Goal: Task Accomplishment & Management: Use online tool/utility

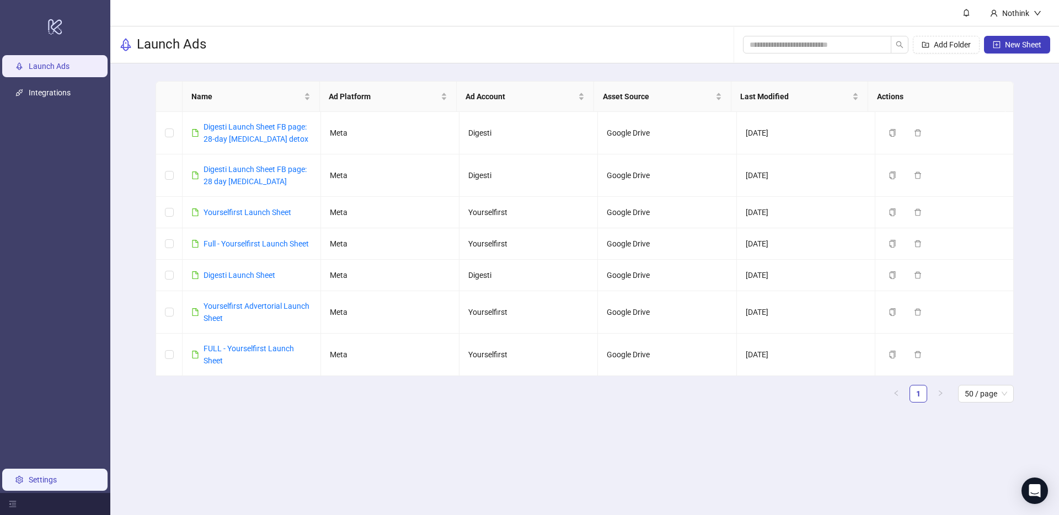
click at [49, 484] on link "Settings" at bounding box center [43, 479] width 28 height 9
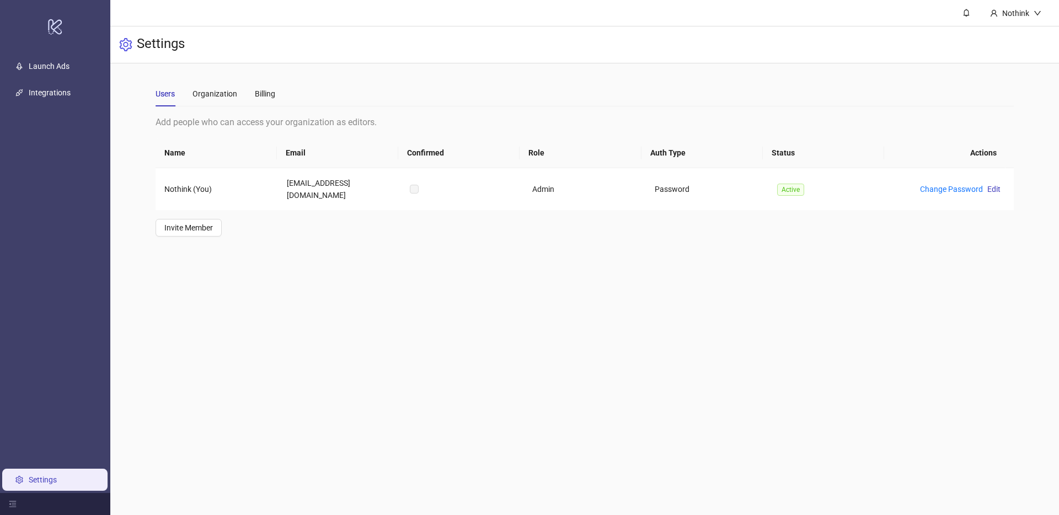
click at [252, 96] on div "Users Organization Billing" at bounding box center [215, 93] width 120 height 25
click at [260, 92] on div "Billing" at bounding box center [265, 94] width 20 height 12
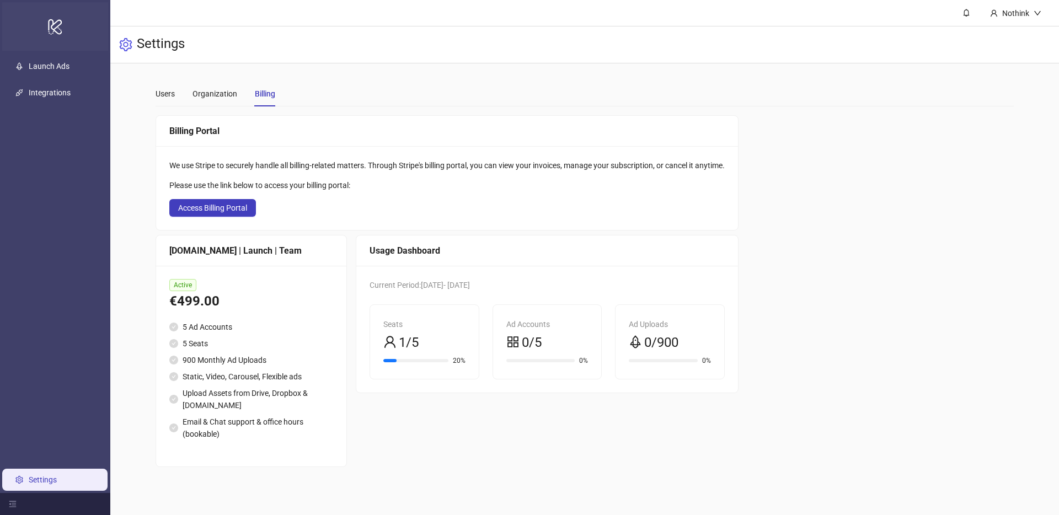
click at [60, 29] on icon at bounding box center [55, 26] width 14 height 15
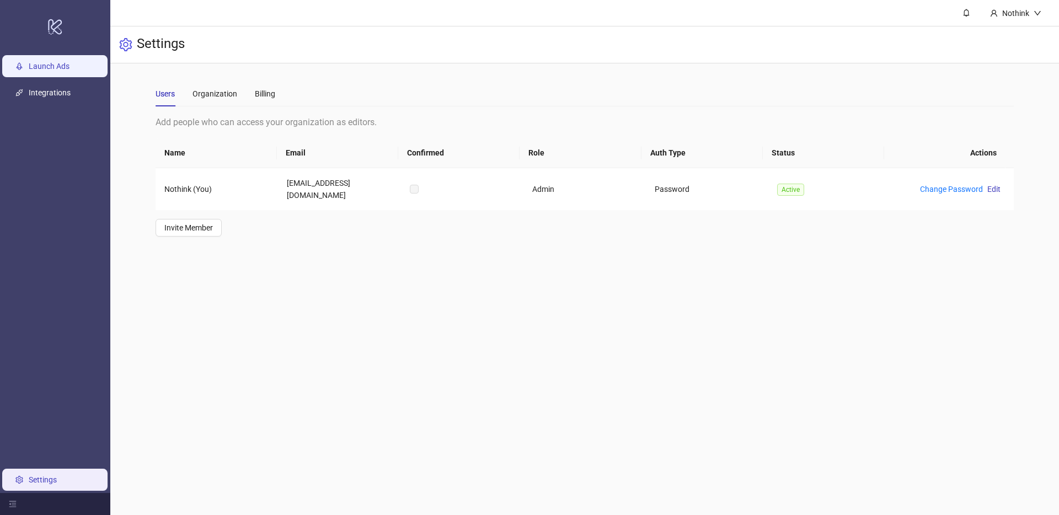
click at [50, 71] on link "Launch Ads" at bounding box center [49, 66] width 41 height 9
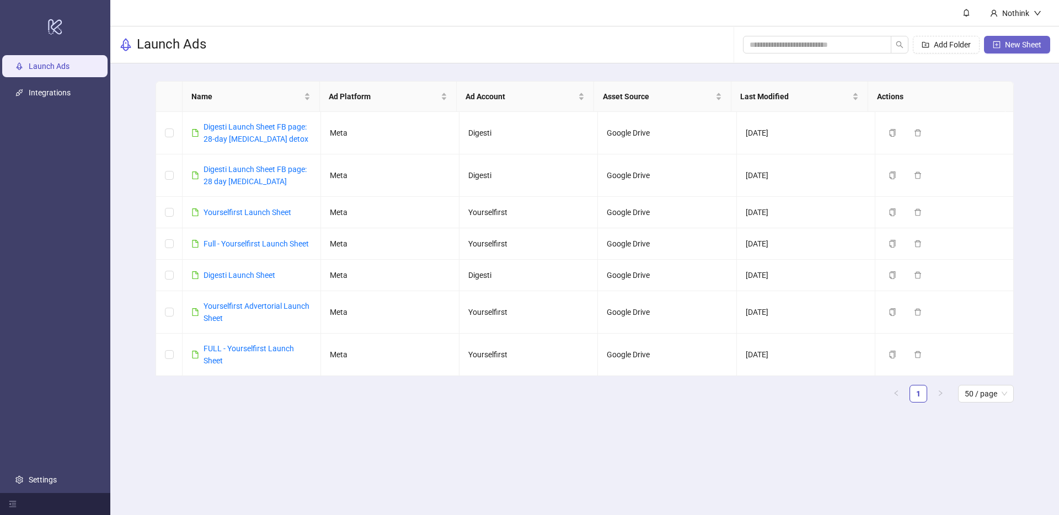
click at [1027, 50] on button "New Sheet" at bounding box center [1017, 45] width 66 height 18
click at [230, 208] on link "Yourselfirst Launch Sheet" at bounding box center [247, 212] width 88 height 9
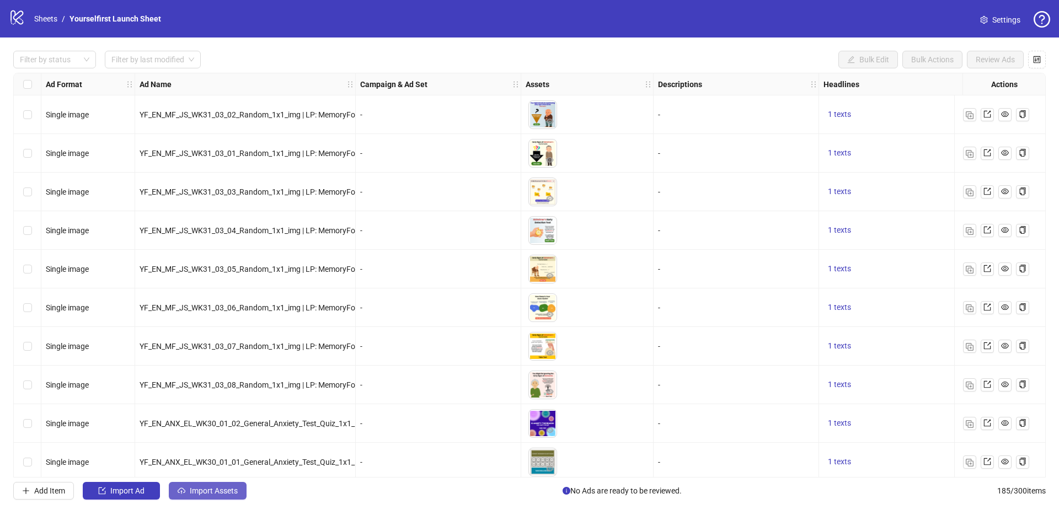
click at [216, 490] on span "Import Assets" at bounding box center [214, 490] width 48 height 9
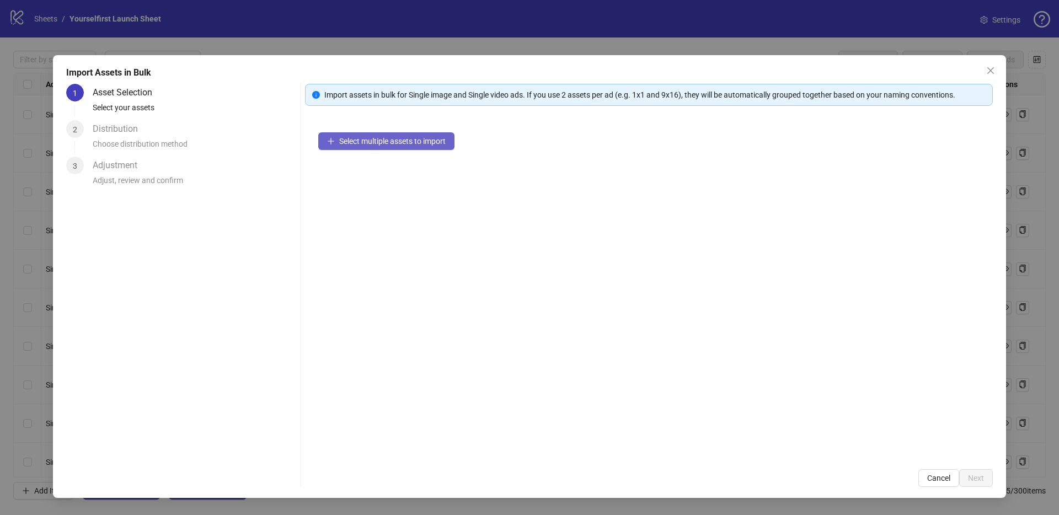
click at [358, 149] on button "Select multiple assets to import" at bounding box center [386, 141] width 136 height 18
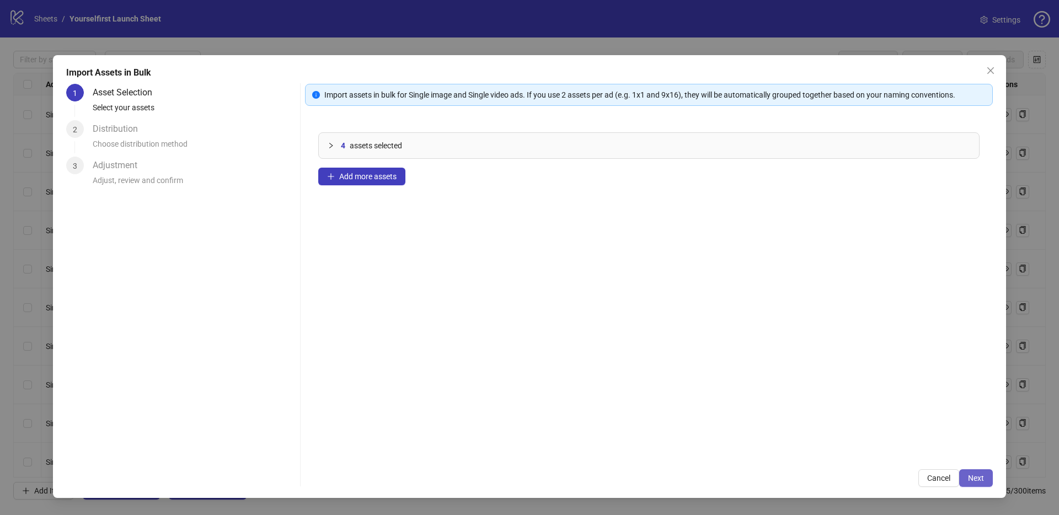
click at [974, 481] on span "Next" at bounding box center [976, 478] width 16 height 9
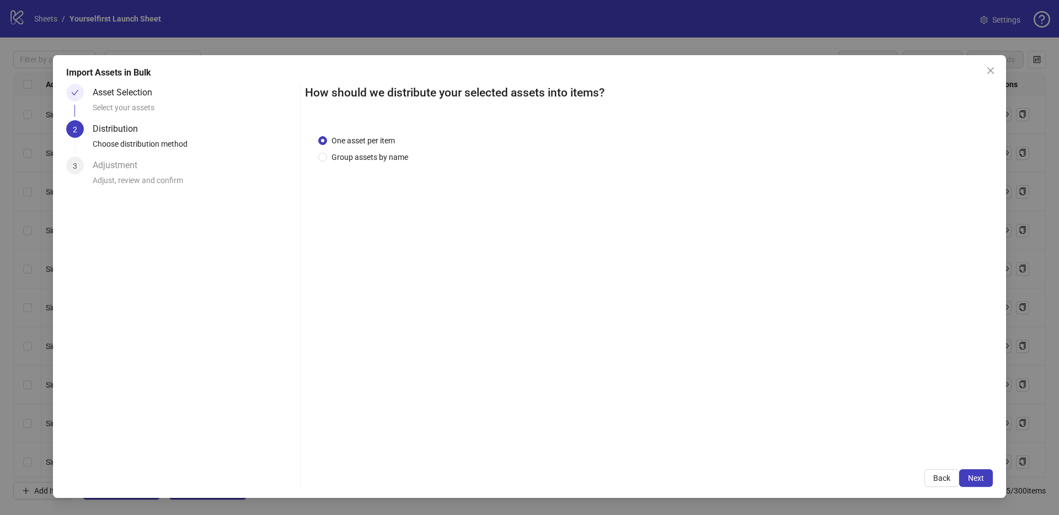
click at [975, 480] on span "Next" at bounding box center [976, 478] width 16 height 9
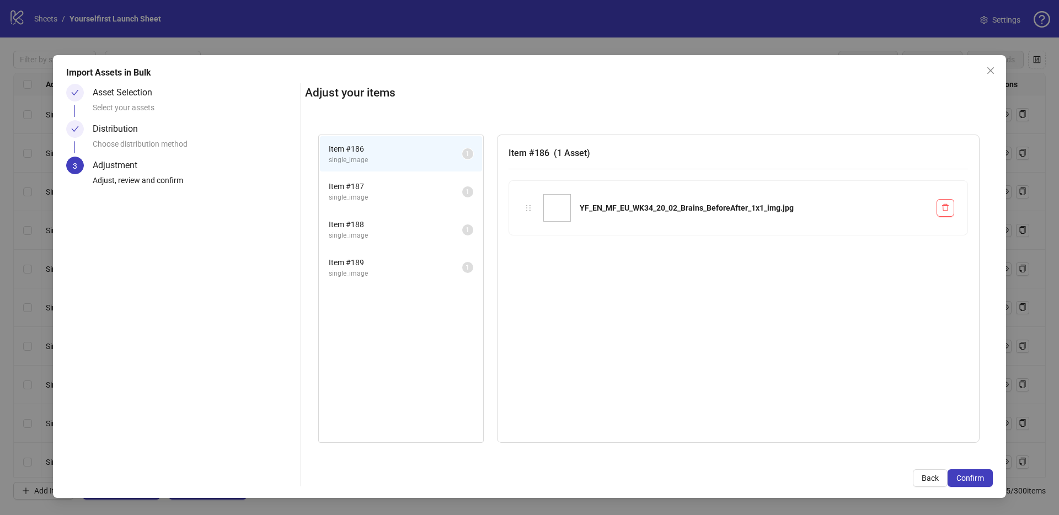
click at [975, 480] on span "Confirm" at bounding box center [970, 478] width 28 height 9
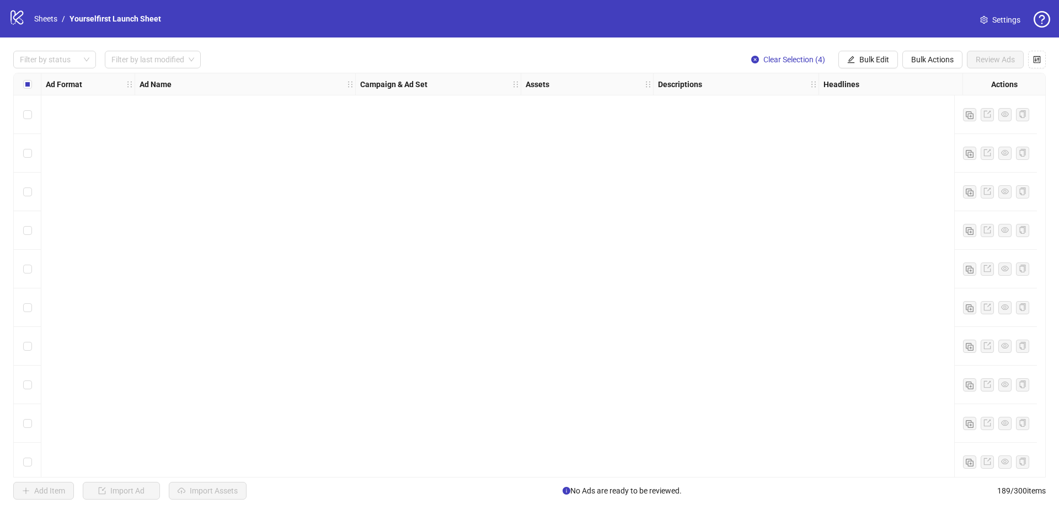
scroll to position [6918, 0]
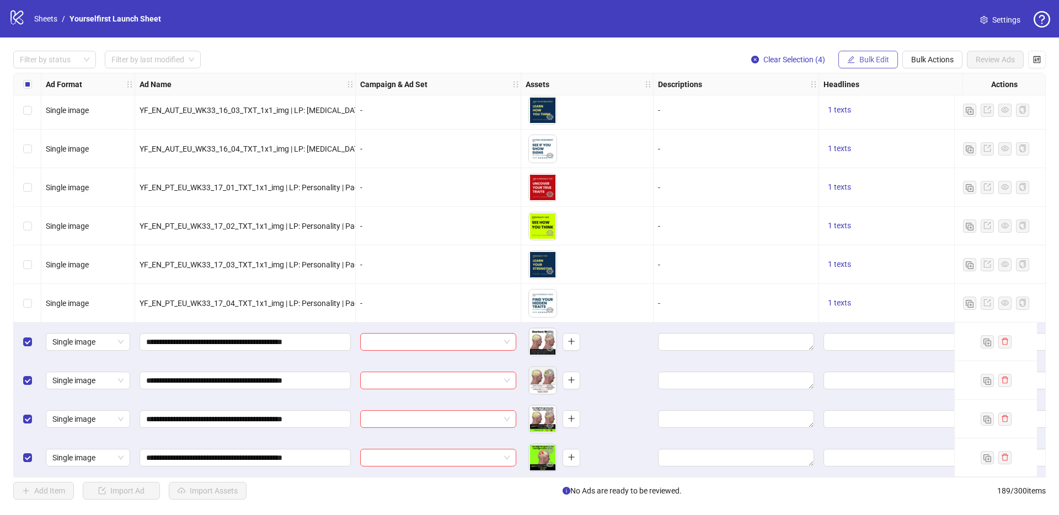
click at [848, 56] on icon "edit" at bounding box center [851, 60] width 8 height 8
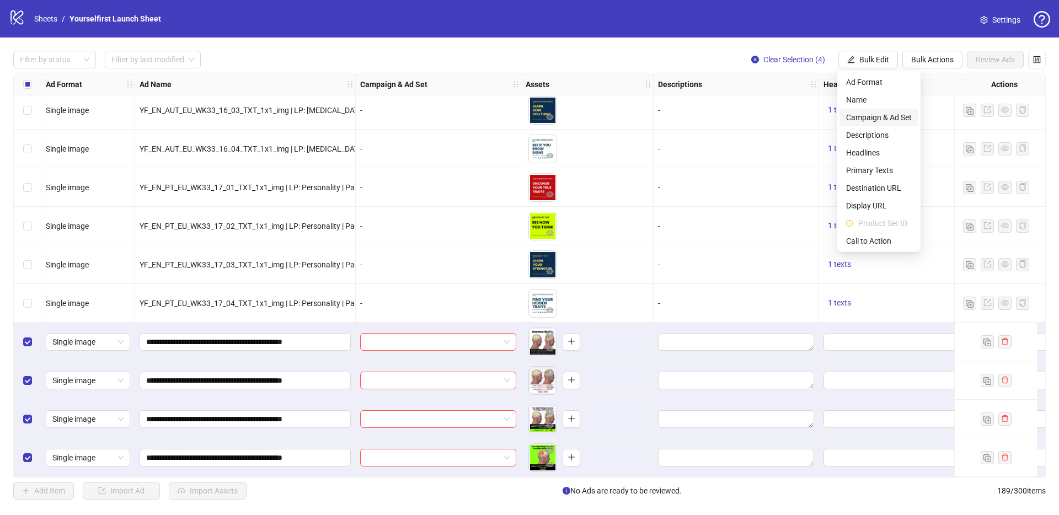
click at [862, 118] on span "Campaign & Ad Set" at bounding box center [879, 117] width 66 height 12
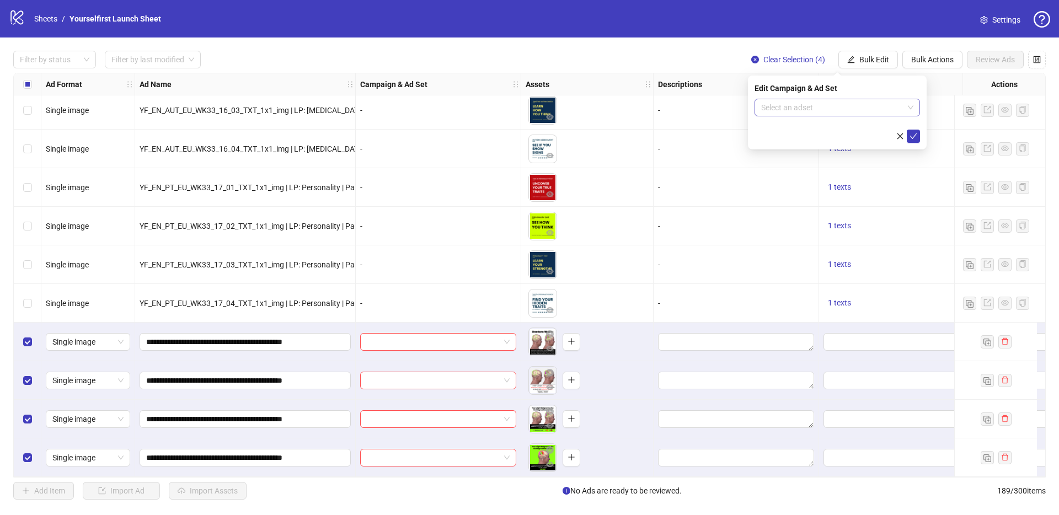
click at [784, 108] on input "search" at bounding box center [832, 107] width 142 height 17
paste input "**********"
type input "**********"
click at [836, 135] on div "LP:EN | WW | Broad | YF_EN_MF_EU_WK34_20 | FULL LOCALE EXCL v4 | A18+ | [DATE]" at bounding box center [826, 130] width 126 height 12
click at [912, 136] on icon "check" at bounding box center [913, 136] width 8 height 8
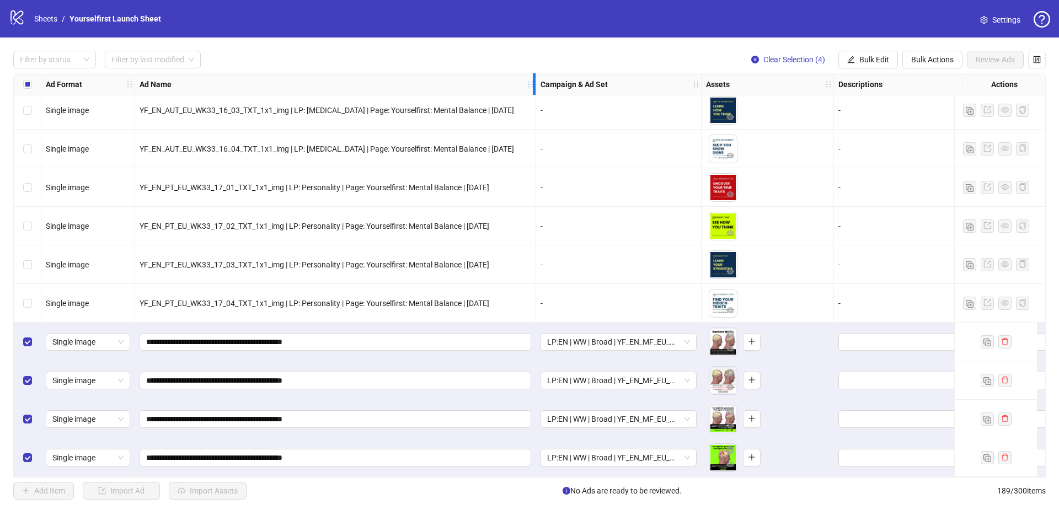
drag, startPoint x: 352, startPoint y: 85, endPoint x: 533, endPoint y: 94, distance: 180.5
click at [533, 94] on div "Resize Ad Name column" at bounding box center [534, 84] width 3 height 22
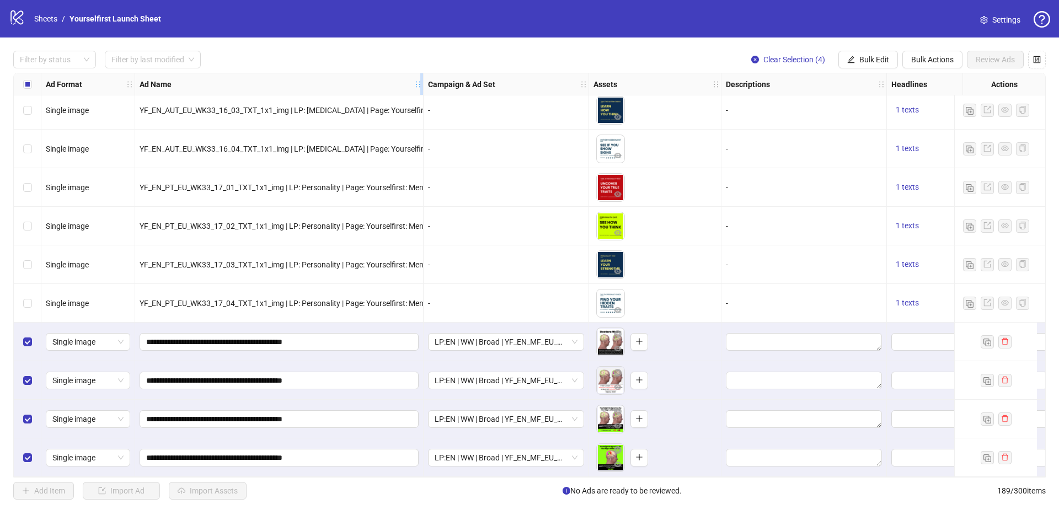
drag, startPoint x: 465, startPoint y: 83, endPoint x: 420, endPoint y: 84, distance: 45.2
click at [420, 84] on icon "holder" at bounding box center [418, 85] width 8 height 8
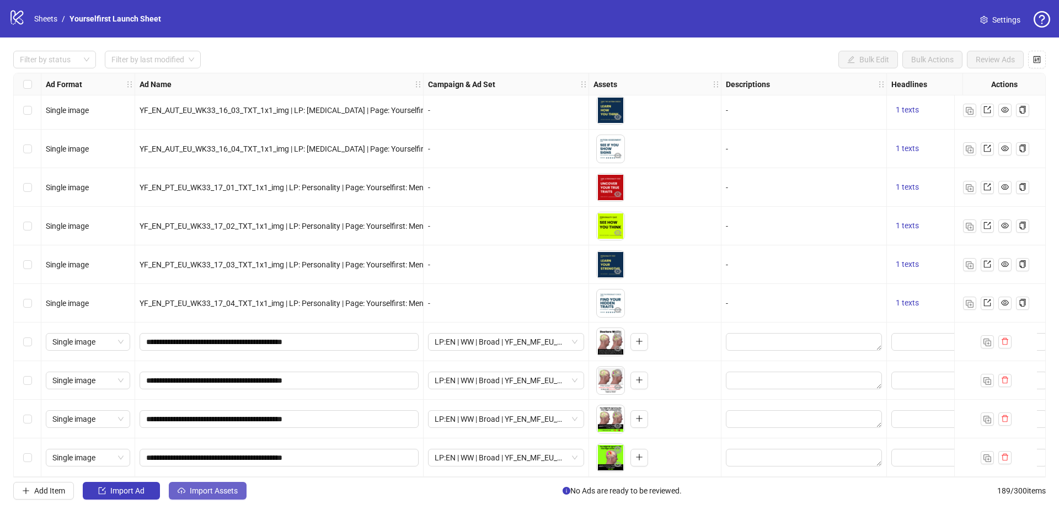
click at [202, 491] on span "Import Assets" at bounding box center [214, 490] width 48 height 9
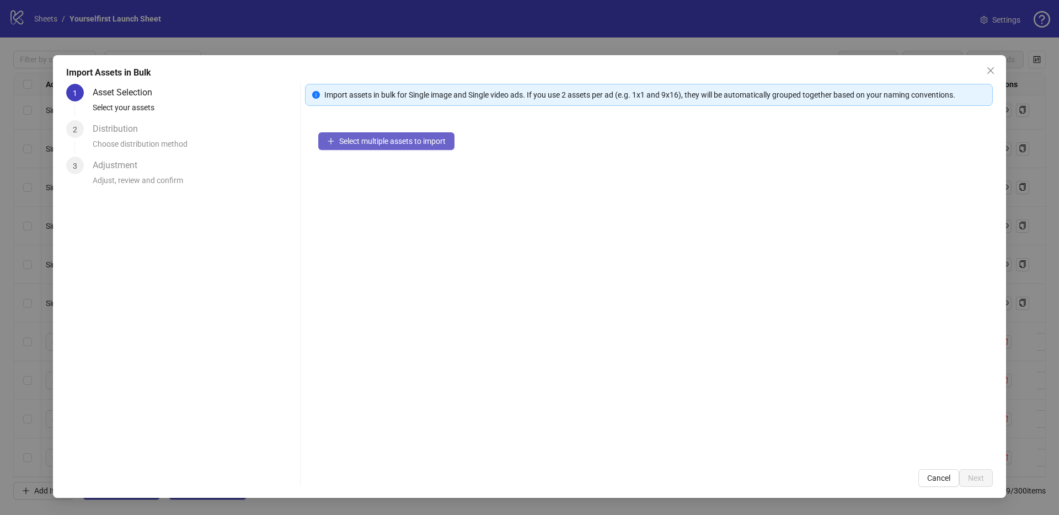
click at [415, 137] on span "Select multiple assets to import" at bounding box center [392, 141] width 106 height 9
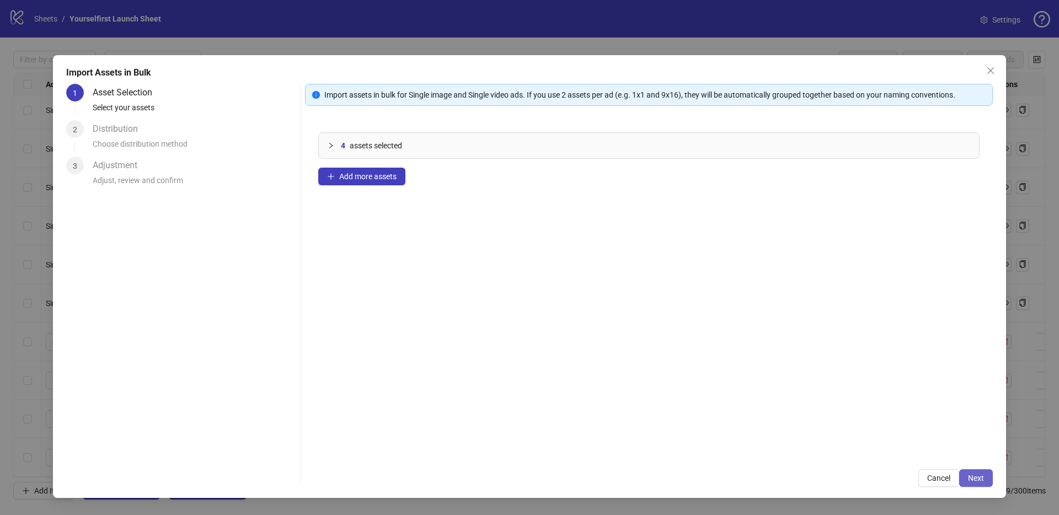
click at [972, 479] on span "Next" at bounding box center [976, 478] width 16 height 9
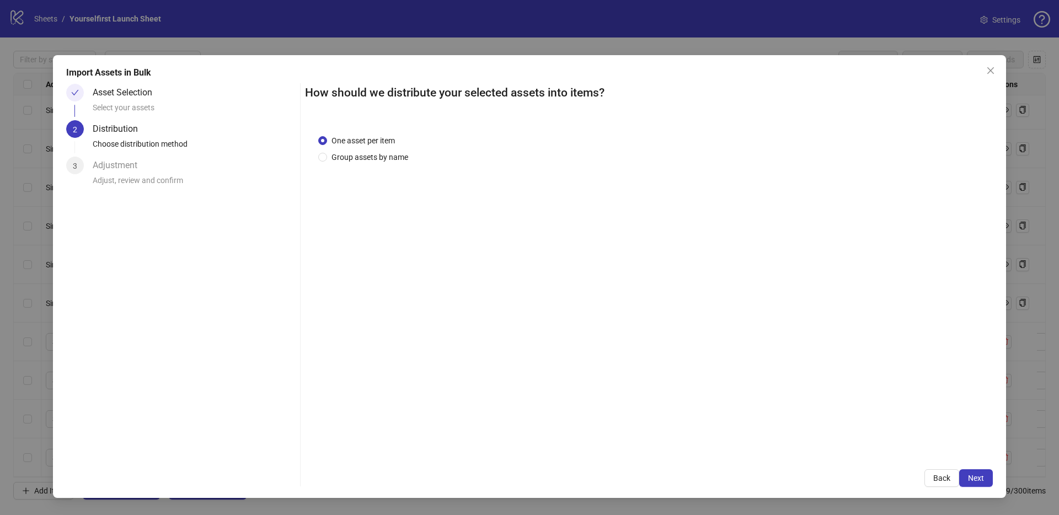
click at [975, 478] on span "Next" at bounding box center [976, 478] width 16 height 9
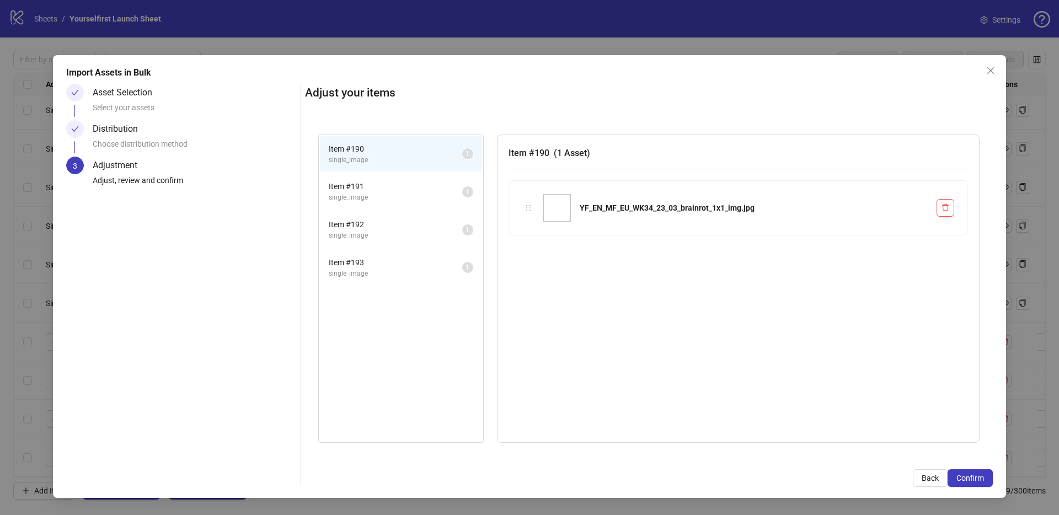
click at [975, 478] on span "Confirm" at bounding box center [970, 478] width 28 height 9
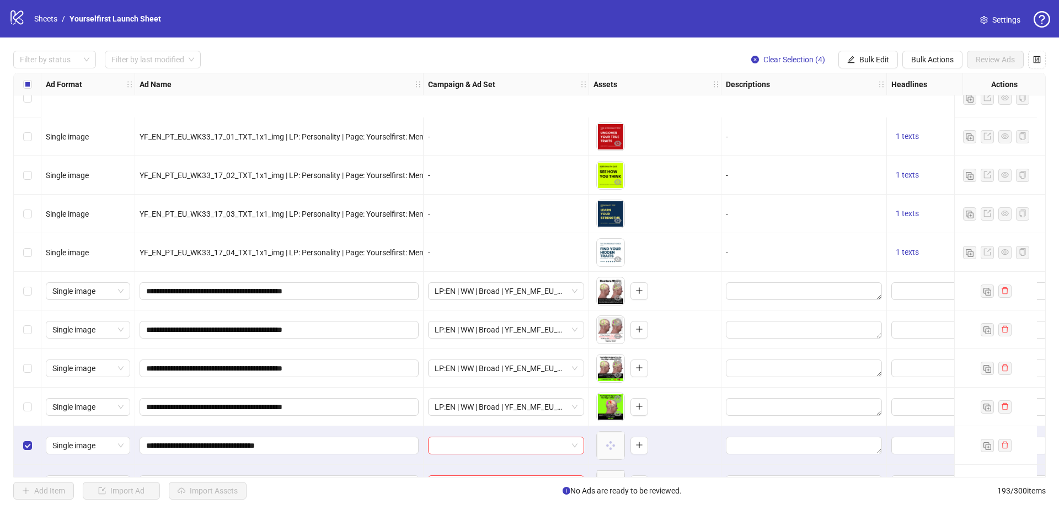
scroll to position [7072, 0]
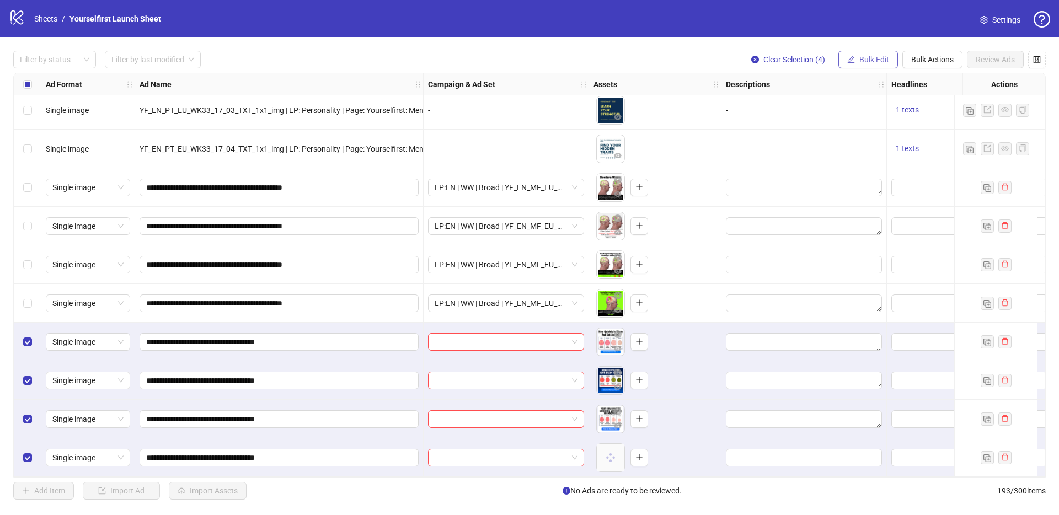
click at [875, 59] on span "Bulk Edit" at bounding box center [874, 59] width 30 height 9
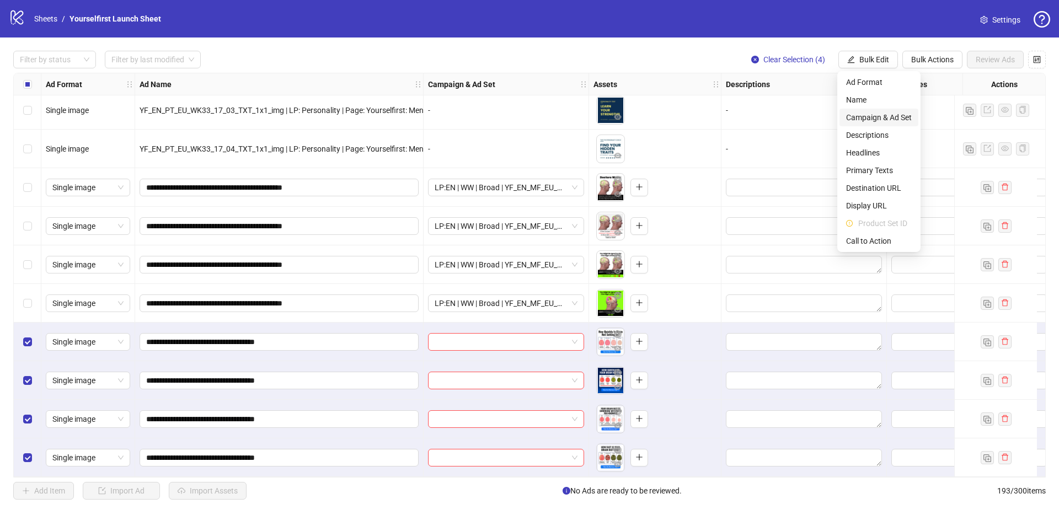
click at [867, 115] on span "Campaign & Ad Set" at bounding box center [879, 117] width 66 height 12
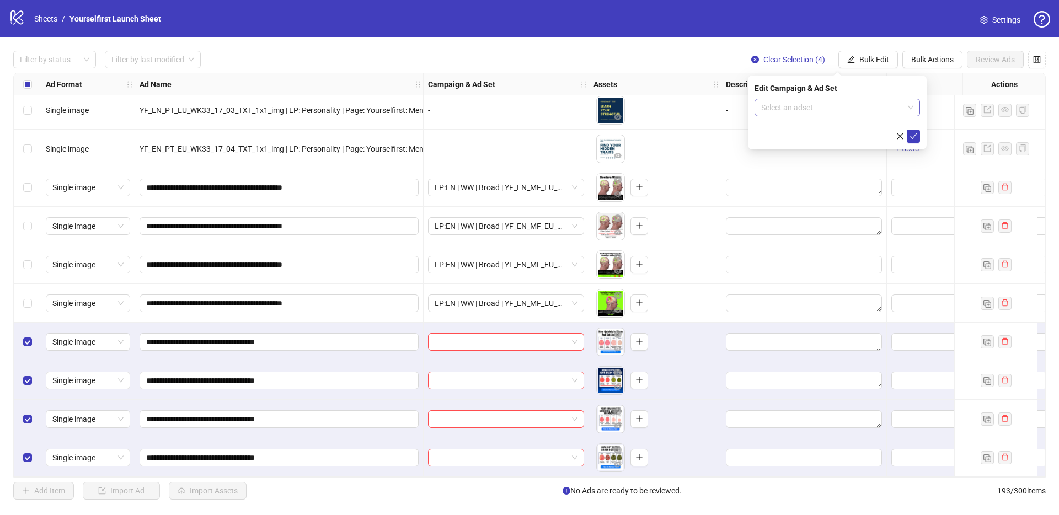
click at [832, 112] on input "search" at bounding box center [832, 107] width 142 height 17
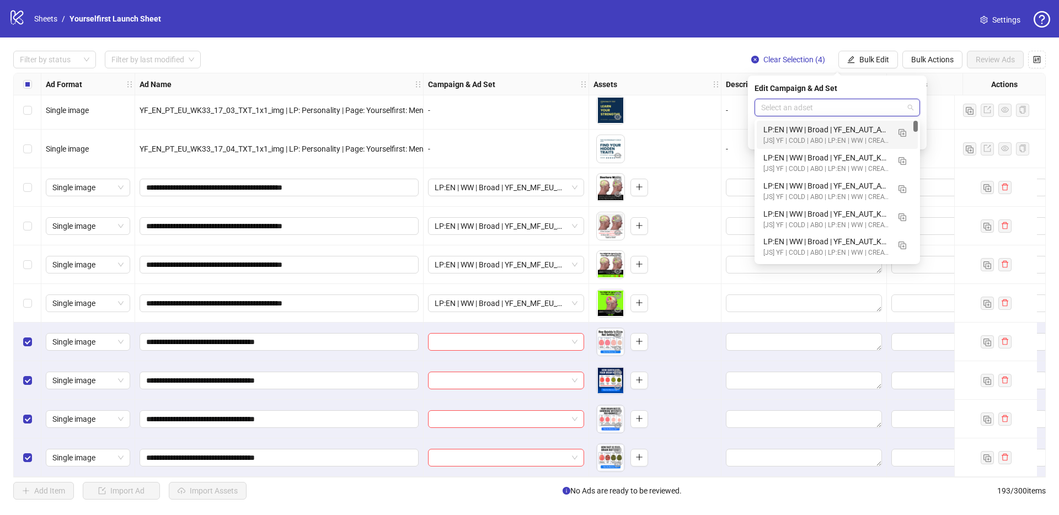
paste input "**********"
type input "**********"
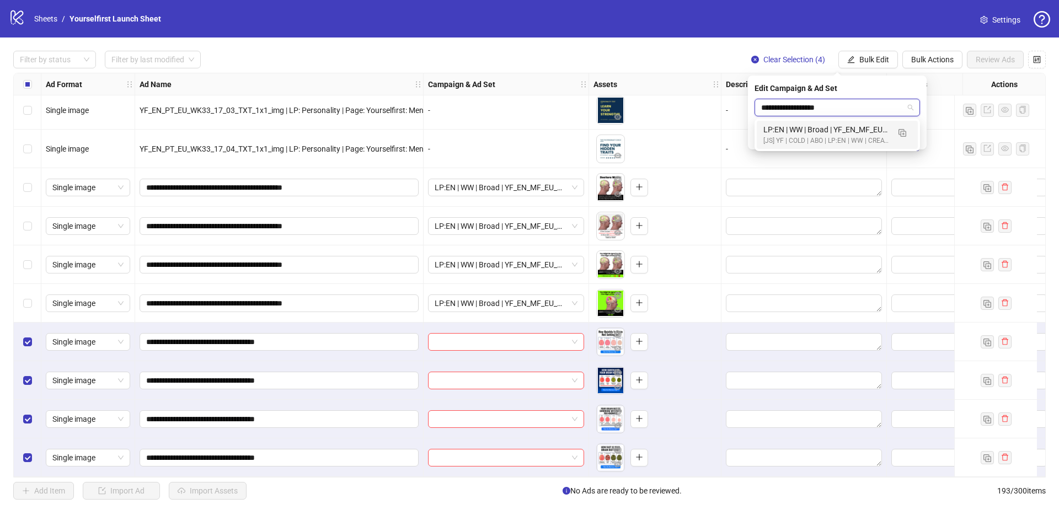
click at [834, 130] on div "LP:EN | WW | Broad | YF_EN_MF_EU_WK34_23 | FULL LOCALE EXCL v4 | A18+ | [DATE]" at bounding box center [826, 130] width 126 height 12
click at [911, 136] on icon "check" at bounding box center [913, 136] width 8 height 8
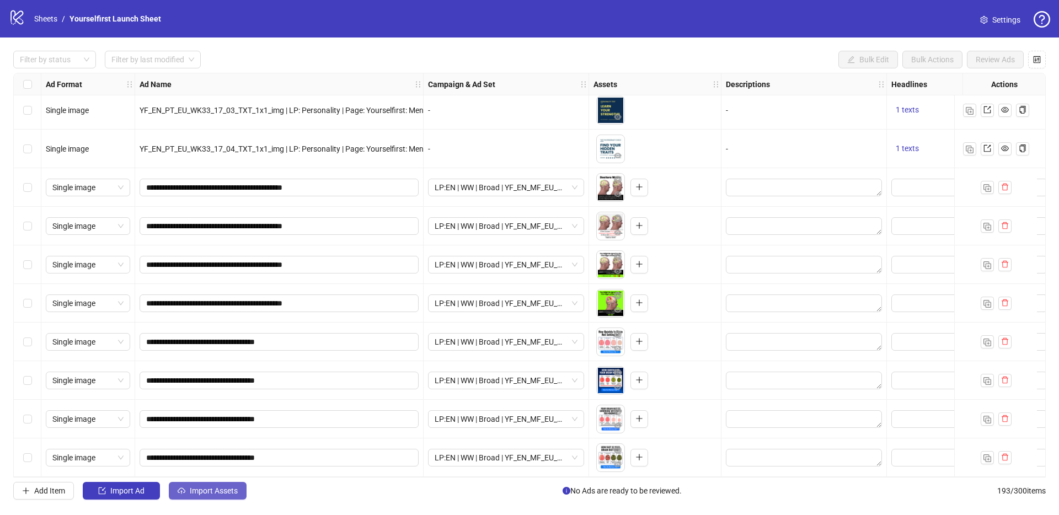
click at [212, 492] on span "Import Assets" at bounding box center [214, 490] width 48 height 9
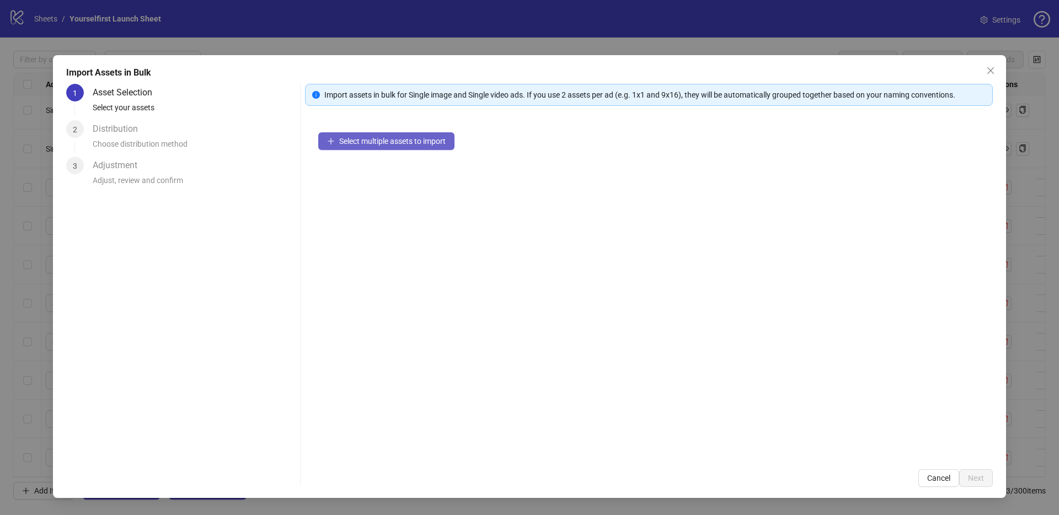
click at [383, 143] on span "Select multiple assets to import" at bounding box center [392, 141] width 106 height 9
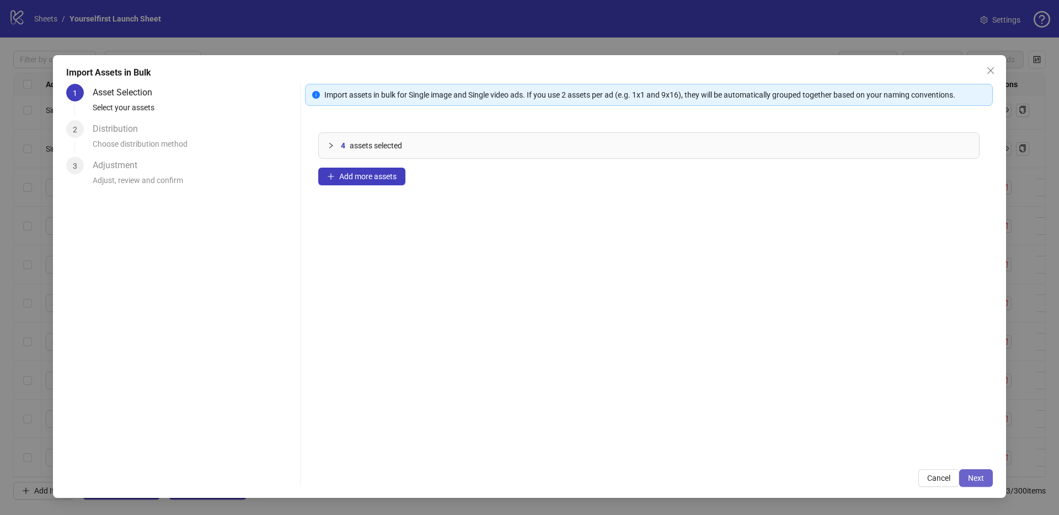
click at [989, 475] on button "Next" at bounding box center [976, 478] width 34 height 18
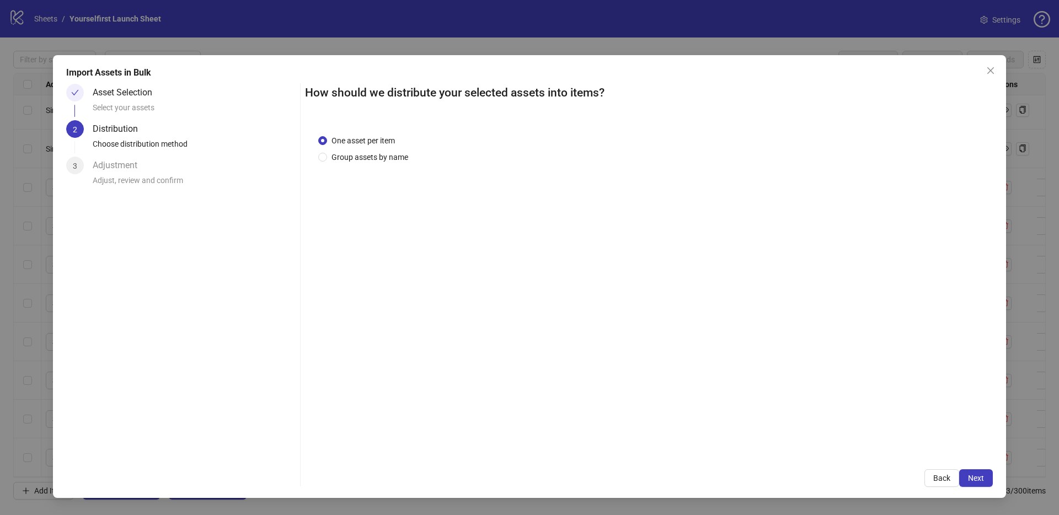
click at [983, 478] on span "Next" at bounding box center [976, 478] width 16 height 9
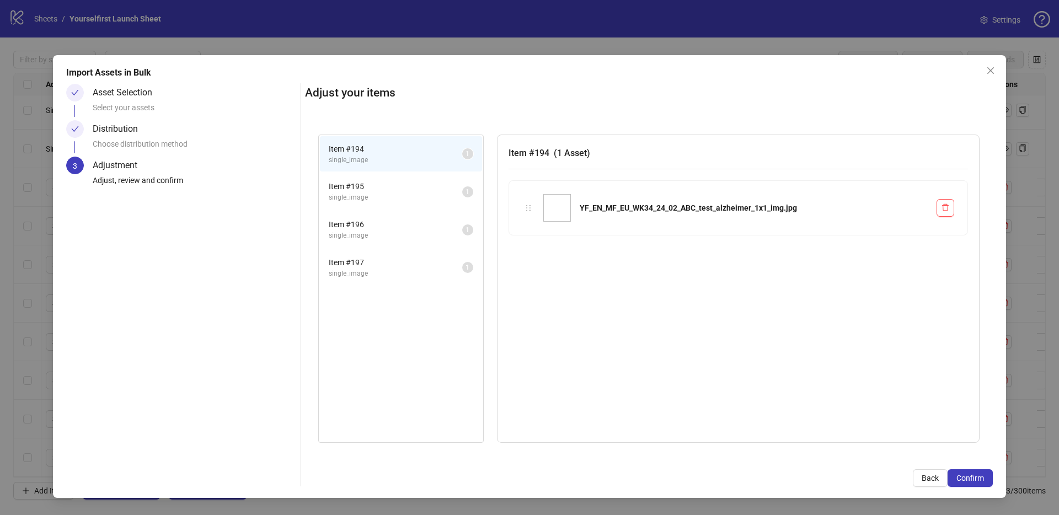
click at [983, 479] on span "Confirm" at bounding box center [970, 478] width 28 height 9
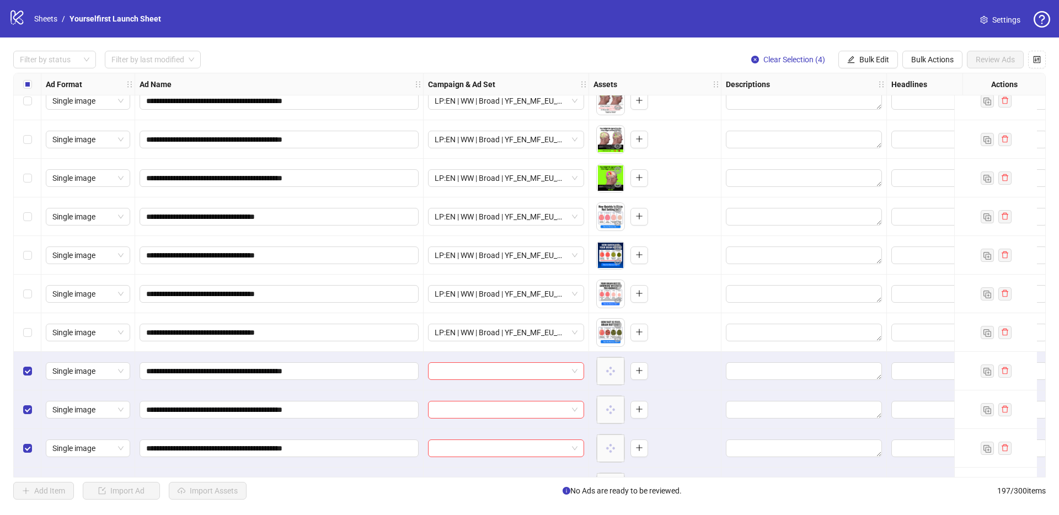
scroll to position [7227, 0]
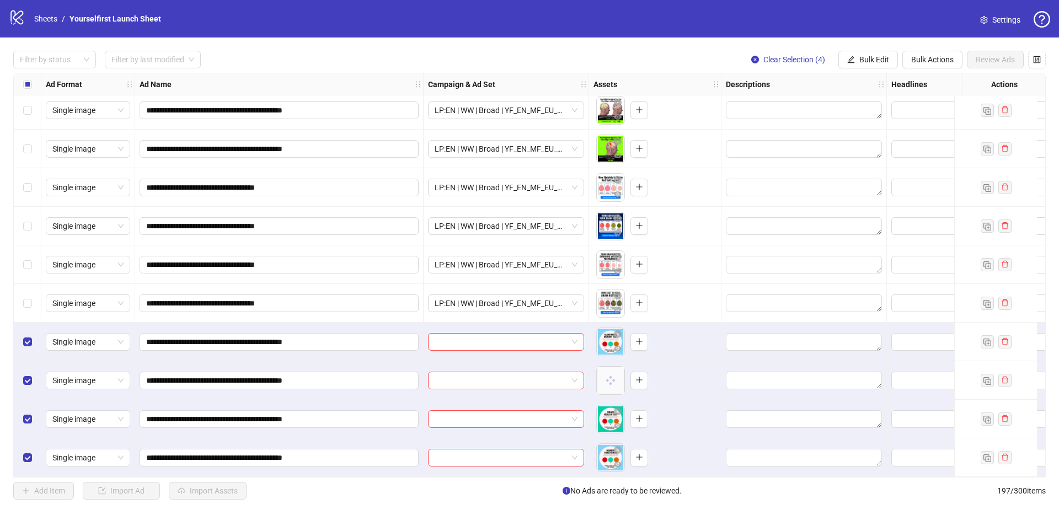
click at [870, 61] on span "Bulk Edit" at bounding box center [874, 59] width 30 height 9
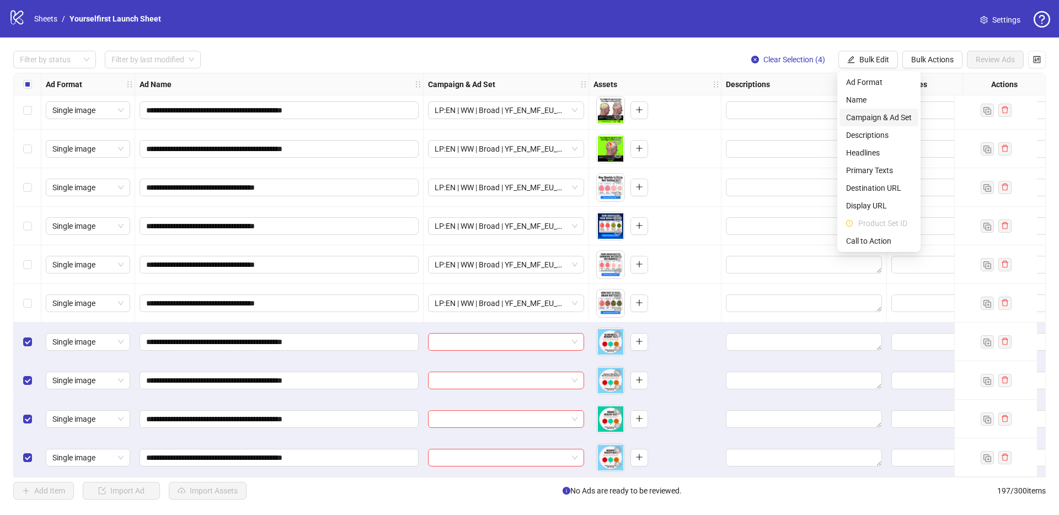
click at [866, 115] on span "Campaign & Ad Set" at bounding box center [879, 117] width 66 height 12
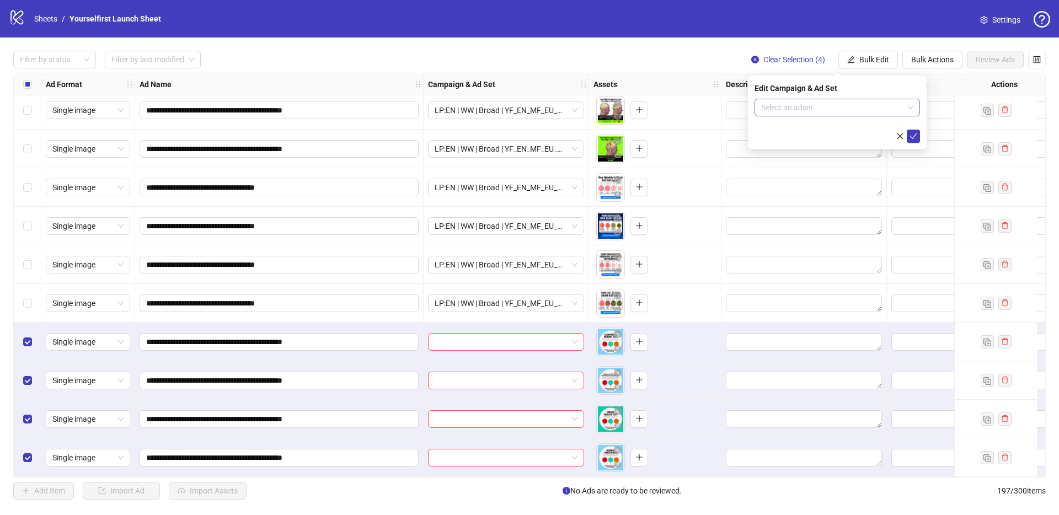
click at [818, 111] on input "search" at bounding box center [832, 107] width 142 height 17
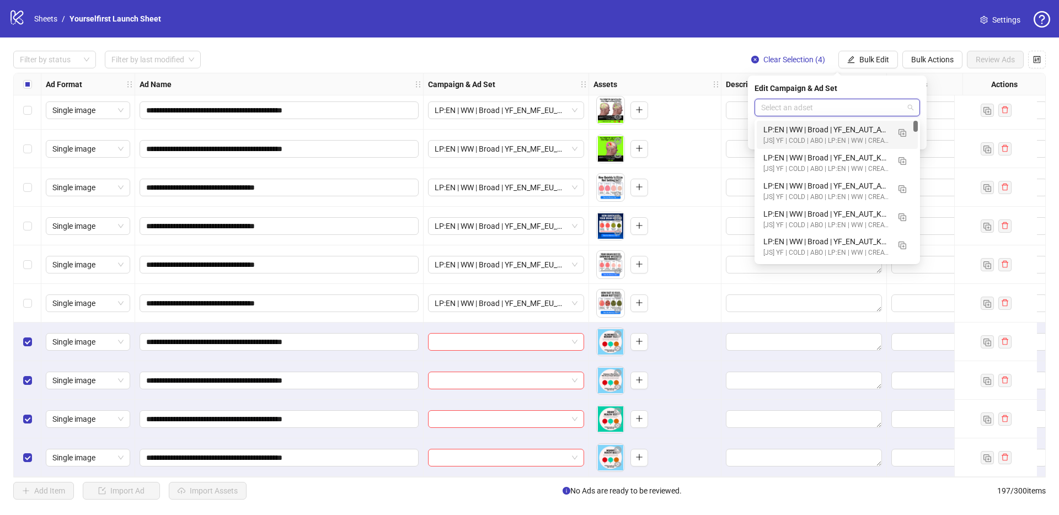
paste input "**********"
type input "**********"
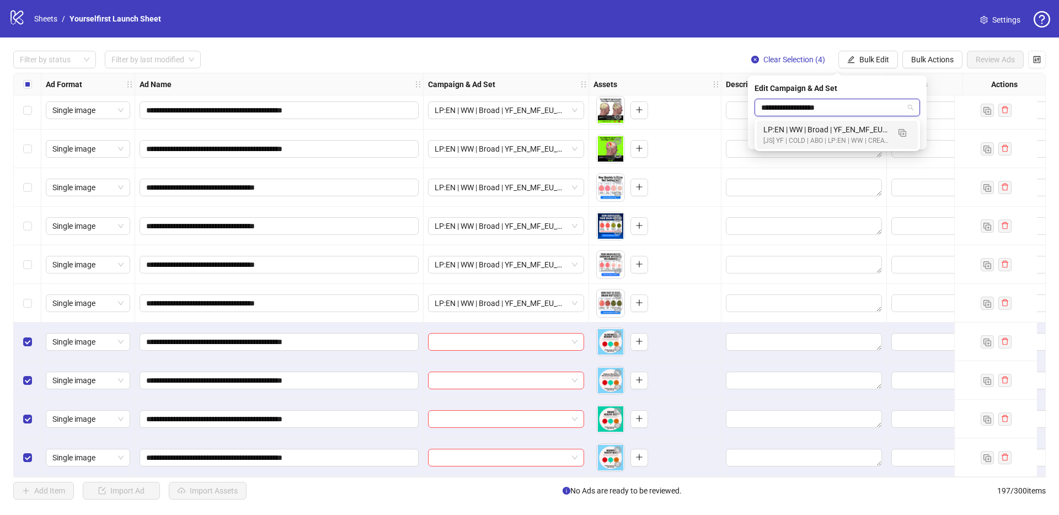
click at [819, 132] on div "LP:EN | WW | Broad | YF_EN_MF_EU_WK34_24 | FULL LOCALE EXCL v4 | A18+ | [DATE]" at bounding box center [826, 130] width 126 height 12
click at [918, 140] on button "submit" at bounding box center [912, 136] width 13 height 13
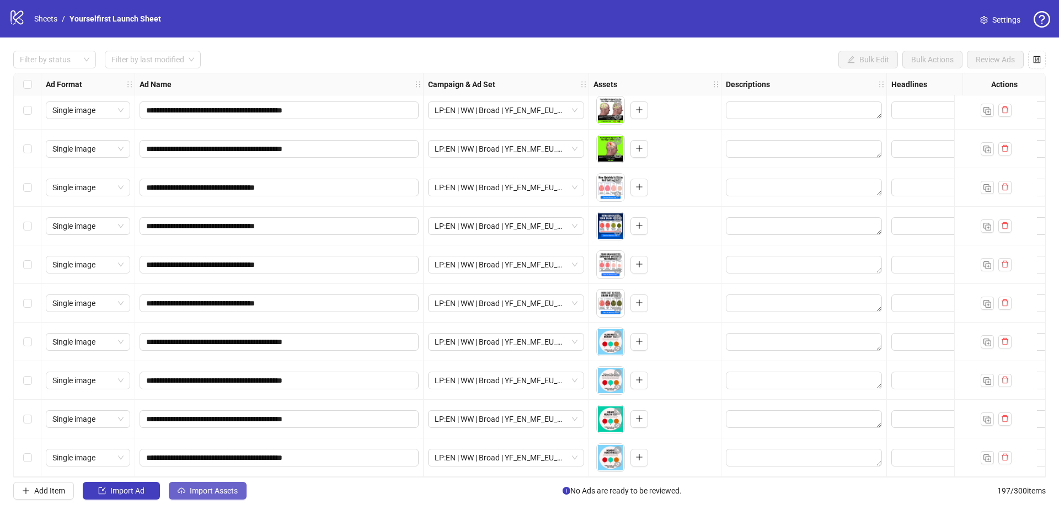
click at [243, 492] on button "Import Assets" at bounding box center [208, 491] width 78 height 18
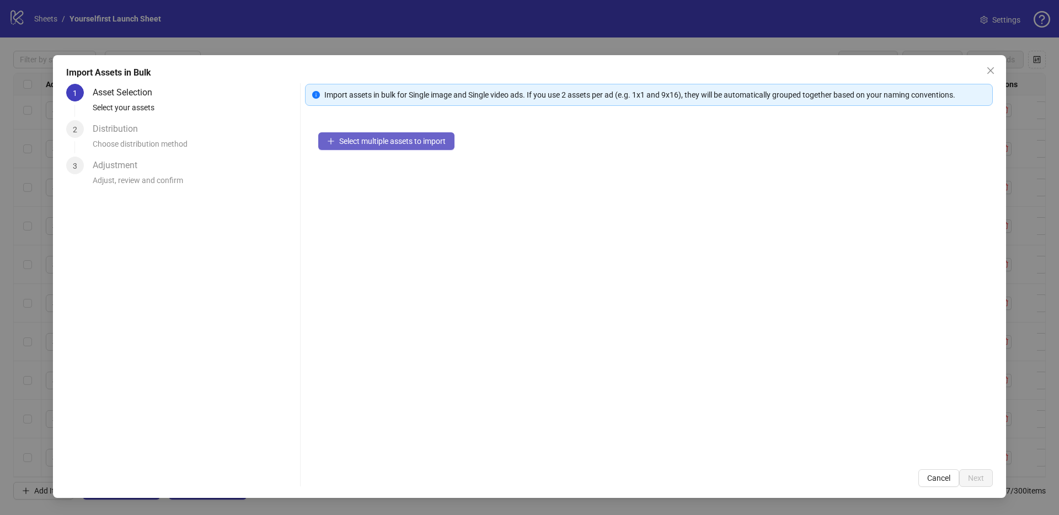
click at [426, 143] on span "Select multiple assets to import" at bounding box center [392, 141] width 106 height 9
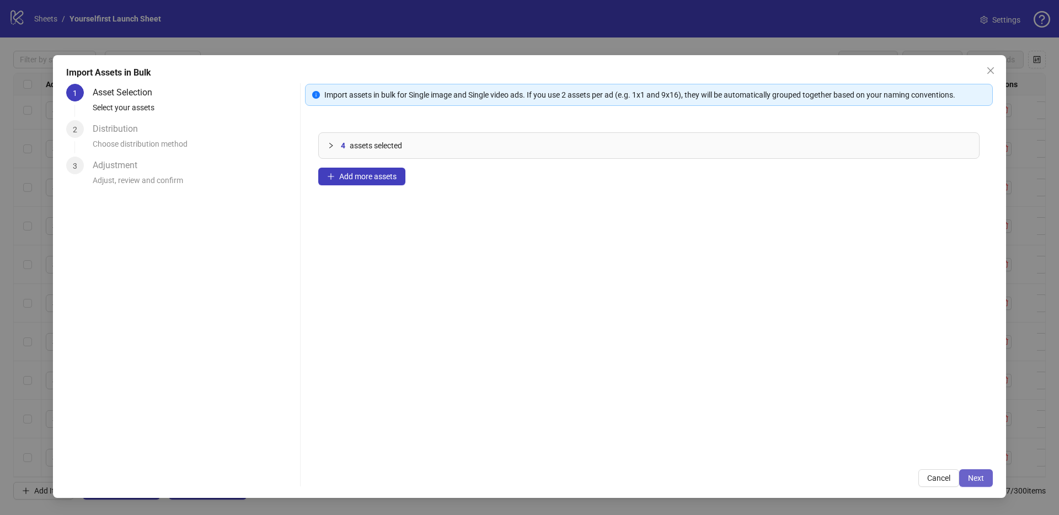
click at [977, 479] on span "Next" at bounding box center [976, 478] width 16 height 9
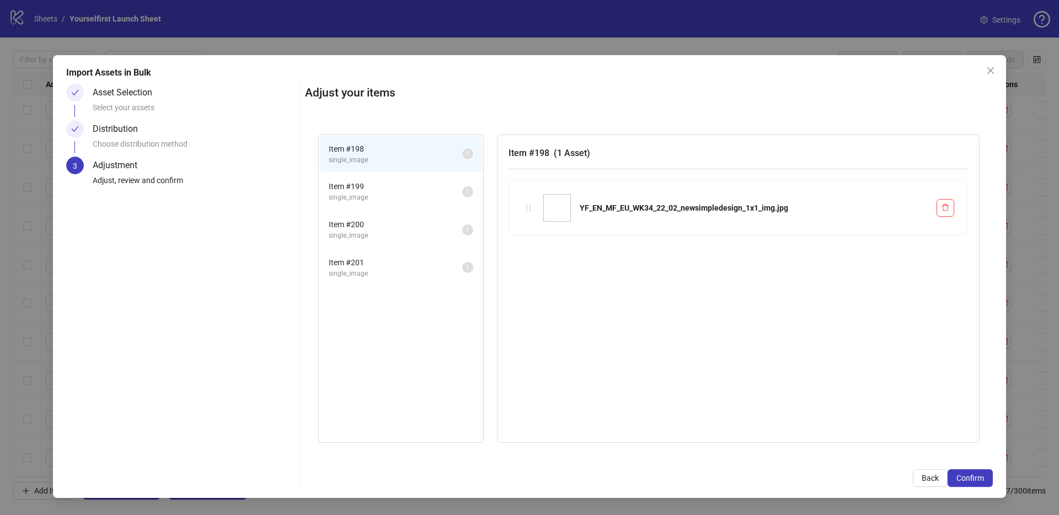
click at [977, 479] on span "Confirm" at bounding box center [970, 478] width 28 height 9
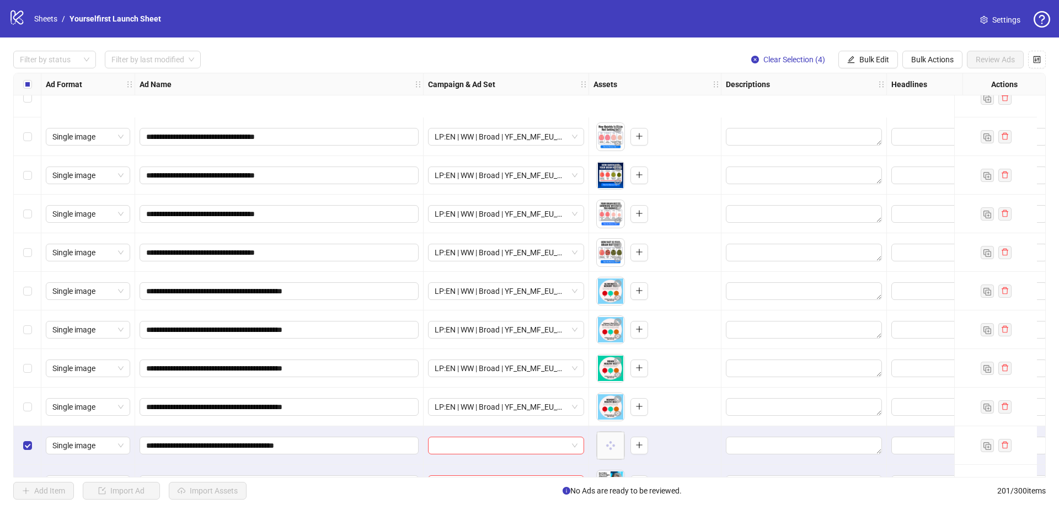
scroll to position [7381, 0]
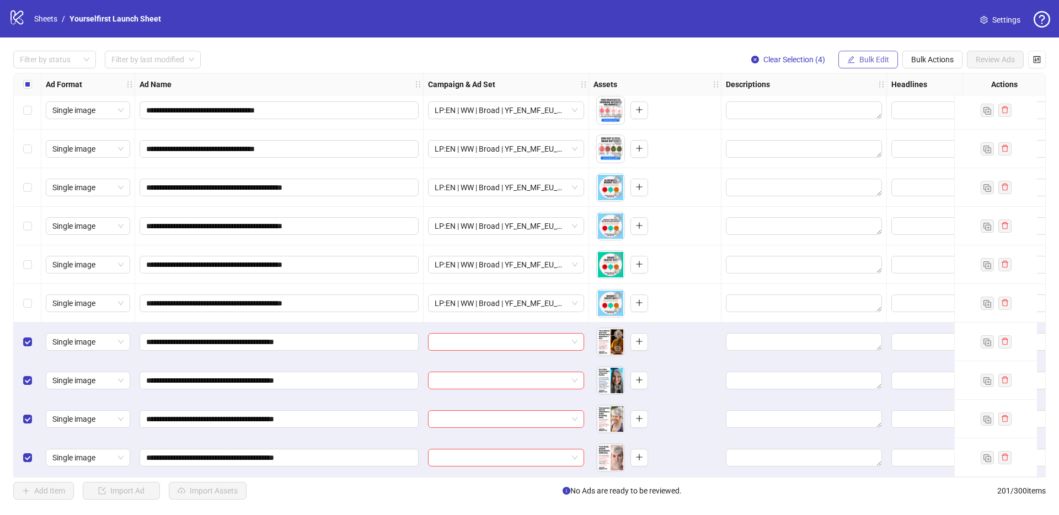
click at [863, 56] on span "Bulk Edit" at bounding box center [874, 59] width 30 height 9
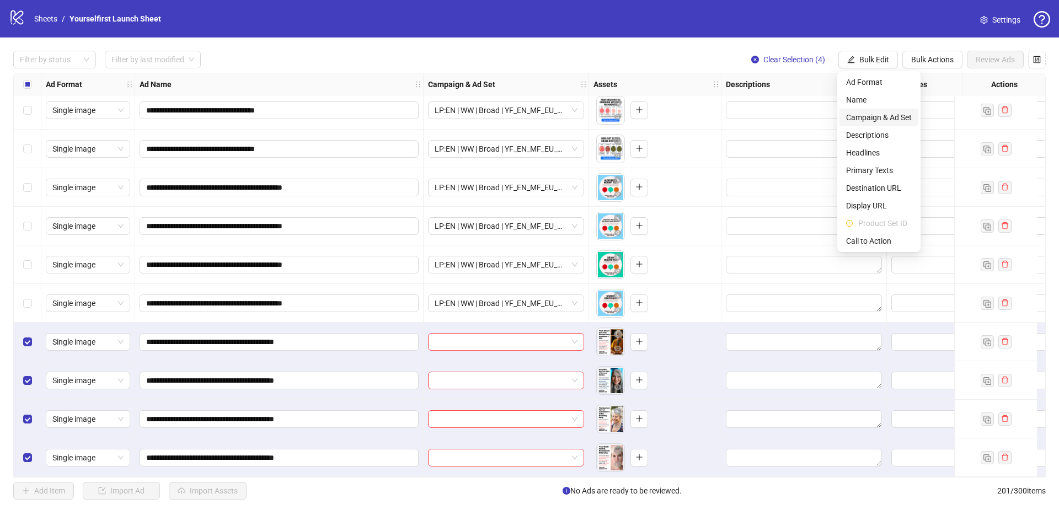
click at [862, 120] on span "Campaign & Ad Set" at bounding box center [879, 117] width 66 height 12
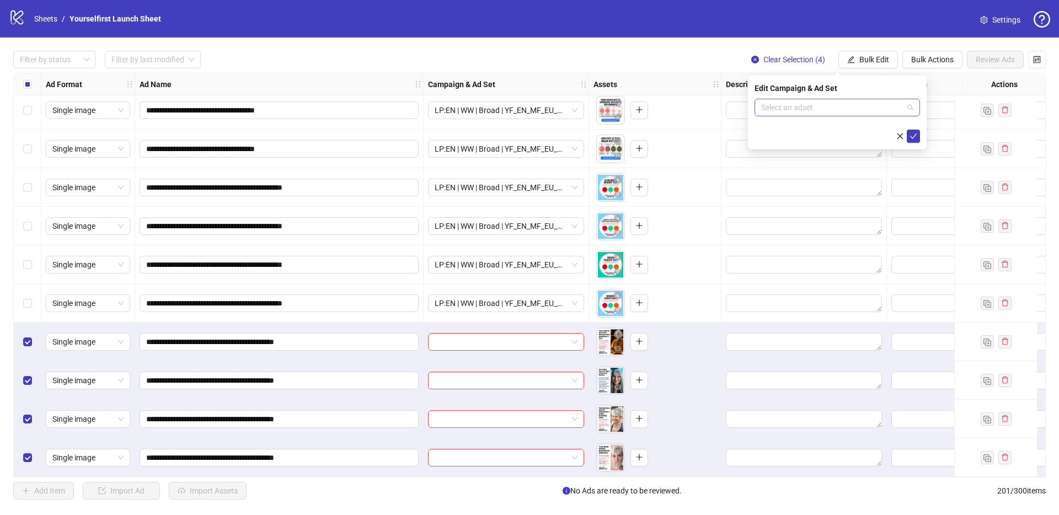
click at [812, 111] on input "search" at bounding box center [832, 107] width 142 height 17
paste input "**********"
type input "**********"
click at [816, 131] on div "LP:EN | WW | Broad | YF_EN_MF_EU_WK34_22 | FULL LOCALE EXCL v4 | A18+ | [DATE]" at bounding box center [826, 130] width 126 height 12
click at [913, 137] on icon "check" at bounding box center [913, 136] width 7 height 6
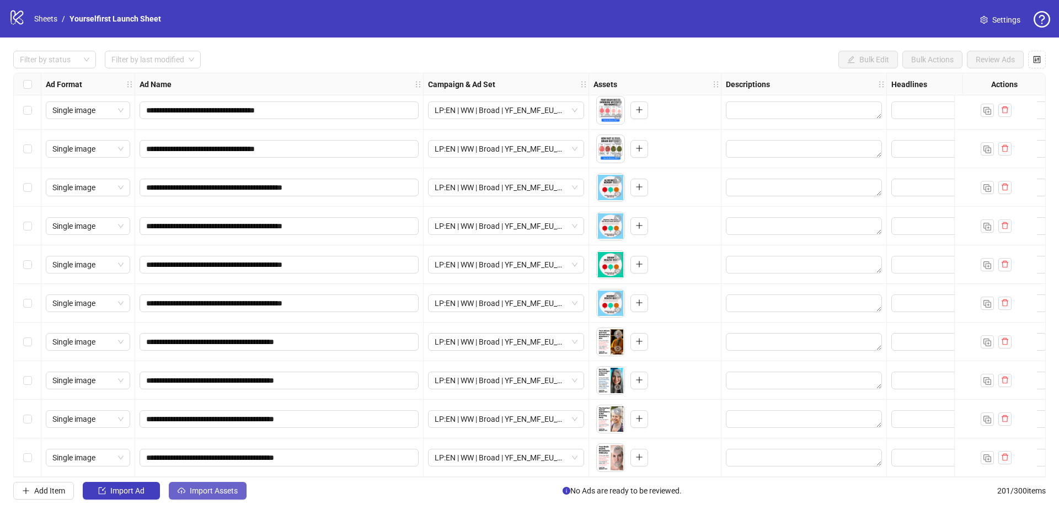
click at [203, 482] on button "Import Assets" at bounding box center [208, 491] width 78 height 18
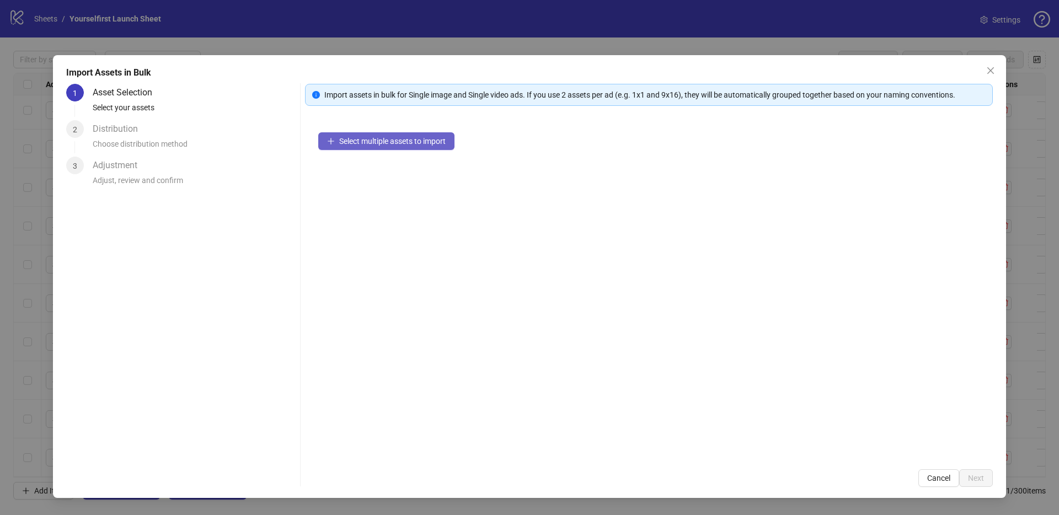
click at [419, 147] on button "Select multiple assets to import" at bounding box center [386, 141] width 136 height 18
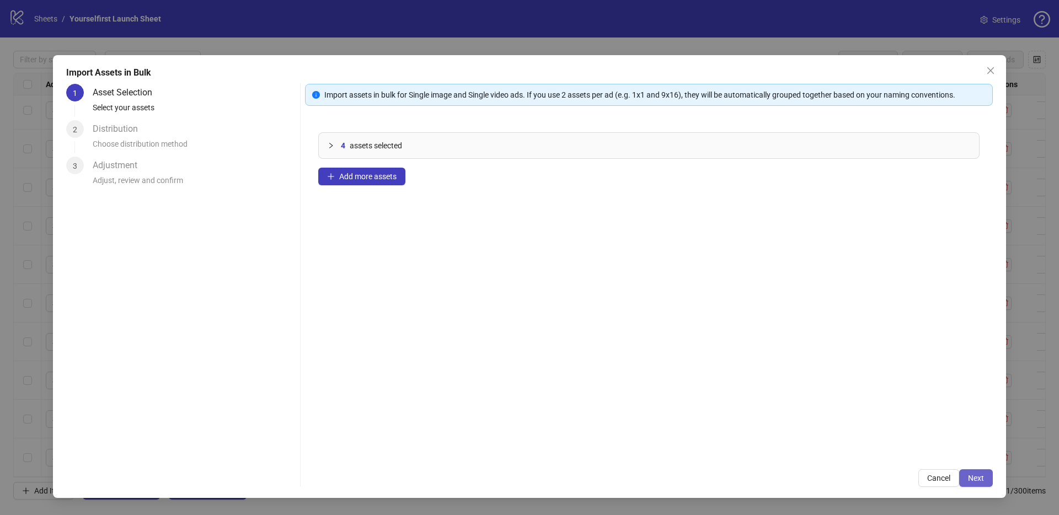
click at [981, 480] on span "Next" at bounding box center [976, 478] width 16 height 9
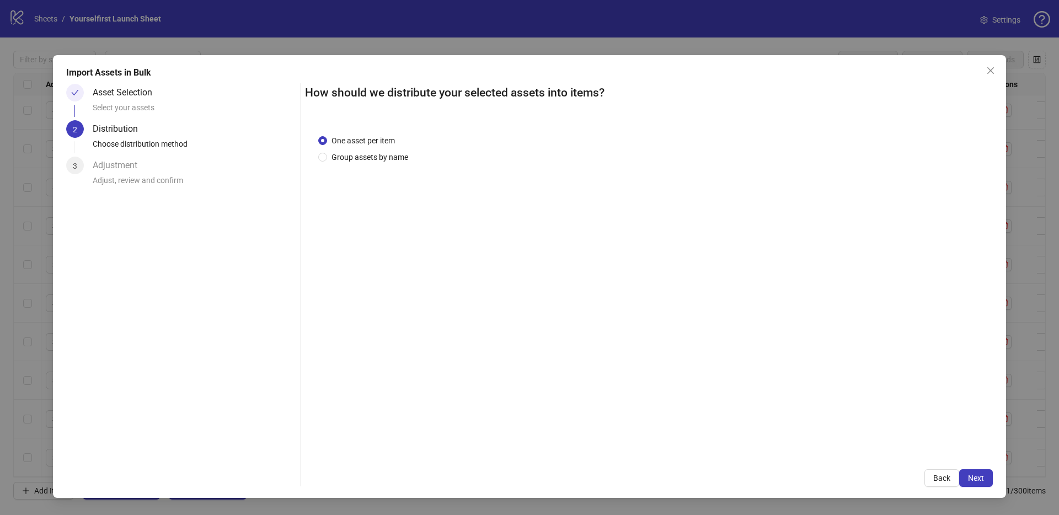
click at [980, 480] on span "Next" at bounding box center [976, 478] width 16 height 9
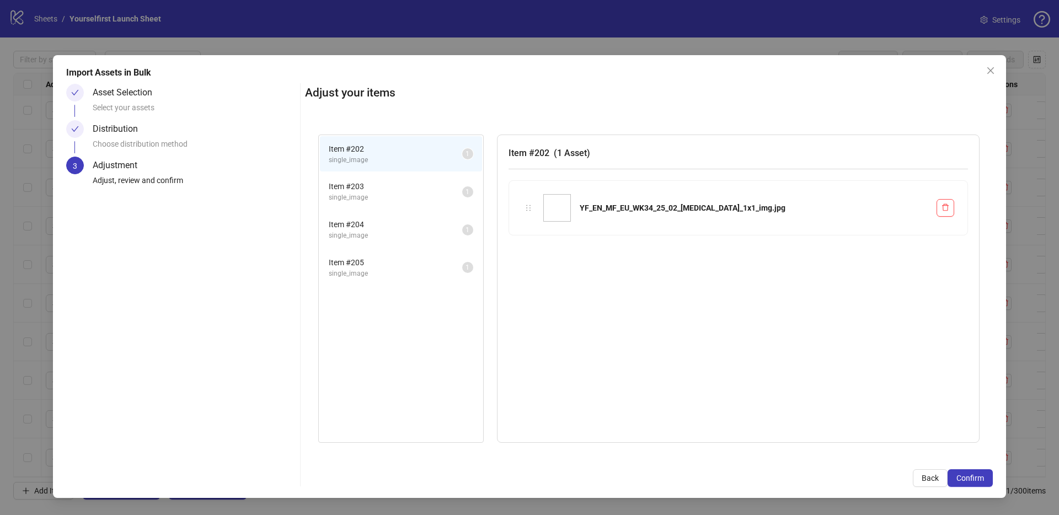
click at [980, 480] on span "Confirm" at bounding box center [970, 478] width 28 height 9
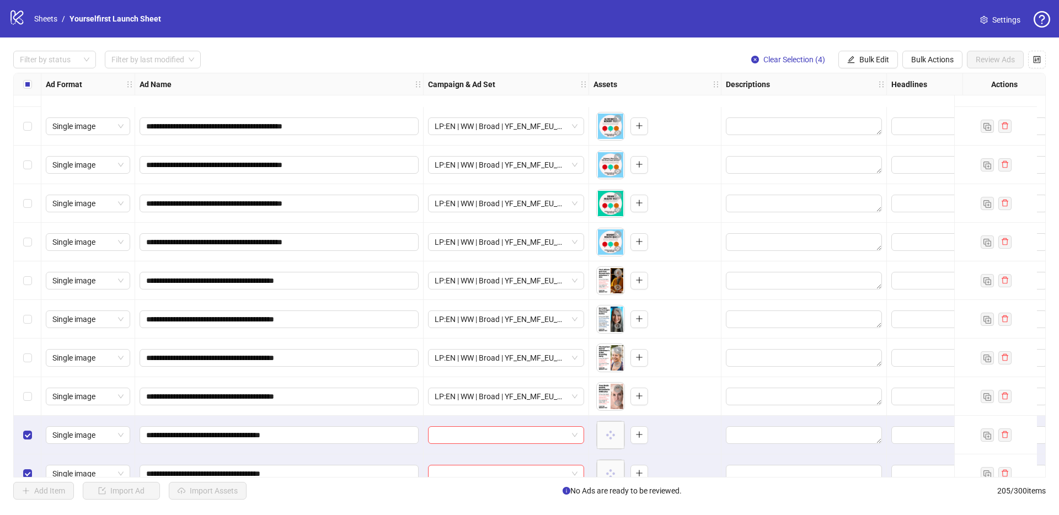
scroll to position [7535, 0]
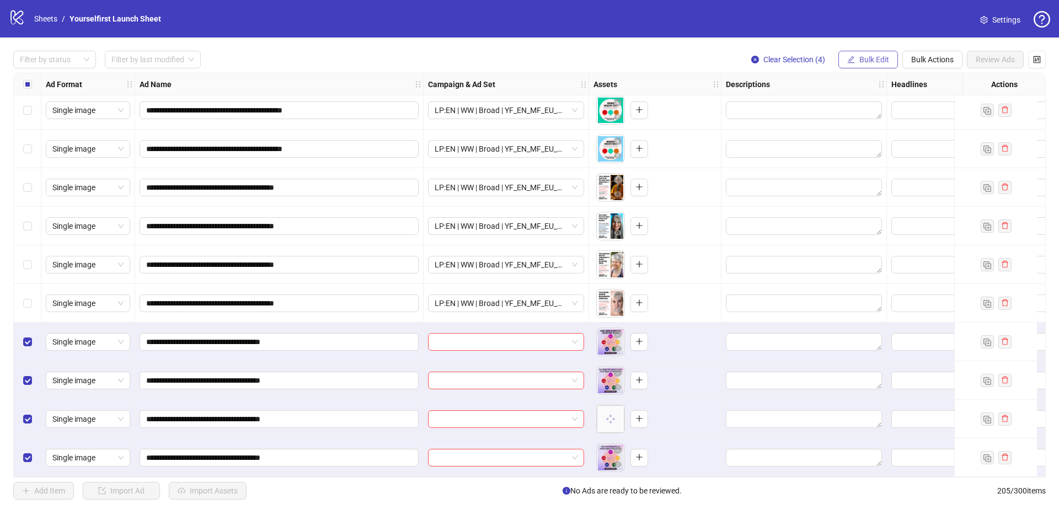
click at [873, 60] on span "Bulk Edit" at bounding box center [874, 59] width 30 height 9
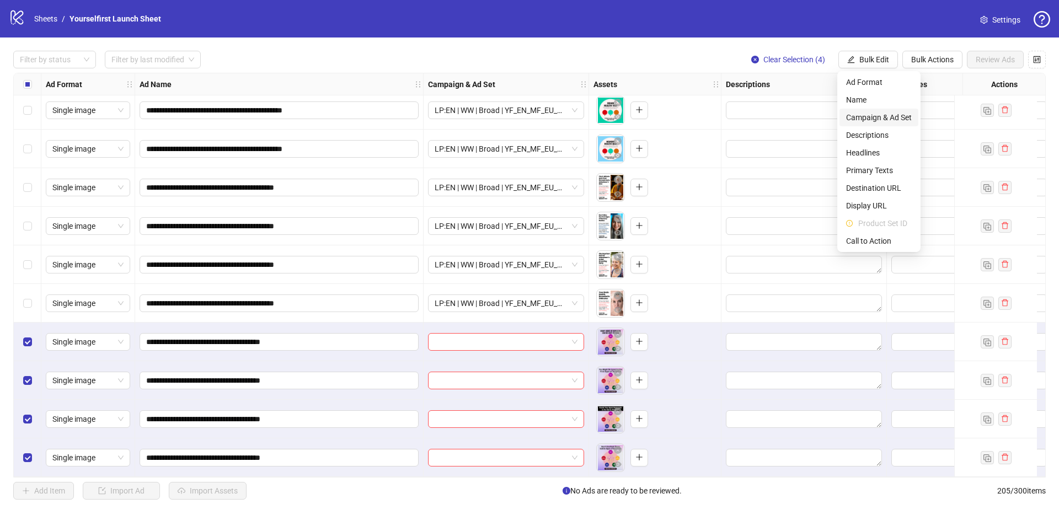
click at [865, 122] on span "Campaign & Ad Set" at bounding box center [879, 117] width 66 height 12
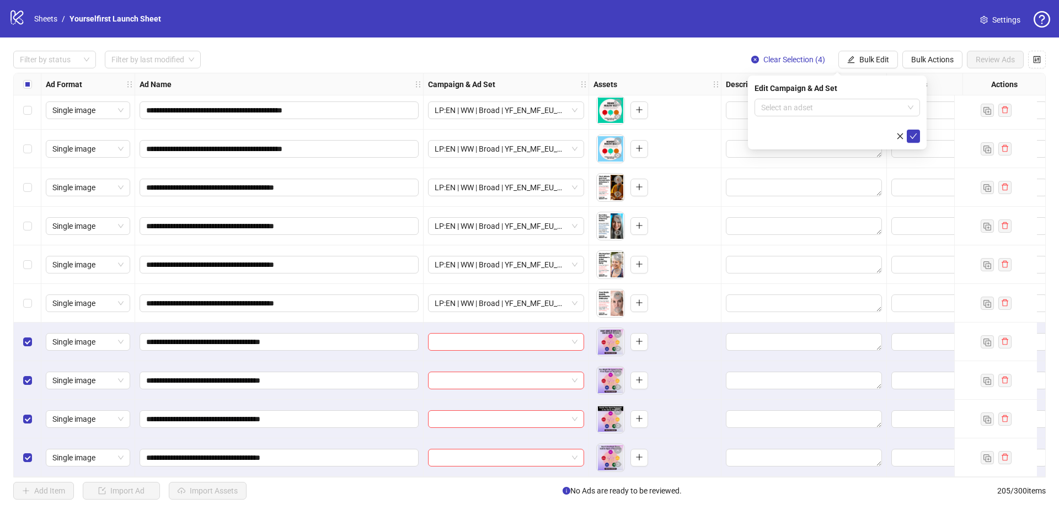
click at [810, 120] on form "Select an adset" at bounding box center [836, 121] width 165 height 44
click at [807, 109] on input "search" at bounding box center [832, 107] width 142 height 17
paste input "**********"
type input "**********"
click at [786, 127] on div "LP:EN | WW | Broad | YF_EN_MF_EU_WK34_25 | FULL LOCALE EXCL v4 | A18+ | [DATE]" at bounding box center [826, 130] width 126 height 12
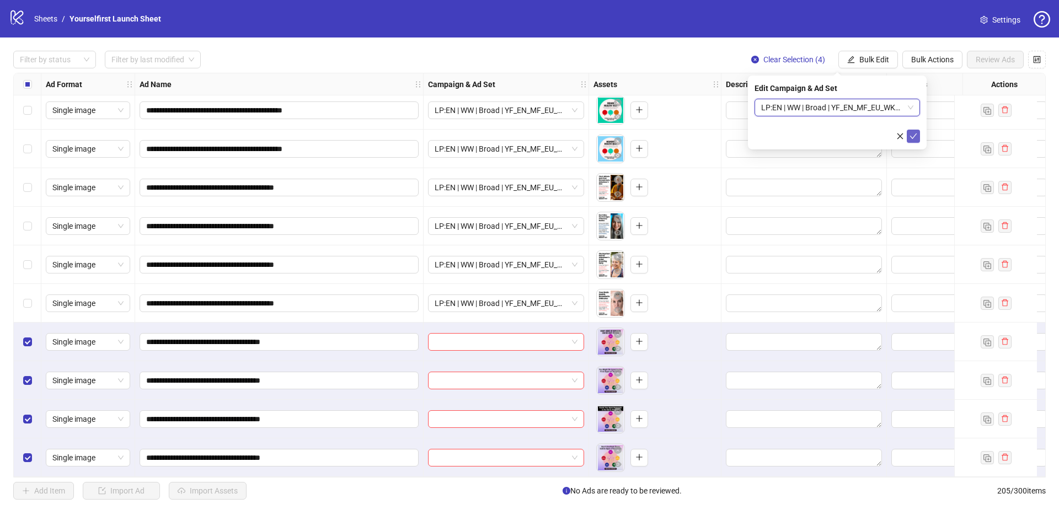
click at [910, 133] on icon "check" at bounding box center [913, 136] width 8 height 8
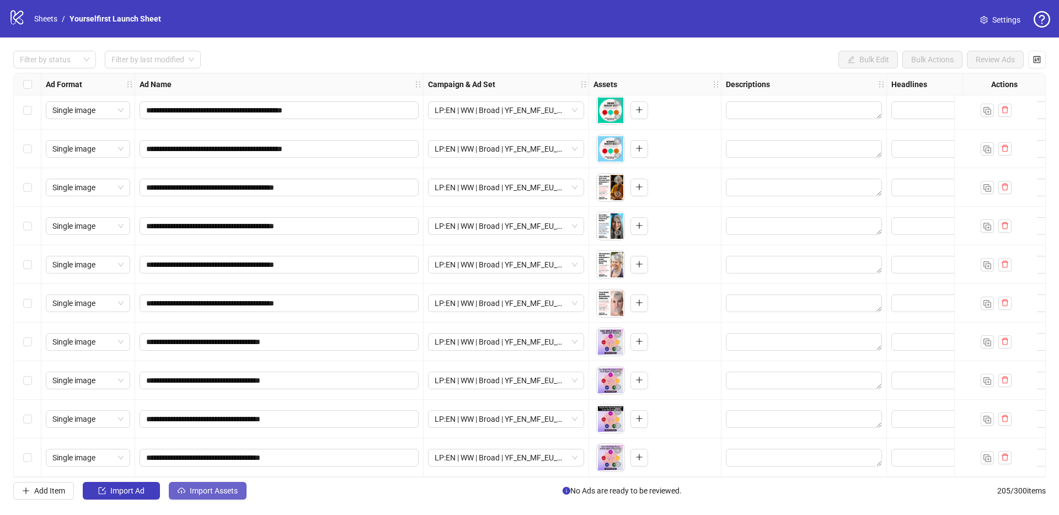
click at [227, 494] on span "Import Assets" at bounding box center [214, 490] width 48 height 9
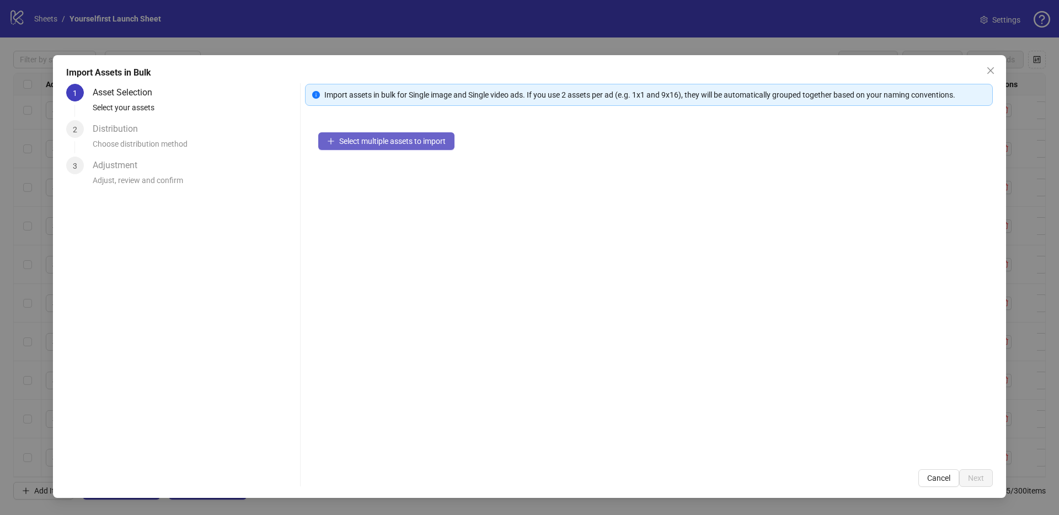
click at [423, 142] on span "Select multiple assets to import" at bounding box center [392, 141] width 106 height 9
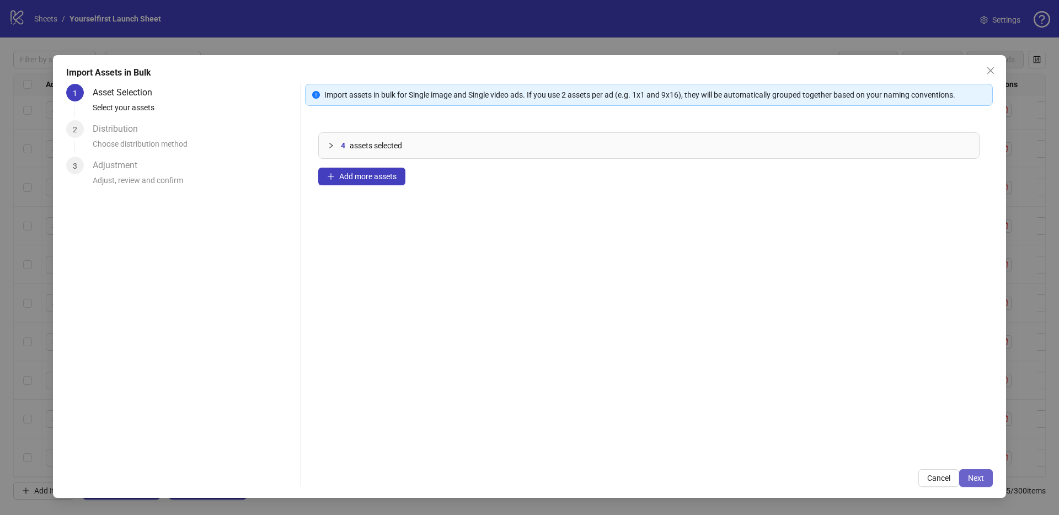
click at [981, 482] on span "Next" at bounding box center [976, 478] width 16 height 9
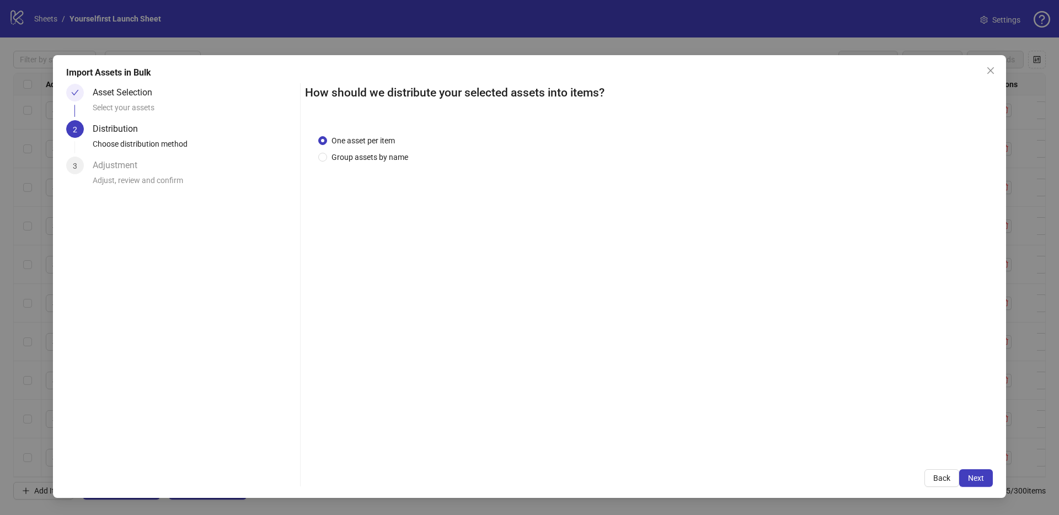
click at [979, 479] on span "Next" at bounding box center [976, 478] width 16 height 9
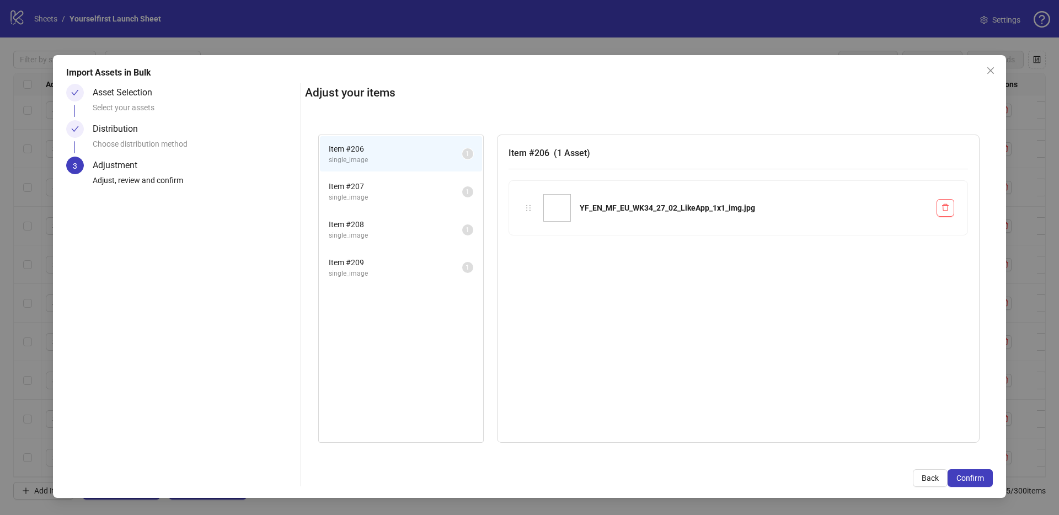
click at [979, 479] on span "Confirm" at bounding box center [970, 478] width 28 height 9
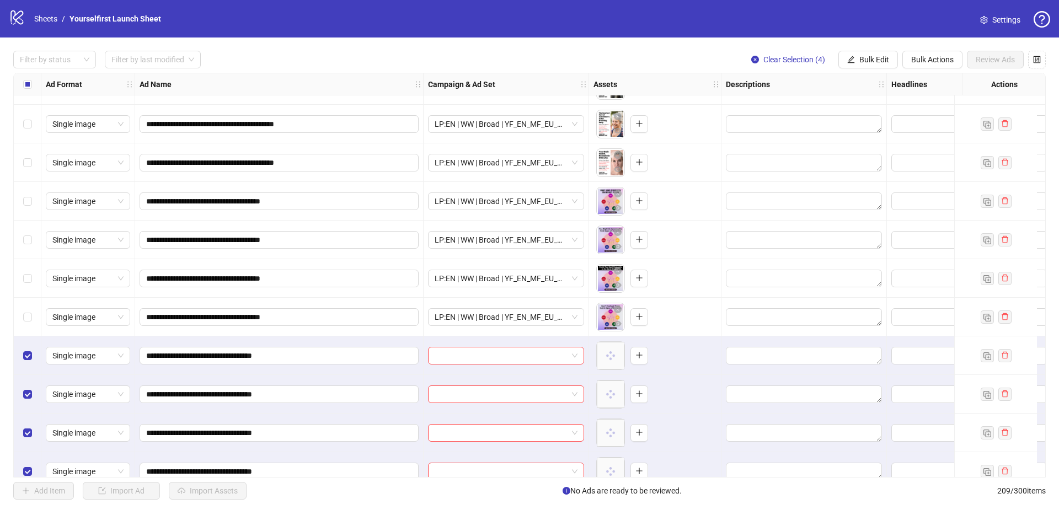
scroll to position [7690, 0]
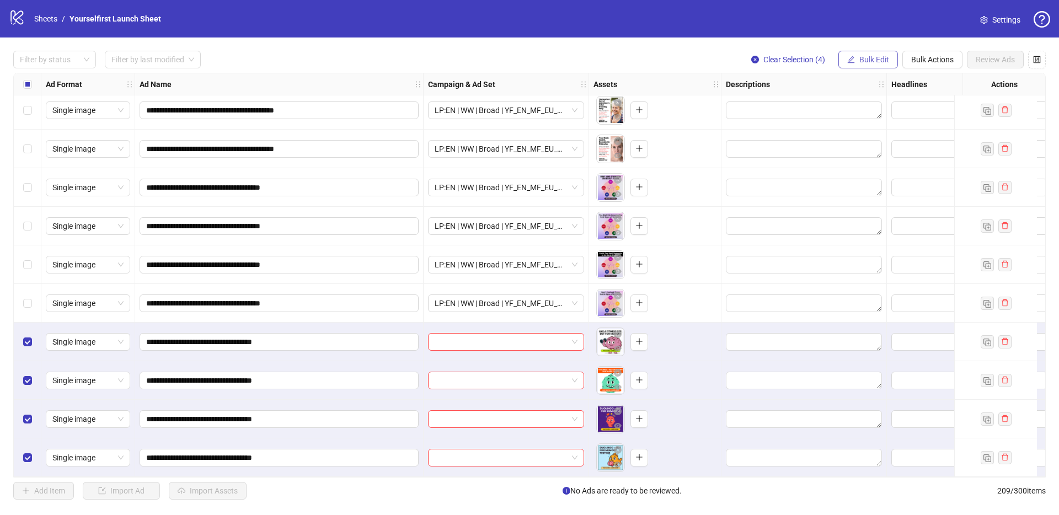
click at [861, 66] on button "Bulk Edit" at bounding box center [868, 60] width 60 height 18
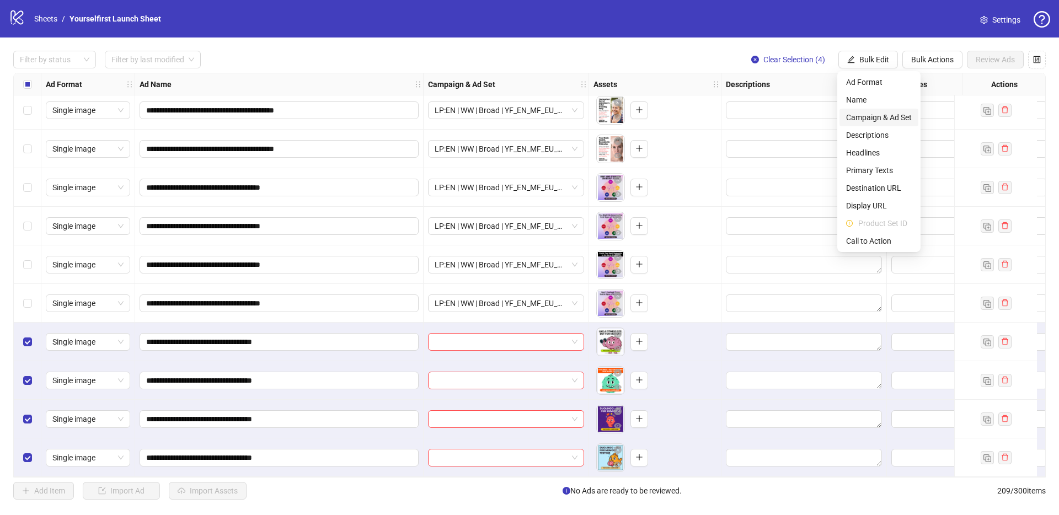
click at [861, 113] on span "Campaign & Ad Set" at bounding box center [879, 117] width 66 height 12
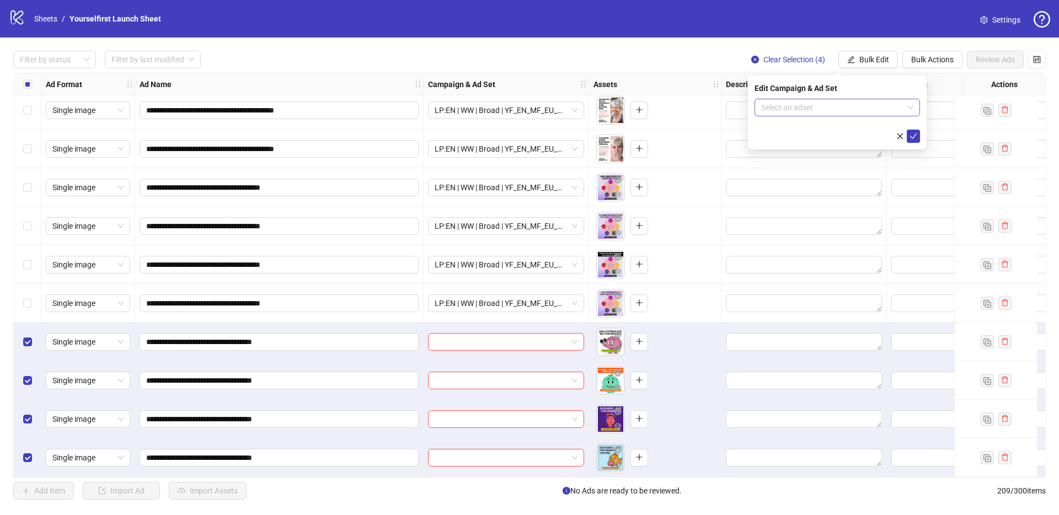
click at [797, 103] on input "search" at bounding box center [832, 107] width 142 height 17
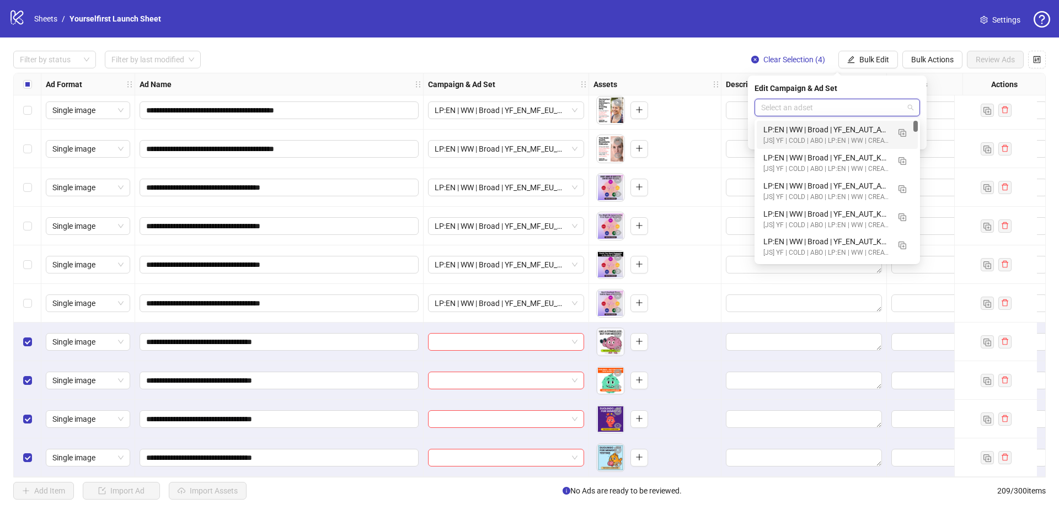
paste input "**********"
type input "**********"
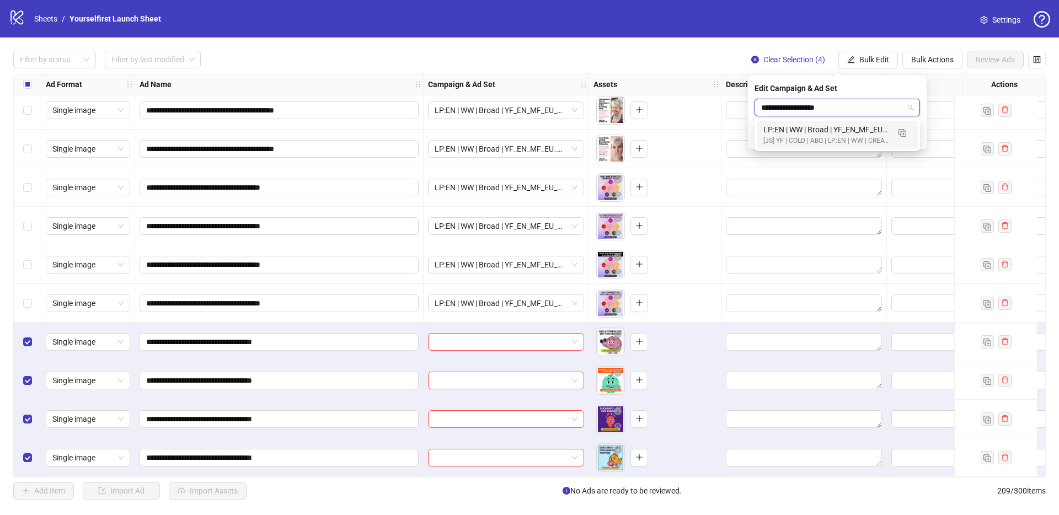
click at [807, 134] on div "LP:EN | WW | Broad | YF_EN_MF_EU_WK34_27 | FULL LOCALE EXCL v4 | A18+ | [DATE]" at bounding box center [826, 130] width 126 height 12
click at [920, 136] on div "Edit Campaign & Ad Set LP:EN | WW | Broad | YF_EN_MF_EU_WK34_27 | FULL LOCALE E…" at bounding box center [837, 113] width 179 height 74
click at [915, 136] on icon "check" at bounding box center [913, 136] width 8 height 8
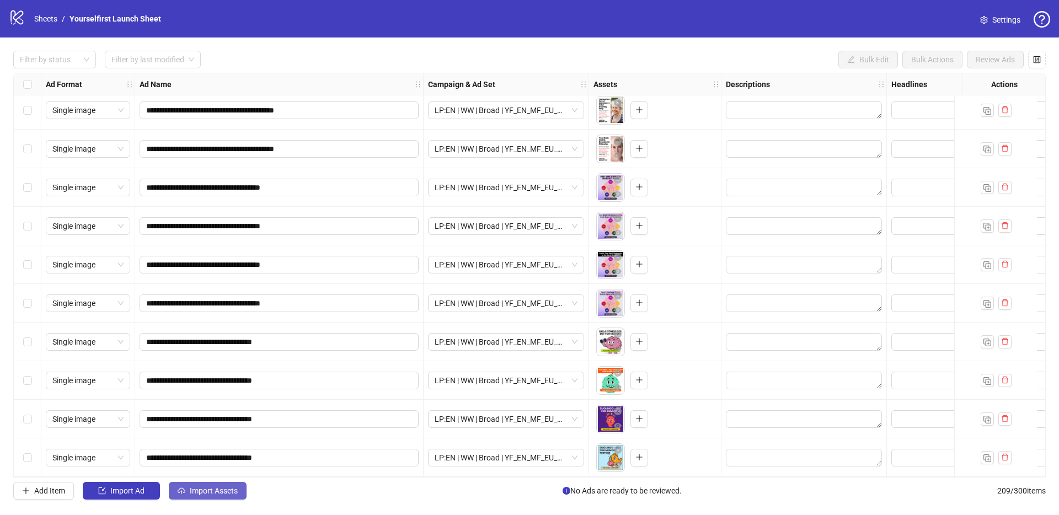
click at [233, 496] on button "Import Assets" at bounding box center [208, 491] width 78 height 18
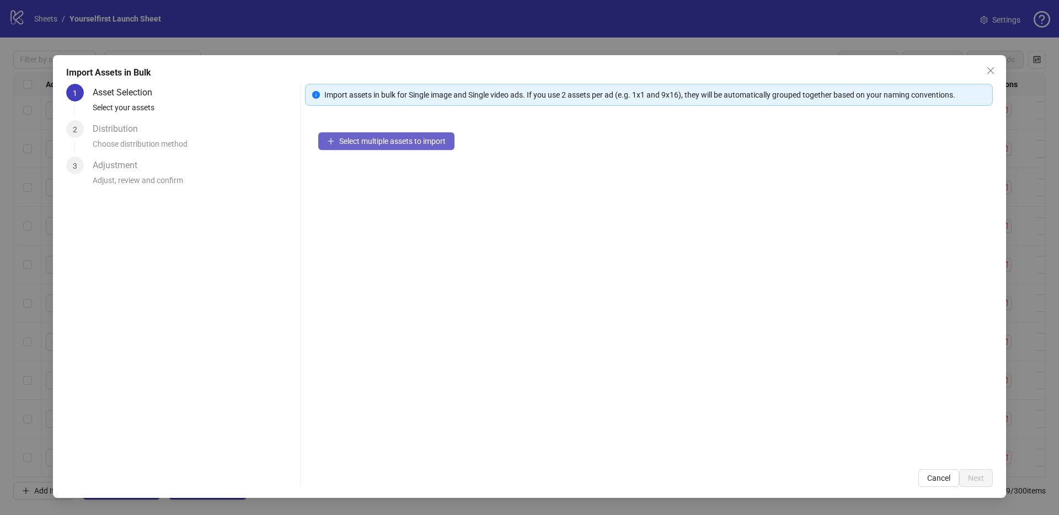
click at [387, 147] on button "Select multiple assets to import" at bounding box center [386, 141] width 136 height 18
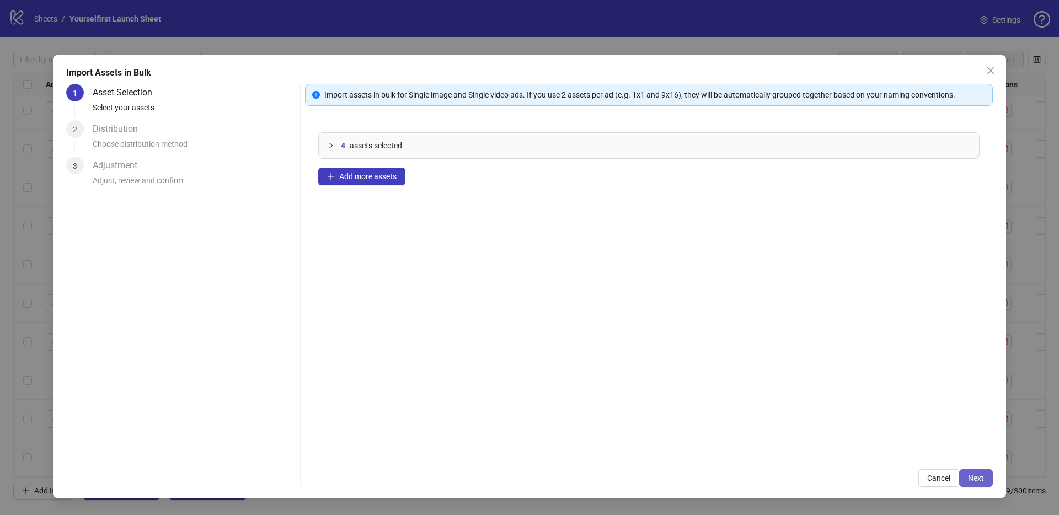
click at [968, 478] on span "Next" at bounding box center [976, 478] width 16 height 9
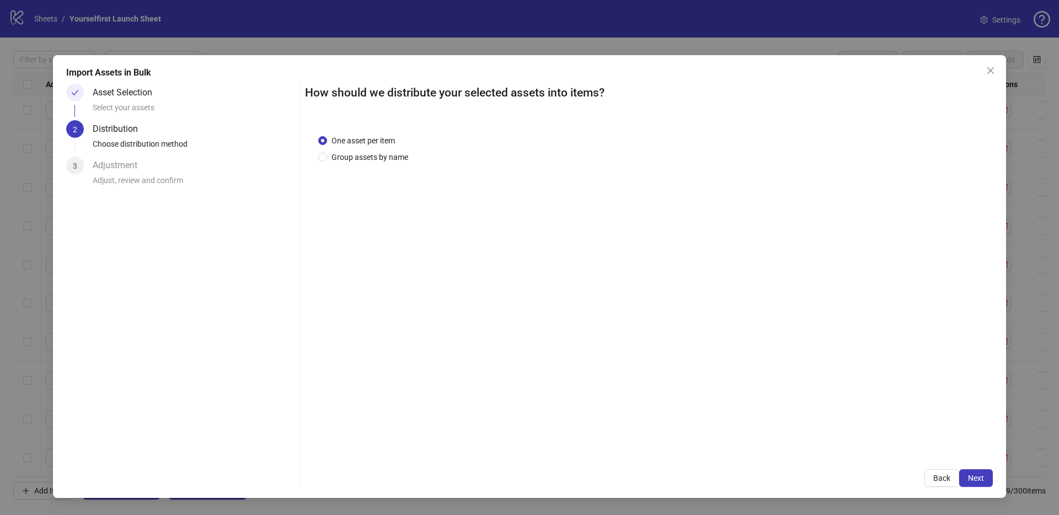
click at [977, 478] on span "Next" at bounding box center [976, 478] width 16 height 9
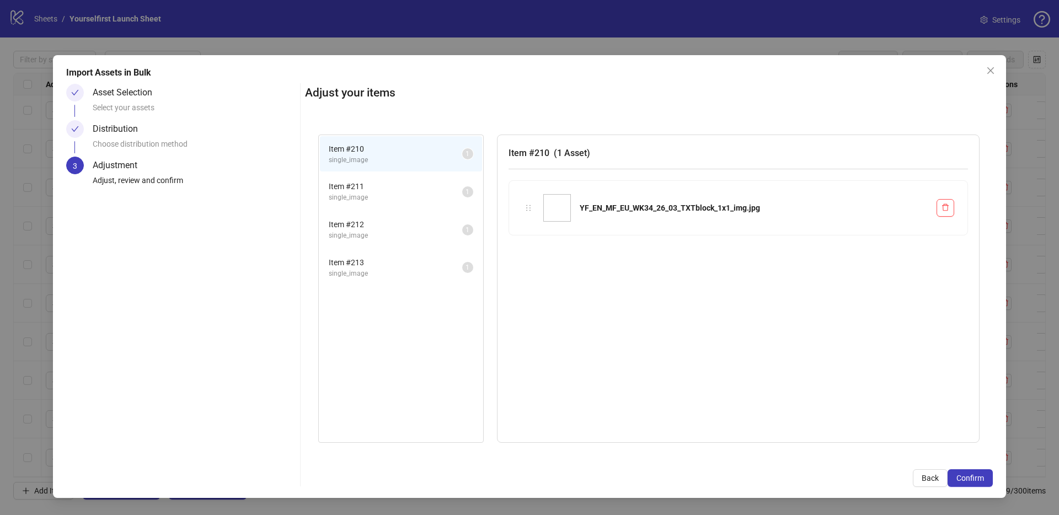
click at [977, 478] on span "Confirm" at bounding box center [970, 478] width 28 height 9
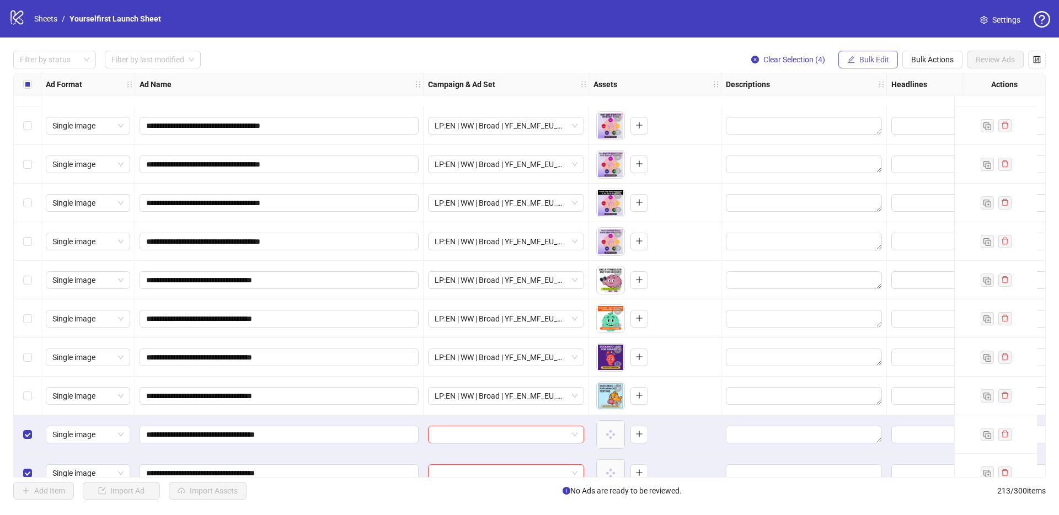
scroll to position [7844, 0]
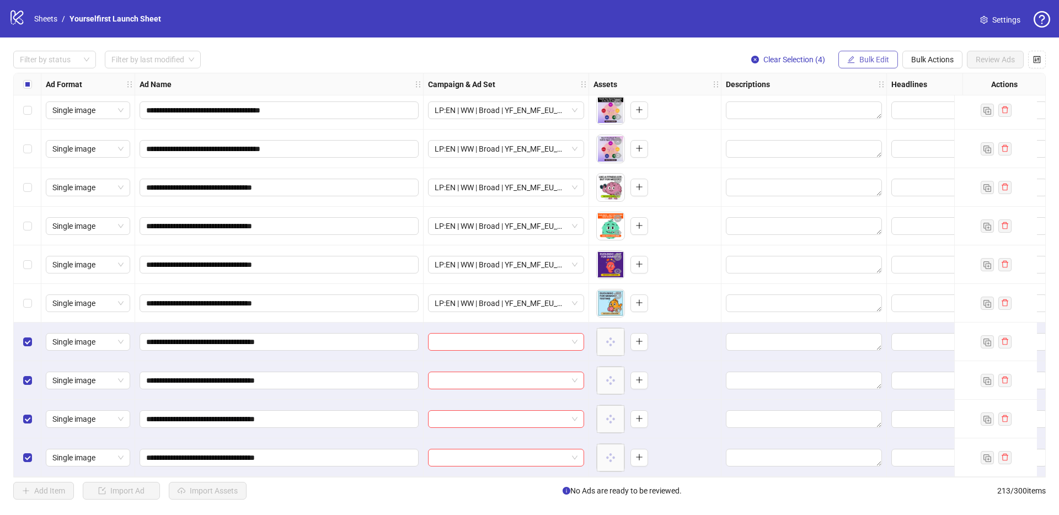
click at [884, 60] on span "Bulk Edit" at bounding box center [874, 59] width 30 height 9
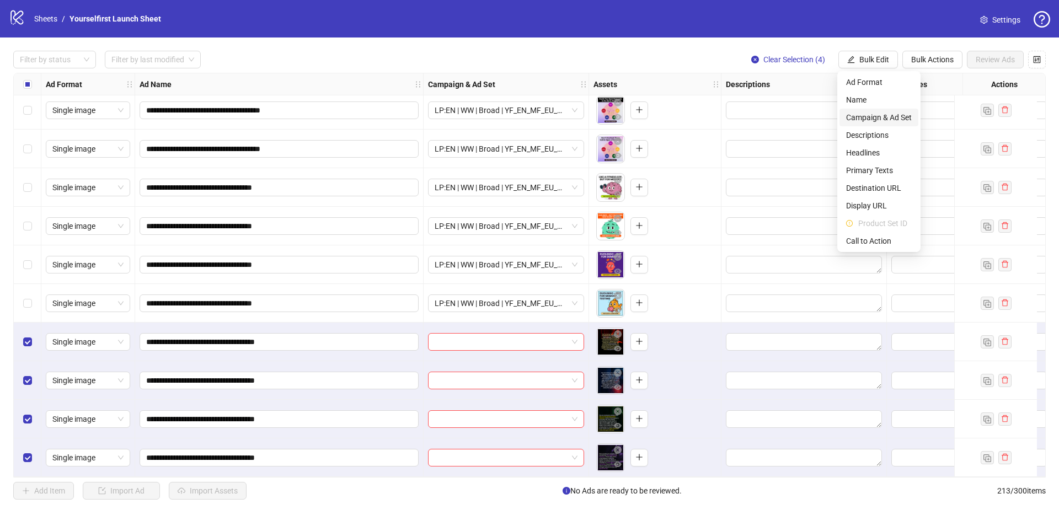
click at [885, 122] on span "Campaign & Ad Set" at bounding box center [879, 117] width 66 height 12
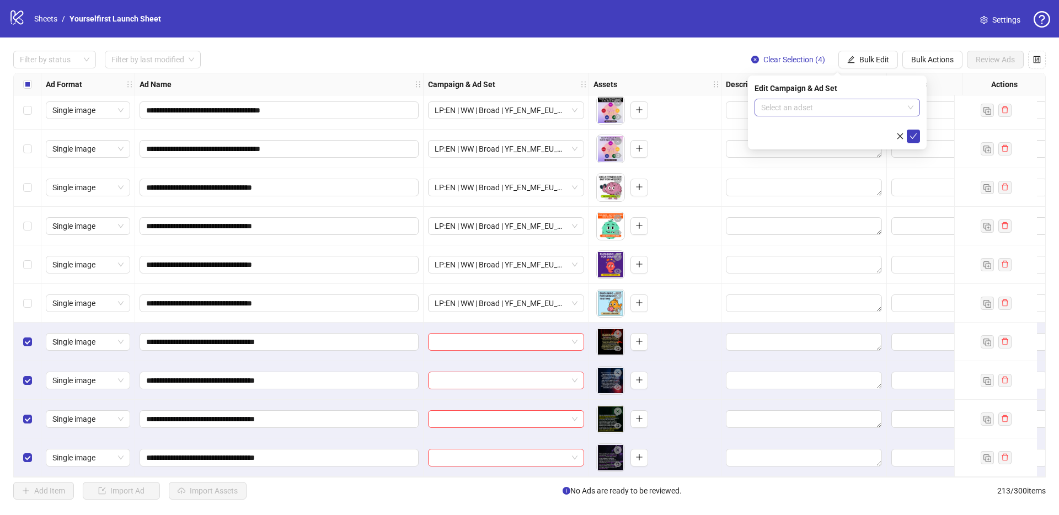
click at [777, 112] on input "search" at bounding box center [832, 107] width 142 height 17
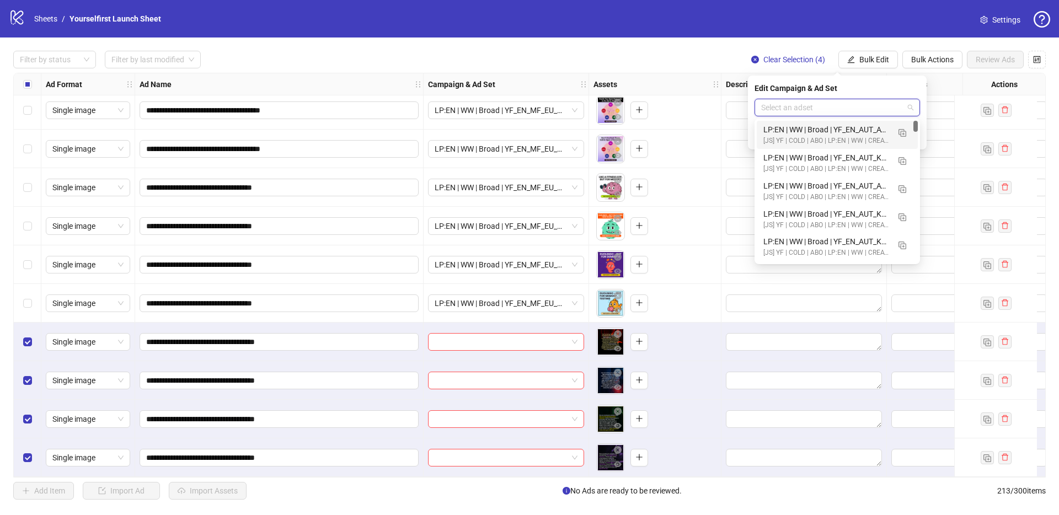
paste input "**********"
type input "**********"
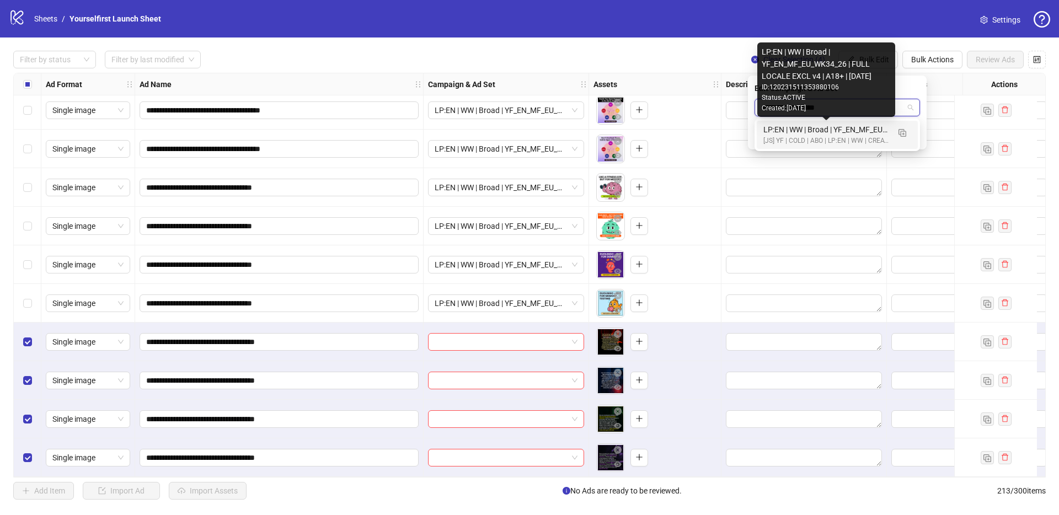
click at [818, 131] on div "LP:EN | WW | Broad | YF_EN_MF_EU_WK34_26 | FULL LOCALE EXCL v4 | A18+ | [DATE]" at bounding box center [826, 130] width 126 height 12
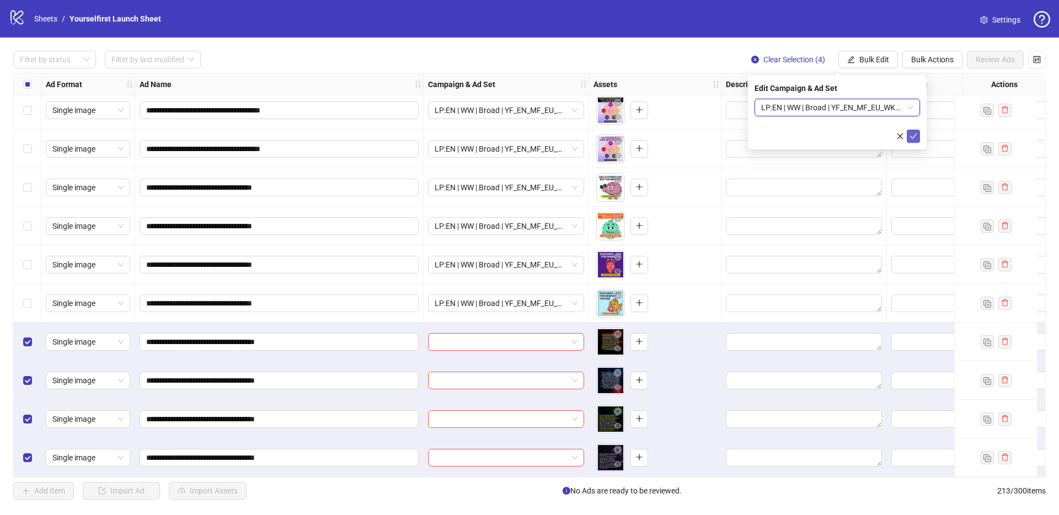
click at [914, 137] on icon "check" at bounding box center [913, 136] width 8 height 8
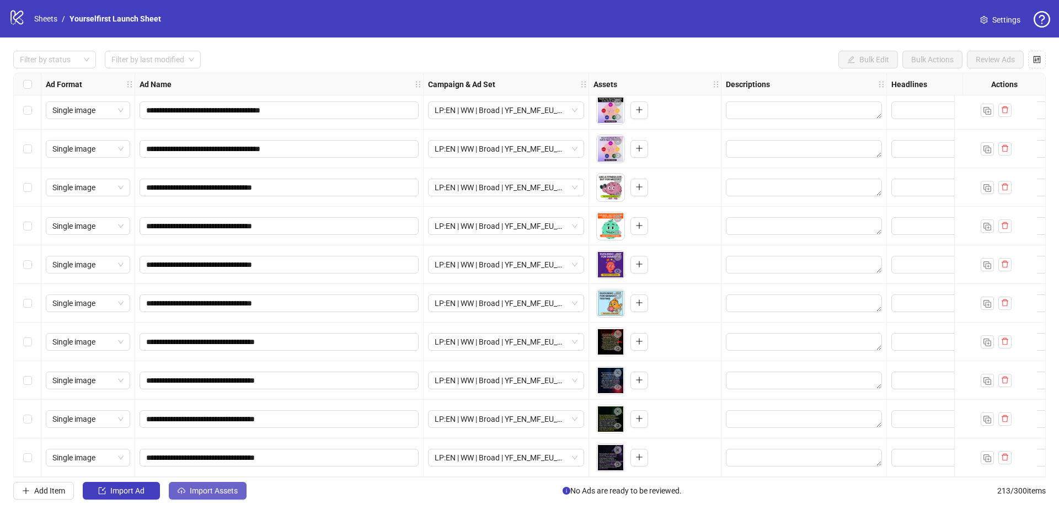
click at [222, 484] on button "Import Assets" at bounding box center [208, 491] width 78 height 18
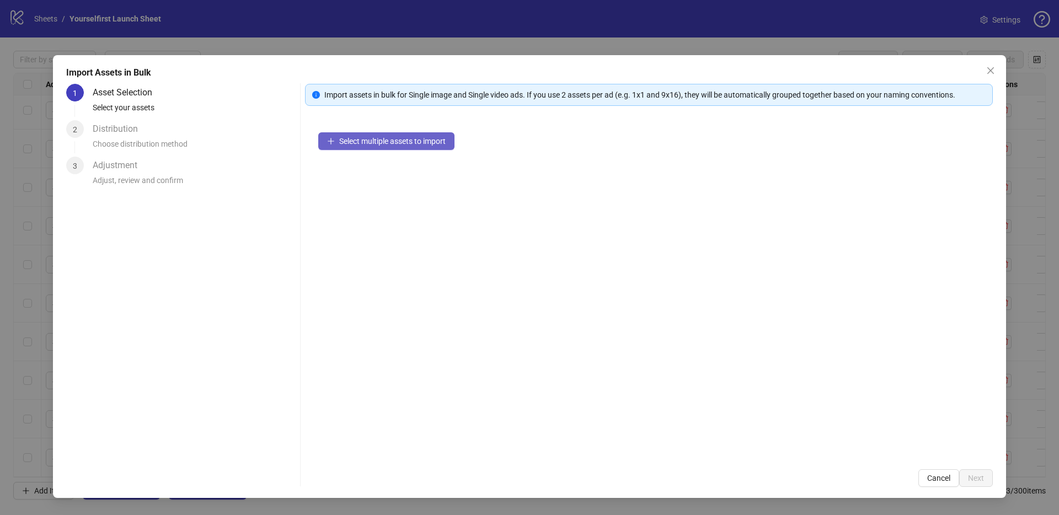
click at [368, 146] on button "Select multiple assets to import" at bounding box center [386, 141] width 136 height 18
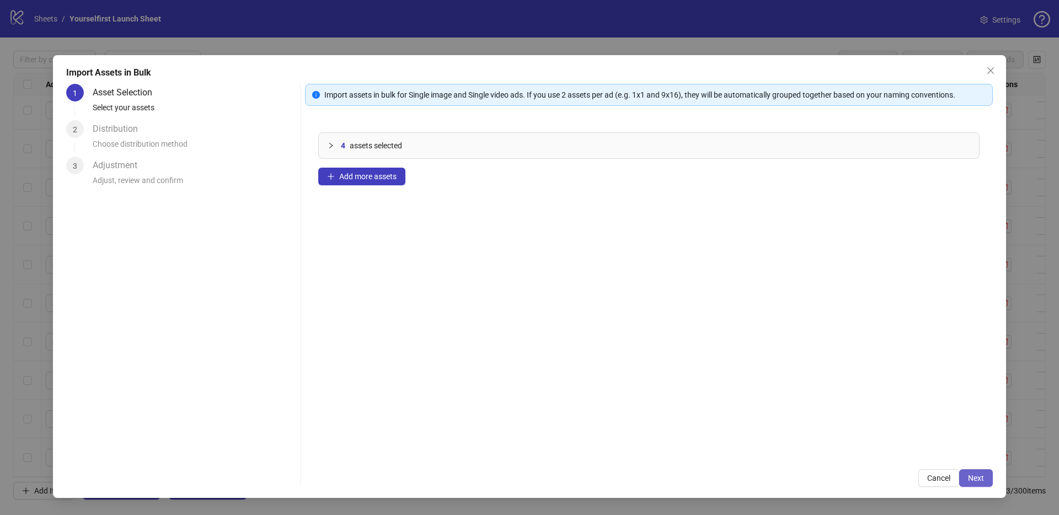
click at [976, 480] on span "Next" at bounding box center [976, 478] width 16 height 9
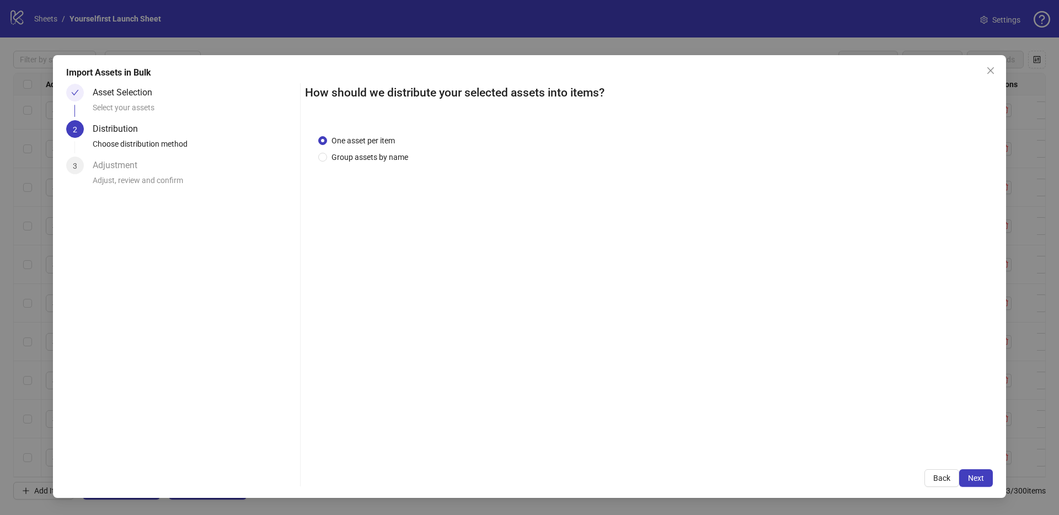
click at [976, 480] on span "Next" at bounding box center [976, 478] width 16 height 9
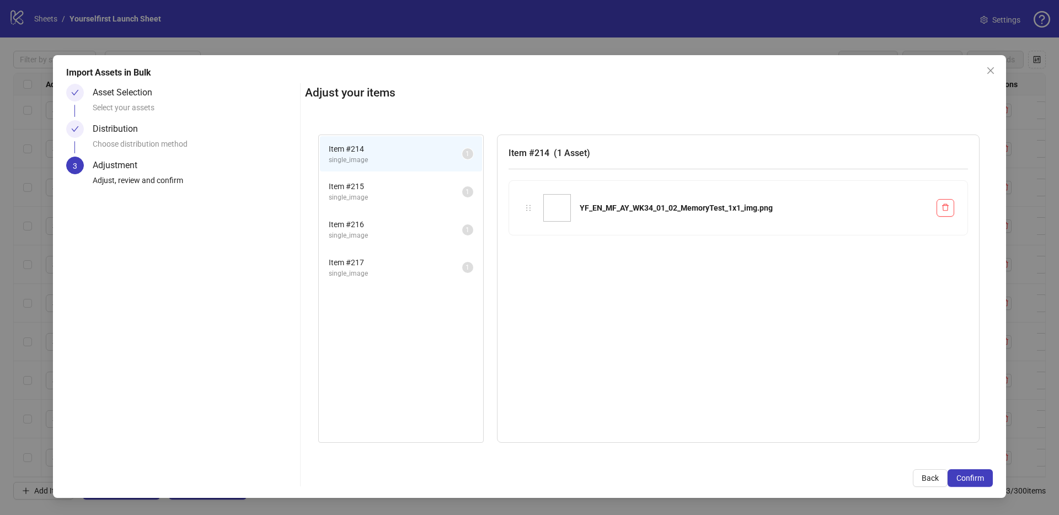
click at [976, 480] on span "Confirm" at bounding box center [970, 478] width 28 height 9
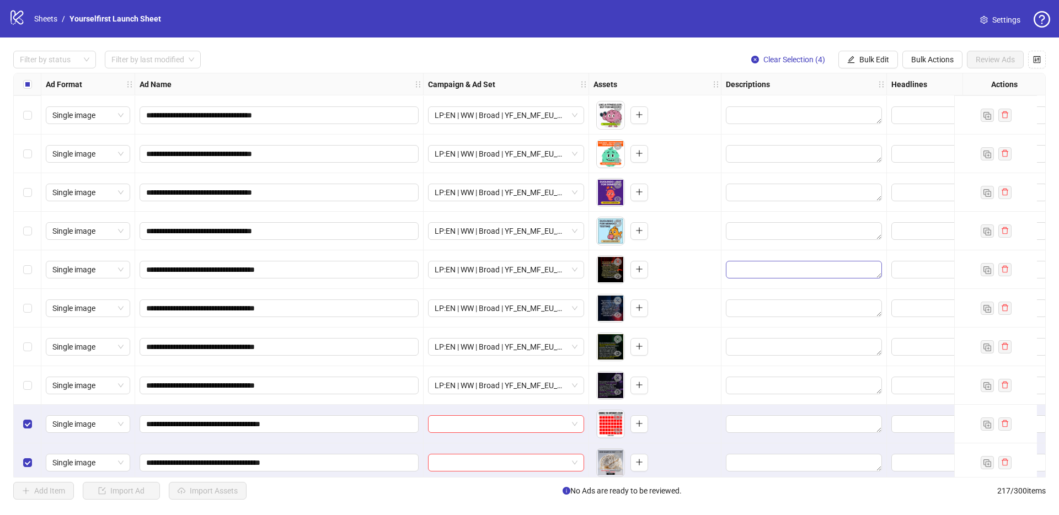
scroll to position [7999, 0]
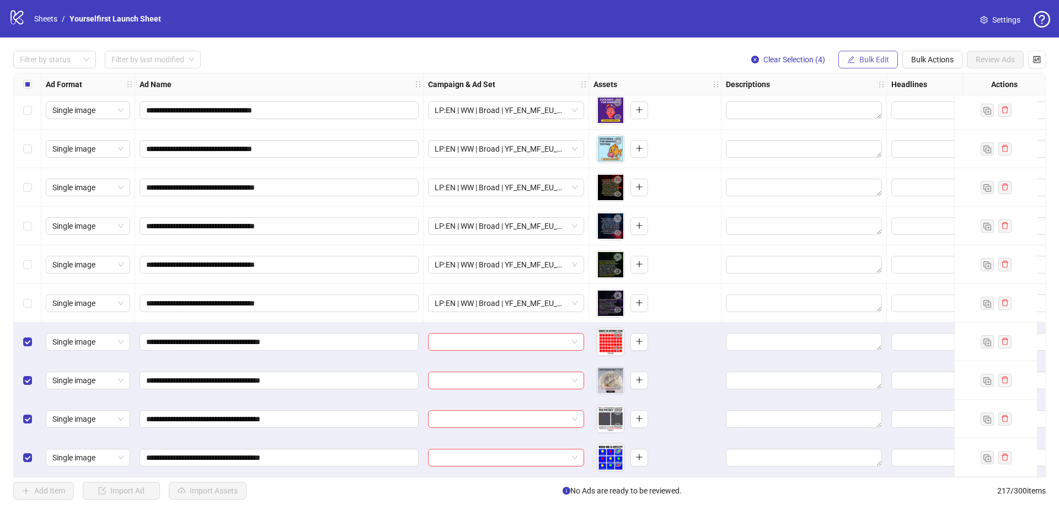
click at [876, 56] on span "Bulk Edit" at bounding box center [874, 59] width 30 height 9
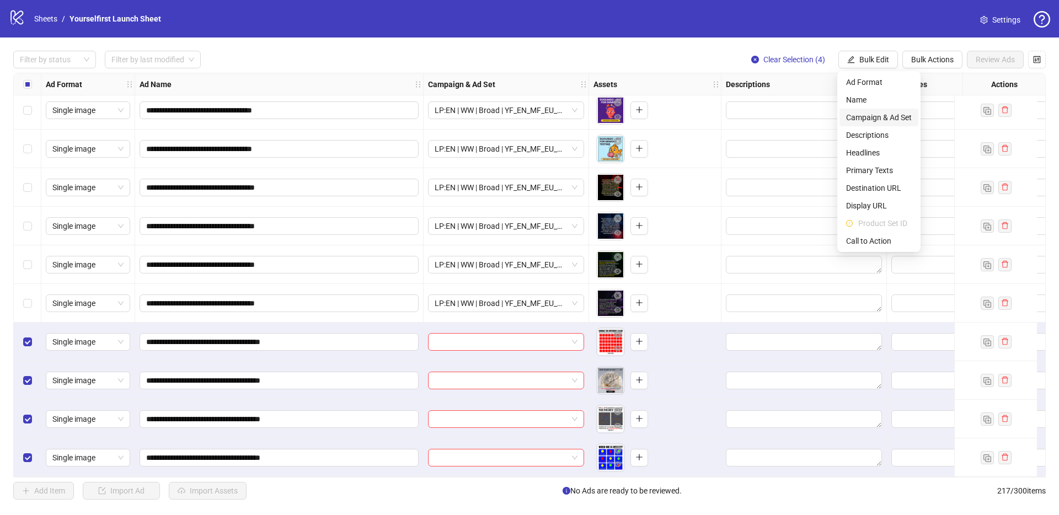
click at [881, 115] on span "Campaign & Ad Set" at bounding box center [879, 117] width 66 height 12
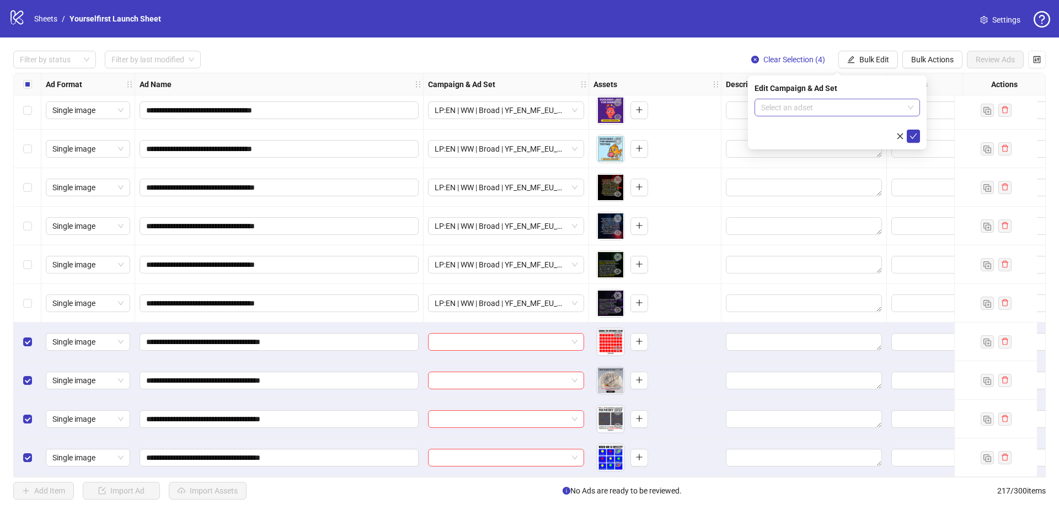
click at [825, 111] on input "search" at bounding box center [832, 107] width 142 height 17
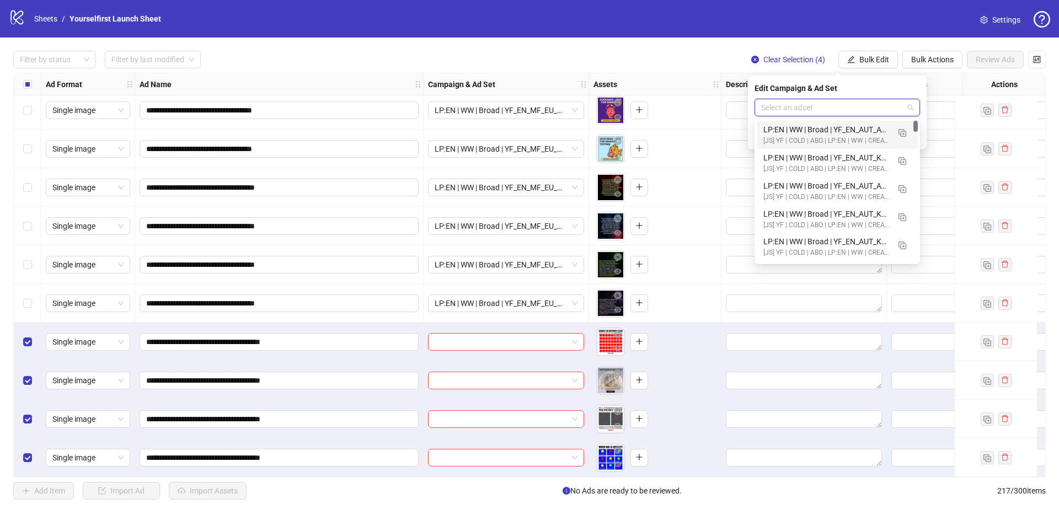
paste input "**********"
type input "**********"
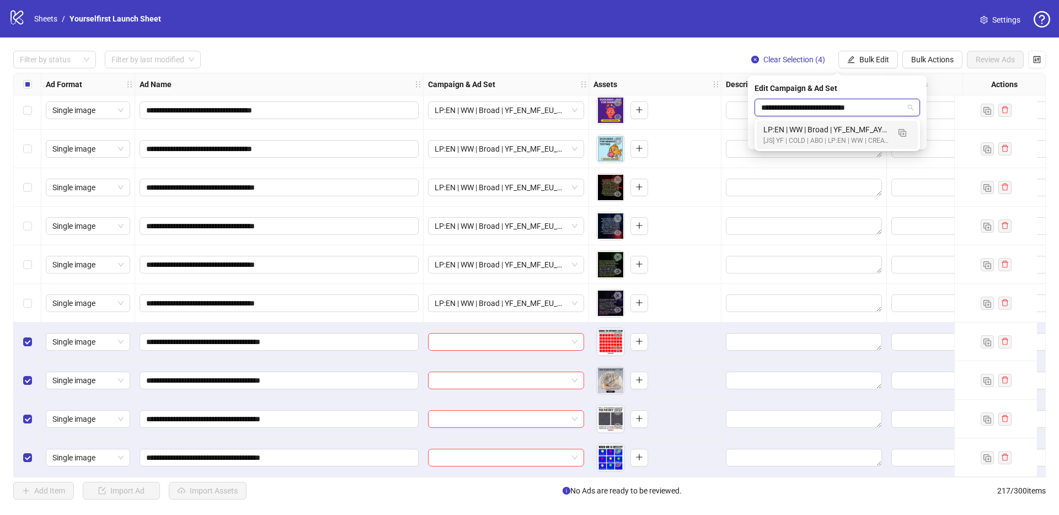
click at [810, 131] on div "LP:EN | WW | Broad | YF_EN_MF_AY_WK34_01_MemoryTest | FULL LOCALE EXCL v4 | A18…" at bounding box center [826, 130] width 126 height 12
click at [916, 138] on icon "check" at bounding box center [913, 136] width 8 height 8
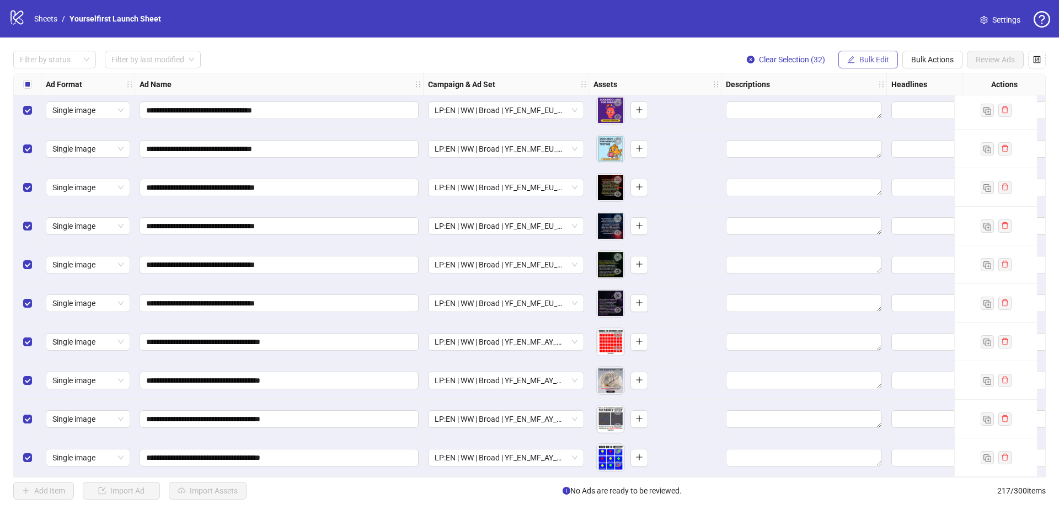
click at [859, 65] on button "Bulk Edit" at bounding box center [868, 60] width 60 height 18
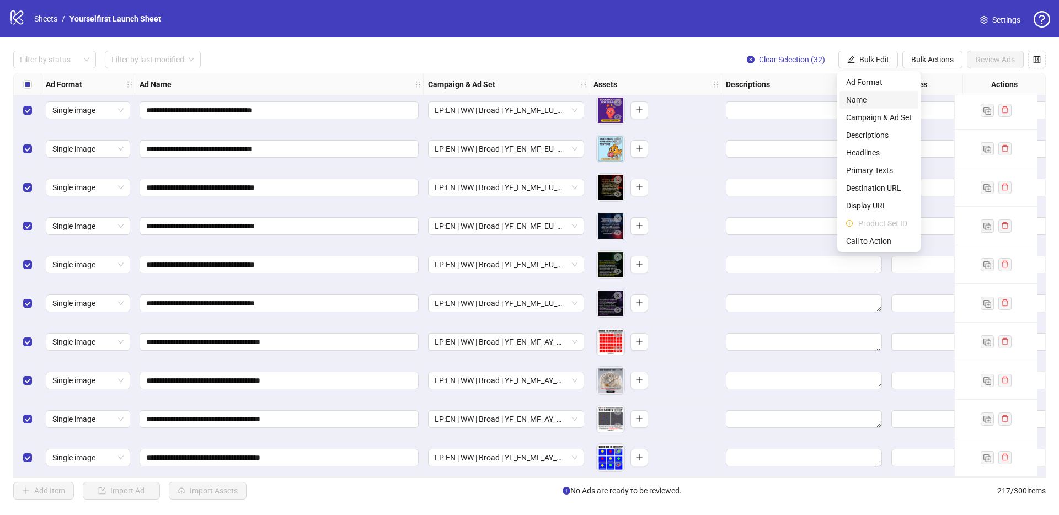
click at [863, 94] on span "Name" at bounding box center [879, 100] width 66 height 12
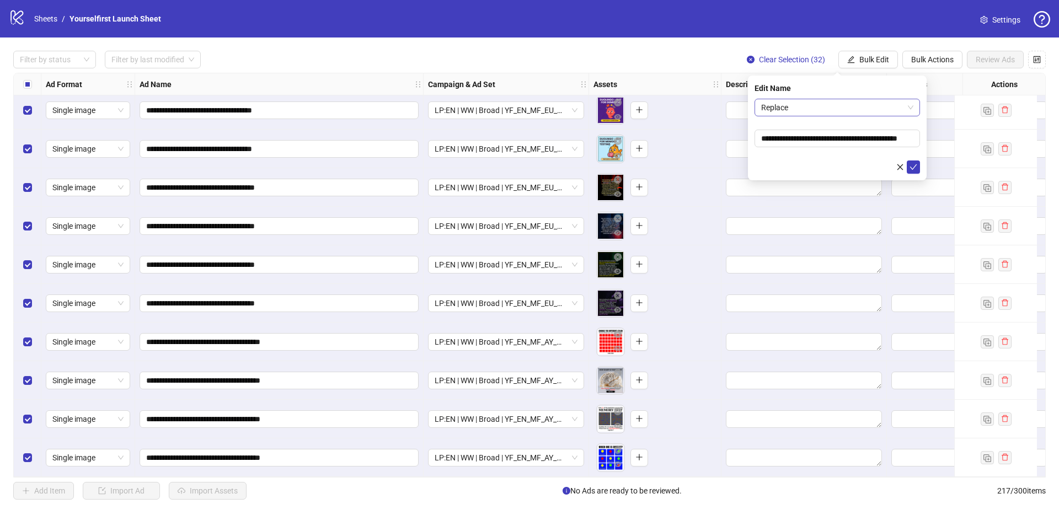
click at [791, 101] on span "Replace" at bounding box center [837, 107] width 152 height 17
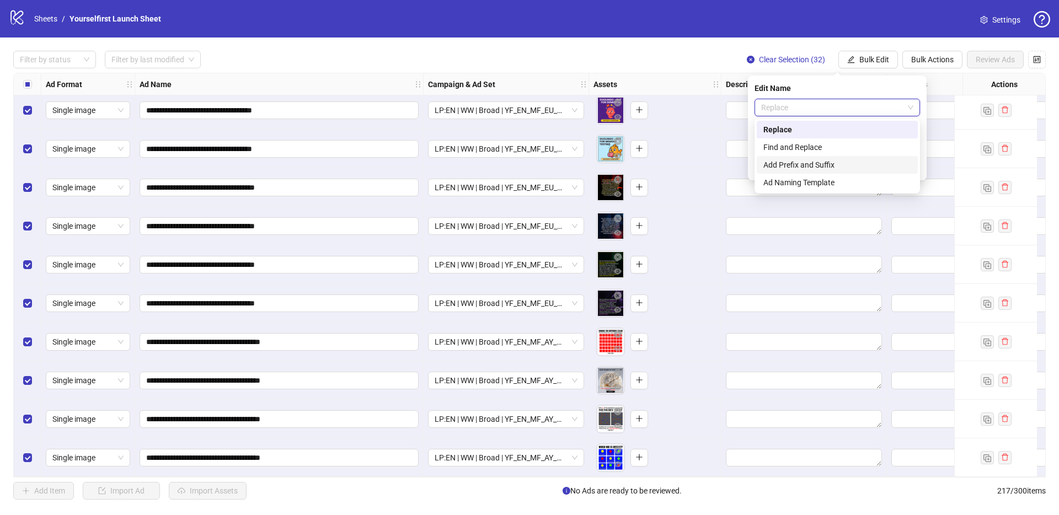
click at [813, 160] on div "Add Prefix and Suffix" at bounding box center [837, 165] width 148 height 12
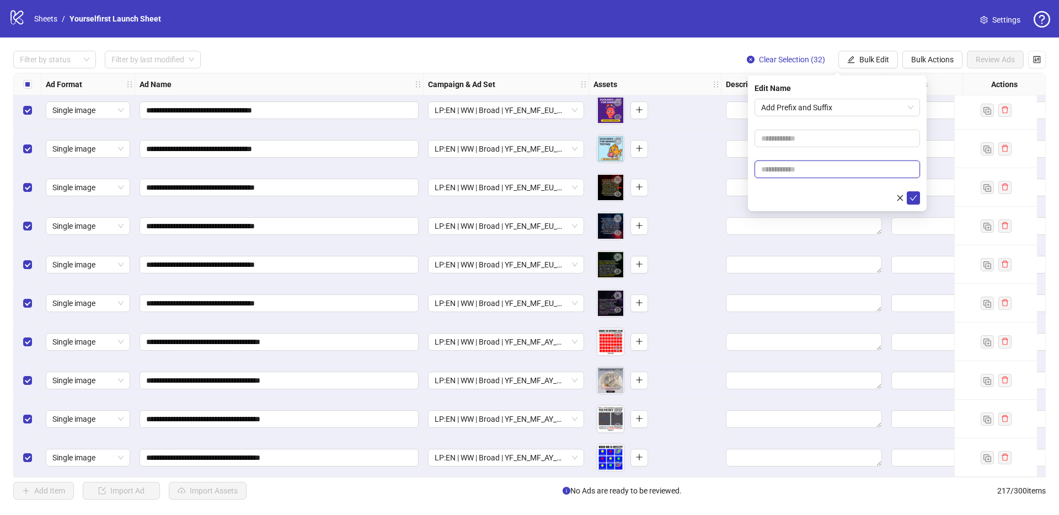
click at [804, 168] on input "text" at bounding box center [836, 169] width 165 height 18
click at [819, 162] on input "text" at bounding box center [836, 169] width 165 height 18
paste input "**********"
type input "**********"
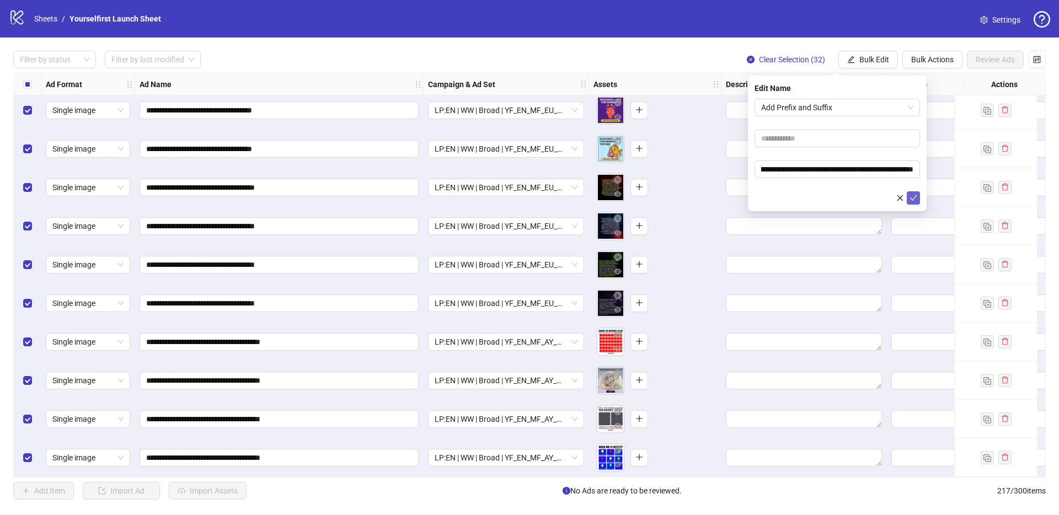
click at [919, 198] on button "submit" at bounding box center [912, 197] width 13 height 13
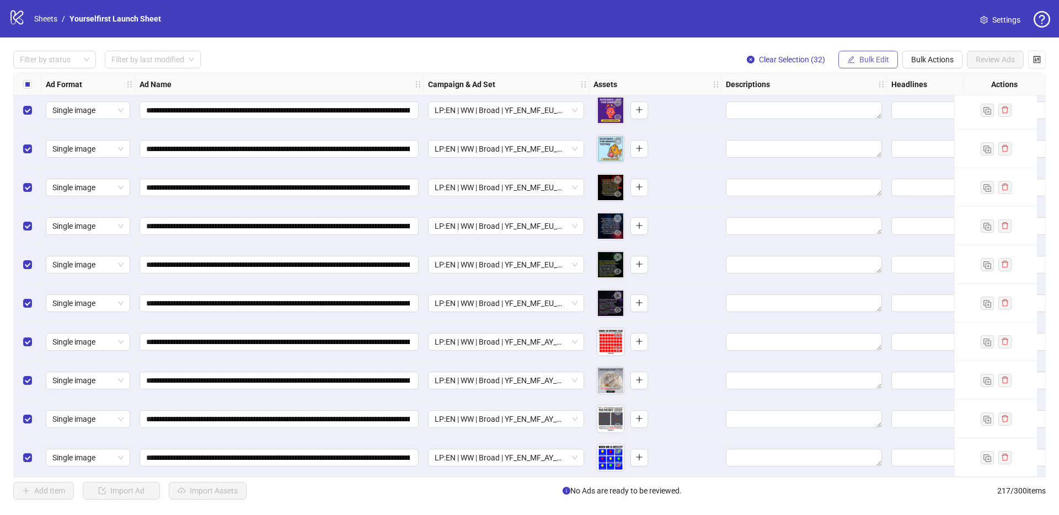
click at [877, 58] on span "Bulk Edit" at bounding box center [874, 59] width 30 height 9
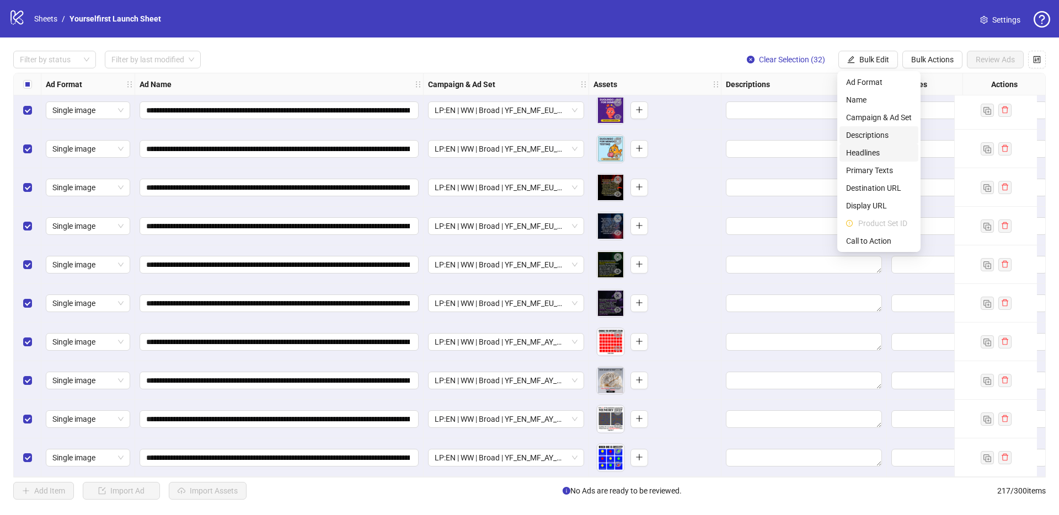
click at [866, 155] on span "Headlines" at bounding box center [879, 153] width 66 height 12
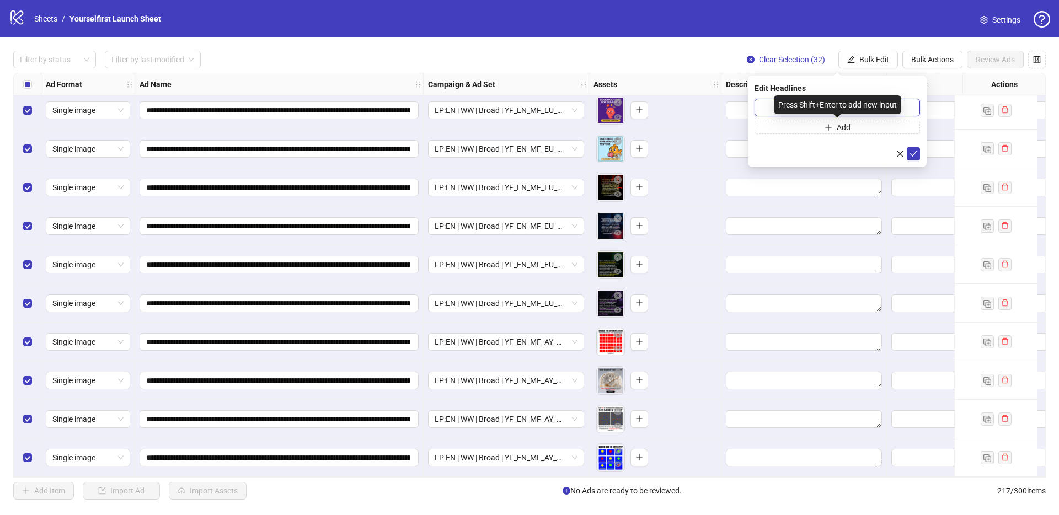
click at [768, 108] on input "text" at bounding box center [836, 108] width 165 height 18
paste input "**********"
type input "**********"
click at [915, 154] on icon "check" at bounding box center [913, 154] width 8 height 8
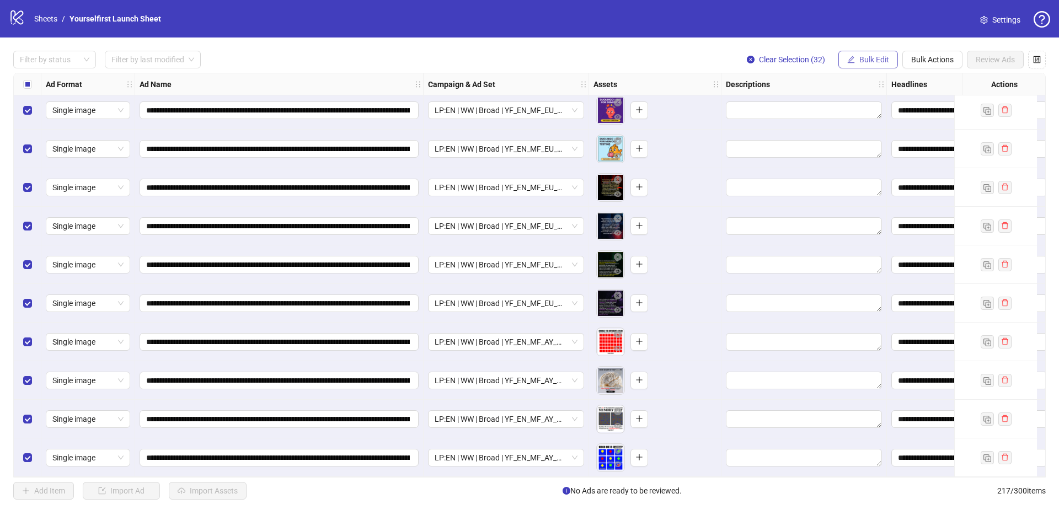
click at [866, 60] on span "Bulk Edit" at bounding box center [874, 59] width 30 height 9
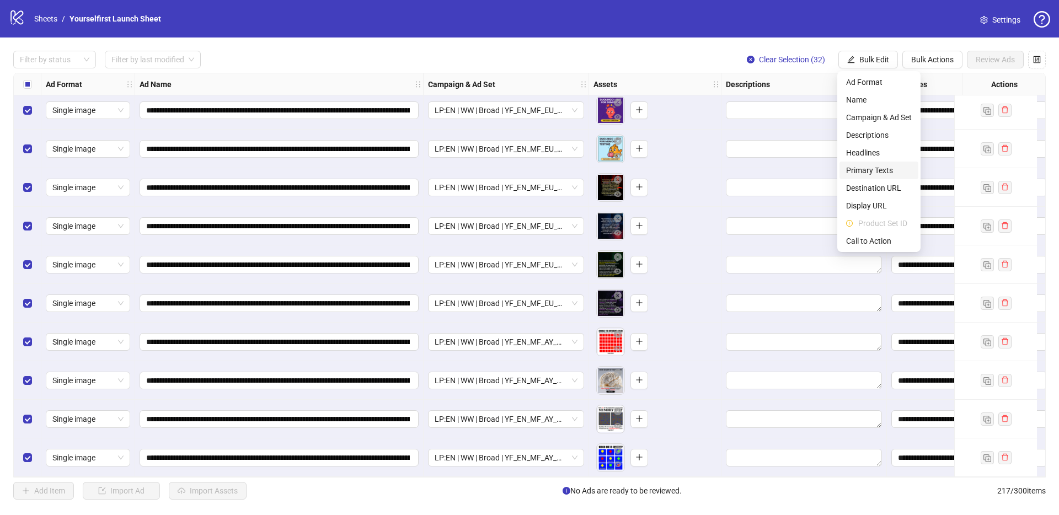
click at [868, 173] on span "Primary Texts" at bounding box center [879, 170] width 66 height 12
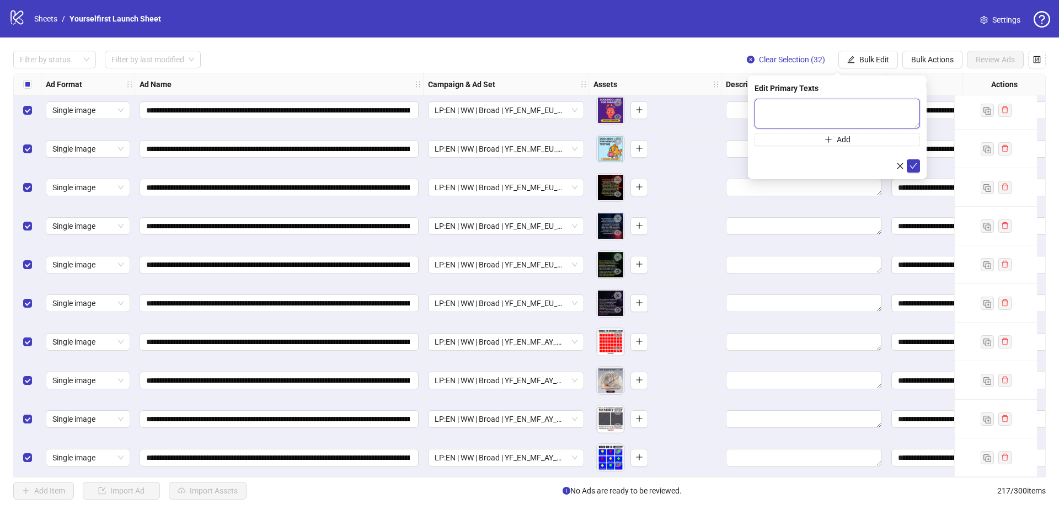
click at [817, 111] on textarea at bounding box center [836, 114] width 165 height 30
paste textarea "**********"
type textarea "**********"
click at [915, 166] on icon "check" at bounding box center [913, 166] width 8 height 8
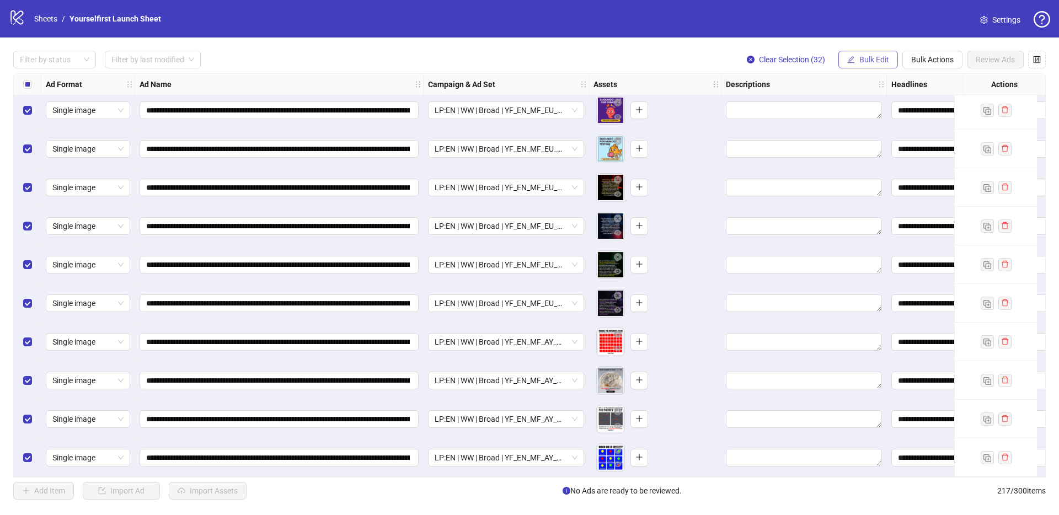
click at [871, 61] on span "Bulk Edit" at bounding box center [874, 59] width 30 height 9
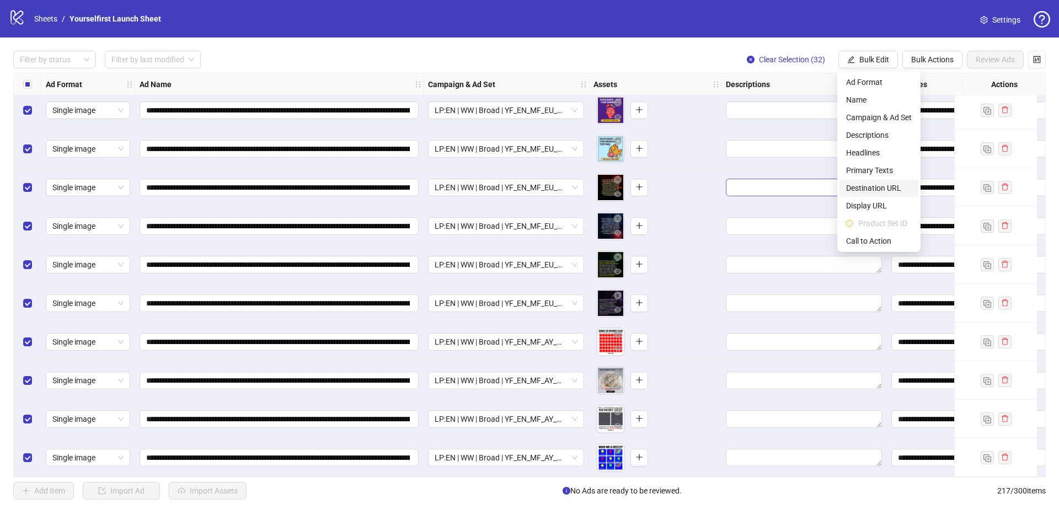
click at [860, 186] on span "Destination URL" at bounding box center [879, 188] width 66 height 12
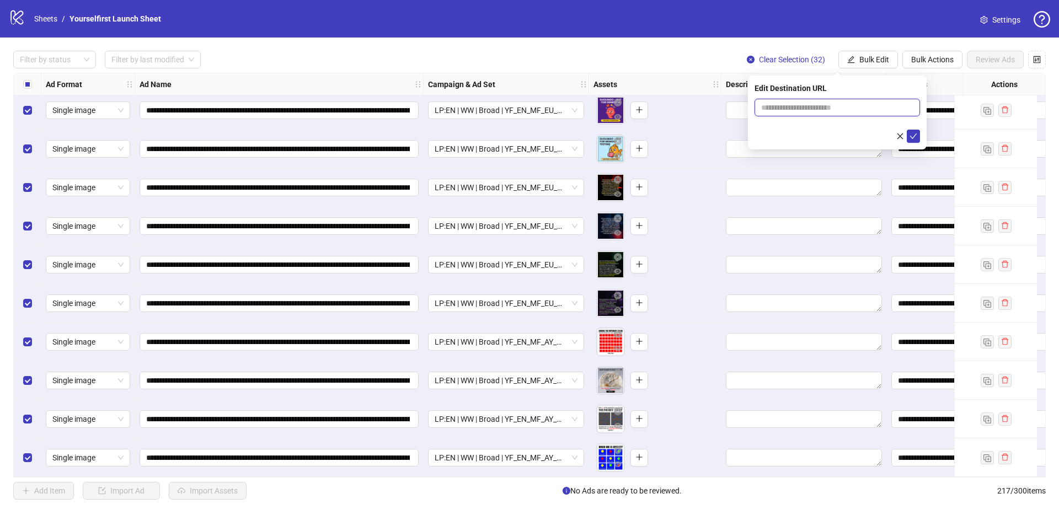
click at [795, 103] on input "text" at bounding box center [832, 107] width 143 height 12
paste input "**********"
type input "**********"
click at [913, 133] on icon "check" at bounding box center [913, 136] width 8 height 8
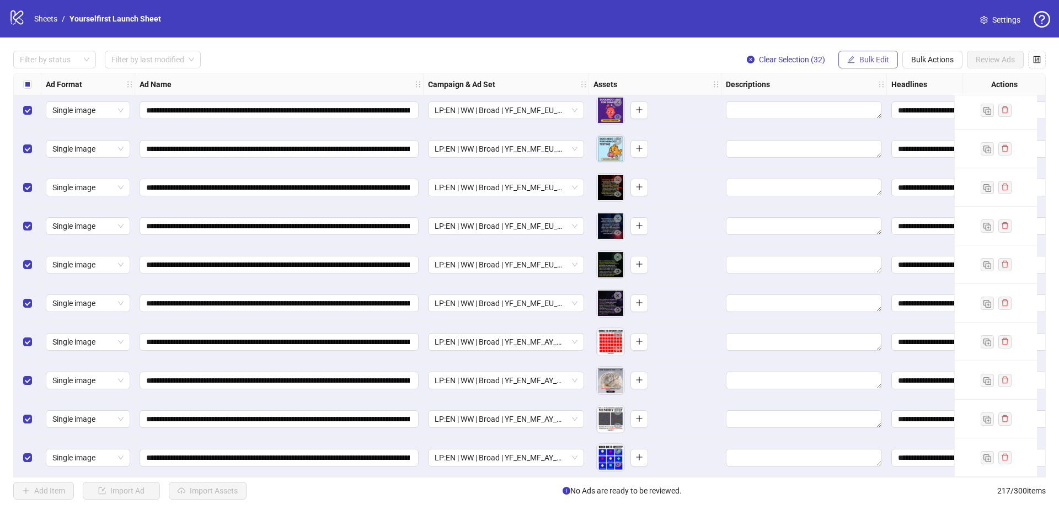
click at [873, 57] on span "Bulk Edit" at bounding box center [874, 59] width 30 height 9
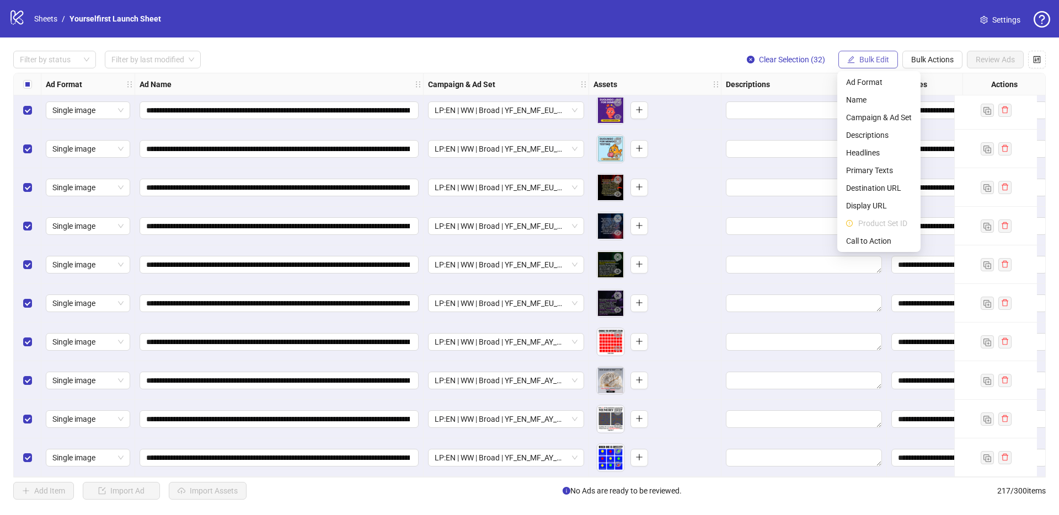
click at [873, 57] on span "Bulk Edit" at bounding box center [874, 59] width 30 height 9
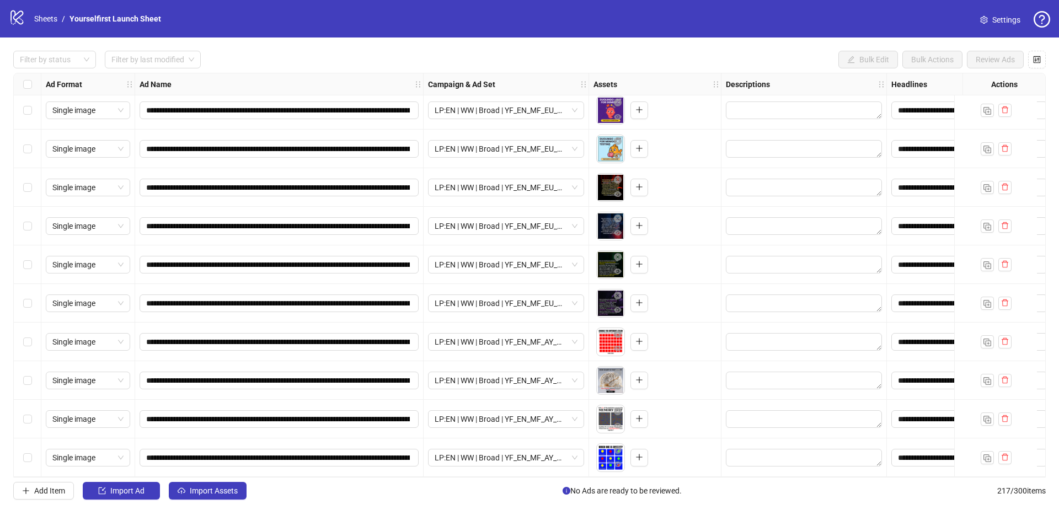
click at [345, 44] on div "**********" at bounding box center [529, 274] width 1059 height 475
click at [214, 495] on button "Import Assets" at bounding box center [208, 491] width 78 height 18
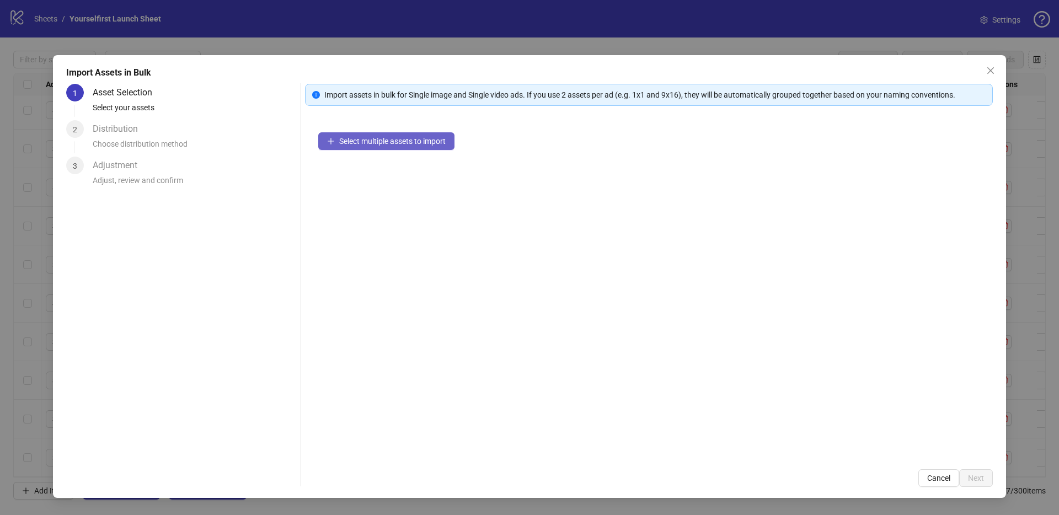
click at [383, 148] on button "Select multiple assets to import" at bounding box center [386, 141] width 136 height 18
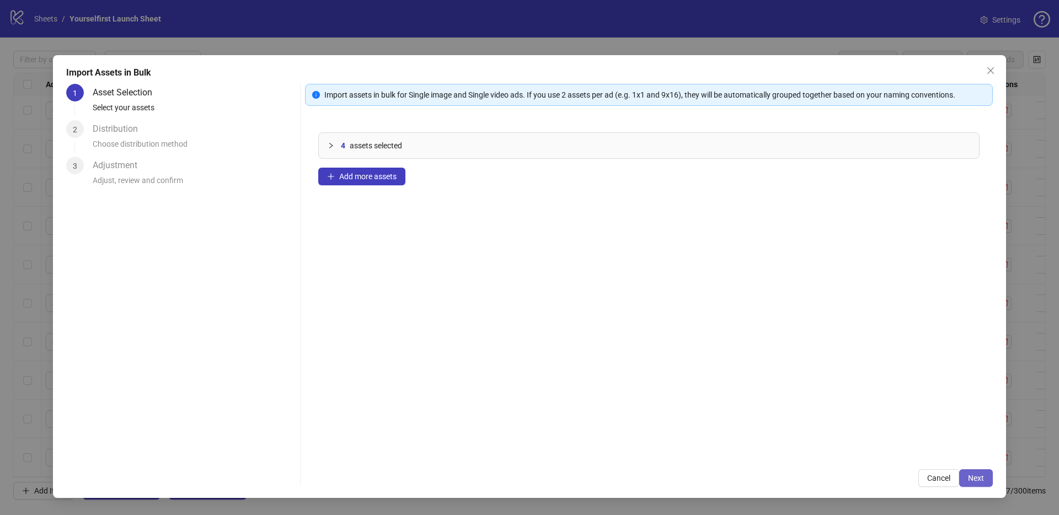
click at [974, 481] on span "Next" at bounding box center [976, 478] width 16 height 9
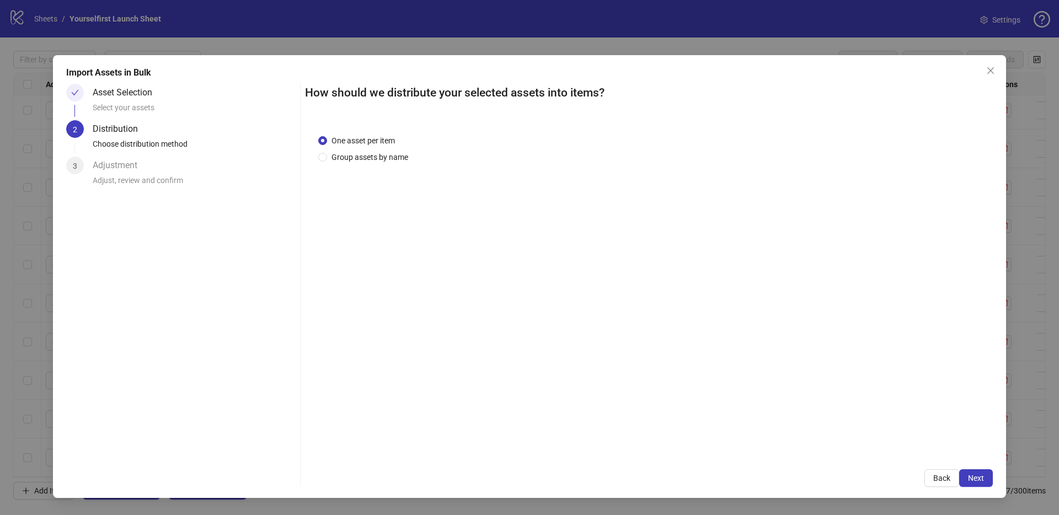
click at [976, 479] on span "Next" at bounding box center [976, 478] width 16 height 9
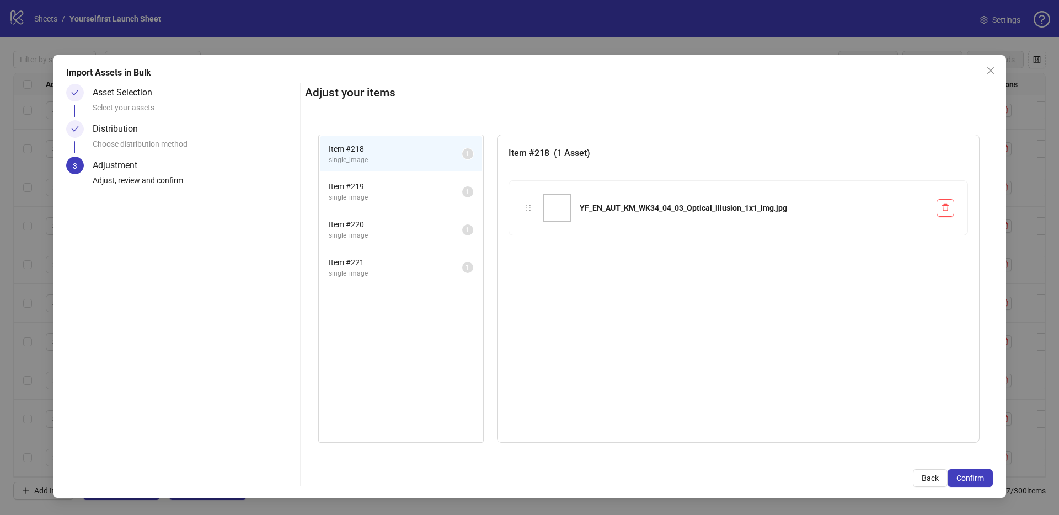
click at [976, 479] on span "Confirm" at bounding box center [970, 478] width 28 height 9
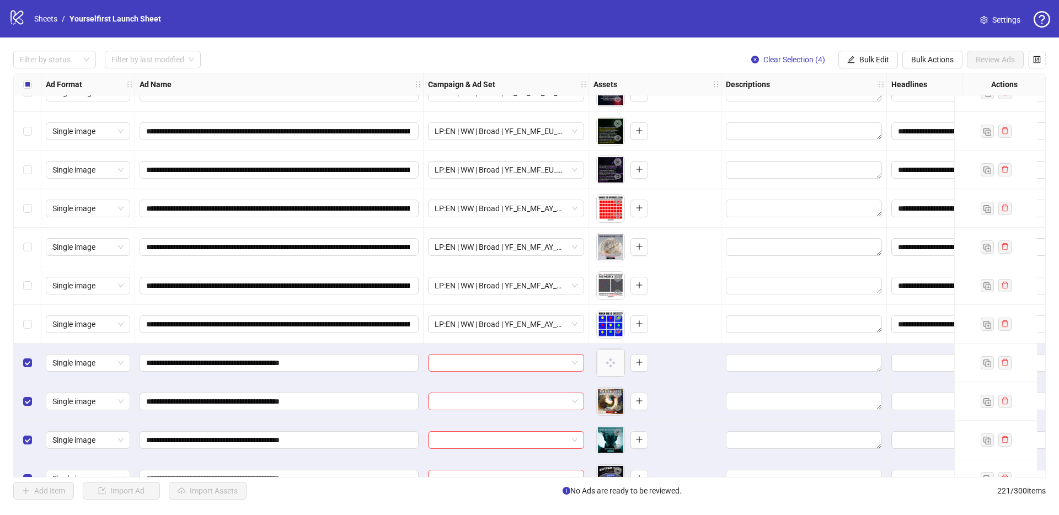
scroll to position [8153, 0]
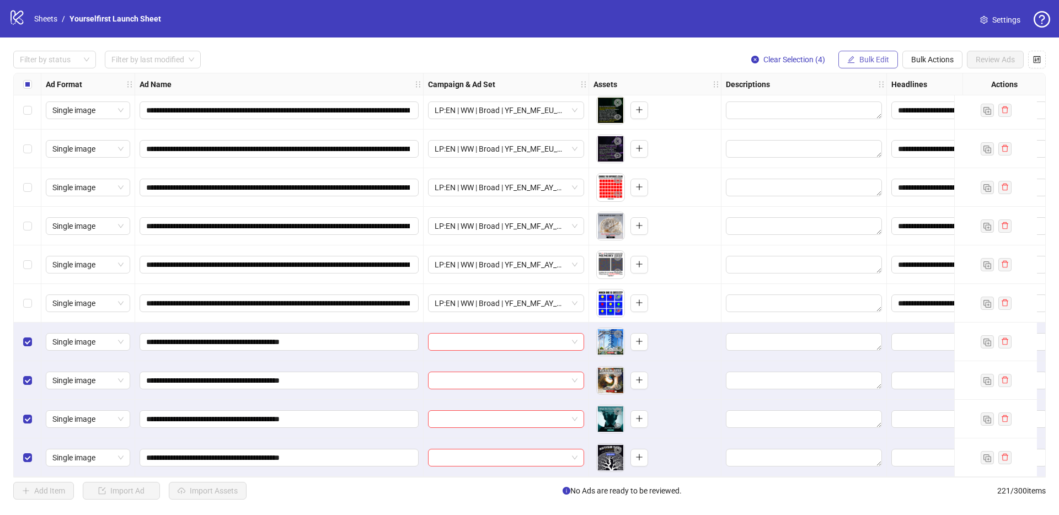
click at [875, 59] on span "Bulk Edit" at bounding box center [874, 59] width 30 height 9
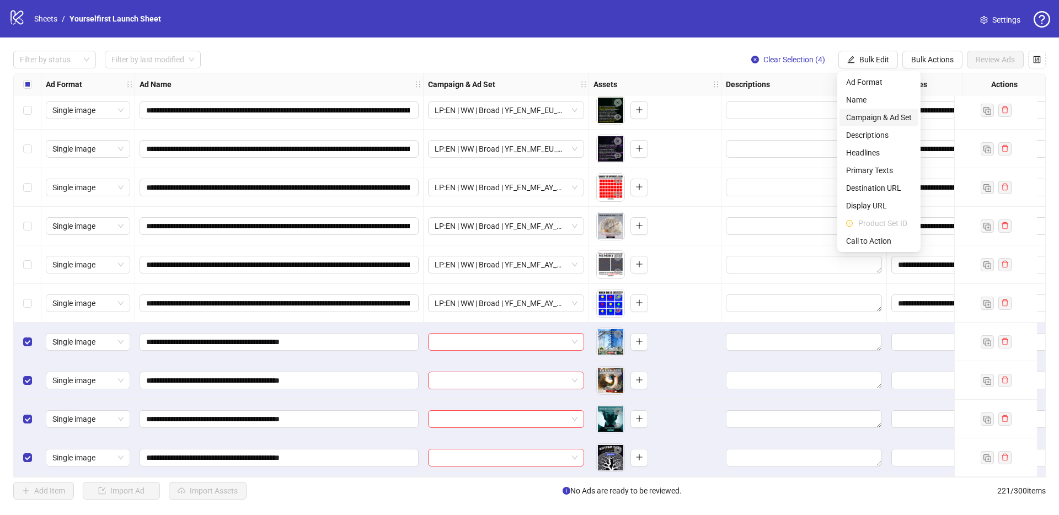
click at [882, 115] on span "Campaign & Ad Set" at bounding box center [879, 117] width 66 height 12
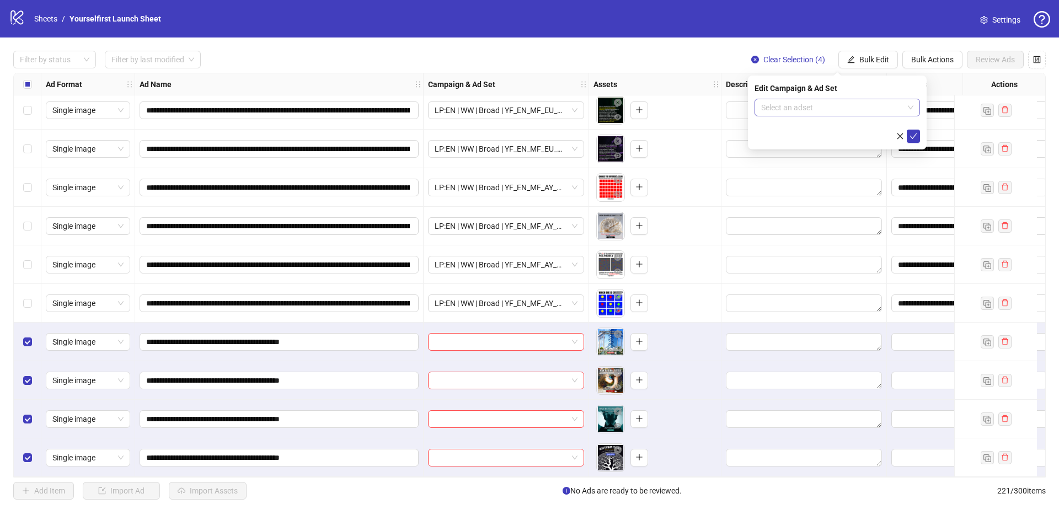
click at [827, 109] on input "search" at bounding box center [832, 107] width 142 height 17
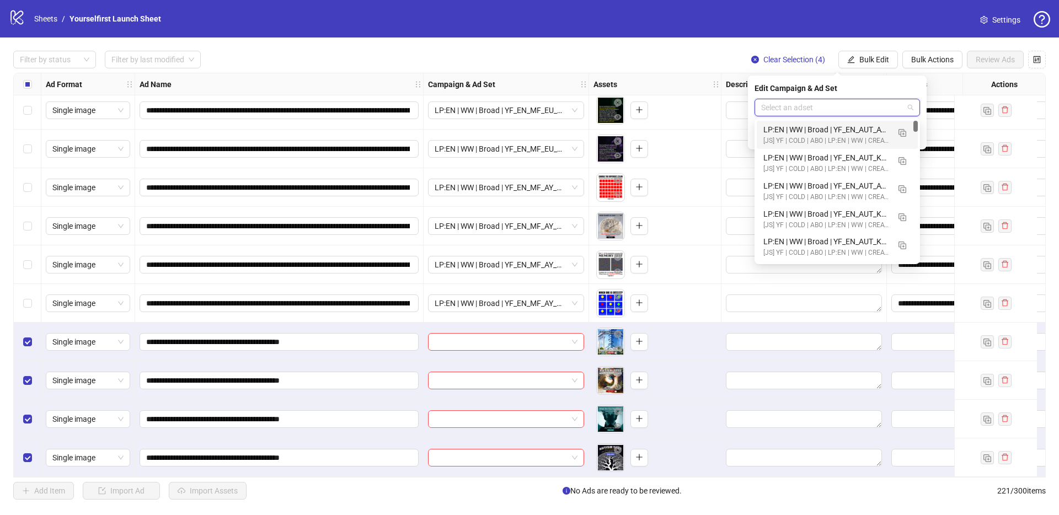
paste input "**********"
type input "**********"
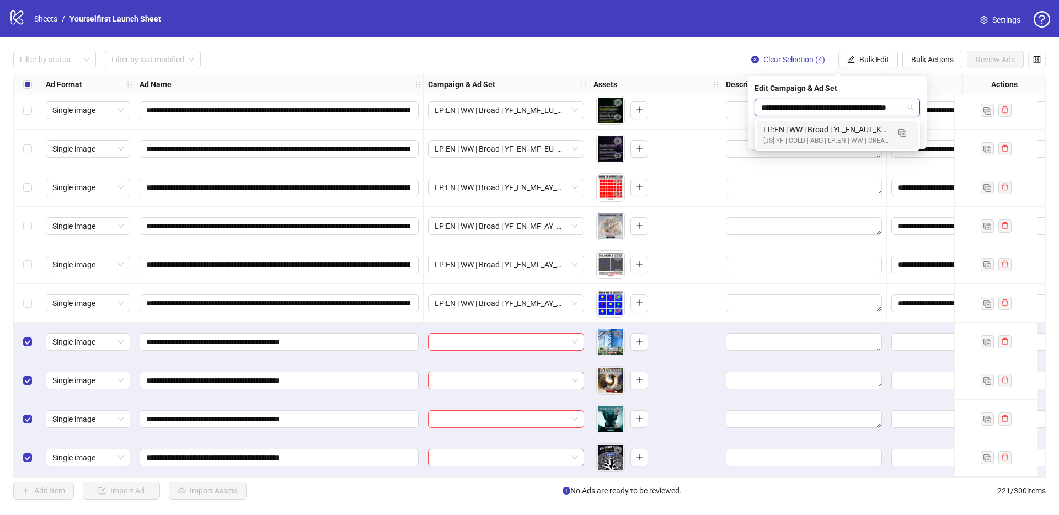
scroll to position [0, 37]
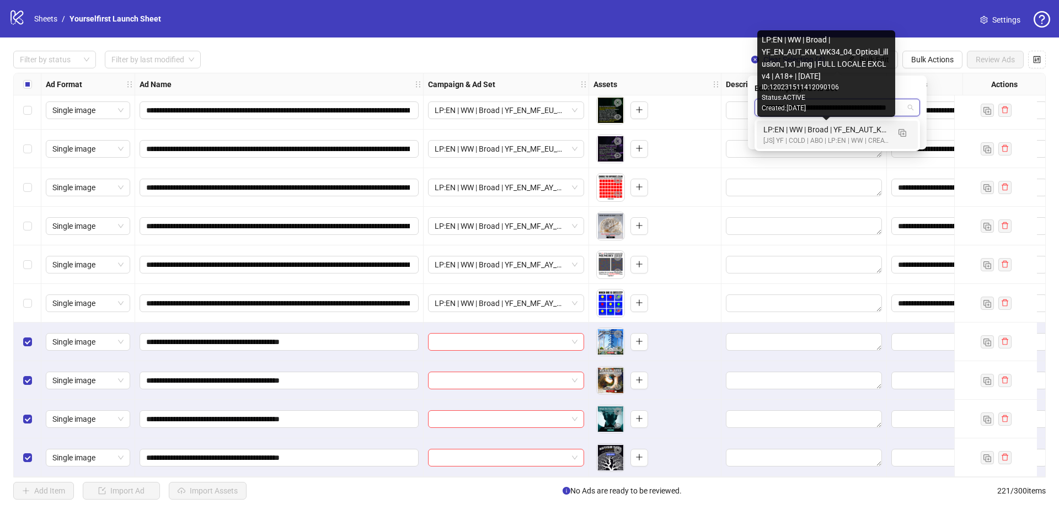
click at [801, 130] on div "LP:EN | WW | Broad | YF_EN_AUT_KM_WK34_04_Optical_illusion_1x1_img | FULL LOCAL…" at bounding box center [826, 130] width 126 height 12
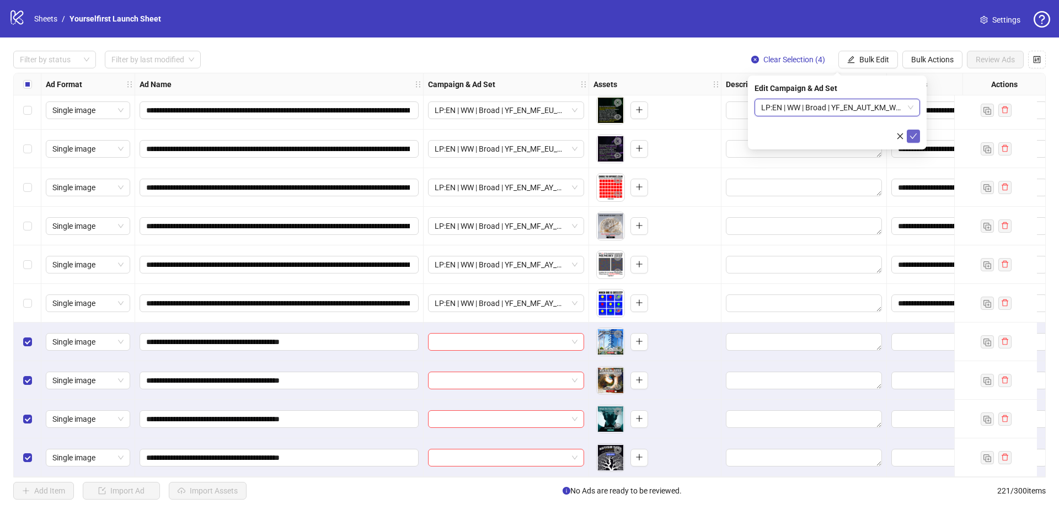
click at [918, 136] on button "submit" at bounding box center [912, 136] width 13 height 13
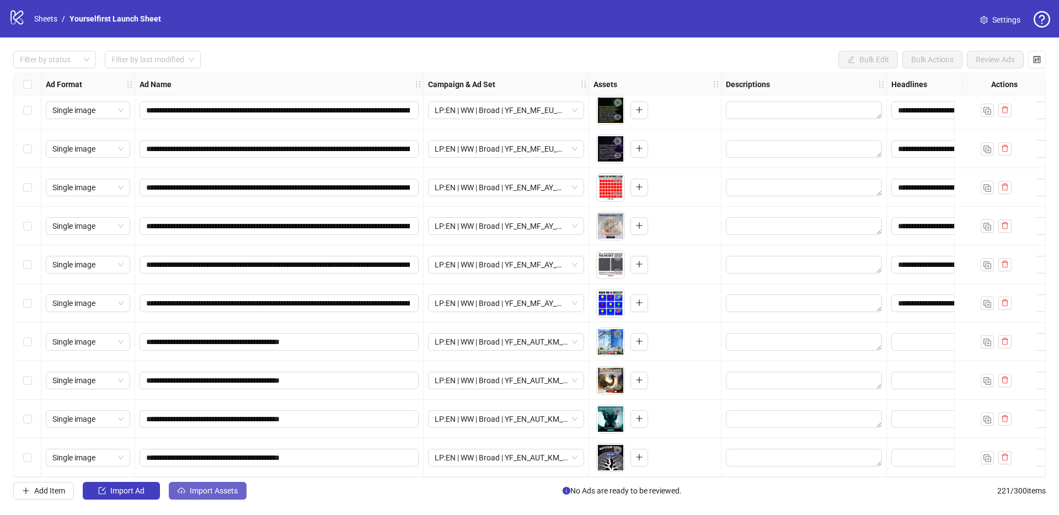
click at [223, 494] on span "Import Assets" at bounding box center [214, 490] width 48 height 9
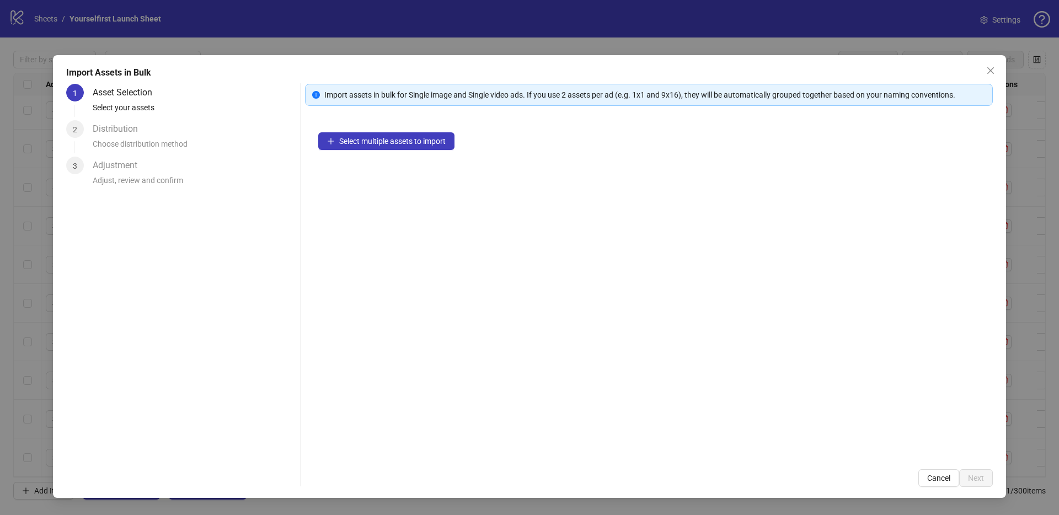
click at [413, 150] on div "Select multiple assets to import" at bounding box center [649, 287] width 688 height 337
click at [416, 139] on span "Select multiple assets to import" at bounding box center [392, 141] width 106 height 9
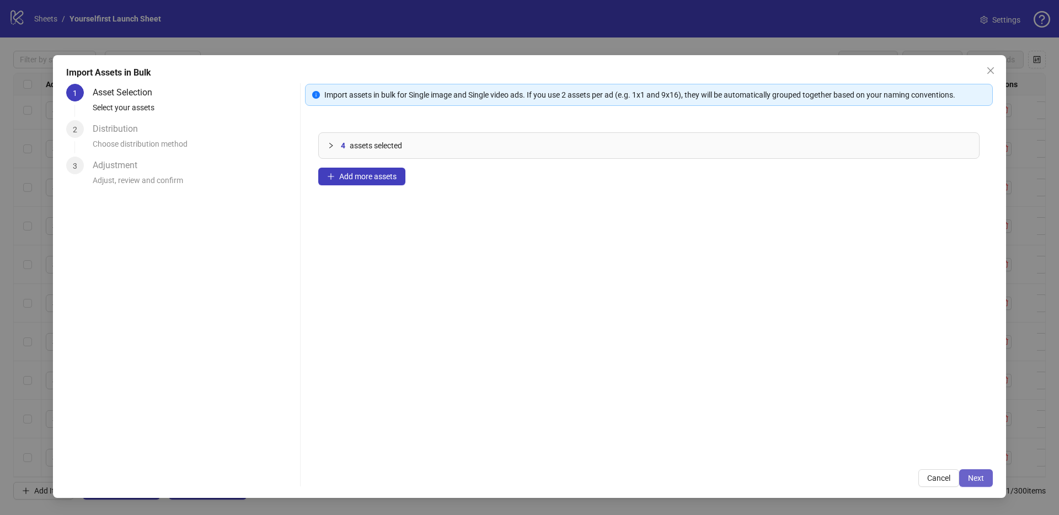
click at [972, 475] on span "Next" at bounding box center [976, 478] width 16 height 9
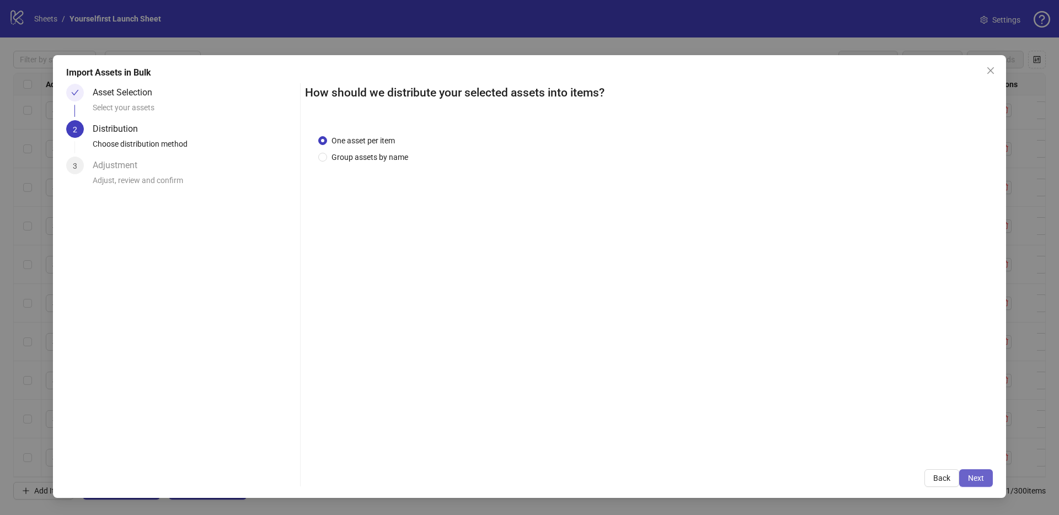
click at [975, 477] on span "Next" at bounding box center [976, 478] width 16 height 9
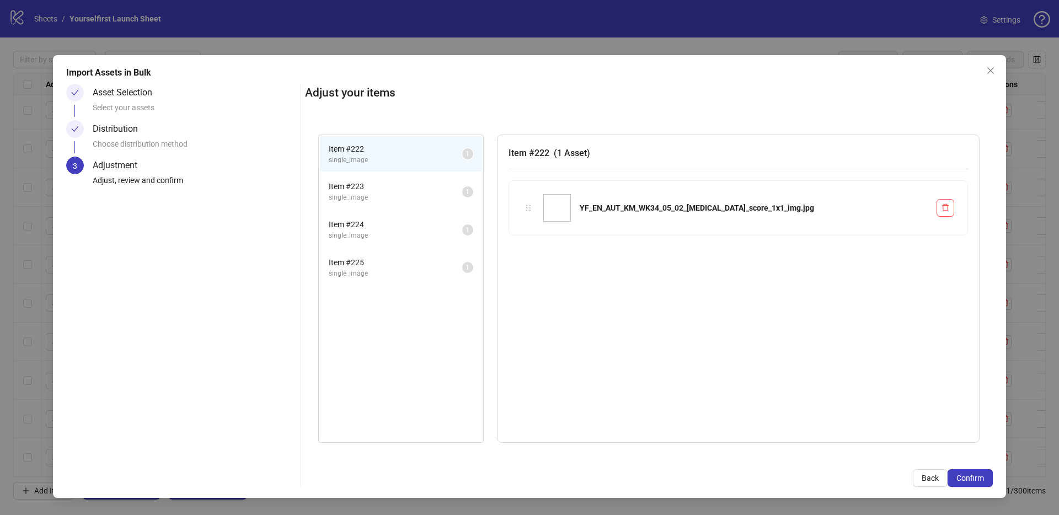
click at [975, 477] on span "Confirm" at bounding box center [970, 478] width 28 height 9
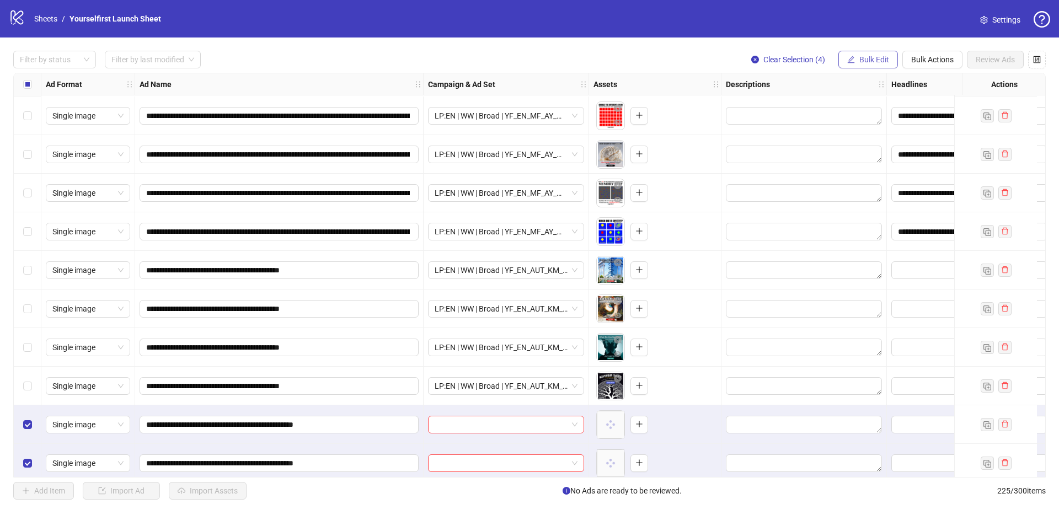
scroll to position [8307, 0]
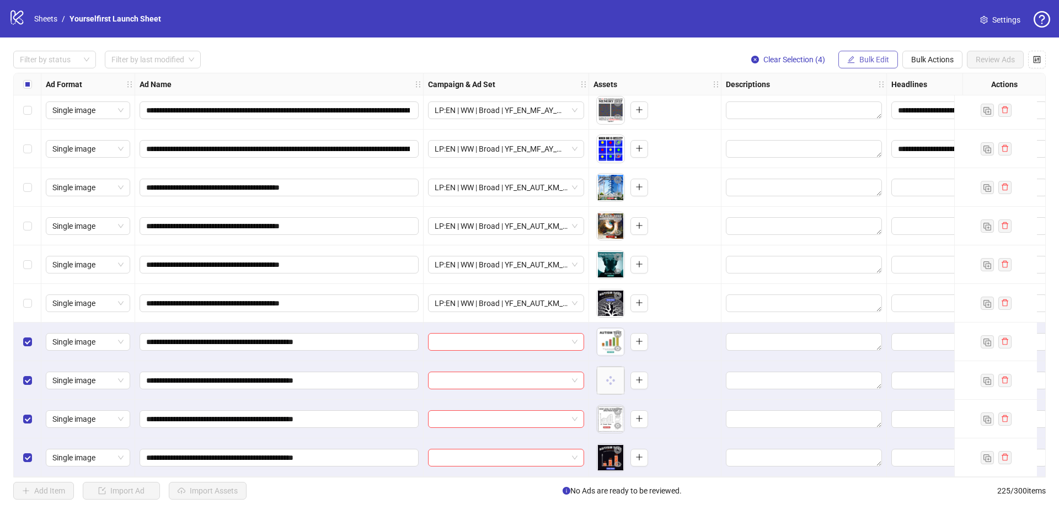
click at [866, 61] on span "Bulk Edit" at bounding box center [874, 59] width 30 height 9
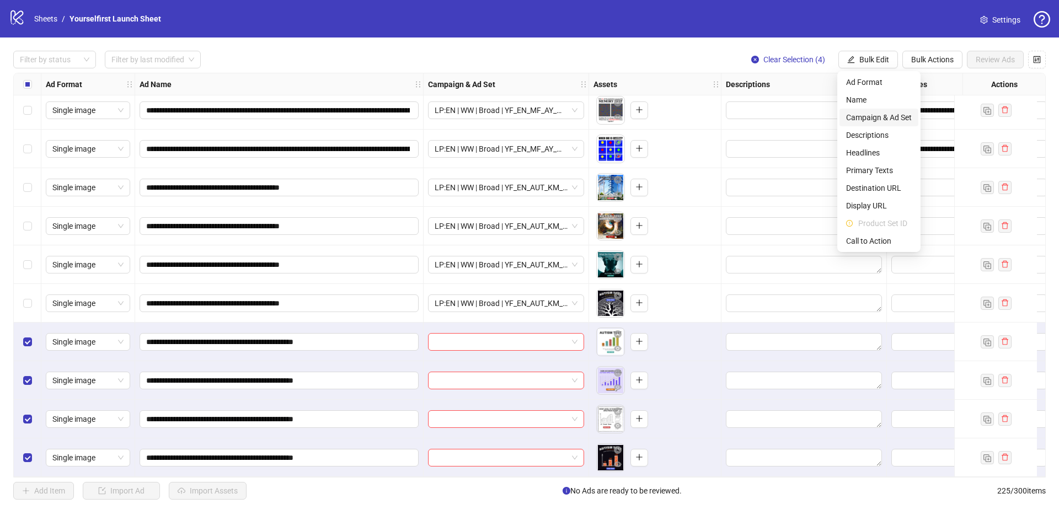
click at [873, 119] on span "Campaign & Ad Set" at bounding box center [879, 117] width 66 height 12
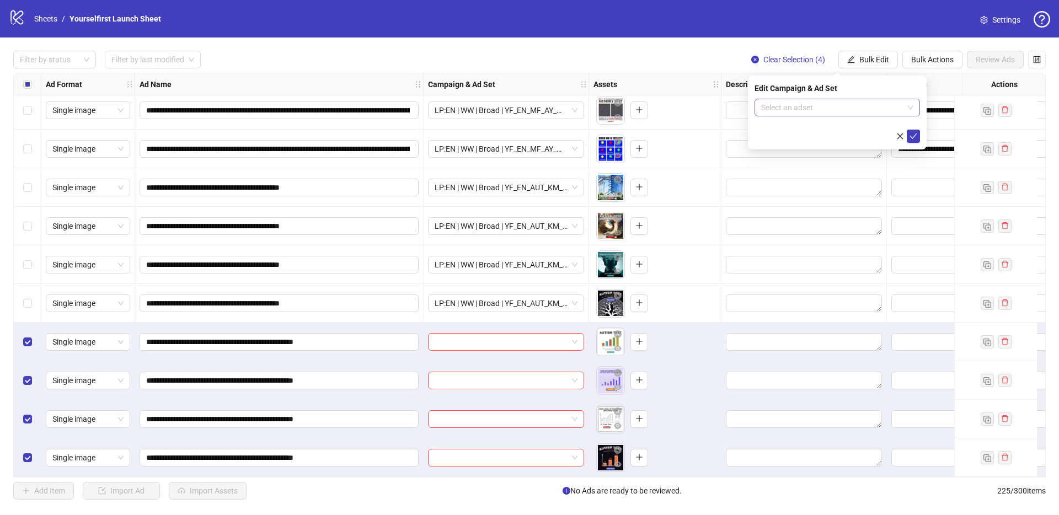
click at [792, 104] on input "search" at bounding box center [832, 107] width 142 height 17
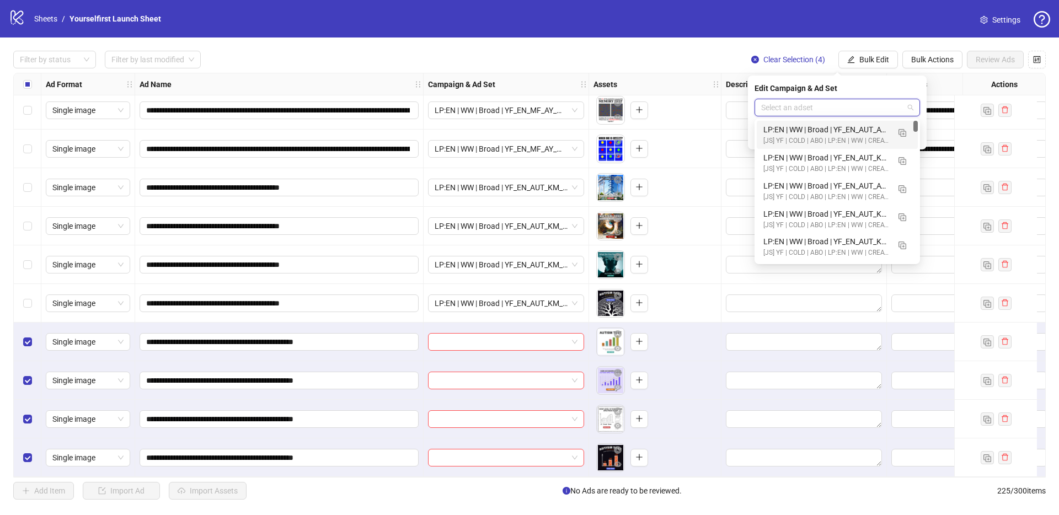
paste input "**********"
type input "**********"
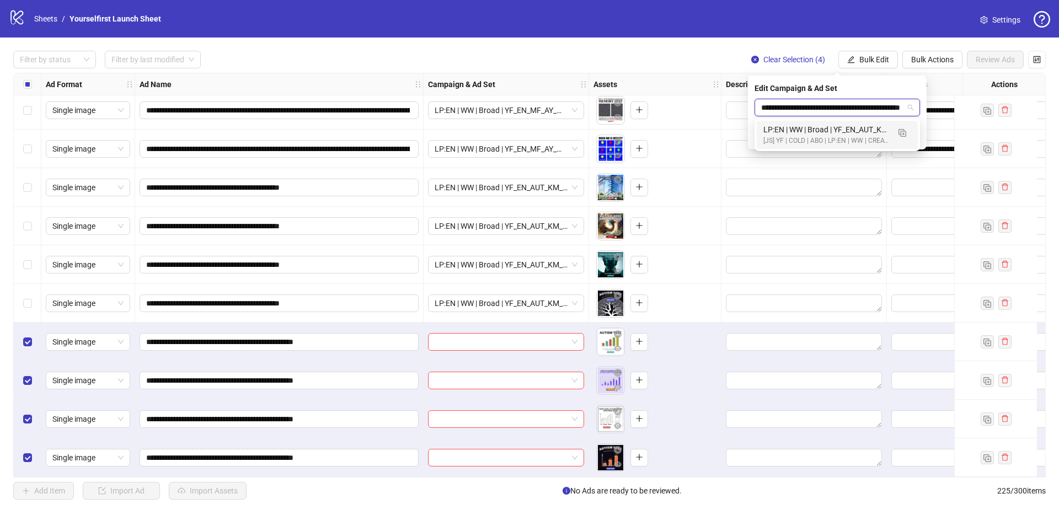
click at [823, 133] on div "LP:EN | WW | Broad | YF_EN_AUT_KM_WK34_05_[MEDICAL_DATA]_score_1x1_img | FULL L…" at bounding box center [826, 130] width 126 height 12
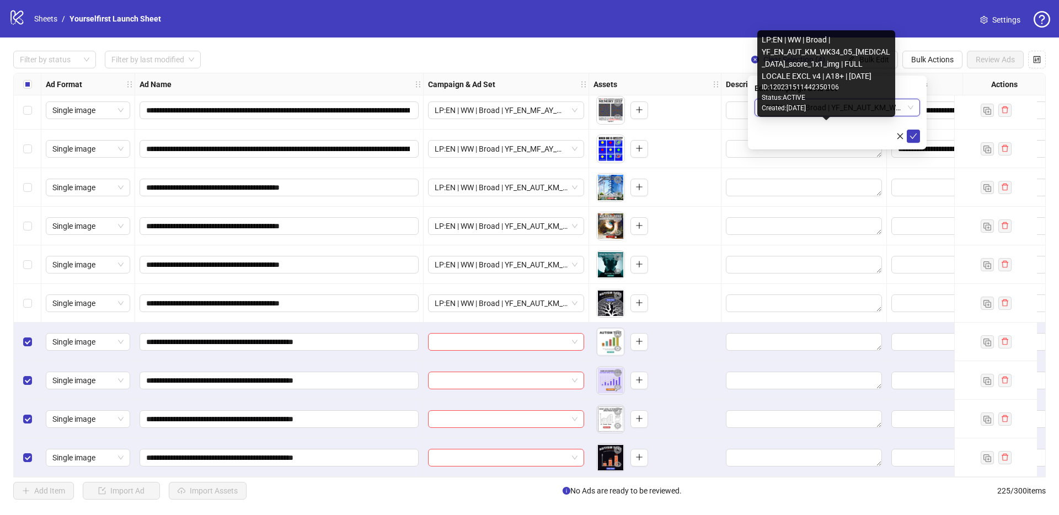
scroll to position [0, 0]
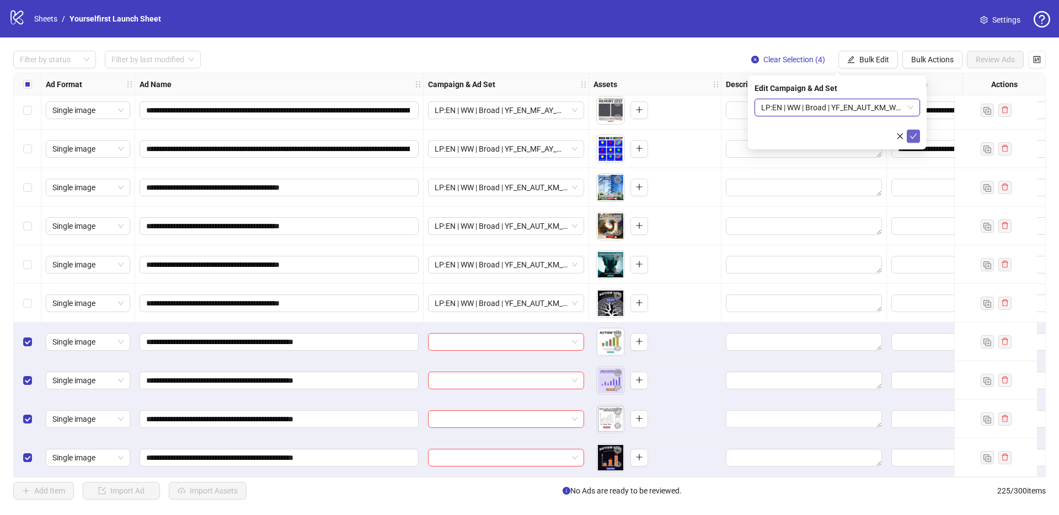
click at [919, 137] on button "submit" at bounding box center [912, 136] width 13 height 13
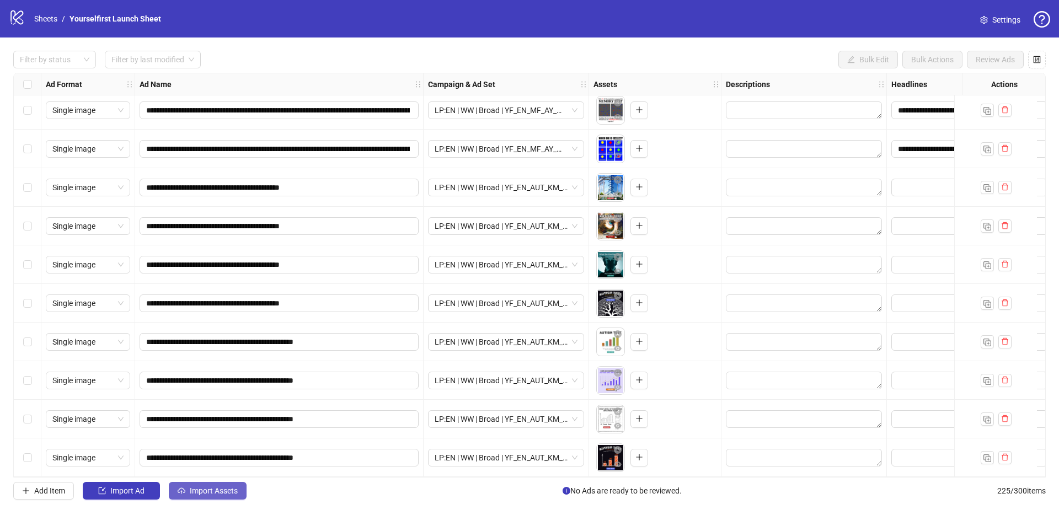
click at [223, 491] on span "Import Assets" at bounding box center [214, 490] width 48 height 9
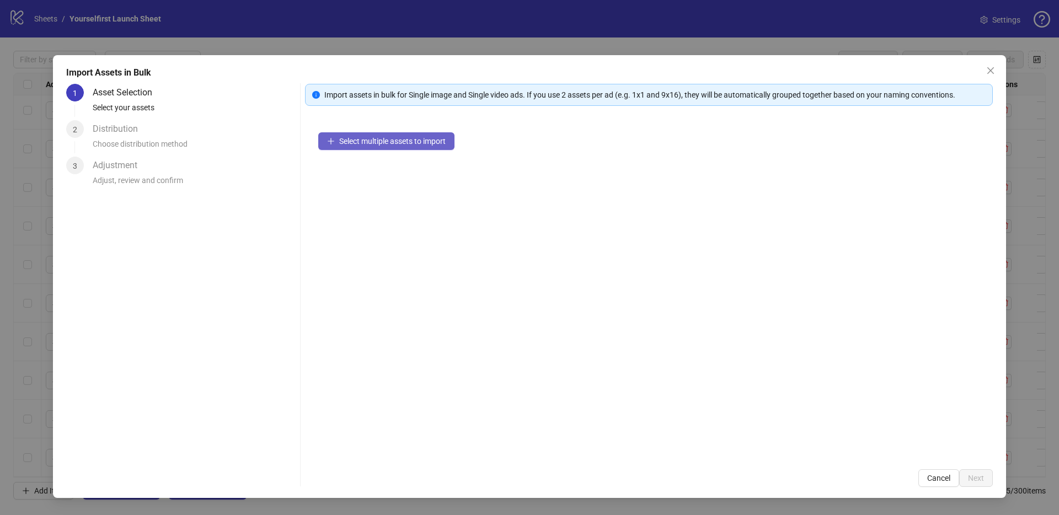
click at [379, 134] on button "Select multiple assets to import" at bounding box center [386, 141] width 136 height 18
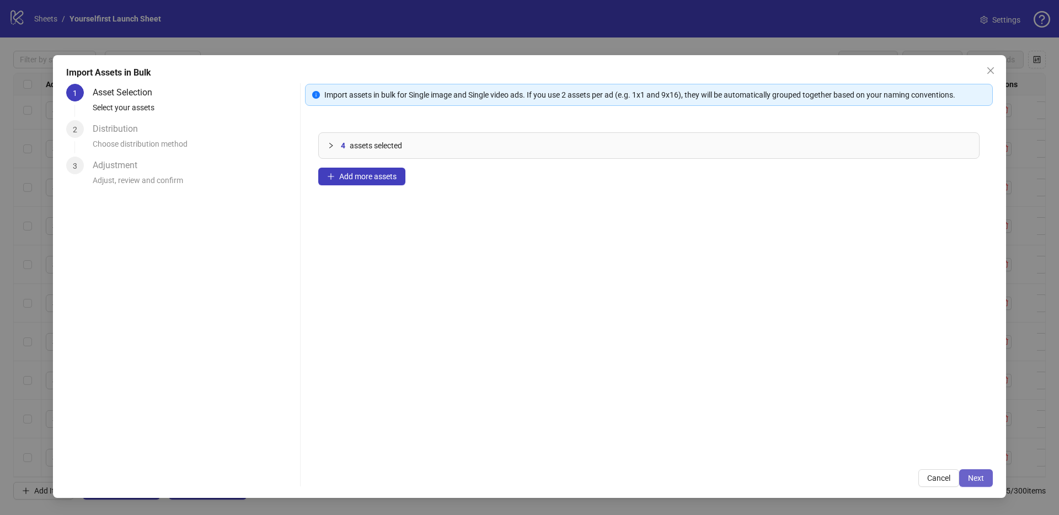
click at [984, 476] on button "Next" at bounding box center [976, 478] width 34 height 18
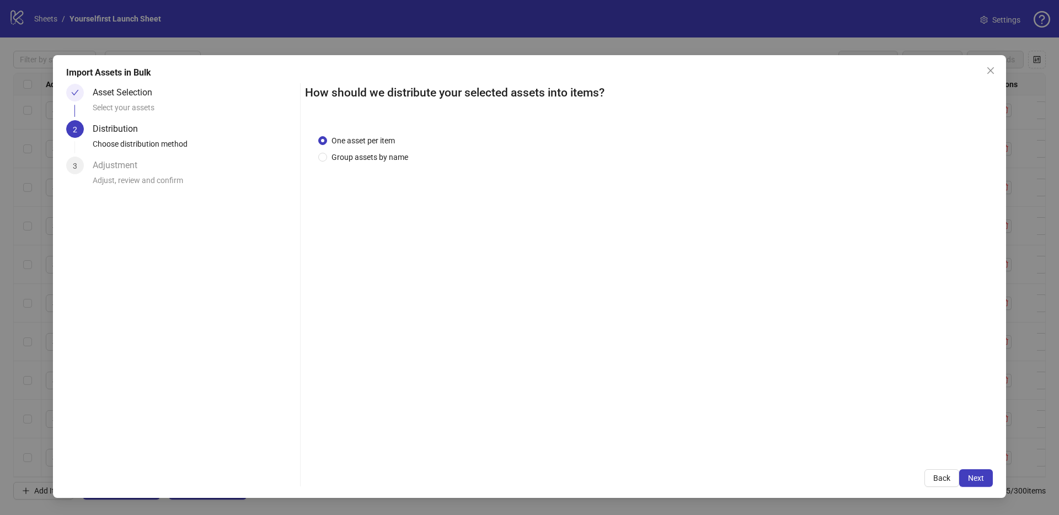
click at [983, 478] on span "Next" at bounding box center [976, 478] width 16 height 9
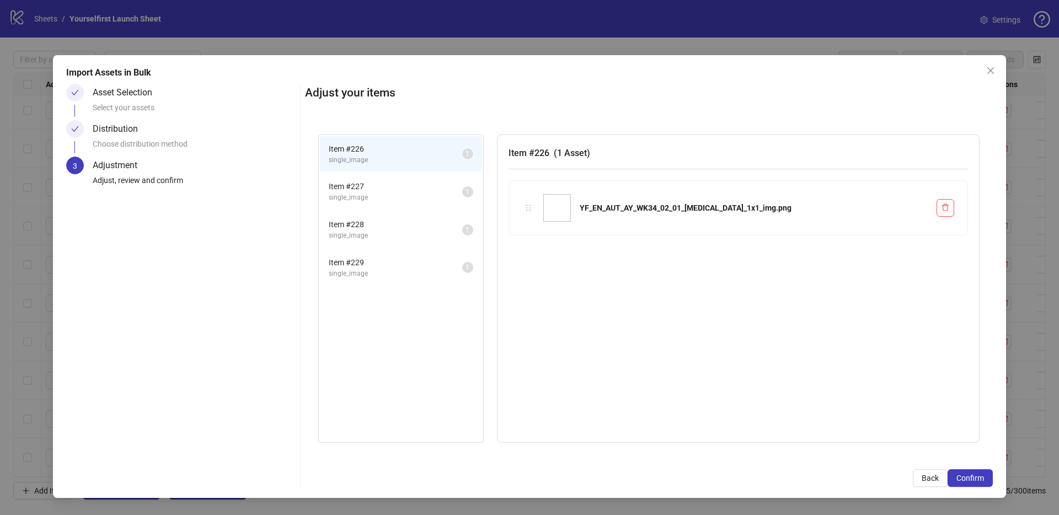
click at [983, 478] on span "Confirm" at bounding box center [970, 478] width 28 height 9
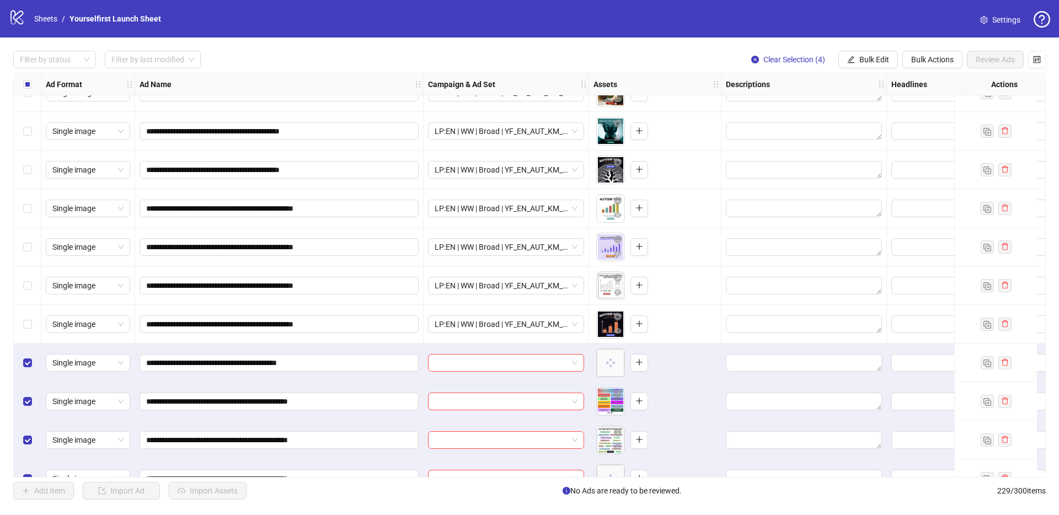
scroll to position [8462, 0]
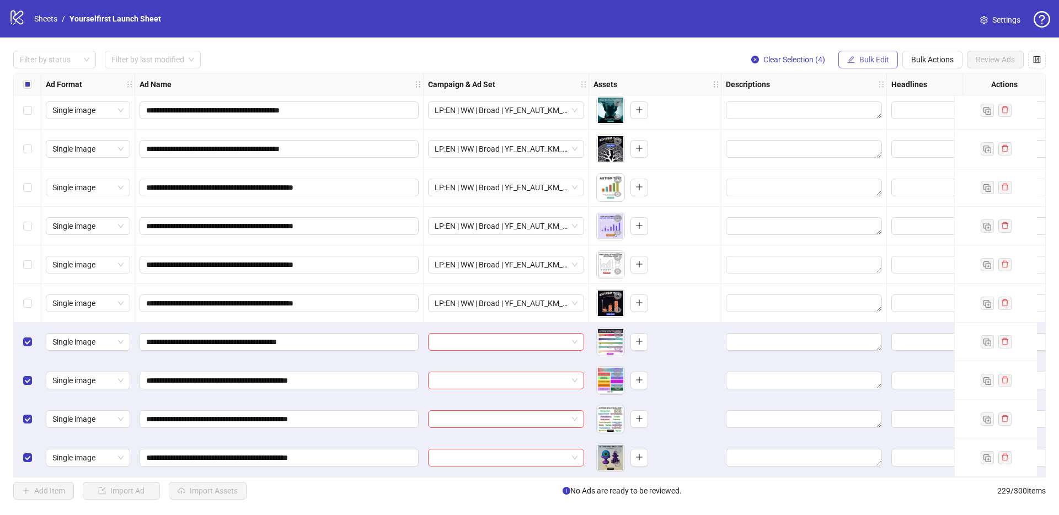
click at [884, 55] on span "Bulk Edit" at bounding box center [874, 59] width 30 height 9
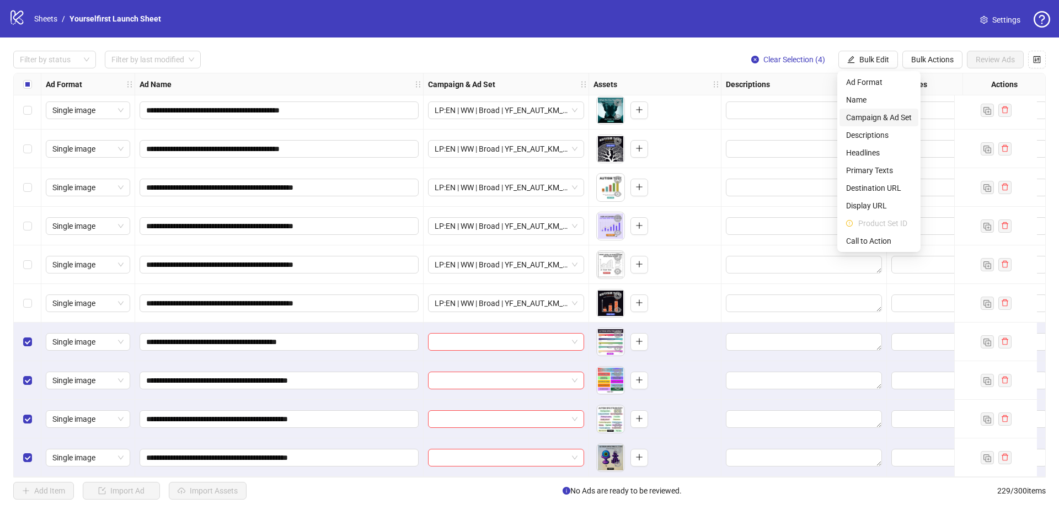
click at [887, 119] on span "Campaign & Ad Set" at bounding box center [879, 117] width 66 height 12
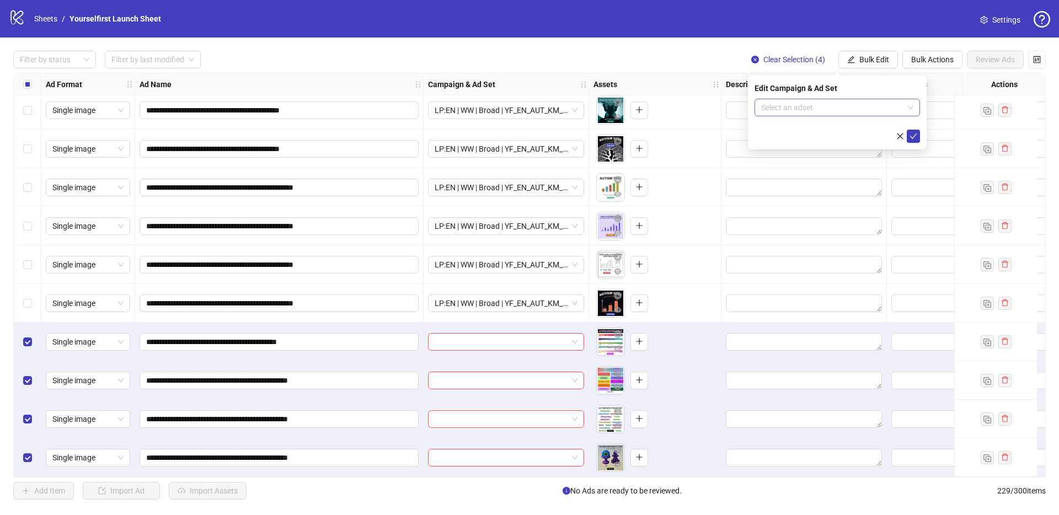
click at [833, 114] on input "search" at bounding box center [832, 107] width 142 height 17
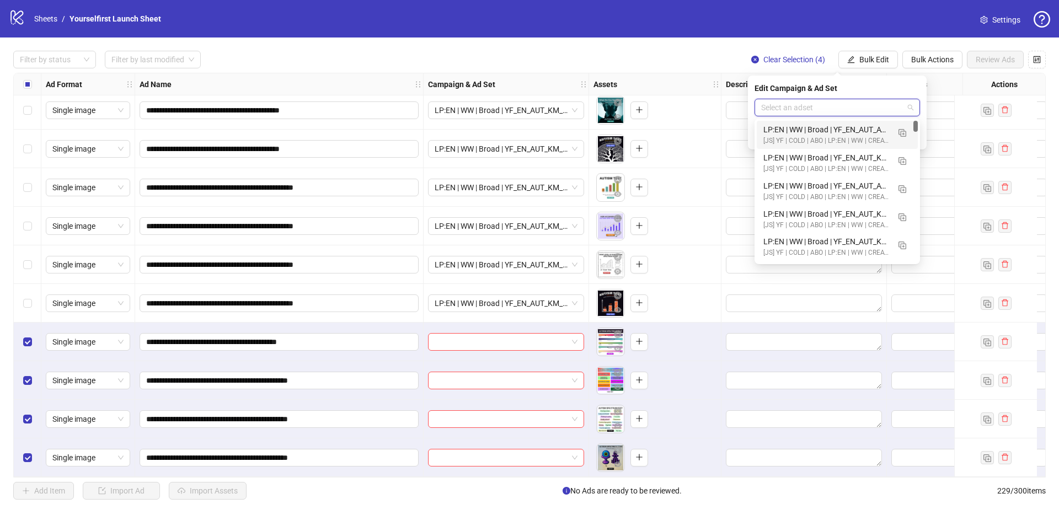
paste input "**********"
type input "**********"
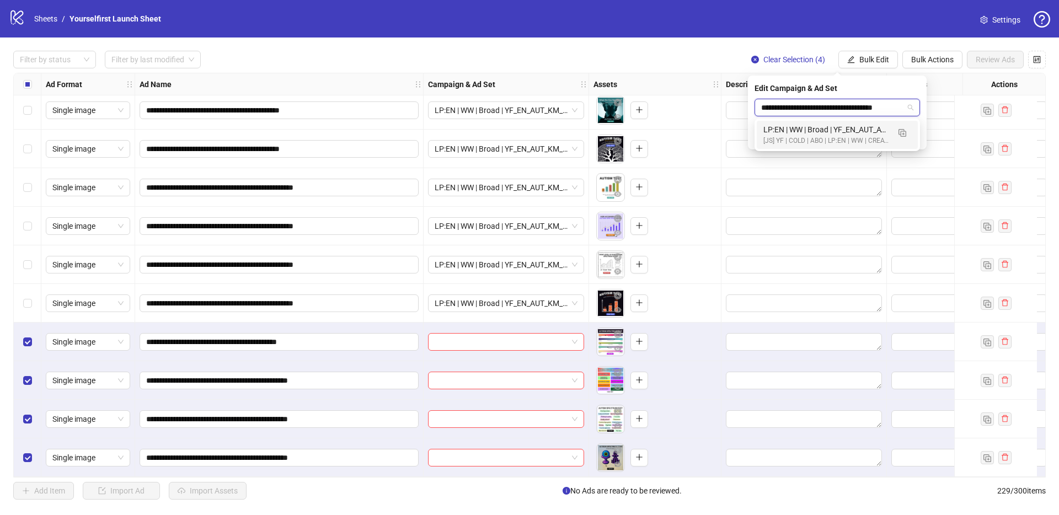
scroll to position [0, 26]
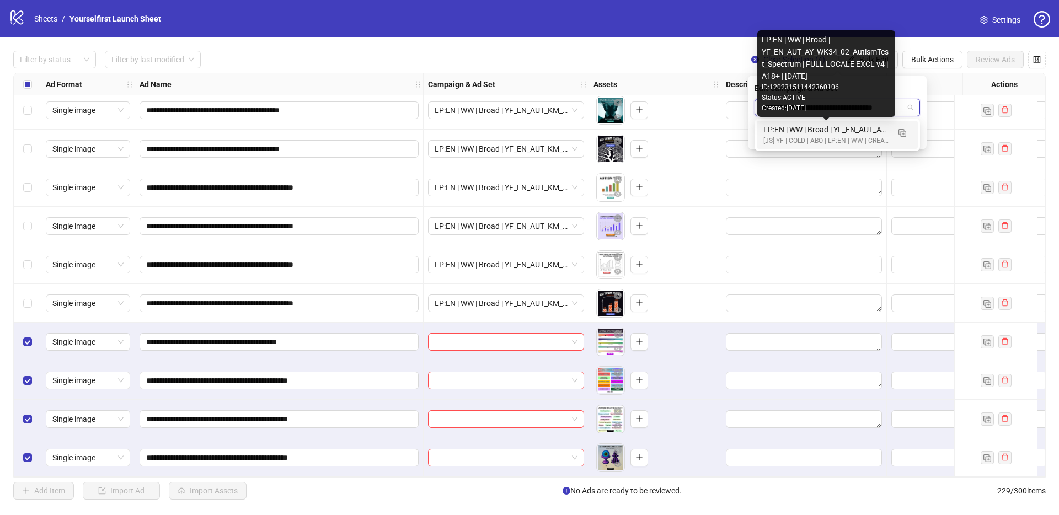
click at [859, 138] on div "[JS] YF | COLD | ABO | LP:EN | WW | CREATIVE TESTING | A18+ | [DATE]" at bounding box center [826, 141] width 126 height 10
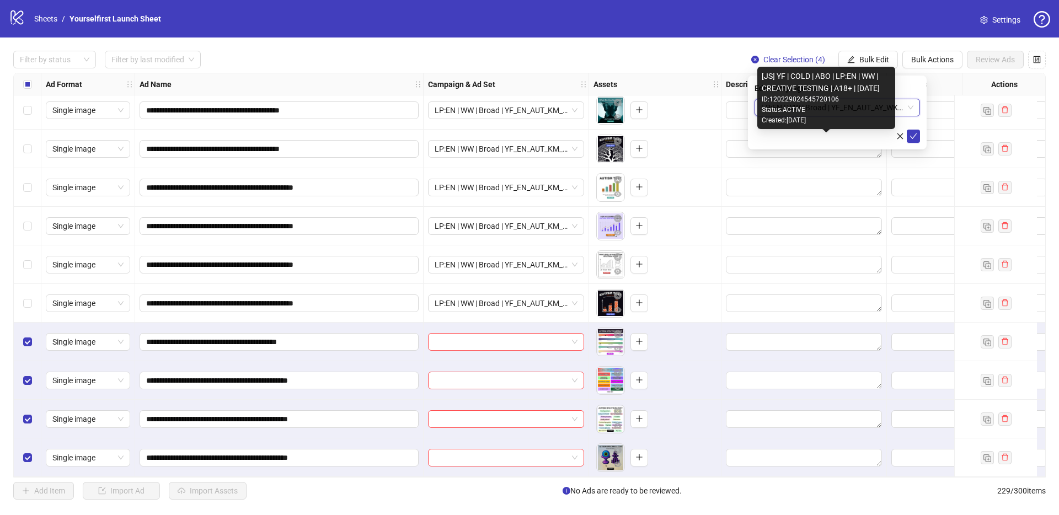
scroll to position [0, 0]
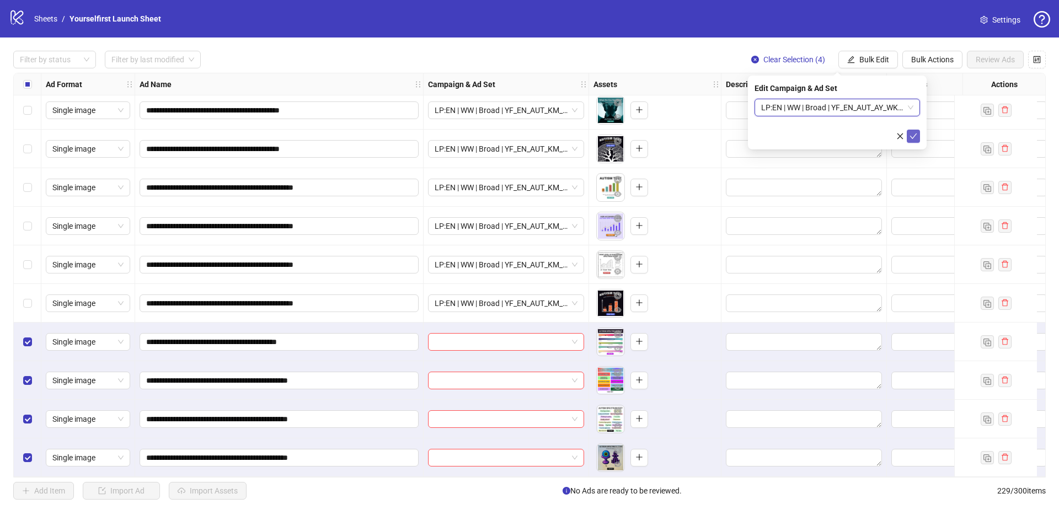
click at [915, 133] on icon "check" at bounding box center [913, 136] width 8 height 8
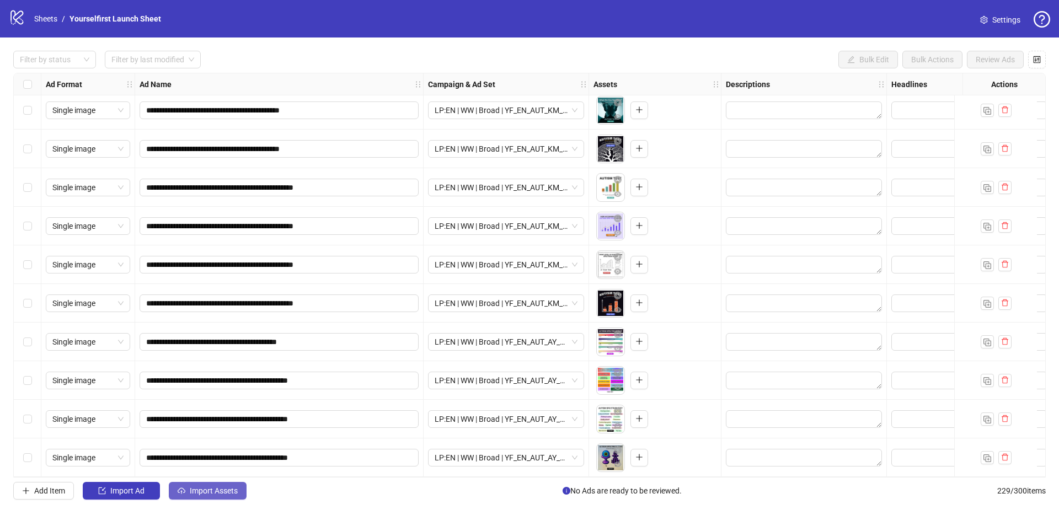
click at [229, 491] on span "Import Assets" at bounding box center [214, 490] width 48 height 9
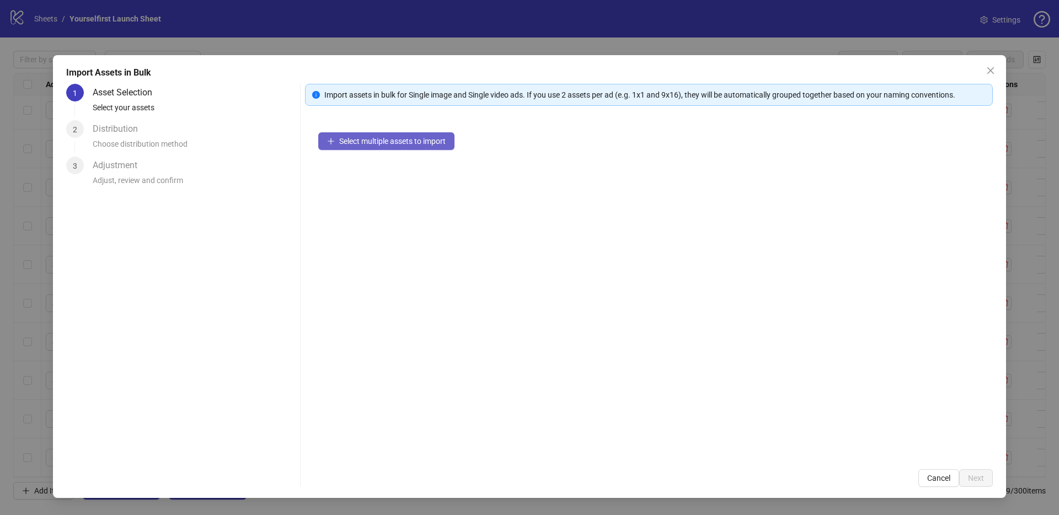
click at [430, 143] on span "Select multiple assets to import" at bounding box center [392, 141] width 106 height 9
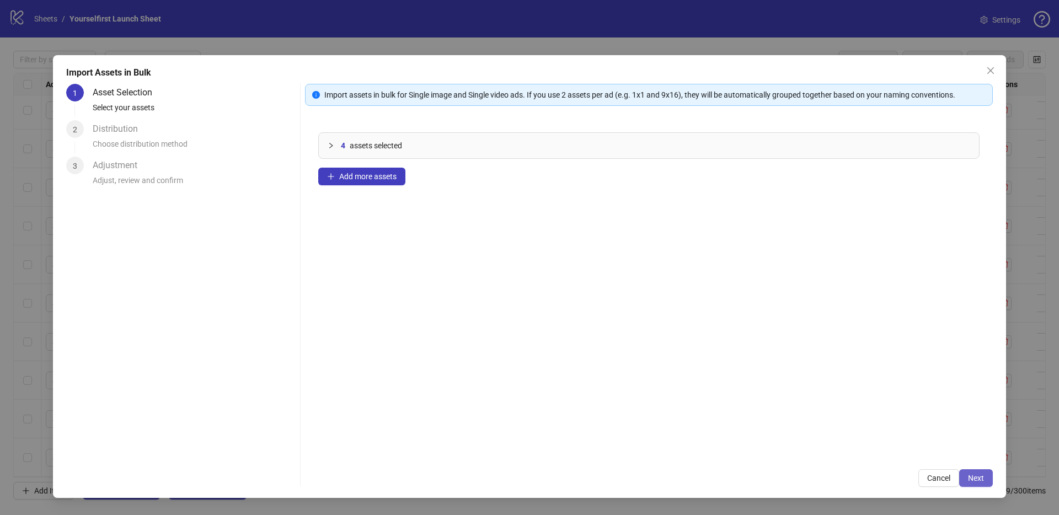
click at [983, 475] on span "Next" at bounding box center [976, 478] width 16 height 9
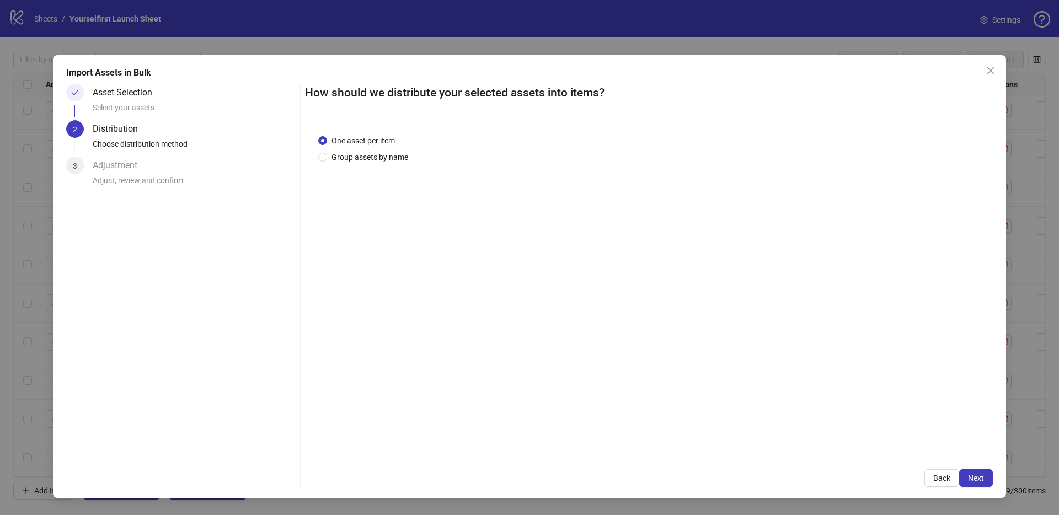
click at [983, 478] on span "Next" at bounding box center [976, 478] width 16 height 9
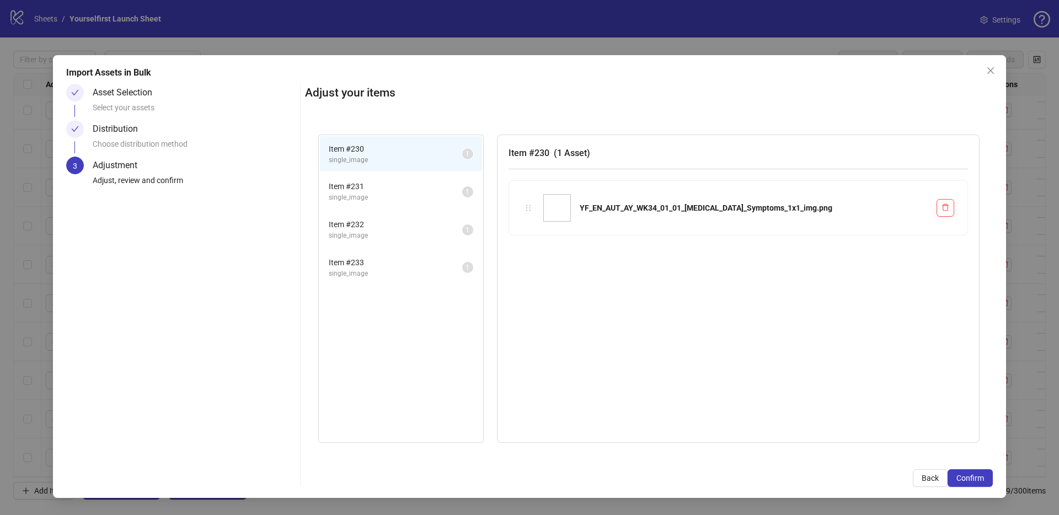
click at [983, 478] on span "Confirm" at bounding box center [970, 478] width 28 height 9
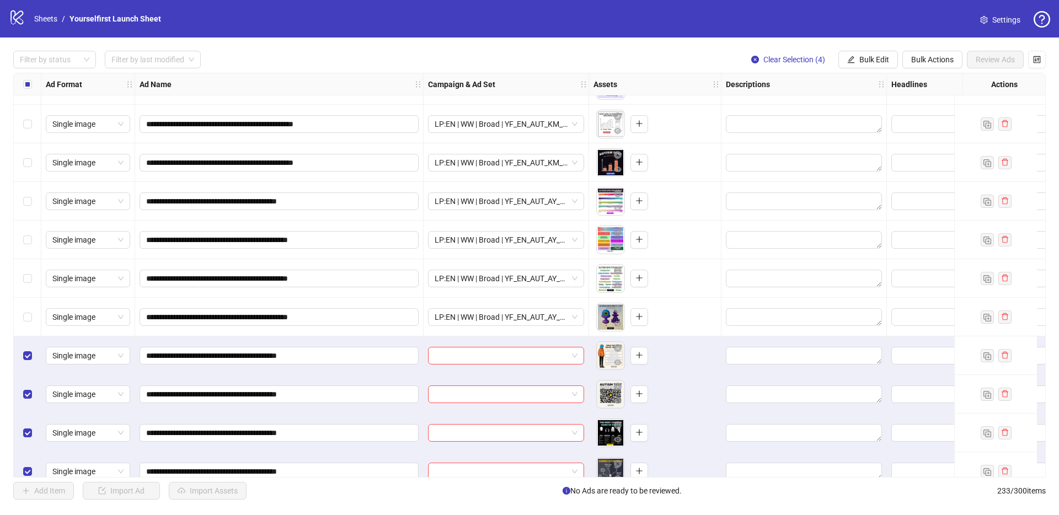
scroll to position [8616, 0]
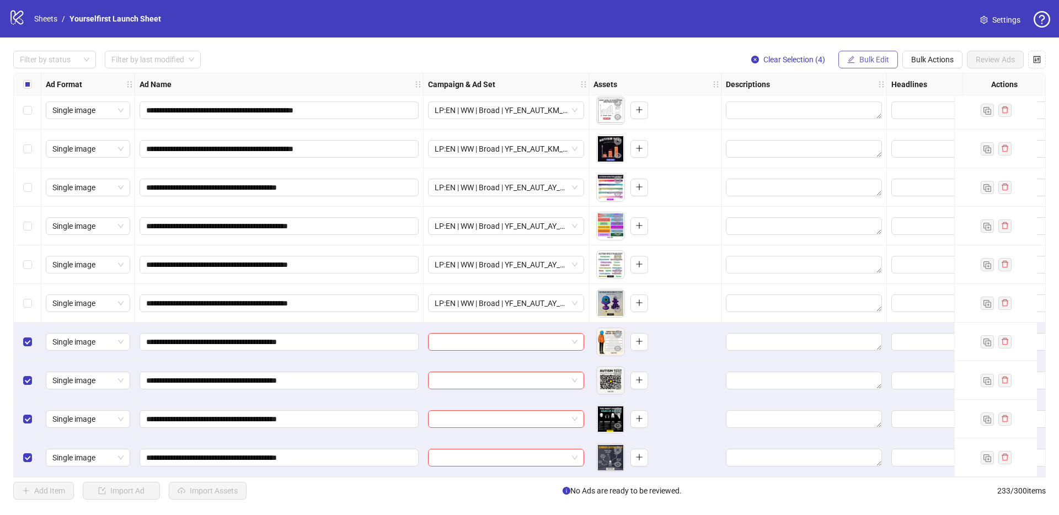
click at [853, 60] on icon "edit" at bounding box center [851, 60] width 8 height 8
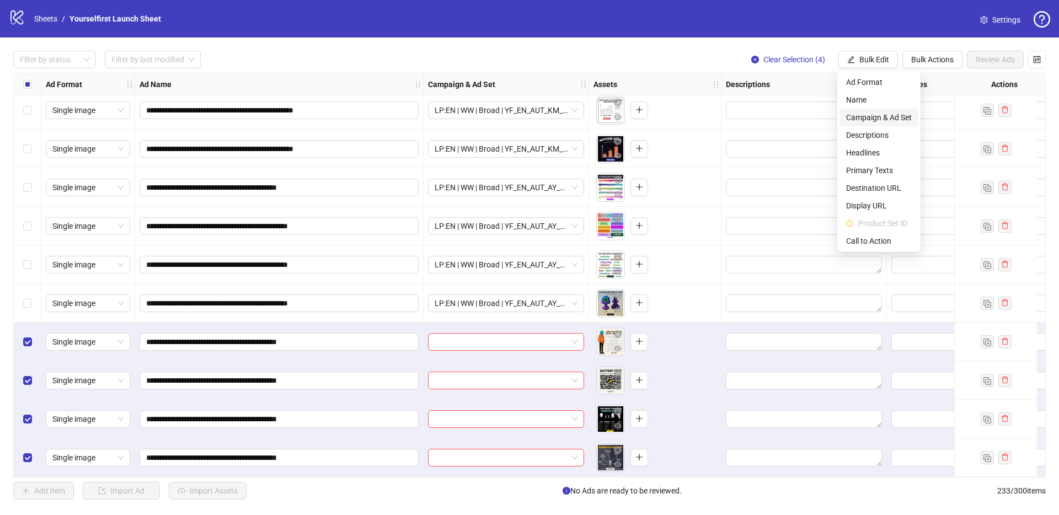
click at [855, 115] on span "Campaign & Ad Set" at bounding box center [879, 117] width 66 height 12
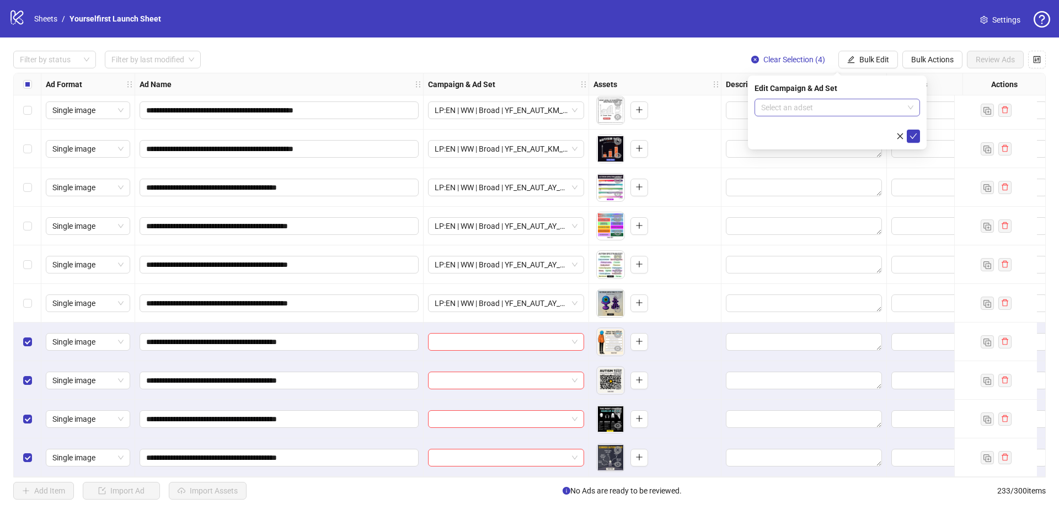
click at [850, 109] on input "search" at bounding box center [832, 107] width 142 height 17
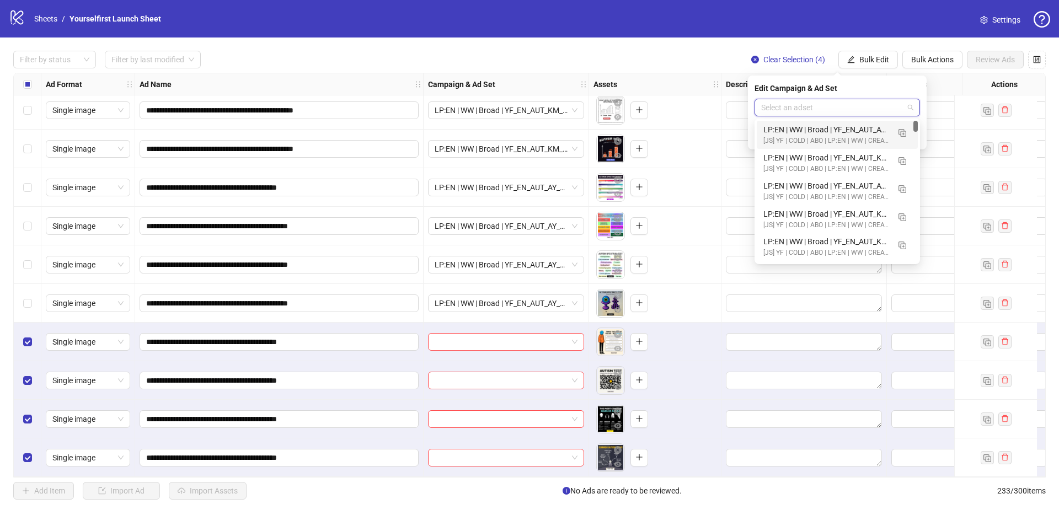
paste input "**********"
type input "**********"
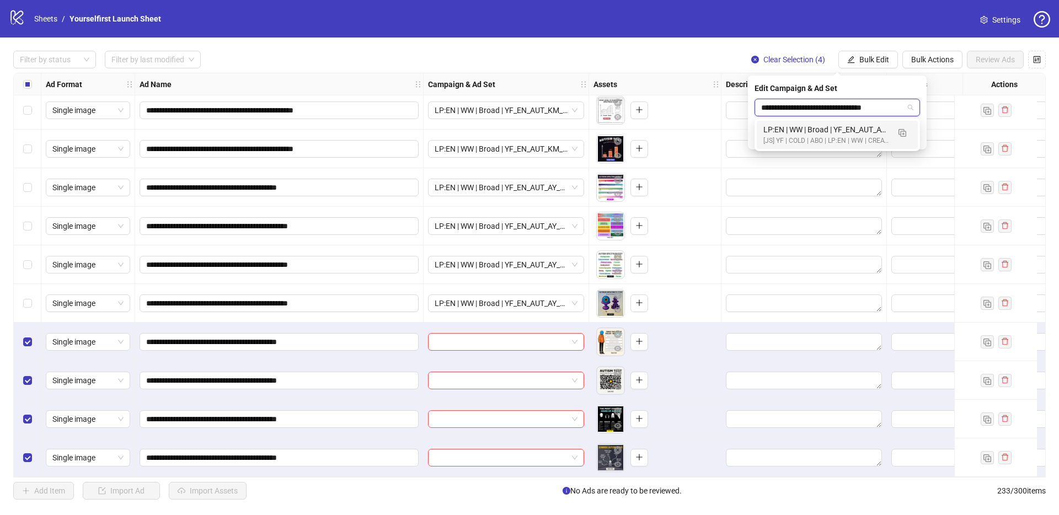
scroll to position [0, 15]
click at [834, 131] on div "LP:EN | WW | Broad | YF_EN_AUT_AY_WK34_01_[MEDICAL_DATA]_Symptoms | FULL LOCALE…" at bounding box center [826, 130] width 126 height 12
click at [913, 136] on icon "check" at bounding box center [913, 136] width 7 height 6
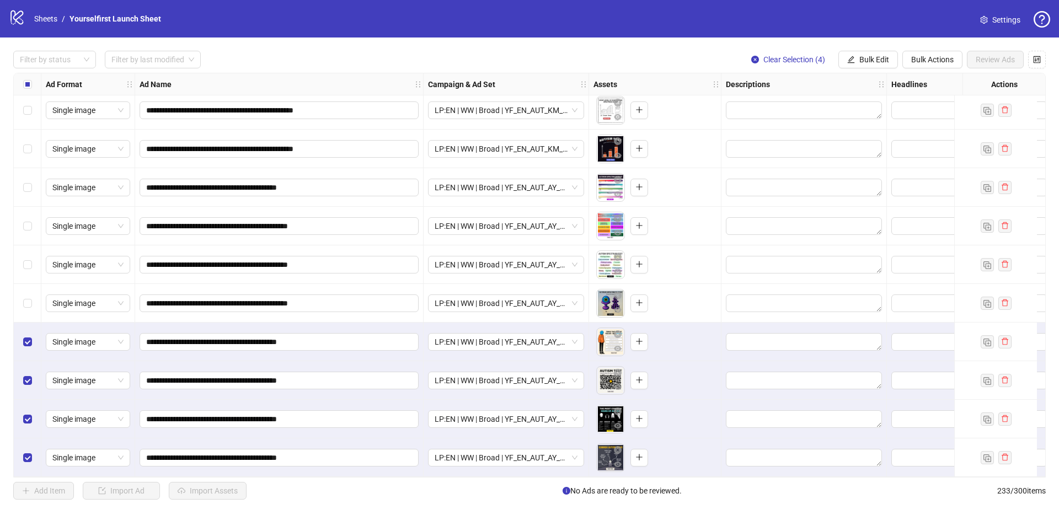
click at [32, 80] on div "Select all rows" at bounding box center [28, 84] width 28 height 22
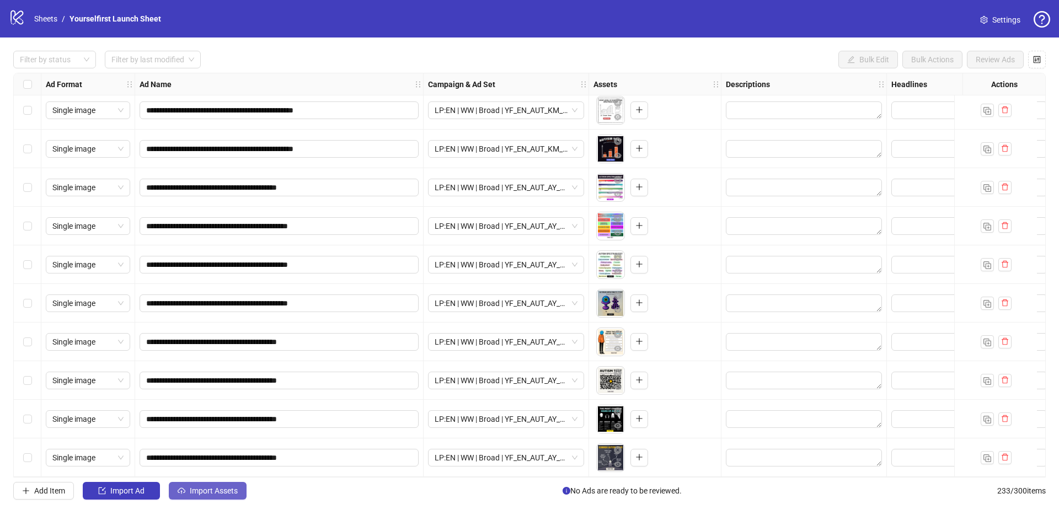
click at [214, 494] on span "Import Assets" at bounding box center [214, 490] width 48 height 9
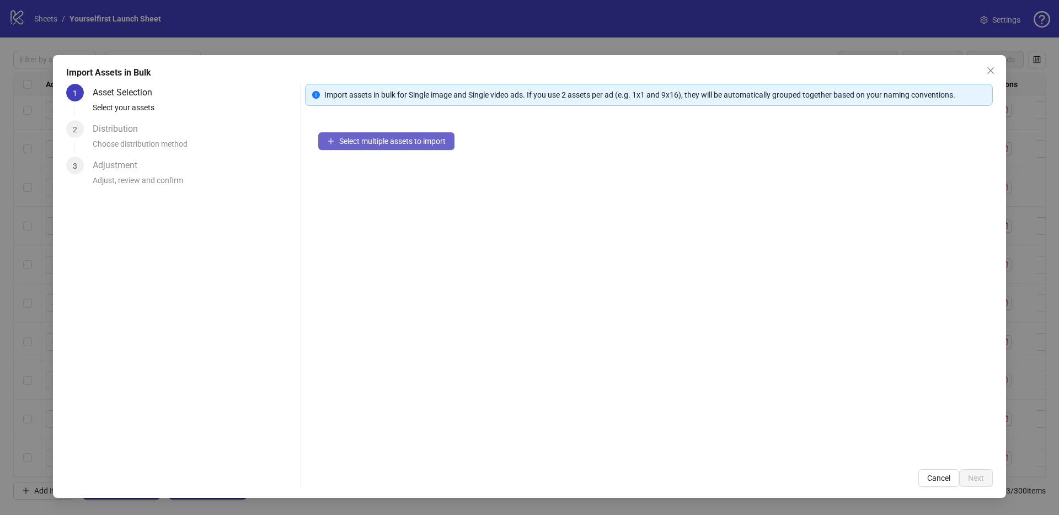
click at [383, 141] on span "Select multiple assets to import" at bounding box center [392, 141] width 106 height 9
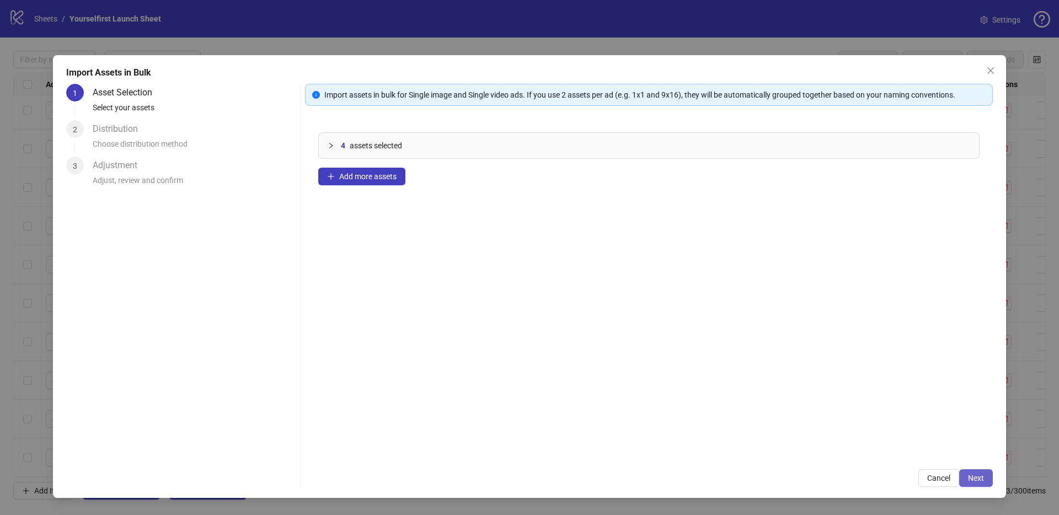
click at [979, 476] on span "Next" at bounding box center [976, 478] width 16 height 9
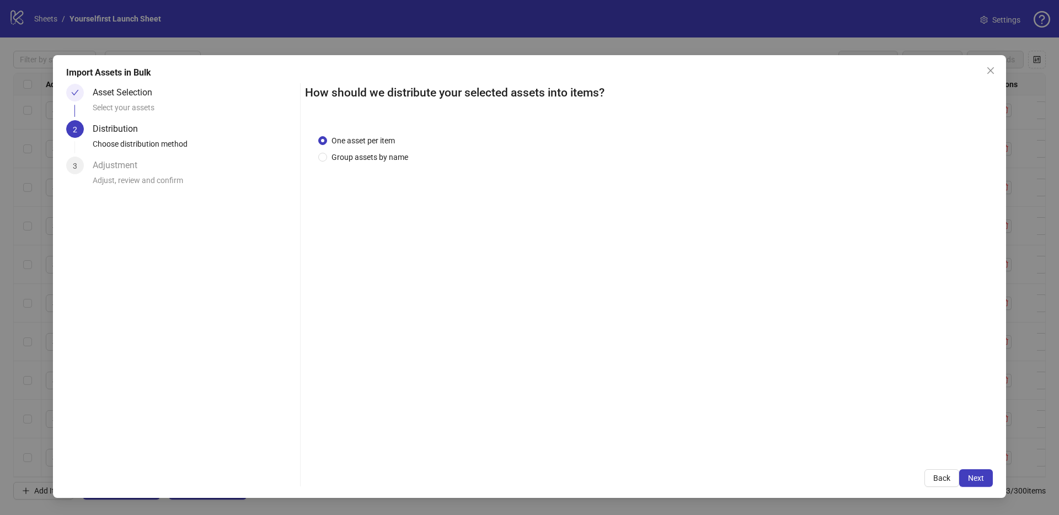
click at [980, 476] on span "Next" at bounding box center [976, 478] width 16 height 9
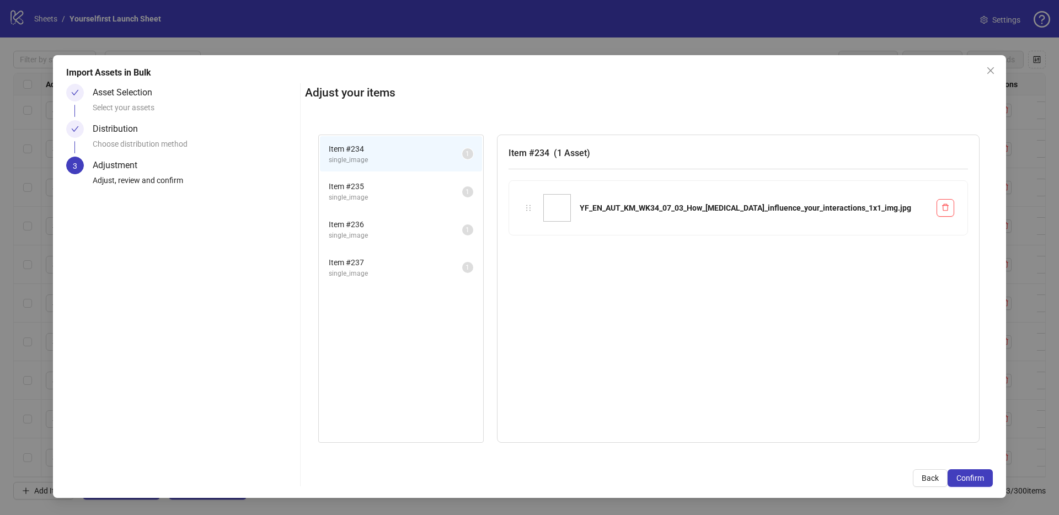
click at [980, 476] on span "Confirm" at bounding box center [970, 478] width 28 height 9
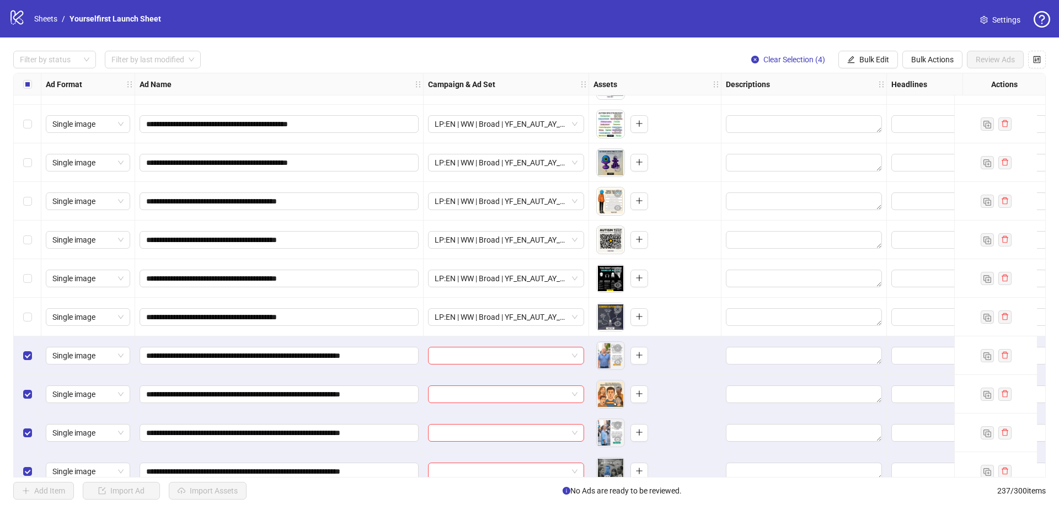
scroll to position [8771, 0]
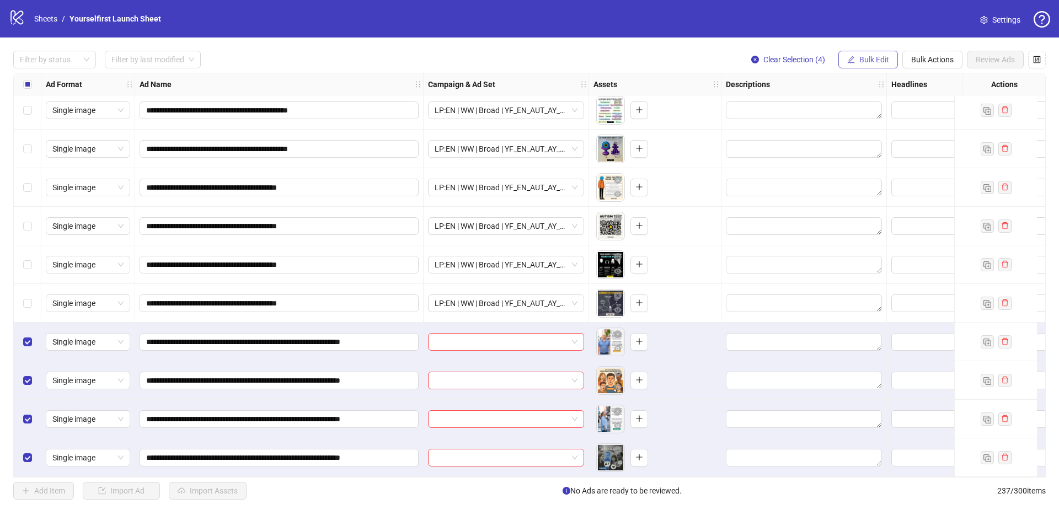
click at [860, 61] on span "Bulk Edit" at bounding box center [874, 59] width 30 height 9
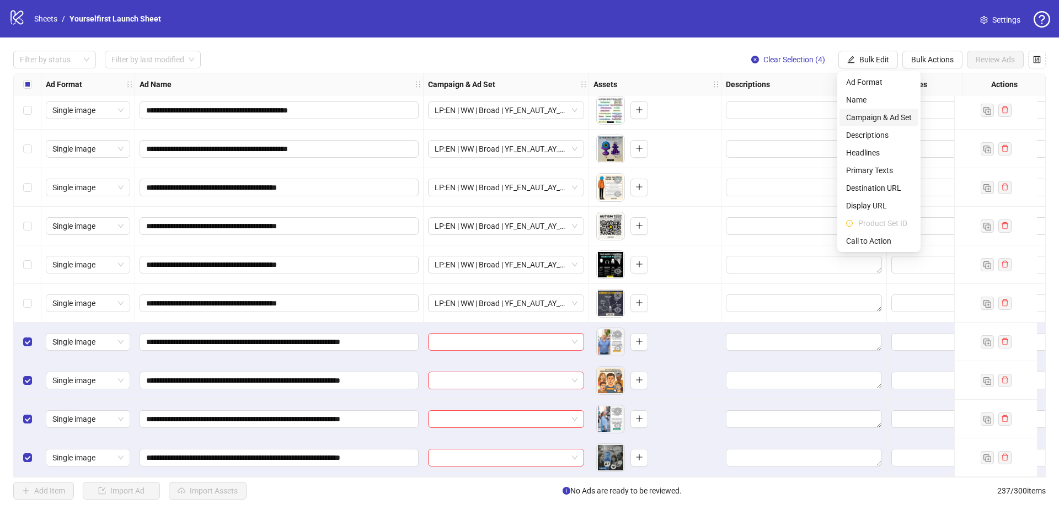
click at [872, 117] on span "Campaign & Ad Set" at bounding box center [879, 117] width 66 height 12
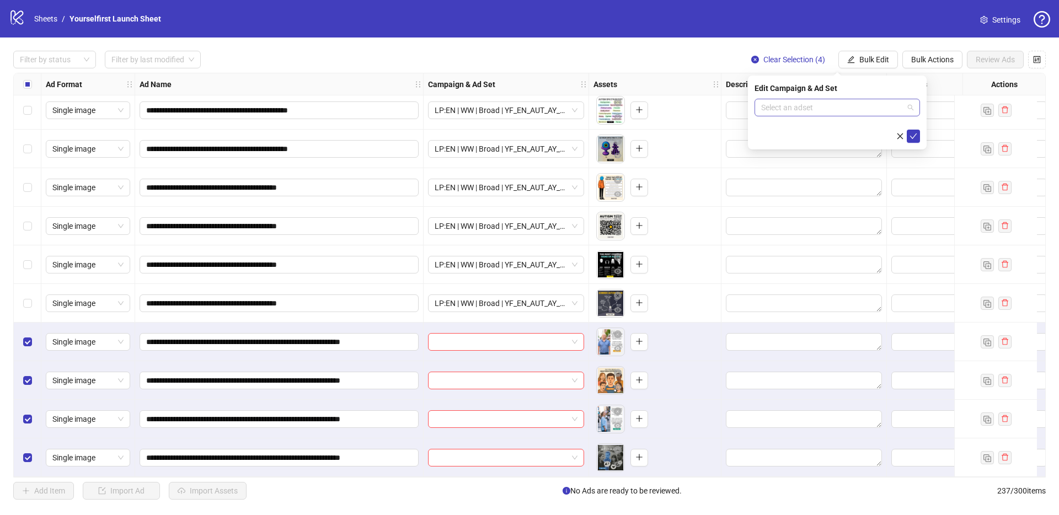
click at [833, 112] on input "search" at bounding box center [832, 107] width 142 height 17
paste input "**********"
type input "**********"
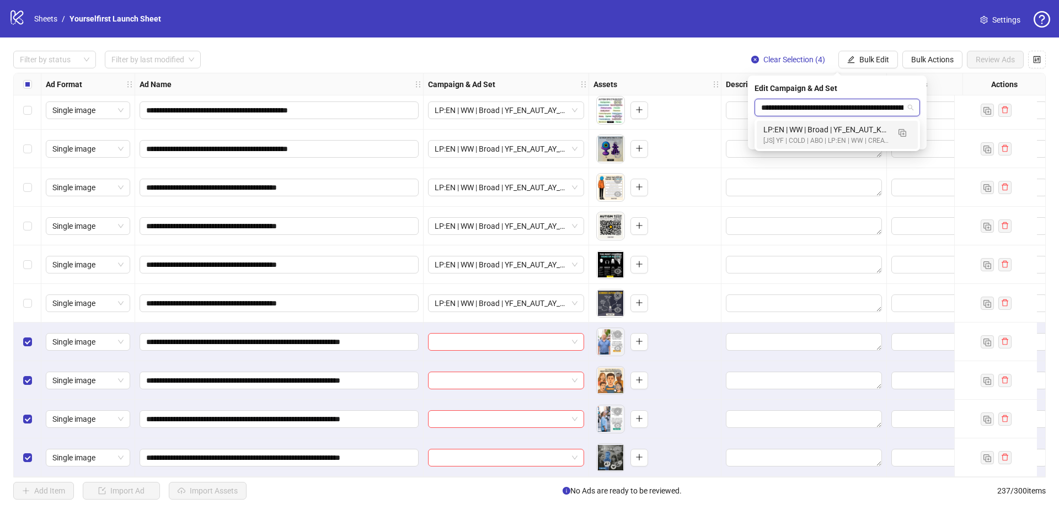
scroll to position [0, 125]
drag, startPoint x: 815, startPoint y: 133, endPoint x: 839, endPoint y: 139, distance: 24.3
click at [815, 134] on div "LP:EN | WW | Broad | YF_EN_AUT_KM_WK34_07_How_[MEDICAL_DATA]_influence_your_int…" at bounding box center [826, 130] width 126 height 12
click at [913, 137] on icon "check" at bounding box center [913, 136] width 8 height 8
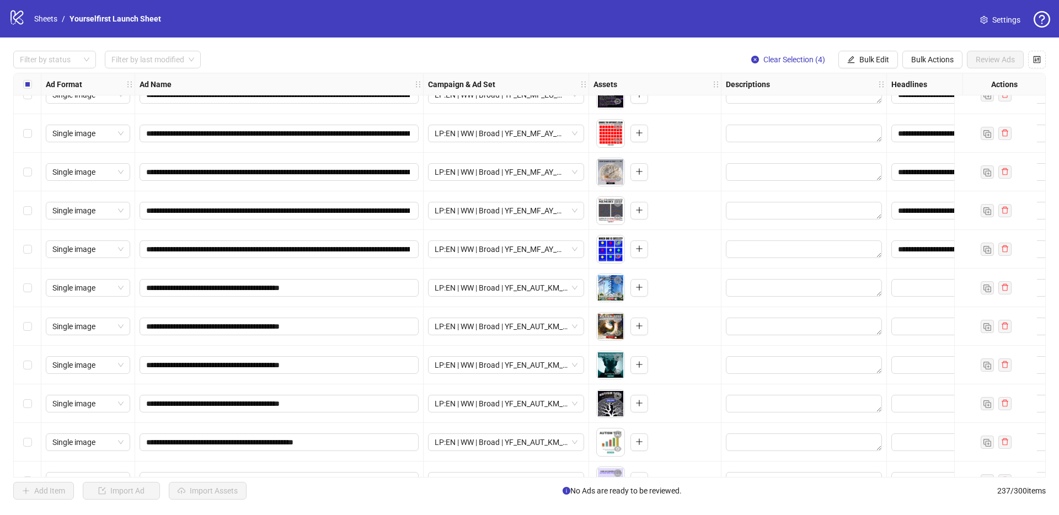
scroll to position [8203, 295]
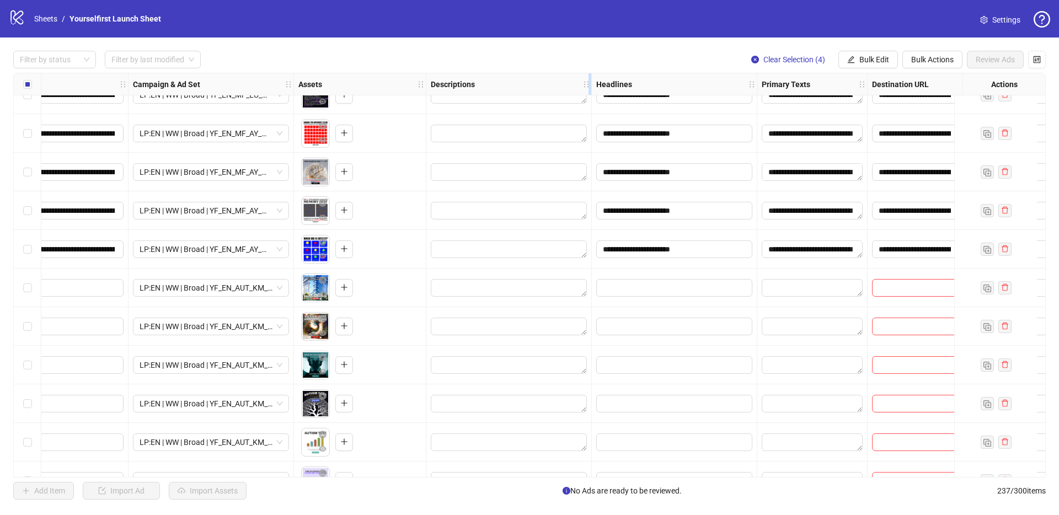
click at [586, 83] on icon "holder" at bounding box center [586, 85] width 8 height 8
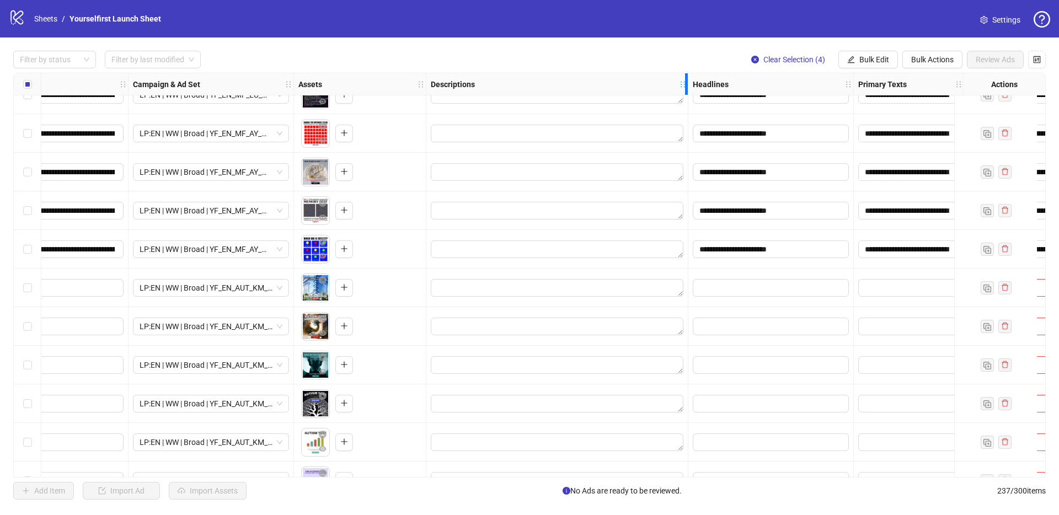
drag, startPoint x: 584, startPoint y: 84, endPoint x: 658, endPoint y: 93, distance: 73.9
click at [658, 93] on div "Descriptions" at bounding box center [557, 84] width 262 height 22
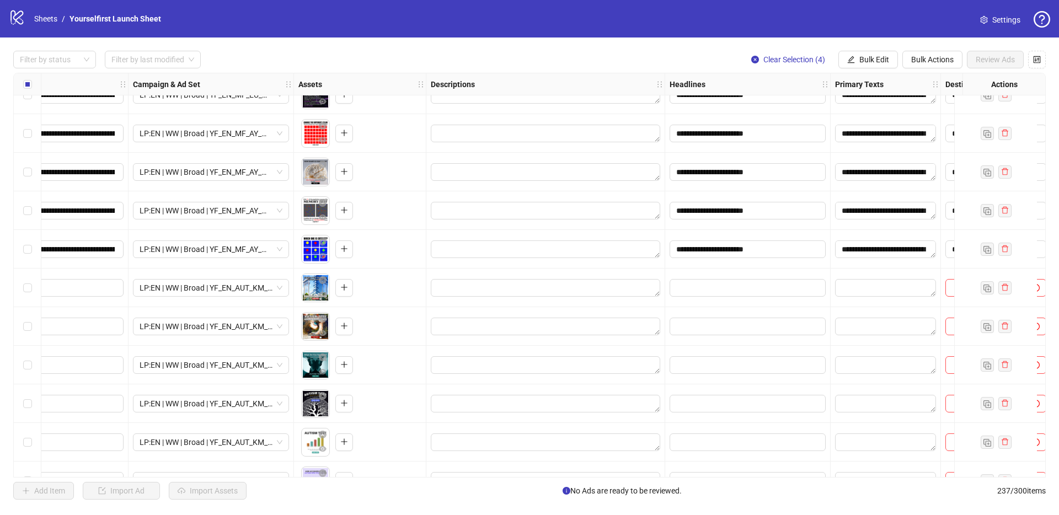
click at [513, 83] on div "Descriptions" at bounding box center [545, 84] width 239 height 22
drag, startPoint x: 468, startPoint y: 84, endPoint x: 441, endPoint y: 85, distance: 27.0
click at [471, 84] on strong "Descriptions" at bounding box center [453, 84] width 44 height 12
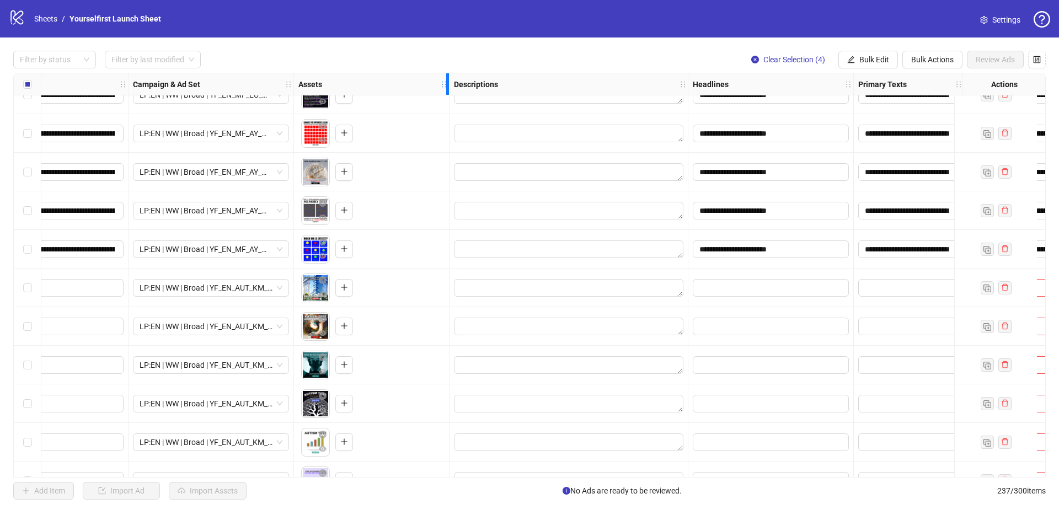
click at [448, 84] on icon "holder" at bounding box center [444, 85] width 8 height 8
click at [469, 82] on strong "Descriptions" at bounding box center [481, 84] width 44 height 12
click at [481, 83] on strong "Descriptions" at bounding box center [481, 84] width 44 height 12
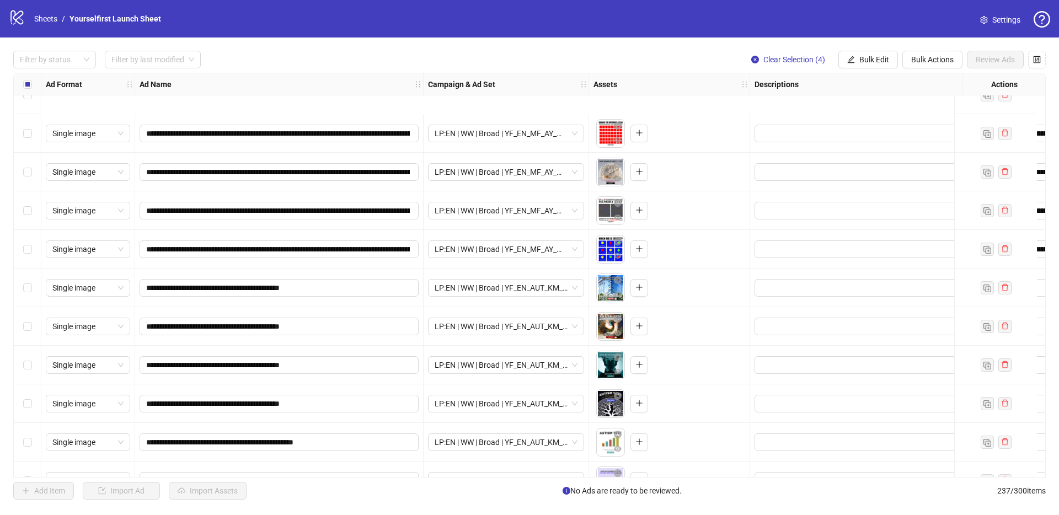
scroll to position [8296, 0]
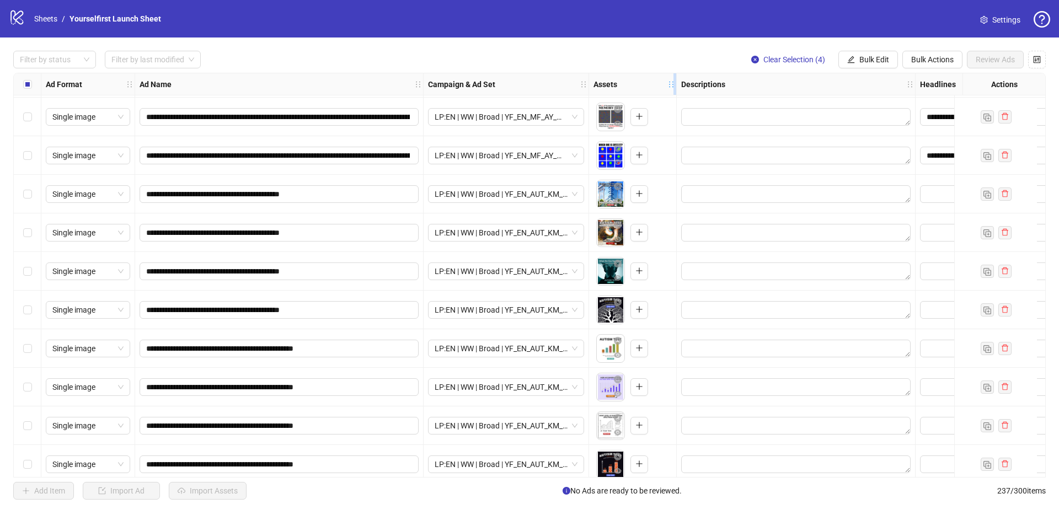
drag, startPoint x: 749, startPoint y: 83, endPoint x: 675, endPoint y: 87, distance: 73.5
click at [675, 87] on icon "holder" at bounding box center [679, 85] width 8 height 8
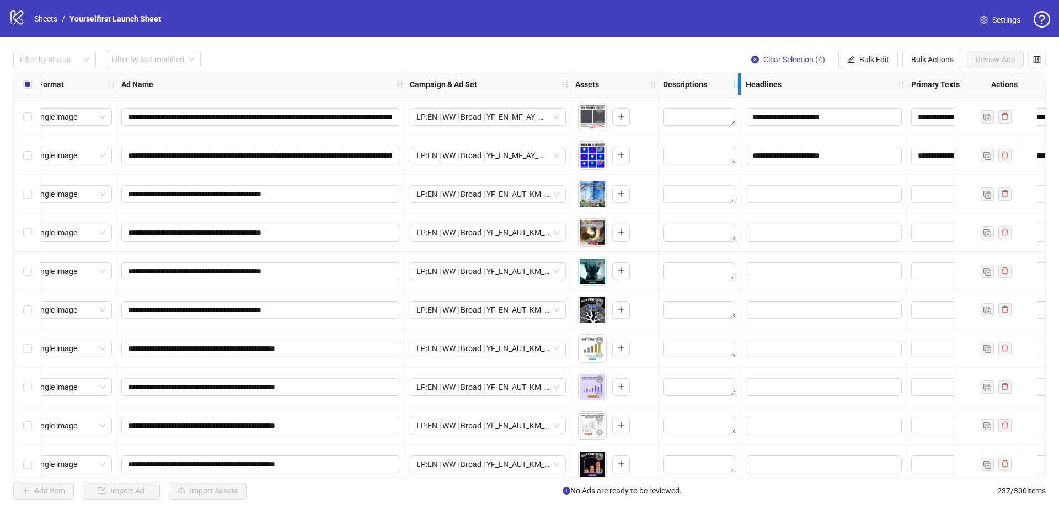
drag, startPoint x: 896, startPoint y: 85, endPoint x: 417, endPoint y: 102, distance: 478.9
drag, startPoint x: 739, startPoint y: 84, endPoint x: 511, endPoint y: 106, distance: 229.9
click at [512, 84] on div "Ad Format Ad Name Campaign & Ad Set Assets Descriptions Headlines Primary Texts…" at bounding box center [657, 84] width 1269 height 0
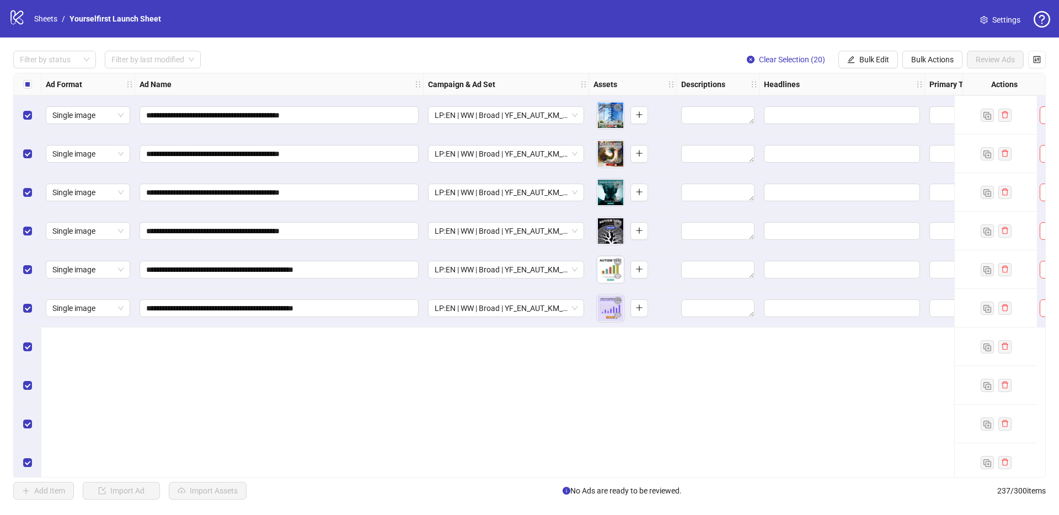
scroll to position [8181, 0]
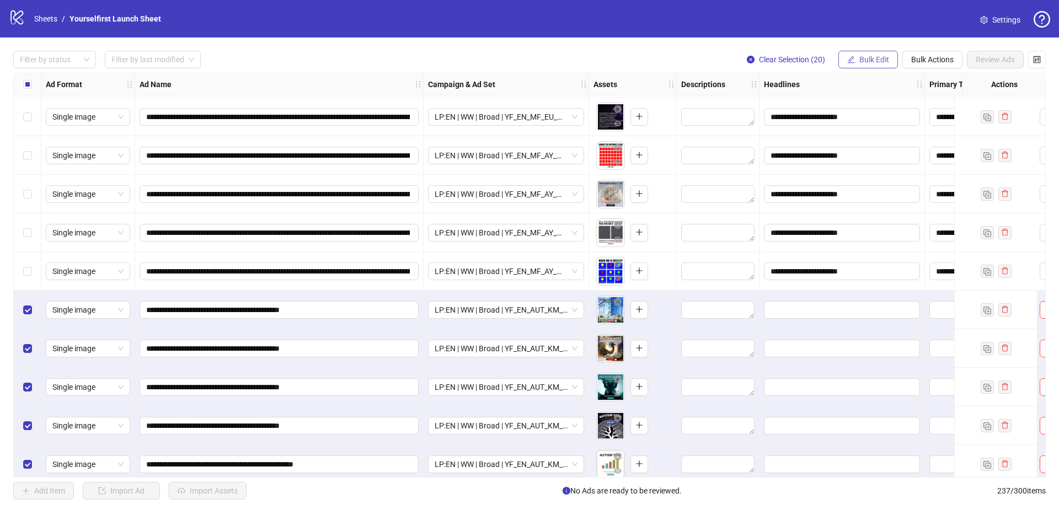
click at [878, 56] on span "Bulk Edit" at bounding box center [874, 59] width 30 height 9
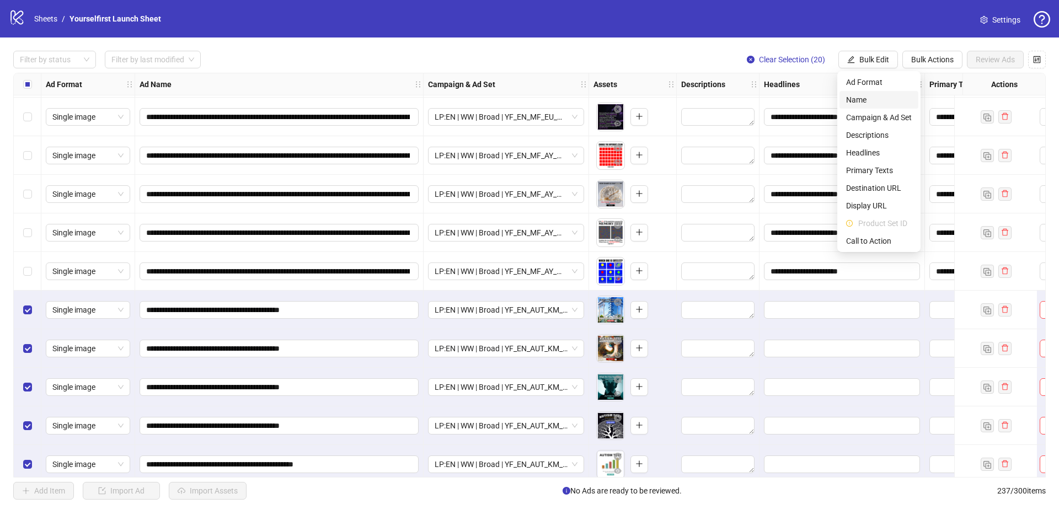
click at [864, 105] on span "Name" at bounding box center [879, 100] width 66 height 12
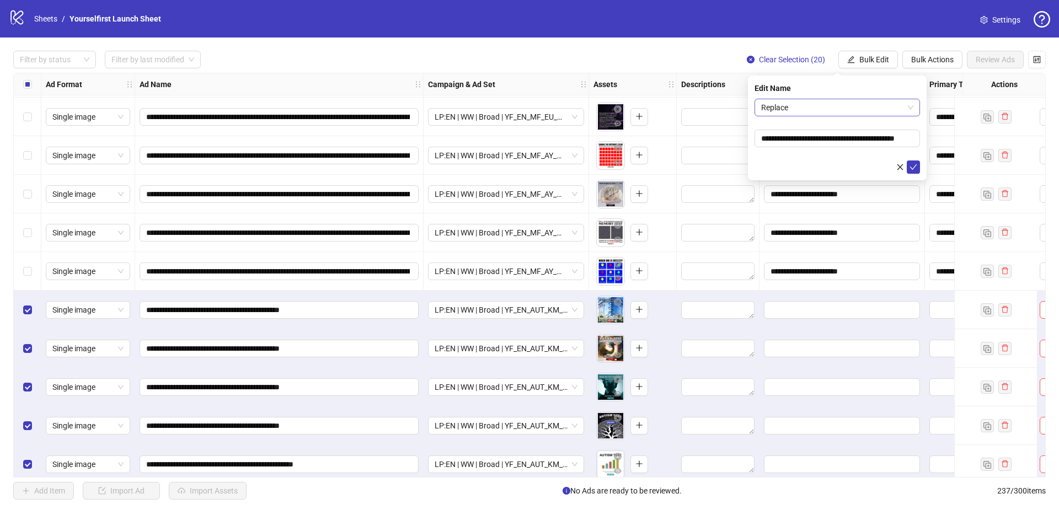
click at [841, 112] on span "Replace" at bounding box center [837, 107] width 152 height 17
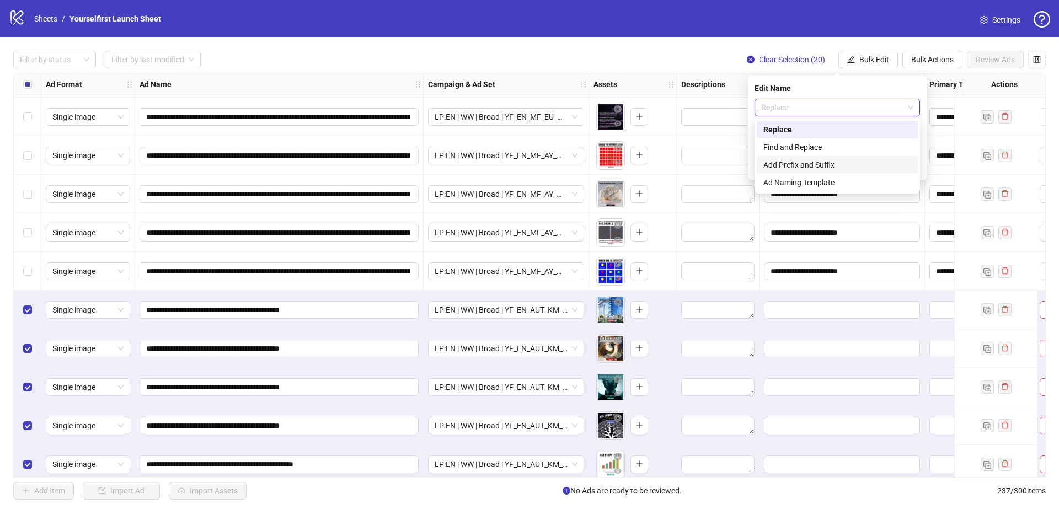
click at [804, 162] on div "Add Prefix and Suffix" at bounding box center [837, 165] width 148 height 12
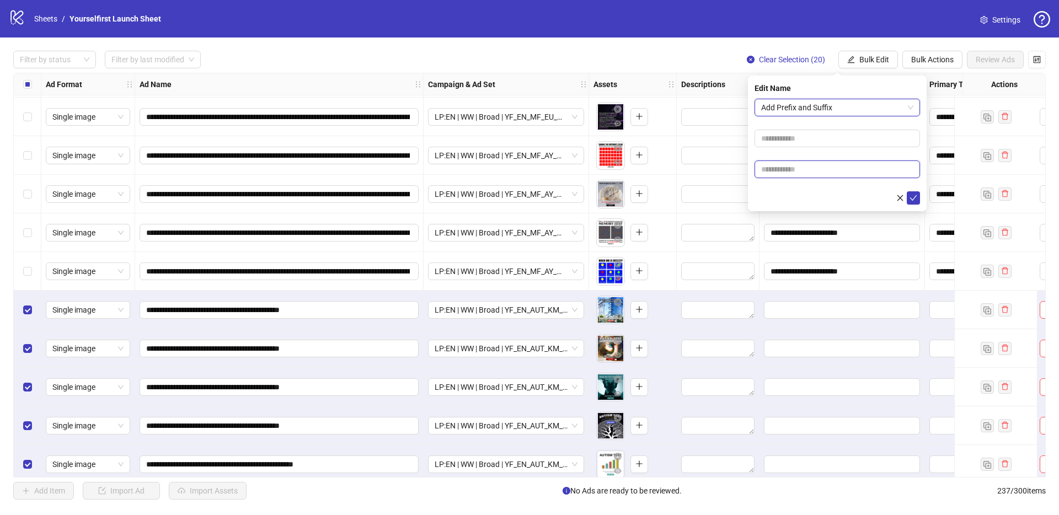
click at [796, 171] on input "text" at bounding box center [836, 169] width 165 height 18
paste input "**********"
type input "**********"
click at [912, 194] on icon "check" at bounding box center [913, 198] width 8 height 8
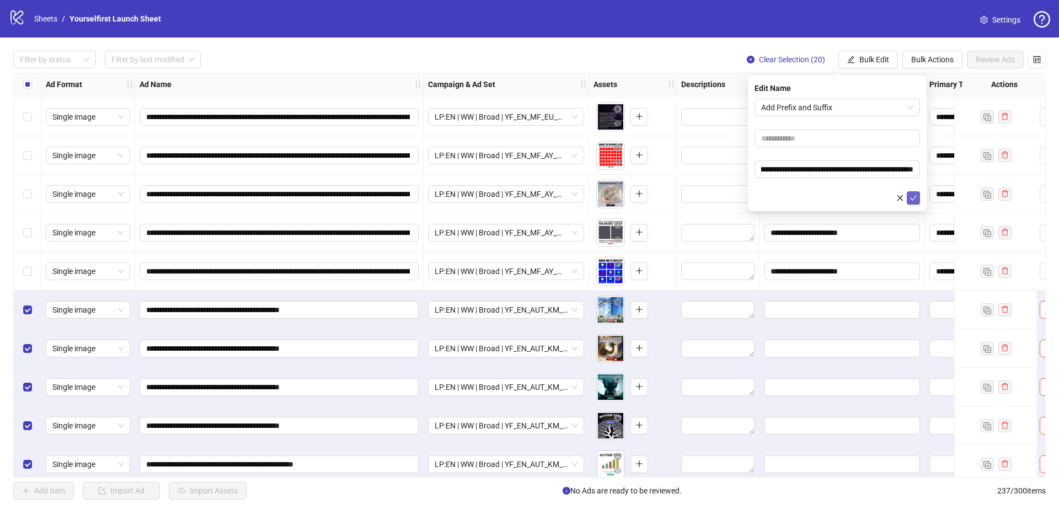
scroll to position [0, 0]
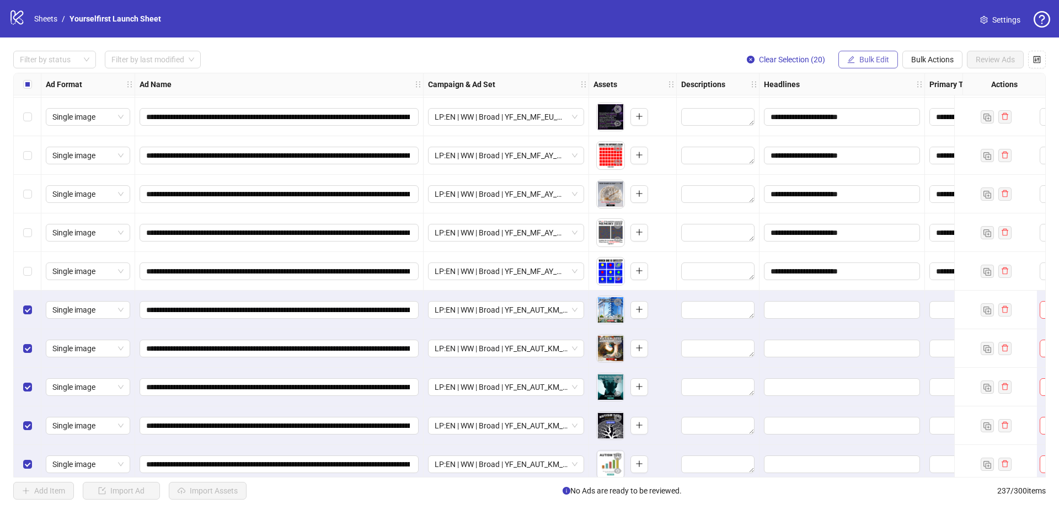
click at [879, 56] on span "Bulk Edit" at bounding box center [874, 59] width 30 height 9
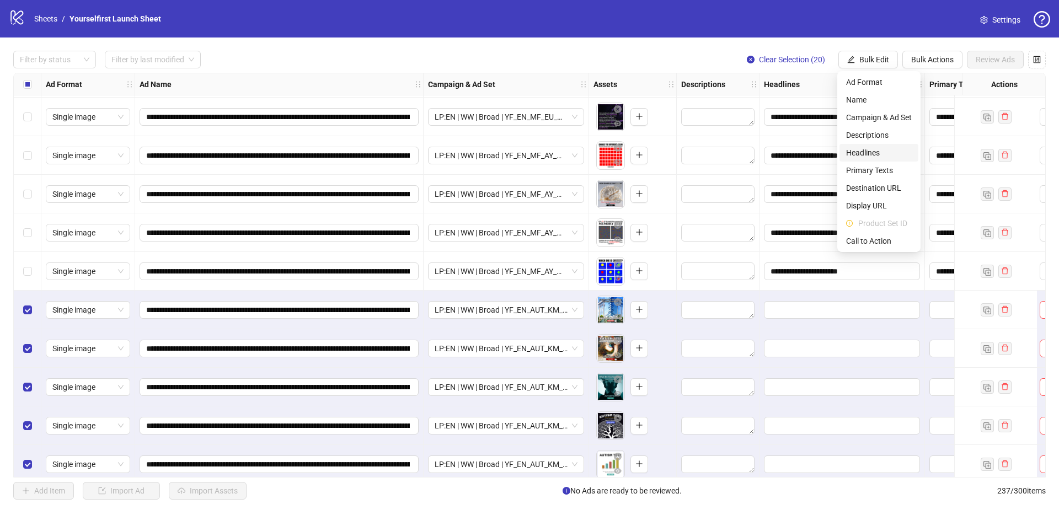
click at [862, 149] on span "Headlines" at bounding box center [879, 153] width 66 height 12
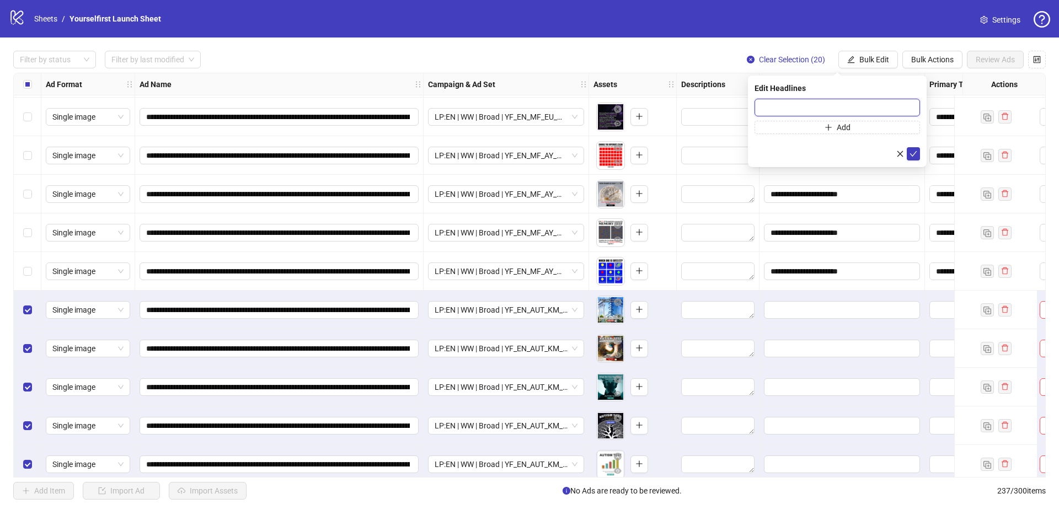
click at [834, 108] on input "text" at bounding box center [836, 108] width 165 height 18
paste input "**********"
click at [853, 106] on input "**********" at bounding box center [836, 108] width 165 height 18
paste input "*"
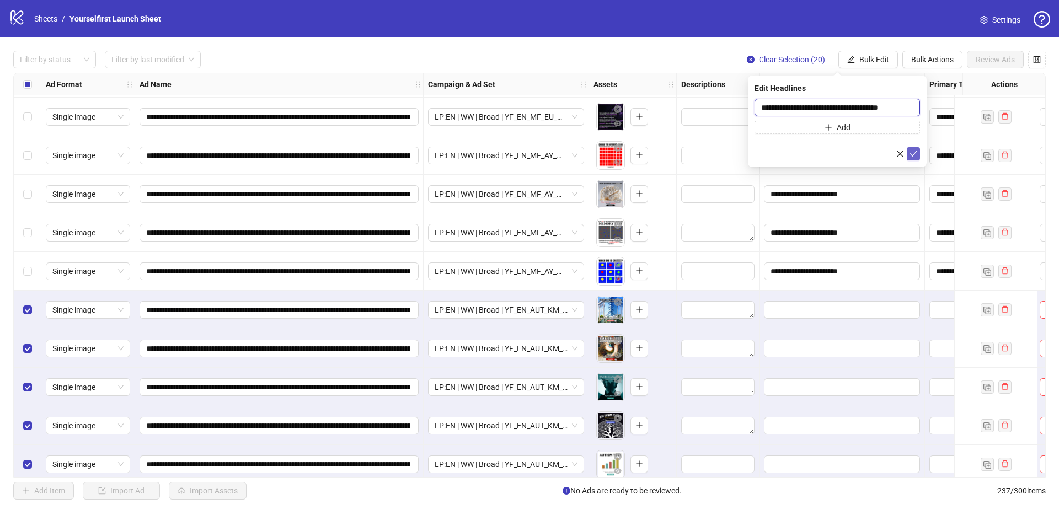
type input "**********"
click at [913, 152] on icon "check" at bounding box center [913, 154] width 8 height 8
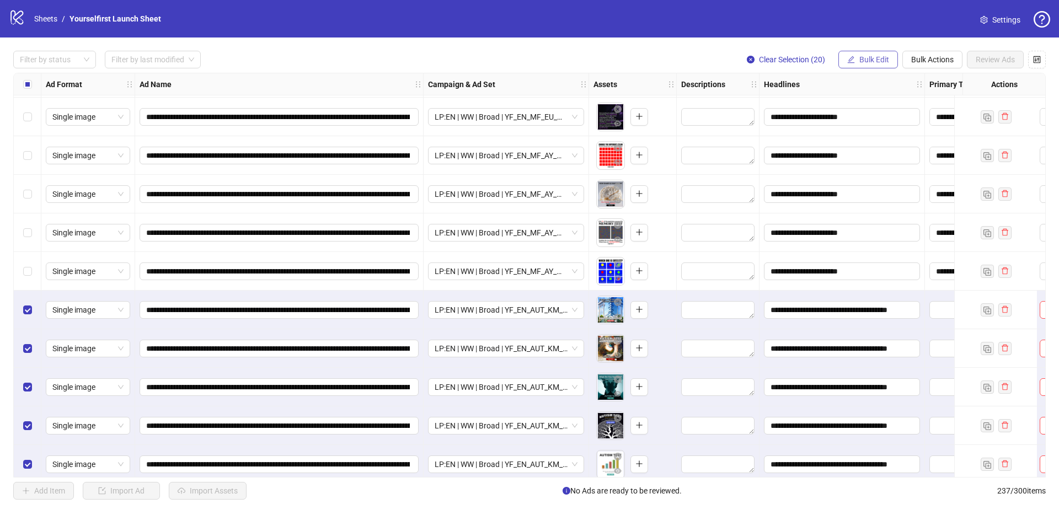
click at [866, 58] on span "Bulk Edit" at bounding box center [874, 59] width 30 height 9
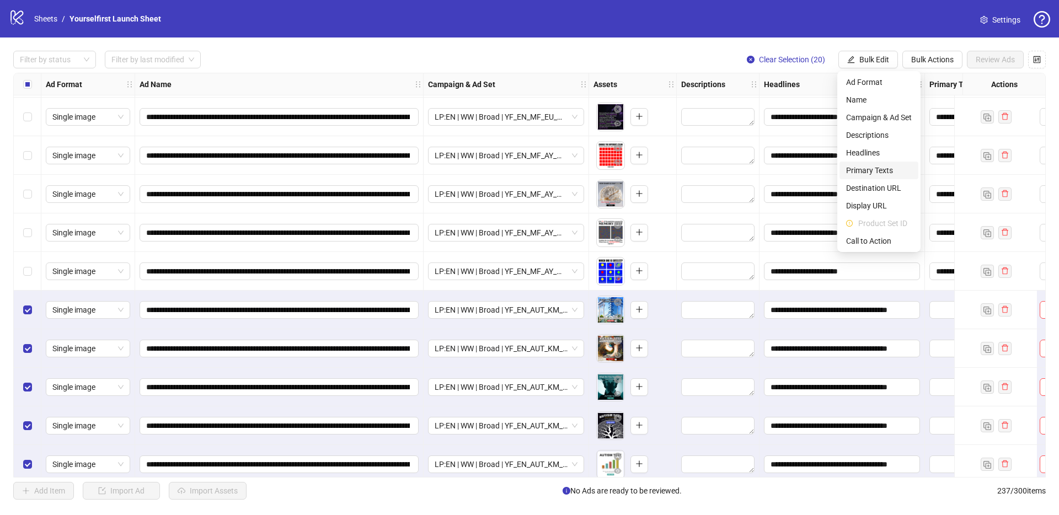
click at [883, 169] on span "Primary Texts" at bounding box center [879, 170] width 66 height 12
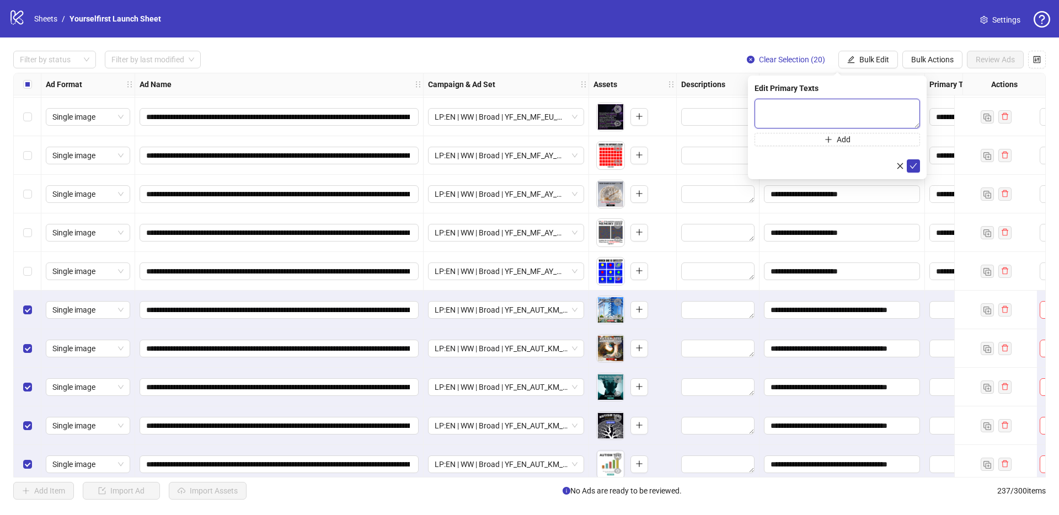
click at [821, 111] on textarea at bounding box center [836, 114] width 165 height 30
paste textarea "**********"
type textarea "**********"
click at [913, 162] on icon "check" at bounding box center [913, 166] width 8 height 8
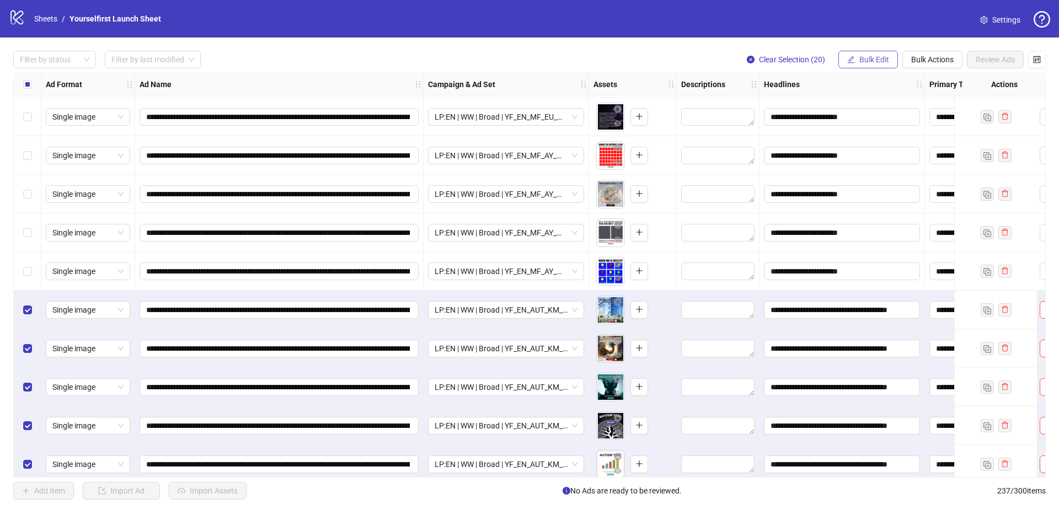
click at [868, 56] on span "Bulk Edit" at bounding box center [874, 59] width 30 height 9
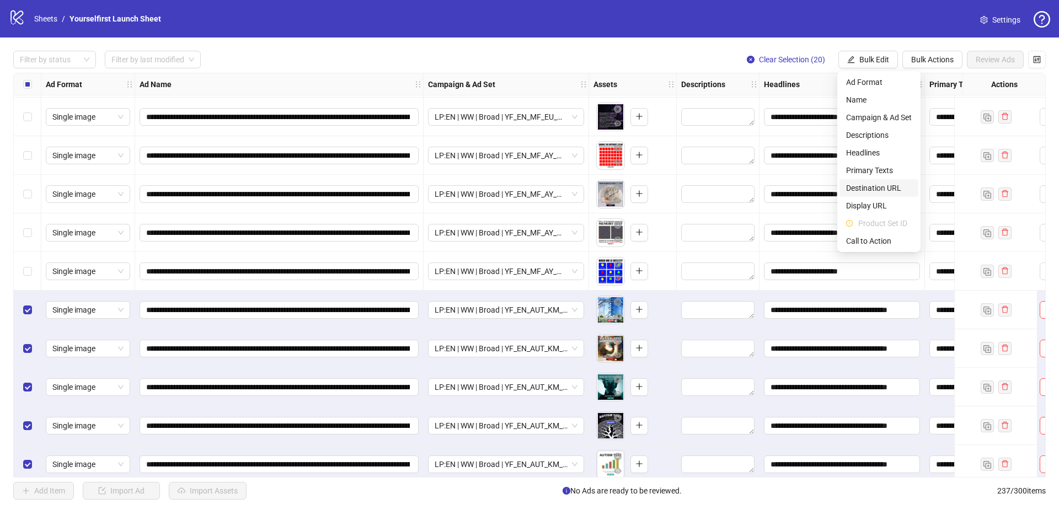
click at [877, 182] on span "Destination URL" at bounding box center [879, 188] width 66 height 12
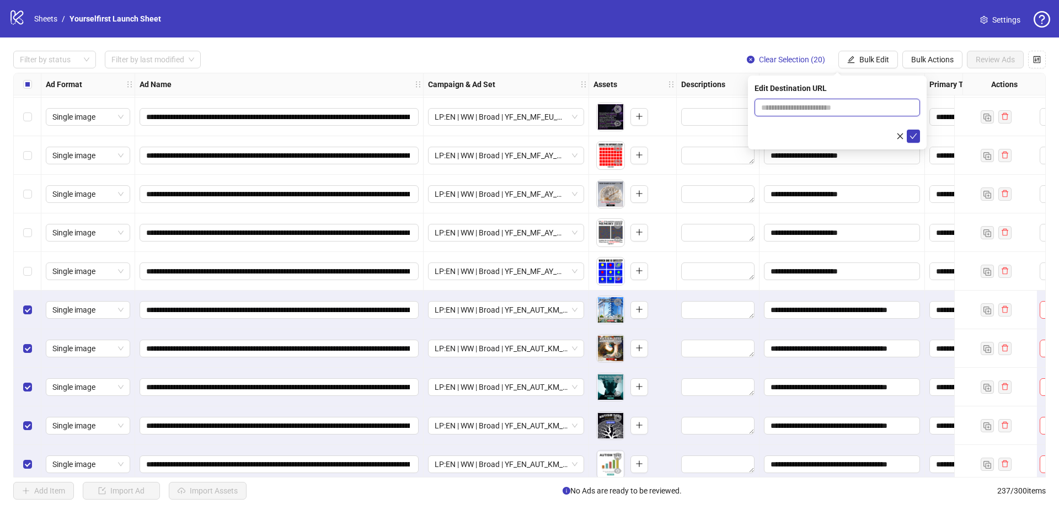
click at [841, 110] on input "text" at bounding box center [832, 107] width 143 height 12
paste input "**********"
type input "**********"
click at [915, 135] on icon "check" at bounding box center [913, 136] width 7 height 6
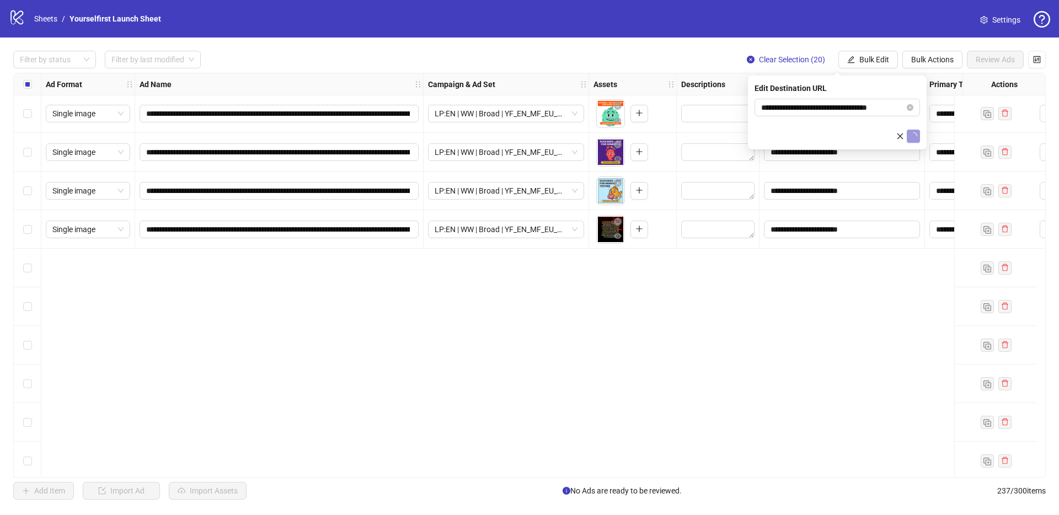
scroll to position [7678, 0]
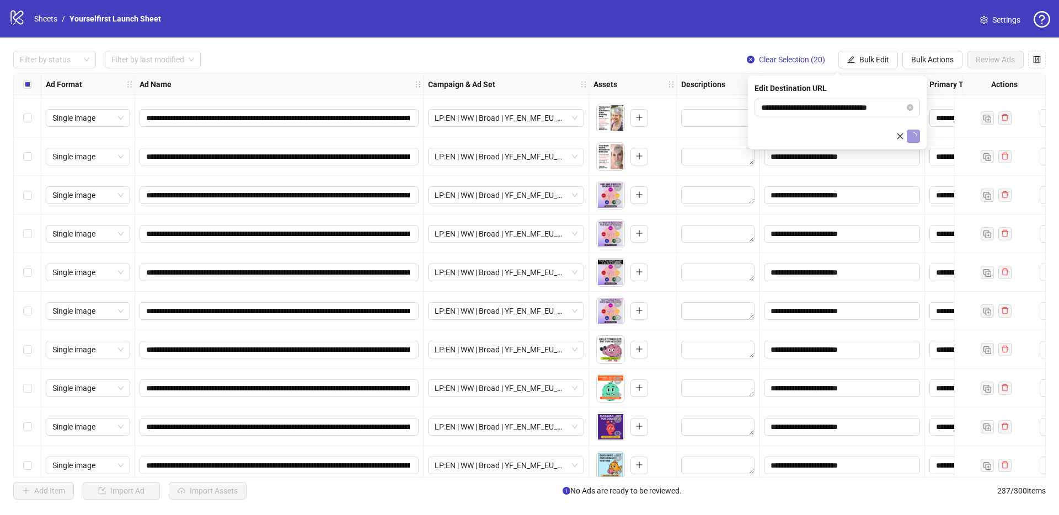
click at [528, 55] on div "Filter by status Filter by last modified Clear Selection (20) Bulk Edit Bulk Ac…" at bounding box center [529, 60] width 1032 height 18
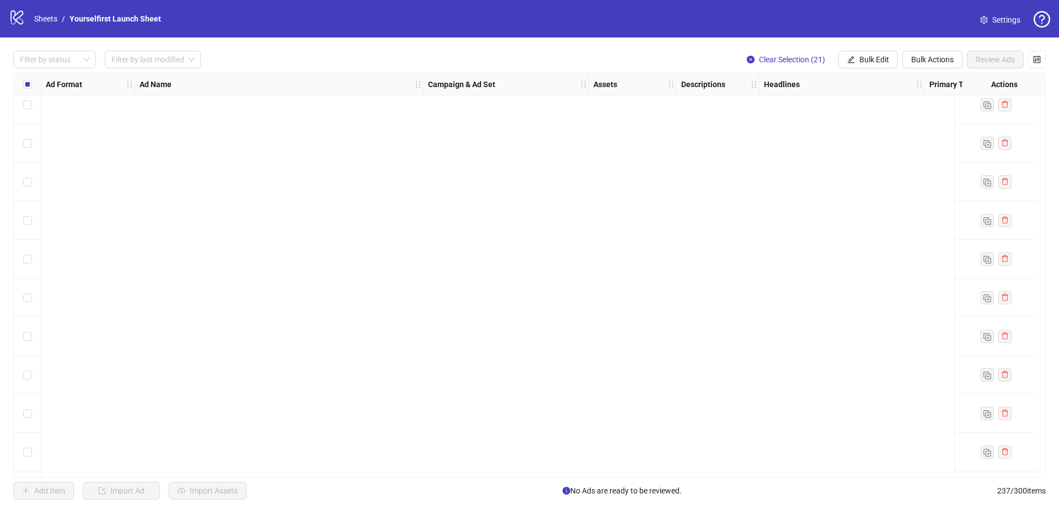
scroll to position [8140, 0]
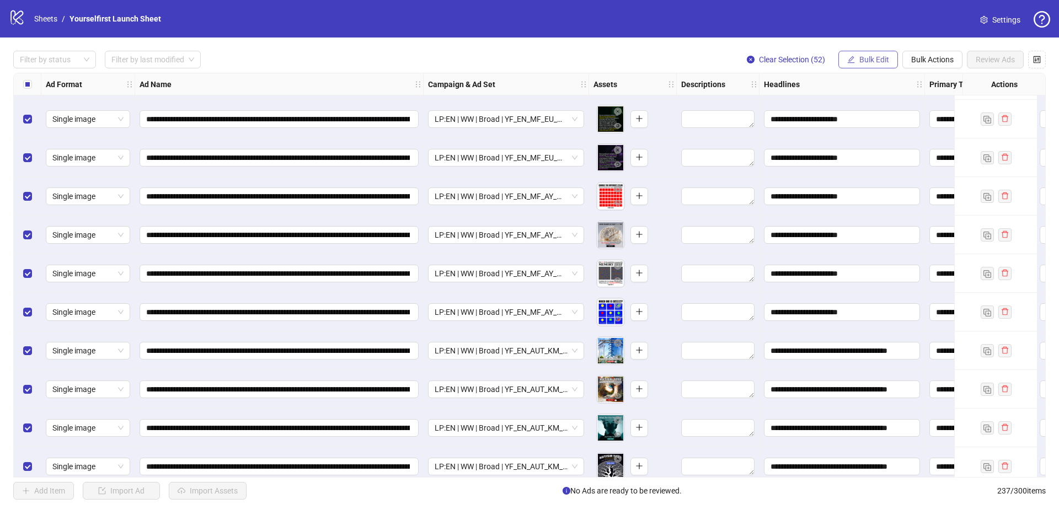
click at [876, 58] on span "Bulk Edit" at bounding box center [874, 59] width 30 height 9
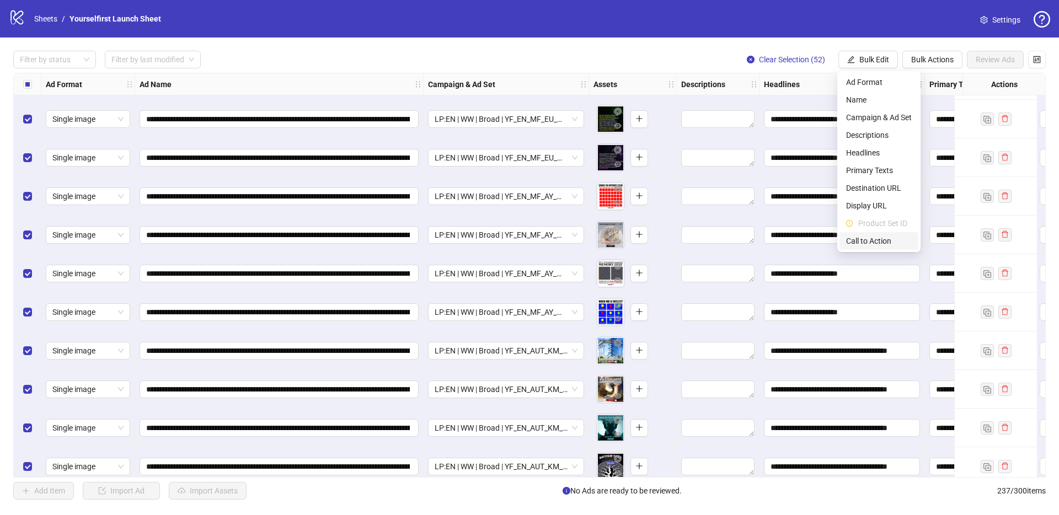
click at [869, 236] on span "Call to Action" at bounding box center [879, 241] width 66 height 12
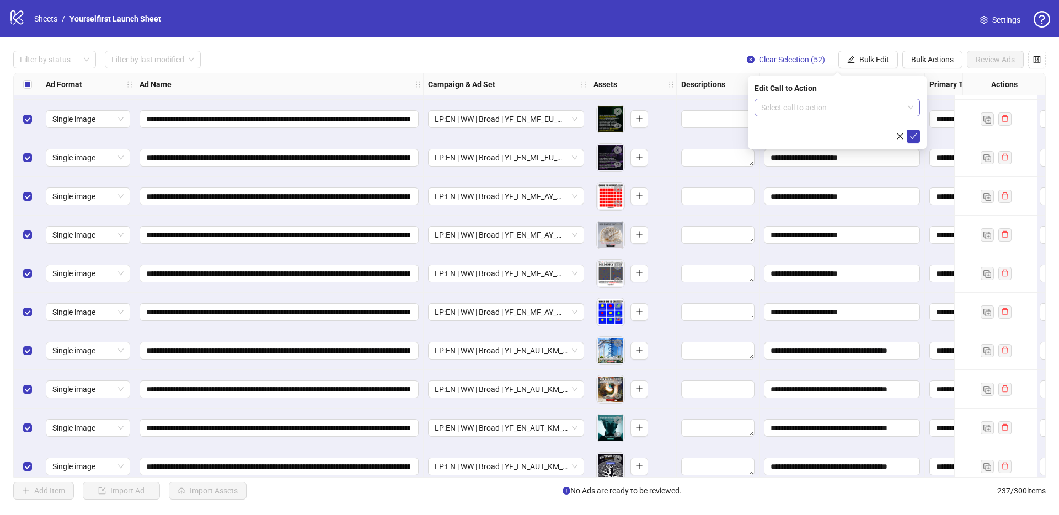
click at [823, 105] on input "search" at bounding box center [832, 107] width 142 height 17
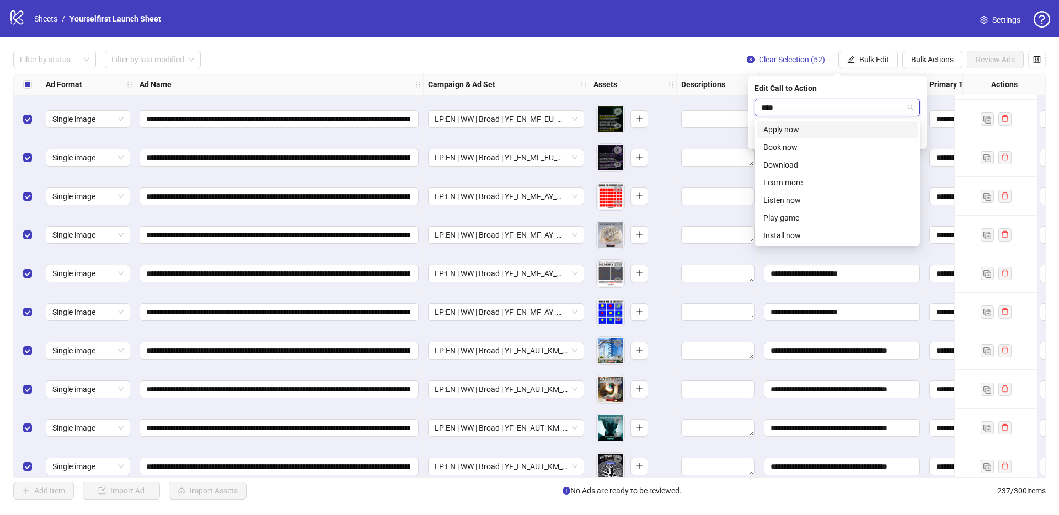
type input "*****"
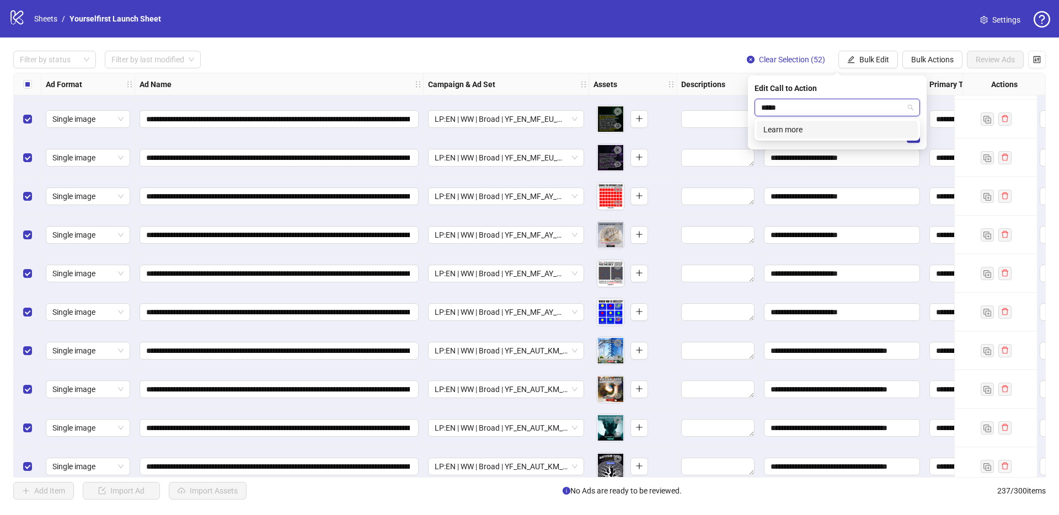
click at [783, 130] on div "Learn more" at bounding box center [837, 130] width 148 height 12
click at [915, 135] on icon "check" at bounding box center [913, 136] width 7 height 6
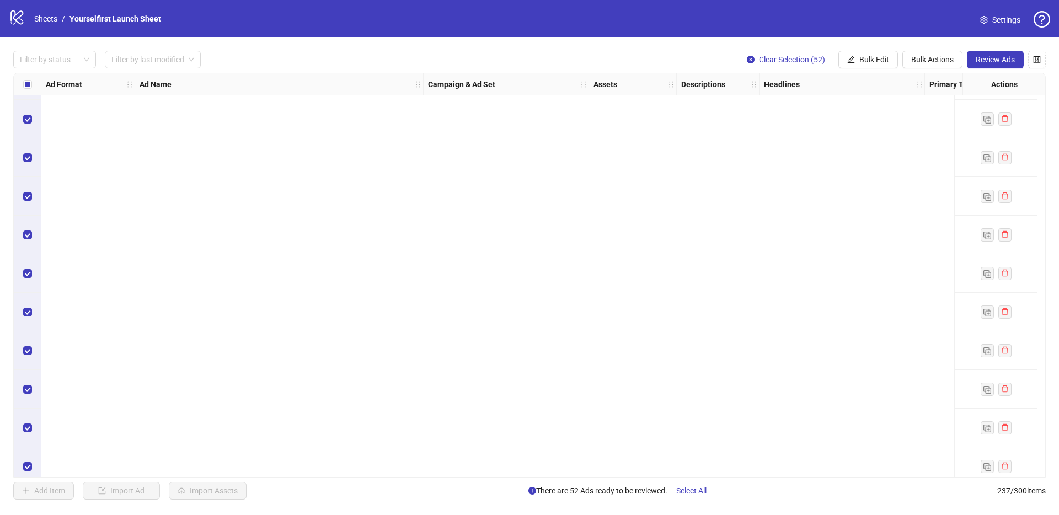
scroll to position [8771, 0]
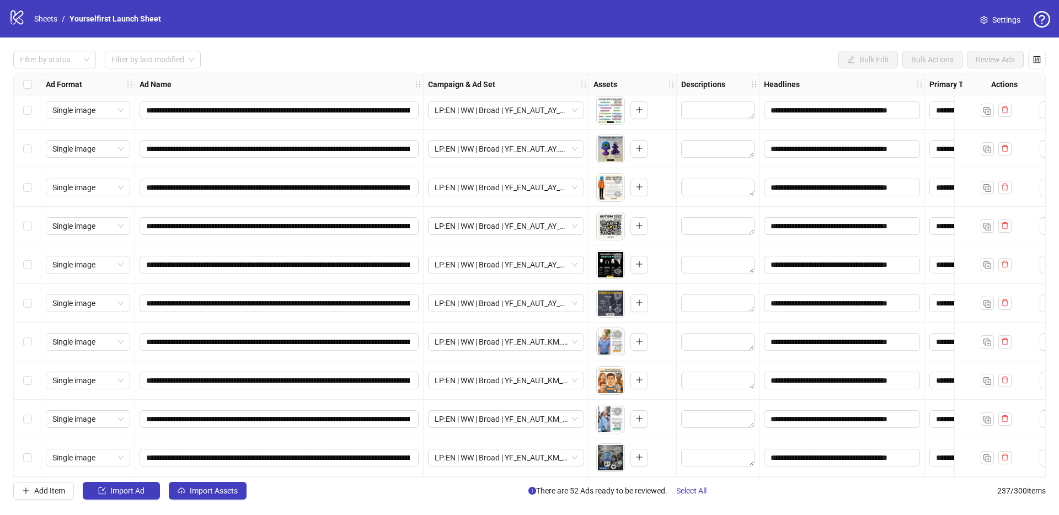
click at [373, 31] on div "logo/logo-mobile Sheets / Yourselfirst Launch Sheet Settings" at bounding box center [529, 18] width 1059 height 37
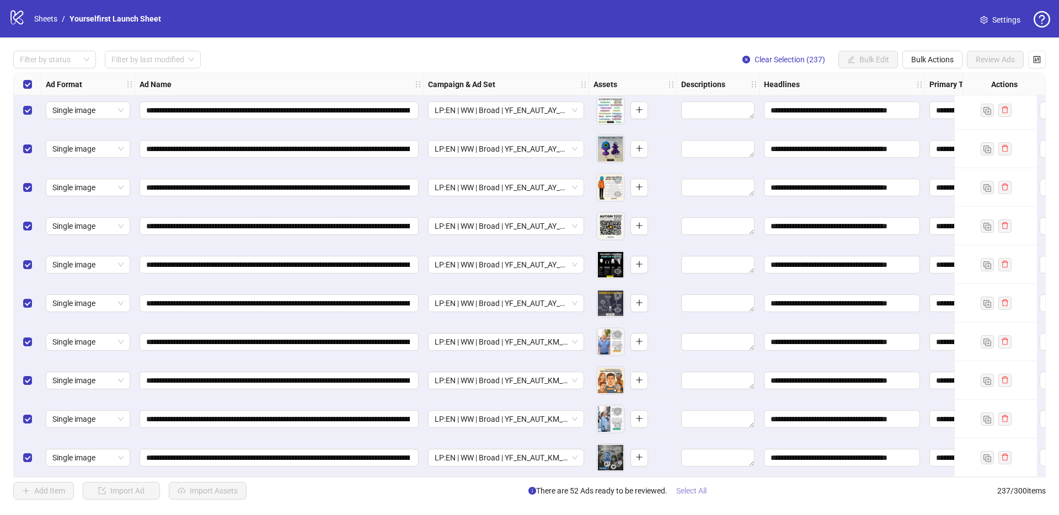
click at [699, 490] on span "Select All" at bounding box center [691, 490] width 30 height 9
click at [999, 62] on span "Review Ads" at bounding box center [994, 59] width 39 height 9
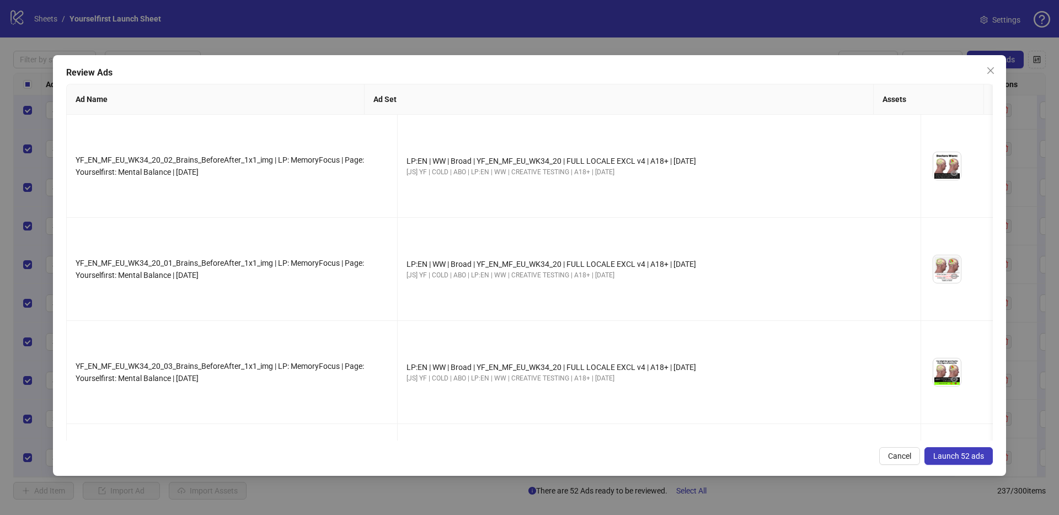
click at [959, 452] on span "Launch 52 ads" at bounding box center [958, 456] width 51 height 9
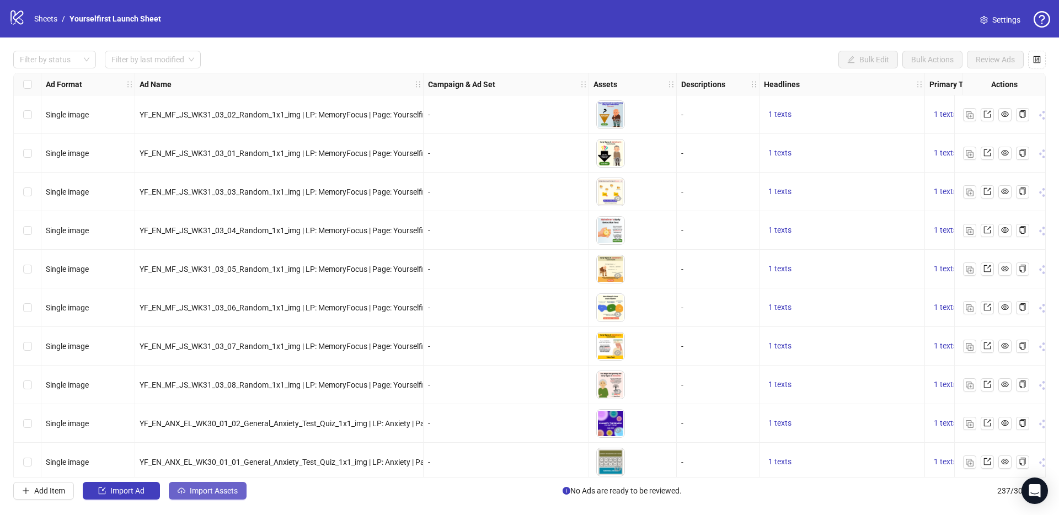
click at [231, 491] on span "Import Assets" at bounding box center [214, 490] width 48 height 9
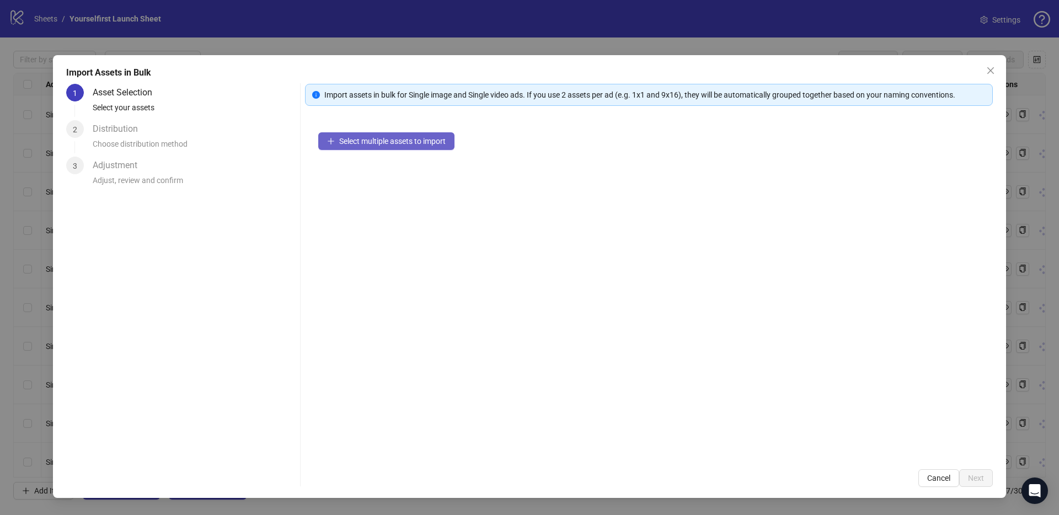
click at [391, 137] on span "Select multiple assets to import" at bounding box center [392, 141] width 106 height 9
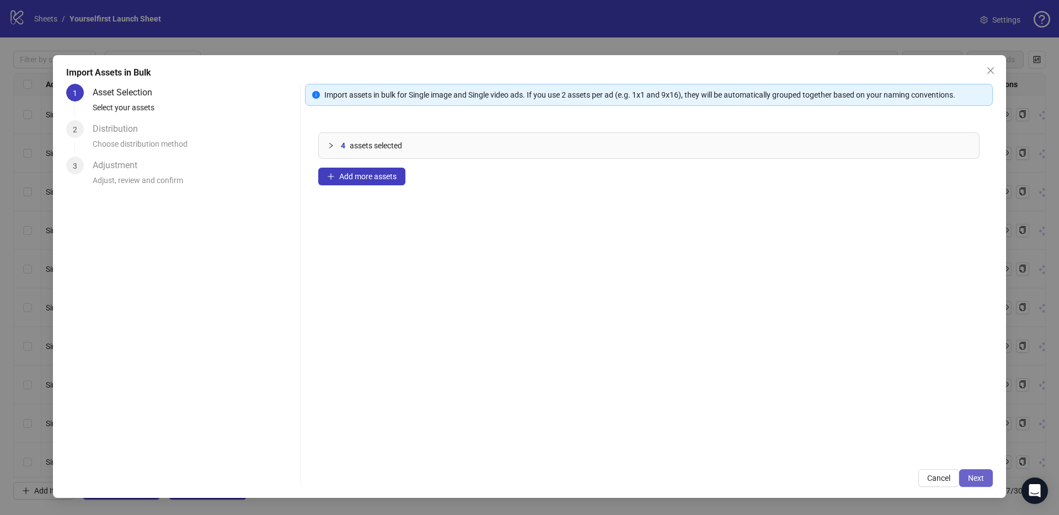
click at [974, 479] on span "Next" at bounding box center [976, 478] width 16 height 9
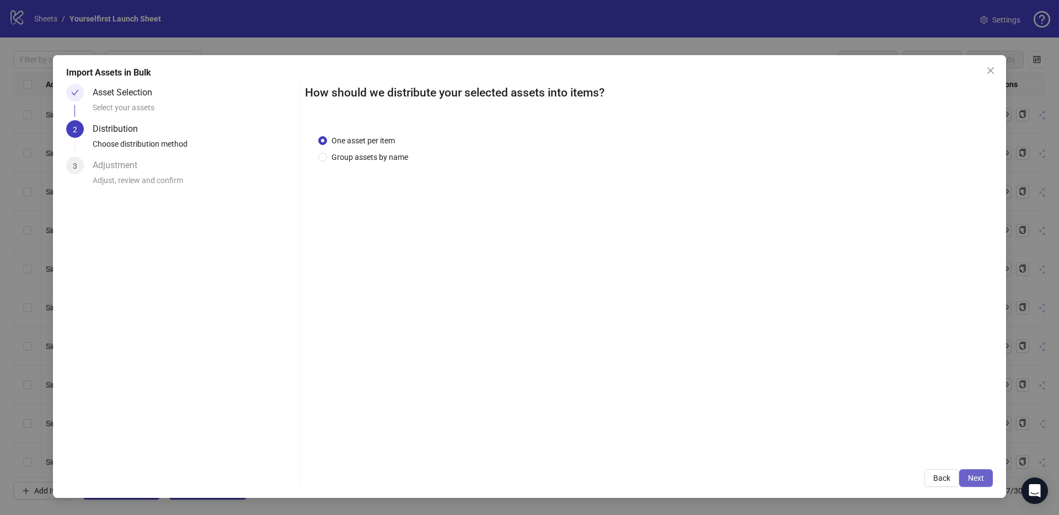
click at [982, 478] on span "Next" at bounding box center [976, 478] width 16 height 9
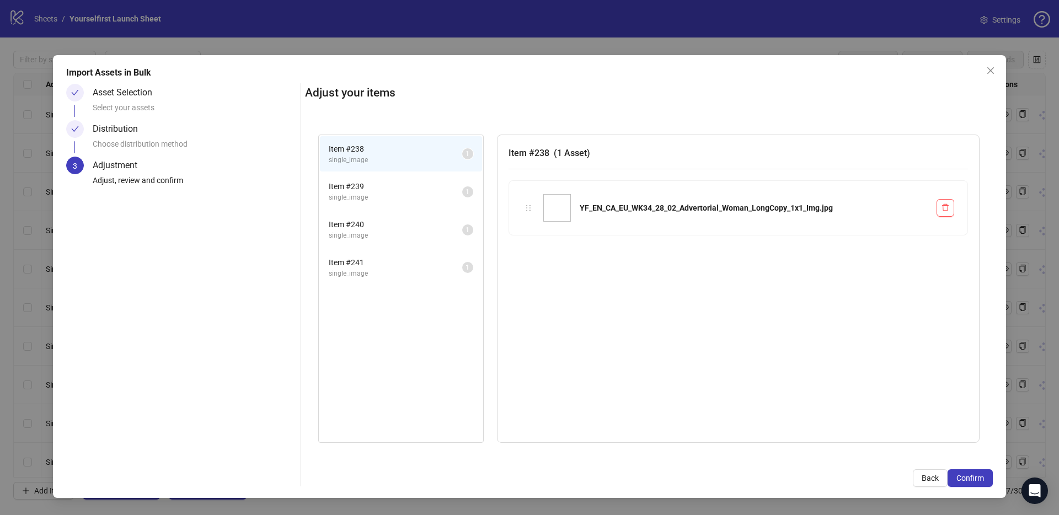
click at [982, 478] on span "Confirm" at bounding box center [970, 478] width 28 height 9
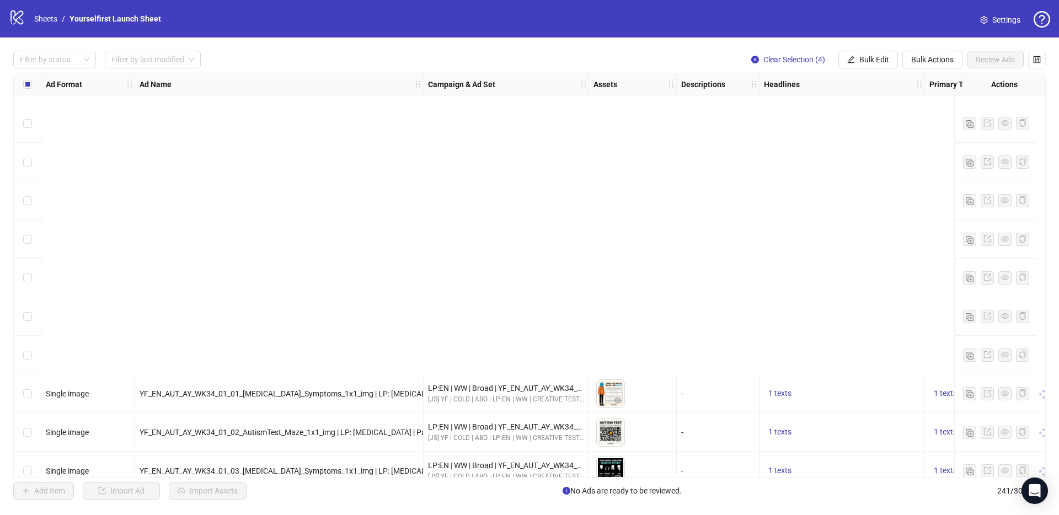
scroll to position [8925, 0]
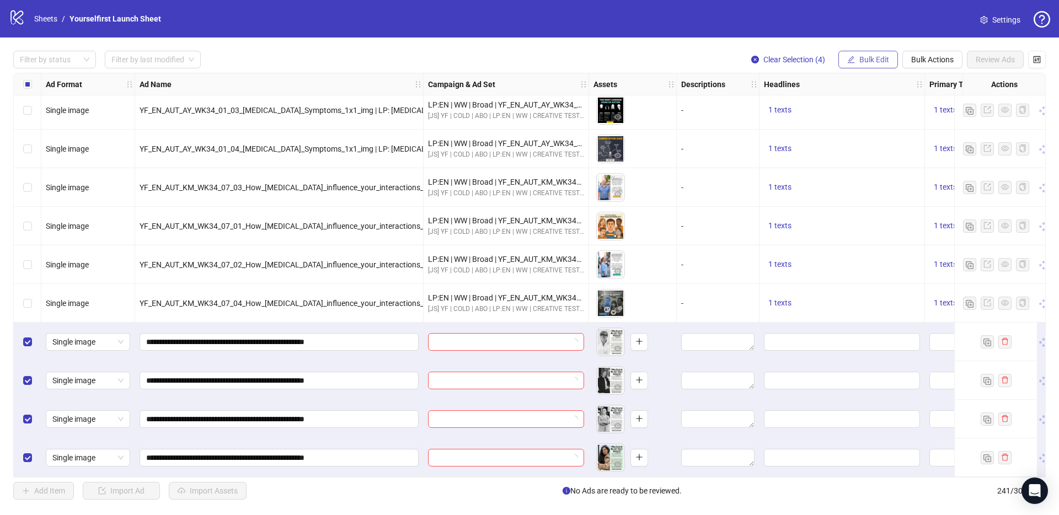
click at [862, 61] on span "Bulk Edit" at bounding box center [874, 59] width 30 height 9
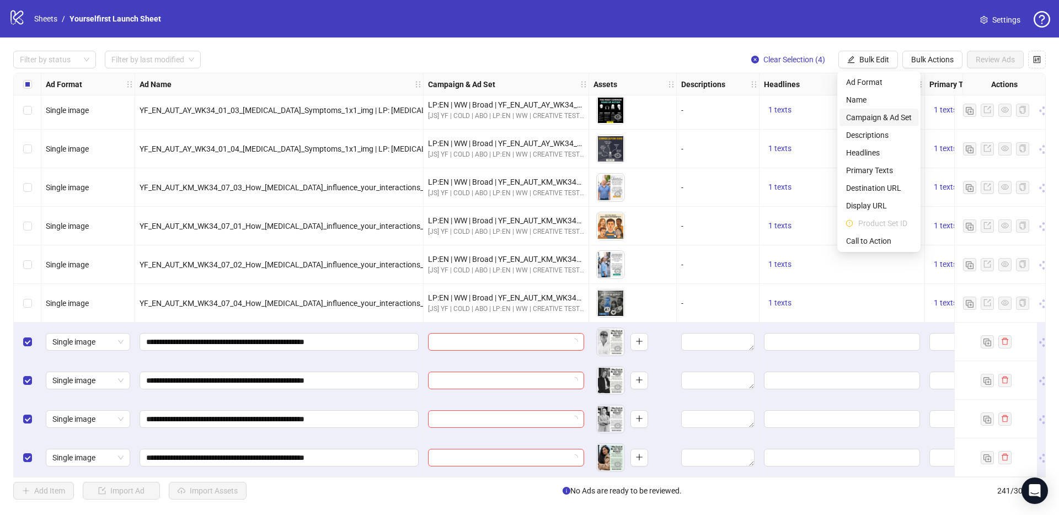
click at [862, 119] on span "Campaign & Ad Set" at bounding box center [879, 117] width 66 height 12
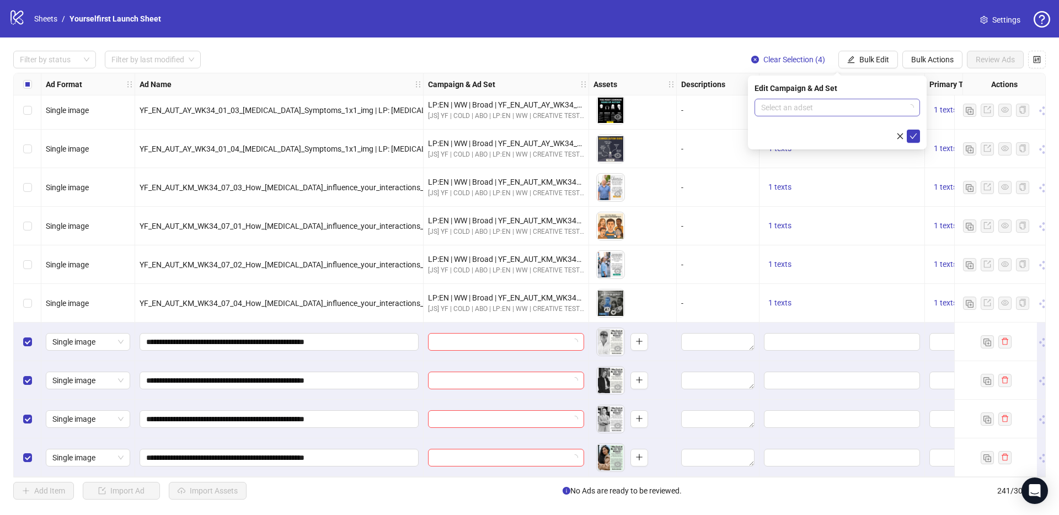
click at [823, 111] on input "search" at bounding box center [832, 107] width 142 height 17
paste input "**********"
type input "**********"
click at [838, 134] on div "LP:EN | WW | Broad | YF_EN_CA_EU_WK34_28 | FULL LOCALE EXCL v4 | A18+ | 2025.08…" at bounding box center [826, 130] width 126 height 12
click at [913, 136] on icon "check" at bounding box center [913, 136] width 7 height 6
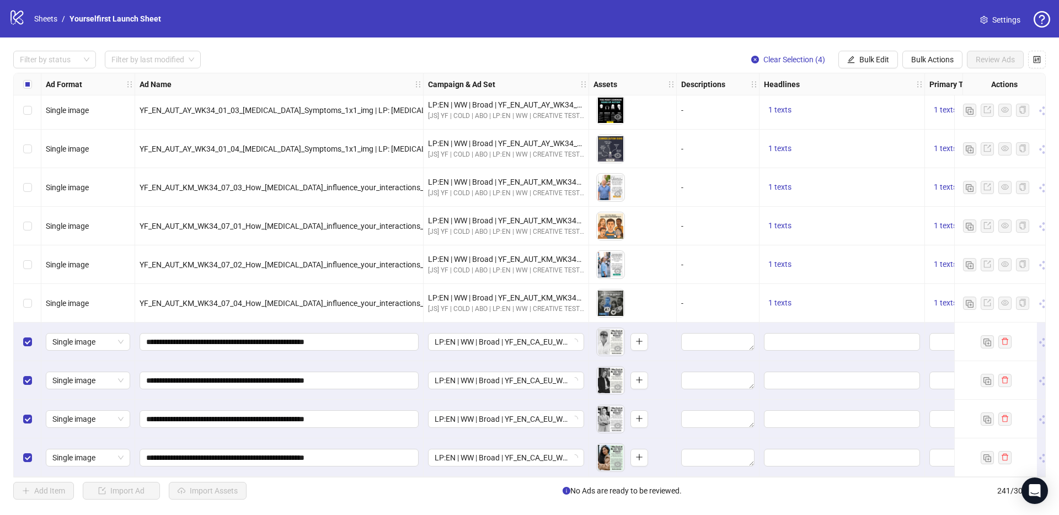
drag, startPoint x: 299, startPoint y: 49, endPoint x: 282, endPoint y: 51, distance: 17.2
click at [299, 49] on div "Filter by status Filter by last modified Clear Selection (4) Bulk Edit Bulk Act…" at bounding box center [529, 274] width 1059 height 475
click at [31, 81] on div "Select all rows" at bounding box center [28, 84] width 28 height 22
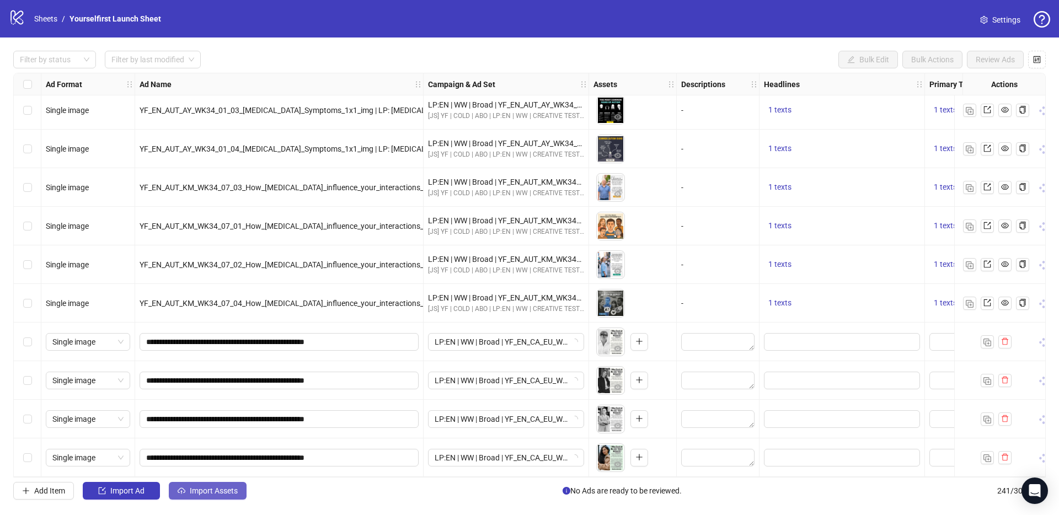
click at [215, 490] on span "Import Assets" at bounding box center [214, 490] width 48 height 9
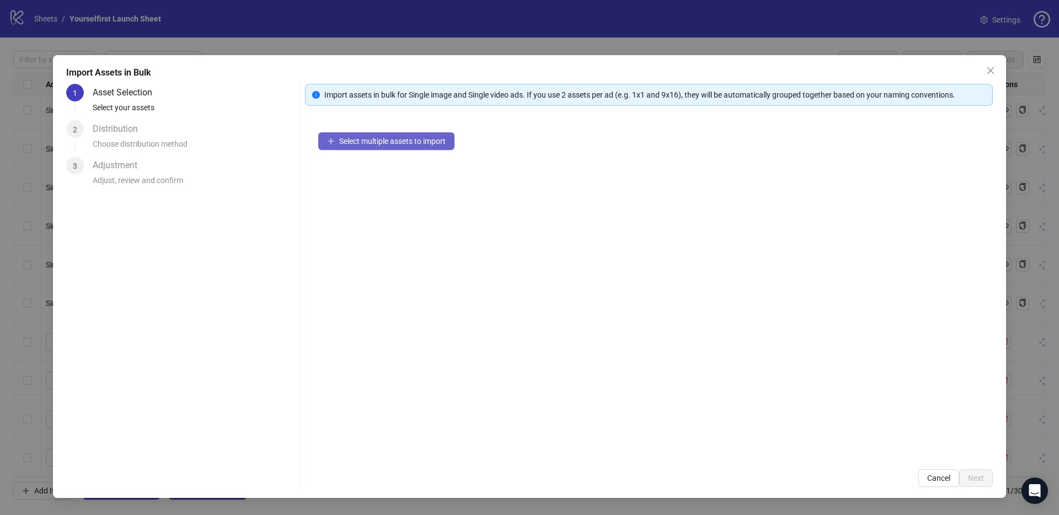
click at [421, 144] on span "Select multiple assets to import" at bounding box center [392, 141] width 106 height 9
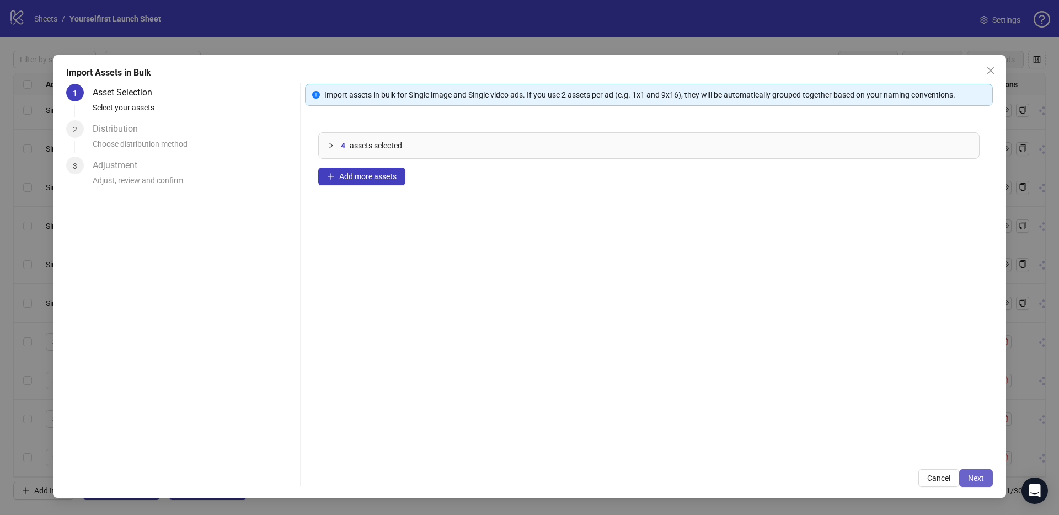
click at [979, 472] on button "Next" at bounding box center [976, 478] width 34 height 18
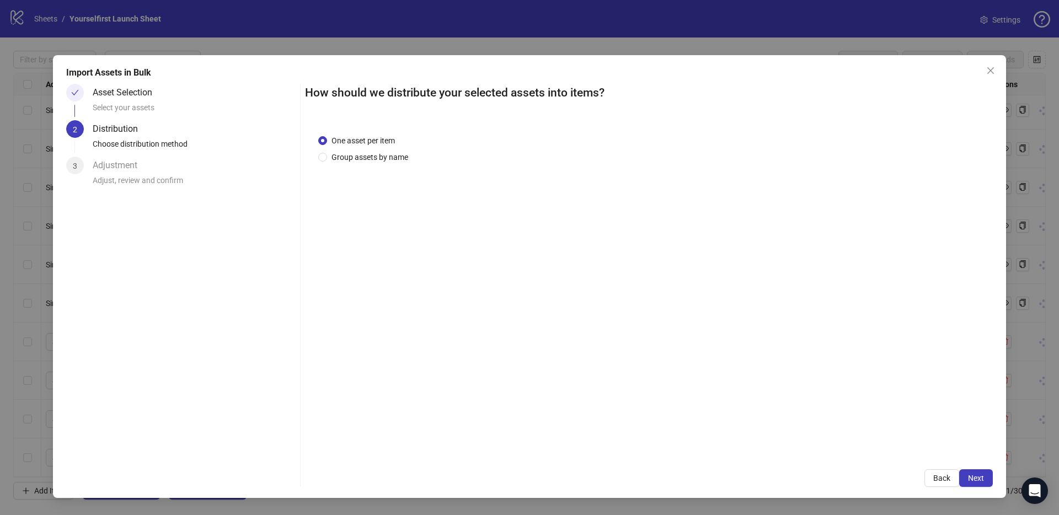
click at [978, 476] on span "Next" at bounding box center [976, 478] width 16 height 9
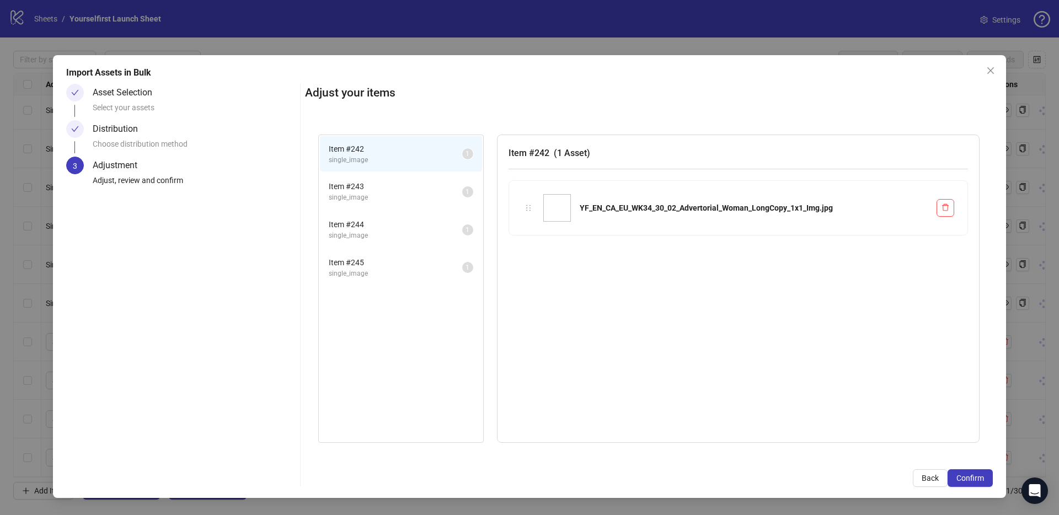
click at [978, 476] on span "Confirm" at bounding box center [970, 478] width 28 height 9
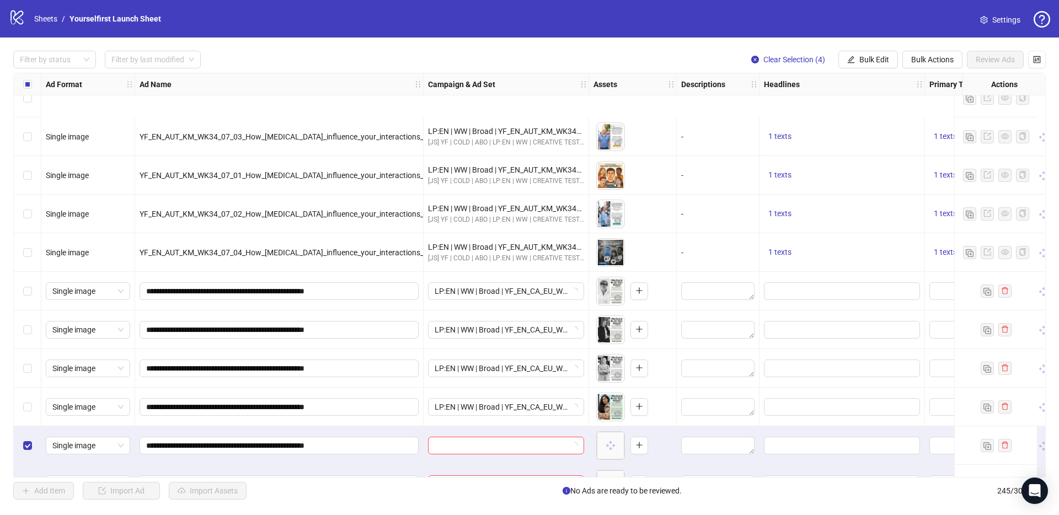
scroll to position [9079, 0]
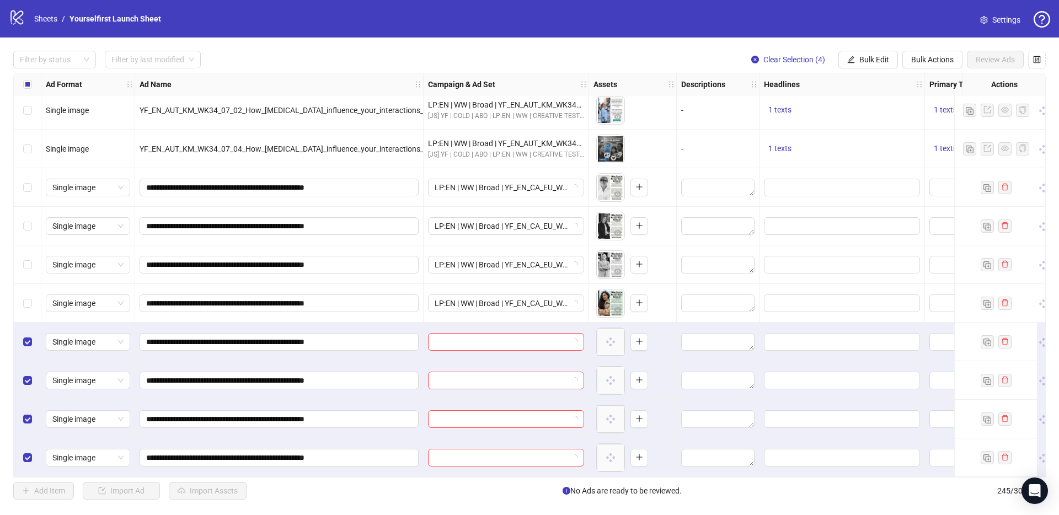
click at [879, 62] on span "Bulk Edit" at bounding box center [874, 59] width 30 height 9
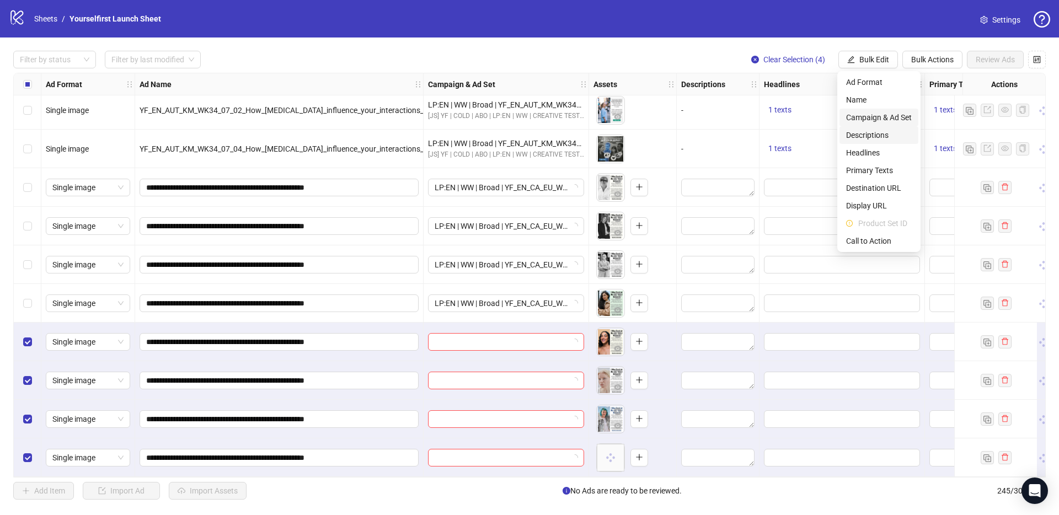
click at [875, 119] on span "Campaign & Ad Set" at bounding box center [879, 117] width 66 height 12
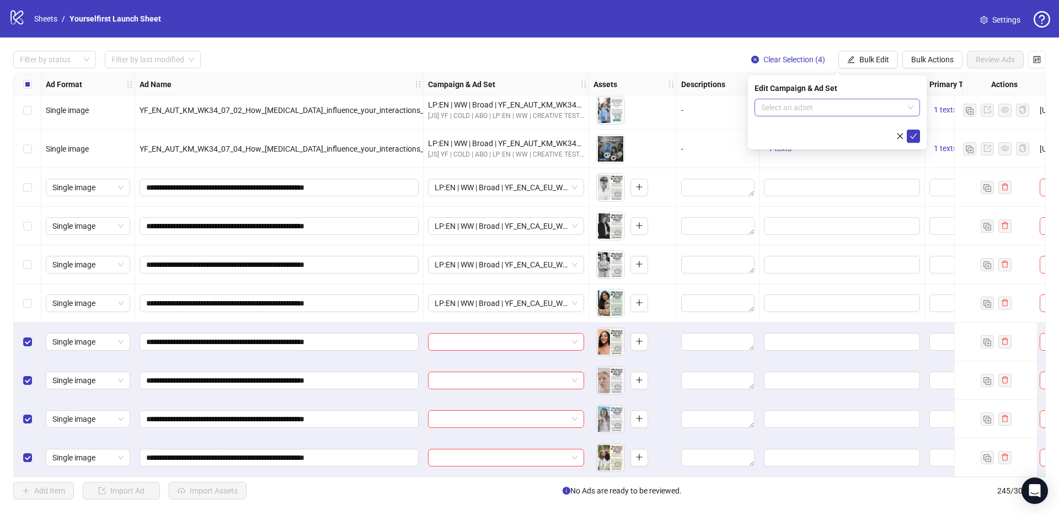
click at [807, 112] on input "search" at bounding box center [832, 107] width 142 height 17
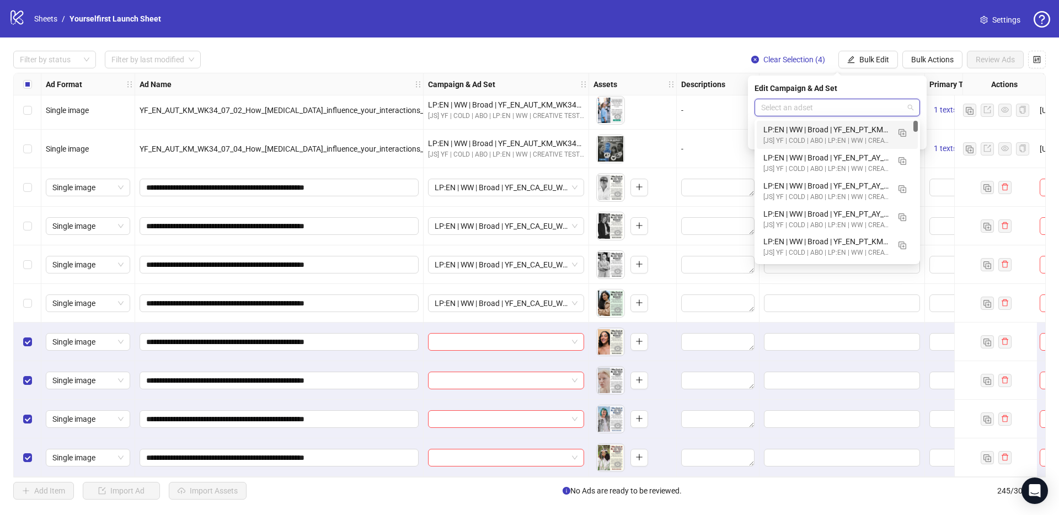
paste input "**********"
type input "**********"
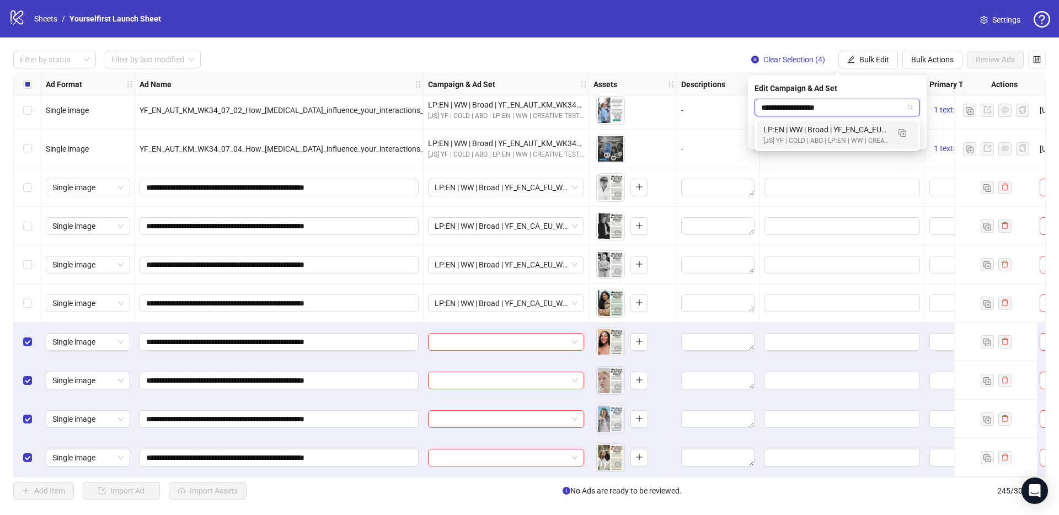
drag, startPoint x: 828, startPoint y: 127, endPoint x: 851, endPoint y: 133, distance: 23.8
click at [828, 127] on div "LP:EN | WW | Broad | YF_EN_CA_EU_WK34_30 | FULL LOCALE EXCL v4 | A18+ | 2025.08…" at bounding box center [826, 130] width 126 height 12
click at [916, 140] on span "submit" at bounding box center [913, 136] width 8 height 9
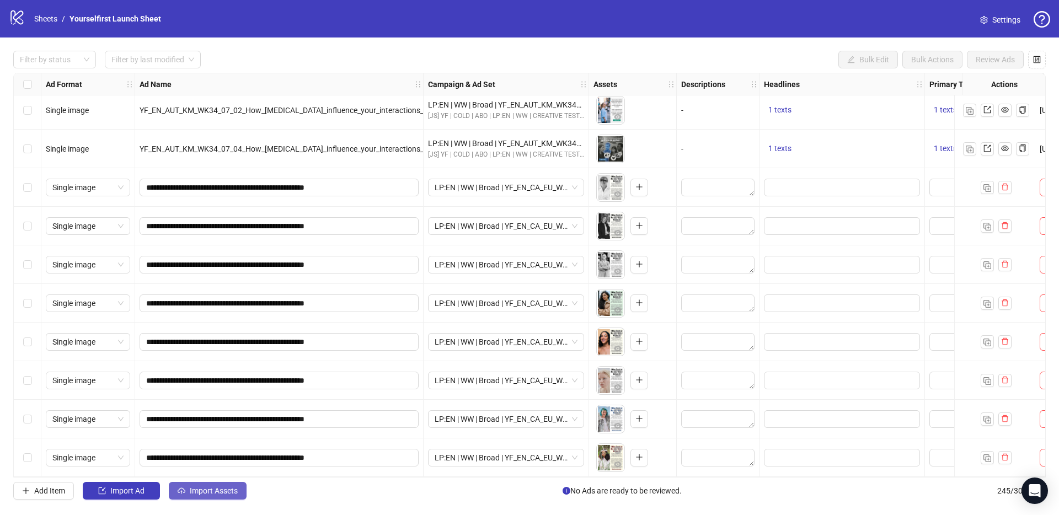
click at [229, 494] on span "Import Assets" at bounding box center [214, 490] width 48 height 9
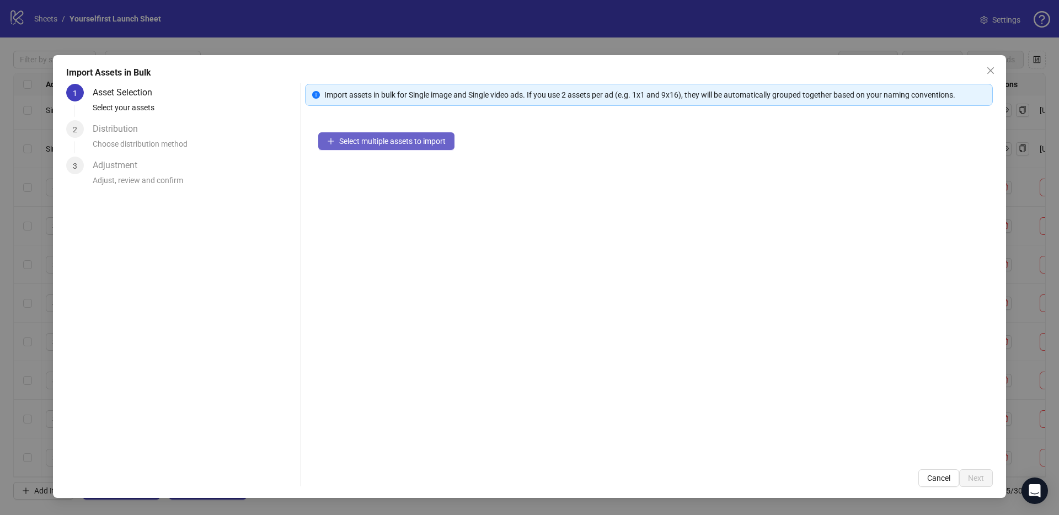
click at [437, 149] on button "Select multiple assets to import" at bounding box center [386, 141] width 136 height 18
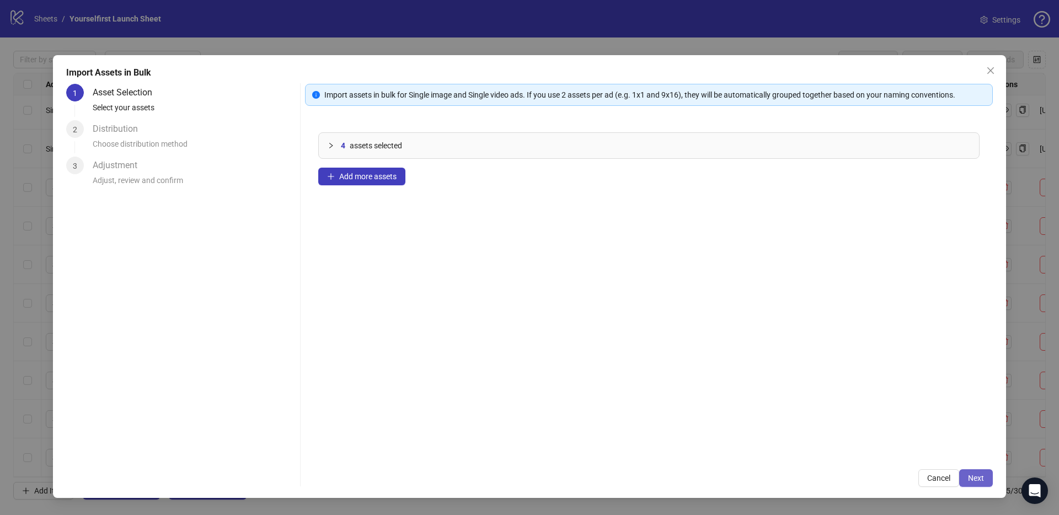
click at [981, 478] on span "Next" at bounding box center [976, 478] width 16 height 9
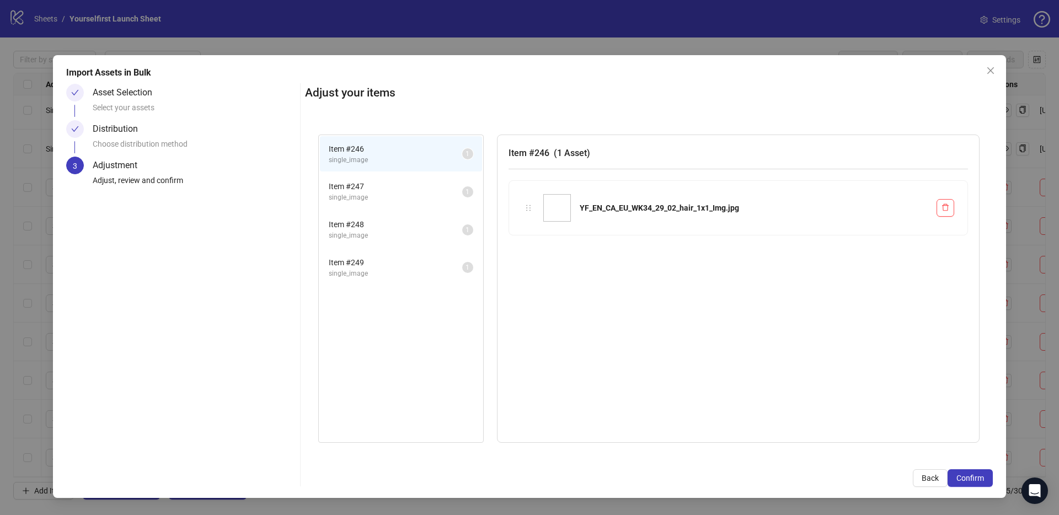
click at [981, 479] on span "Confirm" at bounding box center [970, 478] width 28 height 9
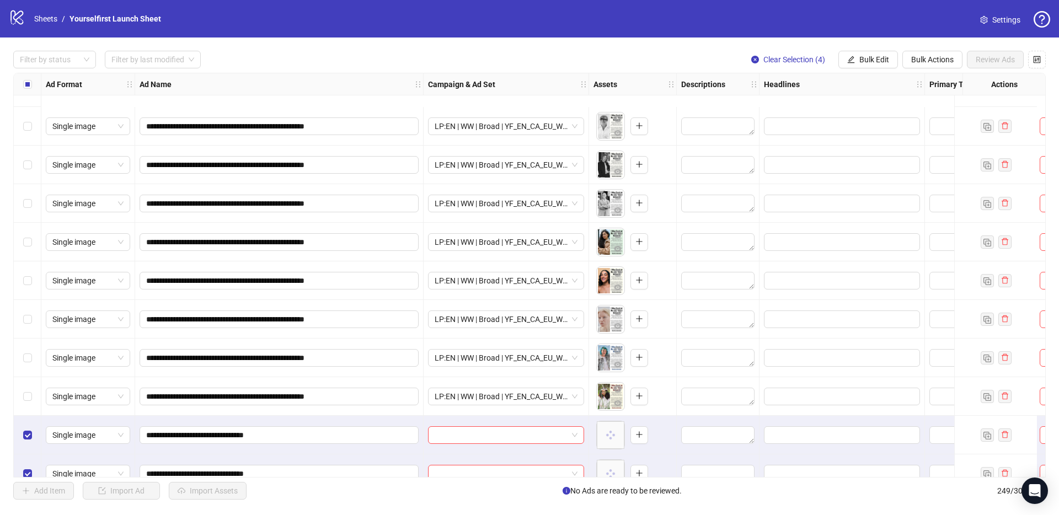
scroll to position [9234, 0]
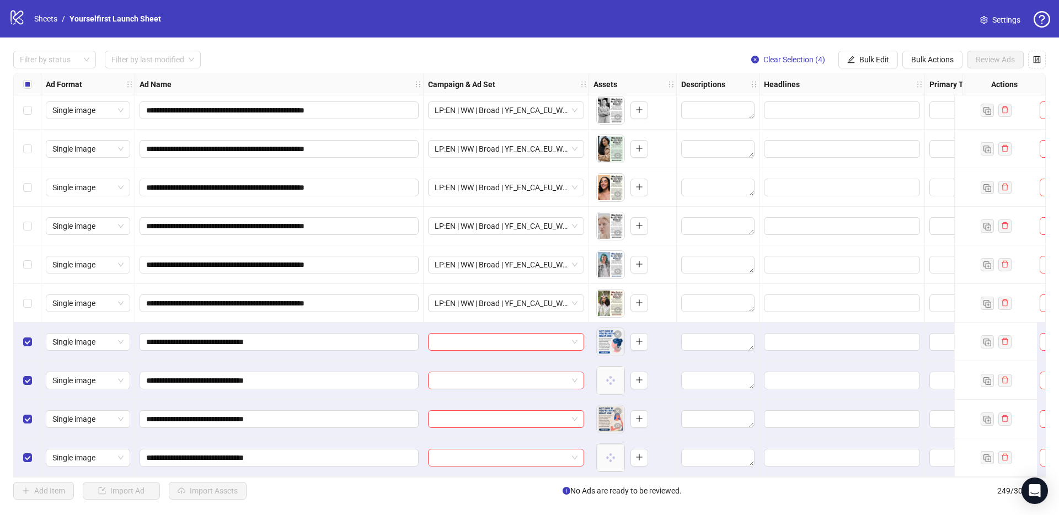
click at [886, 68] on button "Bulk Edit" at bounding box center [868, 60] width 60 height 18
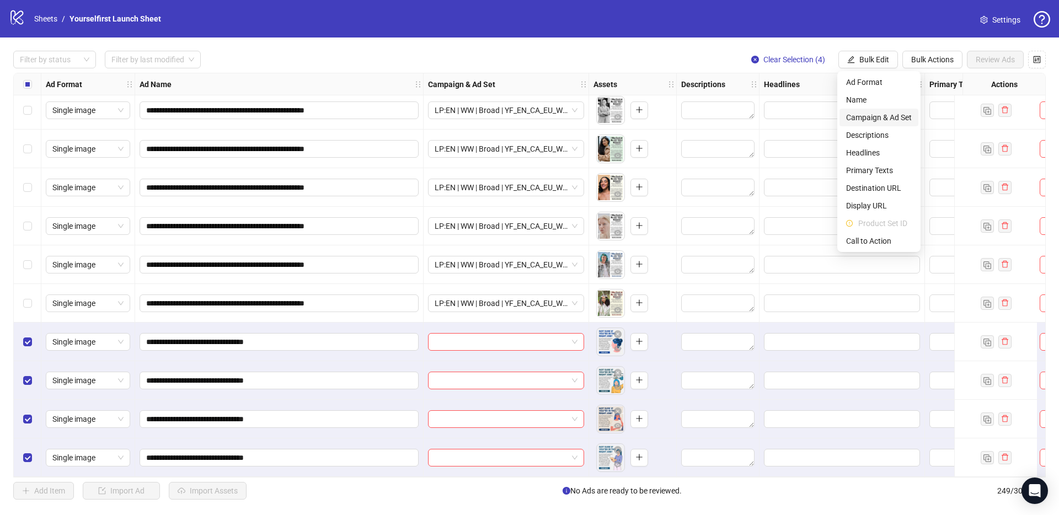
click at [876, 111] on li "Campaign & Ad Set" at bounding box center [878, 118] width 79 height 18
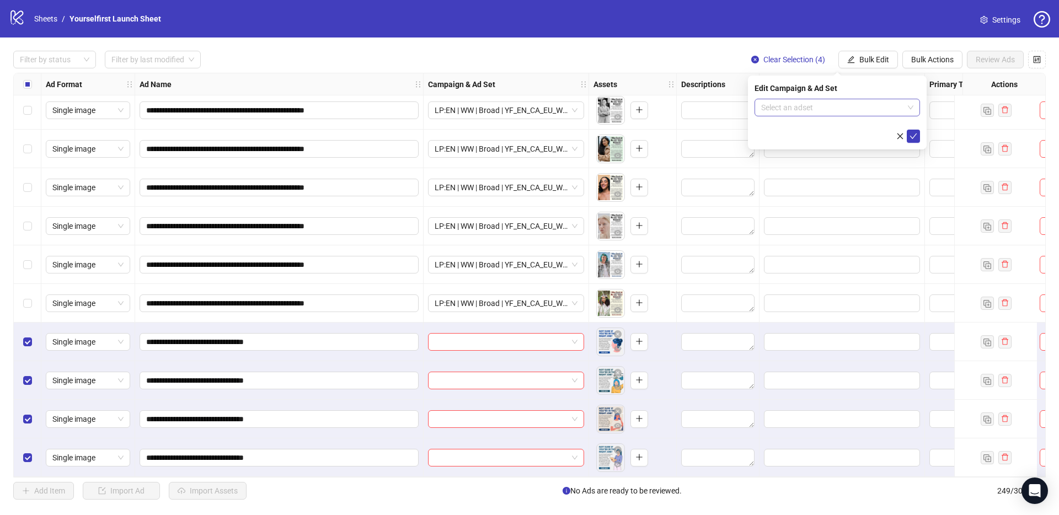
click at [780, 104] on input "search" at bounding box center [832, 107] width 142 height 17
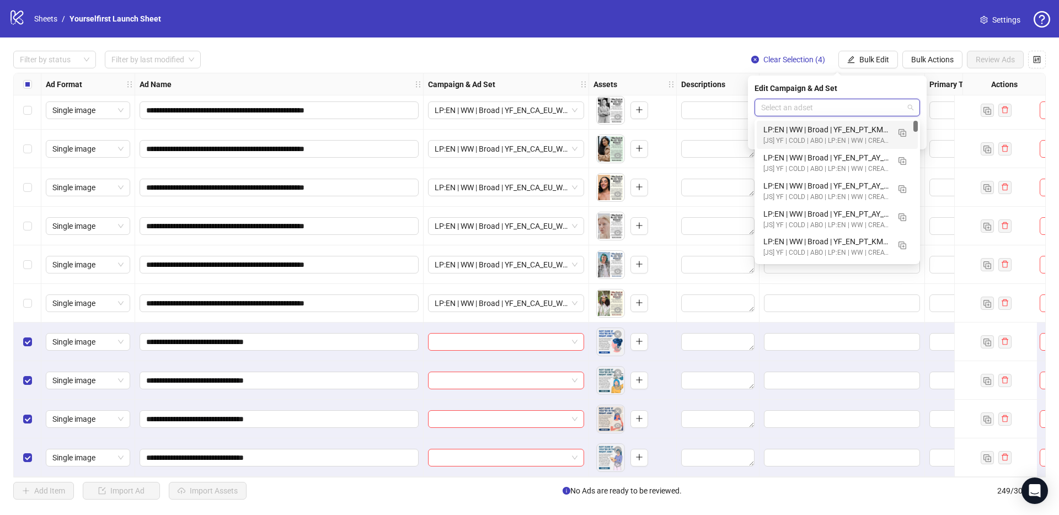
paste input "**********"
type input "**********"
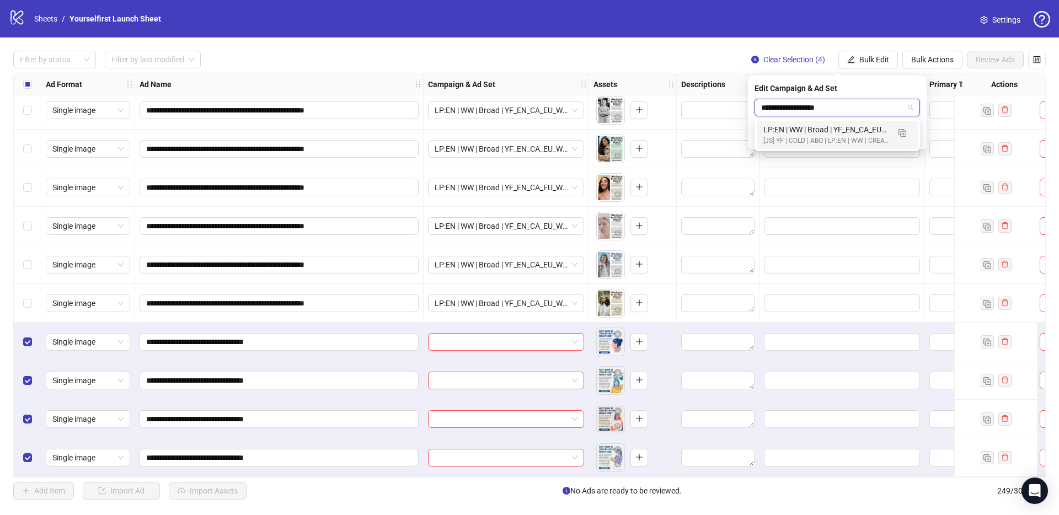
click at [809, 130] on div "LP:EN | WW | Broad | YF_EN_CA_EU_WK34_29 | FULL LOCALE EXCL v4 | A18+ | 2025.08…" at bounding box center [826, 130] width 126 height 12
click at [918, 137] on button "submit" at bounding box center [912, 136] width 13 height 13
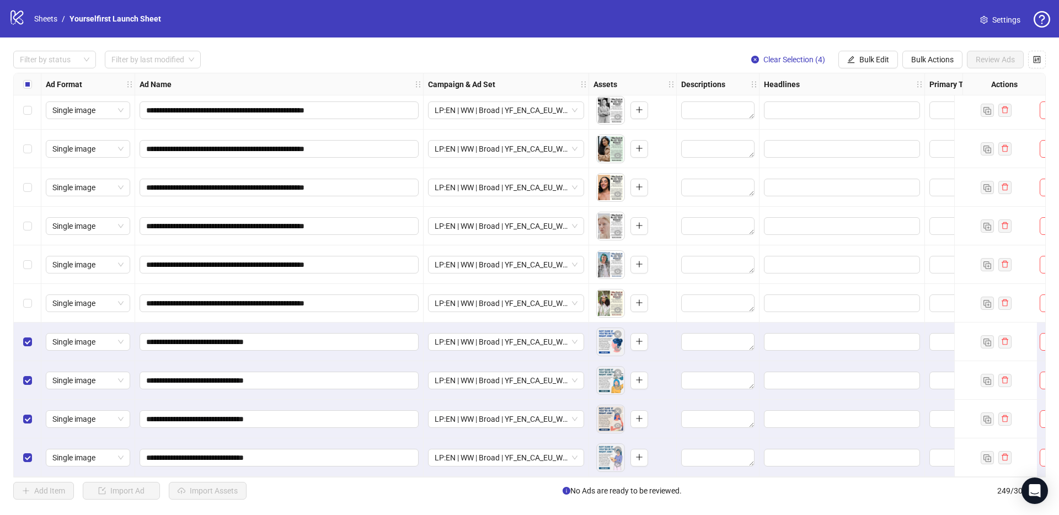
click at [32, 84] on div "Select all rows" at bounding box center [28, 84] width 28 height 22
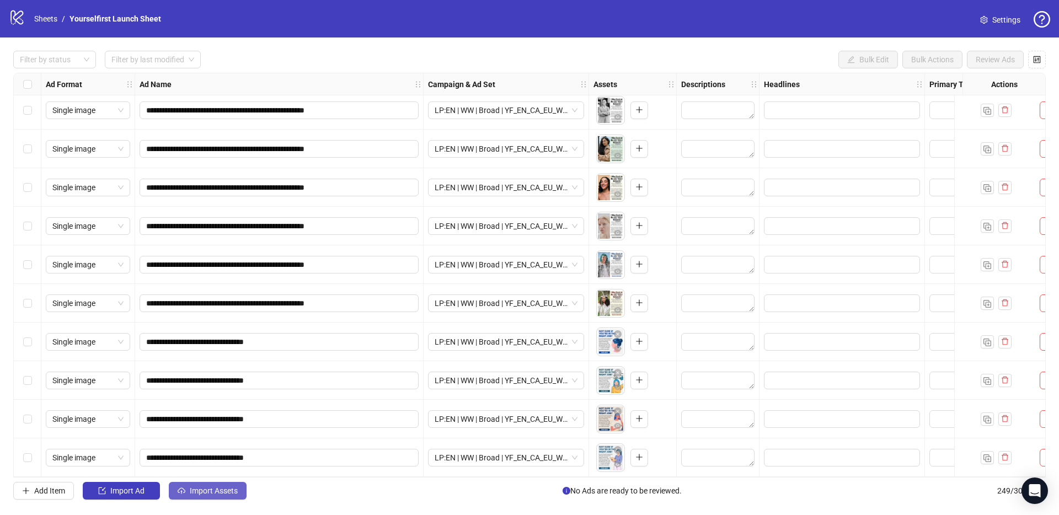
click at [213, 491] on span "Import Assets" at bounding box center [214, 490] width 48 height 9
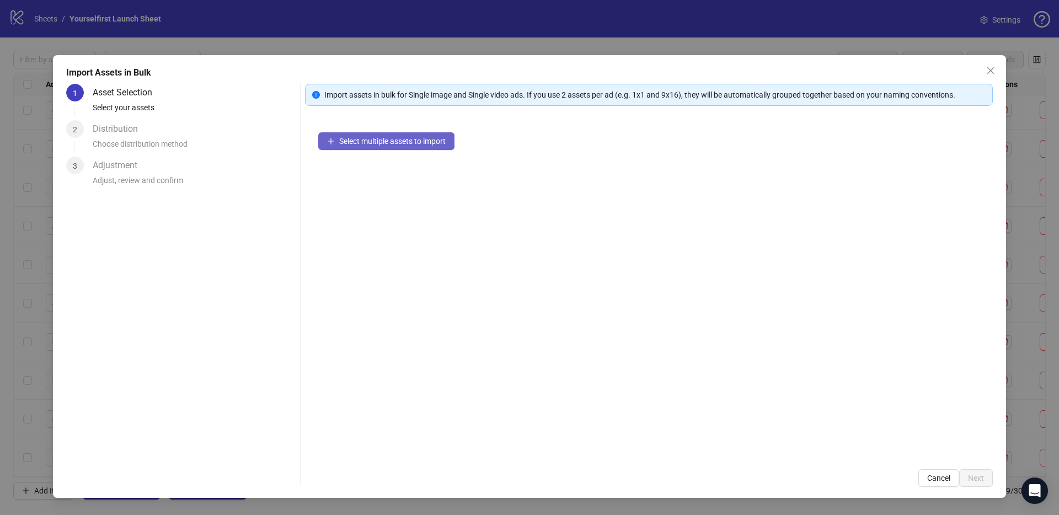
click at [392, 135] on button "Select multiple assets to import" at bounding box center [386, 141] width 136 height 18
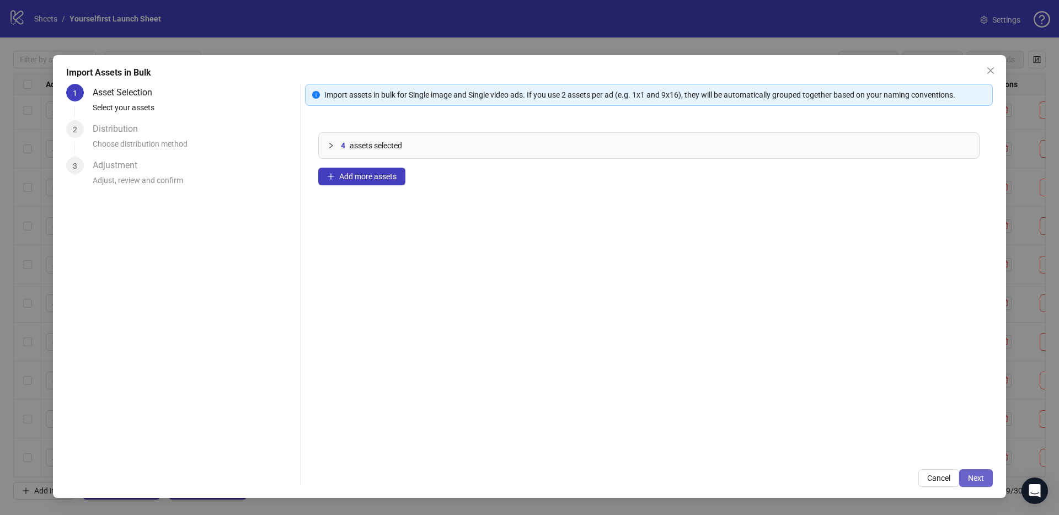
click at [979, 477] on span "Next" at bounding box center [976, 478] width 16 height 9
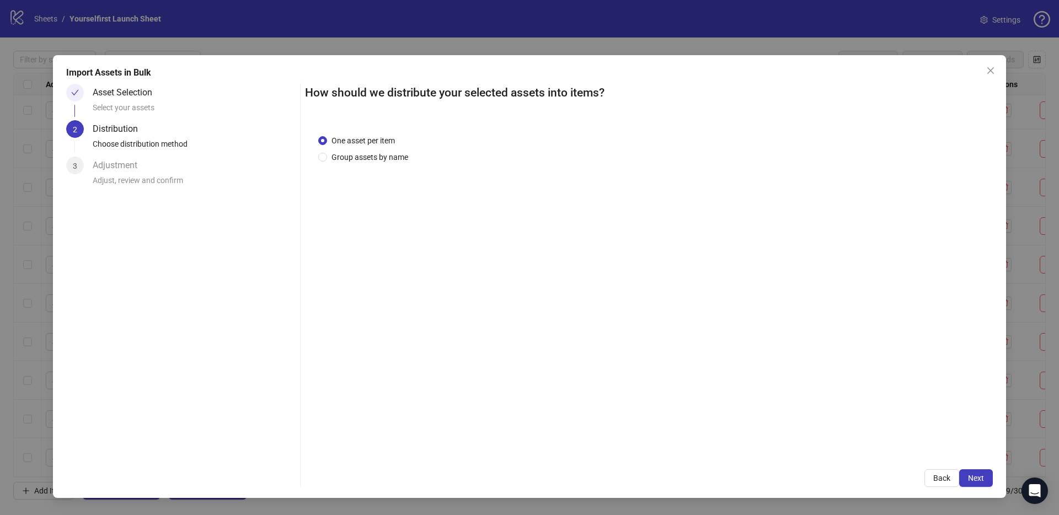
click at [979, 477] on span "Next" at bounding box center [976, 478] width 16 height 9
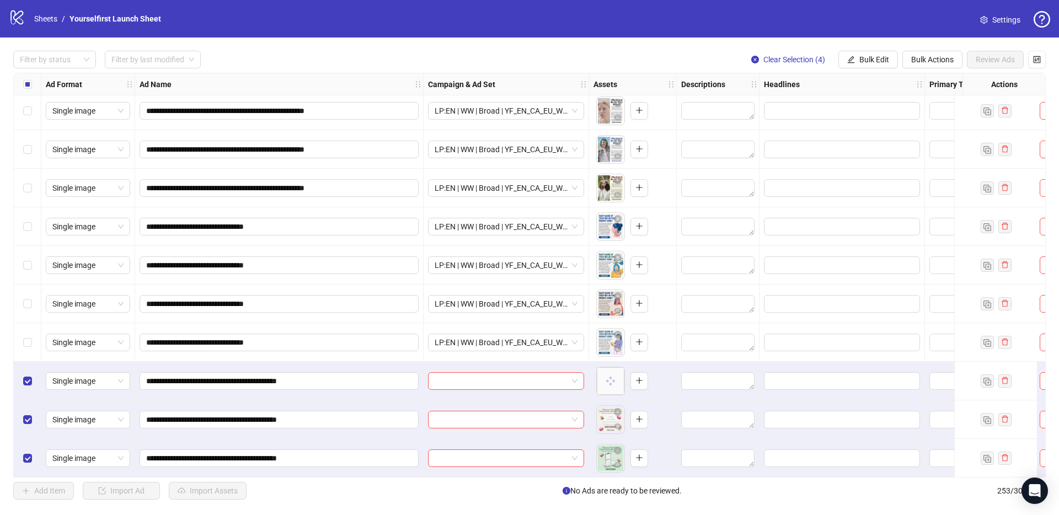
scroll to position [9388, 0]
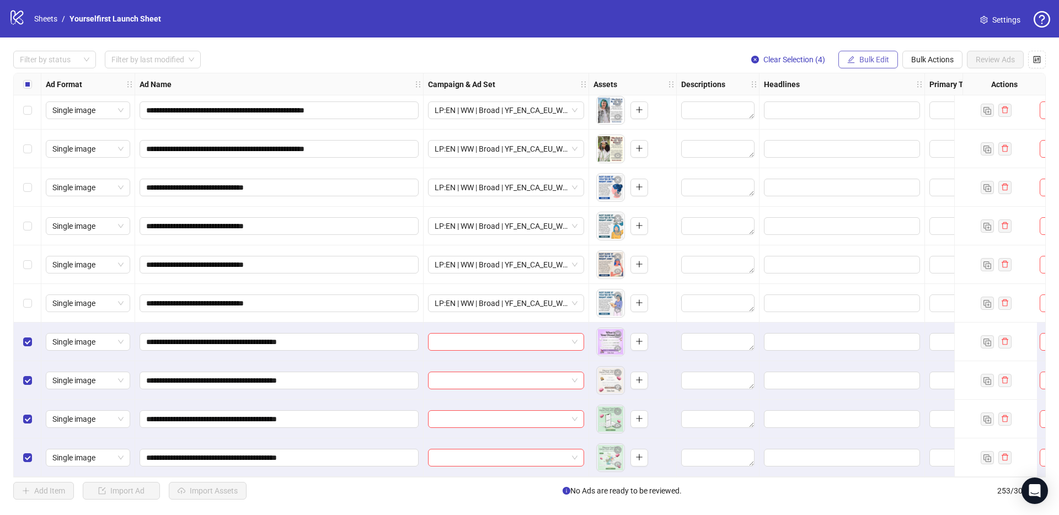
click at [859, 63] on span "Bulk Edit" at bounding box center [874, 59] width 30 height 9
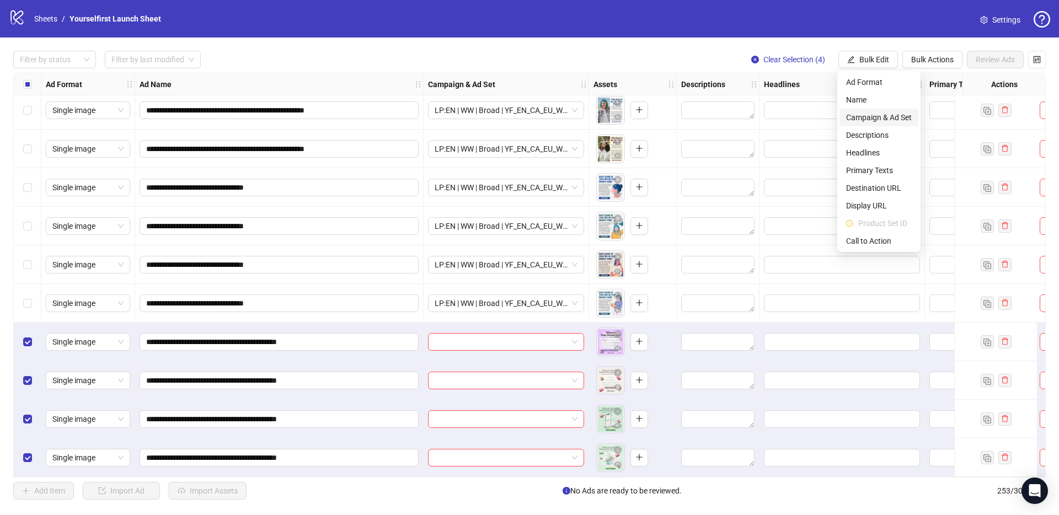
click at [875, 121] on span "Campaign & Ad Set" at bounding box center [879, 117] width 66 height 12
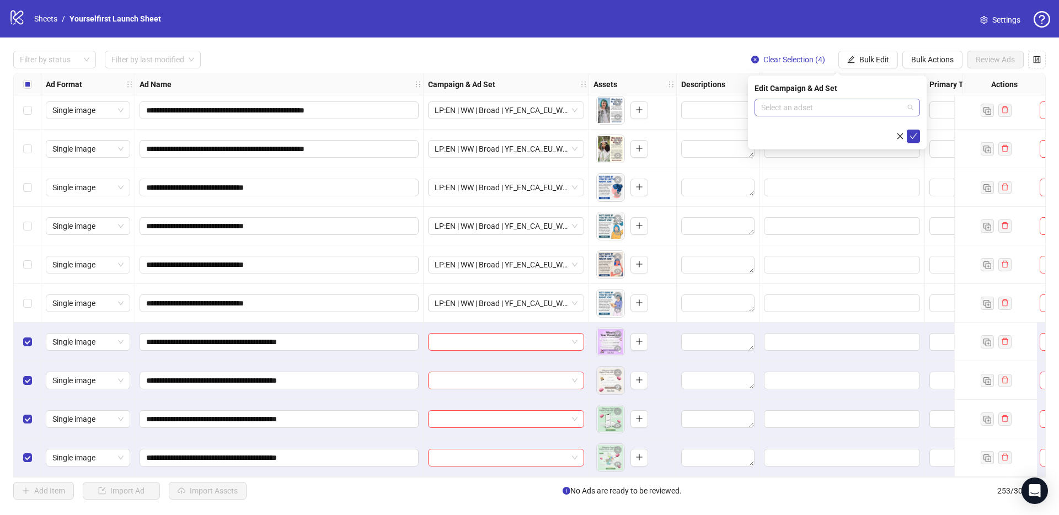
click at [821, 110] on input "search" at bounding box center [832, 107] width 142 height 17
paste input "**********"
type input "**********"
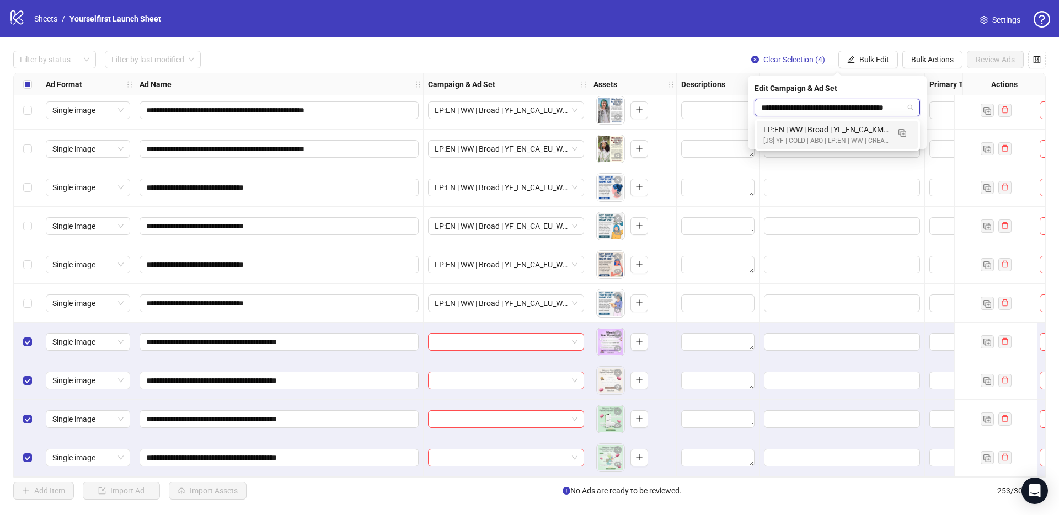
scroll to position [0, 41]
click at [816, 129] on div "LP:EN | WW | Broad | YF_EN_CA_KM_WK34_01_Career_Path_Quiz_1x1_img | FULL LOCALE…" at bounding box center [826, 130] width 126 height 12
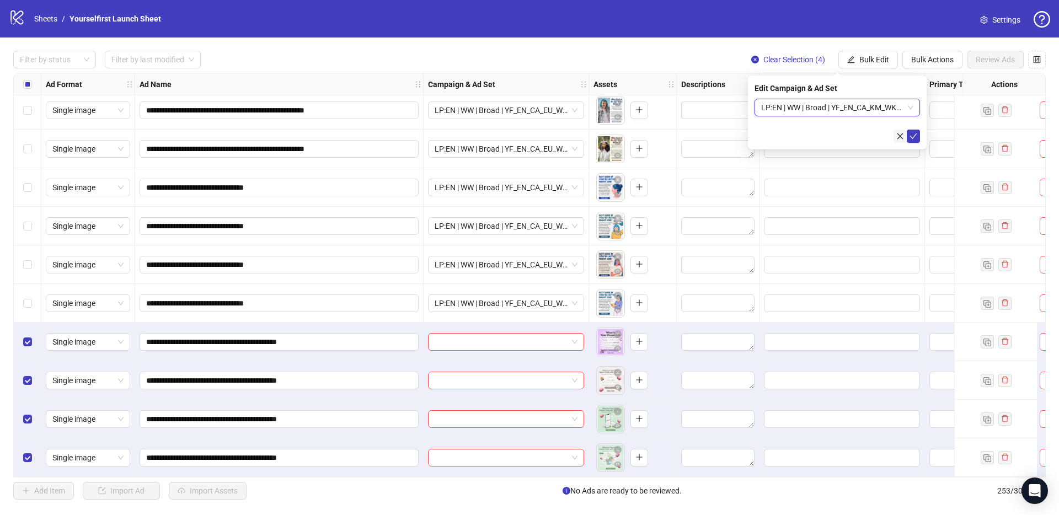
scroll to position [0, 0]
click at [918, 137] on button "submit" at bounding box center [912, 136] width 13 height 13
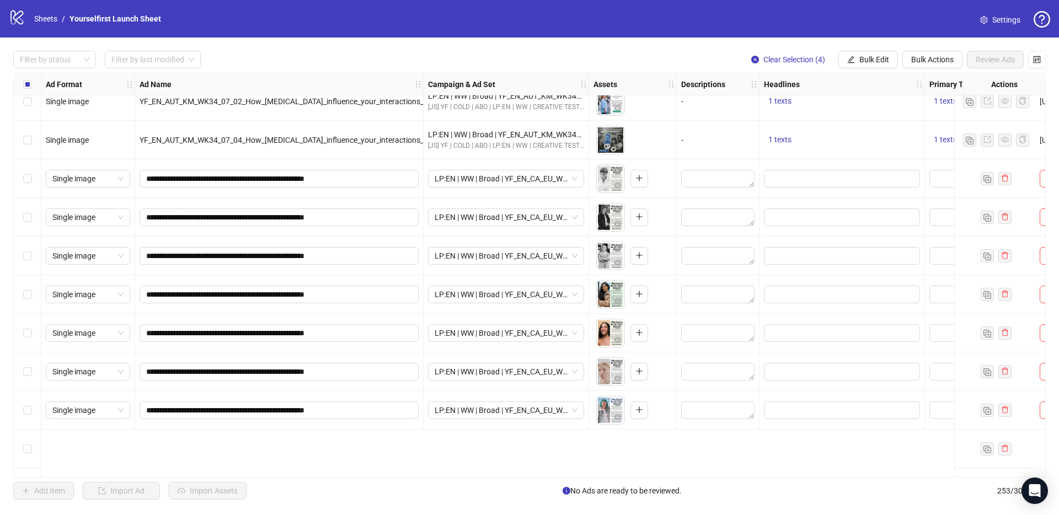
scroll to position [8992, 0]
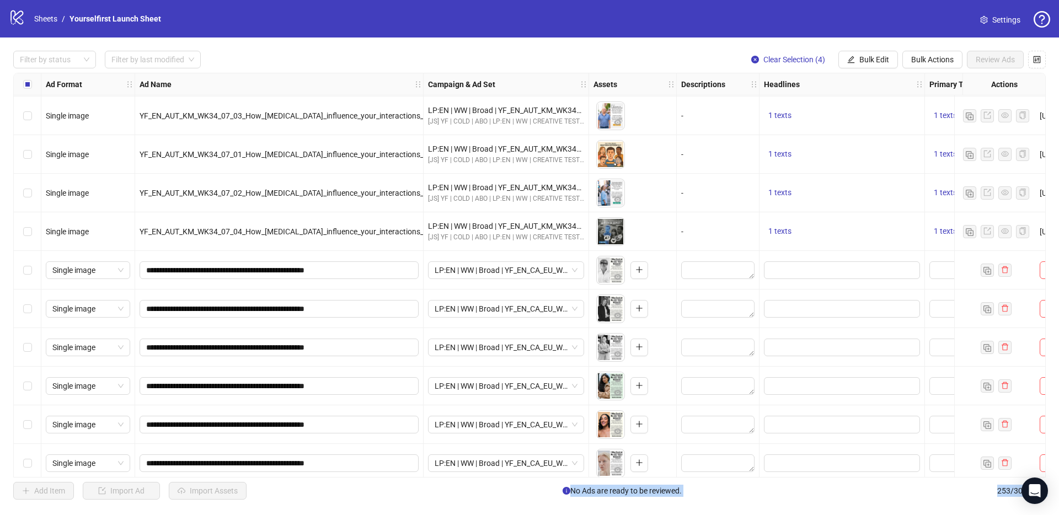
click at [32, 270] on div "Select row 238" at bounding box center [28, 270] width 28 height 39
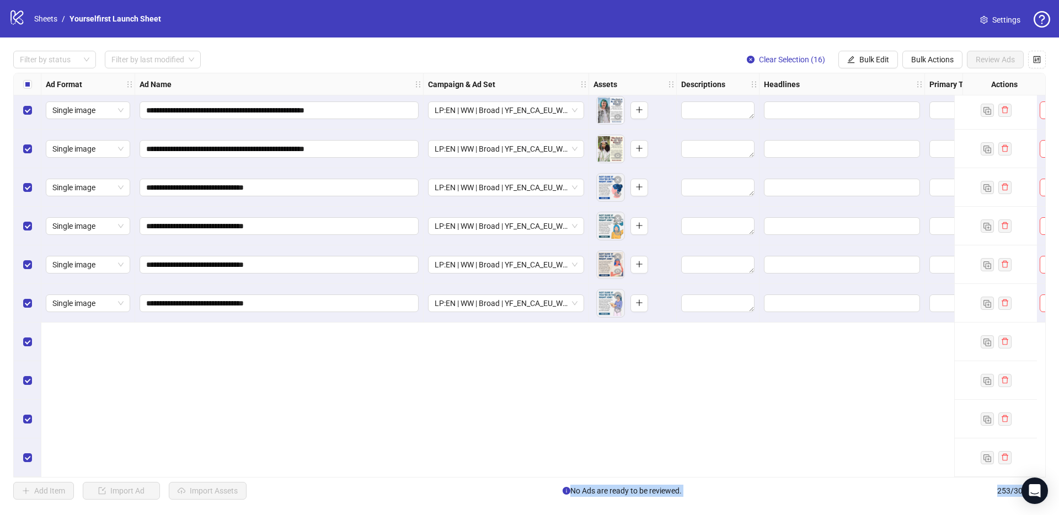
scroll to position [9181, 0]
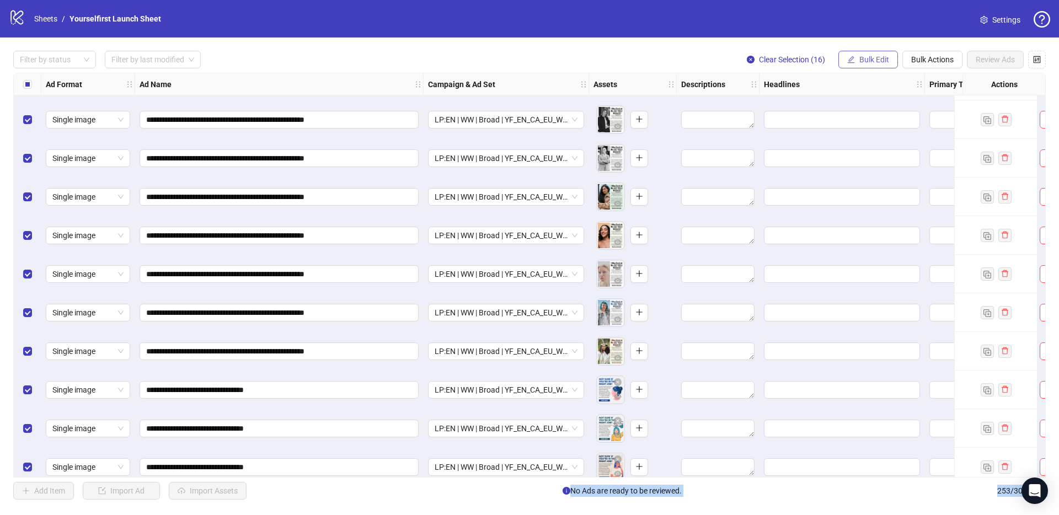
click at [862, 65] on button "Bulk Edit" at bounding box center [868, 60] width 60 height 18
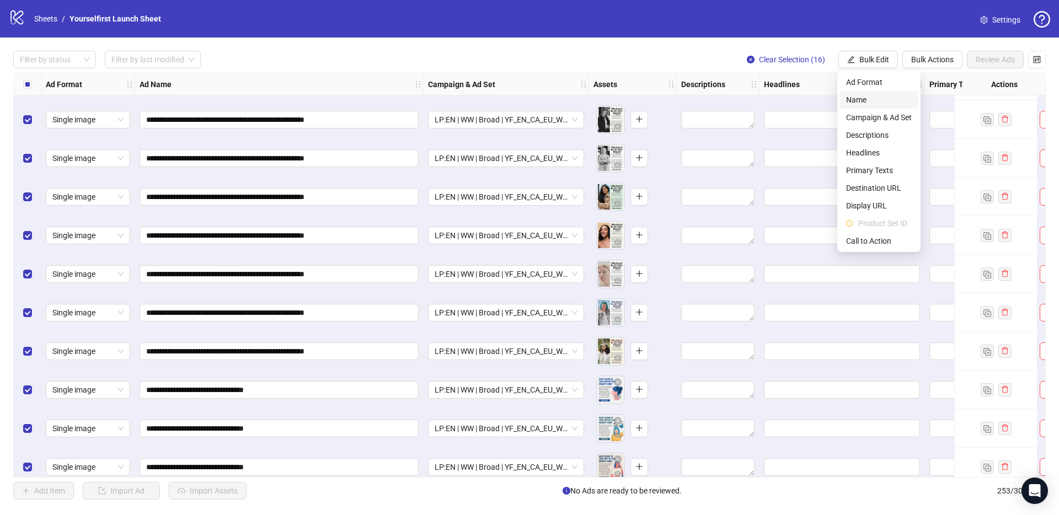
click at [889, 105] on span "Name" at bounding box center [879, 100] width 66 height 12
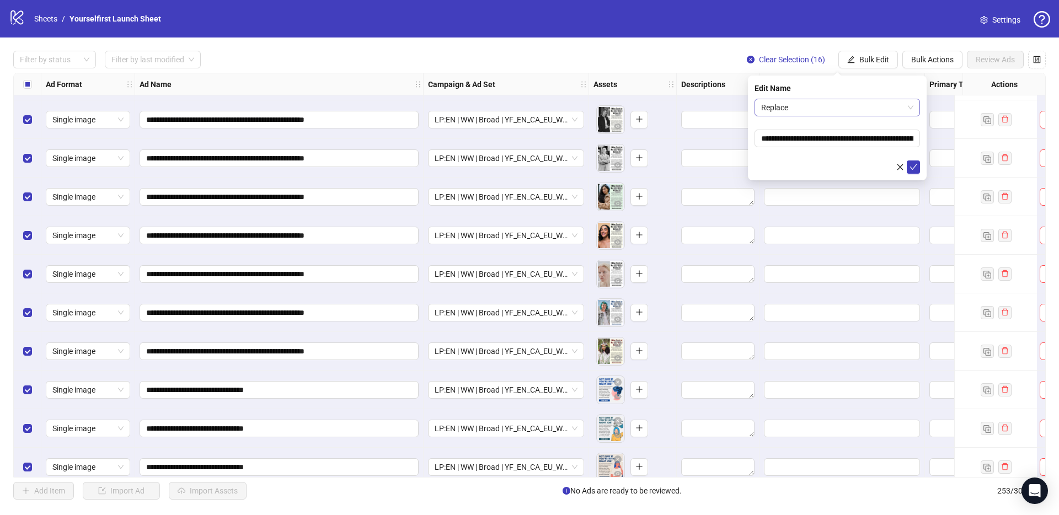
click at [827, 108] on span "Replace" at bounding box center [837, 107] width 152 height 17
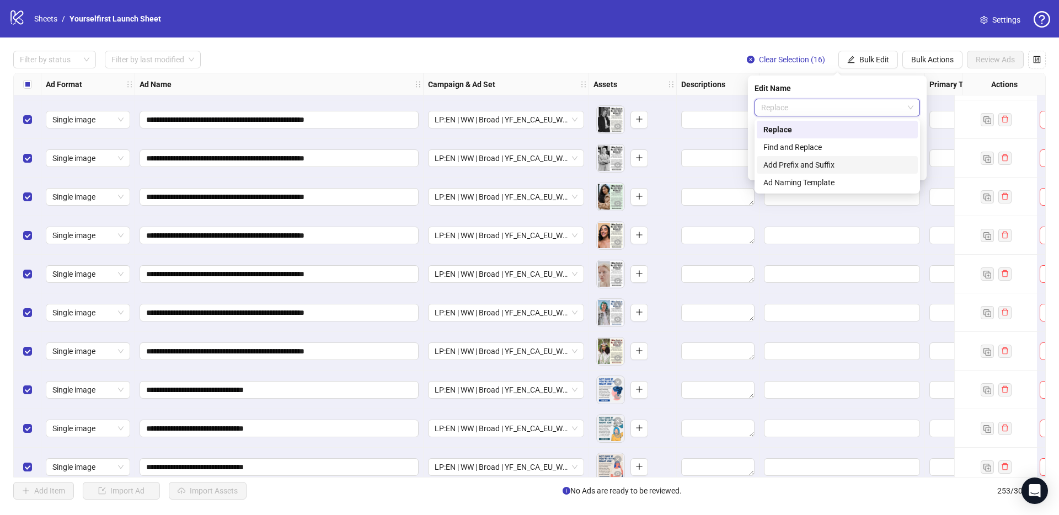
click at [809, 158] on div "Add Prefix and Suffix" at bounding box center [837, 165] width 161 height 18
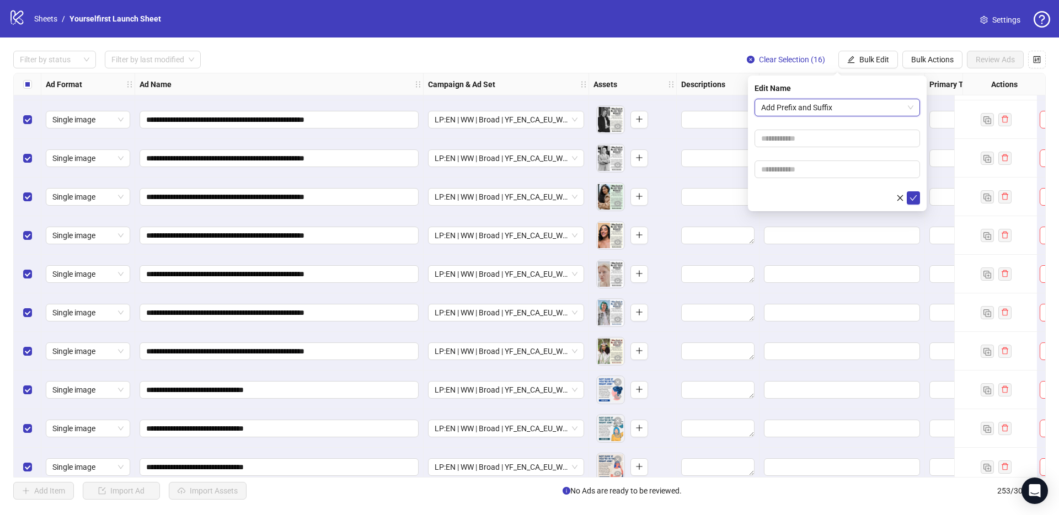
click at [807, 179] on form "Add Prefix and Suffix Add Prefix and Suffix" at bounding box center [836, 152] width 165 height 106
click at [807, 173] on input "text" at bounding box center [836, 169] width 165 height 18
paste input "**********"
type input "**********"
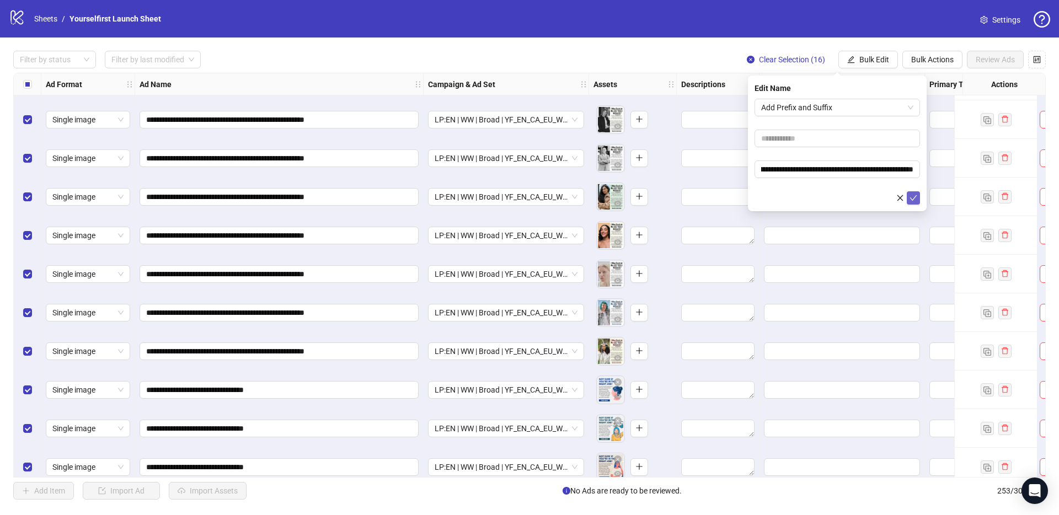
click at [915, 196] on icon "check" at bounding box center [913, 198] width 7 height 6
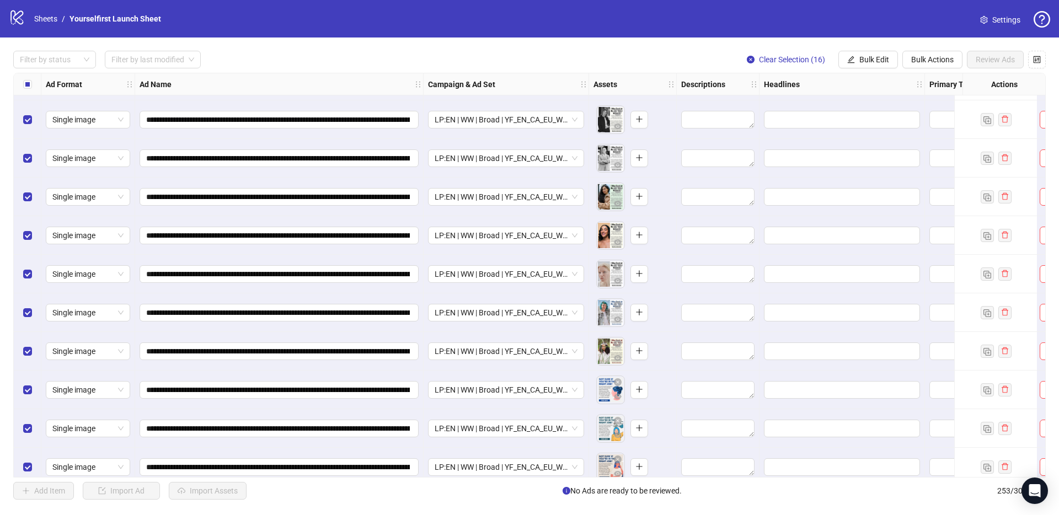
drag, startPoint x: 863, startPoint y: 56, endPoint x: 870, endPoint y: 88, distance: 32.8
click at [863, 57] on span "Bulk Edit" at bounding box center [874, 59] width 30 height 9
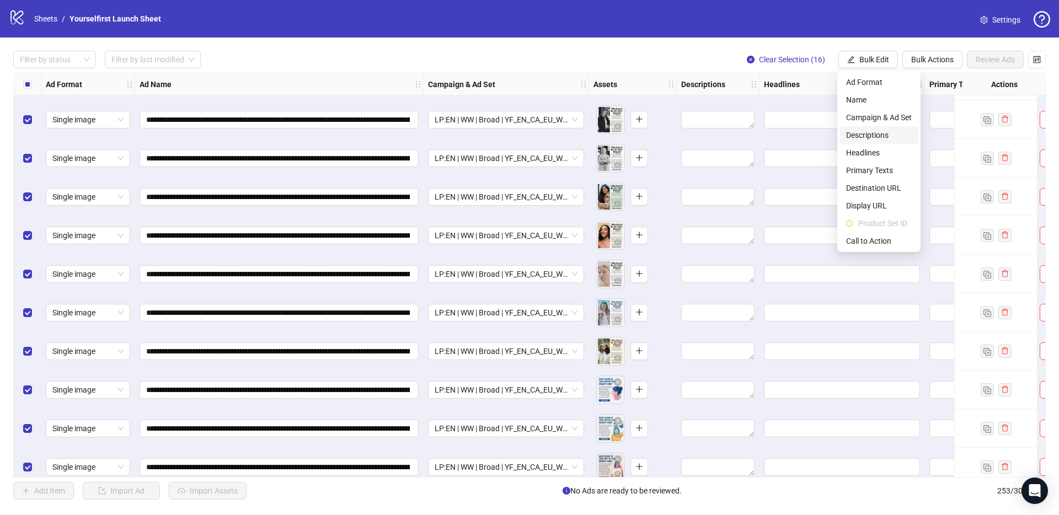
click at [869, 132] on span "Descriptions" at bounding box center [879, 135] width 66 height 12
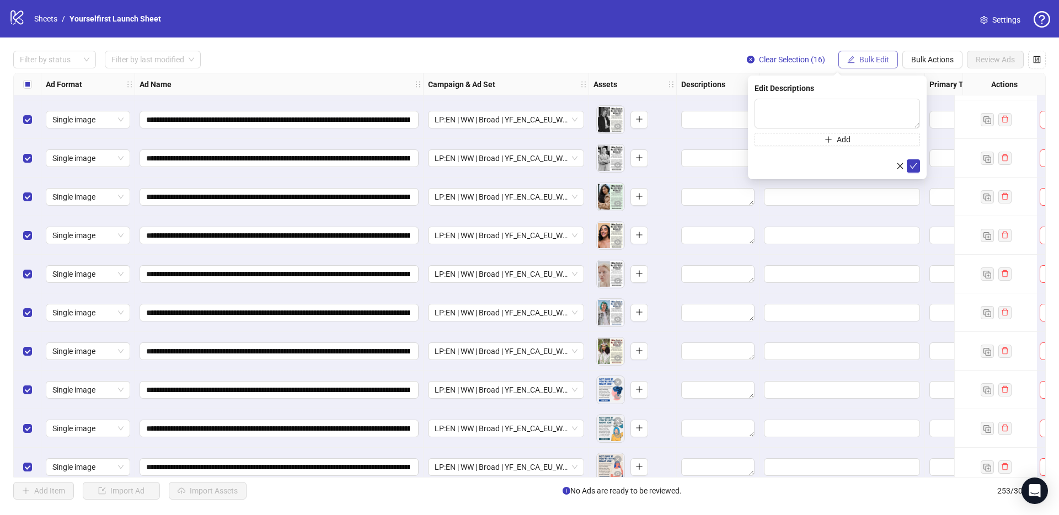
click at [868, 60] on span "Bulk Edit" at bounding box center [874, 59] width 30 height 9
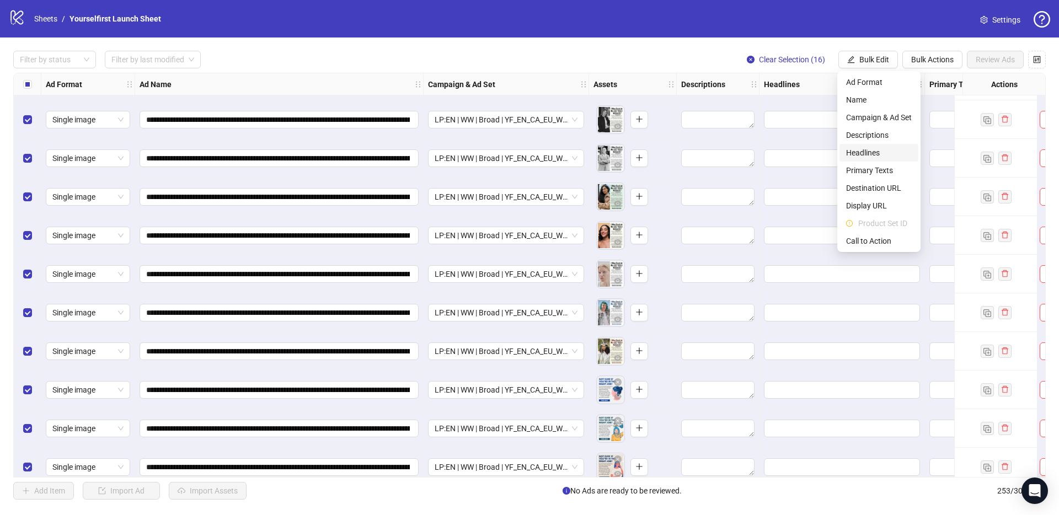
click at [868, 155] on span "Headlines" at bounding box center [879, 153] width 66 height 12
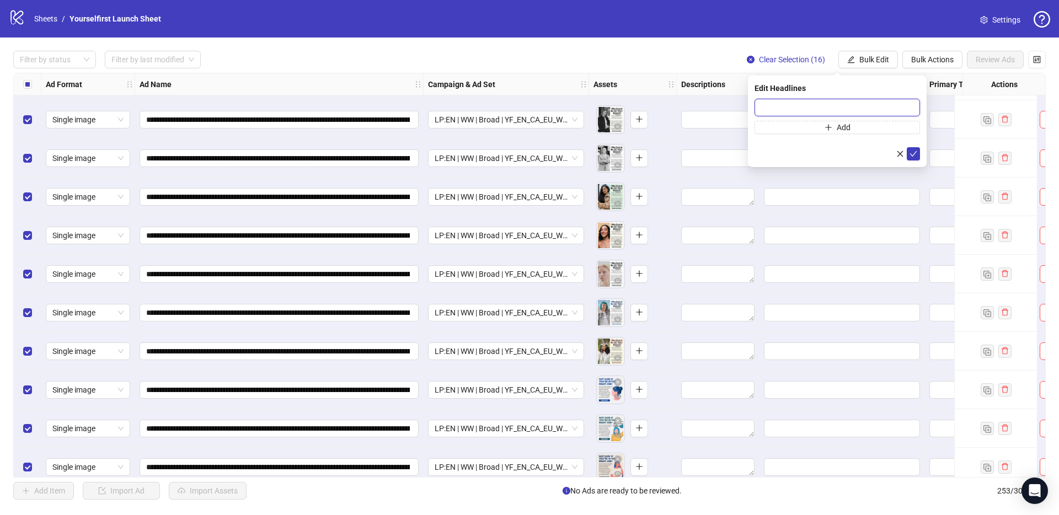
click at [809, 105] on input "text" at bounding box center [836, 108] width 165 height 18
paste input "**********"
type input "**********"
click at [913, 155] on icon "check" at bounding box center [913, 154] width 7 height 6
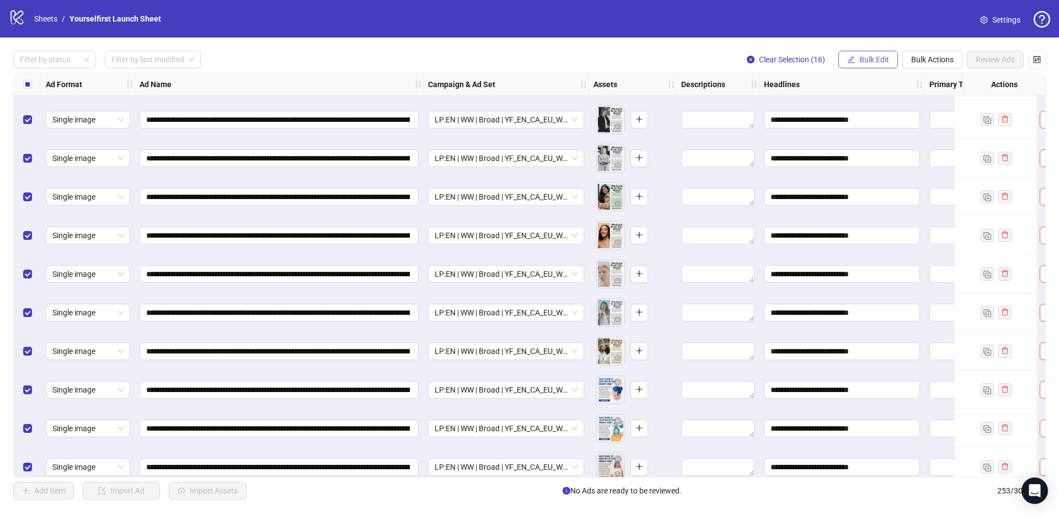
click at [872, 57] on span "Bulk Edit" at bounding box center [874, 59] width 30 height 9
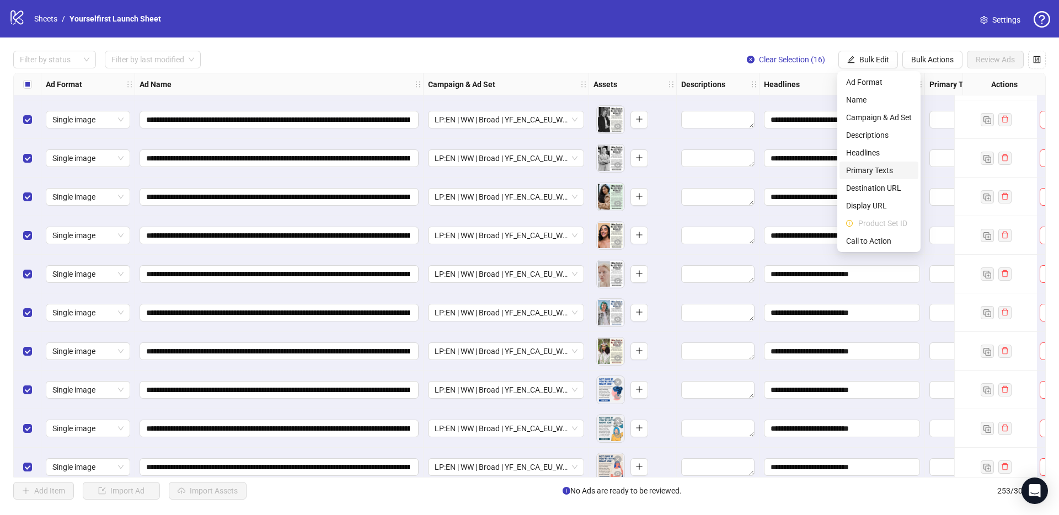
click at [884, 173] on span "Primary Texts" at bounding box center [879, 170] width 66 height 12
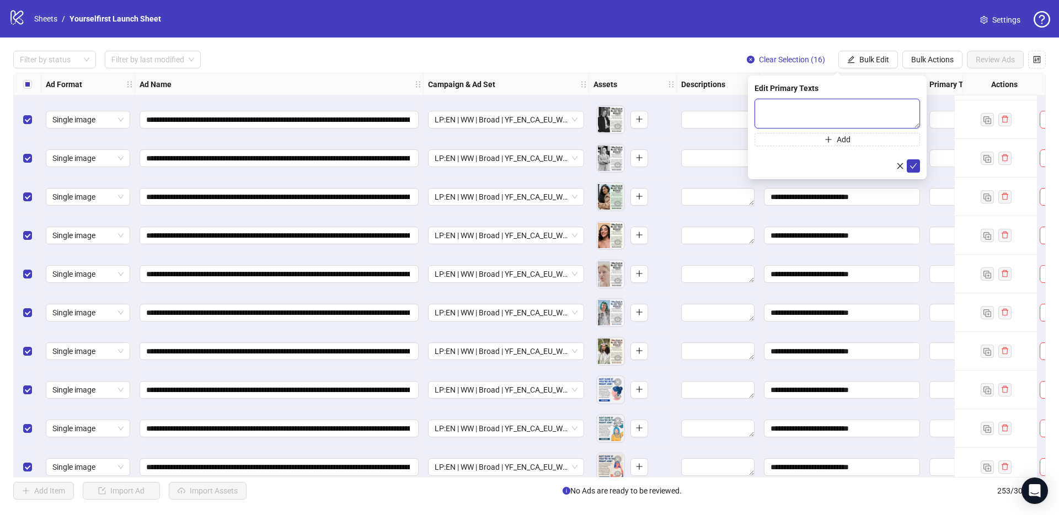
click at [825, 104] on textarea at bounding box center [836, 114] width 165 height 30
paste textarea "**********"
type textarea "**********"
click at [913, 165] on icon "check" at bounding box center [913, 166] width 8 height 8
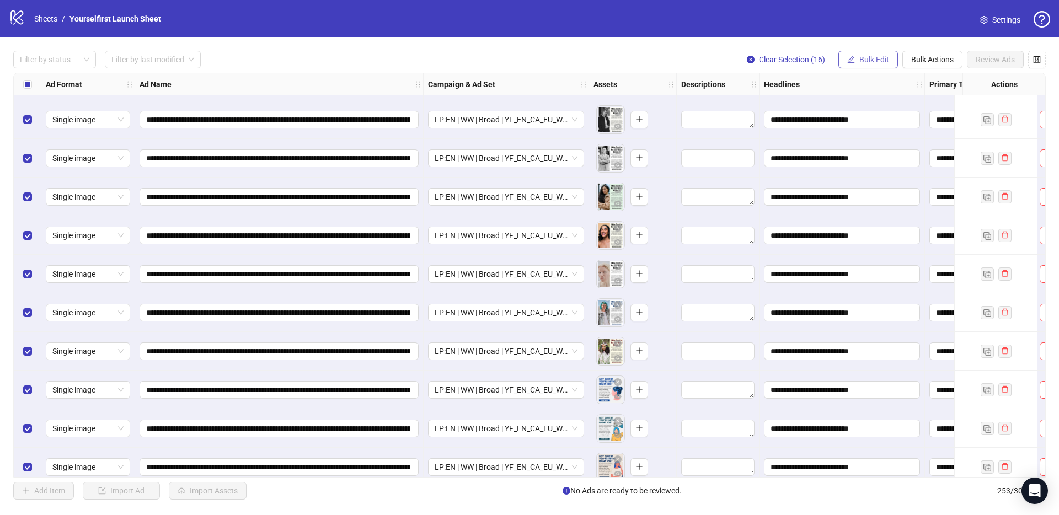
click at [873, 62] on span "Bulk Edit" at bounding box center [874, 59] width 30 height 9
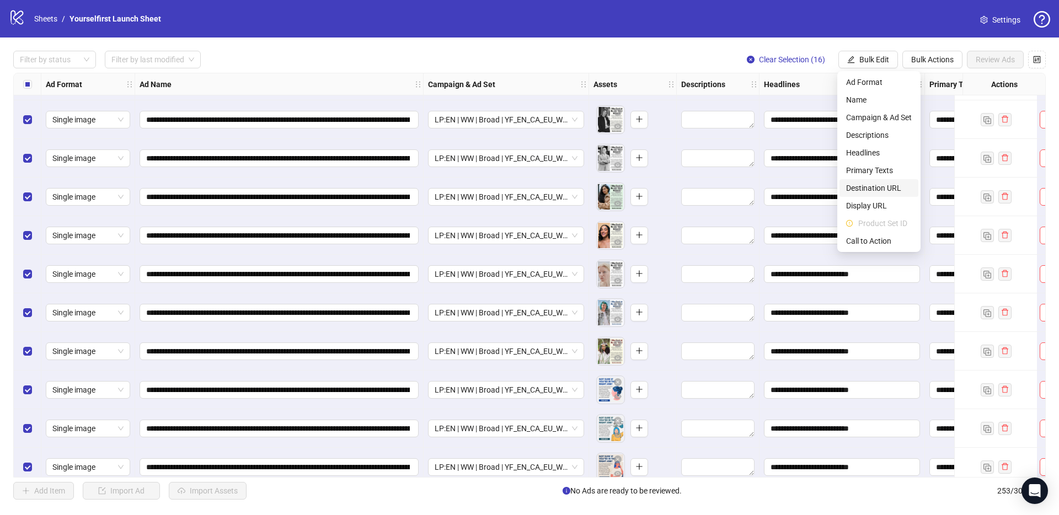
click at [875, 186] on span "Destination URL" at bounding box center [879, 188] width 66 height 12
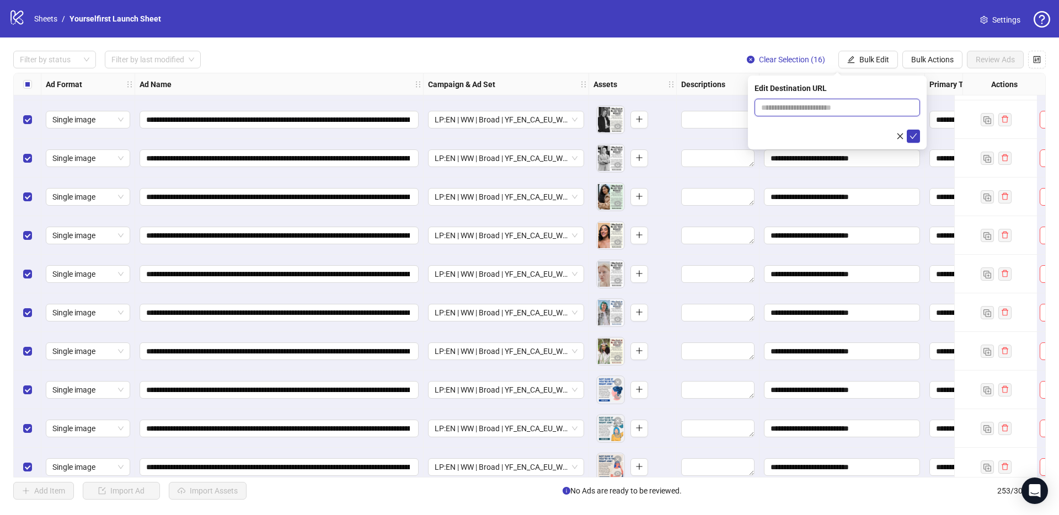
click at [789, 109] on input "text" at bounding box center [832, 107] width 143 height 12
paste input "**********"
type input "**********"
click at [915, 136] on icon "check" at bounding box center [913, 136] width 8 height 8
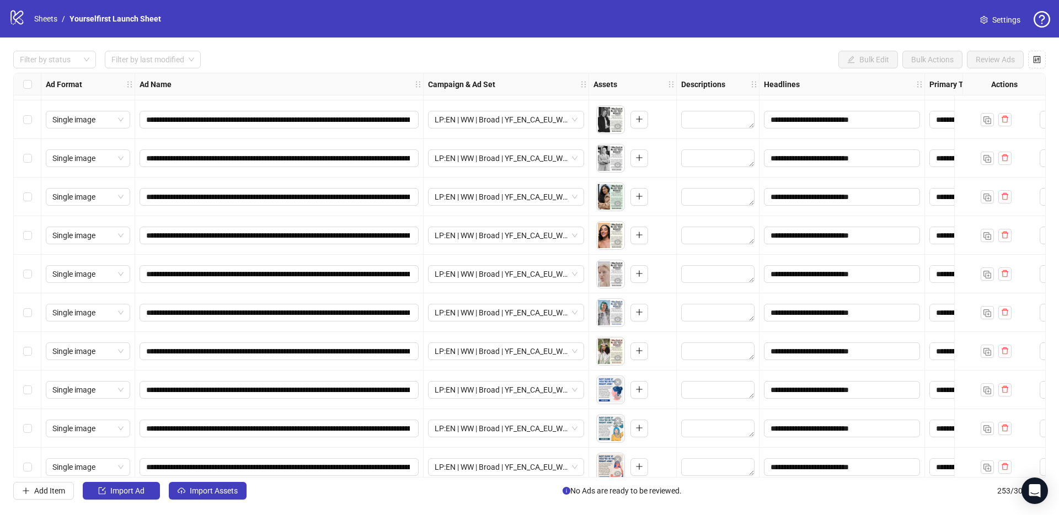
click at [335, 56] on div "Filter by status Filter by last modified Bulk Edit Bulk Actions Review Ads" at bounding box center [529, 60] width 1032 height 18
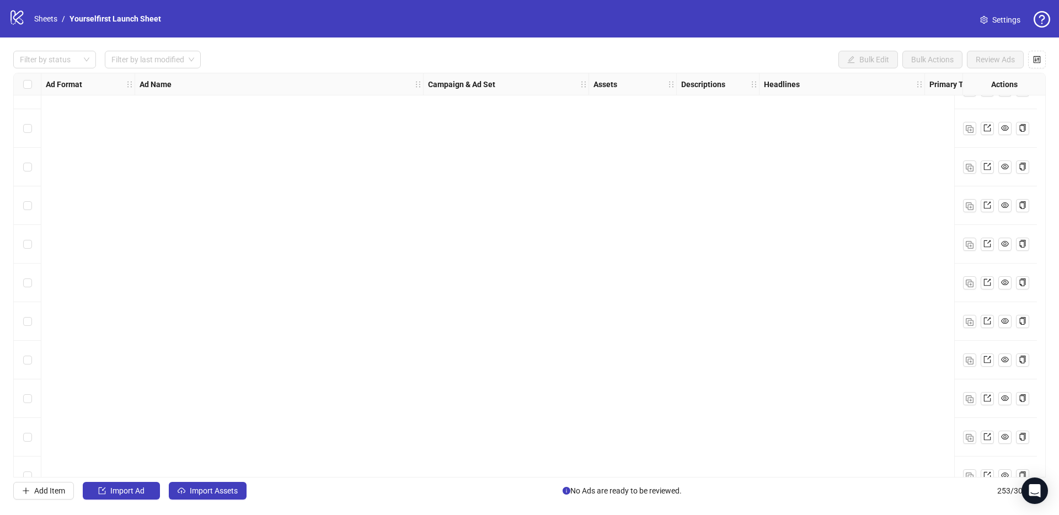
scroll to position [9388, 0]
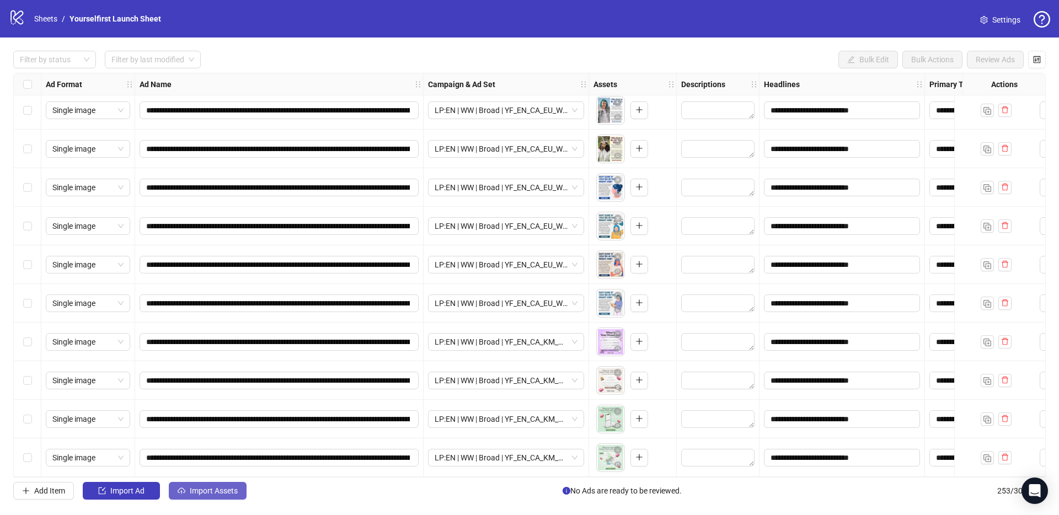
click at [207, 490] on span "Import Assets" at bounding box center [214, 490] width 48 height 9
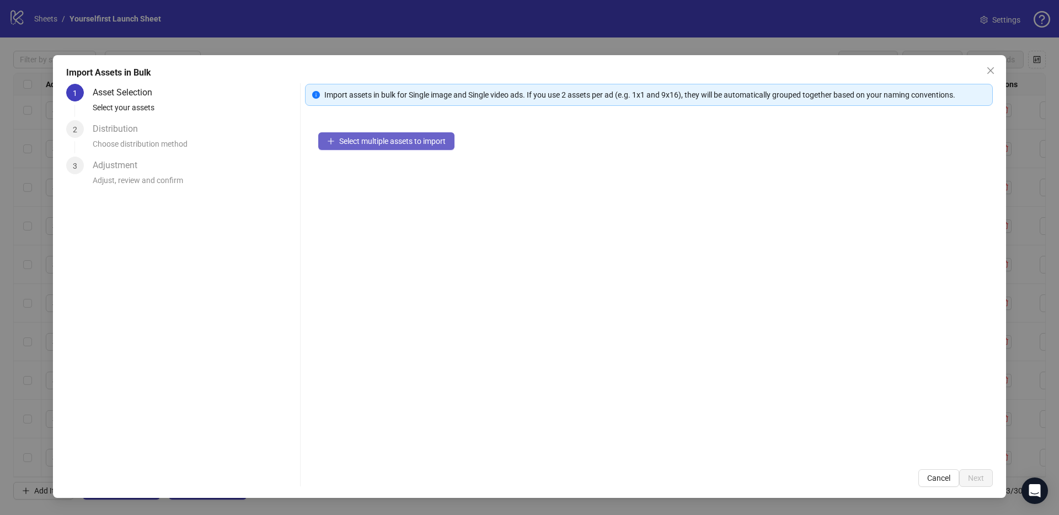
click at [385, 147] on button "Select multiple assets to import" at bounding box center [386, 141] width 136 height 18
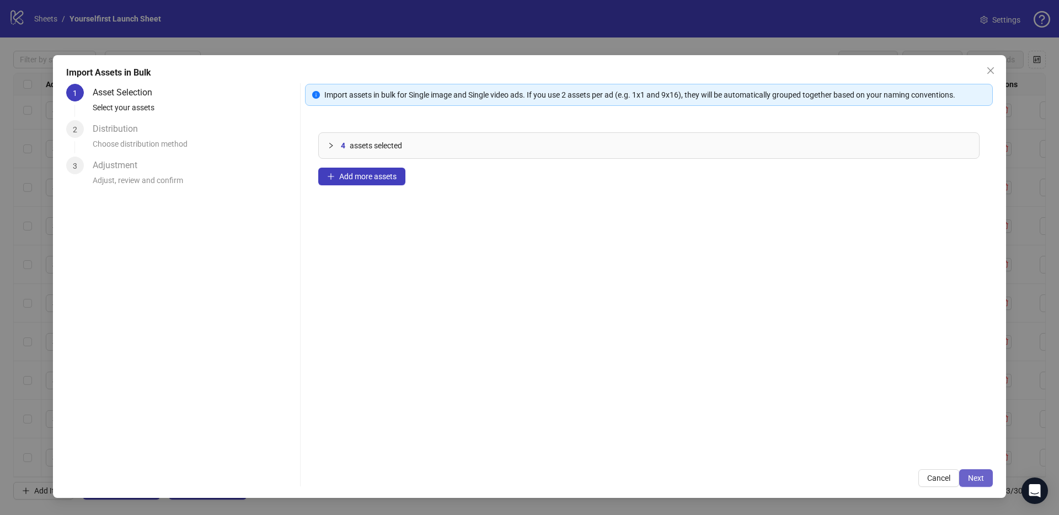
click at [980, 482] on button "Next" at bounding box center [976, 478] width 34 height 18
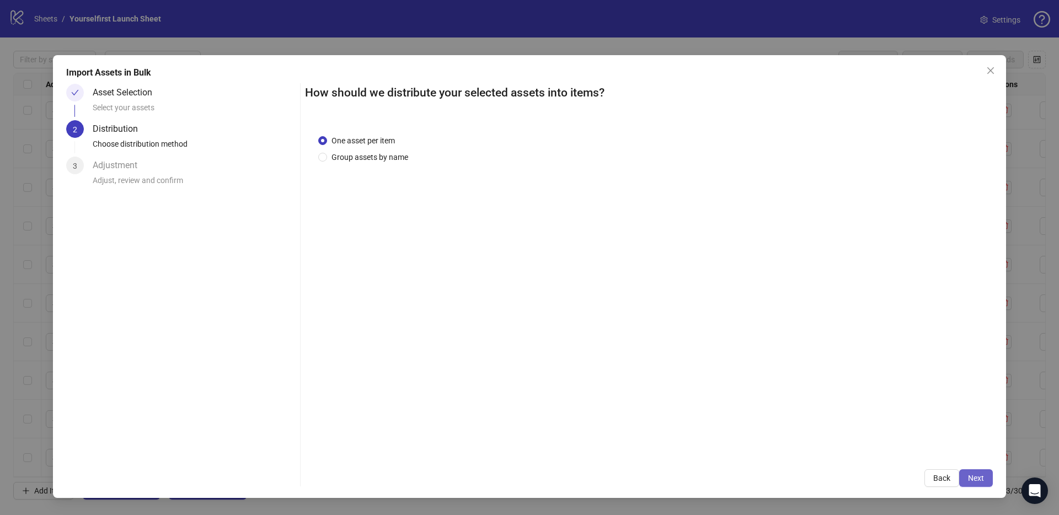
click at [979, 480] on span "Next" at bounding box center [976, 478] width 16 height 9
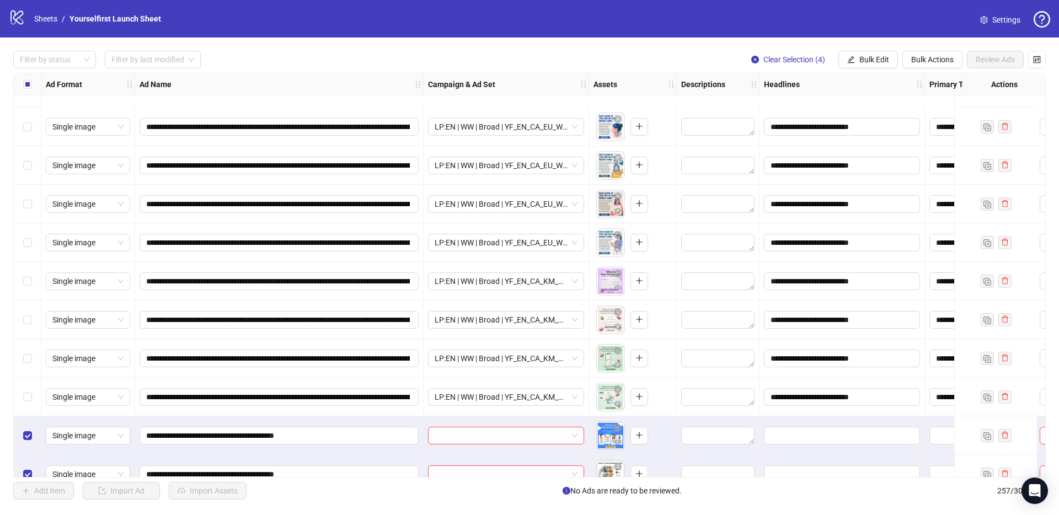
scroll to position [9543, 0]
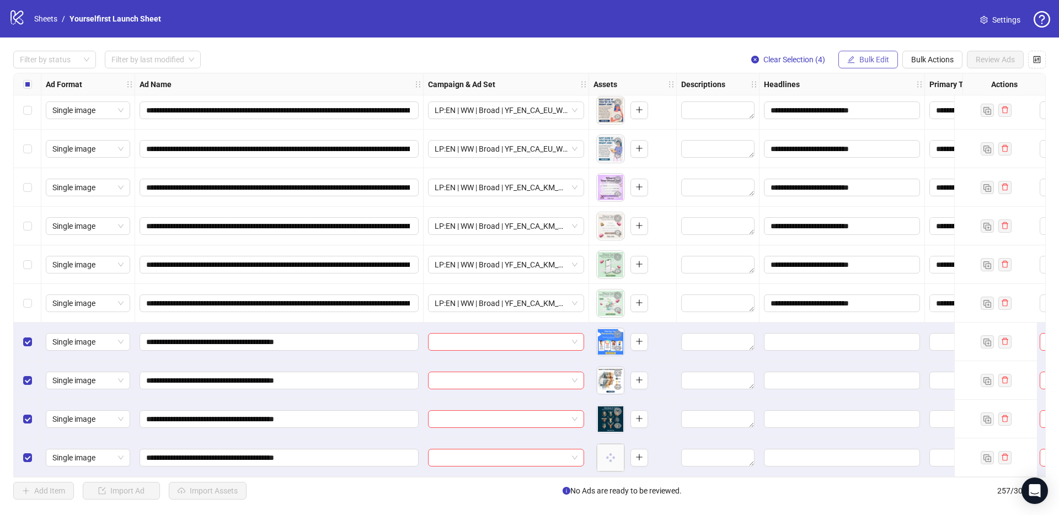
click at [859, 56] on span "Bulk Edit" at bounding box center [874, 59] width 30 height 9
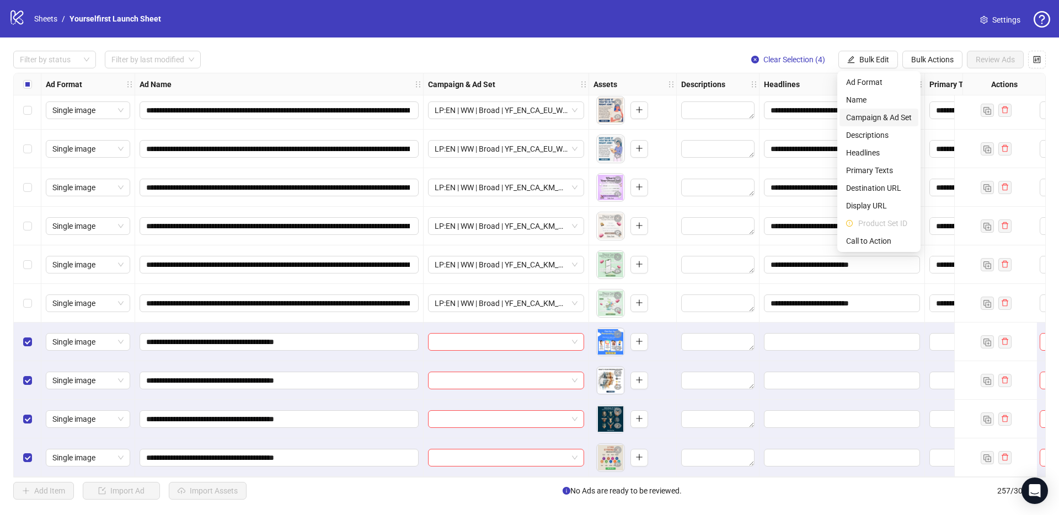
click at [876, 116] on span "Campaign & Ad Set" at bounding box center [879, 117] width 66 height 12
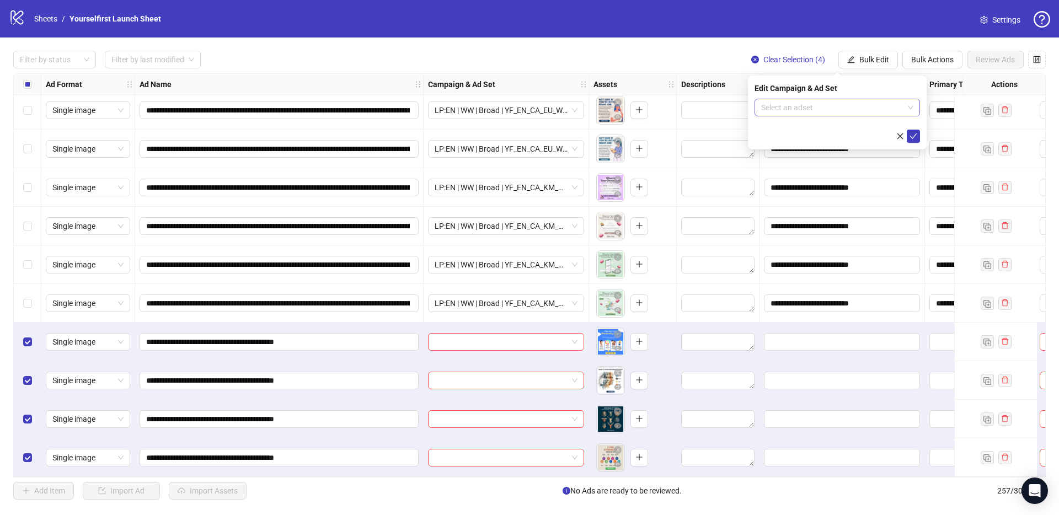
click at [784, 106] on input "search" at bounding box center [832, 107] width 142 height 17
paste input "**********"
type input "**********"
click at [830, 136] on div "[JS] YF | COLD | ABO | LP:EN | WW | CREATIVE TESTING | A18+ | [DATE]" at bounding box center [826, 141] width 126 height 10
click at [915, 137] on icon "check" at bounding box center [913, 136] width 8 height 8
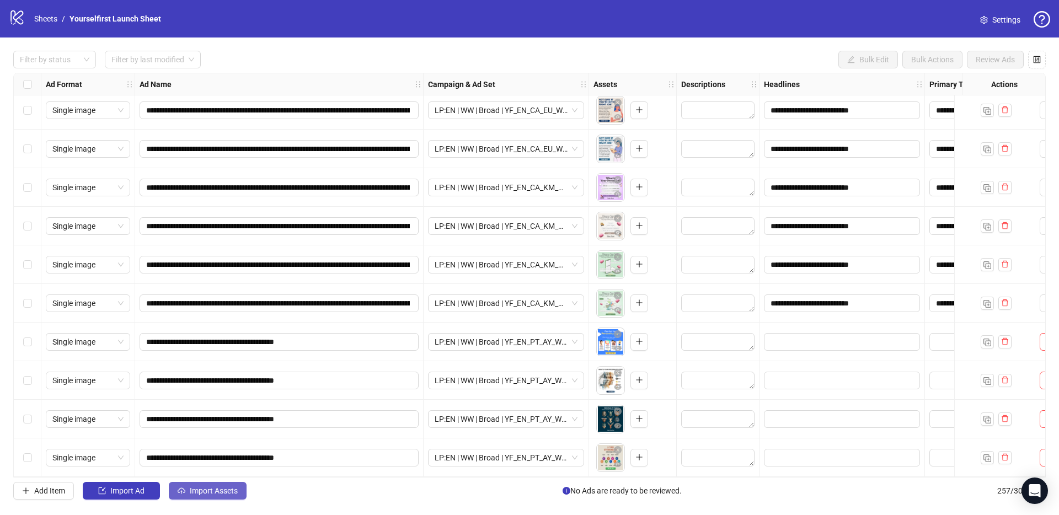
click at [208, 489] on span "Import Assets" at bounding box center [214, 490] width 48 height 9
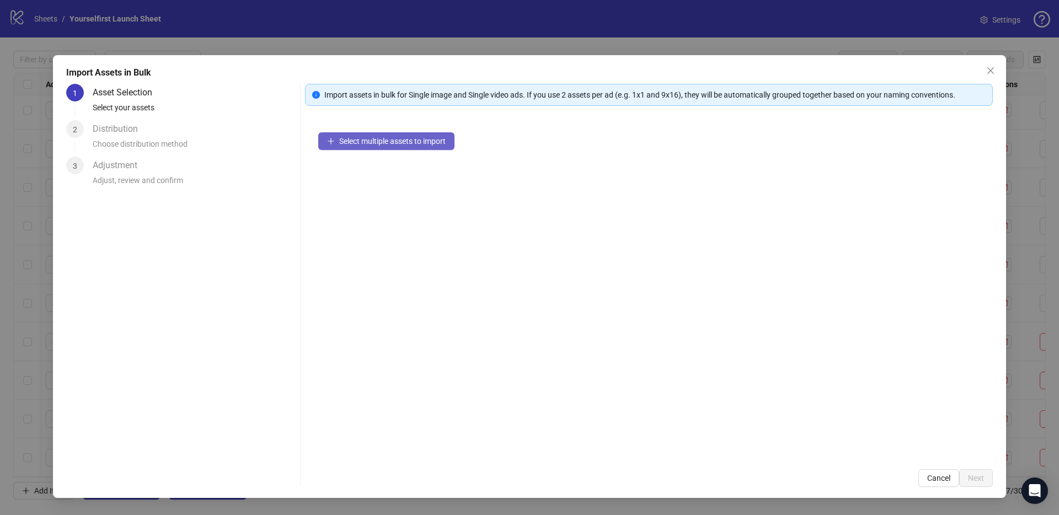
click at [421, 135] on button "Select multiple assets to import" at bounding box center [386, 141] width 136 height 18
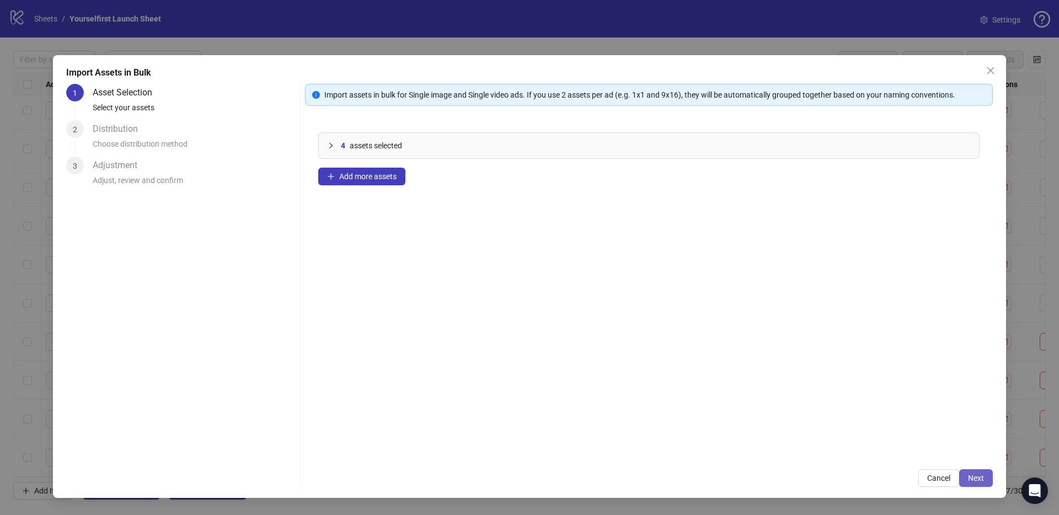
click at [970, 478] on span "Next" at bounding box center [976, 478] width 16 height 9
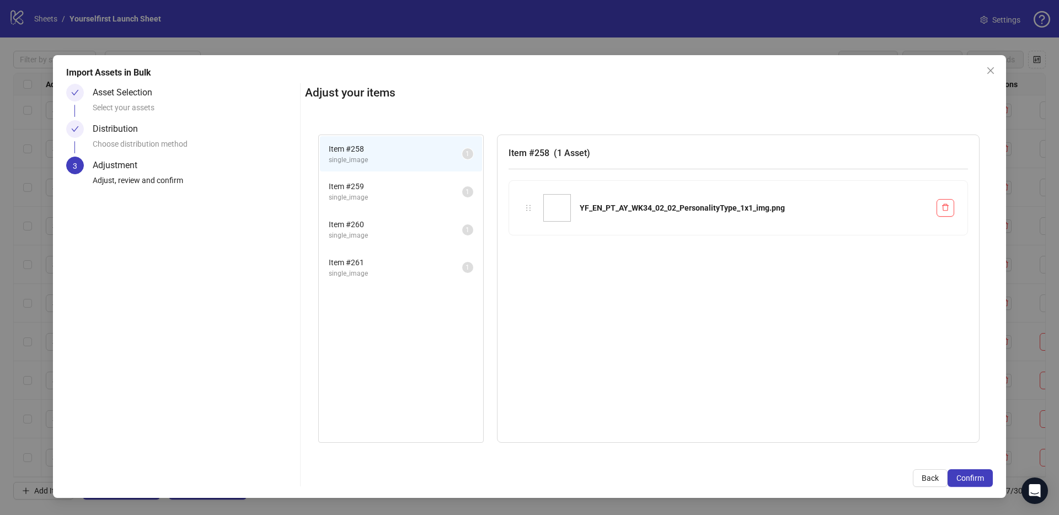
click at [978, 478] on span "Confirm" at bounding box center [970, 478] width 28 height 9
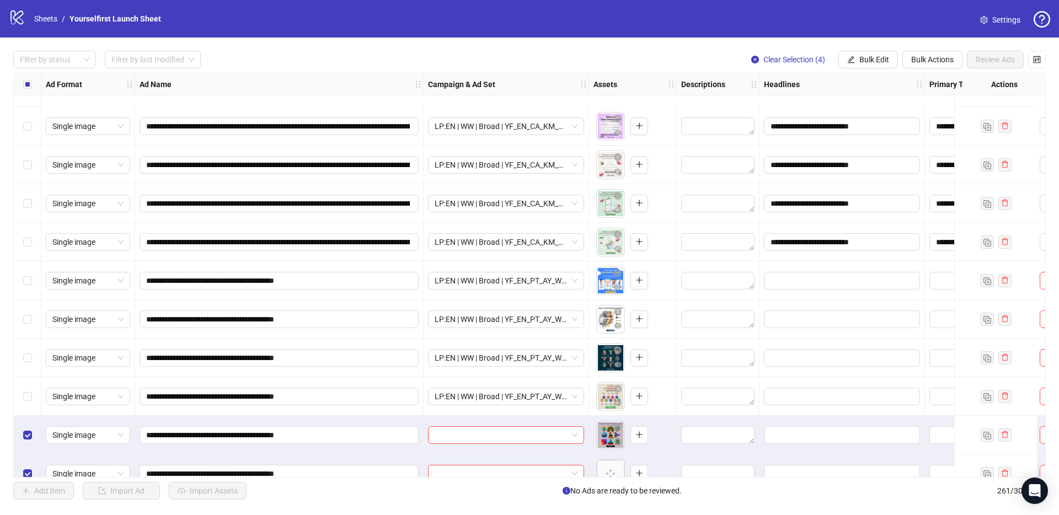
scroll to position [9697, 0]
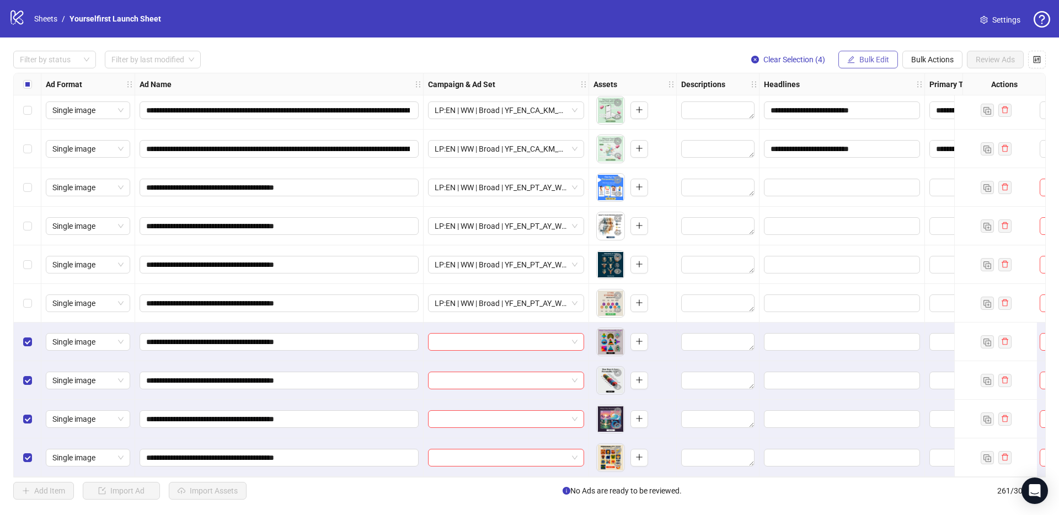
click at [888, 56] on button "Bulk Edit" at bounding box center [868, 60] width 60 height 18
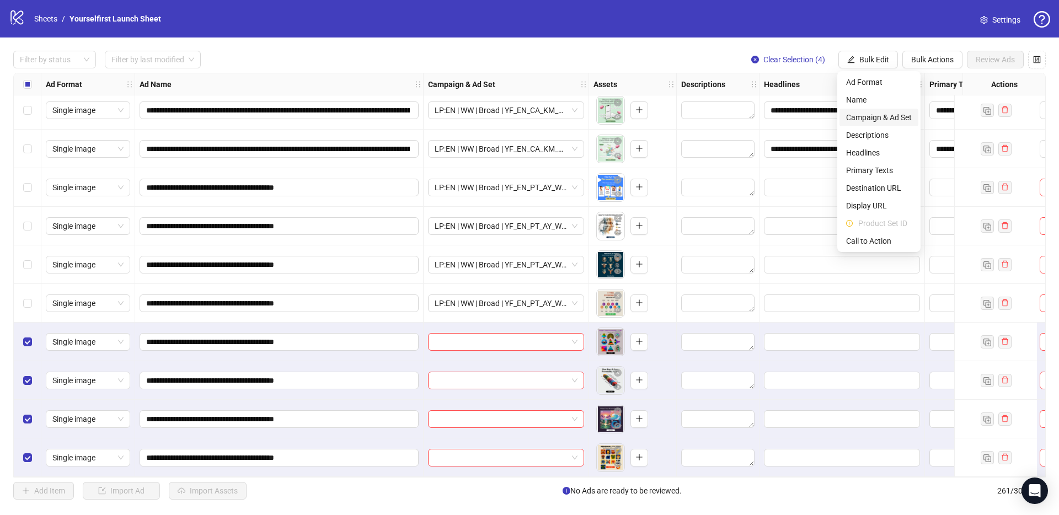
click at [890, 115] on span "Campaign & Ad Set" at bounding box center [879, 117] width 66 height 12
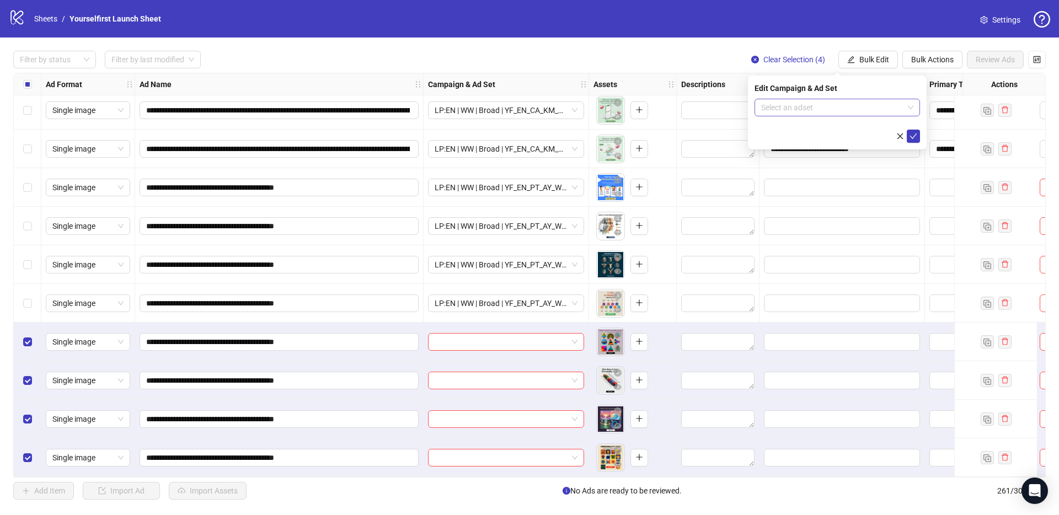
click at [843, 112] on input "search" at bounding box center [832, 107] width 142 height 17
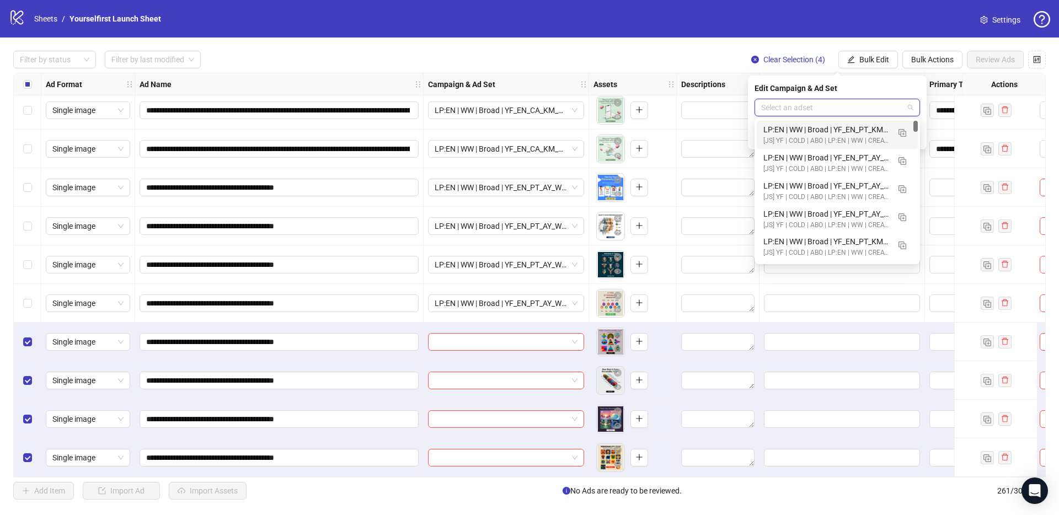
paste input "**********"
type input "**********"
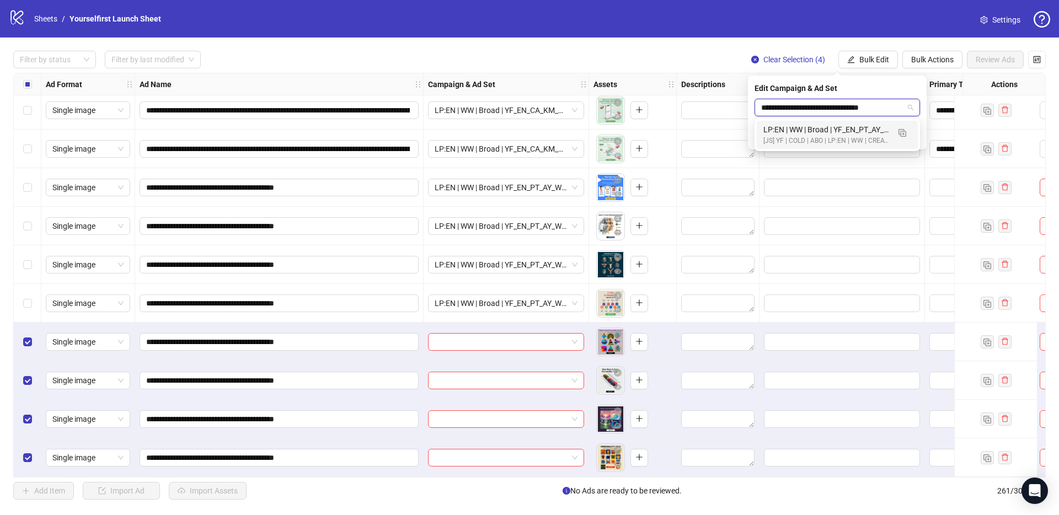
click at [815, 140] on div "[JS] YF | COLD | ABO | LP:EN | WW | CREATIVE TESTING | A18+ | [DATE]" at bounding box center [826, 141] width 126 height 10
click at [914, 133] on icon "check" at bounding box center [913, 136] width 8 height 8
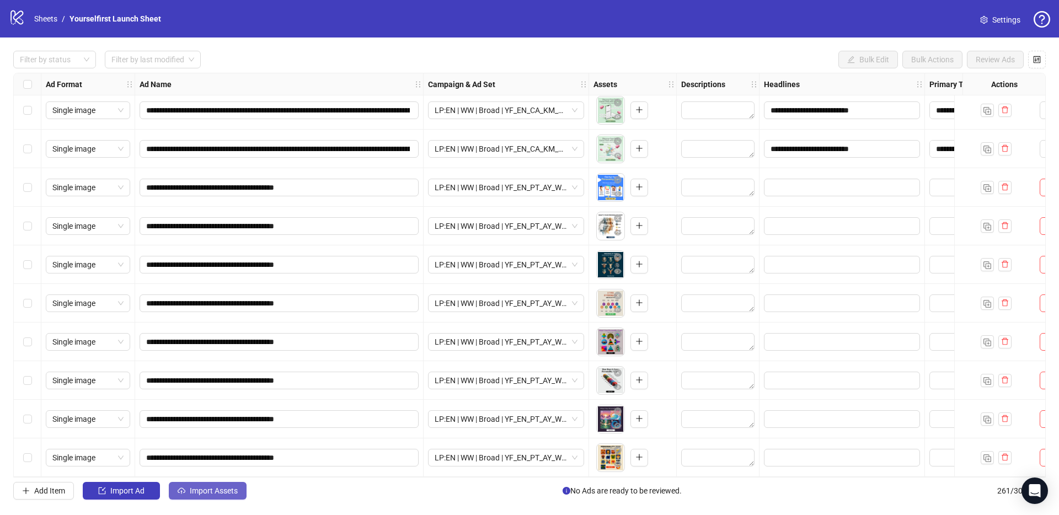
click at [205, 493] on span "Import Assets" at bounding box center [214, 490] width 48 height 9
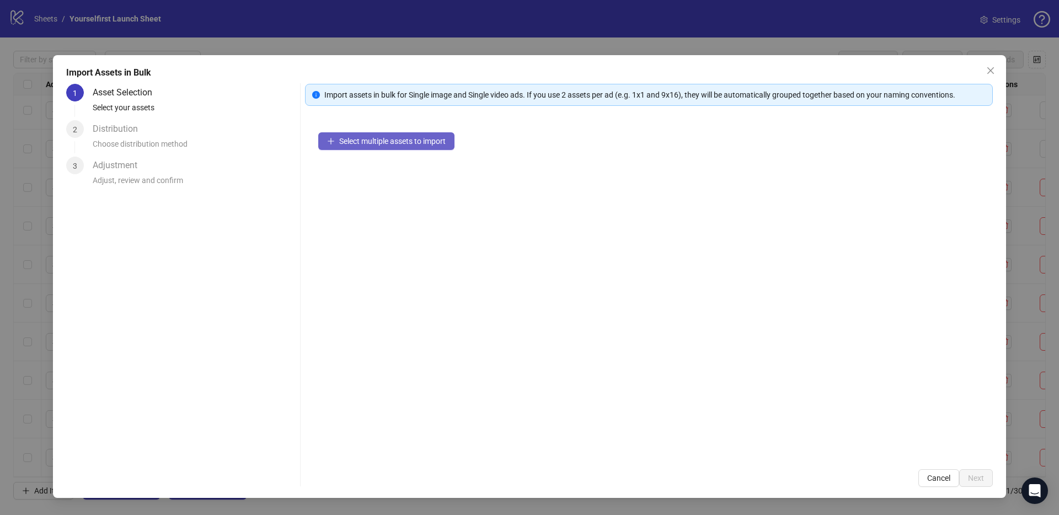
click at [404, 143] on span "Select multiple assets to import" at bounding box center [392, 141] width 106 height 9
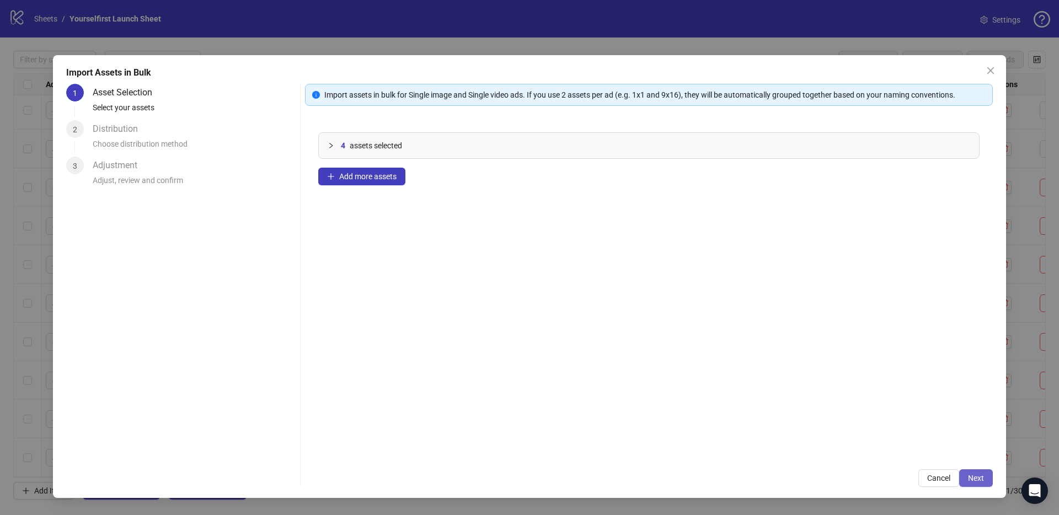
click at [975, 480] on span "Next" at bounding box center [976, 478] width 16 height 9
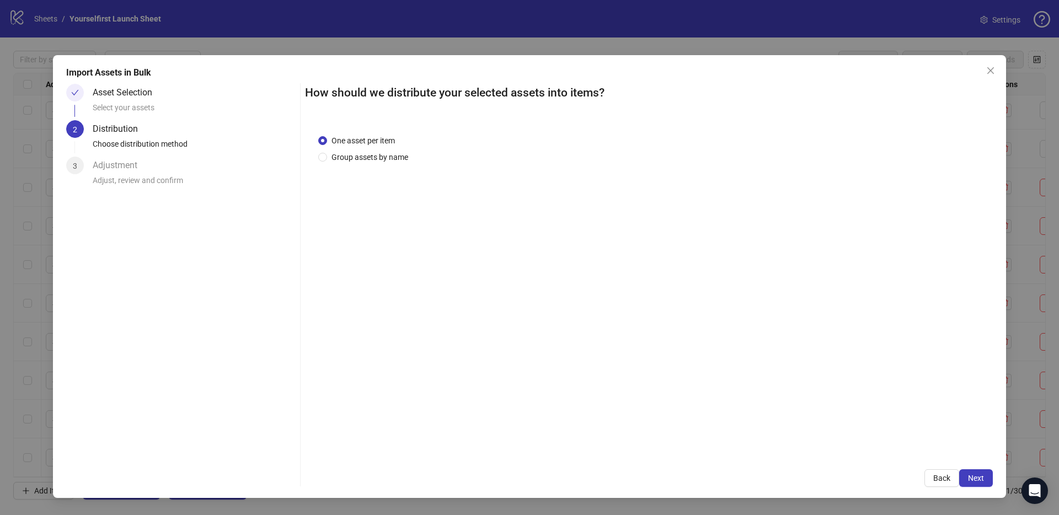
click at [978, 479] on span "Next" at bounding box center [976, 478] width 16 height 9
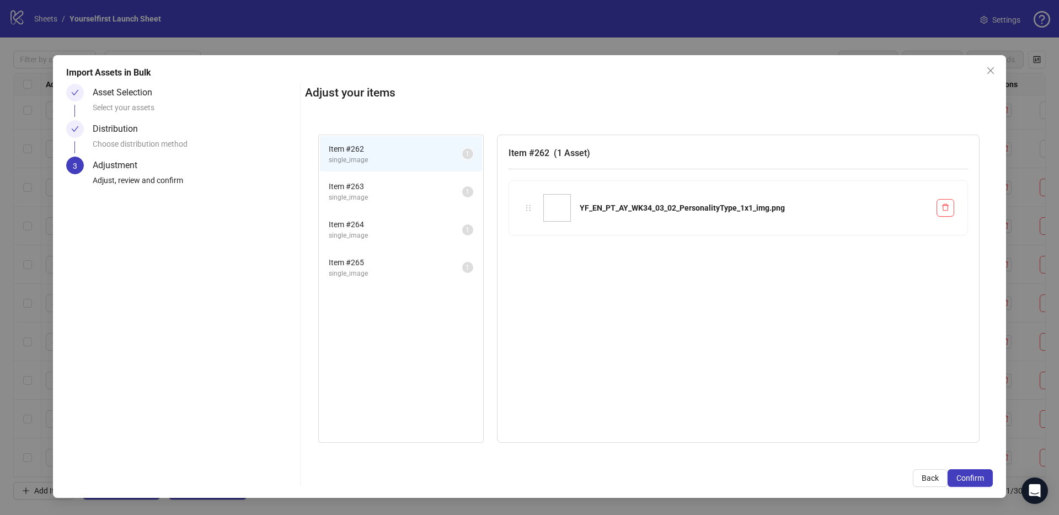
click at [978, 479] on span "Confirm" at bounding box center [970, 478] width 28 height 9
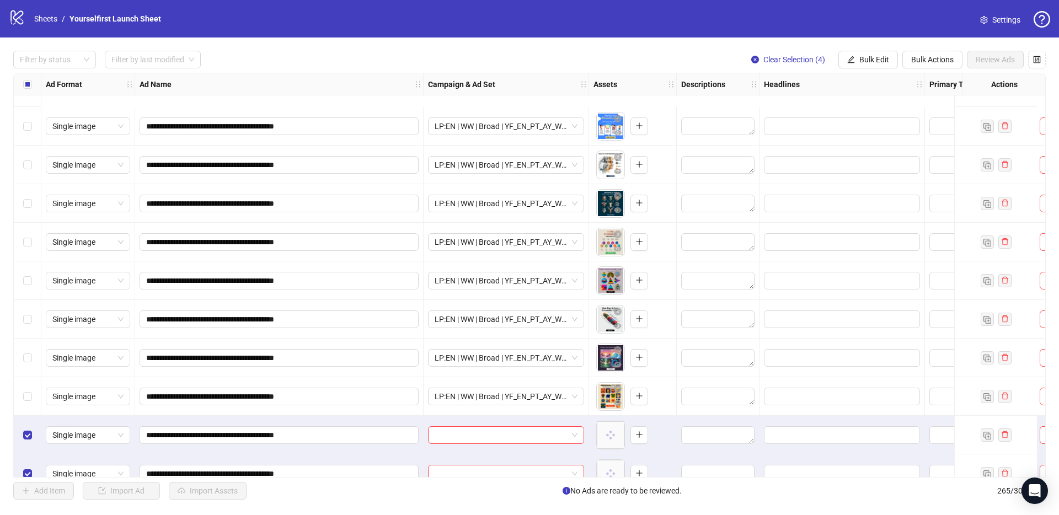
click at [869, 62] on span "Bulk Edit" at bounding box center [874, 59] width 30 height 9
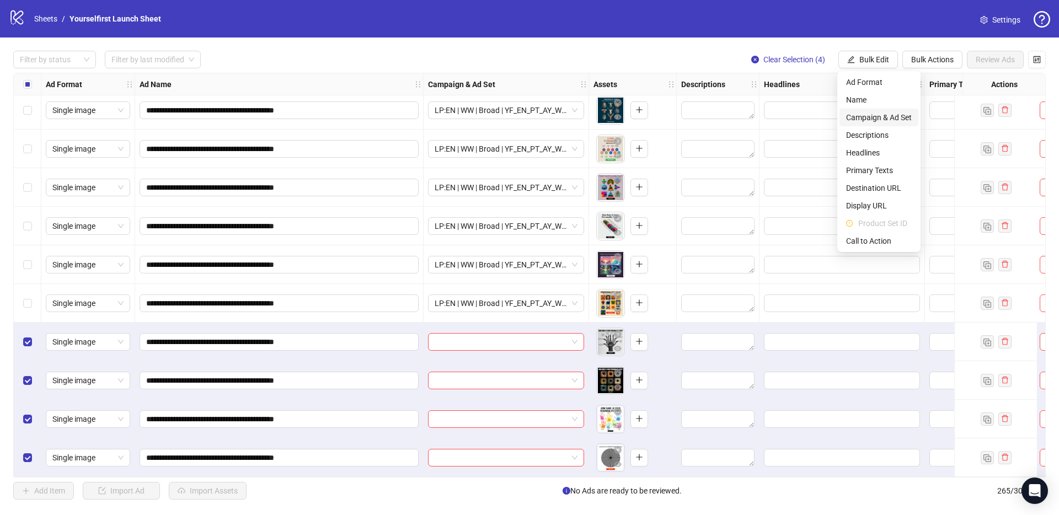
click at [871, 122] on span "Campaign & Ad Set" at bounding box center [879, 117] width 66 height 12
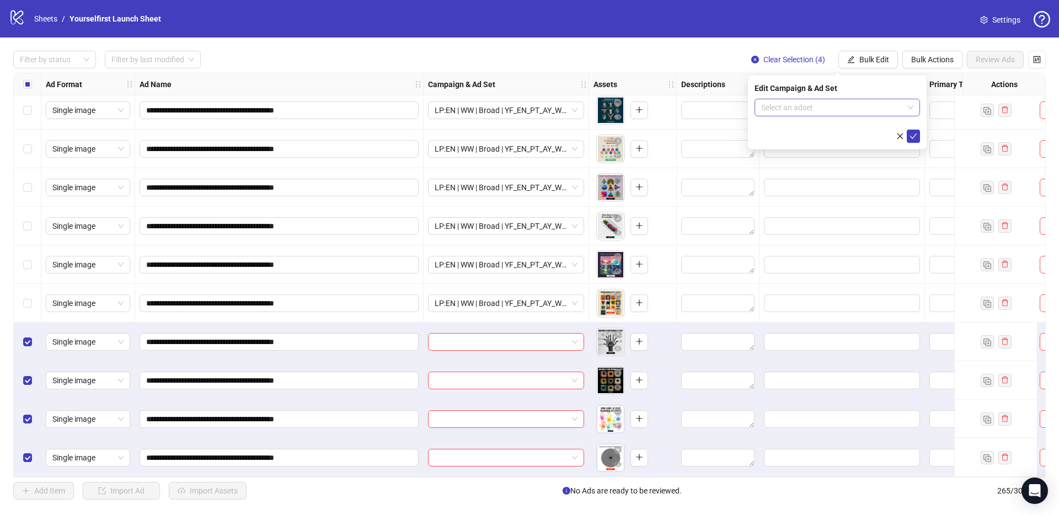
click at [834, 117] on form "Select an adset" at bounding box center [836, 121] width 165 height 44
click at [829, 112] on input "search" at bounding box center [832, 107] width 142 height 17
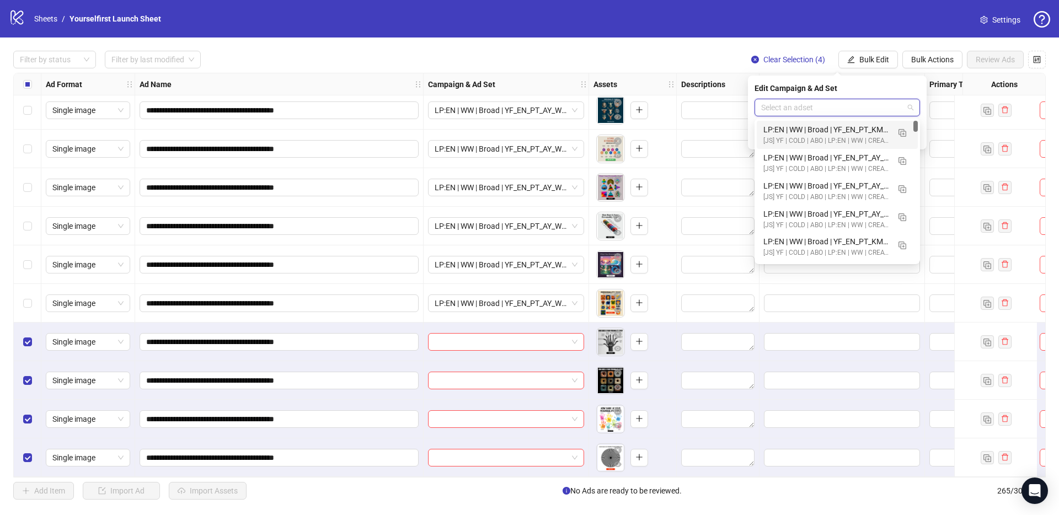
paste input "**********"
type input "**********"
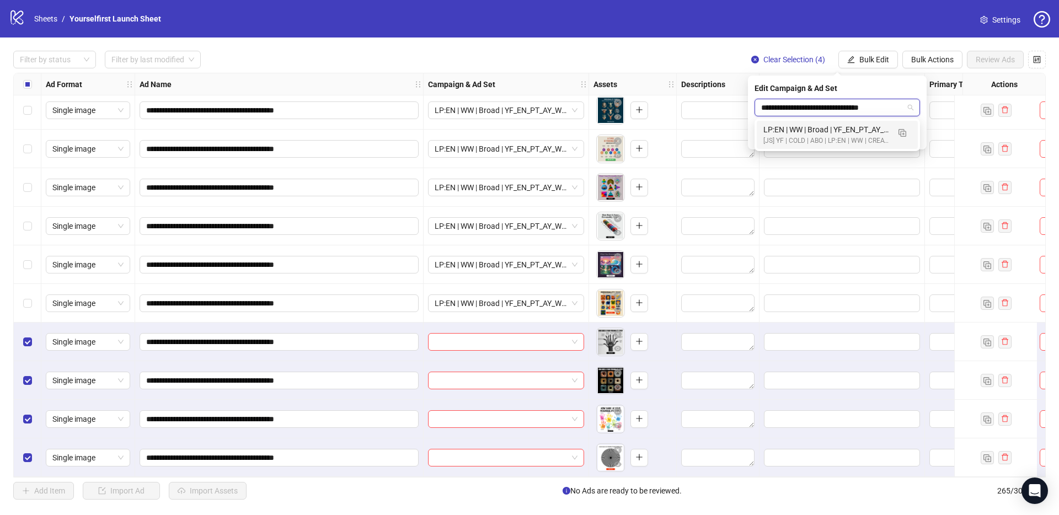
click at [840, 141] on div "[JS] YF | COLD | ABO | LP:EN | WW | CREATIVE TESTING | A18+ | [DATE]" at bounding box center [826, 141] width 126 height 10
click at [916, 137] on icon "check" at bounding box center [913, 136] width 8 height 8
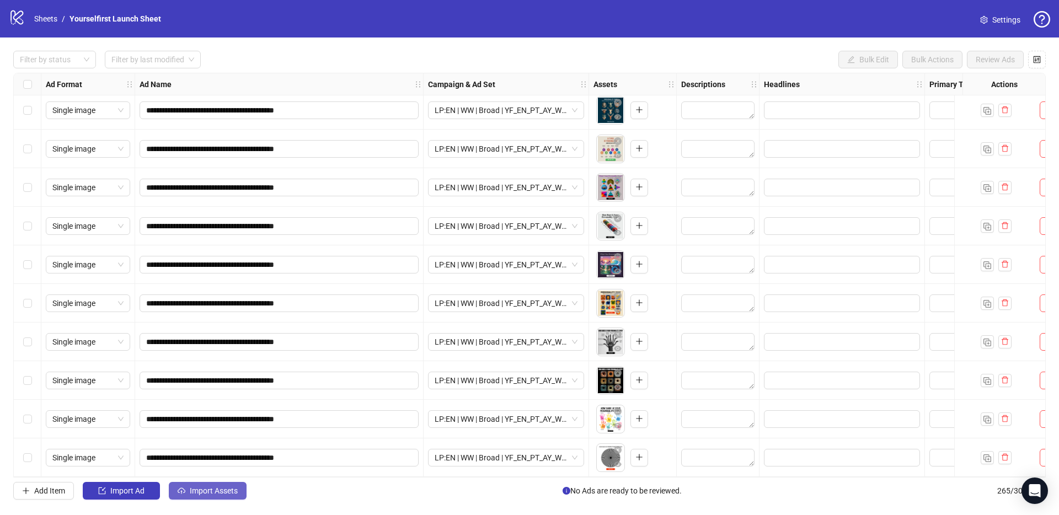
click at [219, 496] on button "Import Assets" at bounding box center [208, 491] width 78 height 18
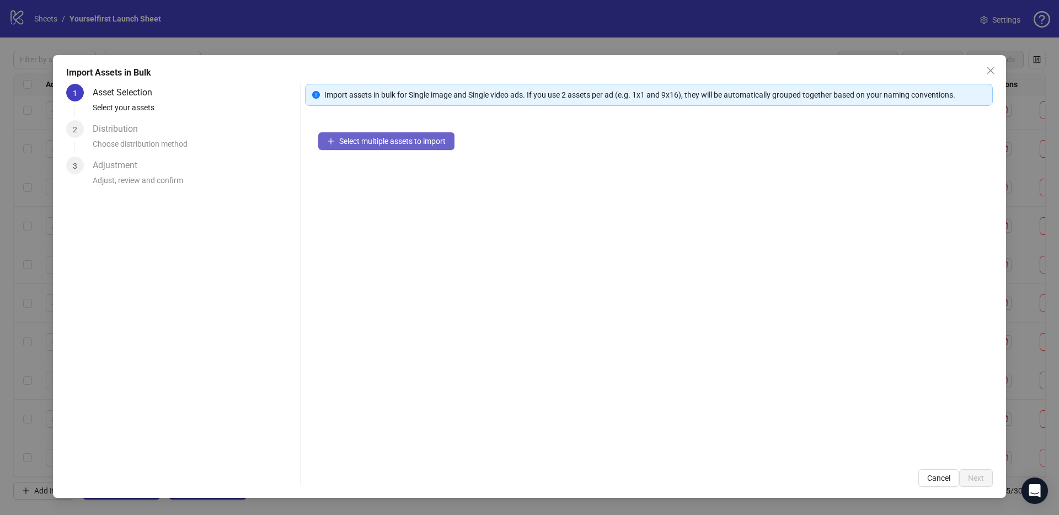
click at [363, 137] on span "Select multiple assets to import" at bounding box center [392, 141] width 106 height 9
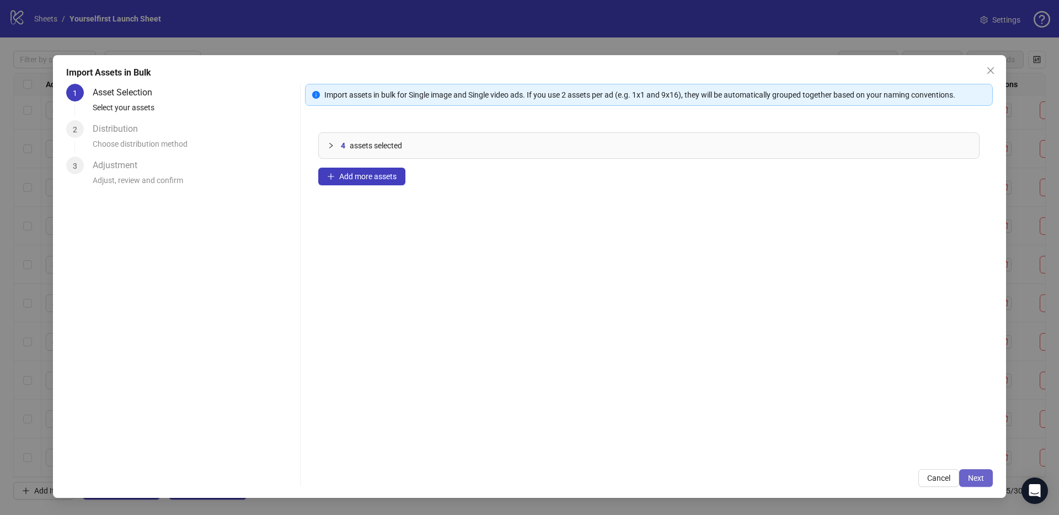
click at [969, 478] on span "Next" at bounding box center [976, 478] width 16 height 9
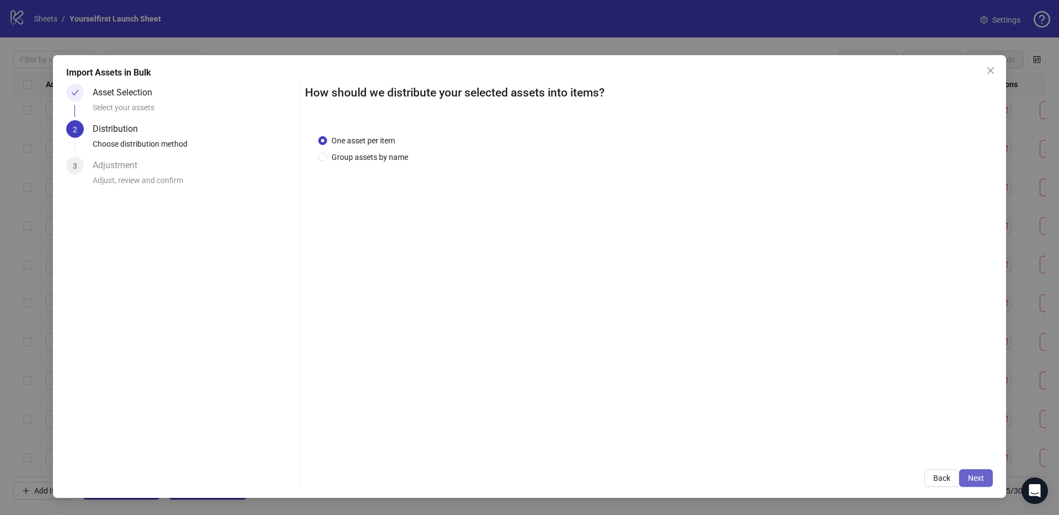
click at [975, 478] on span "Next" at bounding box center [976, 478] width 16 height 9
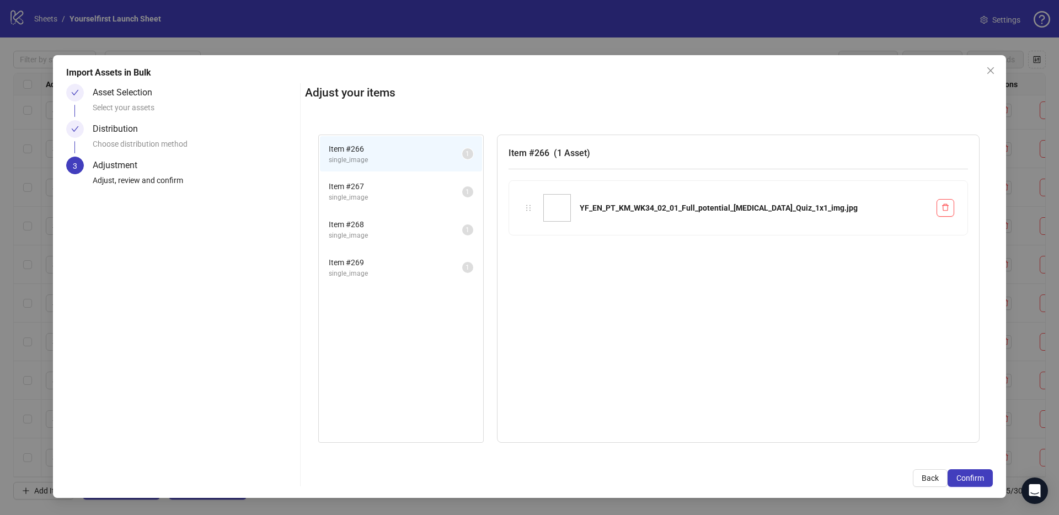
click at [976, 478] on span "Confirm" at bounding box center [970, 478] width 28 height 9
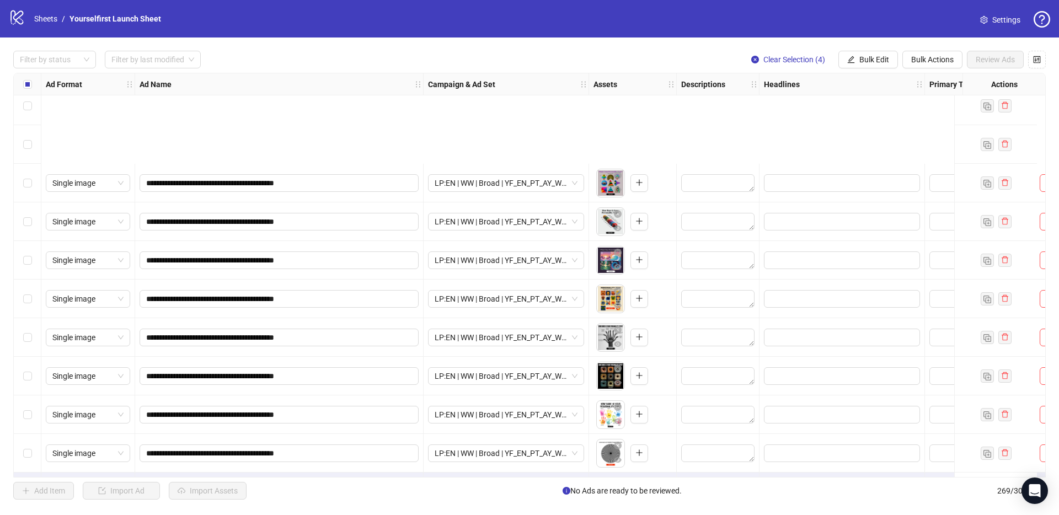
scroll to position [10006, 0]
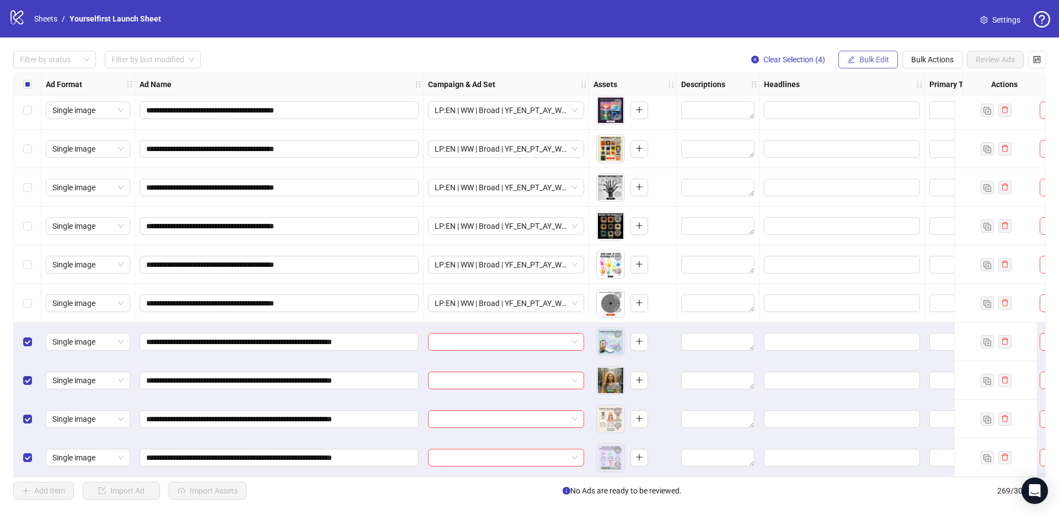
click at [876, 55] on span "Bulk Edit" at bounding box center [874, 59] width 30 height 9
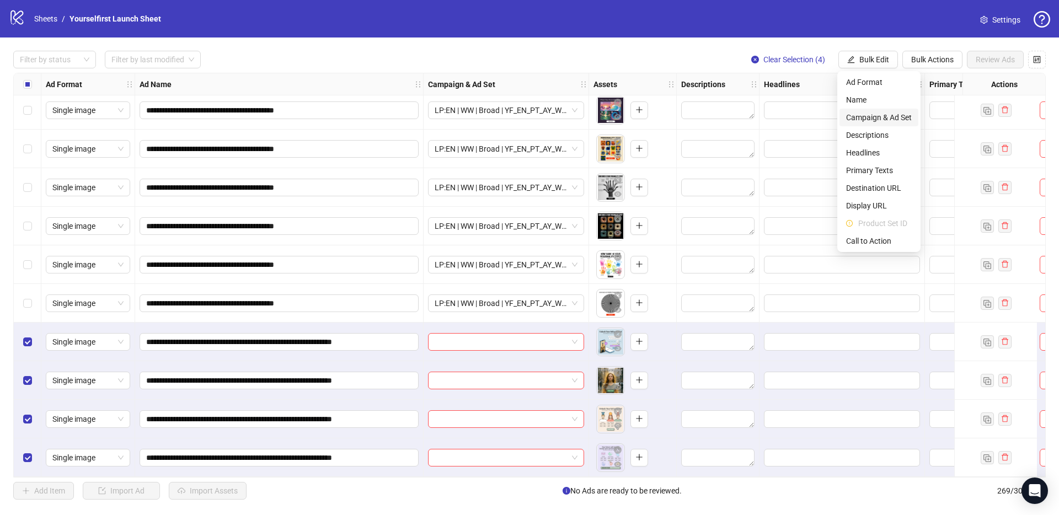
click at [886, 119] on span "Campaign & Ad Set" at bounding box center [879, 117] width 66 height 12
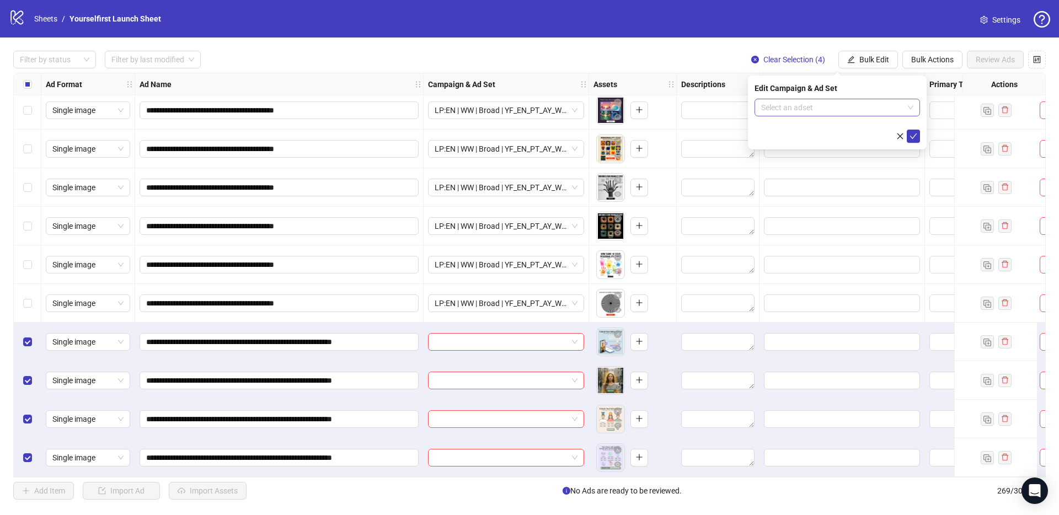
click at [806, 112] on input "search" at bounding box center [832, 107] width 142 height 17
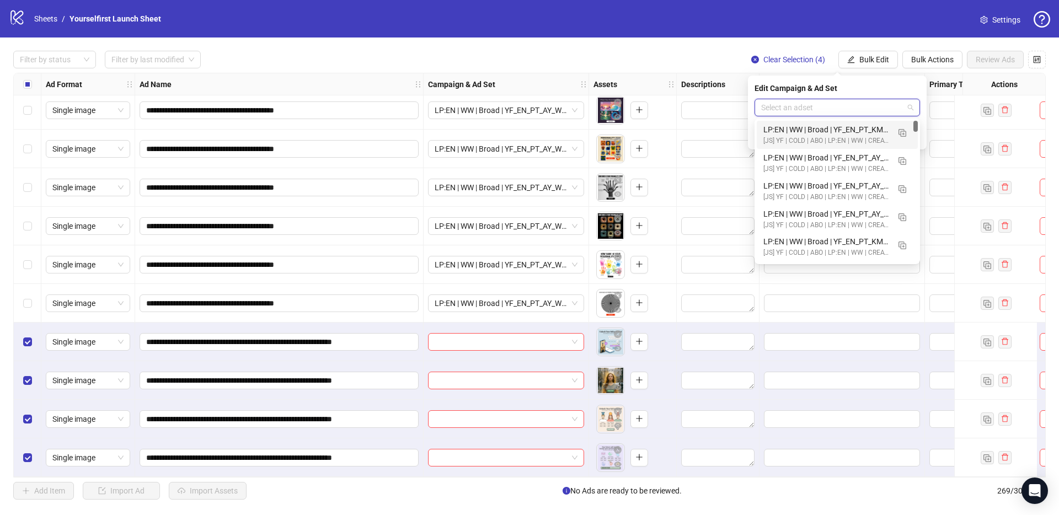
paste input "**********"
type input "**********"
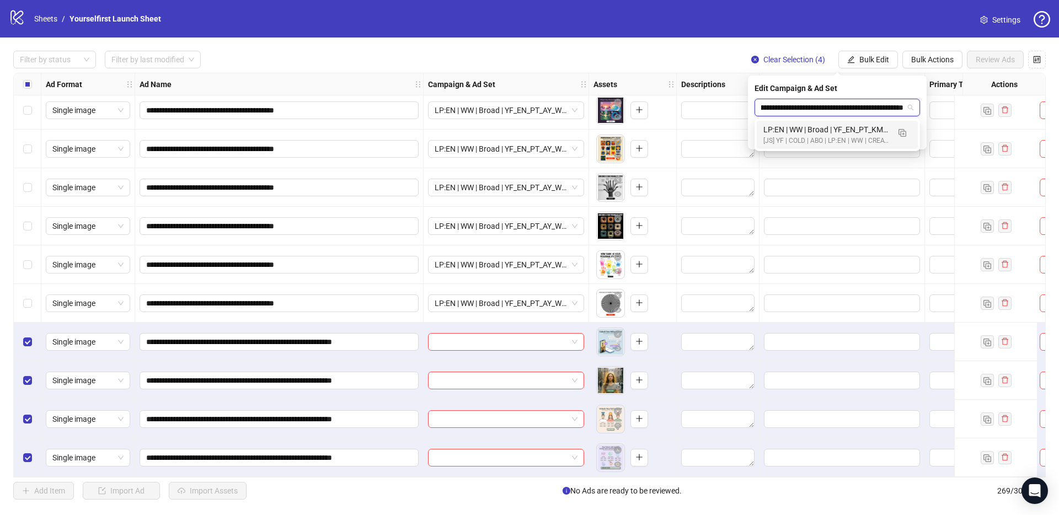
click at [823, 130] on div "LP:EN | WW | Broad | YF_EN_PT_KM_WK34_02_Full_potential_Personality_type_Quiz_1…" at bounding box center [826, 130] width 126 height 12
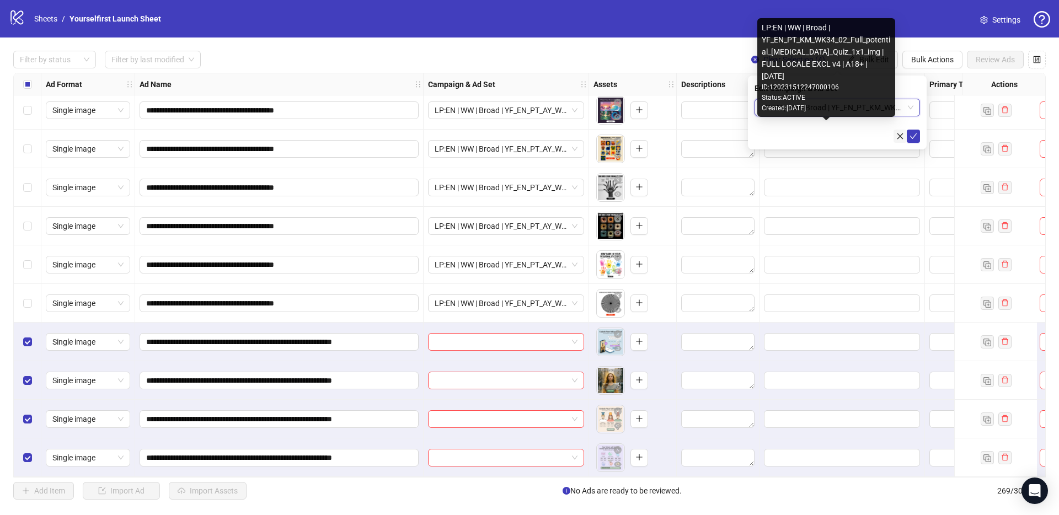
scroll to position [0, 0]
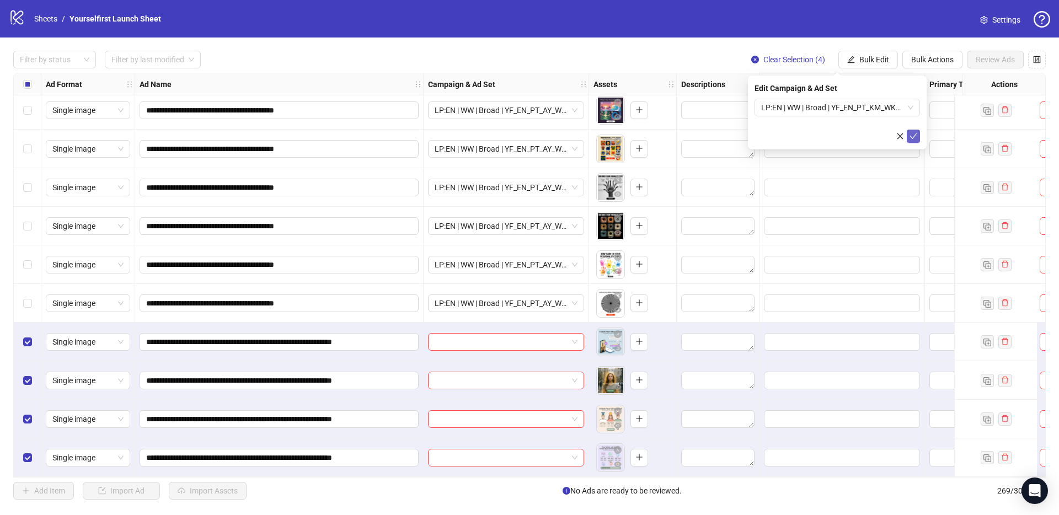
click at [911, 136] on icon "check" at bounding box center [913, 136] width 8 height 8
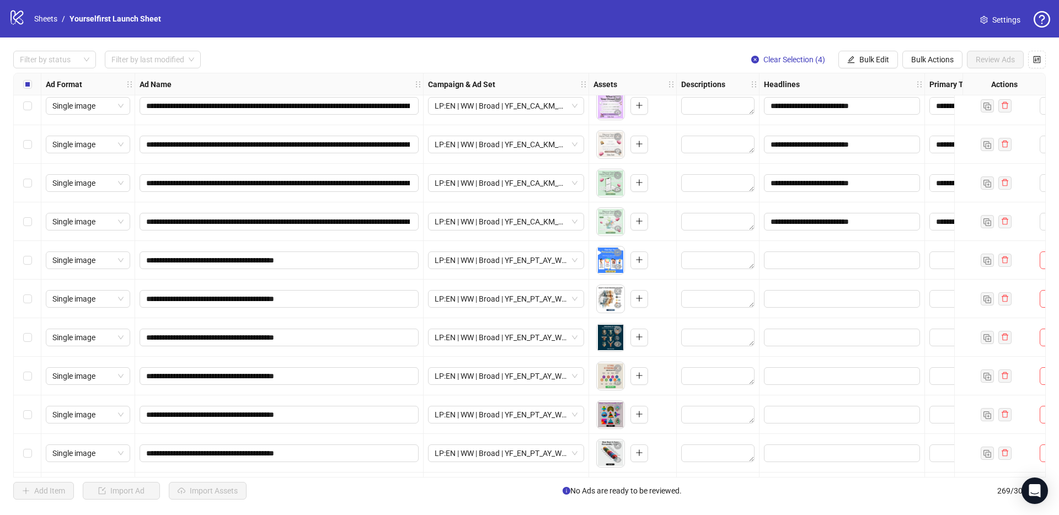
scroll to position [9588, 0]
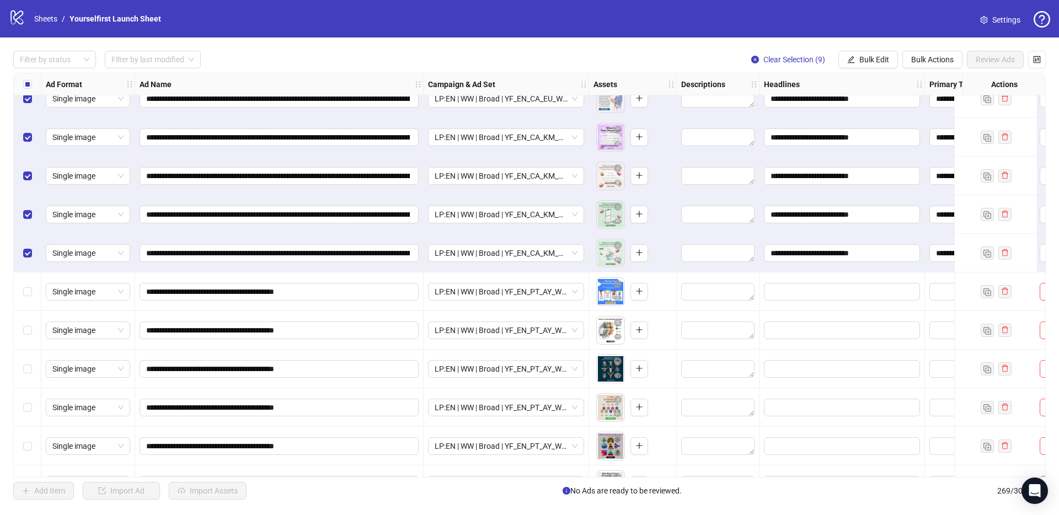
click at [36, 299] on div "Select row 254" at bounding box center [28, 291] width 28 height 39
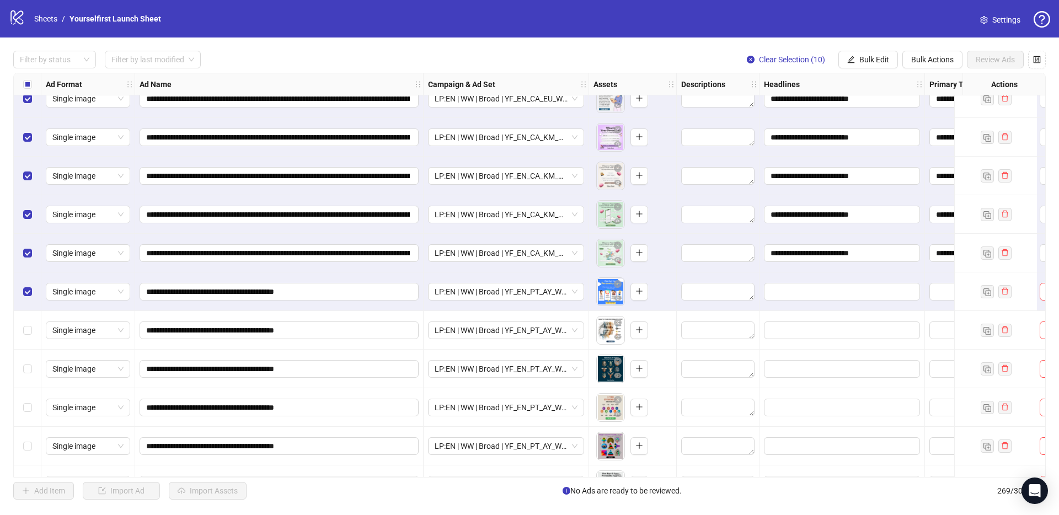
click at [36, 301] on div "Select row 254" at bounding box center [28, 291] width 28 height 39
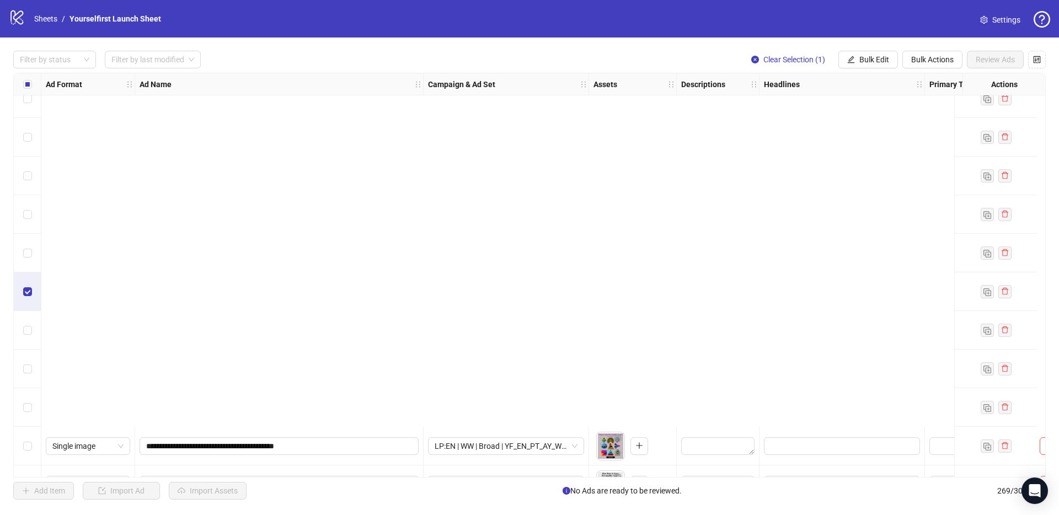
scroll to position [10006, 0]
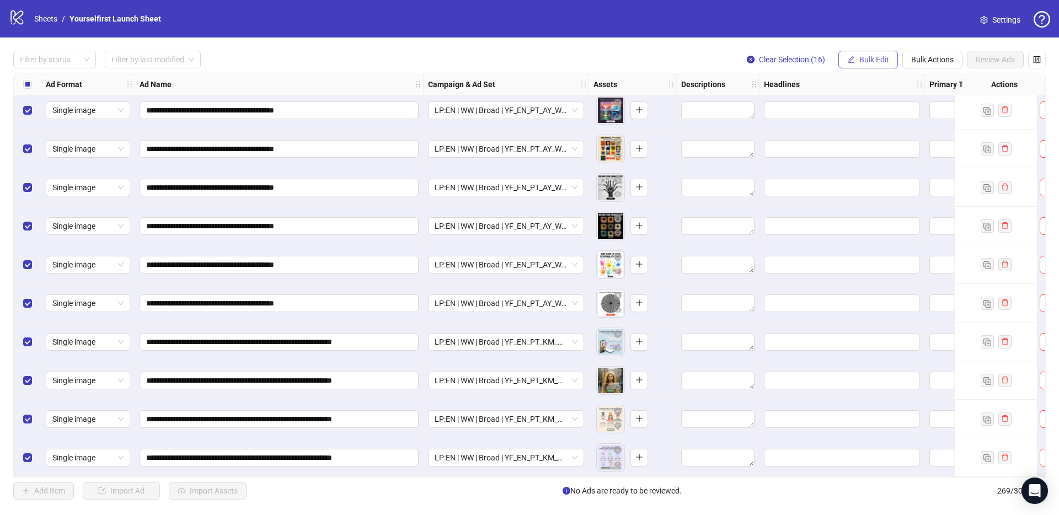
click at [857, 53] on button "Bulk Edit" at bounding box center [868, 60] width 60 height 18
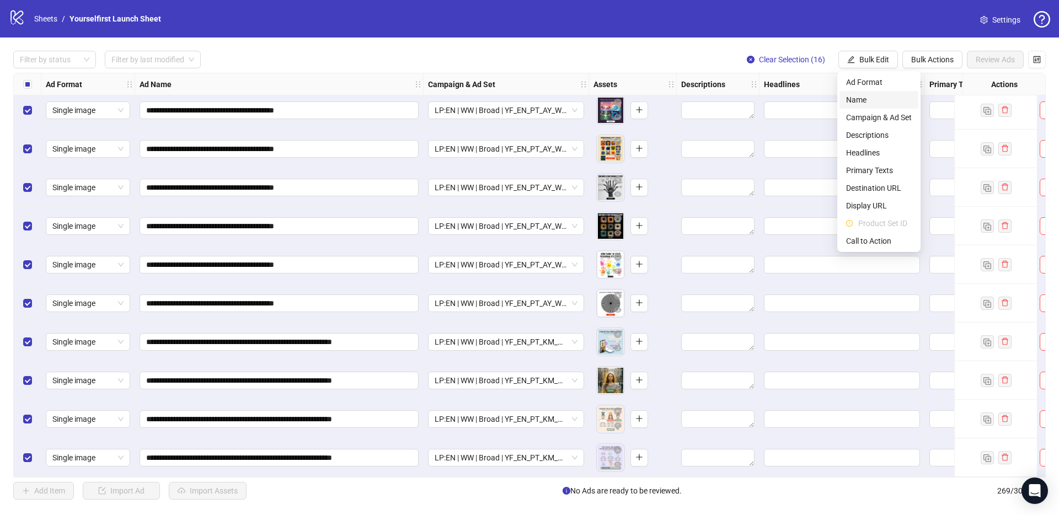
click at [862, 103] on span "Name" at bounding box center [879, 100] width 66 height 12
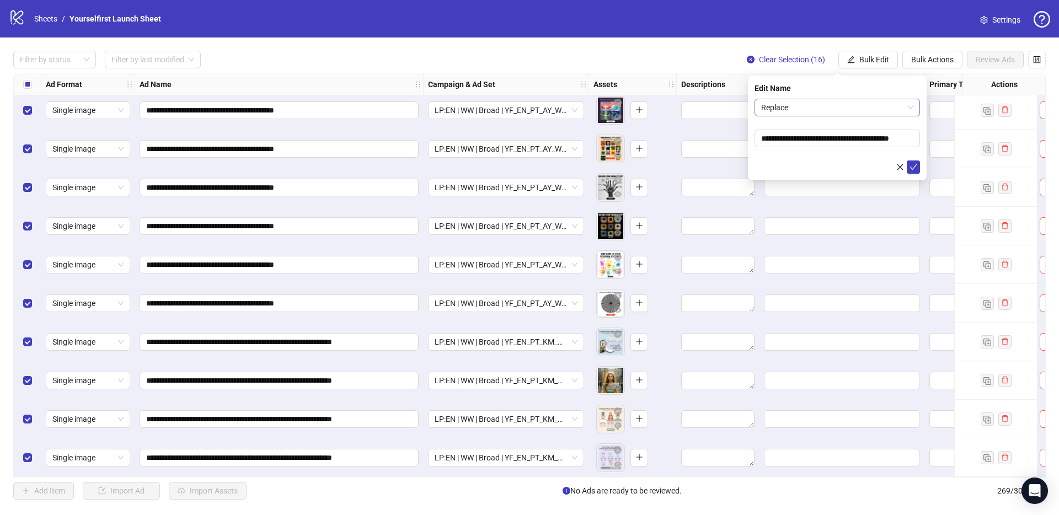
click at [803, 112] on span "Replace" at bounding box center [837, 107] width 152 height 17
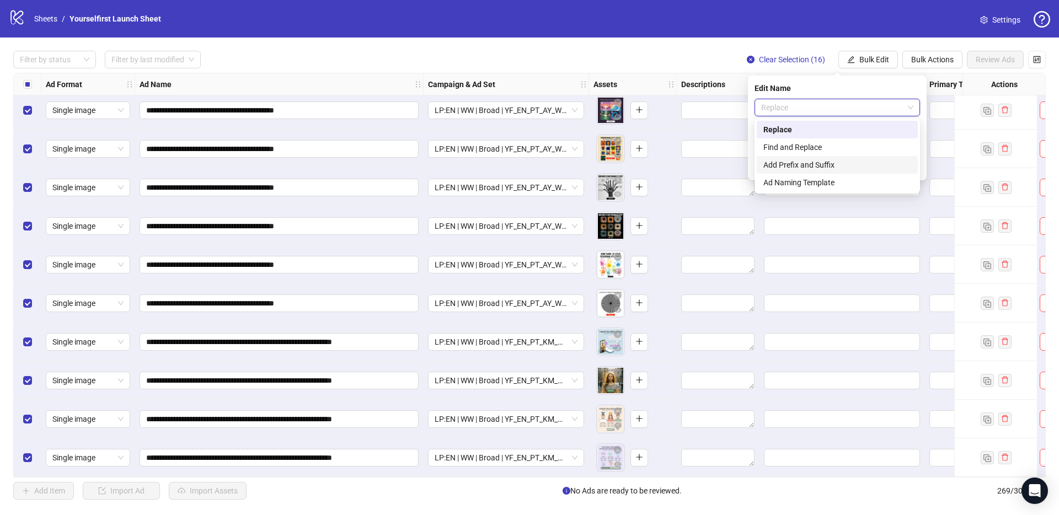
click at [798, 163] on div "Add Prefix and Suffix" at bounding box center [837, 165] width 148 height 12
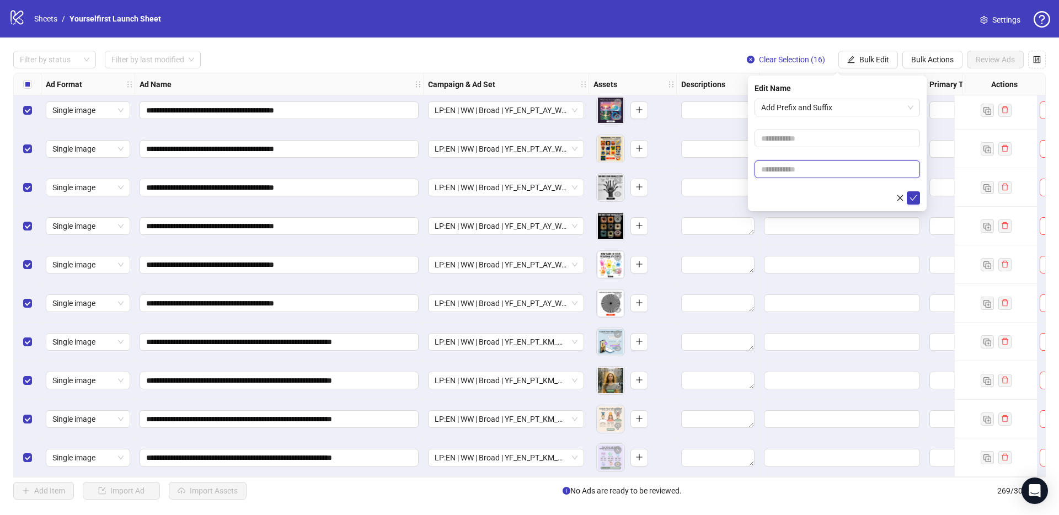
click at [798, 171] on input "text" at bounding box center [836, 169] width 165 height 18
paste input "**********"
type input "**********"
click at [914, 196] on icon "check" at bounding box center [913, 198] width 8 height 8
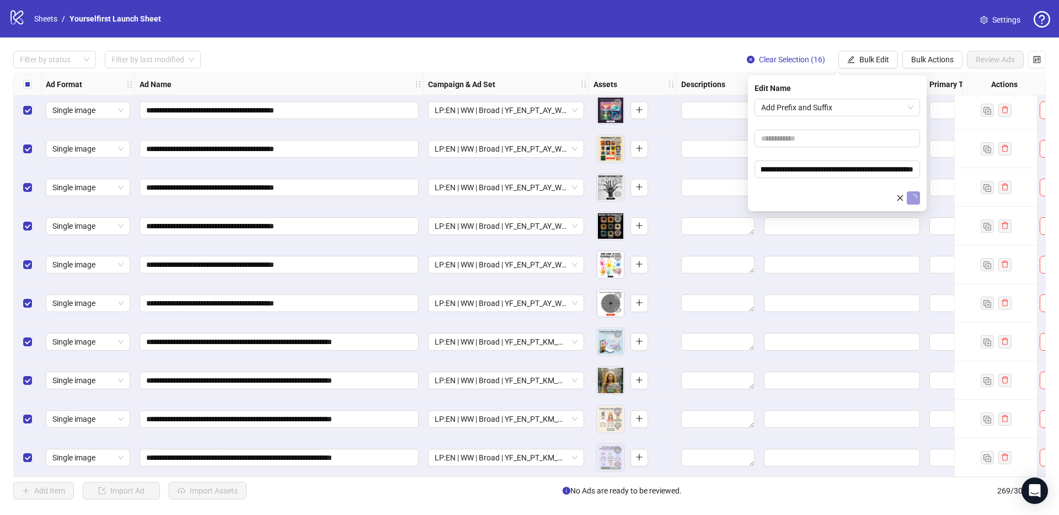
scroll to position [0, 0]
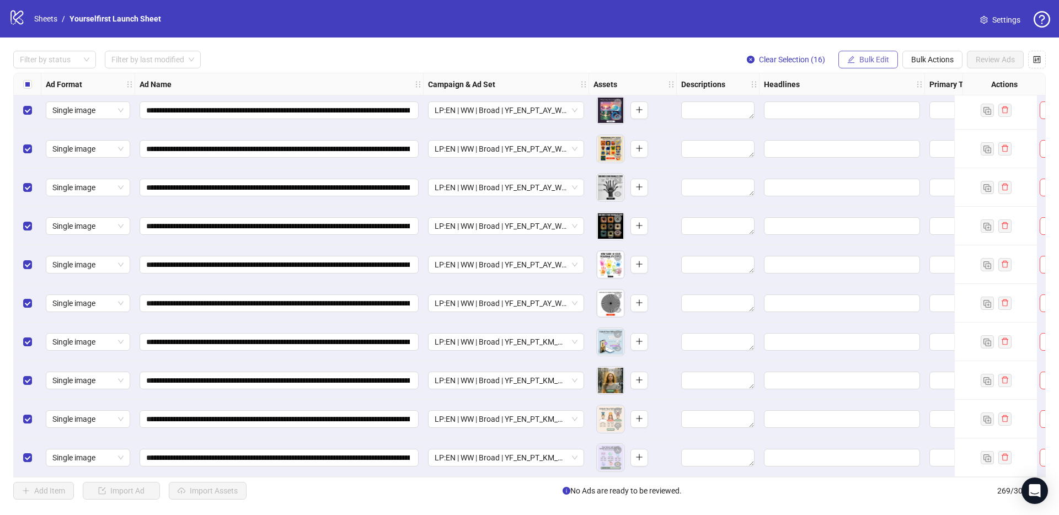
click at [869, 56] on span "Bulk Edit" at bounding box center [874, 59] width 30 height 9
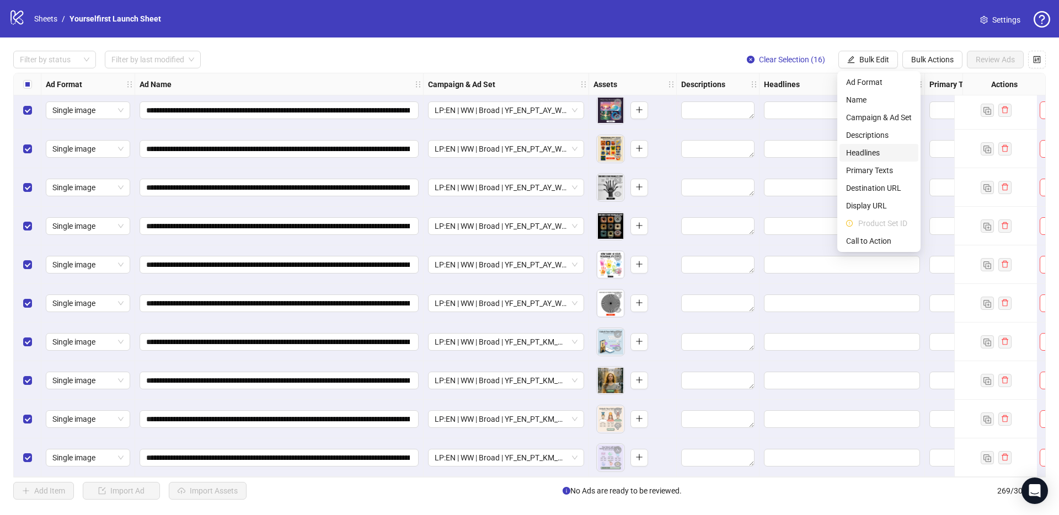
click at [871, 152] on span "Headlines" at bounding box center [879, 153] width 66 height 12
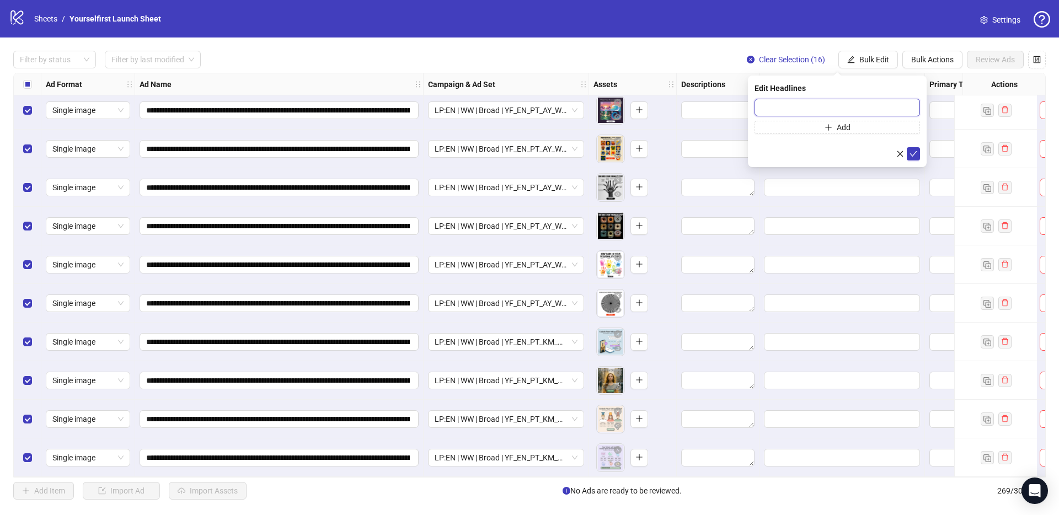
click at [823, 105] on input "text" at bounding box center [836, 108] width 165 height 18
paste input "**********"
type input "**********"
click at [919, 152] on button "submit" at bounding box center [912, 153] width 13 height 13
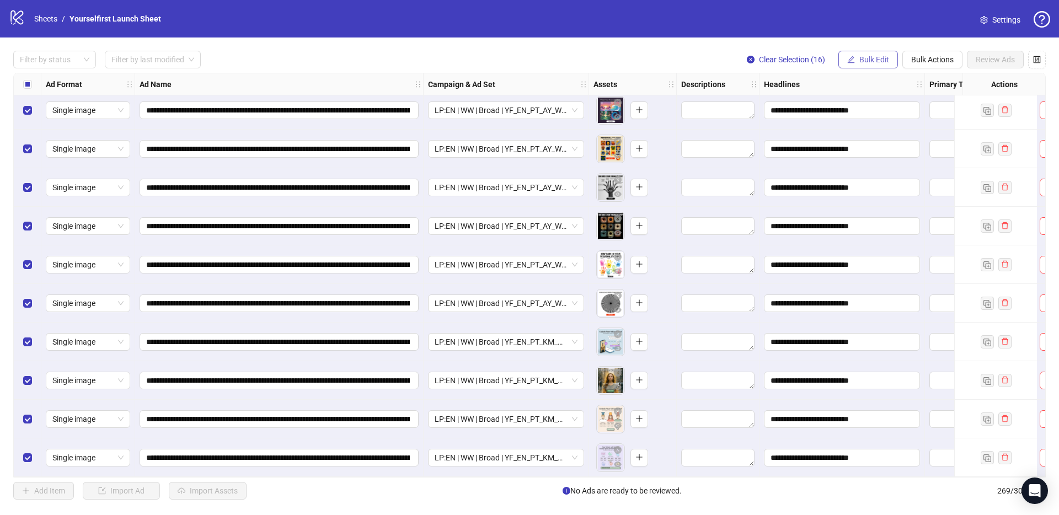
click at [877, 57] on span "Bulk Edit" at bounding box center [874, 59] width 30 height 9
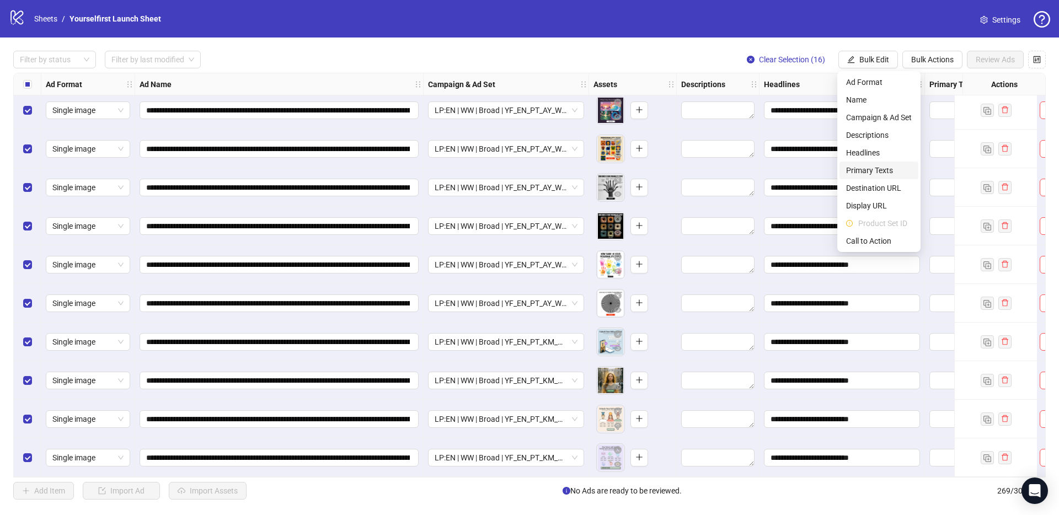
click at [877, 171] on span "Primary Texts" at bounding box center [879, 170] width 66 height 12
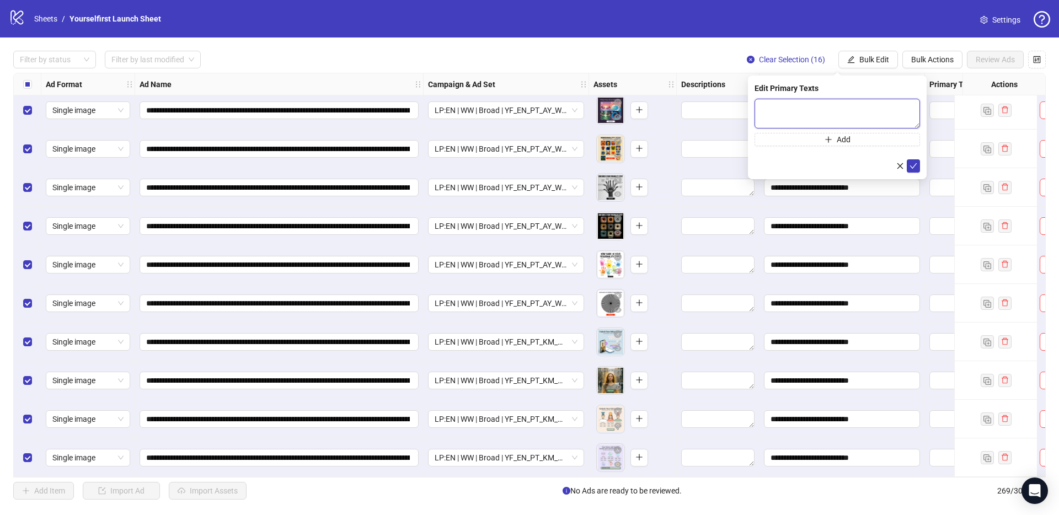
click at [838, 112] on textarea at bounding box center [836, 114] width 165 height 30
paste textarea "**********"
type textarea "**********"
click at [914, 165] on icon "check" at bounding box center [913, 166] width 7 height 6
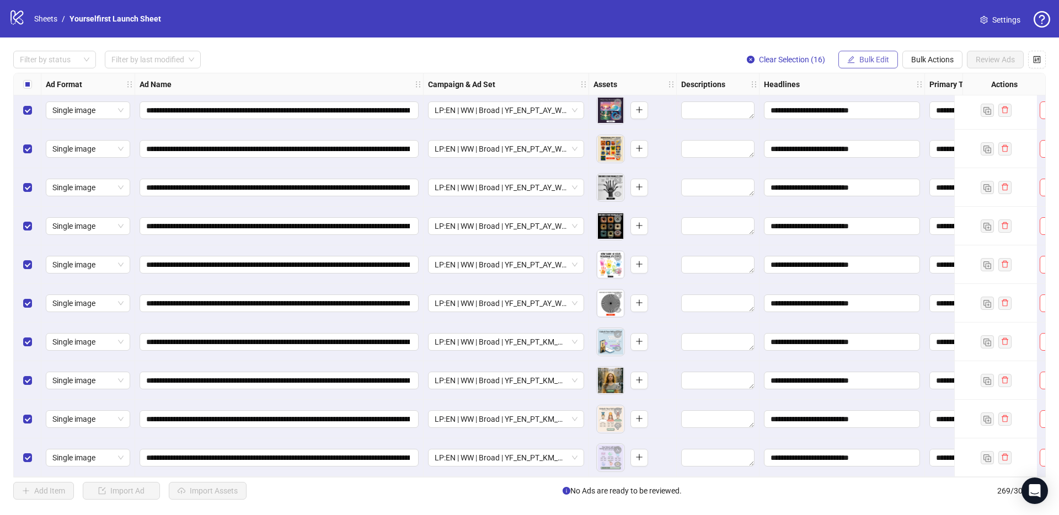
click at [867, 60] on span "Bulk Edit" at bounding box center [874, 59] width 30 height 9
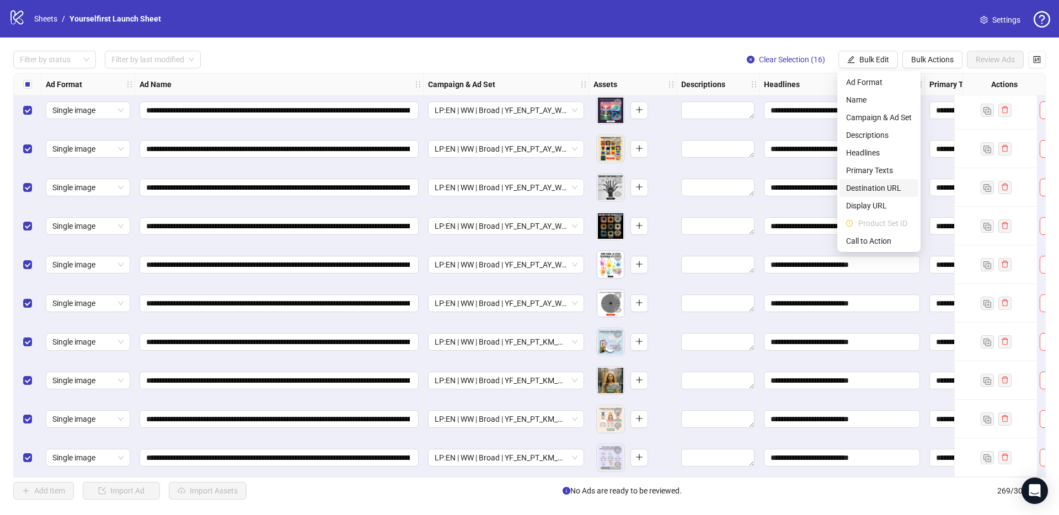
click at [873, 185] on span "Destination URL" at bounding box center [879, 188] width 66 height 12
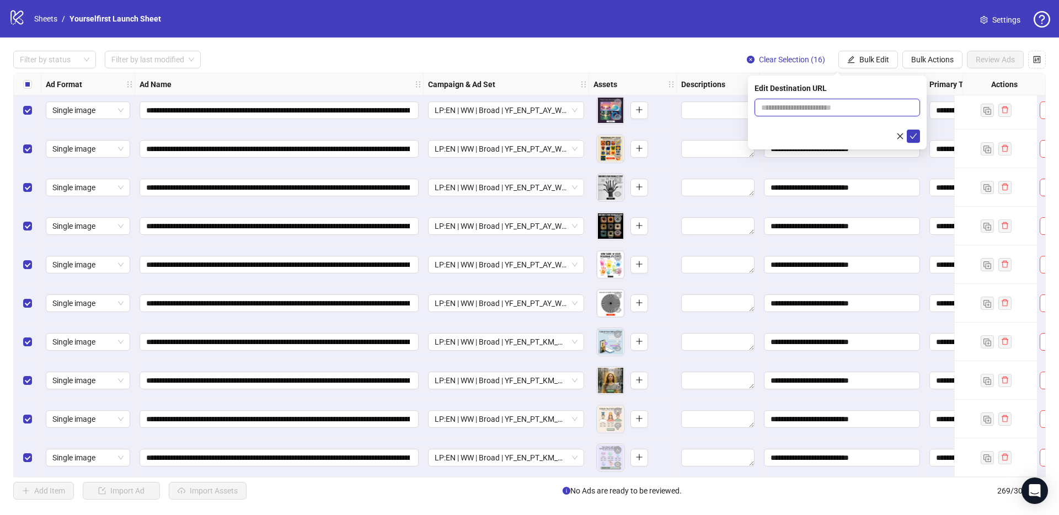
click at [838, 108] on input "text" at bounding box center [832, 107] width 143 height 12
paste input "**********"
type input "**********"
click at [915, 136] on icon "check" at bounding box center [913, 136] width 8 height 8
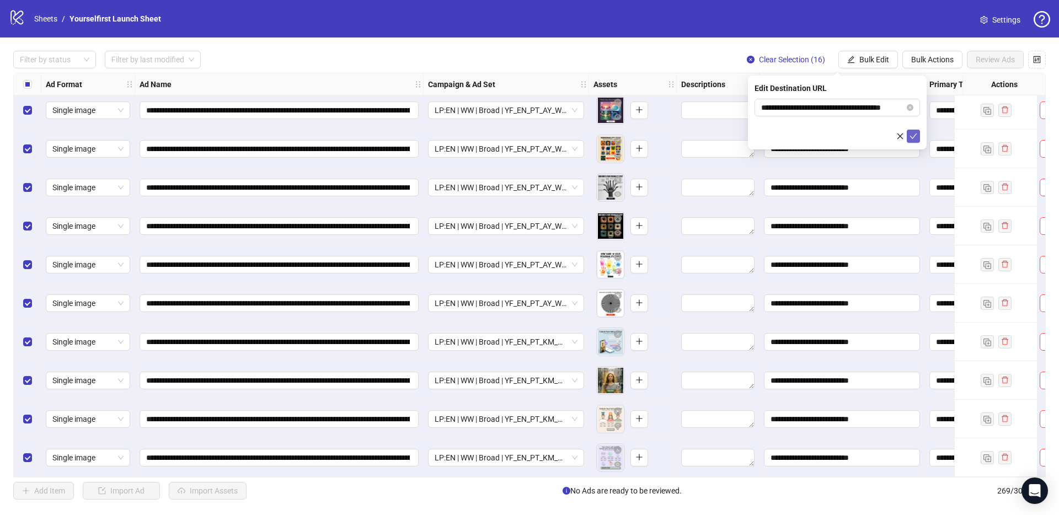
scroll to position [0, 0]
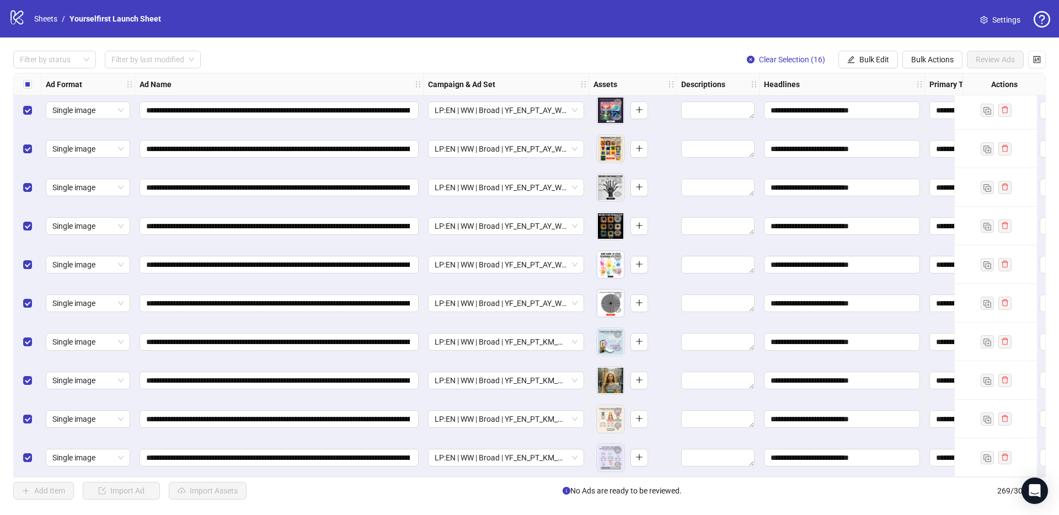
click at [348, 394] on div "**********" at bounding box center [279, 380] width 288 height 39
click at [323, 400] on div "**********" at bounding box center [279, 419] width 288 height 39
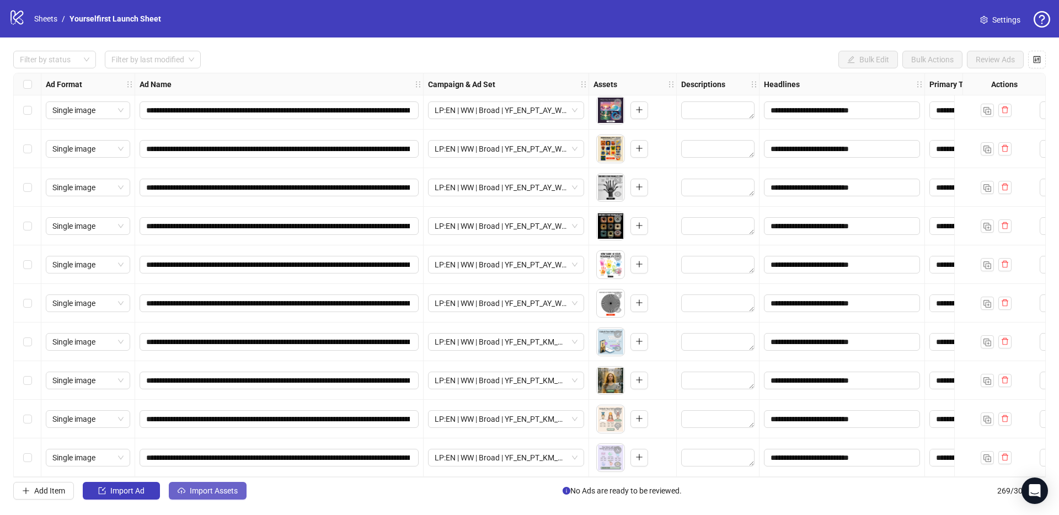
click at [228, 495] on span "Import Assets" at bounding box center [214, 490] width 48 height 9
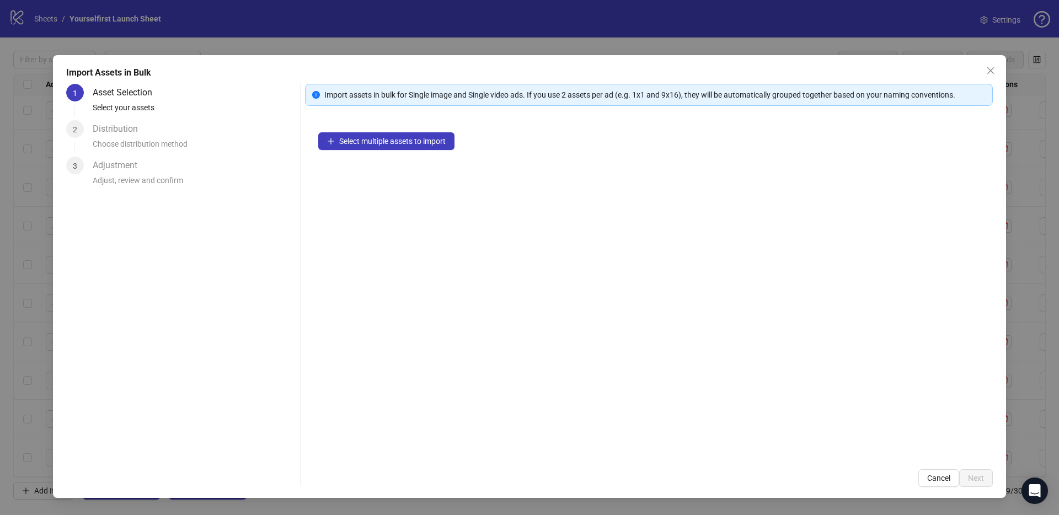
click at [401, 158] on div "Select multiple assets to import" at bounding box center [649, 287] width 688 height 337
click at [408, 146] on button "Select multiple assets to import" at bounding box center [386, 141] width 136 height 18
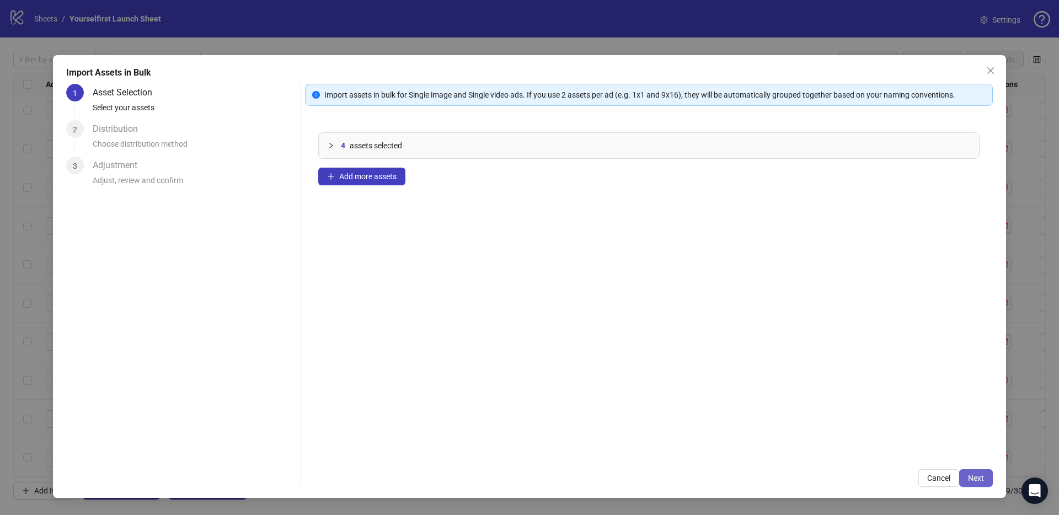
click at [972, 477] on span "Next" at bounding box center [976, 478] width 16 height 9
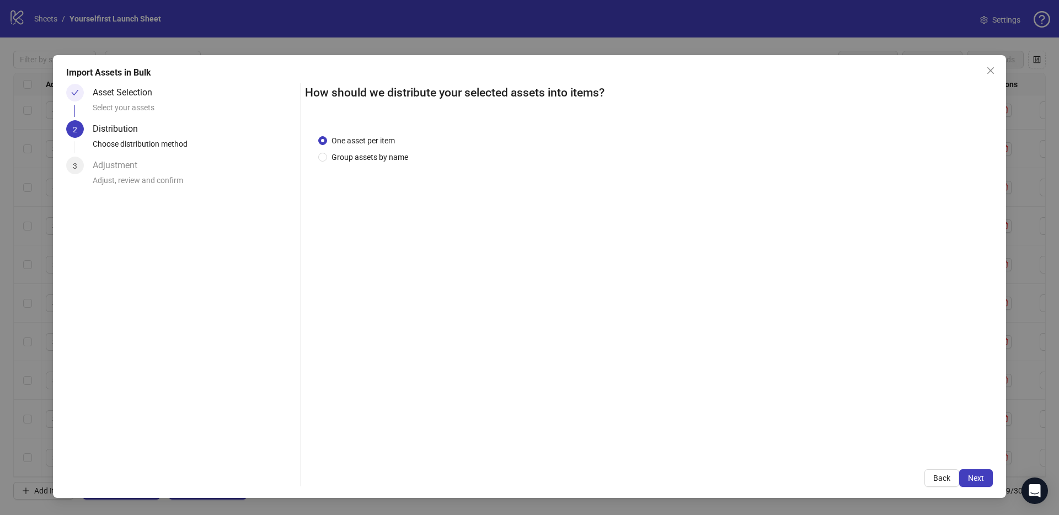
click at [974, 477] on span "Next" at bounding box center [976, 478] width 16 height 9
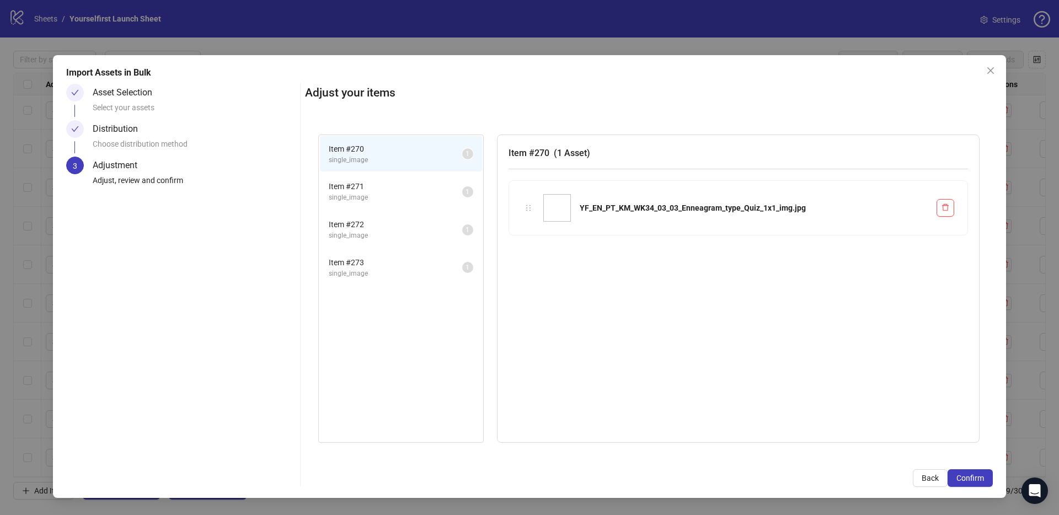
click at [974, 477] on span "Confirm" at bounding box center [970, 478] width 28 height 9
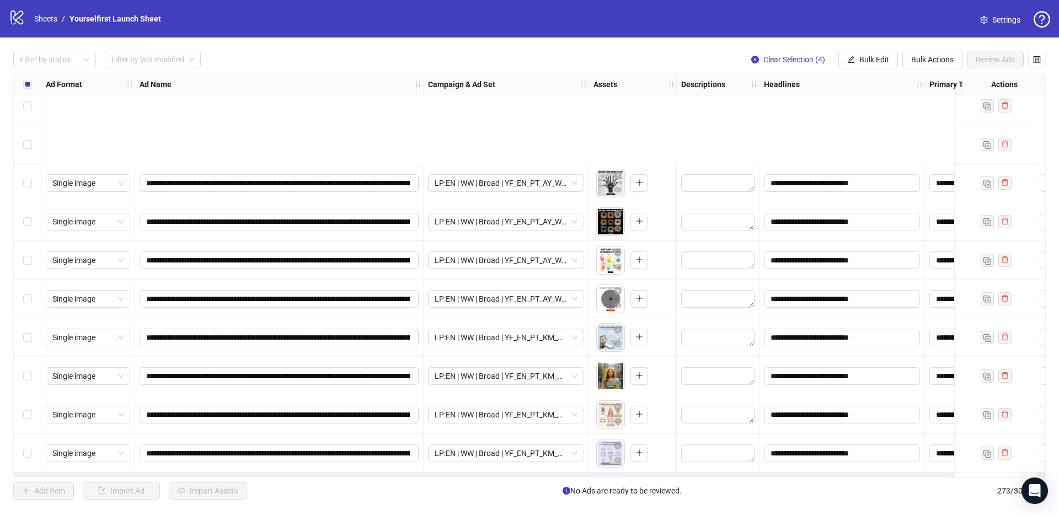
scroll to position [10160, 0]
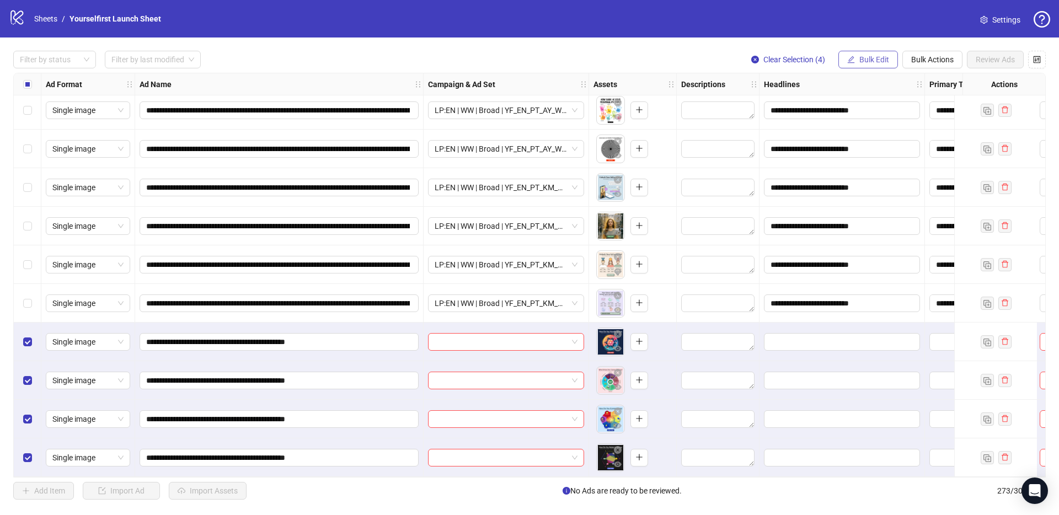
click at [868, 63] on span "Bulk Edit" at bounding box center [874, 59] width 30 height 9
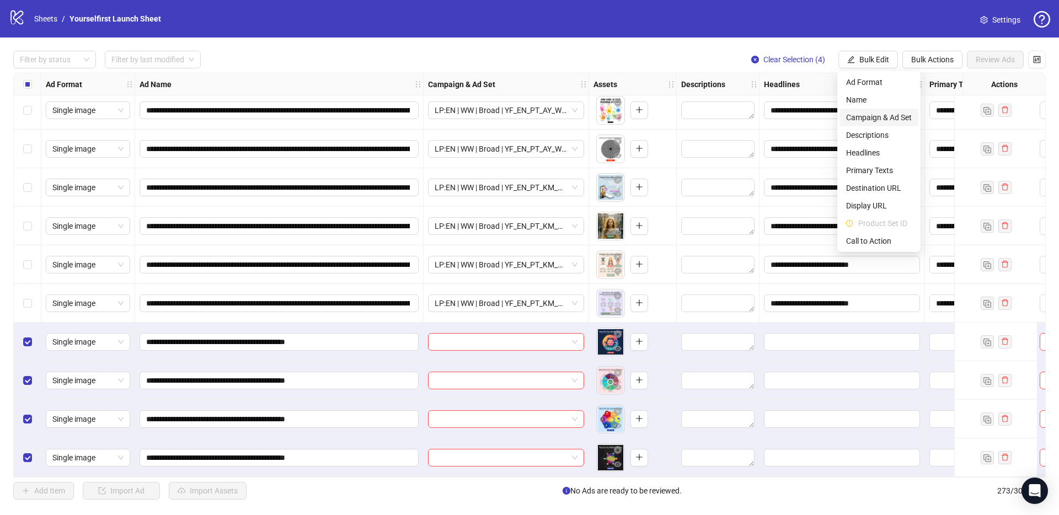
click at [870, 118] on span "Campaign & Ad Set" at bounding box center [879, 117] width 66 height 12
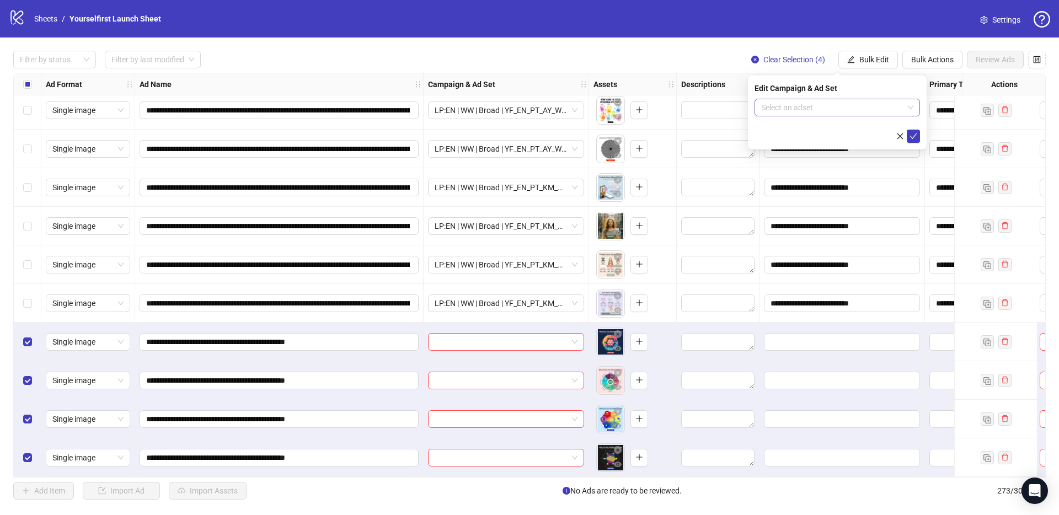
click at [817, 100] on input "search" at bounding box center [832, 107] width 142 height 17
paste input "**********"
type input "**********"
click at [834, 136] on div "[JS] YF | COLD | ABO | LP:EN | WW | CREATIVE TESTING | A18+ | [DATE]" at bounding box center [826, 141] width 126 height 10
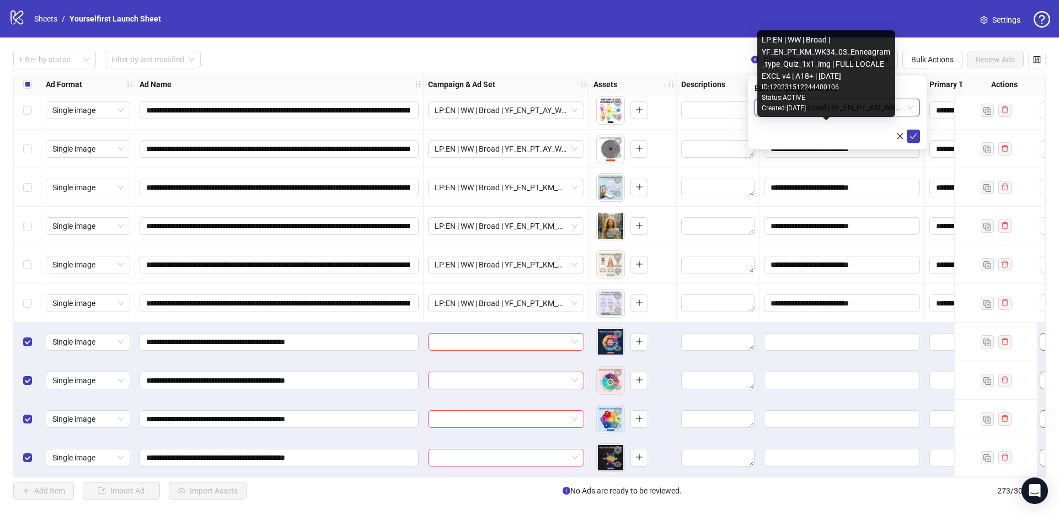
scroll to position [0, 0]
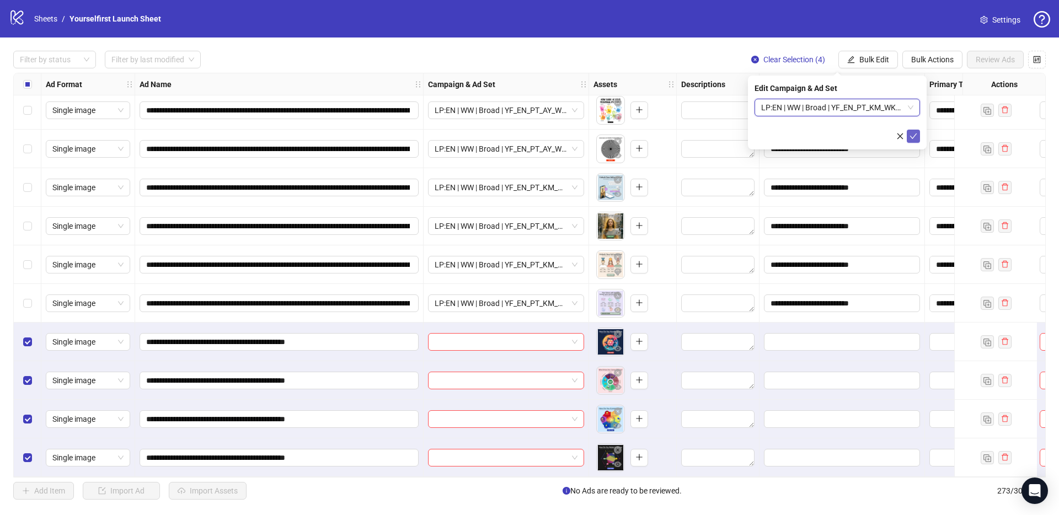
click at [910, 133] on icon "check" at bounding box center [913, 136] width 8 height 8
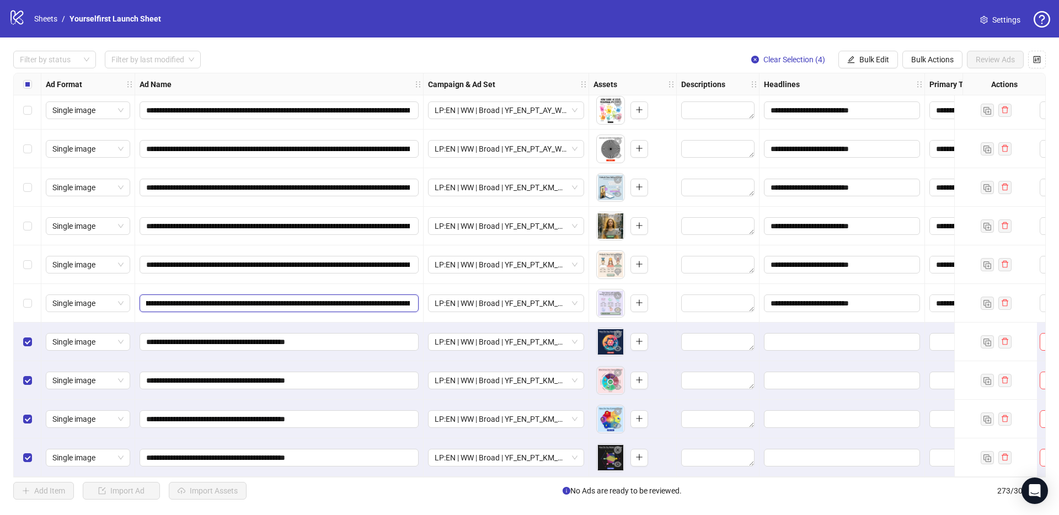
drag, startPoint x: 393, startPoint y: 299, endPoint x: 405, endPoint y: 299, distance: 12.1
click at [405, 299] on input "**********" at bounding box center [278, 303] width 264 height 12
click at [387, 298] on input "**********" at bounding box center [278, 303] width 264 height 12
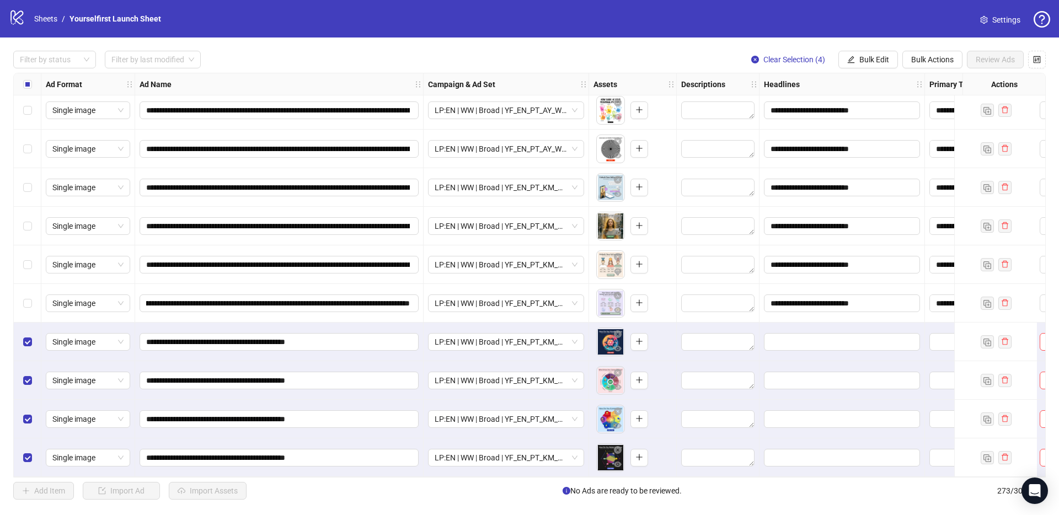
click at [376, 356] on div "**********" at bounding box center [279, 342] width 288 height 39
click at [880, 56] on span "Bulk Edit" at bounding box center [874, 59] width 30 height 9
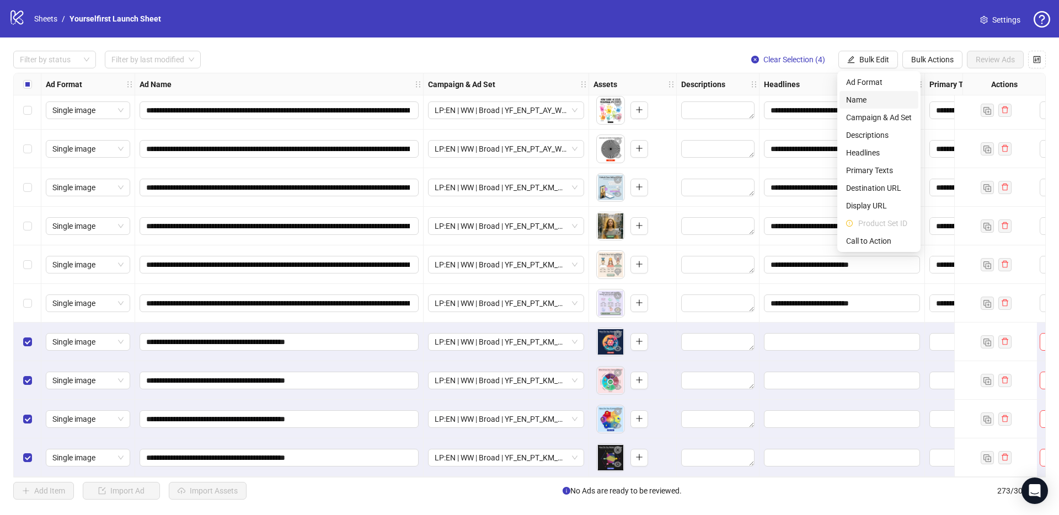
click at [871, 105] on span "Name" at bounding box center [879, 100] width 66 height 12
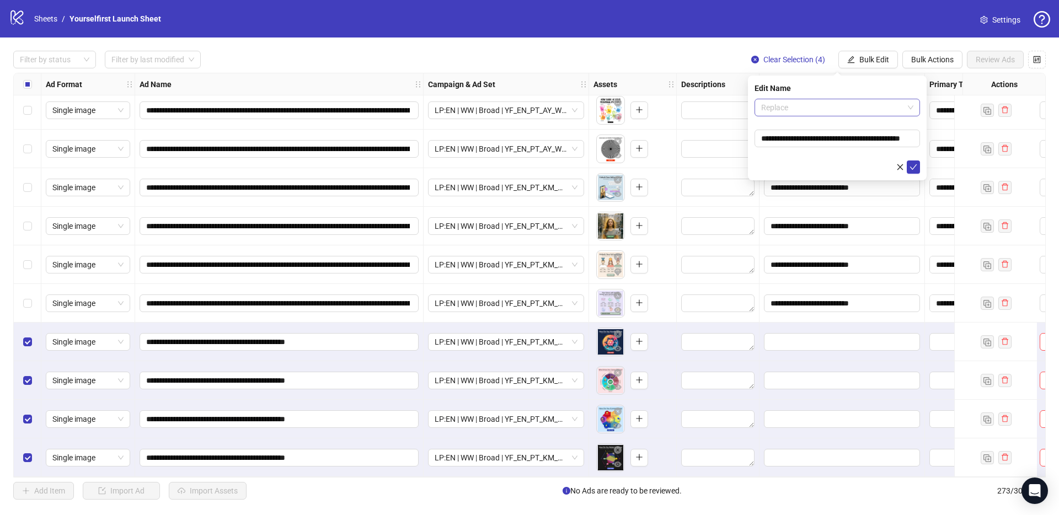
click at [829, 105] on span "Replace" at bounding box center [837, 107] width 152 height 17
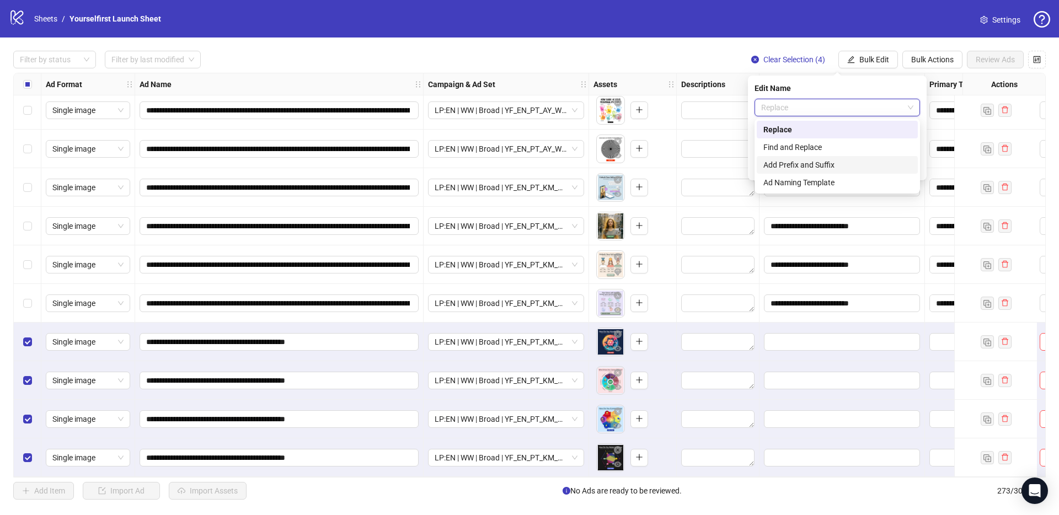
click at [814, 165] on div "Add Prefix and Suffix" at bounding box center [837, 165] width 148 height 12
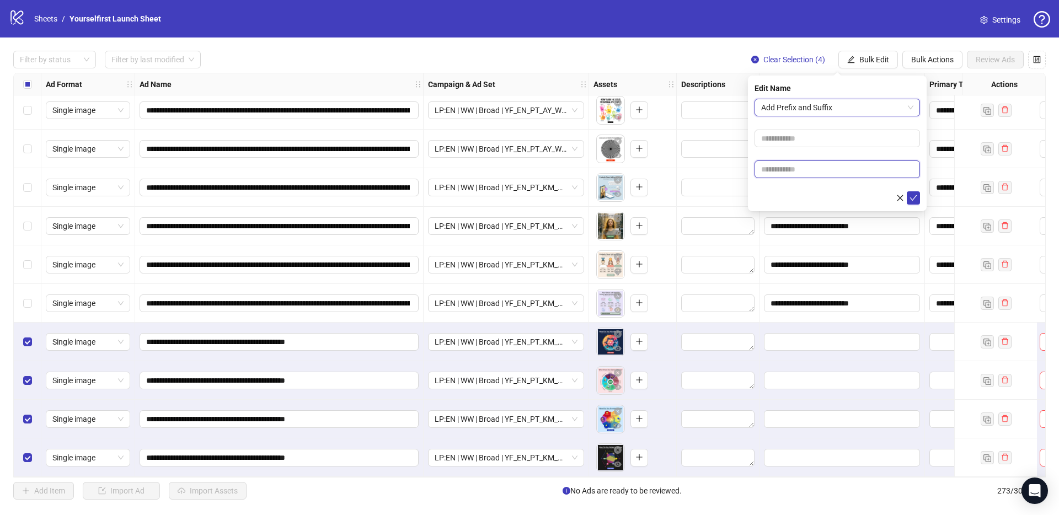
click at [801, 167] on input "text" at bounding box center [836, 169] width 165 height 18
paste input "**********"
type input "**********"
click at [914, 194] on icon "check" at bounding box center [913, 198] width 8 height 8
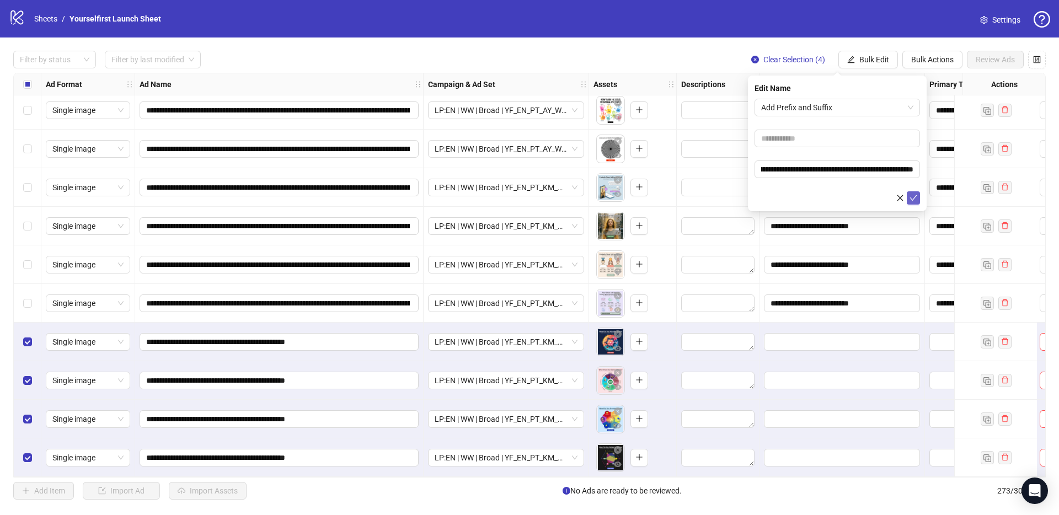
scroll to position [0, 0]
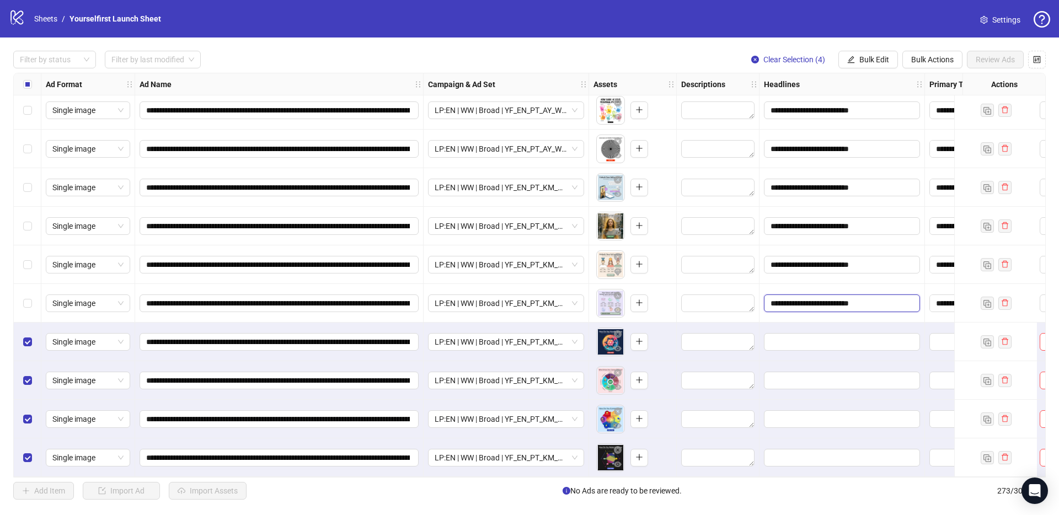
click at [830, 298] on input "**********" at bounding box center [840, 303] width 141 height 12
click at [859, 60] on span "Bulk Edit" at bounding box center [874, 59] width 30 height 9
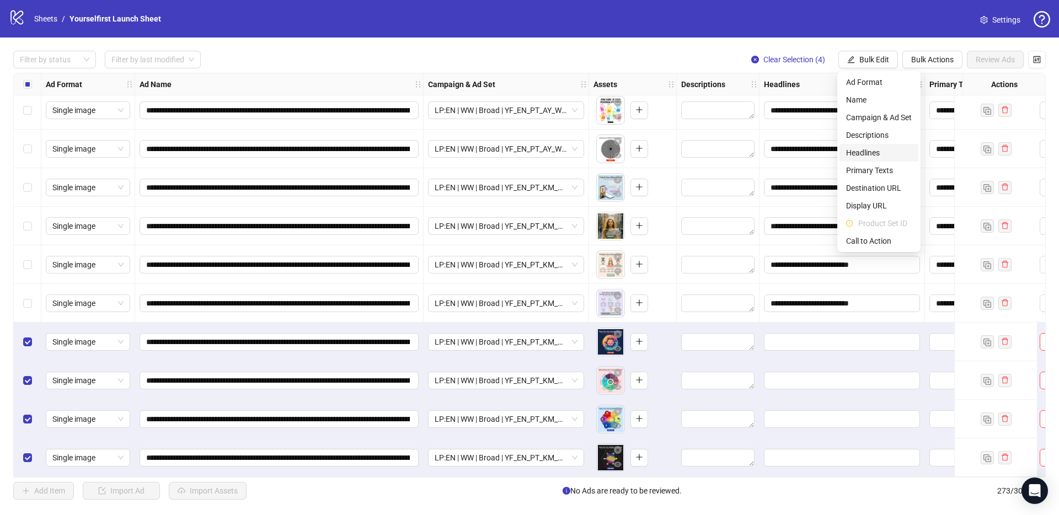
click at [873, 155] on span "Headlines" at bounding box center [879, 153] width 66 height 12
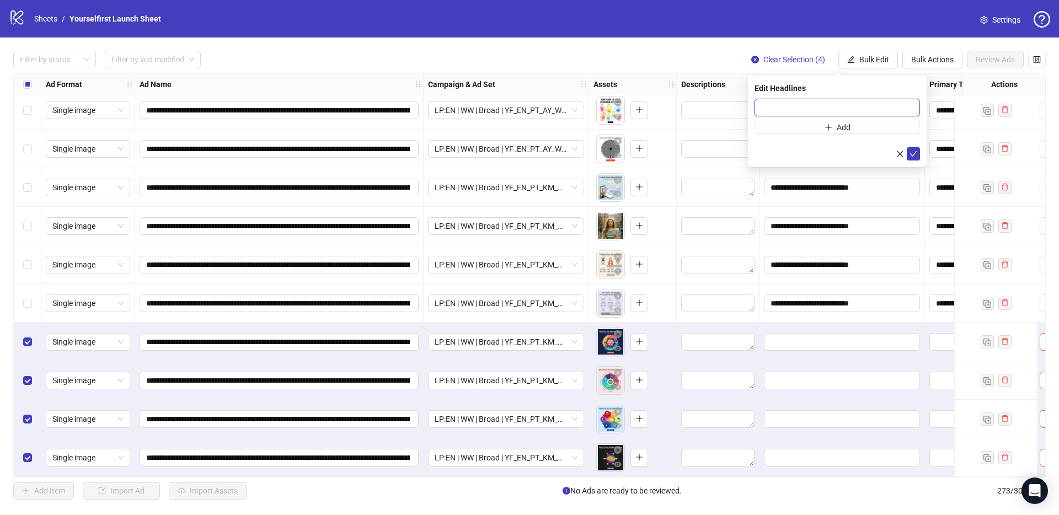
click at [850, 103] on input "text" at bounding box center [836, 108] width 165 height 18
paste input "**********"
type input "**********"
click at [915, 154] on icon "check" at bounding box center [913, 154] width 8 height 8
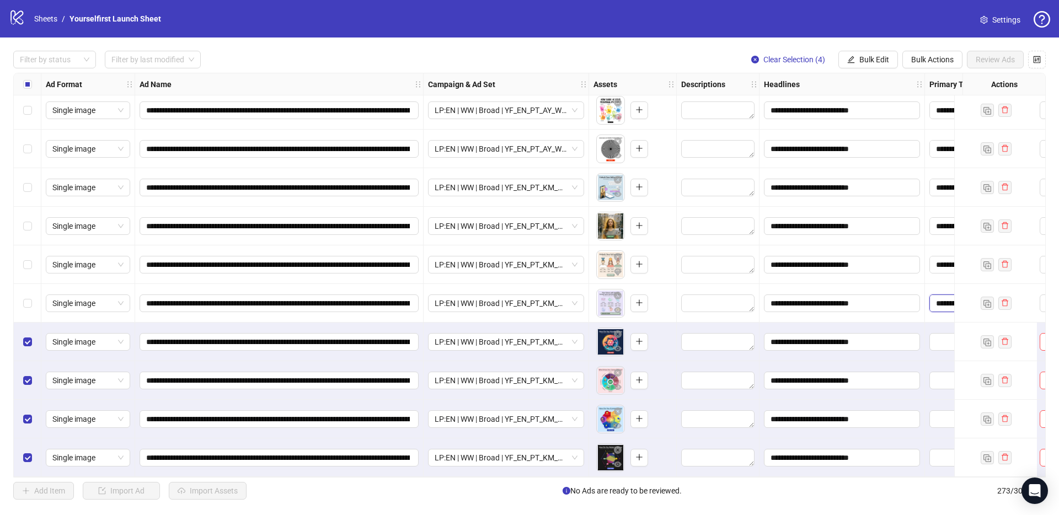
click at [942, 299] on textarea "**********" at bounding box center [979, 303] width 101 height 18
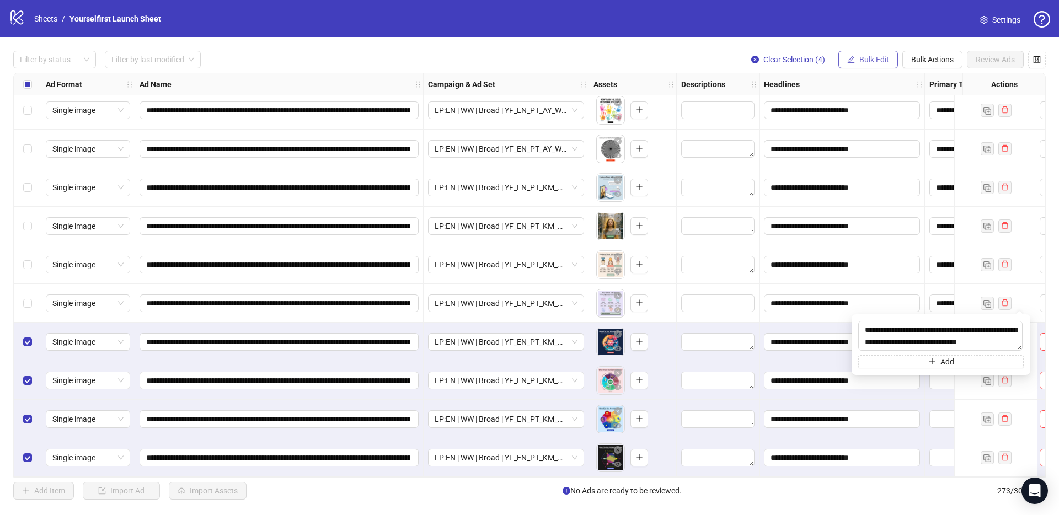
click at [884, 61] on span "Bulk Edit" at bounding box center [874, 59] width 30 height 9
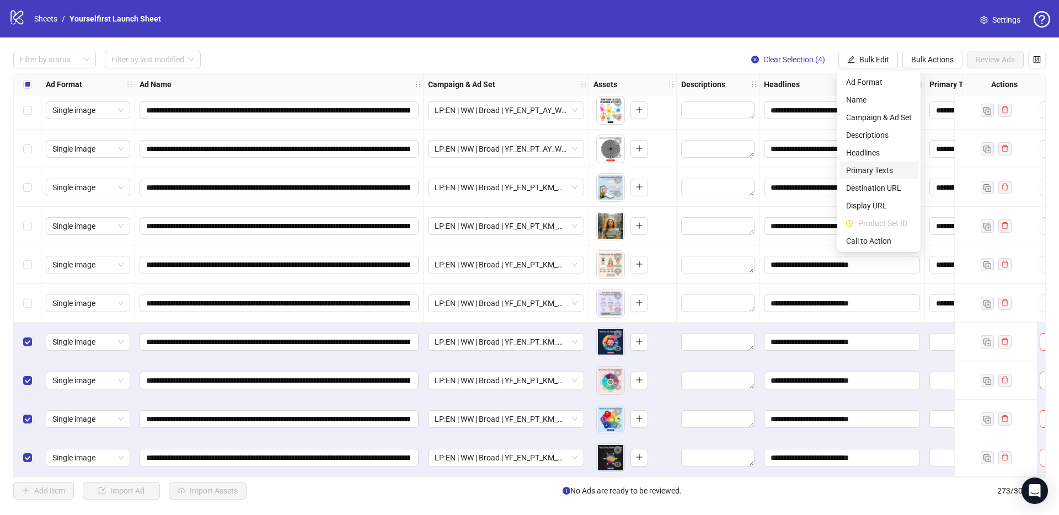
click at [870, 171] on span "Primary Texts" at bounding box center [879, 170] width 66 height 12
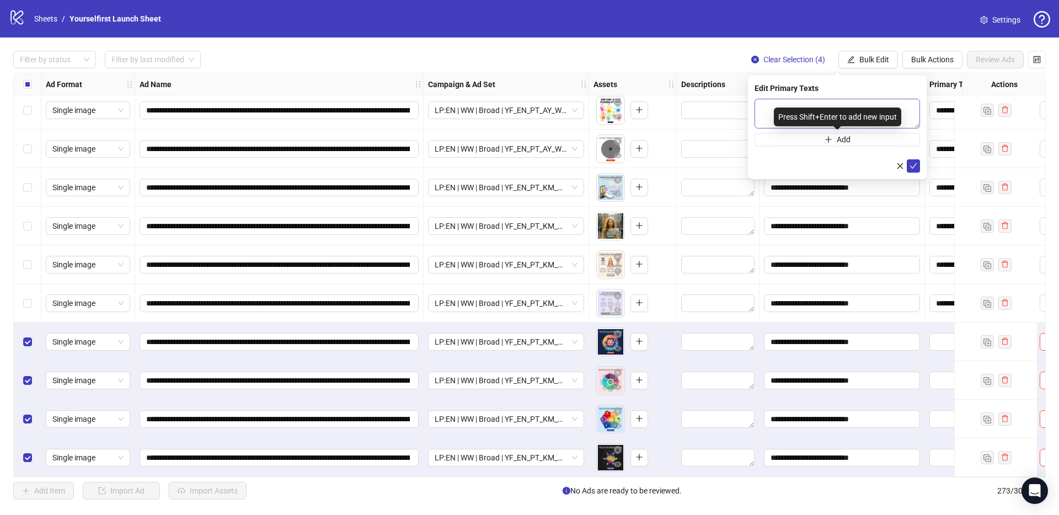
click at [823, 108] on div "Press Shift+Enter to add new input" at bounding box center [837, 117] width 127 height 19
click at [775, 108] on textarea at bounding box center [836, 114] width 165 height 30
paste textarea "**********"
type textarea "**********"
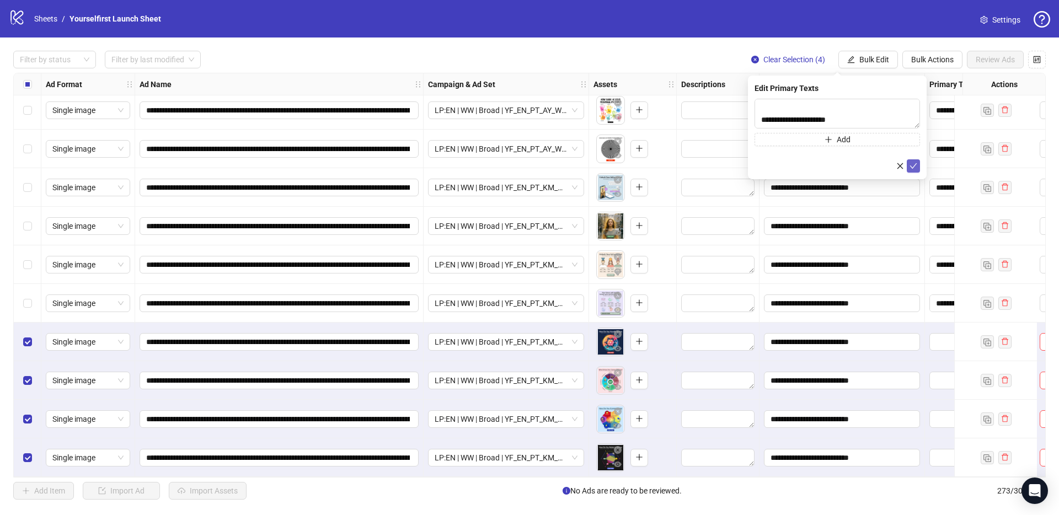
click at [909, 163] on icon "check" at bounding box center [913, 166] width 8 height 8
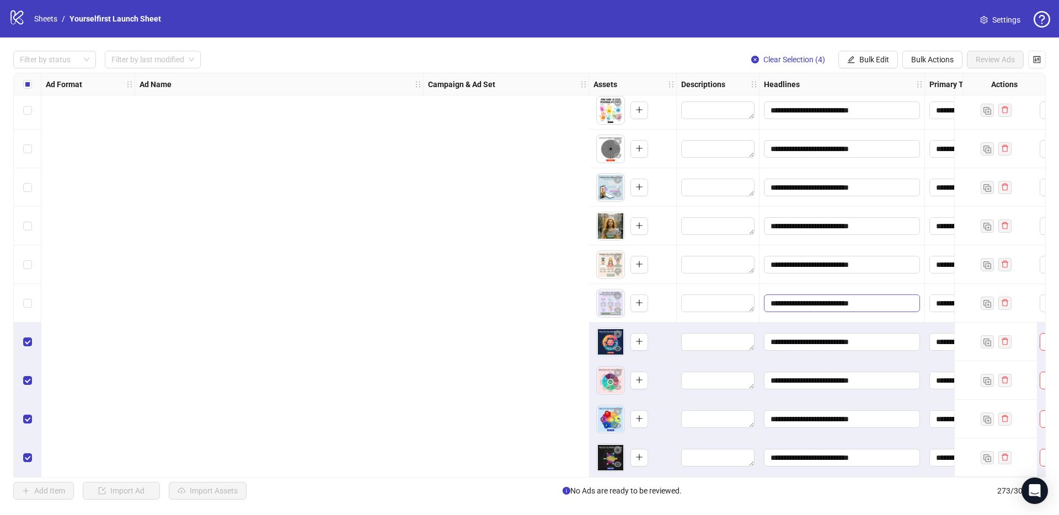
scroll to position [10160, 716]
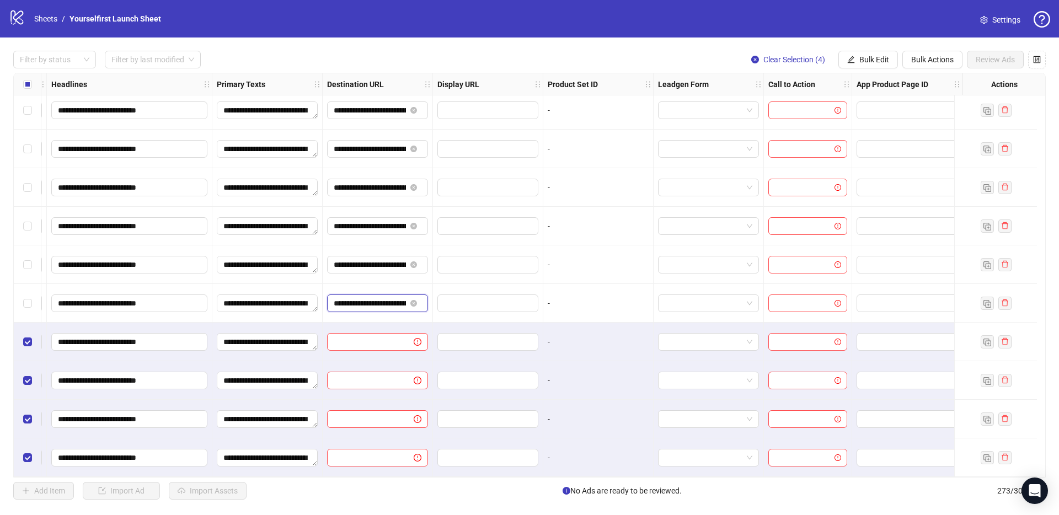
click at [370, 302] on input "**********" at bounding box center [370, 303] width 72 height 12
click at [872, 55] on button "Bulk Edit" at bounding box center [868, 60] width 60 height 18
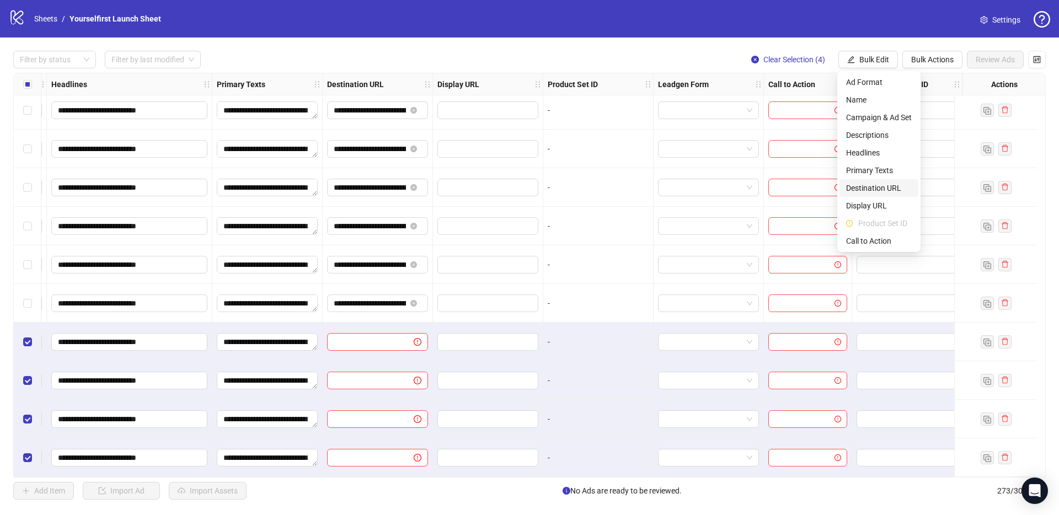
click at [882, 189] on span "Destination URL" at bounding box center [879, 188] width 66 height 12
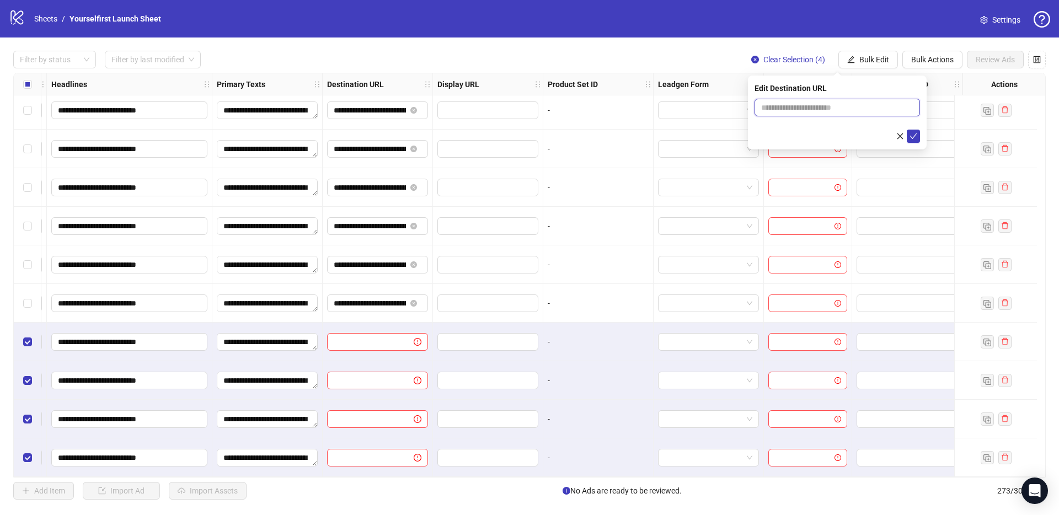
click at [844, 106] on input "text" at bounding box center [832, 107] width 143 height 12
paste input "**********"
type input "**********"
click at [916, 139] on icon "check" at bounding box center [913, 136] width 8 height 8
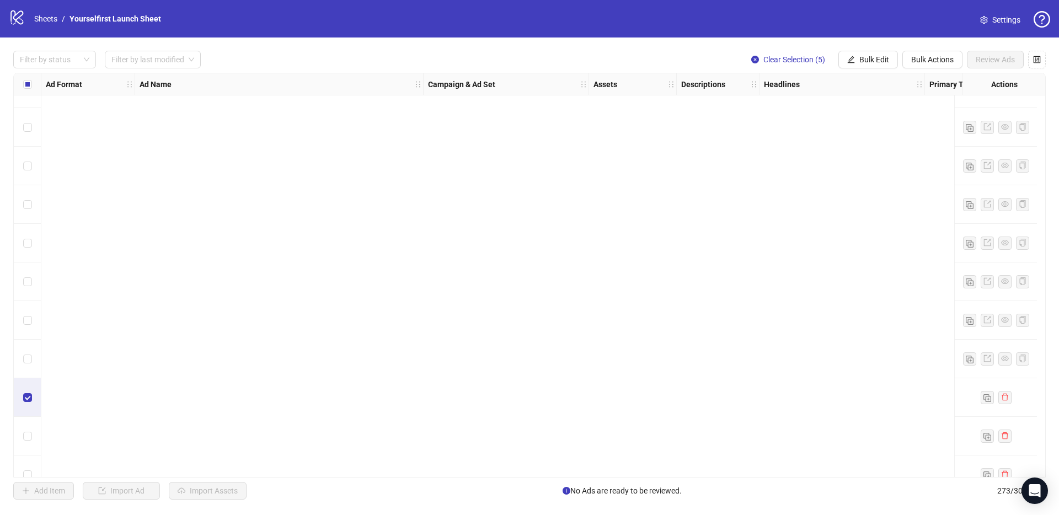
scroll to position [10160, 0]
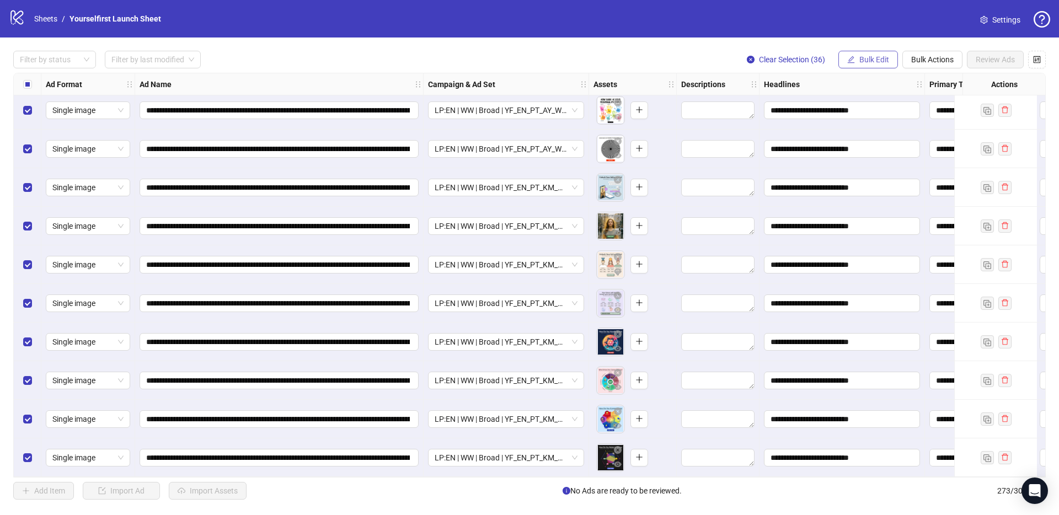
click at [862, 61] on span "Bulk Edit" at bounding box center [874, 59] width 30 height 9
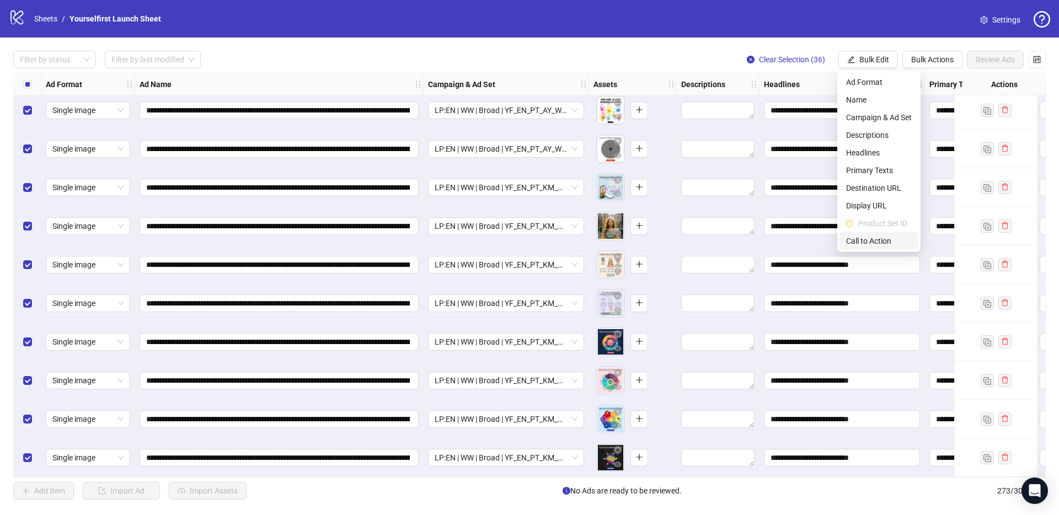
click at [856, 240] on span "Call to Action" at bounding box center [879, 241] width 66 height 12
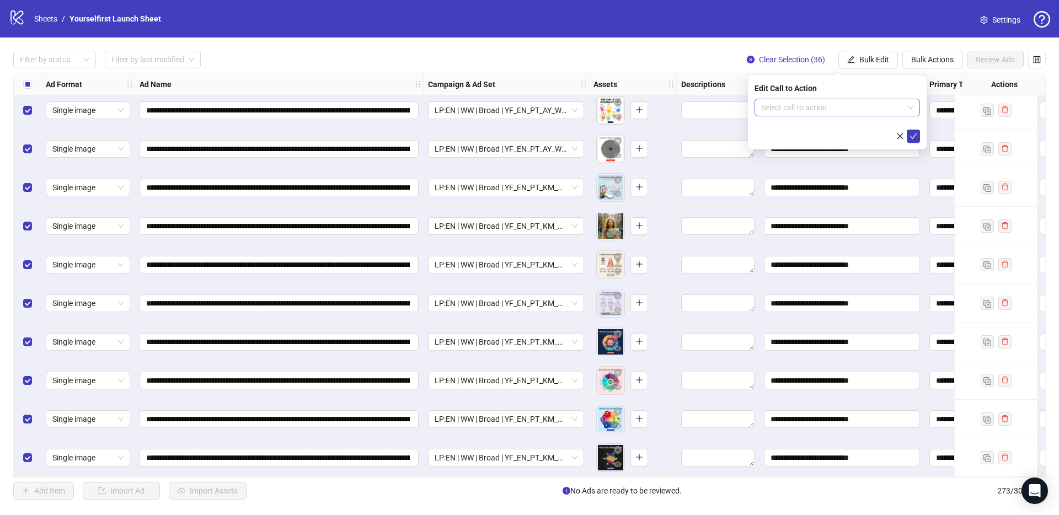
click at [836, 109] on input "search" at bounding box center [832, 107] width 142 height 17
type input "*****"
click at [798, 125] on div "Learn more" at bounding box center [837, 130] width 148 height 12
click at [915, 136] on icon "check" at bounding box center [913, 136] width 8 height 8
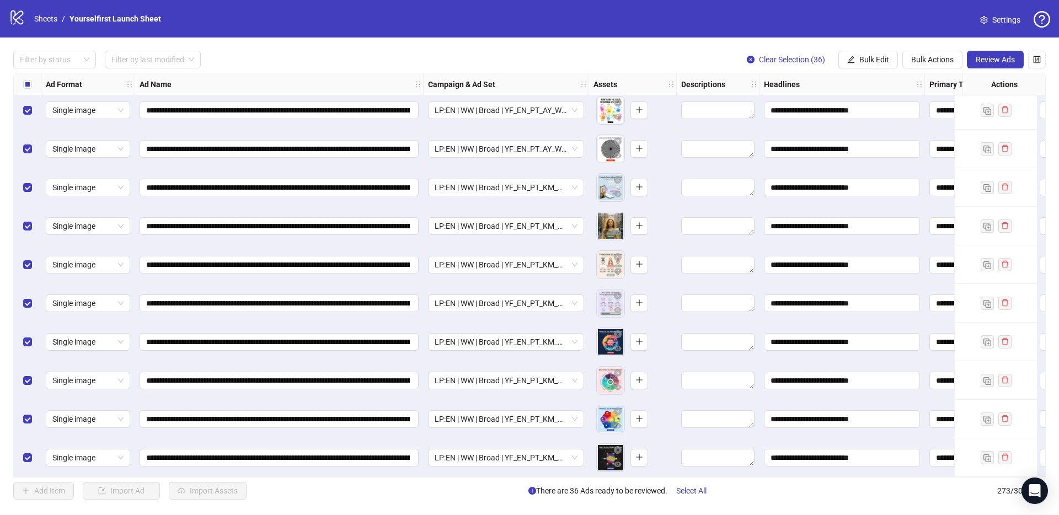
click at [509, 39] on div "**********" at bounding box center [529, 274] width 1059 height 475
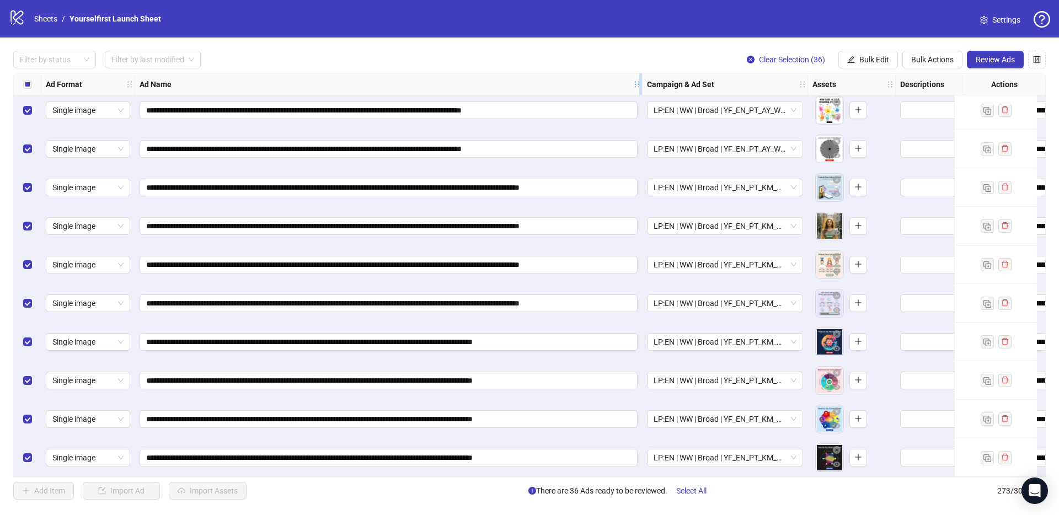
drag, startPoint x: 421, startPoint y: 84, endPoint x: 640, endPoint y: 90, distance: 219.0
click at [640, 90] on div "Resize Ad Name column" at bounding box center [640, 84] width 3 height 22
click at [321, 40] on div "**********" at bounding box center [529, 274] width 1059 height 475
click at [518, 69] on div "**********" at bounding box center [529, 274] width 1059 height 475
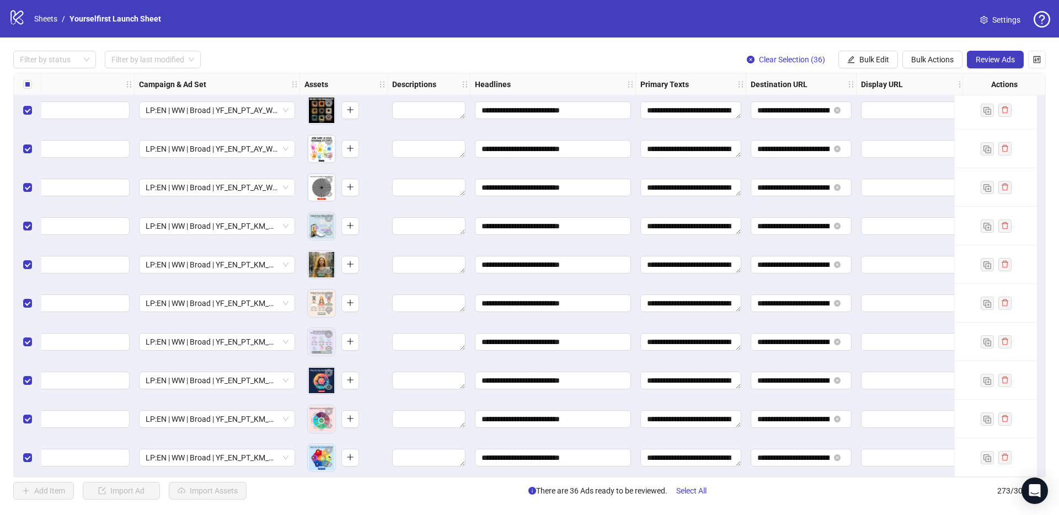
scroll to position [10160, 508]
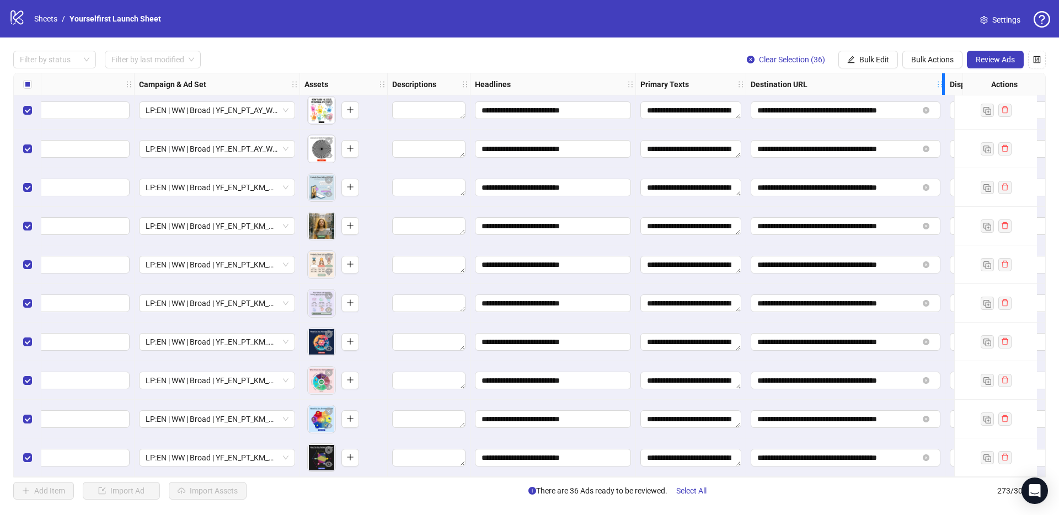
drag, startPoint x: 855, startPoint y: 84, endPoint x: 944, endPoint y: 91, distance: 89.1
click at [944, 91] on div "Destination URL" at bounding box center [845, 84] width 199 height 22
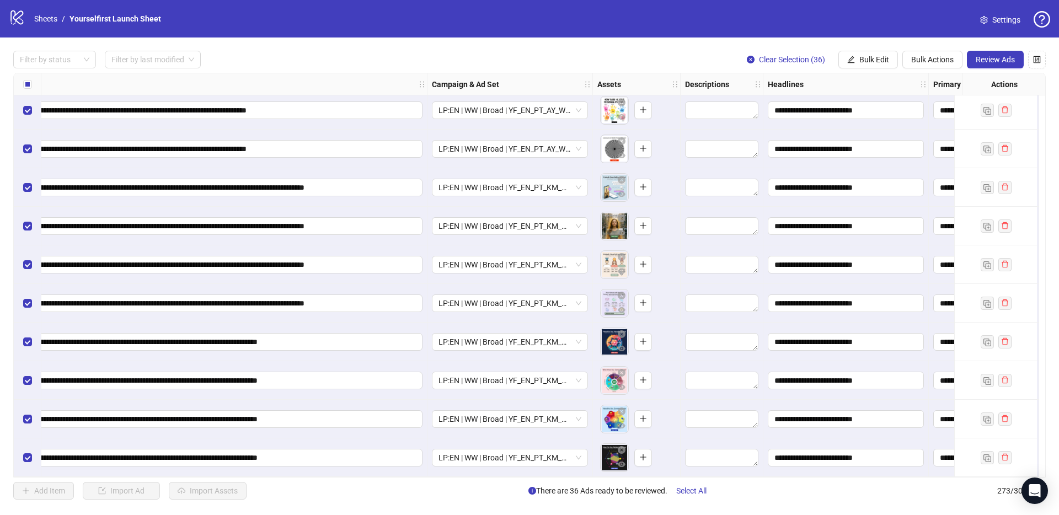
scroll to position [10160, 0]
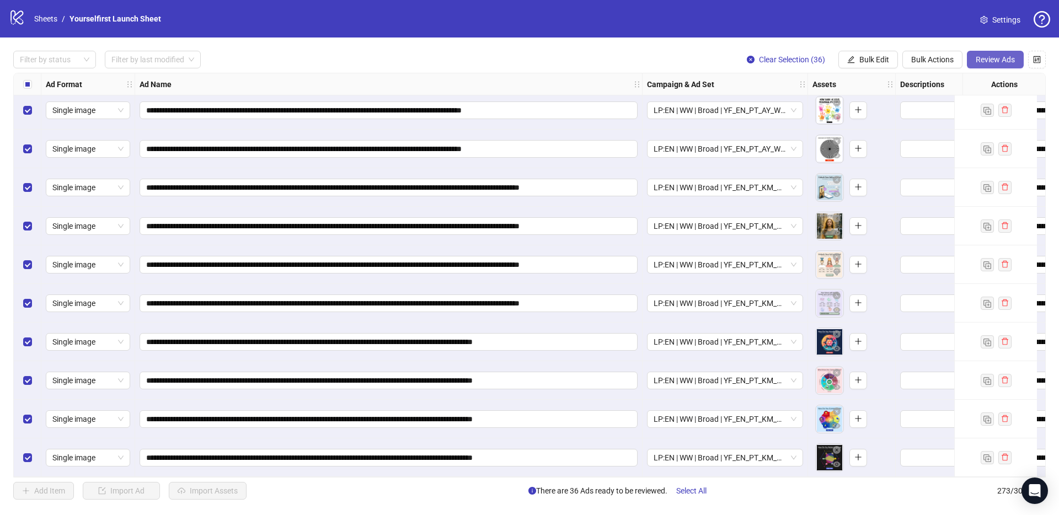
click at [990, 57] on span "Review Ads" at bounding box center [994, 59] width 39 height 9
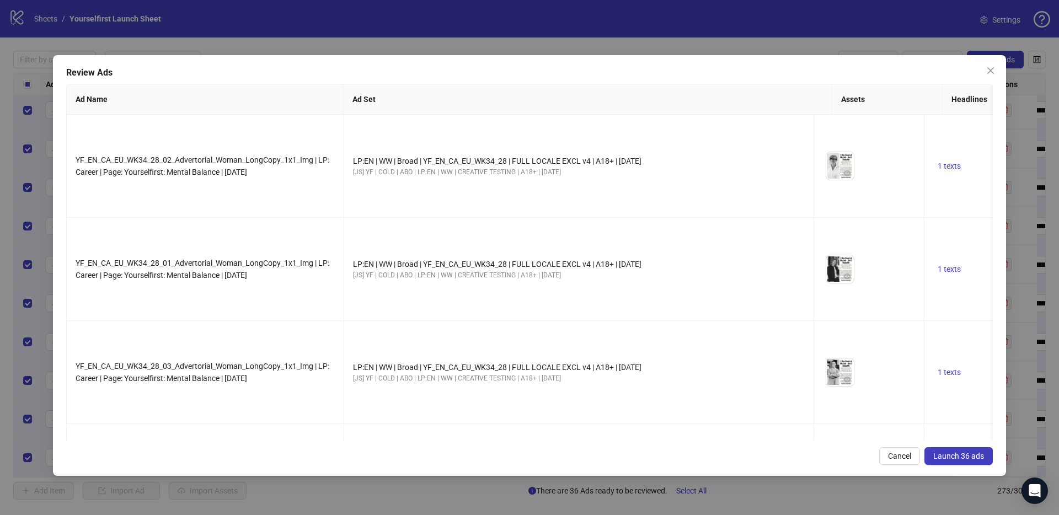
click at [962, 453] on span "Launch 36 ads" at bounding box center [958, 456] width 51 height 9
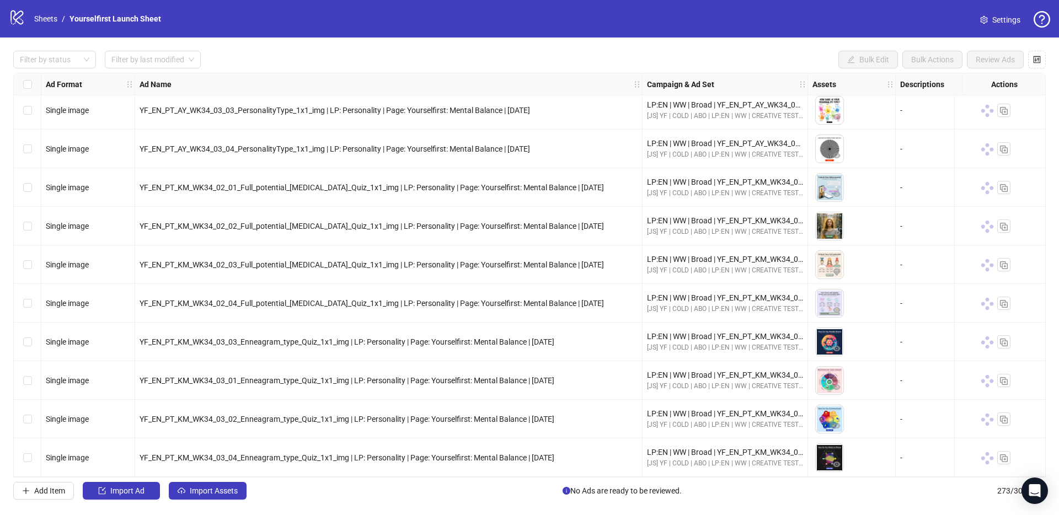
click at [453, 60] on div "Filter by status Filter by last modified Bulk Edit Bulk Actions Review Ads" at bounding box center [529, 60] width 1032 height 18
click at [473, 31] on div "logo/logo-mobile Sheets / Yourselfirst Launch Sheet Settings" at bounding box center [529, 18] width 1059 height 37
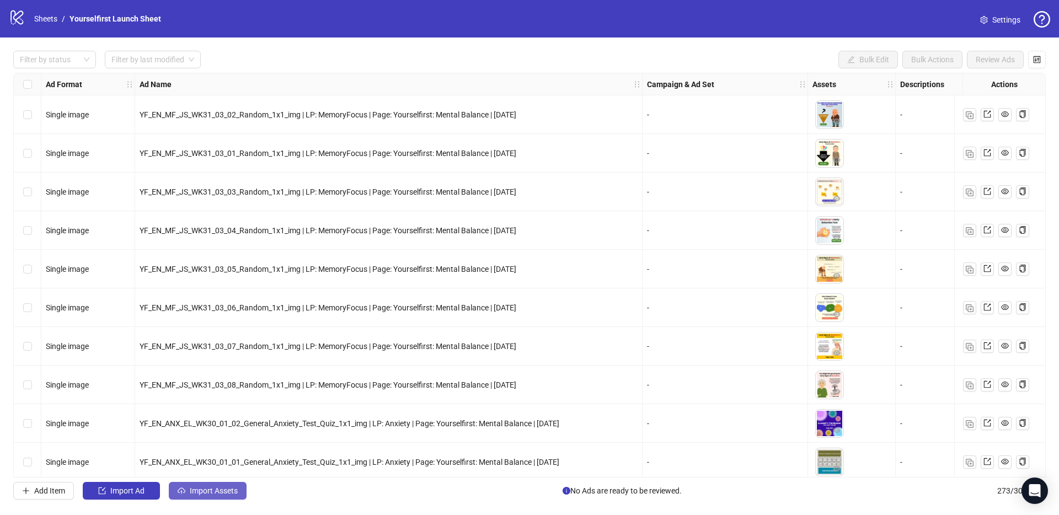
click at [233, 494] on span "Import Assets" at bounding box center [214, 490] width 48 height 9
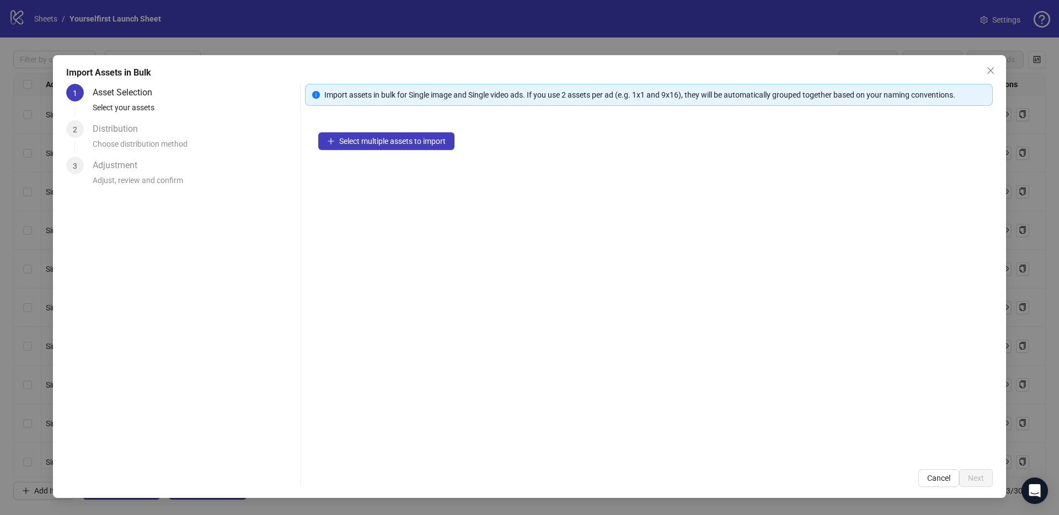
click at [419, 152] on div "Select multiple assets to import" at bounding box center [649, 287] width 688 height 337
click at [418, 145] on span "Select multiple assets to import" at bounding box center [392, 141] width 106 height 9
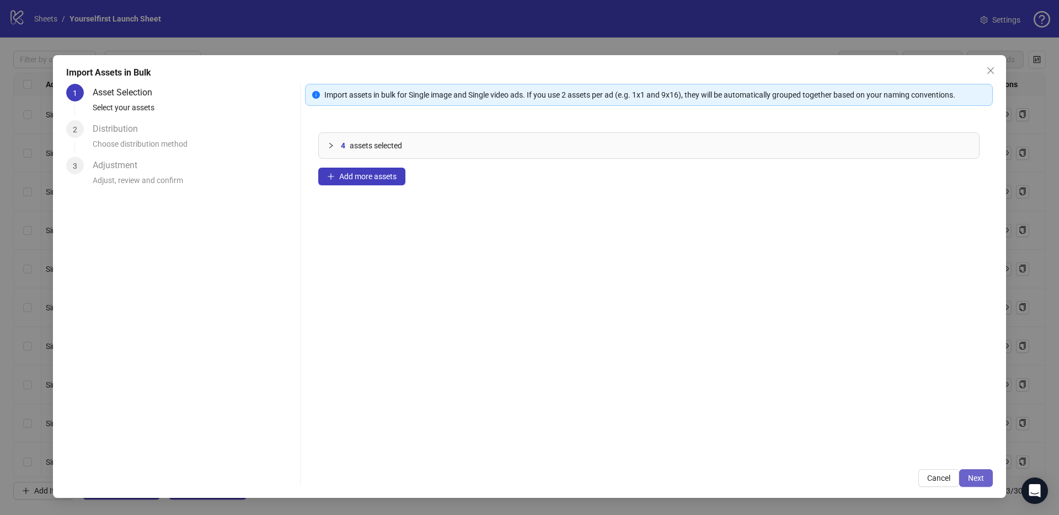
click at [975, 480] on span "Next" at bounding box center [976, 478] width 16 height 9
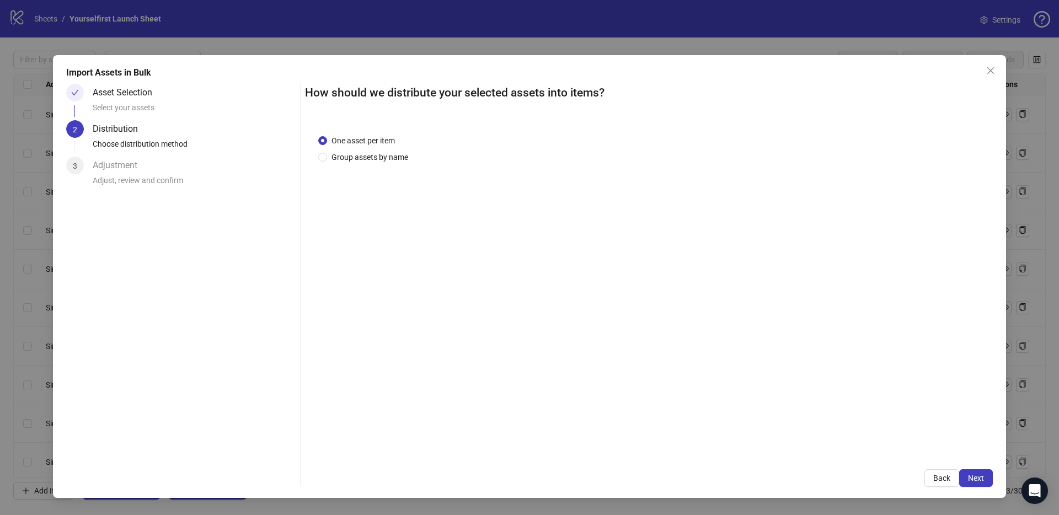
click at [975, 480] on span "Next" at bounding box center [976, 478] width 16 height 9
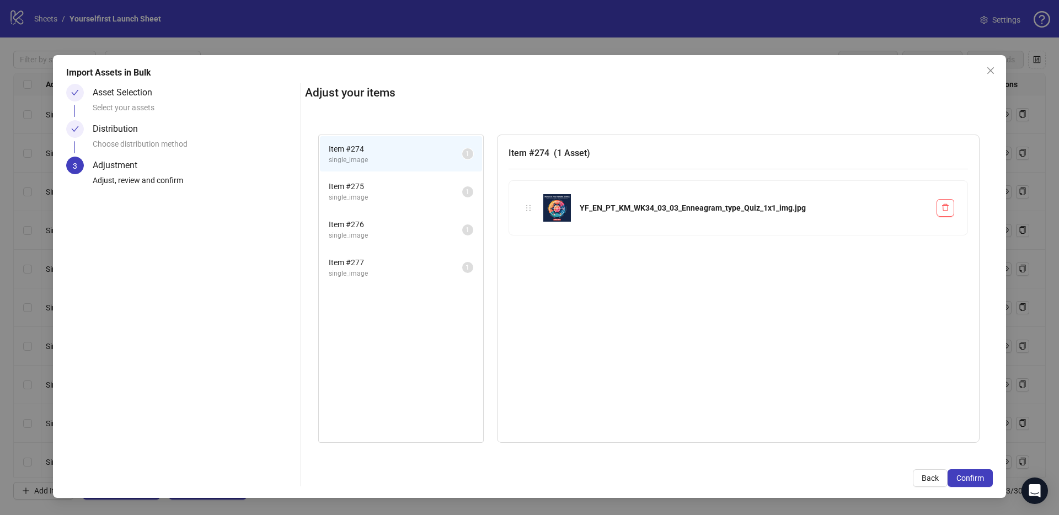
click at [975, 480] on span "Confirm" at bounding box center [970, 478] width 28 height 9
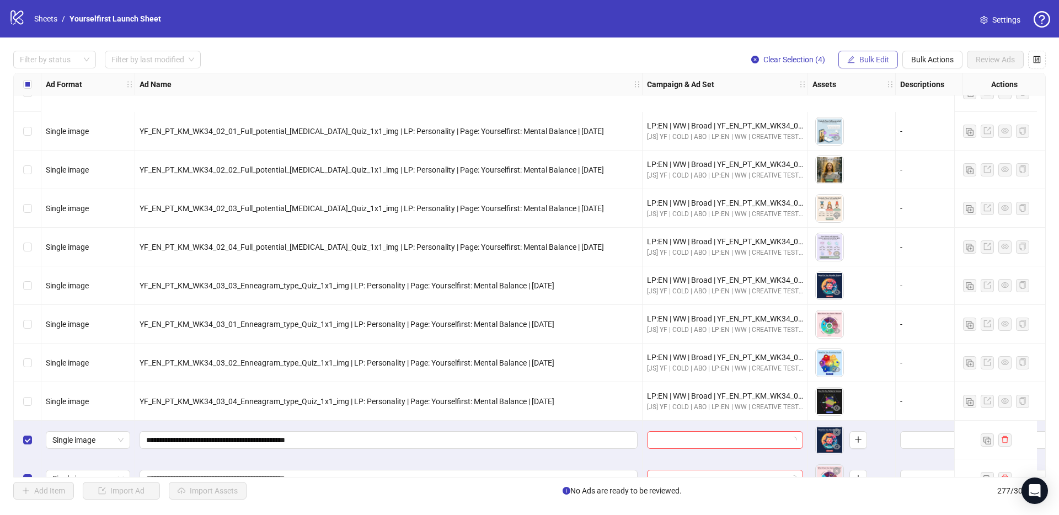
scroll to position [10314, 0]
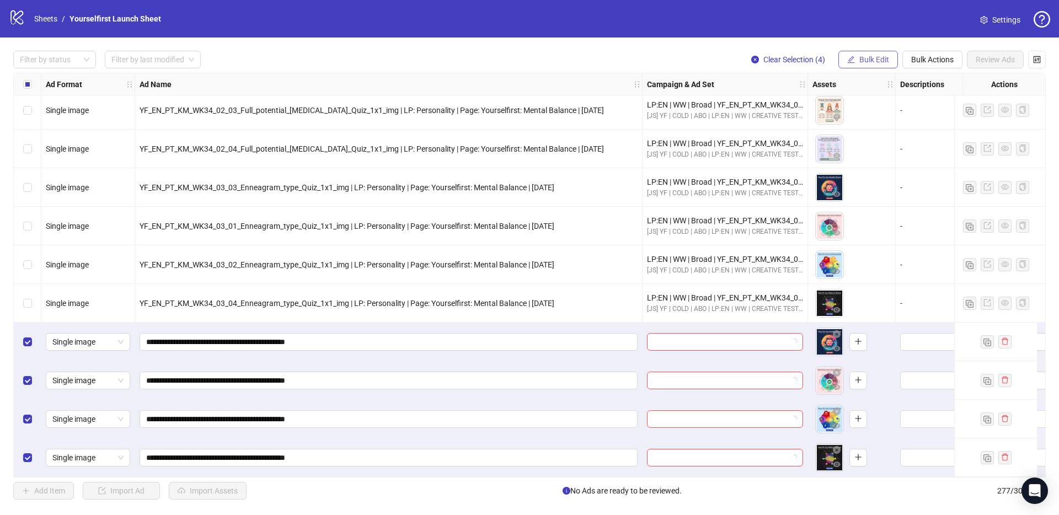
click at [875, 58] on span "Bulk Edit" at bounding box center [874, 59] width 30 height 9
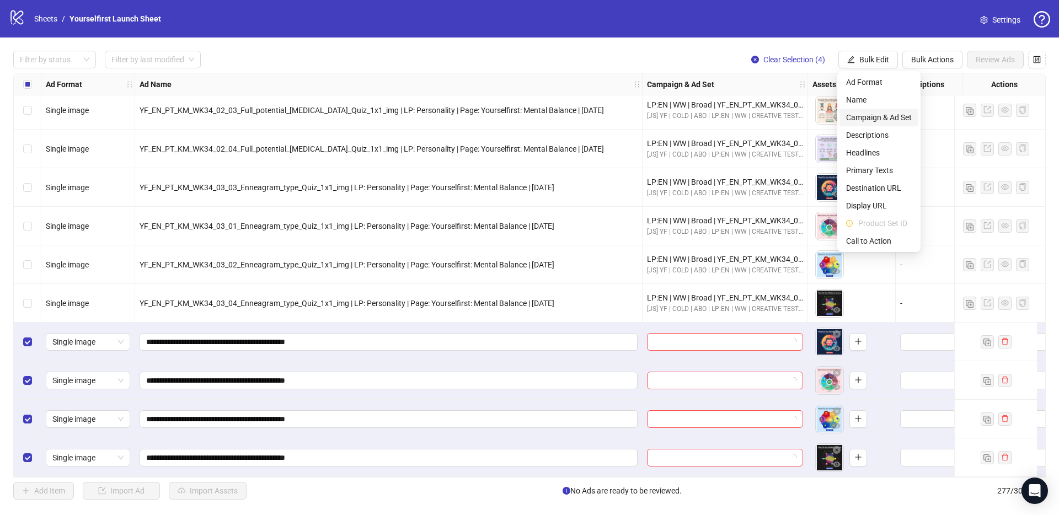
click at [879, 119] on span "Campaign & Ad Set" at bounding box center [879, 117] width 66 height 12
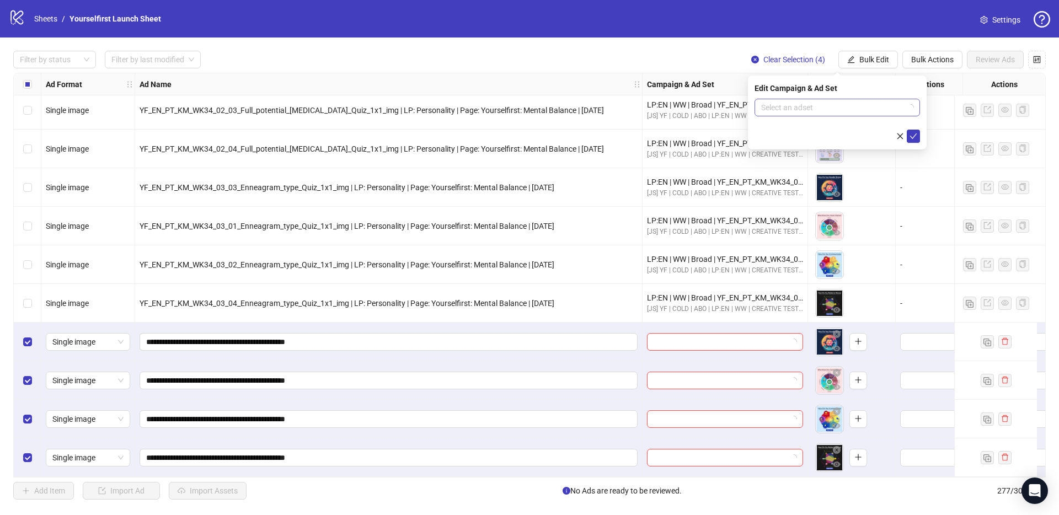
click at [821, 106] on input "search" at bounding box center [832, 107] width 142 height 17
paste input "**********"
type input "**********"
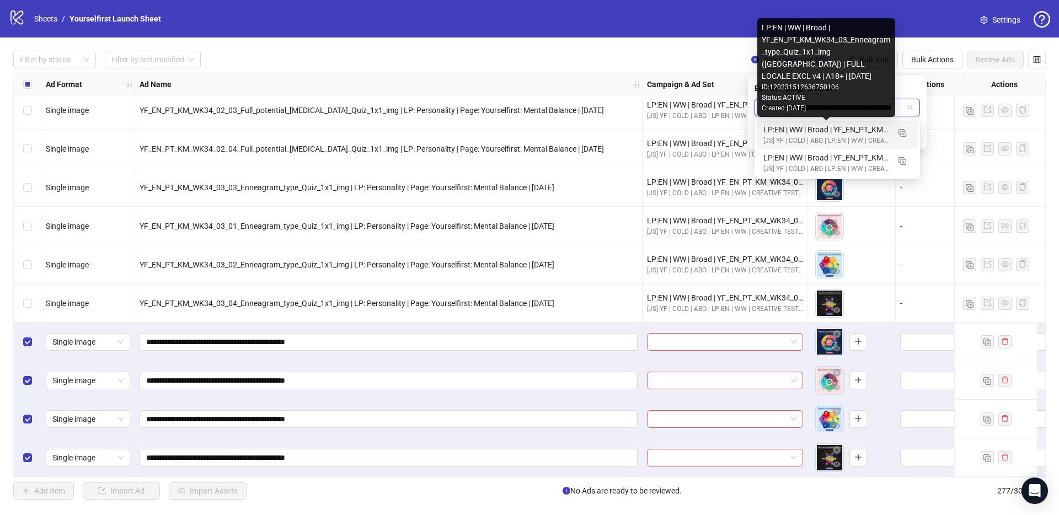
click at [824, 129] on div "LP:EN | WW | Broad | YF_EN_PT_KM_WK34_03_Enneagram_type_Quiz_1x1_img (CA) | FUL…" at bounding box center [826, 130] width 126 height 12
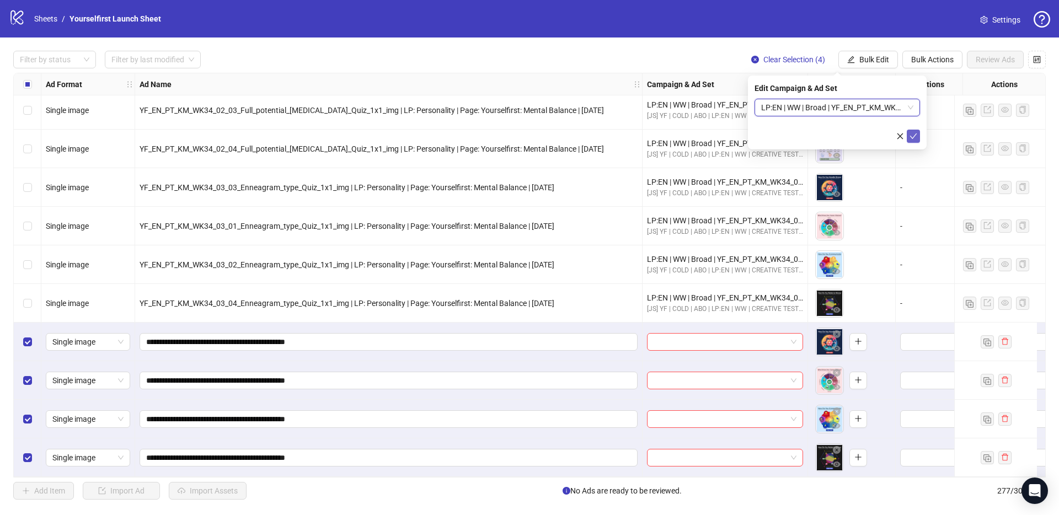
click at [914, 136] on icon "check" at bounding box center [913, 136] width 8 height 8
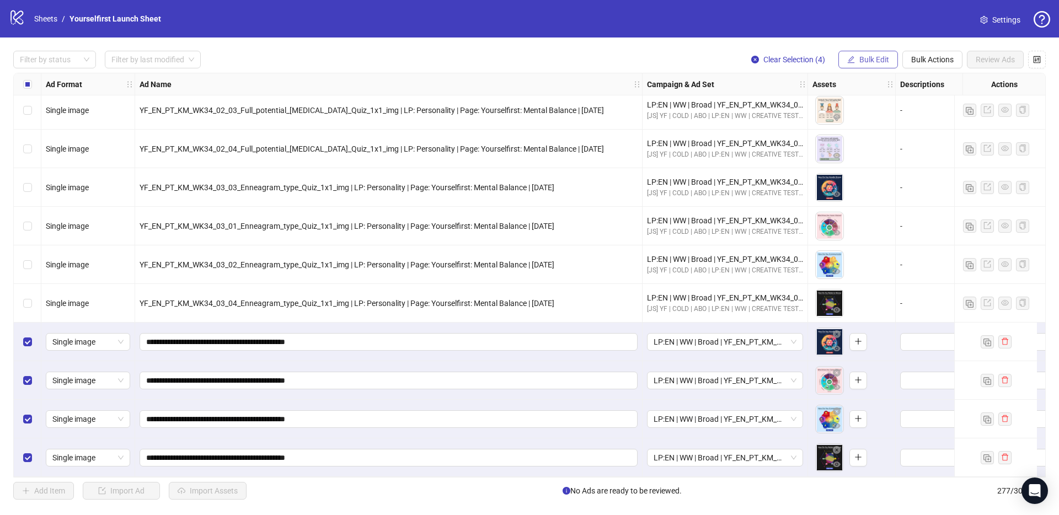
click at [880, 58] on span "Bulk Edit" at bounding box center [874, 59] width 30 height 9
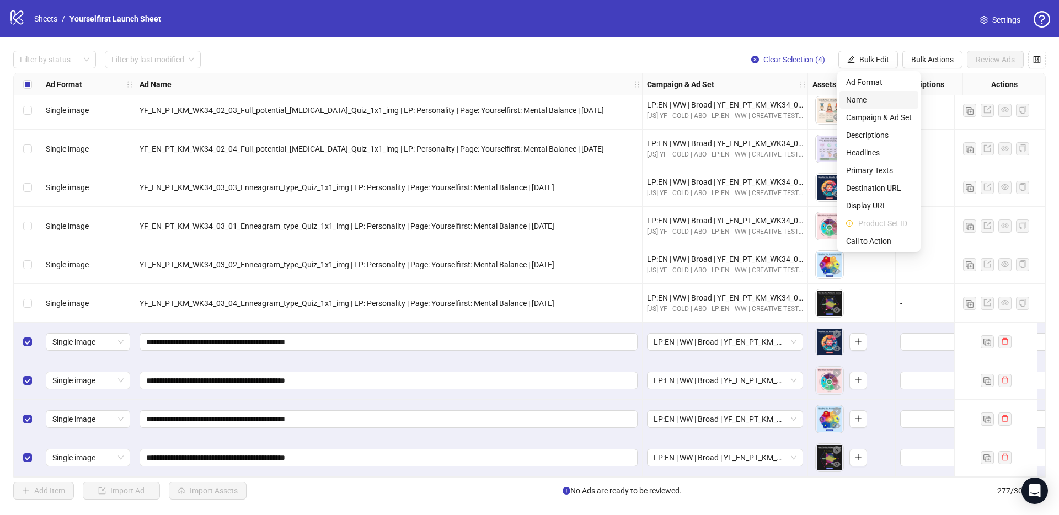
click at [859, 104] on span "Name" at bounding box center [879, 100] width 66 height 12
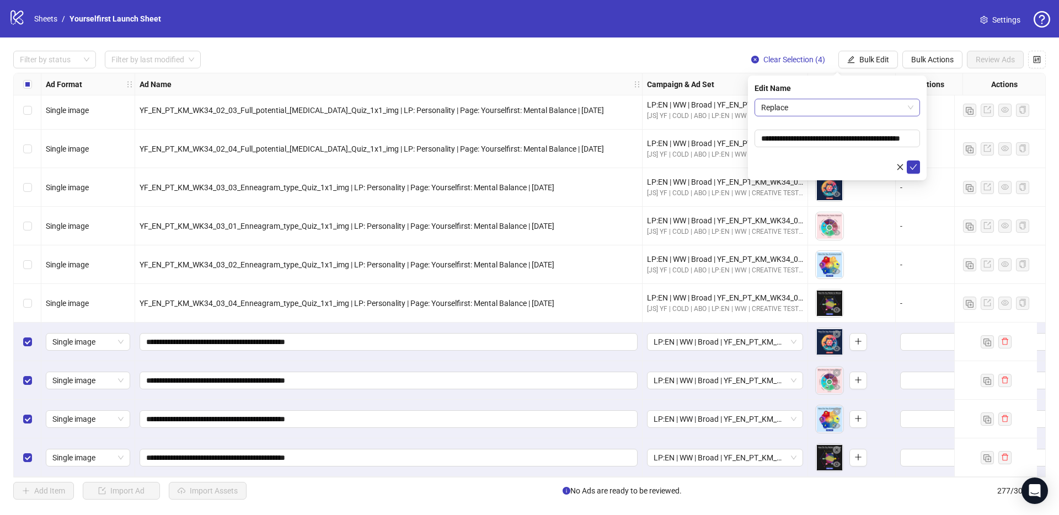
click at [831, 108] on span "Replace" at bounding box center [837, 107] width 152 height 17
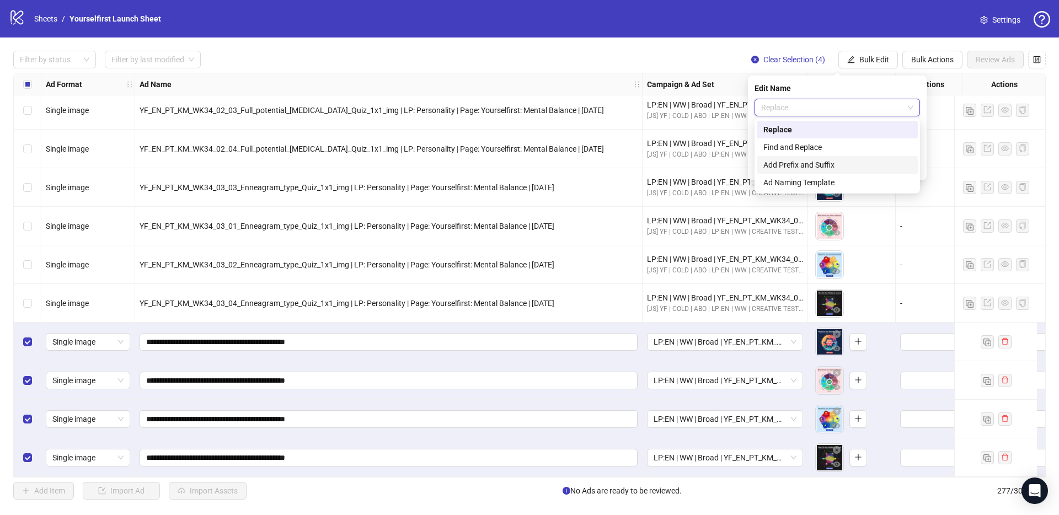
click at [826, 159] on div "Add Prefix and Suffix" at bounding box center [837, 165] width 148 height 12
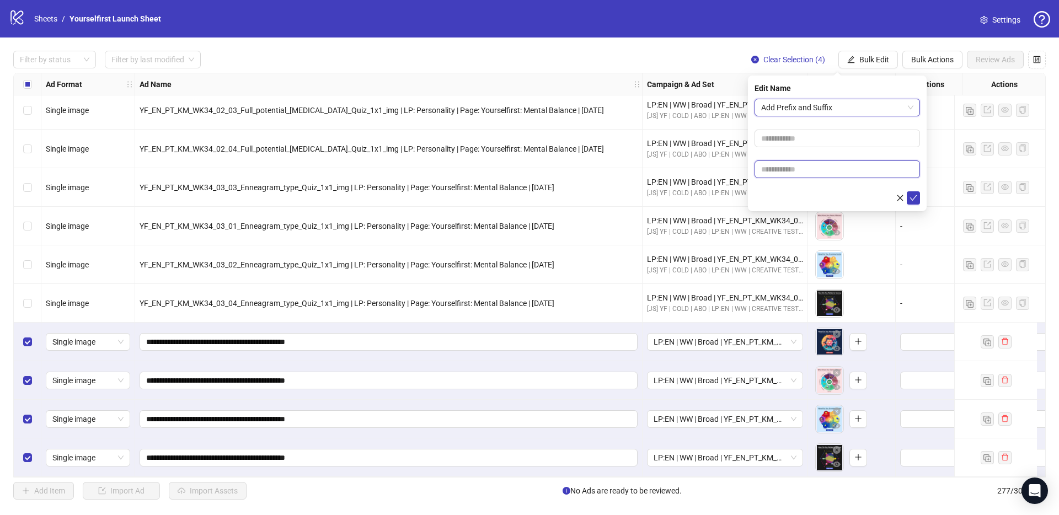
click at [820, 169] on input "text" at bounding box center [836, 169] width 165 height 18
paste input "**********"
type input "**********"
click at [911, 197] on icon "check" at bounding box center [913, 198] width 8 height 8
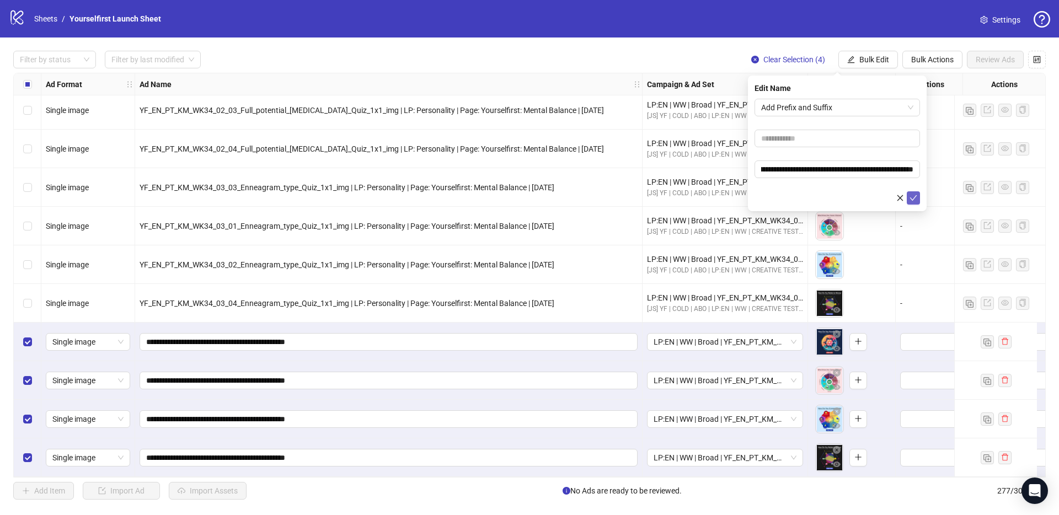
scroll to position [0, 0]
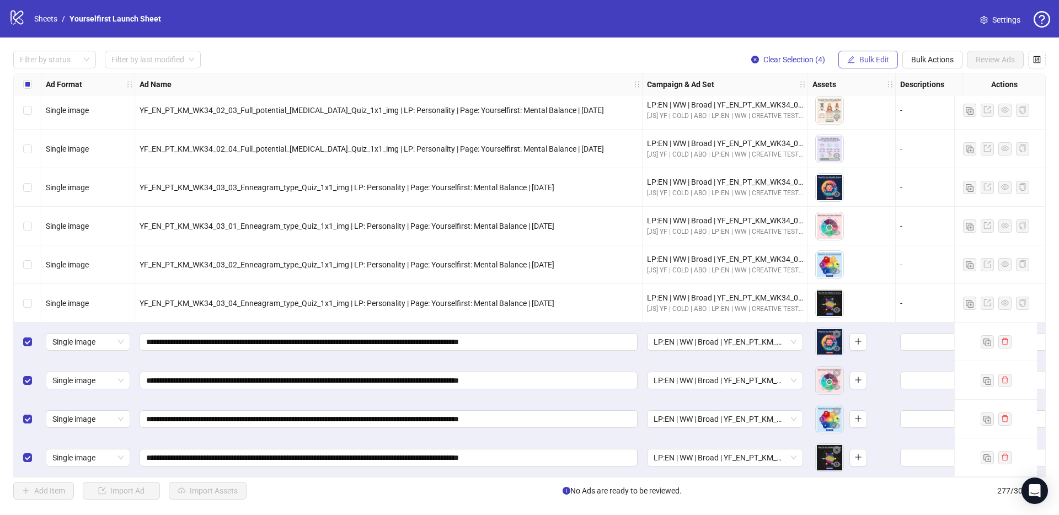
click at [861, 59] on span "Bulk Edit" at bounding box center [874, 59] width 30 height 9
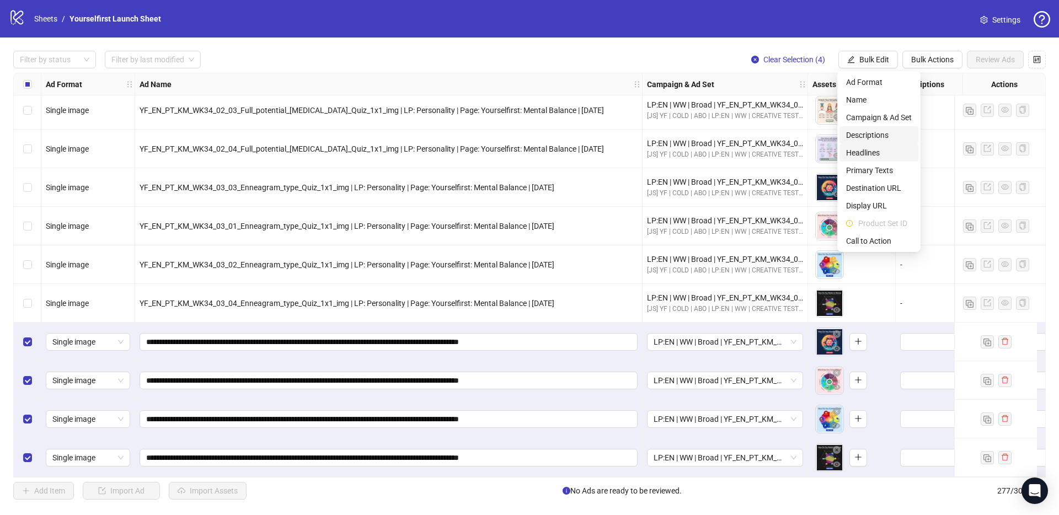
click at [872, 154] on span "Headlines" at bounding box center [879, 153] width 66 height 12
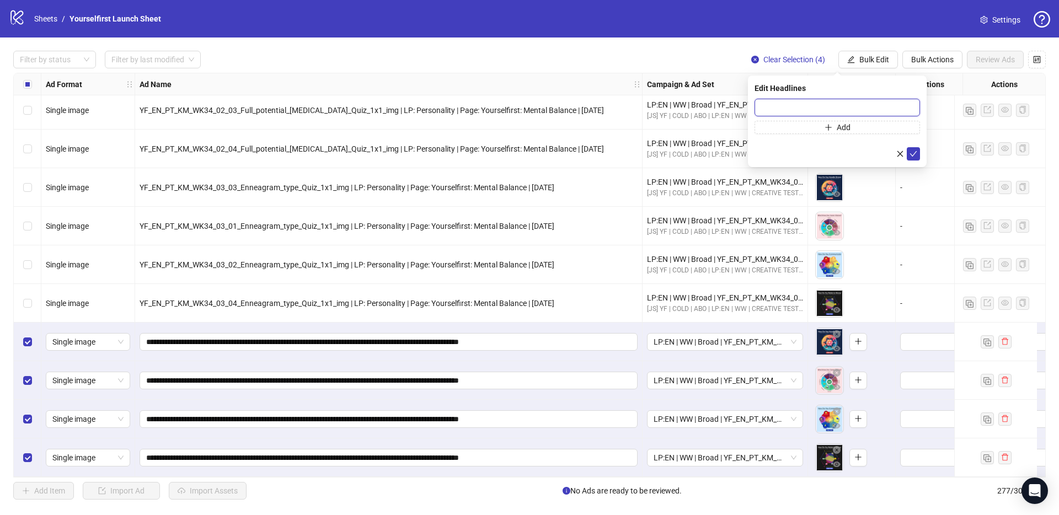
click at [800, 110] on input "text" at bounding box center [836, 108] width 165 height 18
paste input "**********"
type input "**********"
click at [913, 154] on icon "check" at bounding box center [913, 154] width 8 height 8
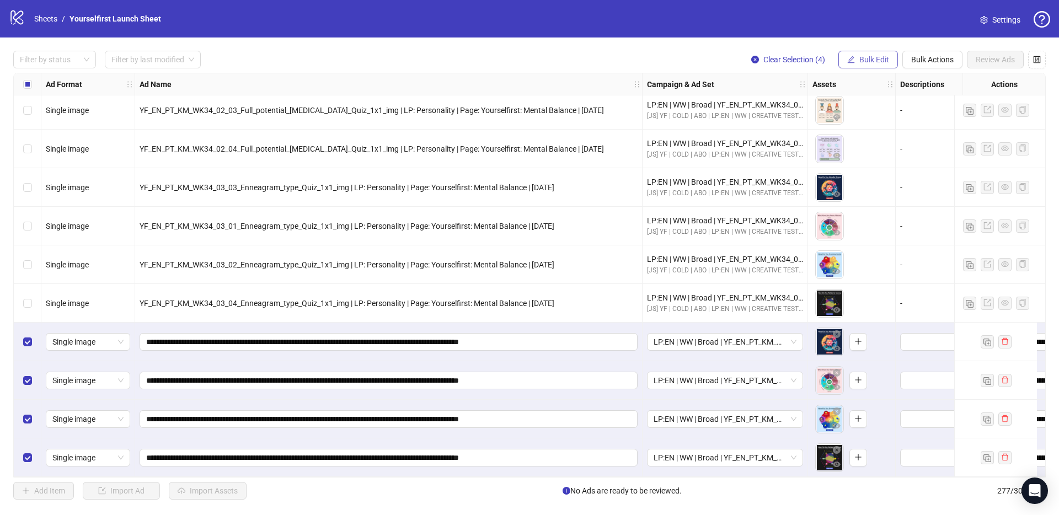
click at [868, 66] on button "Bulk Edit" at bounding box center [868, 60] width 60 height 18
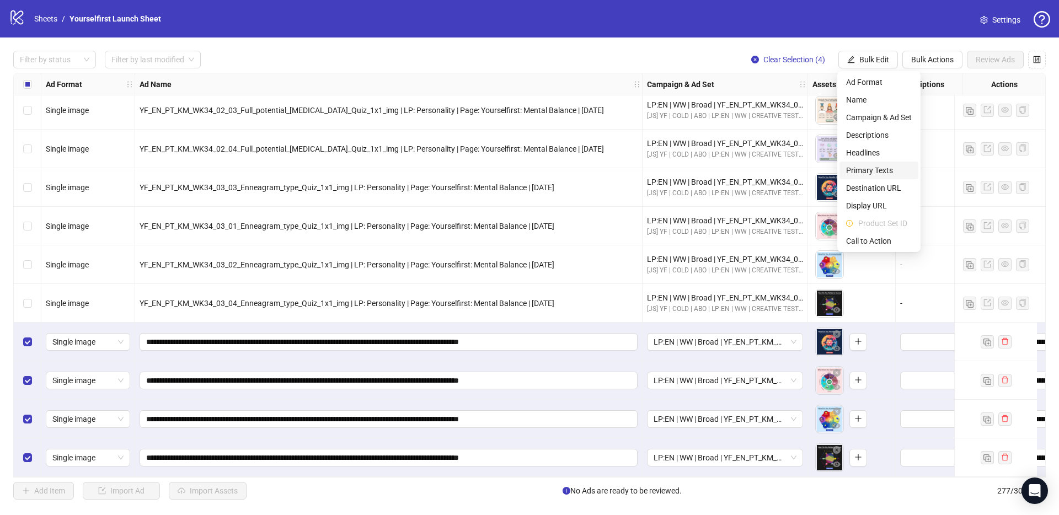
click at [877, 170] on span "Primary Texts" at bounding box center [879, 170] width 66 height 12
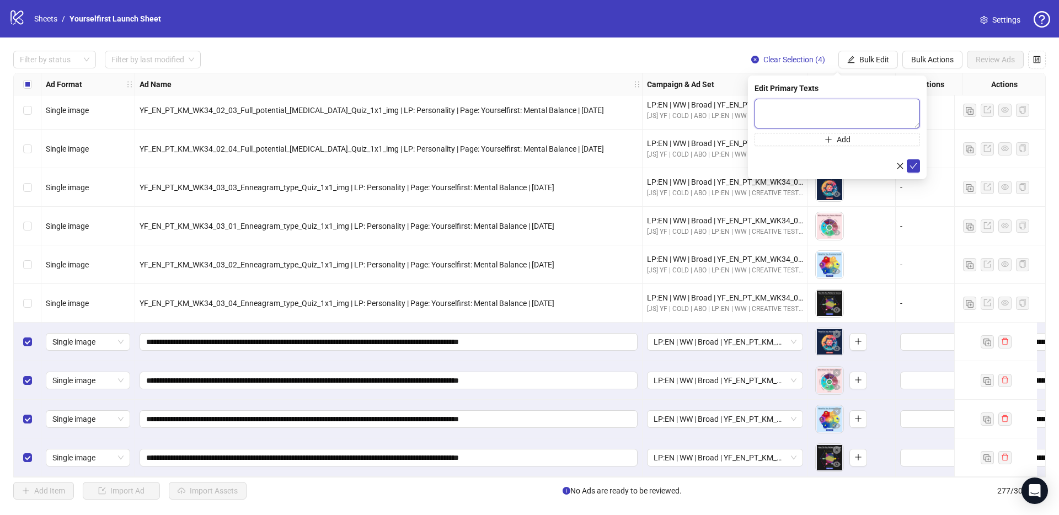
click at [852, 102] on textarea at bounding box center [836, 114] width 165 height 30
paste textarea "**********"
type textarea "**********"
click at [914, 165] on icon "check" at bounding box center [913, 166] width 7 height 6
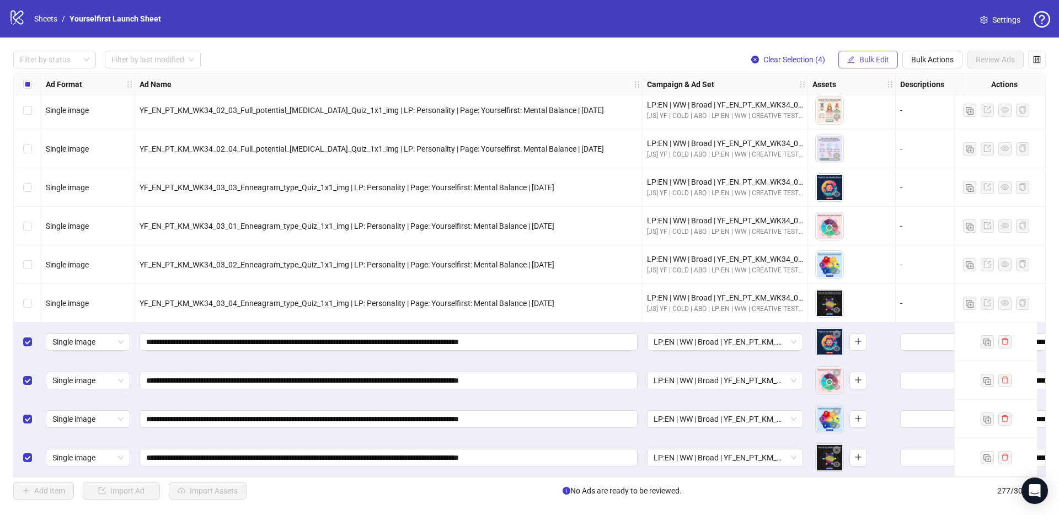
click at [875, 55] on span "Bulk Edit" at bounding box center [874, 59] width 30 height 9
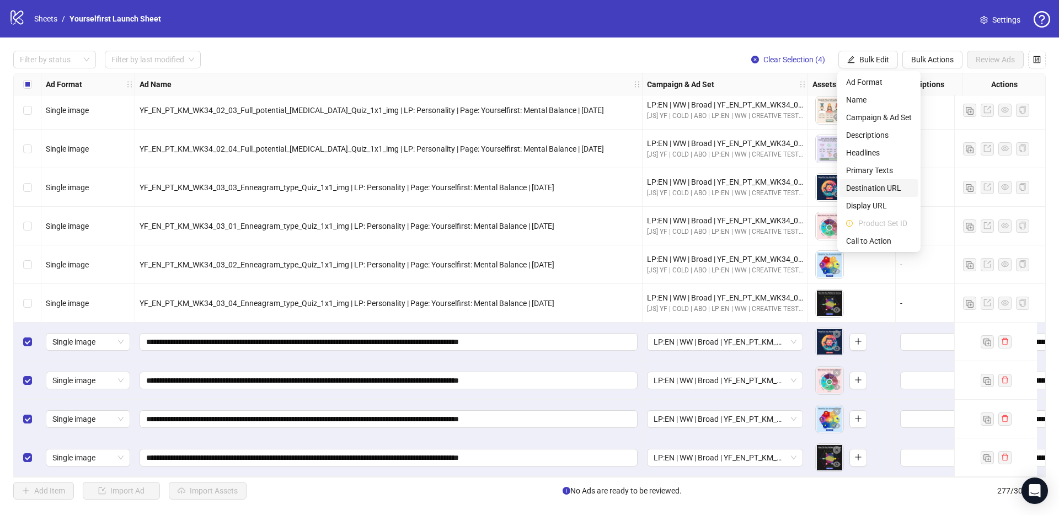
click at [872, 188] on span "Destination URL" at bounding box center [879, 188] width 66 height 12
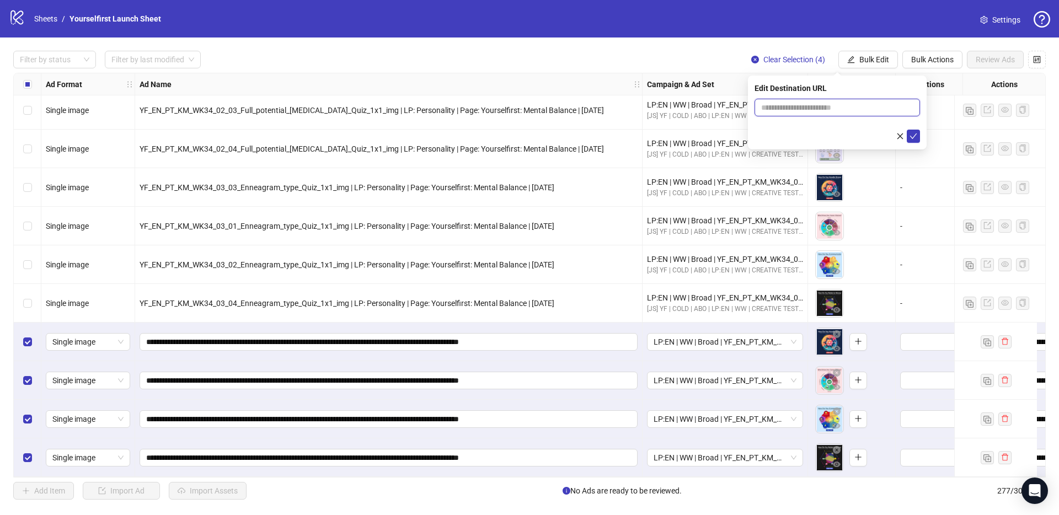
click at [796, 110] on input "text" at bounding box center [832, 107] width 143 height 12
paste input "**********"
type input "**********"
click at [864, 92] on div "Edit Destination URL" at bounding box center [836, 88] width 165 height 12
click at [914, 133] on icon "check" at bounding box center [913, 136] width 8 height 8
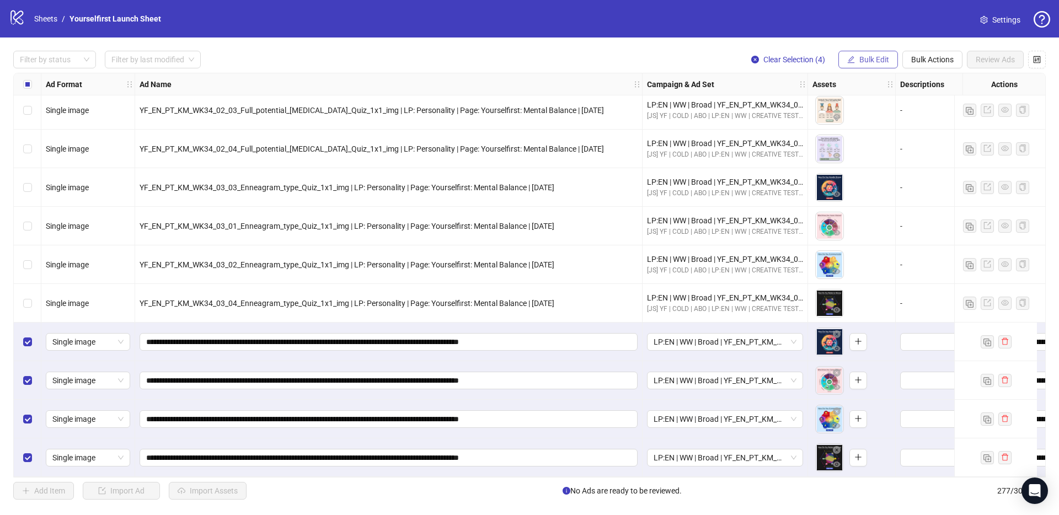
click at [874, 60] on span "Bulk Edit" at bounding box center [874, 59] width 30 height 9
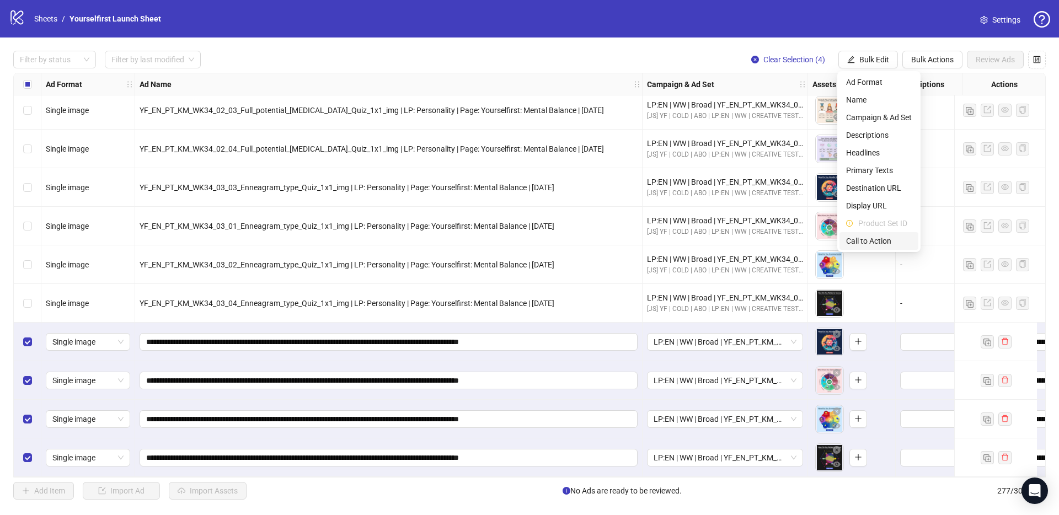
drag, startPoint x: 864, startPoint y: 248, endPoint x: 861, endPoint y: 239, distance: 9.2
click at [864, 247] on li "Call to Action" at bounding box center [878, 241] width 79 height 18
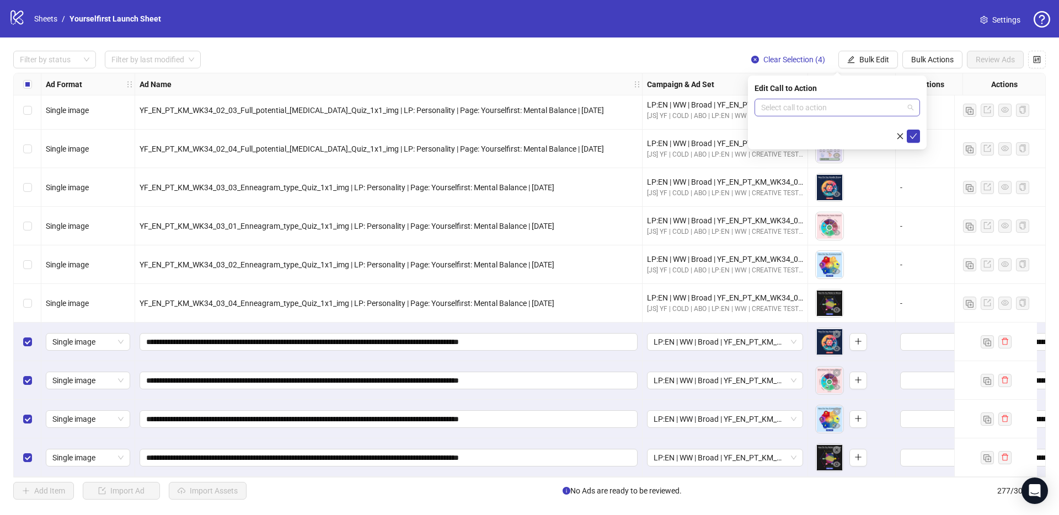
click at [808, 112] on input "search" at bounding box center [832, 107] width 142 height 17
type input "*****"
click at [797, 127] on div "Learn more" at bounding box center [837, 130] width 148 height 12
click at [916, 133] on icon "check" at bounding box center [913, 136] width 7 height 6
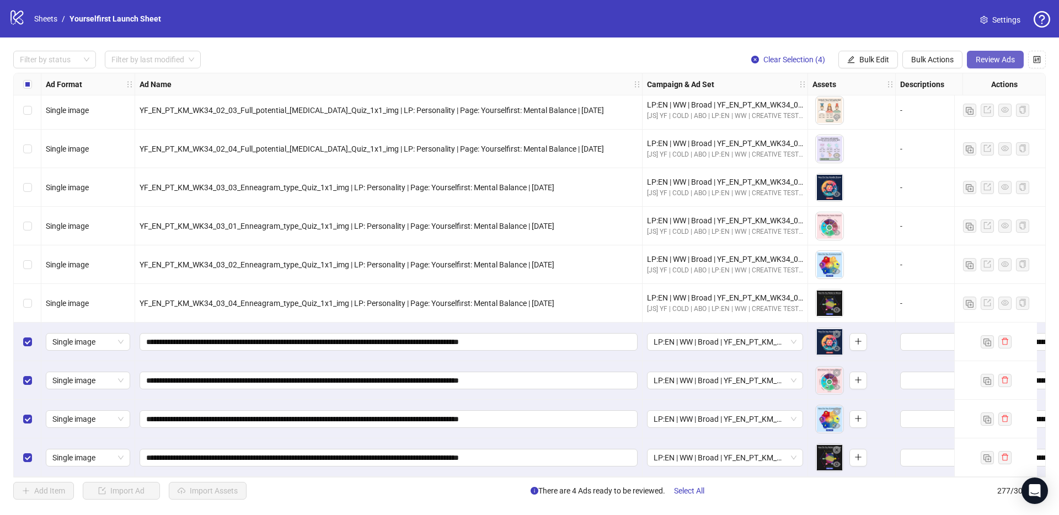
click at [1004, 61] on span "Review Ads" at bounding box center [994, 59] width 39 height 9
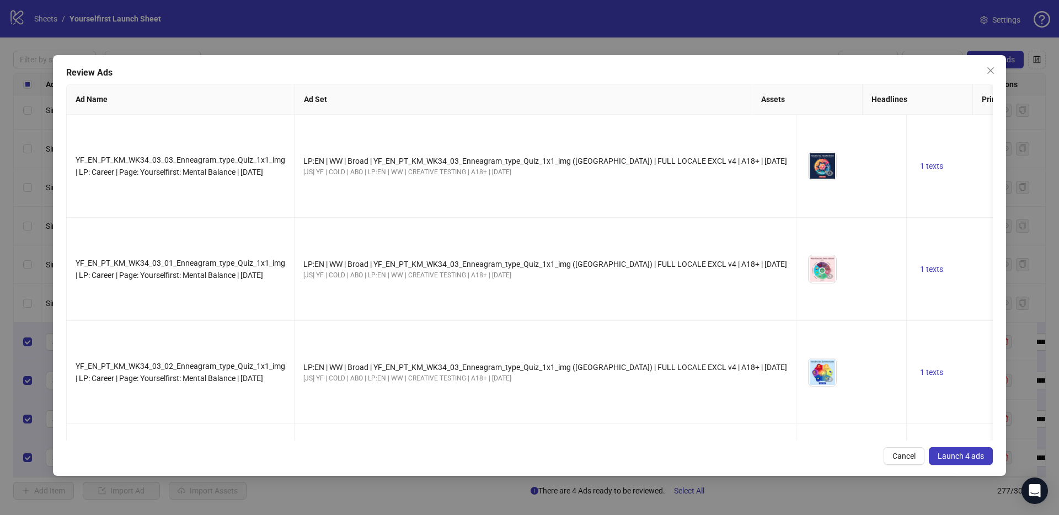
click at [956, 452] on span "Launch 4 ads" at bounding box center [960, 456] width 46 height 9
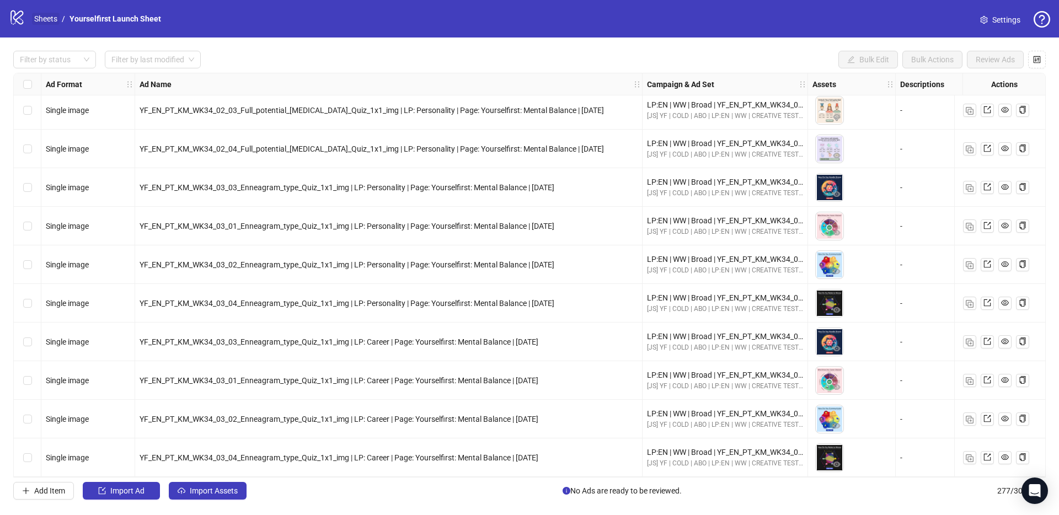
click at [52, 24] on link "Sheets" at bounding box center [46, 19] width 28 height 12
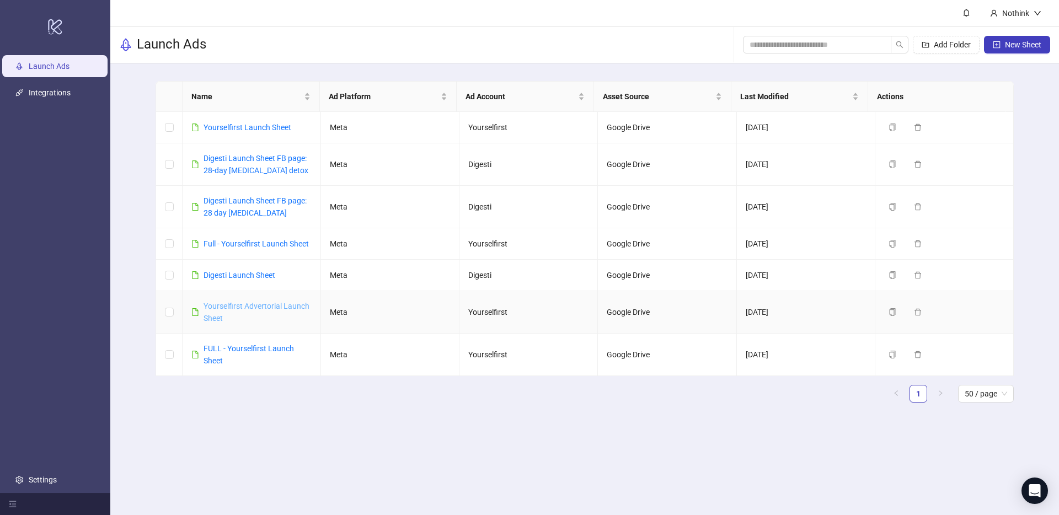
click at [240, 307] on link "Yourselfirst Advertorial Launch Sheet" at bounding box center [256, 312] width 106 height 21
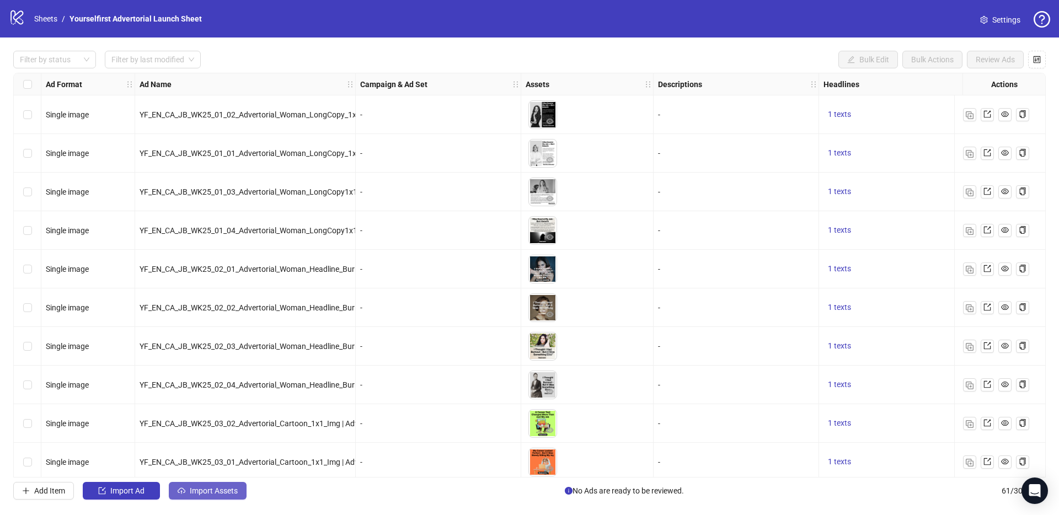
click at [217, 492] on span "Import Assets" at bounding box center [214, 490] width 48 height 9
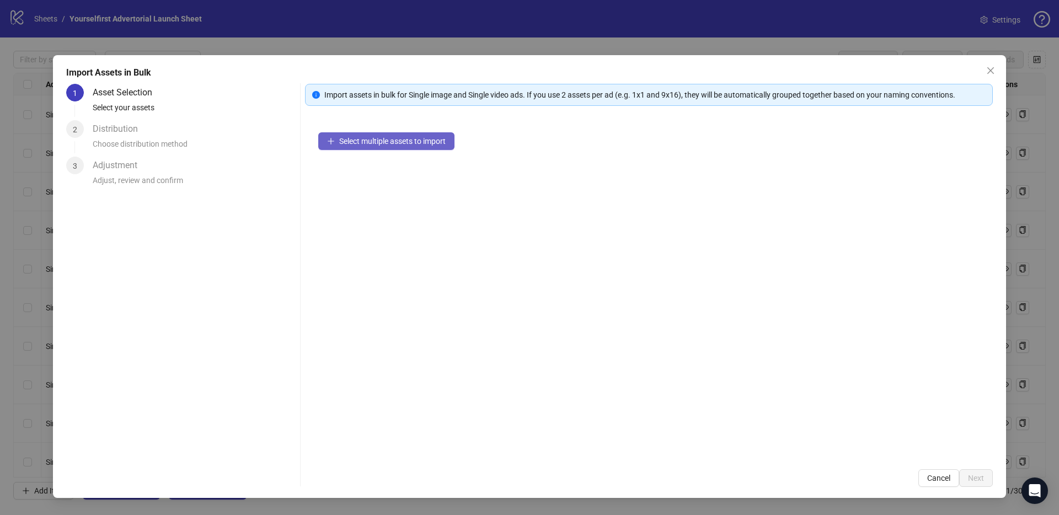
click at [389, 132] on button "Select multiple assets to import" at bounding box center [386, 141] width 136 height 18
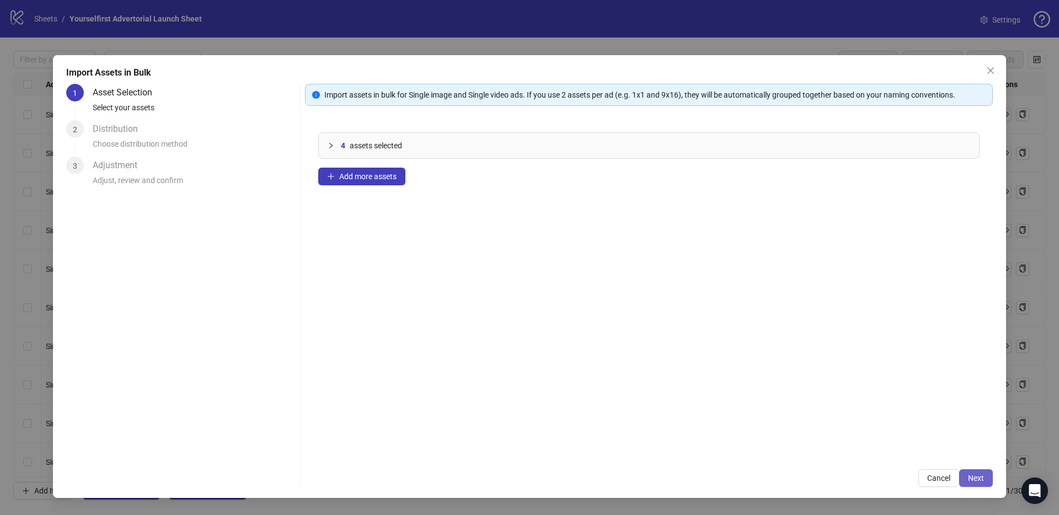
click at [972, 481] on span "Next" at bounding box center [976, 478] width 16 height 9
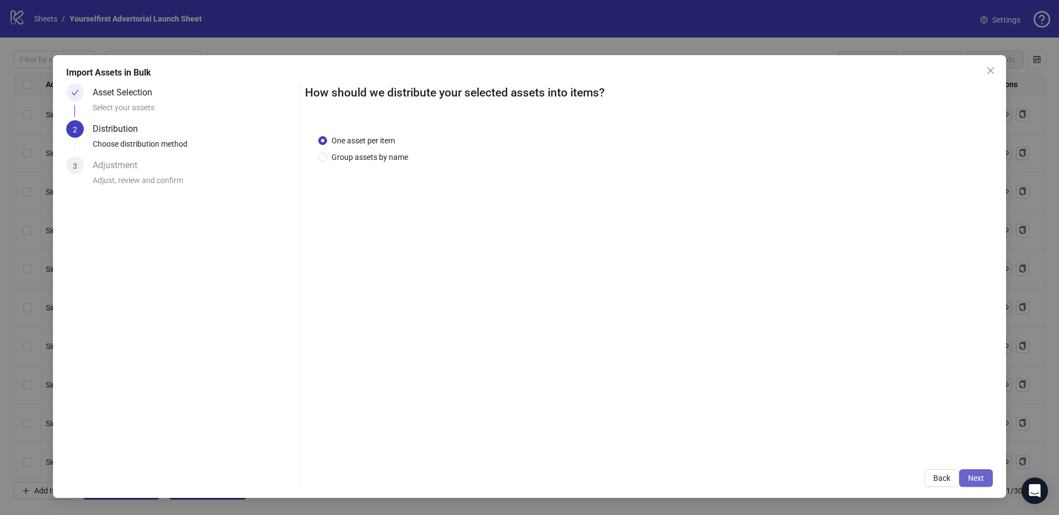
click at [974, 479] on span "Next" at bounding box center [976, 478] width 16 height 9
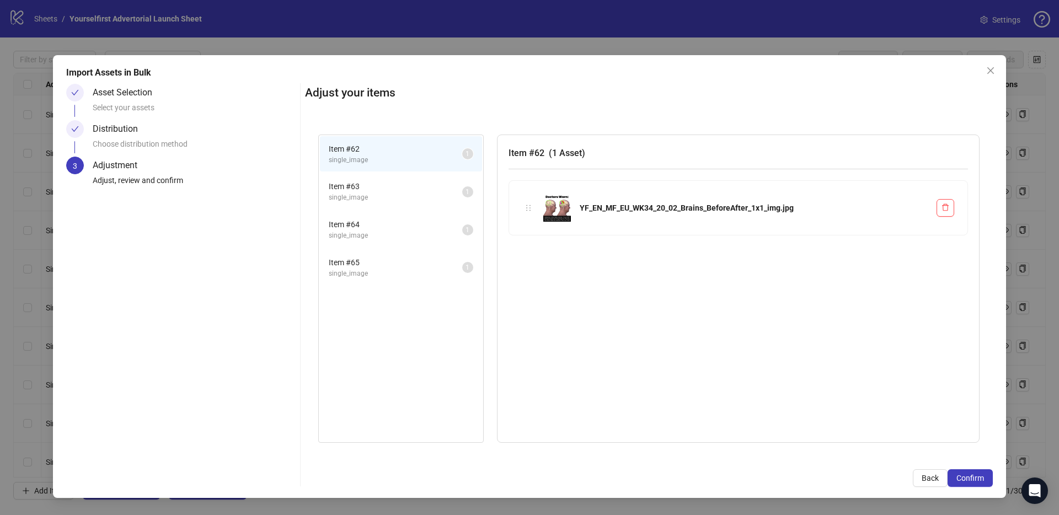
click at [974, 479] on span "Confirm" at bounding box center [970, 478] width 28 height 9
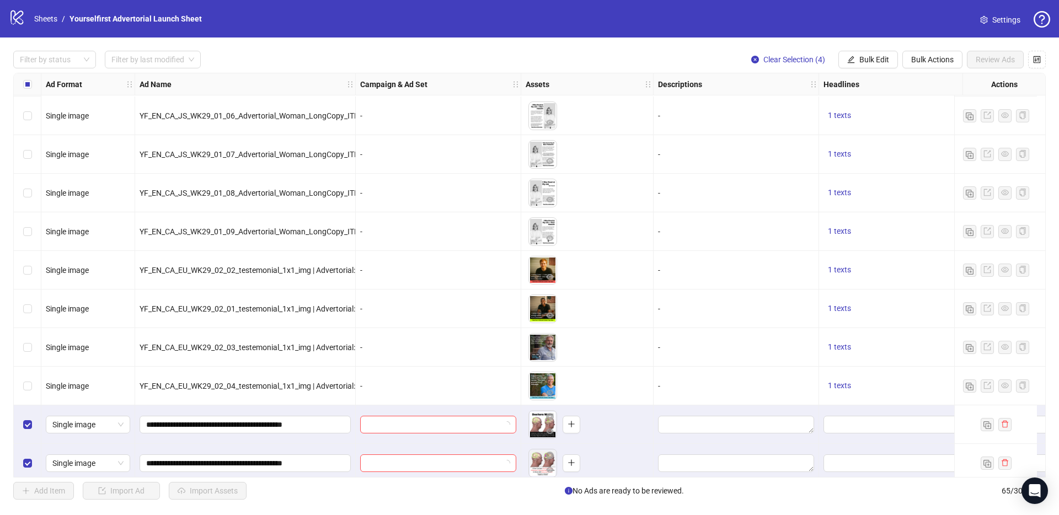
scroll to position [2132, 0]
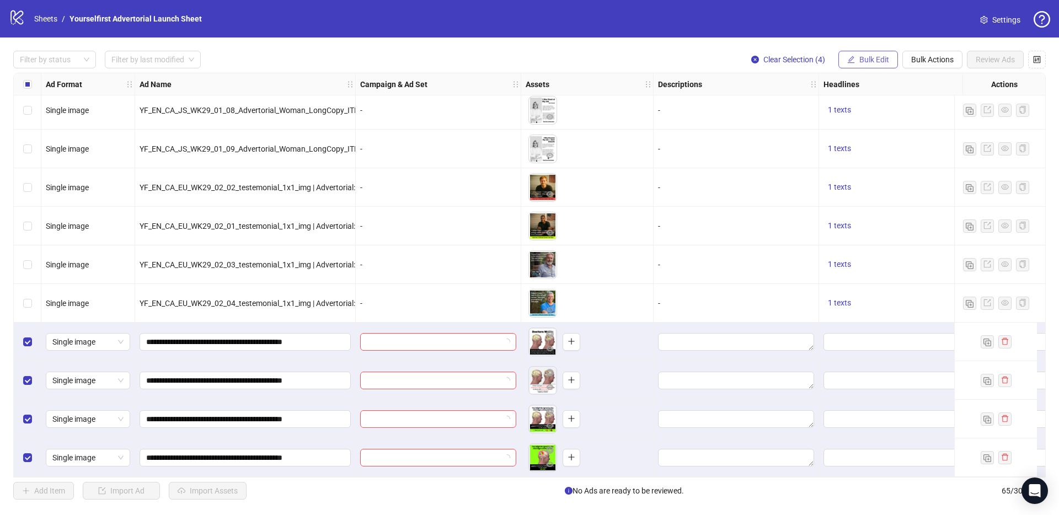
click at [871, 58] on span "Bulk Edit" at bounding box center [874, 59] width 30 height 9
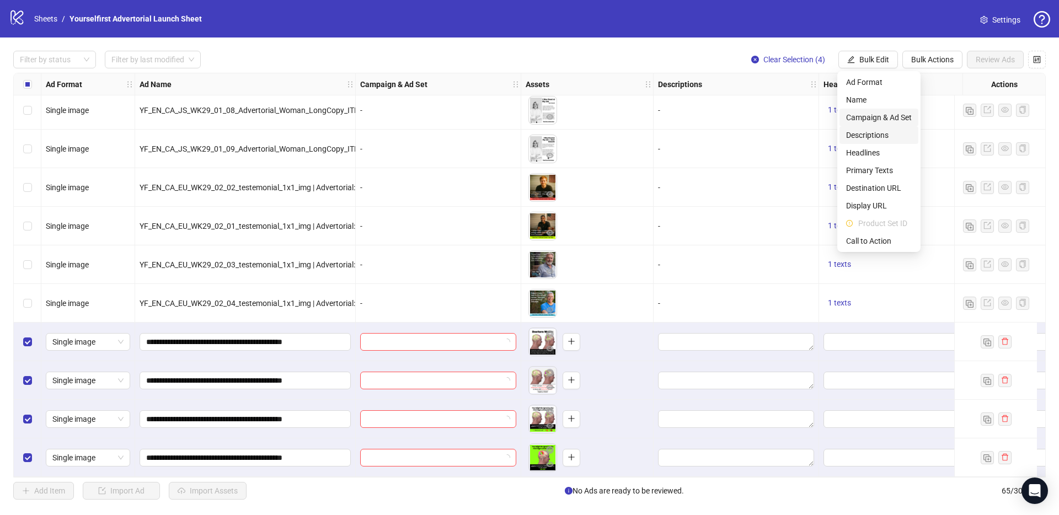
click at [873, 116] on span "Campaign & Ad Set" at bounding box center [879, 117] width 66 height 12
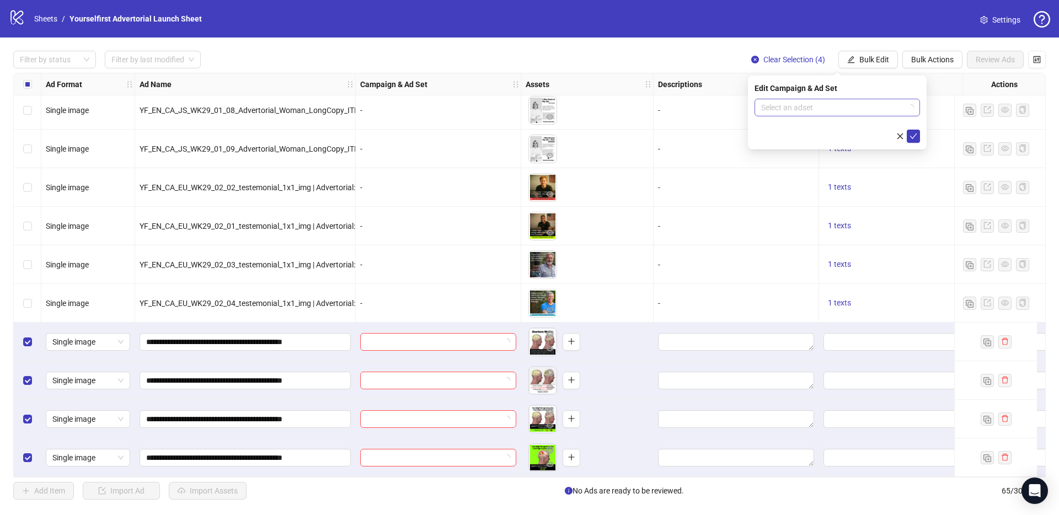
click at [796, 114] on input "search" at bounding box center [832, 107] width 142 height 17
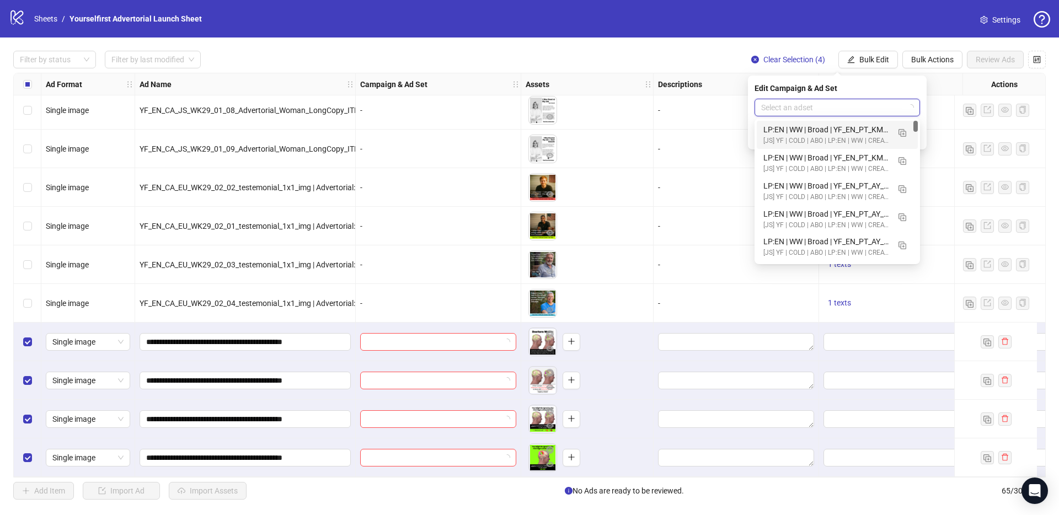
paste input "**********"
type input "**********"
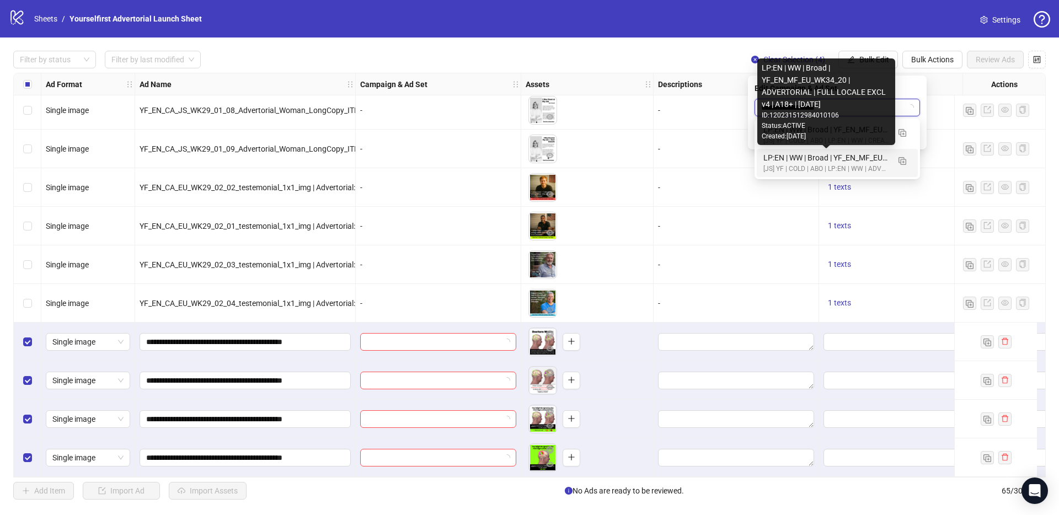
click at [804, 157] on div "LP:EN | WW | Broad | YF_EN_MF_EU_WK34_20 | ADVERTORIAL | FULL LOCALE EXCL v4 | …" at bounding box center [826, 158] width 126 height 12
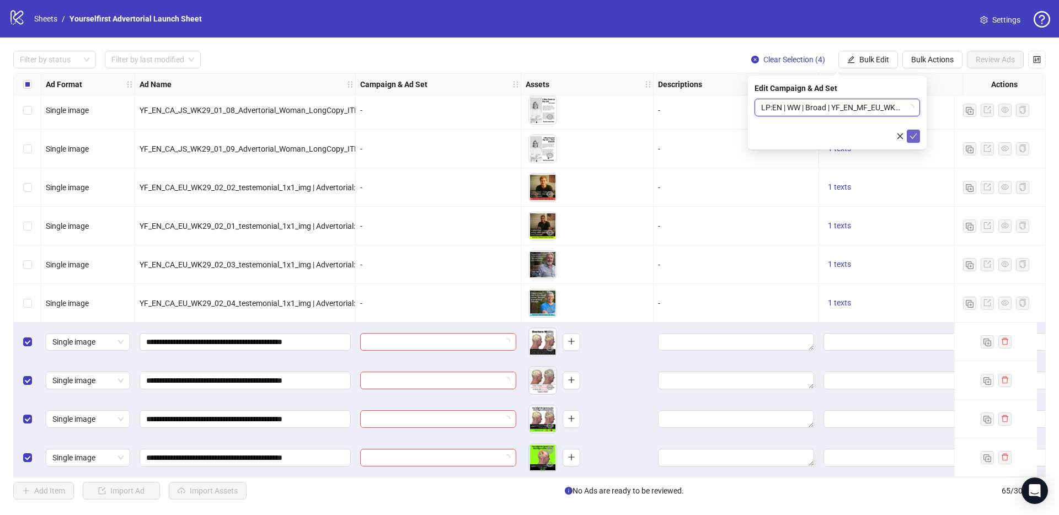
click at [910, 135] on icon "check" at bounding box center [913, 136] width 8 height 8
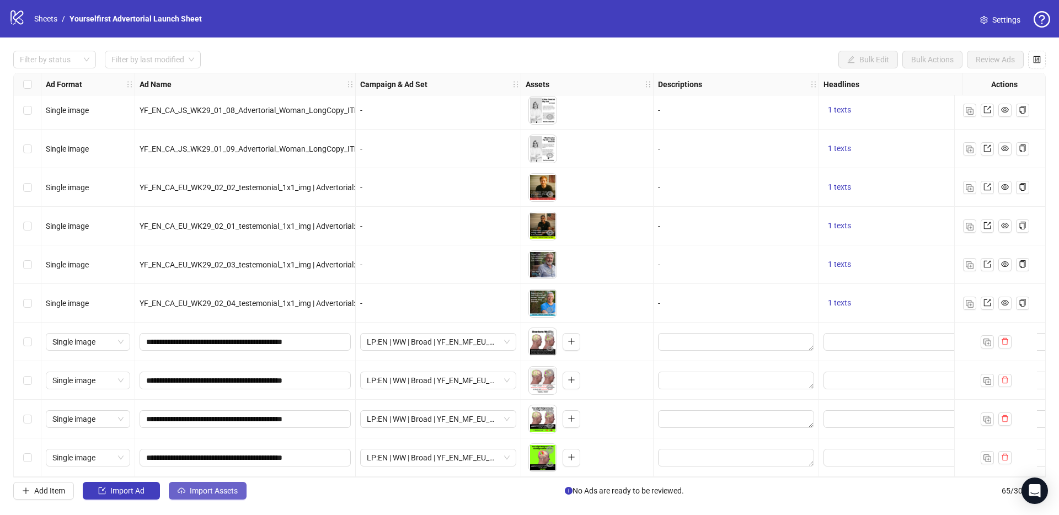
click at [228, 496] on button "Import Assets" at bounding box center [208, 491] width 78 height 18
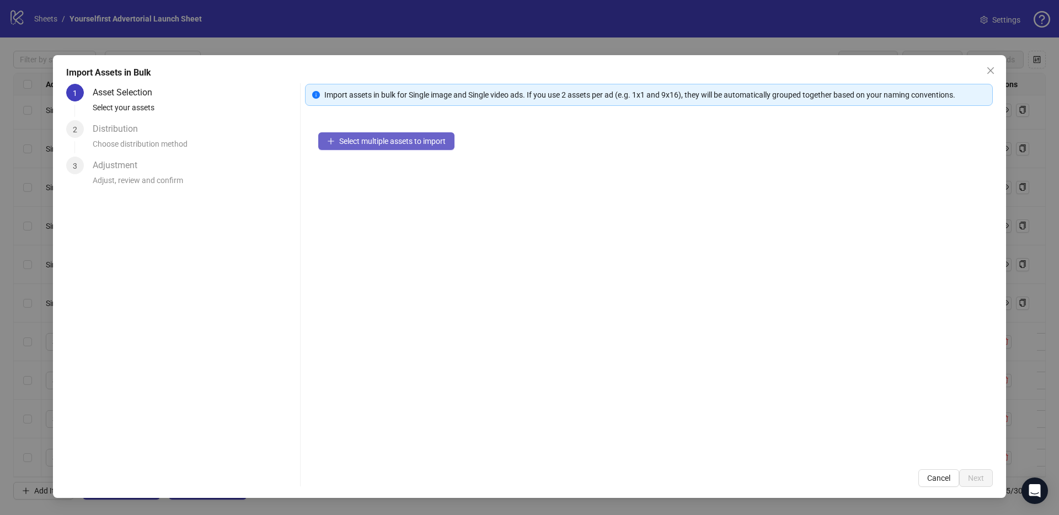
click at [388, 149] on div "Select multiple assets to import" at bounding box center [649, 287] width 688 height 337
click at [389, 144] on span "Select multiple assets to import" at bounding box center [392, 141] width 106 height 9
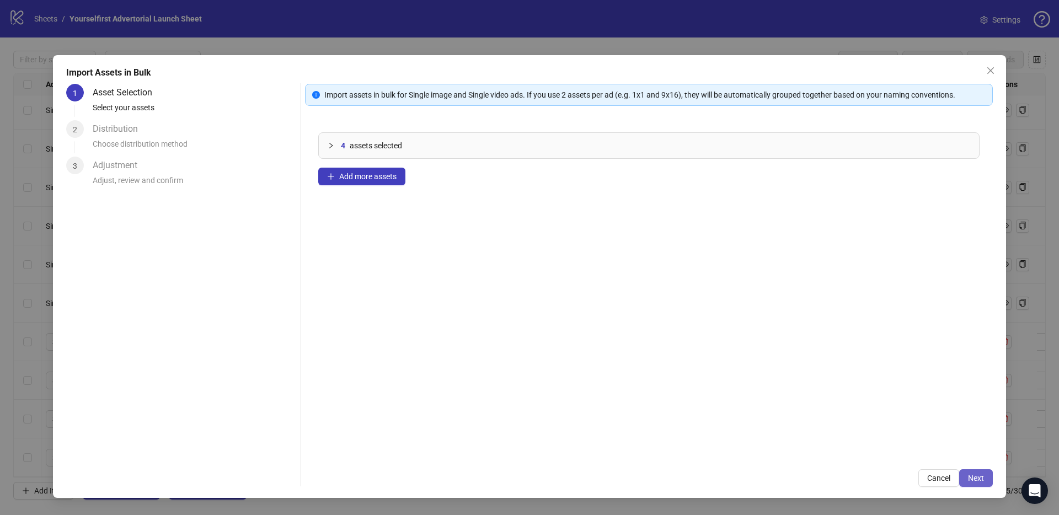
click at [972, 476] on span "Next" at bounding box center [976, 478] width 16 height 9
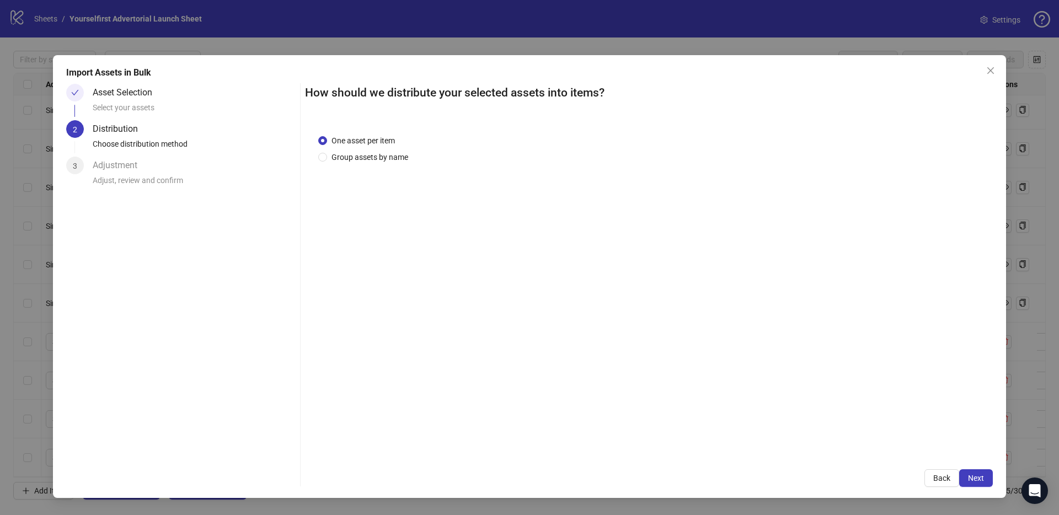
click at [975, 478] on span "Next" at bounding box center [976, 478] width 16 height 9
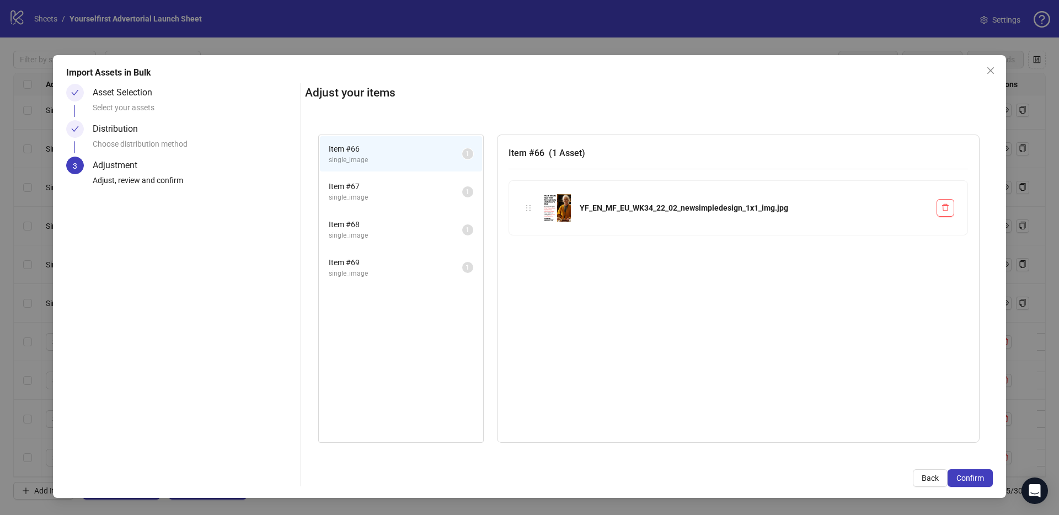
click at [975, 478] on span "Confirm" at bounding box center [970, 478] width 28 height 9
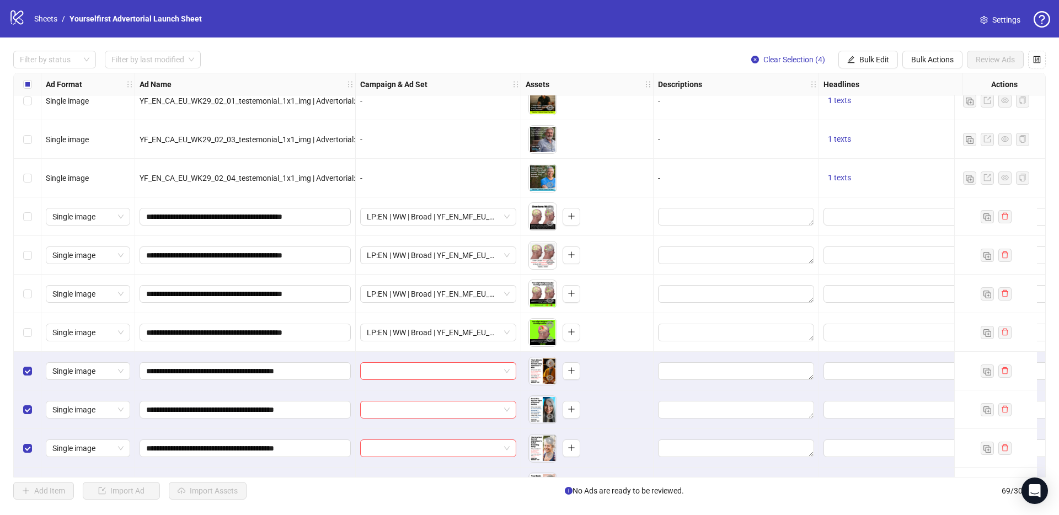
scroll to position [2286, 0]
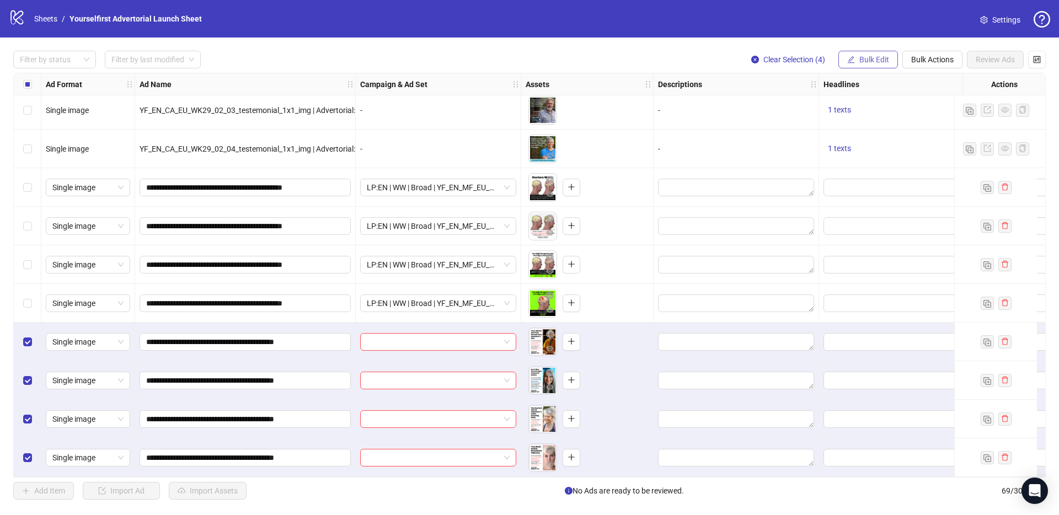
click at [871, 52] on button "Bulk Edit" at bounding box center [868, 60] width 60 height 18
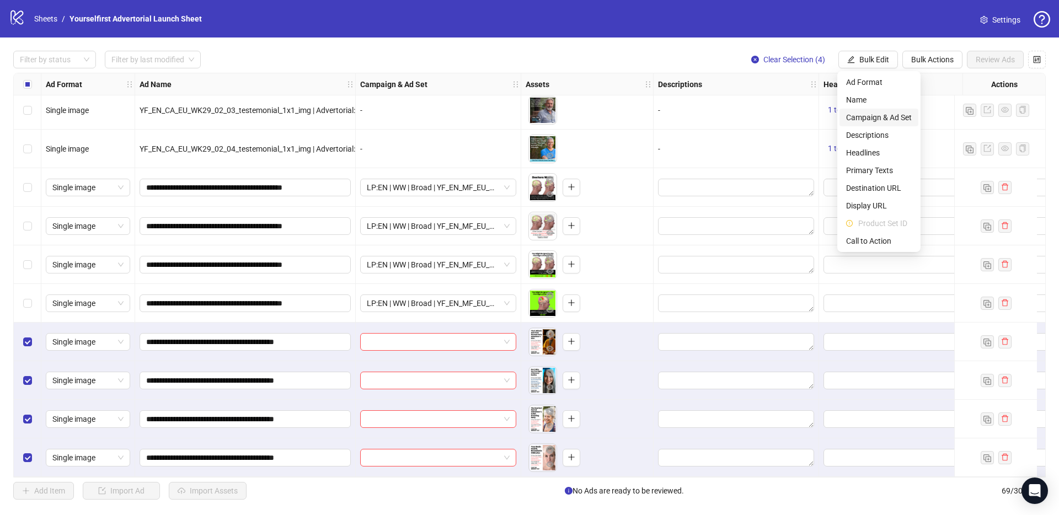
click at [879, 118] on span "Campaign & Ad Set" at bounding box center [879, 117] width 66 height 12
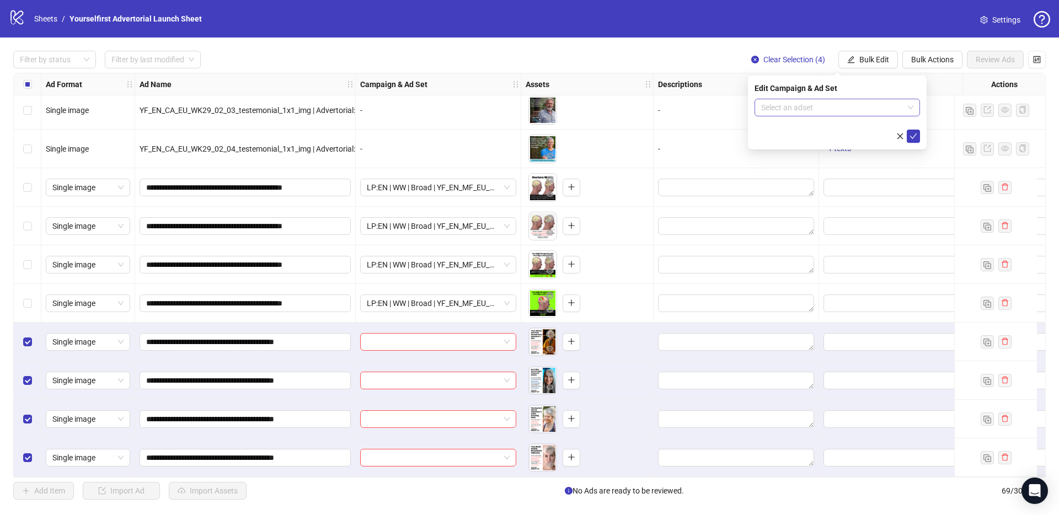
click at [837, 109] on input "search" at bounding box center [832, 107] width 142 height 17
paste input "**********"
type input "**********"
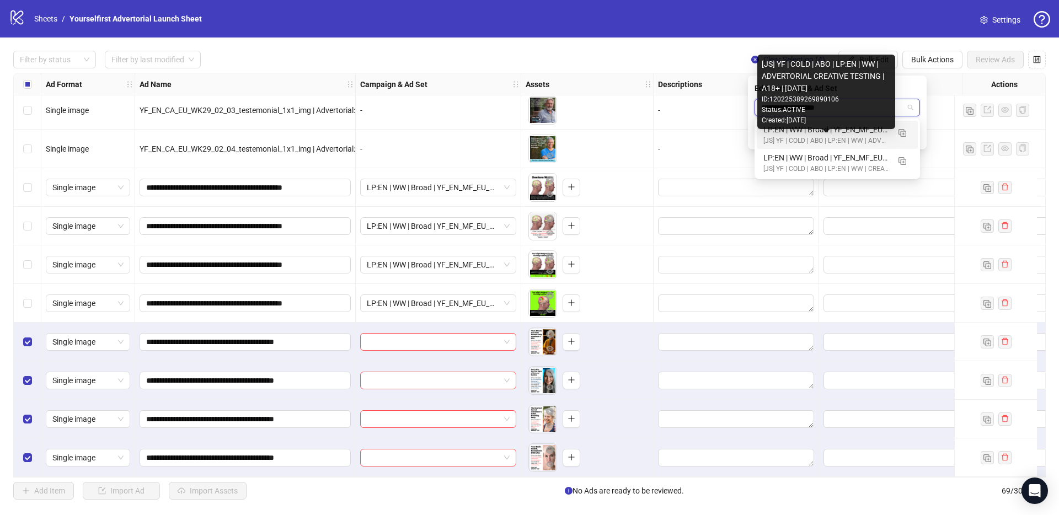
click at [838, 136] on div "[JS] YF | COLD | ABO | LP:EN | WW | ADVERTORIAL CREATIVE TESTING | A18+ | 2025.…" at bounding box center [826, 141] width 126 height 10
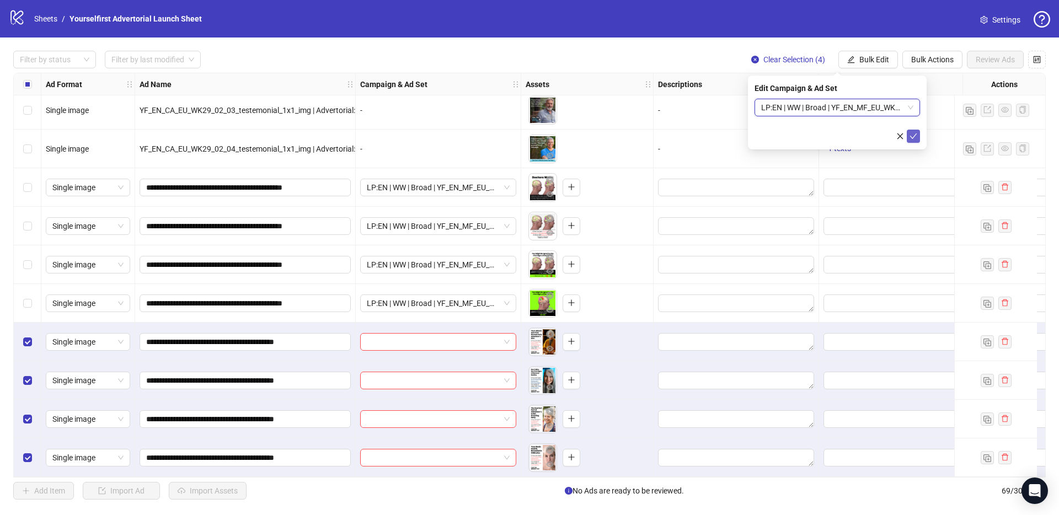
click at [915, 135] on icon "check" at bounding box center [913, 136] width 8 height 8
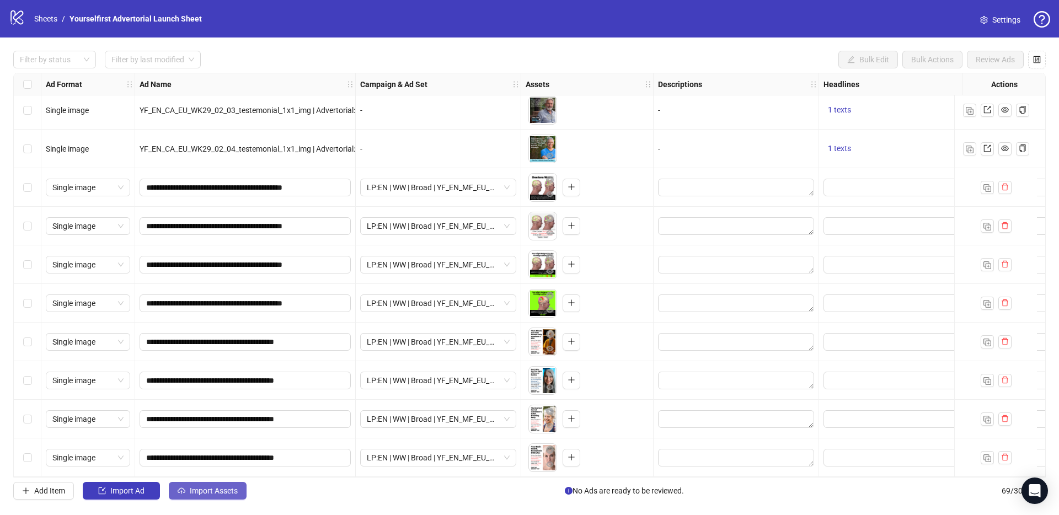
click at [225, 491] on span "Import Assets" at bounding box center [214, 490] width 48 height 9
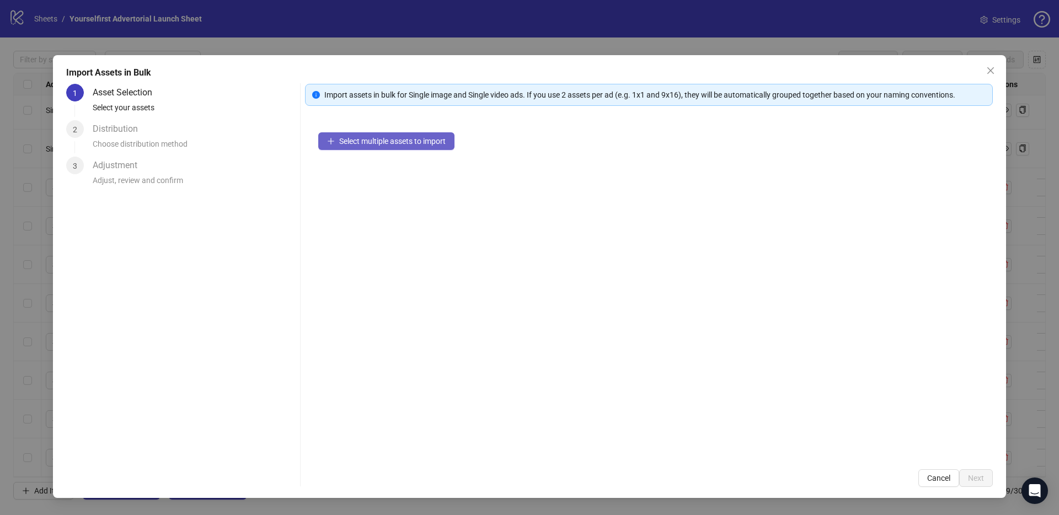
click at [411, 135] on button "Select multiple assets to import" at bounding box center [386, 141] width 136 height 18
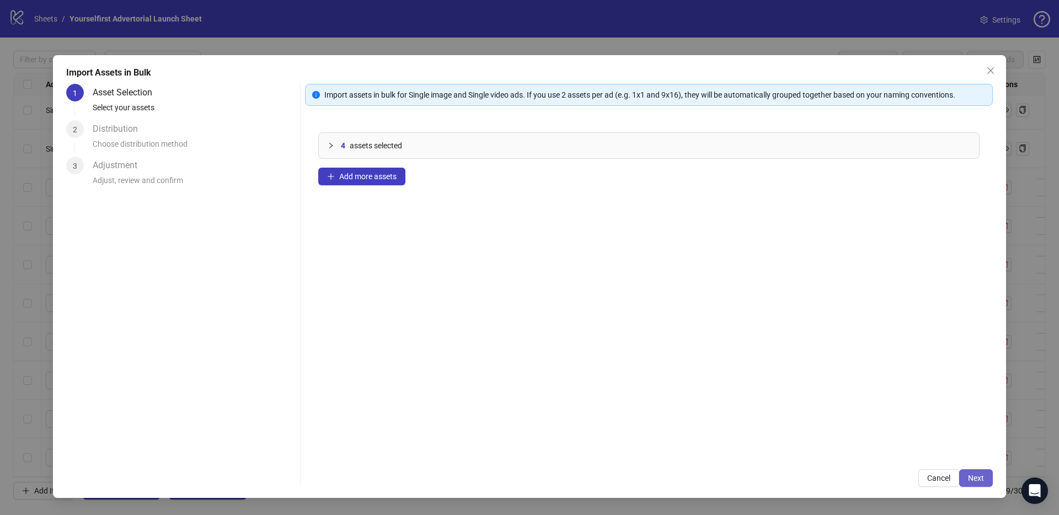
click at [982, 478] on span "Next" at bounding box center [976, 478] width 16 height 9
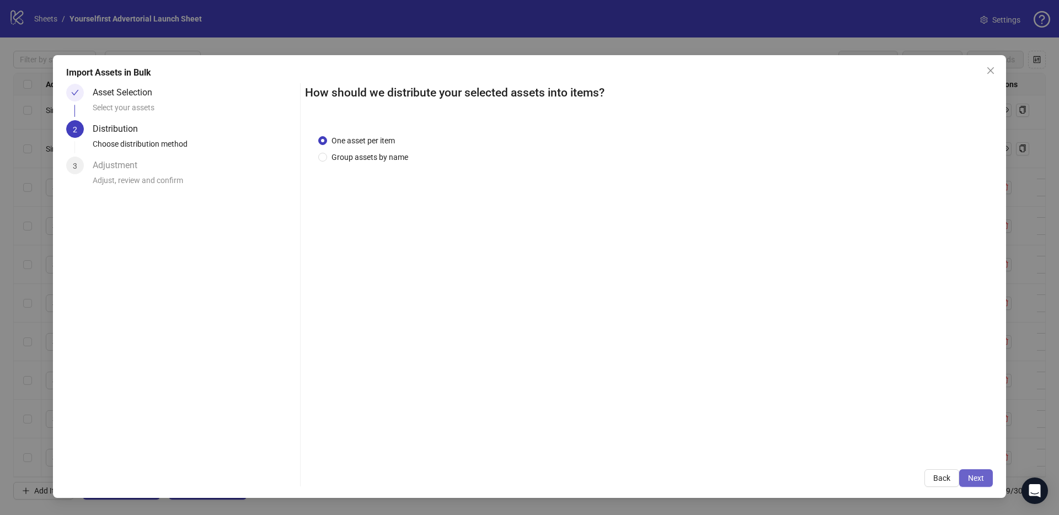
click at [981, 478] on span "Next" at bounding box center [976, 478] width 16 height 9
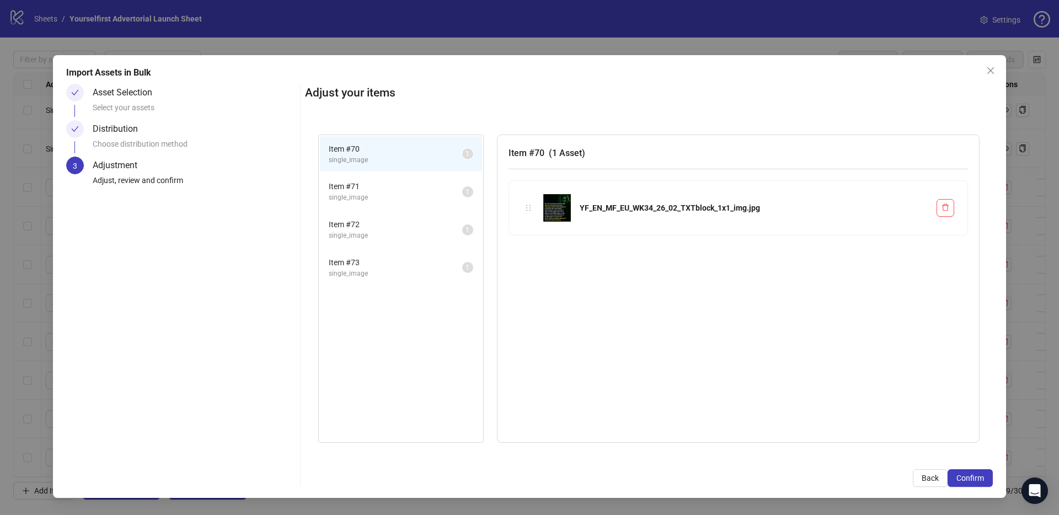
click at [981, 478] on span "Confirm" at bounding box center [970, 478] width 28 height 9
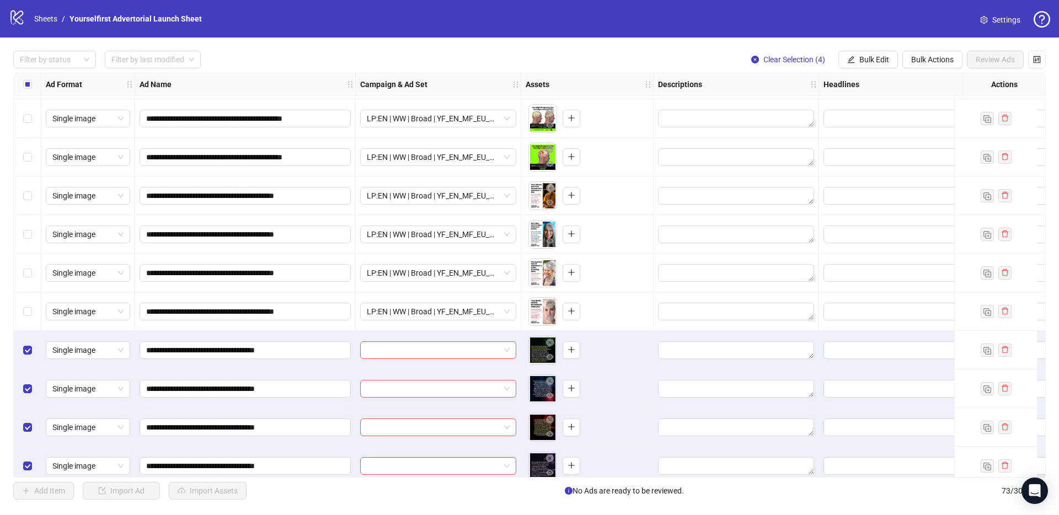
scroll to position [2440, 0]
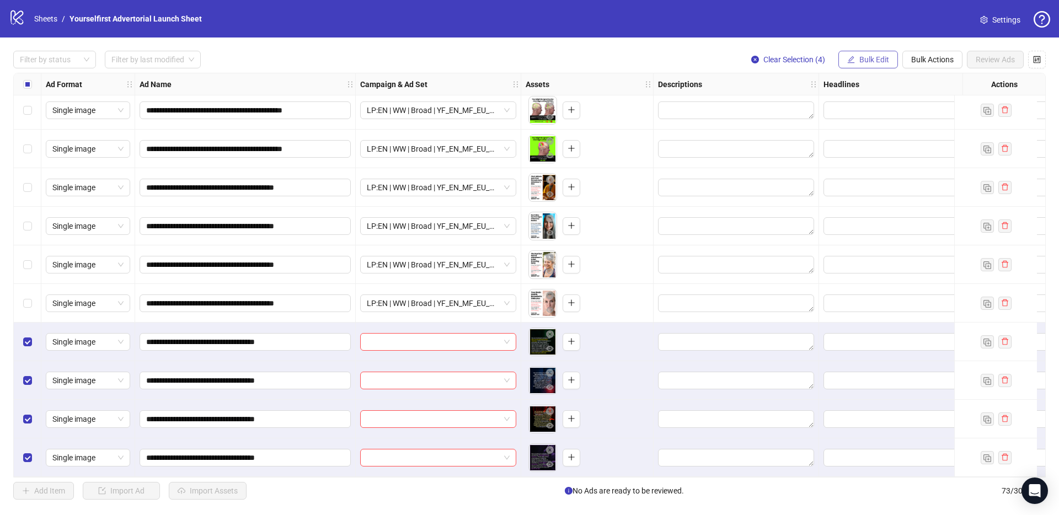
click at [879, 53] on button "Bulk Edit" at bounding box center [868, 60] width 60 height 18
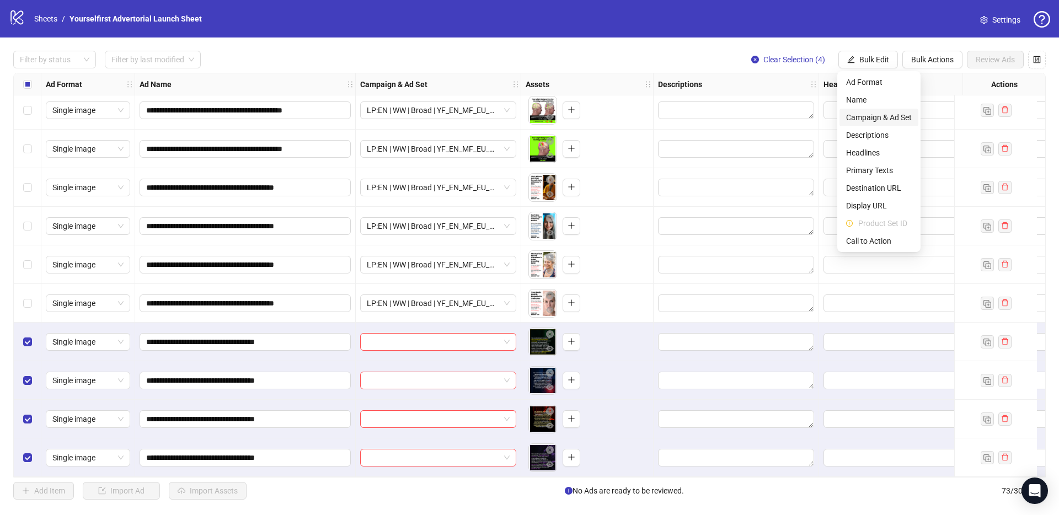
click at [888, 114] on span "Campaign & Ad Set" at bounding box center [879, 117] width 66 height 12
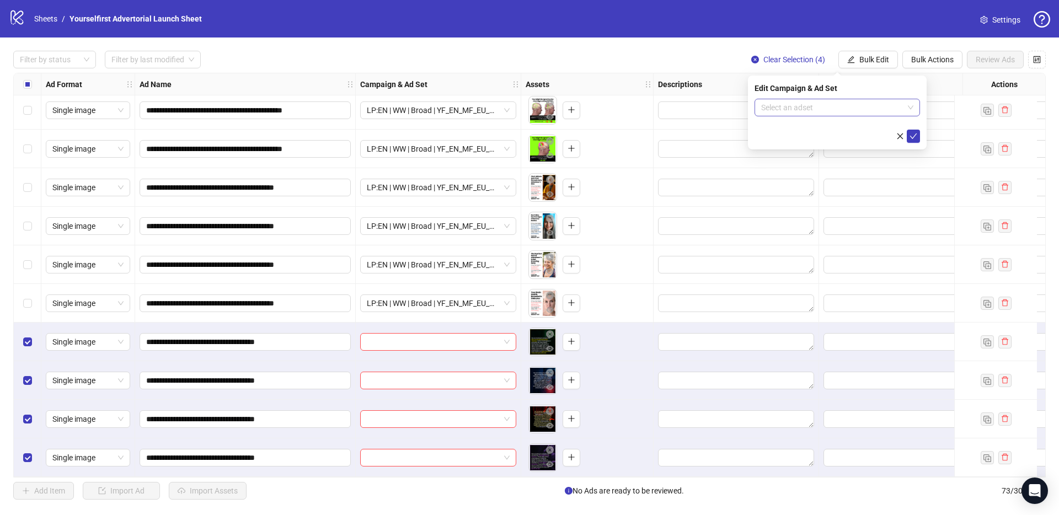
click at [807, 113] on input "search" at bounding box center [832, 107] width 142 height 17
paste input "**********"
type input "**********"
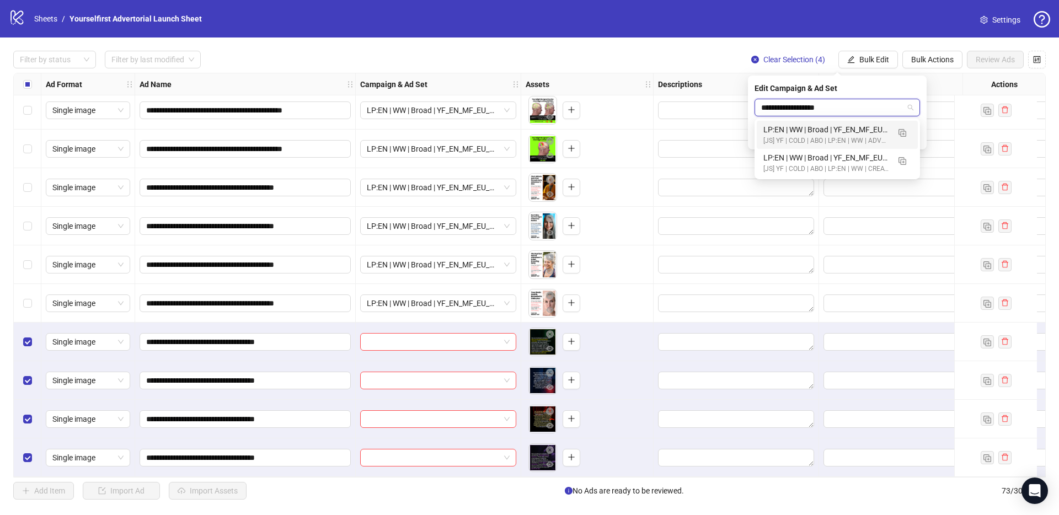
click at [828, 134] on div "LP:EN | WW | Broad | YF_EN_MF_EU_WK34_26 | ADVERTORIAL | FULL LOCALE EXCL v4 | …" at bounding box center [826, 130] width 126 height 12
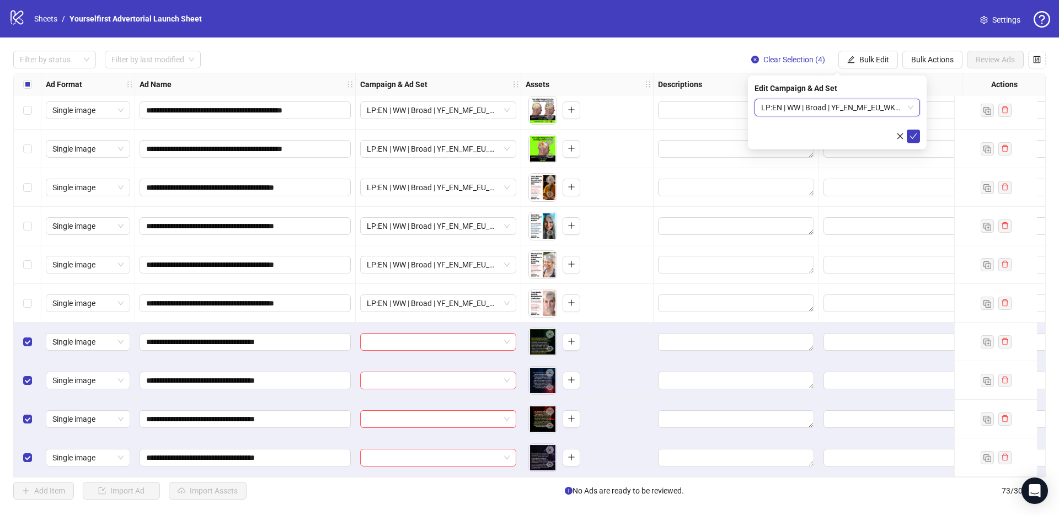
click at [910, 107] on span "LP:EN | WW | Broad | YF_EN_MF_EU_WK34_26 | ADVERTORIAL | FULL LOCALE EXCL v4 | …" at bounding box center [837, 107] width 152 height 17
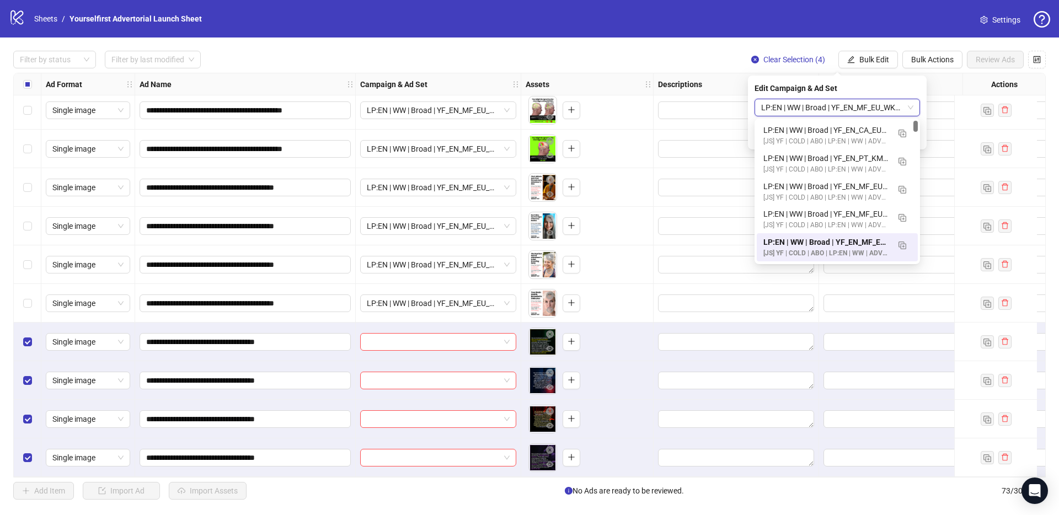
click at [839, 106] on span "LP:EN | WW | Broad | YF_EN_MF_EU_WK34_26 | ADVERTORIAL | FULL LOCALE EXCL v4 | …" at bounding box center [837, 107] width 152 height 17
paste input "**********"
type input "**********"
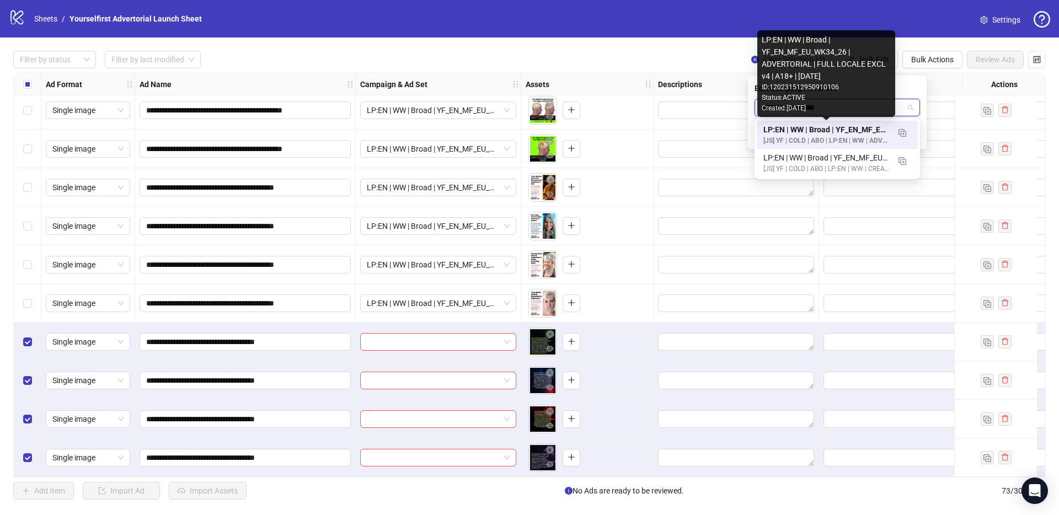
click at [807, 126] on div "LP:EN | WW | Broad | YF_EN_MF_EU_WK34_26 | ADVERTORIAL | FULL LOCALE EXCL v4 | …" at bounding box center [826, 130] width 126 height 12
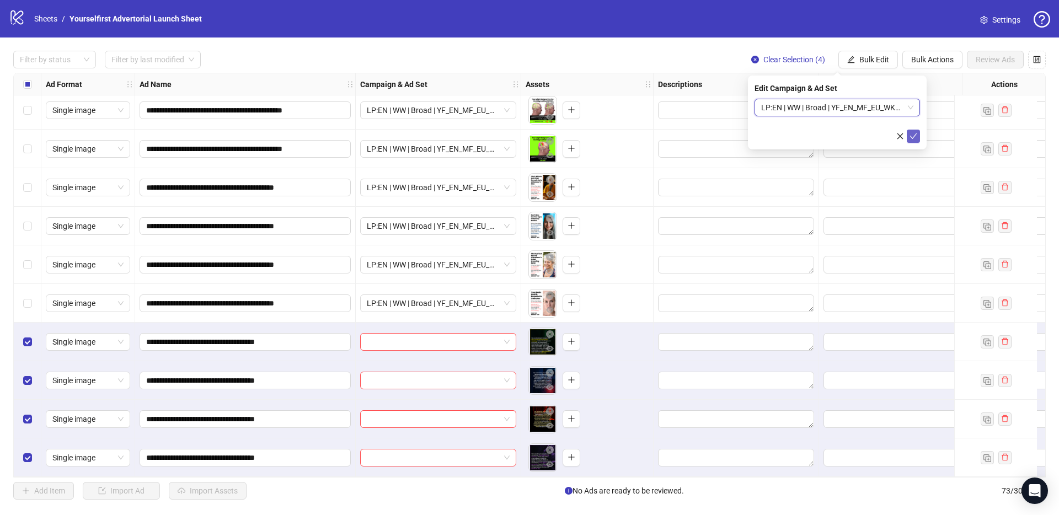
click at [913, 135] on icon "check" at bounding box center [913, 136] width 8 height 8
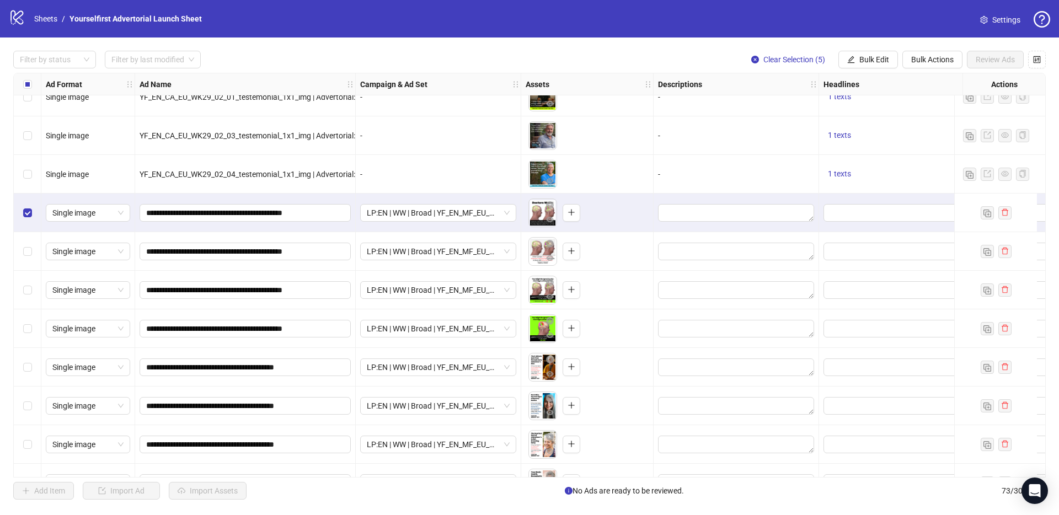
scroll to position [2440, 0]
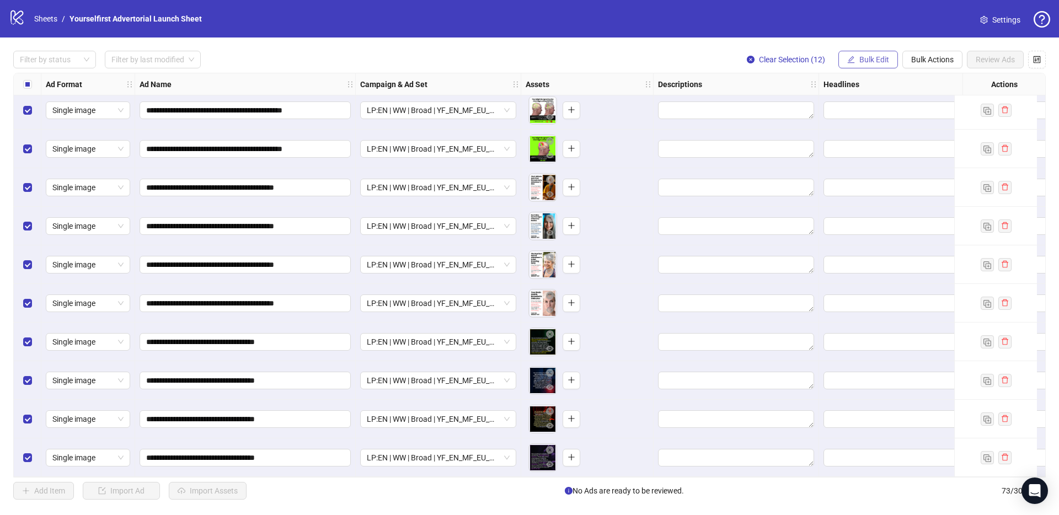
click at [870, 65] on button "Bulk Edit" at bounding box center [868, 60] width 60 height 18
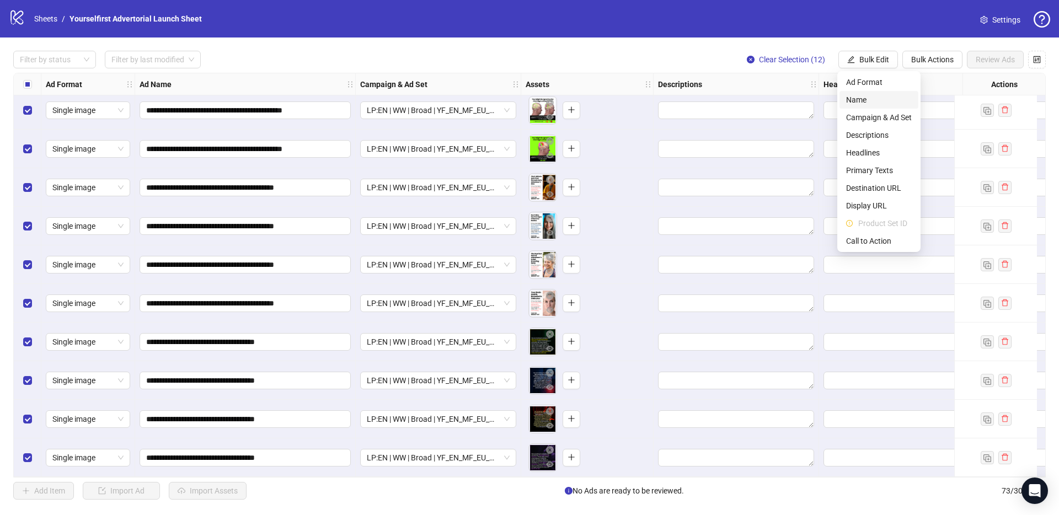
click at [862, 105] on span "Name" at bounding box center [879, 100] width 66 height 12
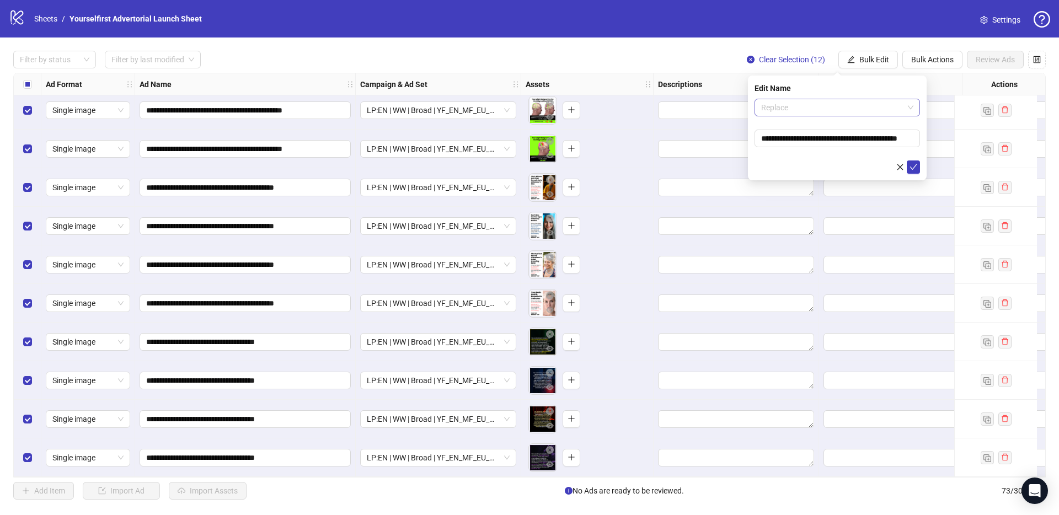
click at [779, 108] on span "Replace" at bounding box center [837, 107] width 152 height 17
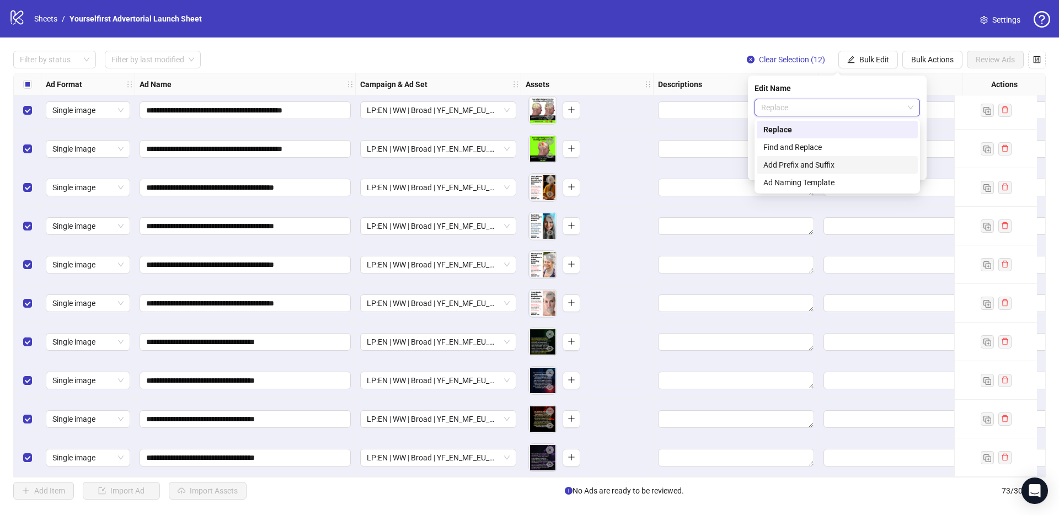
click at [809, 169] on div "Add Prefix and Suffix" at bounding box center [837, 165] width 148 height 12
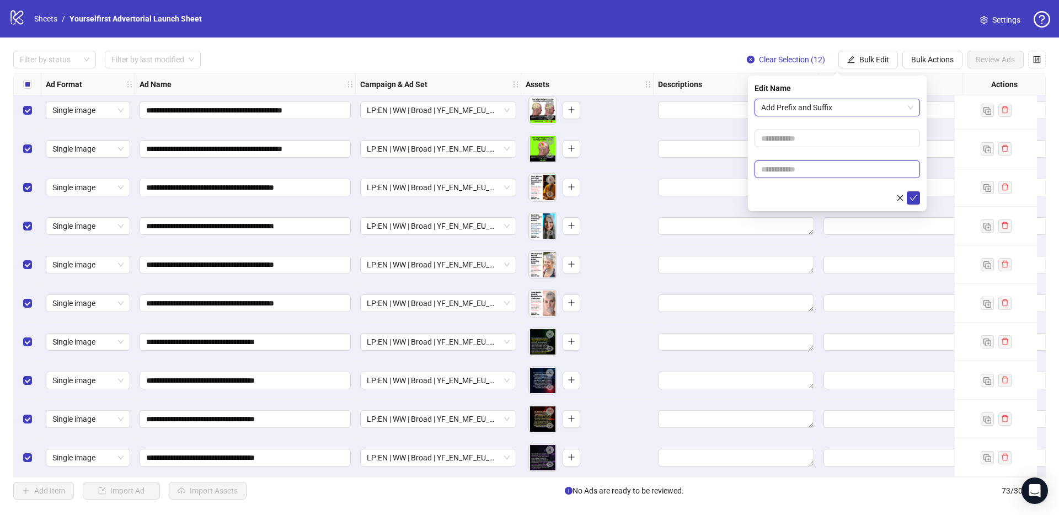
click at [798, 163] on input "text" at bounding box center [836, 169] width 165 height 18
click at [798, 169] on input "text" at bounding box center [836, 169] width 165 height 18
paste input "**********"
type input "**********"
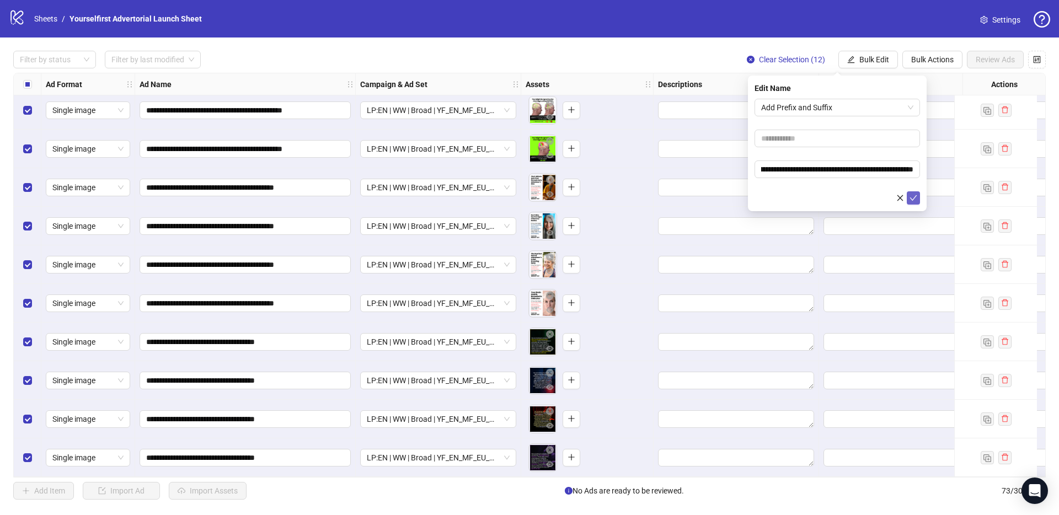
click at [912, 196] on icon "check" at bounding box center [913, 198] width 8 height 8
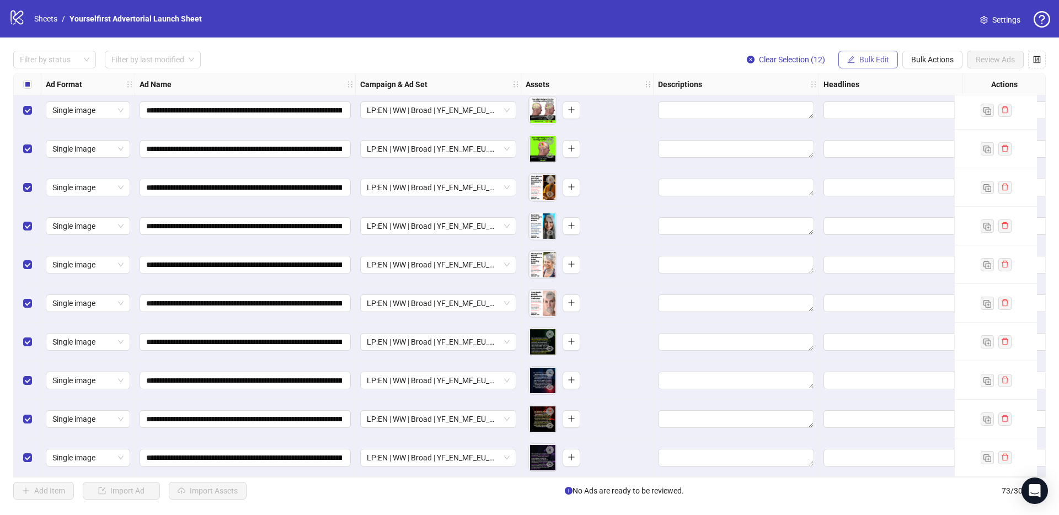
click at [871, 60] on span "Bulk Edit" at bounding box center [874, 59] width 30 height 9
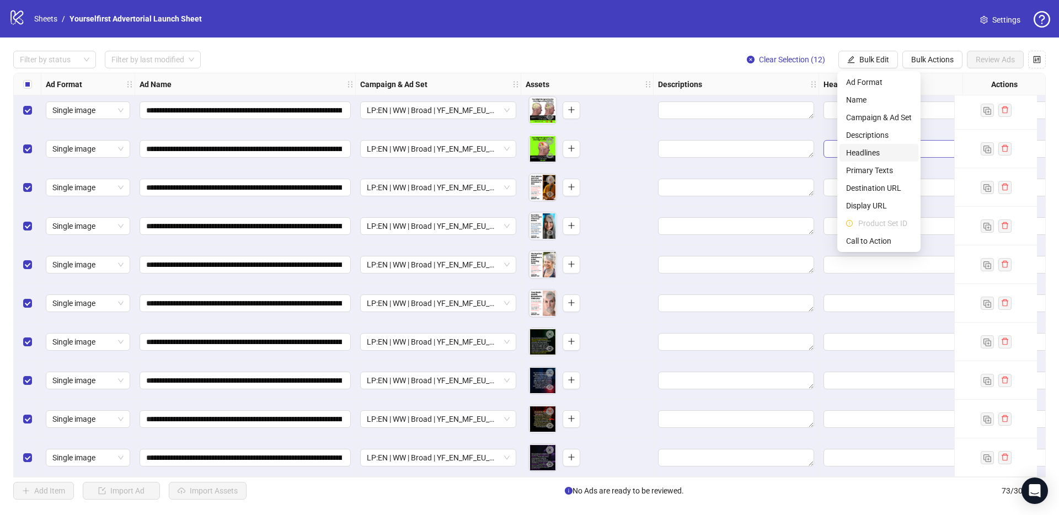
click at [871, 149] on span "Headlines" at bounding box center [879, 153] width 66 height 12
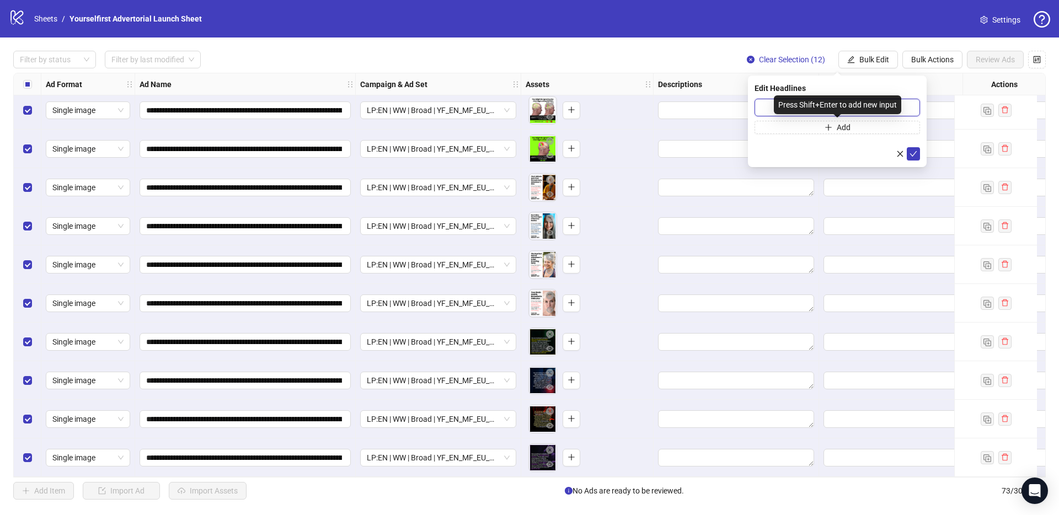
click at [771, 106] on input "text" at bounding box center [836, 108] width 165 height 18
paste input "**********"
type input "**********"
click at [915, 153] on icon "check" at bounding box center [913, 154] width 8 height 8
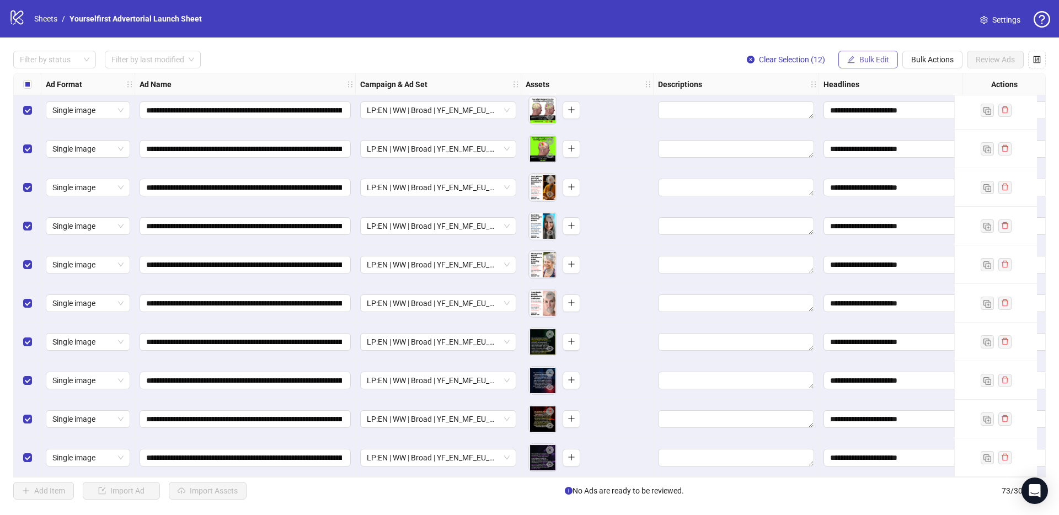
click at [873, 62] on span "Bulk Edit" at bounding box center [874, 59] width 30 height 9
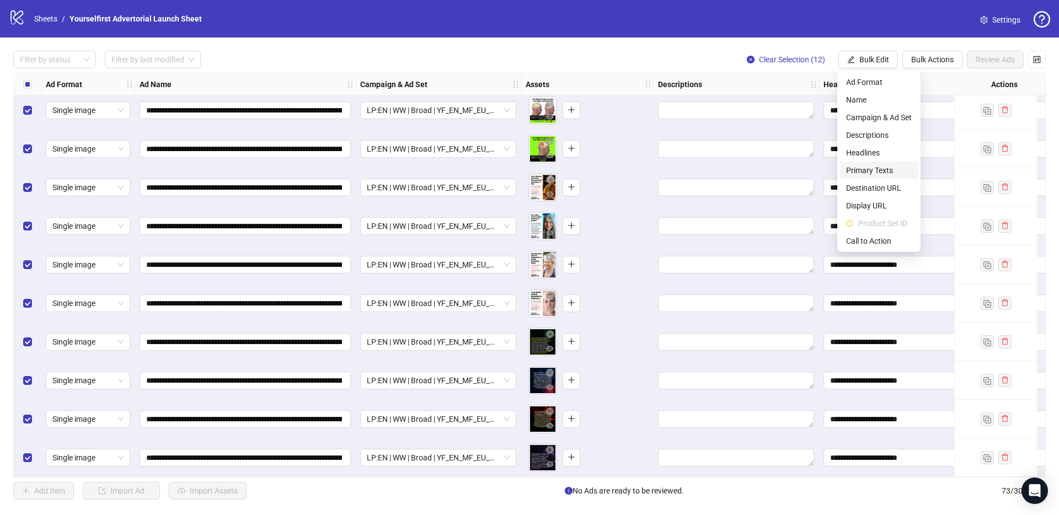
click at [878, 170] on span "Primary Texts" at bounding box center [879, 170] width 66 height 12
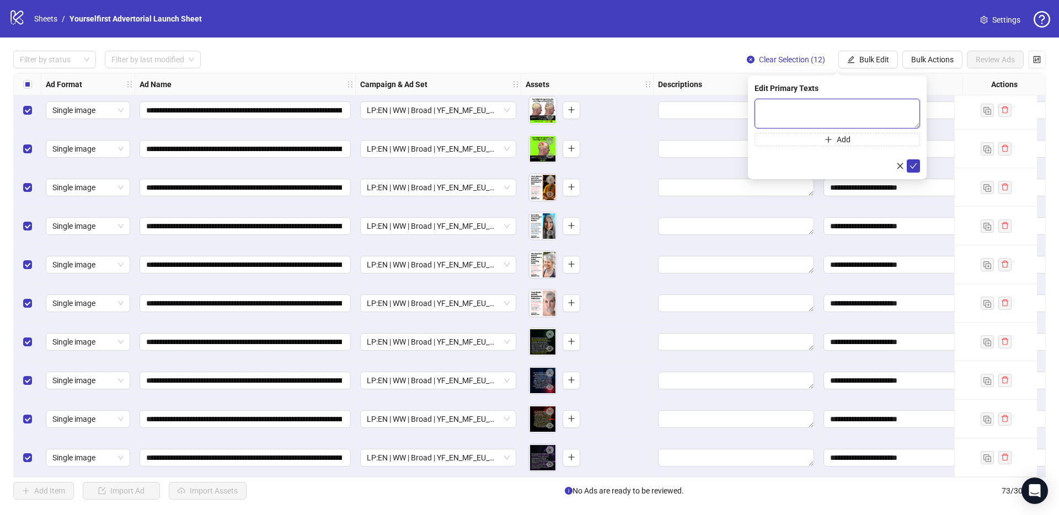
click at [819, 107] on textarea at bounding box center [836, 114] width 165 height 30
paste textarea "**********"
type textarea "**********"
click at [911, 167] on icon "check" at bounding box center [913, 166] width 7 height 6
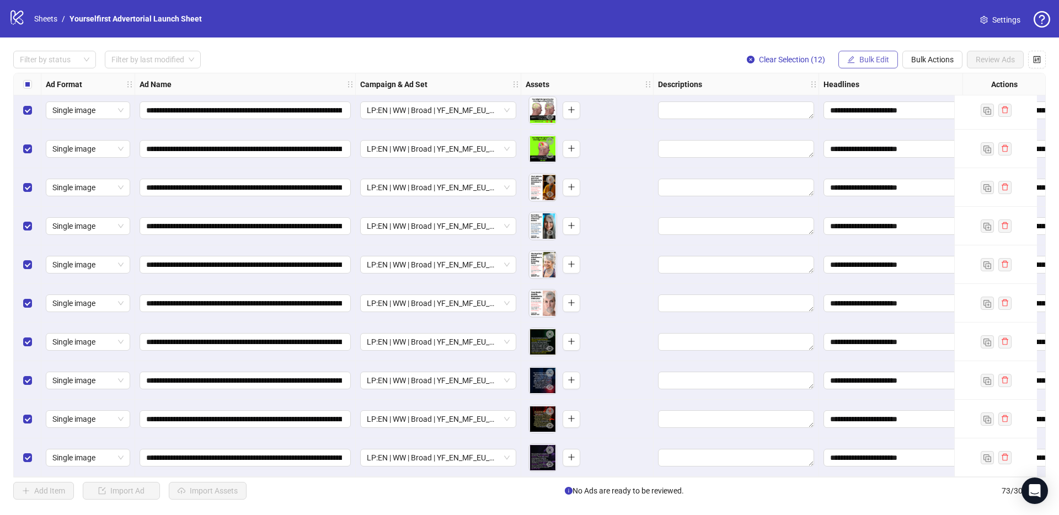
click at [871, 59] on span "Bulk Edit" at bounding box center [874, 59] width 30 height 9
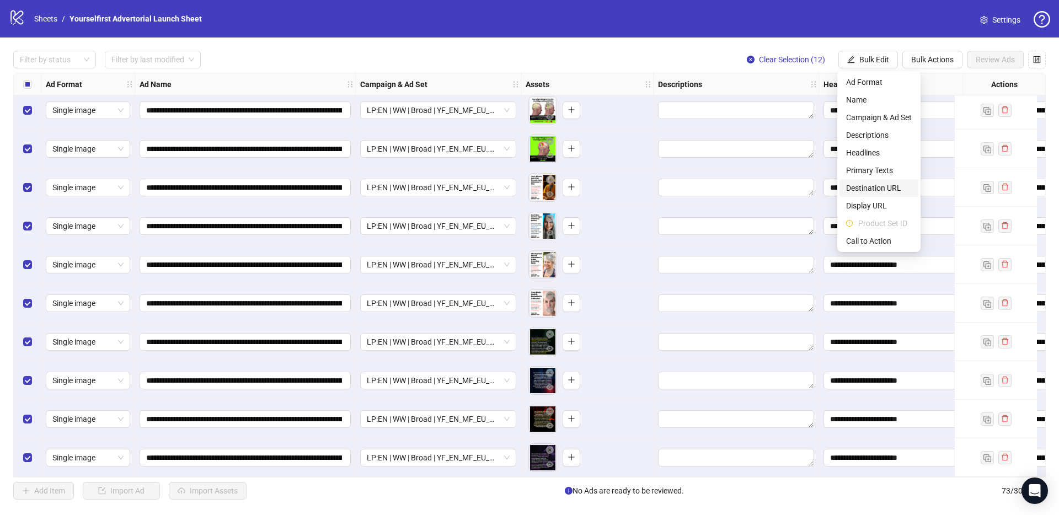
click at [889, 186] on span "Destination URL" at bounding box center [879, 188] width 66 height 12
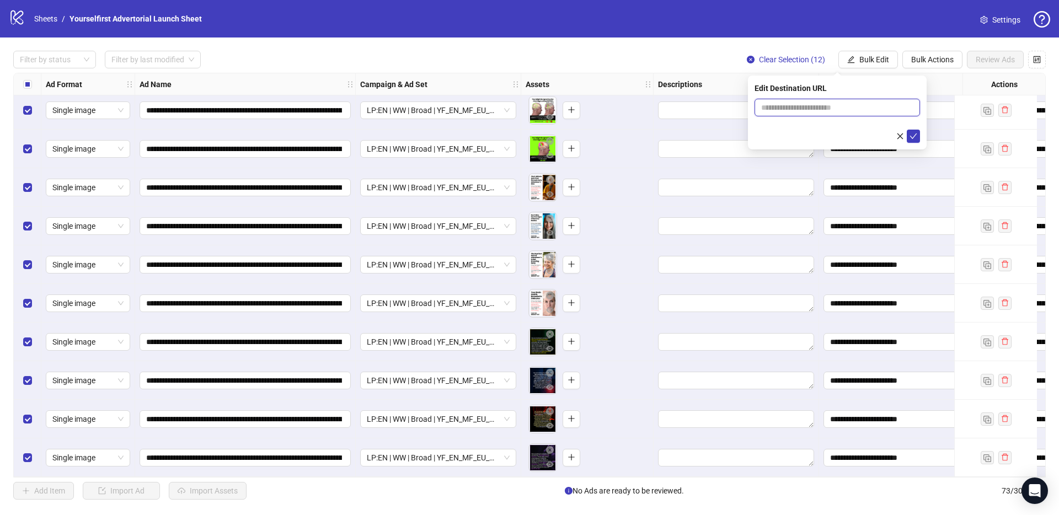
click at [798, 110] on input "text" at bounding box center [832, 107] width 143 height 12
paste input "**********"
type input "**********"
click at [914, 138] on icon "check" at bounding box center [913, 136] width 8 height 8
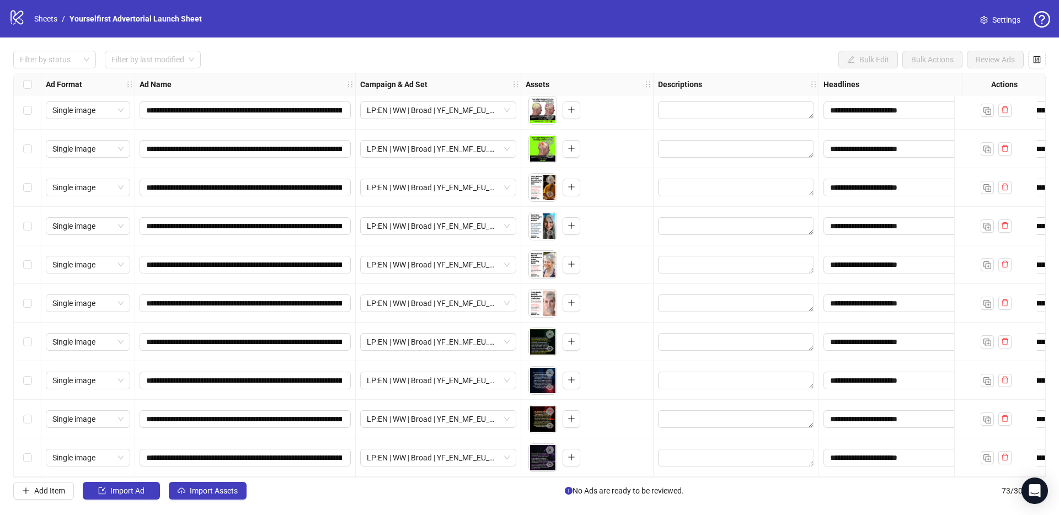
click at [436, 45] on div "**********" at bounding box center [529, 274] width 1059 height 475
click at [230, 493] on span "Import Assets" at bounding box center [214, 490] width 48 height 9
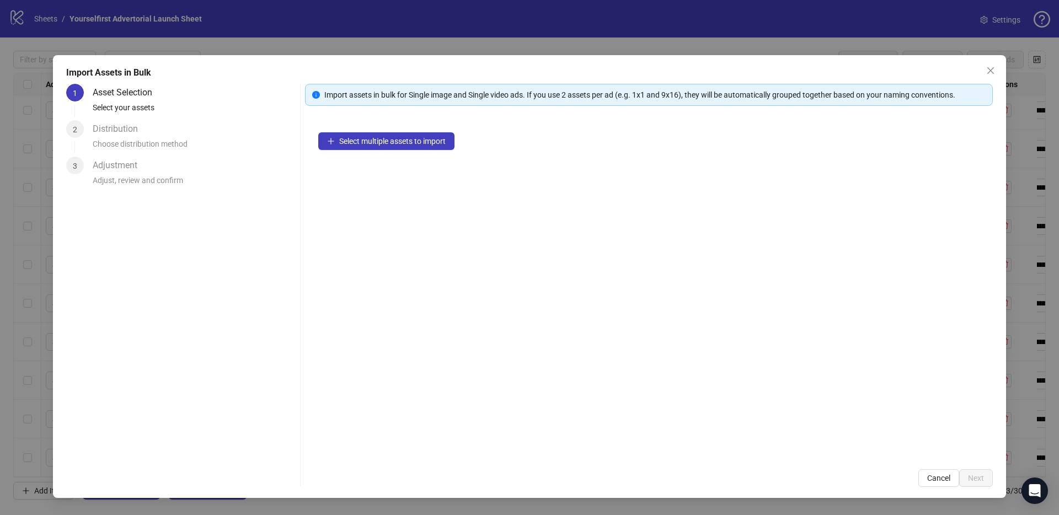
click at [375, 123] on div "Select multiple assets to import" at bounding box center [649, 287] width 688 height 337
click at [378, 133] on button "Select multiple assets to import" at bounding box center [386, 141] width 136 height 18
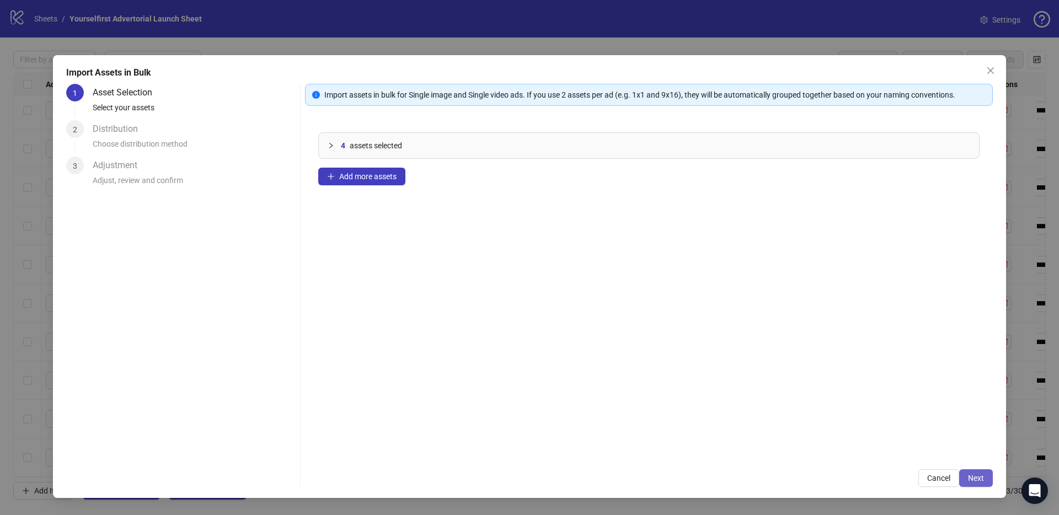
click at [980, 484] on button "Next" at bounding box center [976, 478] width 34 height 18
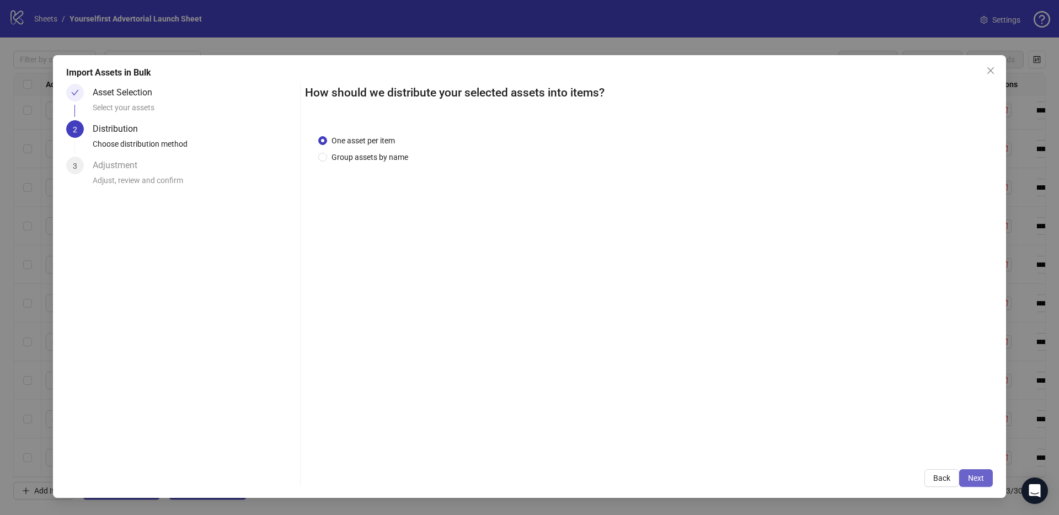
click at [972, 473] on button "Next" at bounding box center [976, 478] width 34 height 18
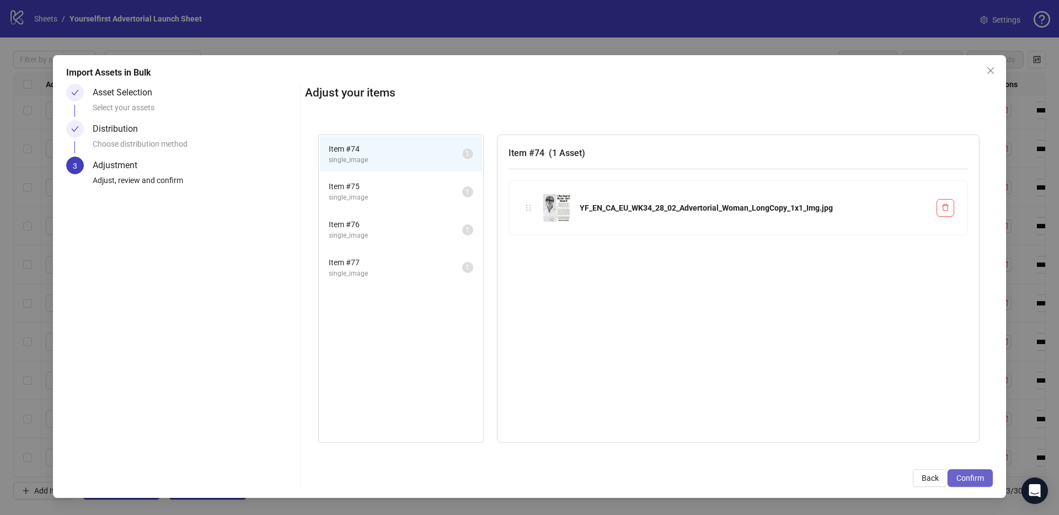
click at [974, 475] on span "Confirm" at bounding box center [970, 478] width 28 height 9
click at [974, 475] on div "Import Assets in Bulk Asset Selection Select your assets Distribution Choose di…" at bounding box center [529, 257] width 1059 height 515
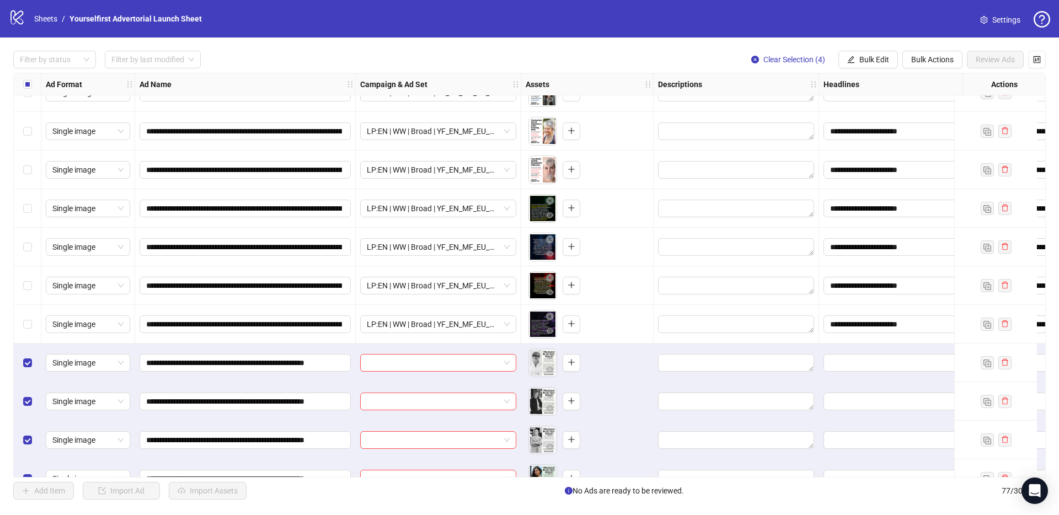
scroll to position [2595, 0]
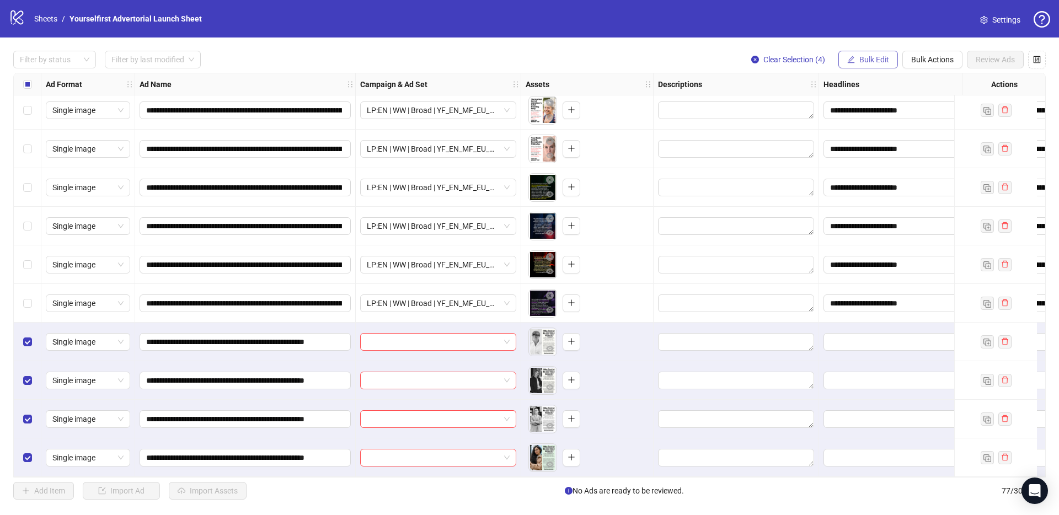
click at [881, 62] on span "Bulk Edit" at bounding box center [874, 59] width 30 height 9
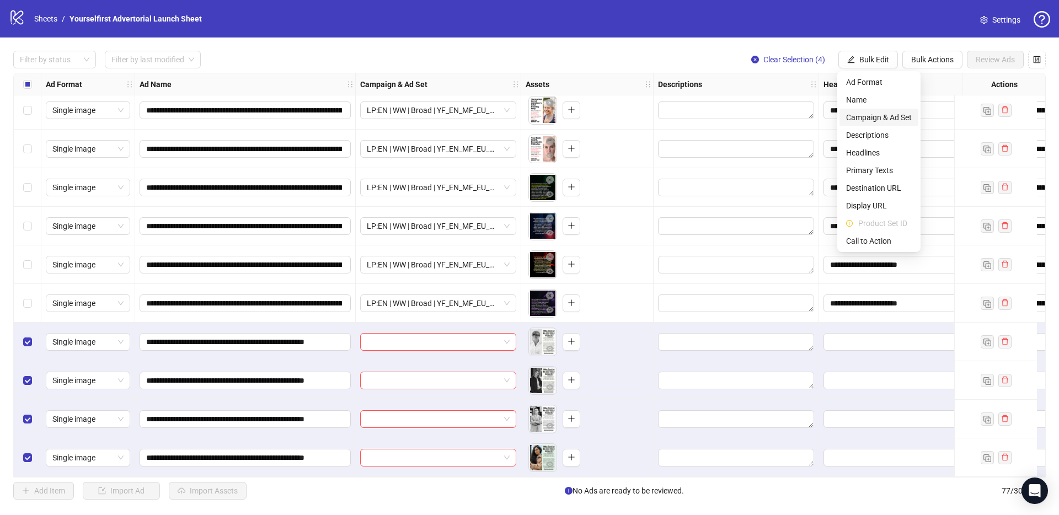
click at [884, 119] on span "Campaign & Ad Set" at bounding box center [879, 117] width 66 height 12
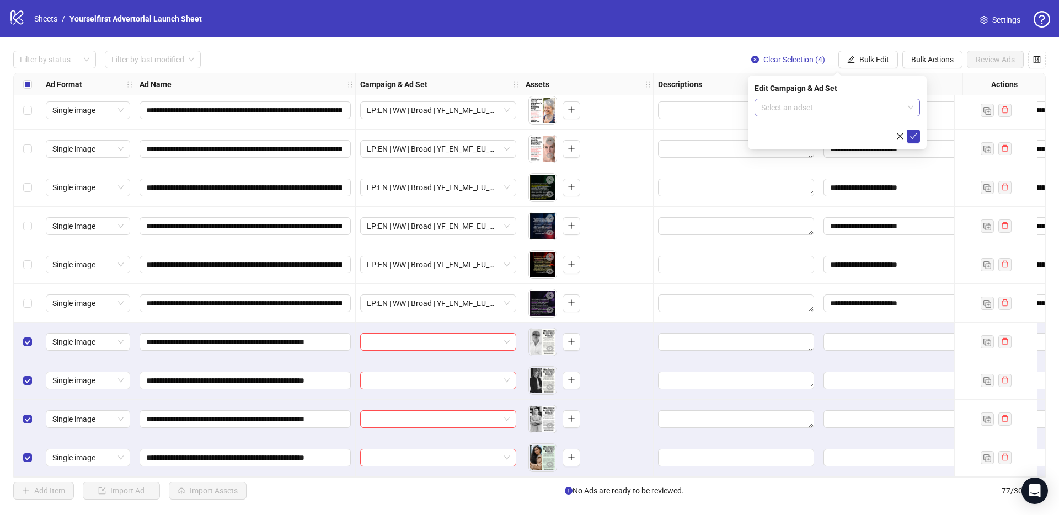
click at [801, 112] on input "search" at bounding box center [832, 107] width 142 height 17
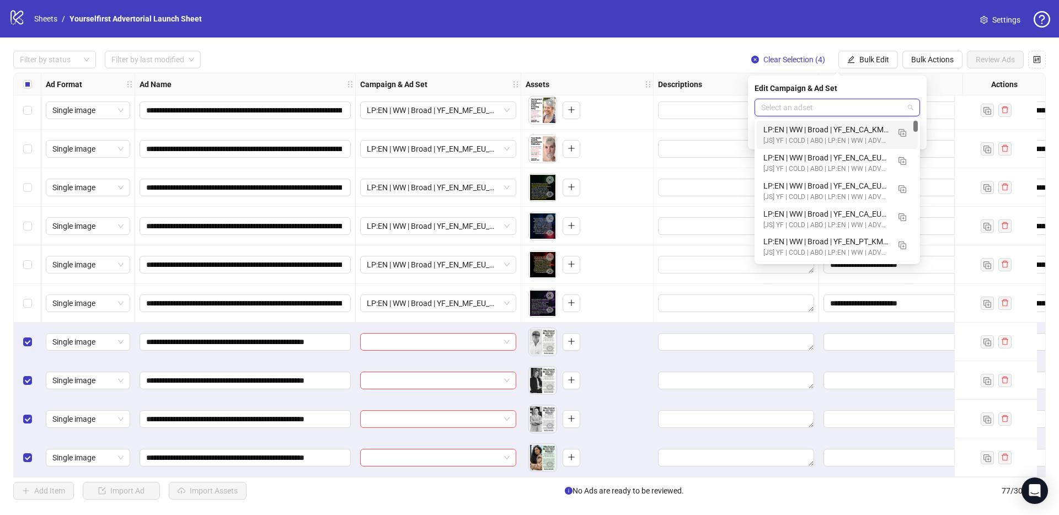
paste input "**********"
type input "**********"
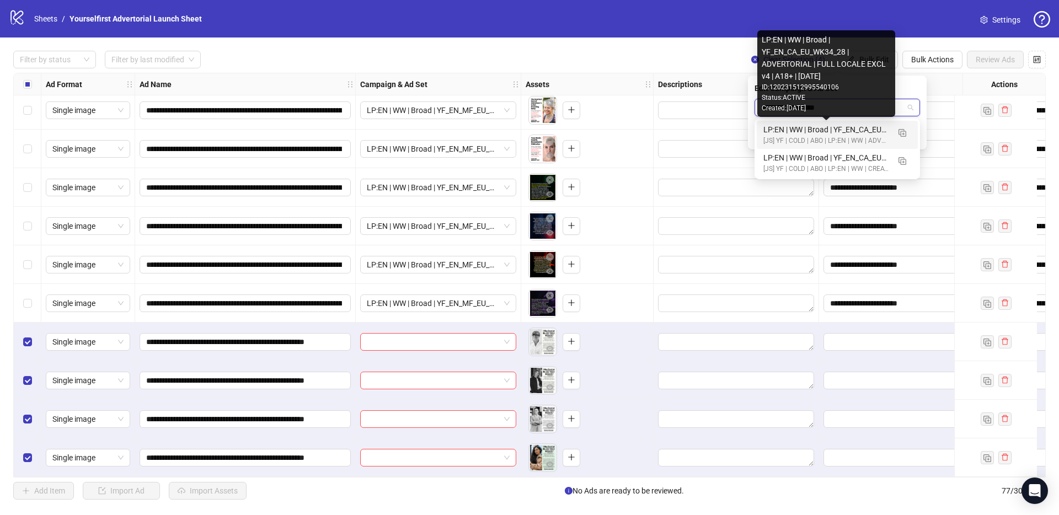
click at [801, 125] on div "LP:EN | WW | Broad | YF_EN_CA_EU_WK34_28 | ADVERTORIAL | FULL LOCALE EXCL v4 | …" at bounding box center [826, 130] width 126 height 12
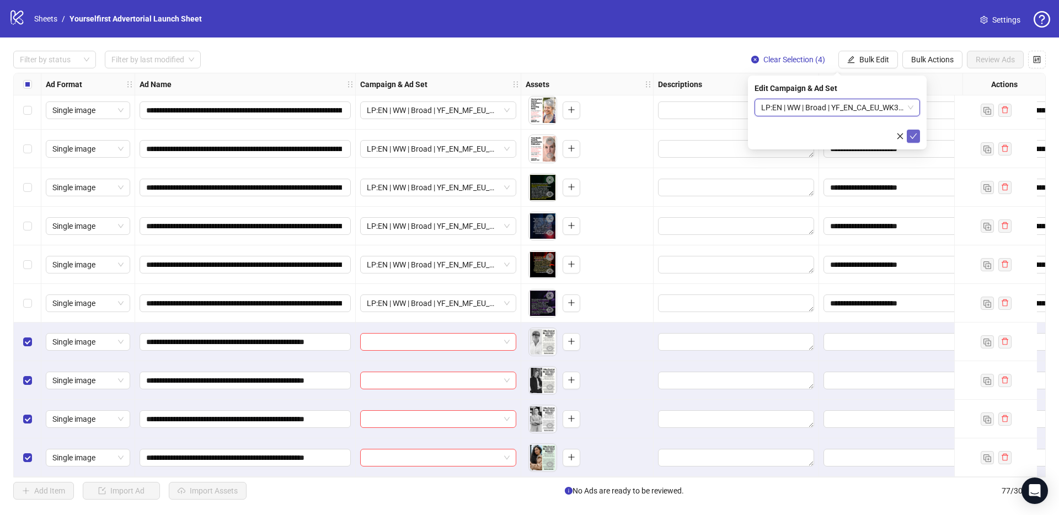
click at [912, 135] on icon "check" at bounding box center [913, 136] width 8 height 8
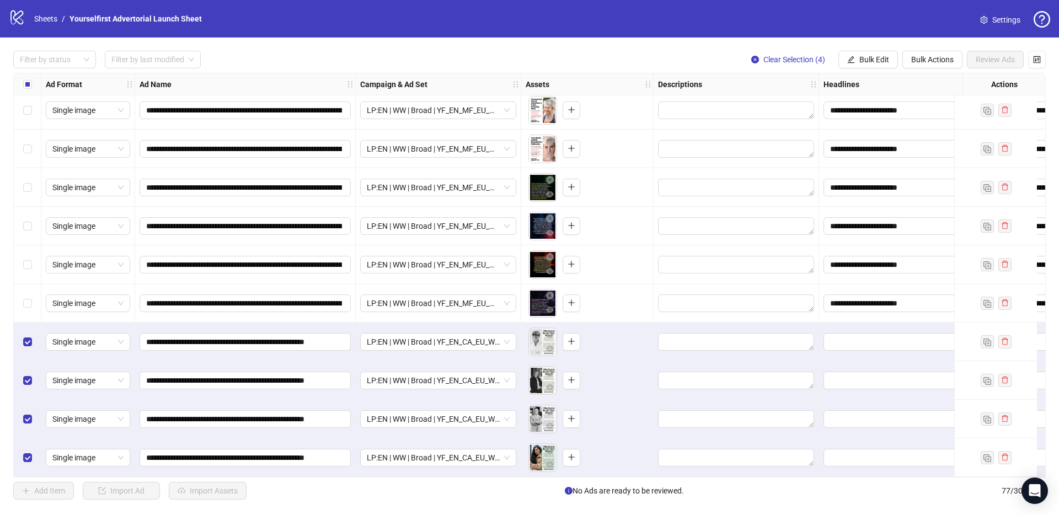
click at [32, 87] on div "Select all rows" at bounding box center [28, 84] width 28 height 22
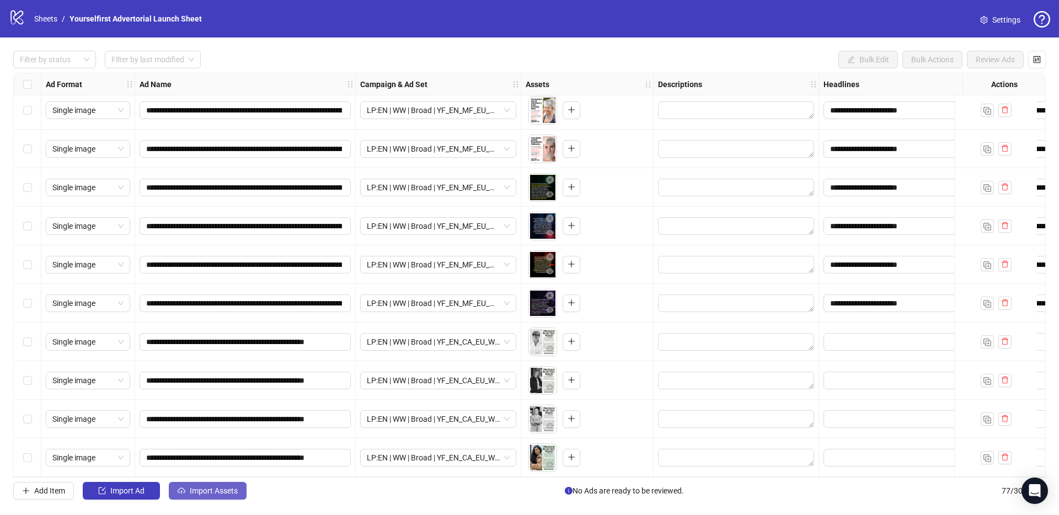
click at [228, 491] on span "Import Assets" at bounding box center [214, 490] width 48 height 9
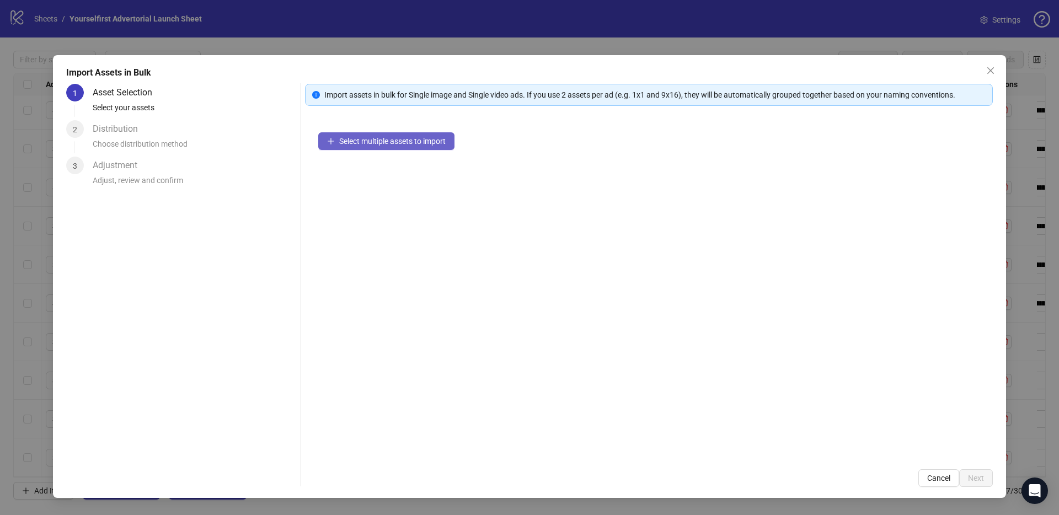
click at [367, 142] on span "Select multiple assets to import" at bounding box center [392, 141] width 106 height 9
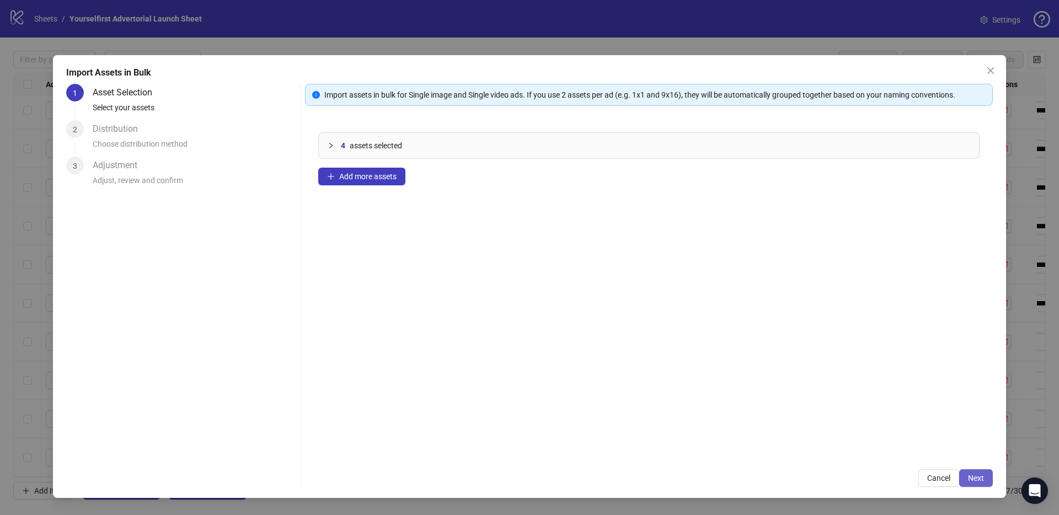
click at [969, 476] on span "Next" at bounding box center [976, 478] width 16 height 9
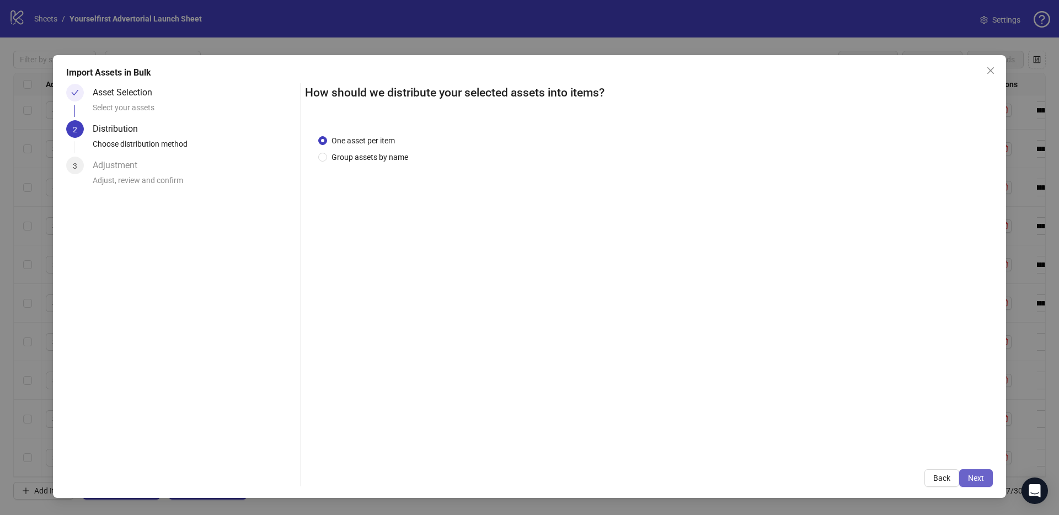
click at [972, 476] on span "Next" at bounding box center [976, 478] width 16 height 9
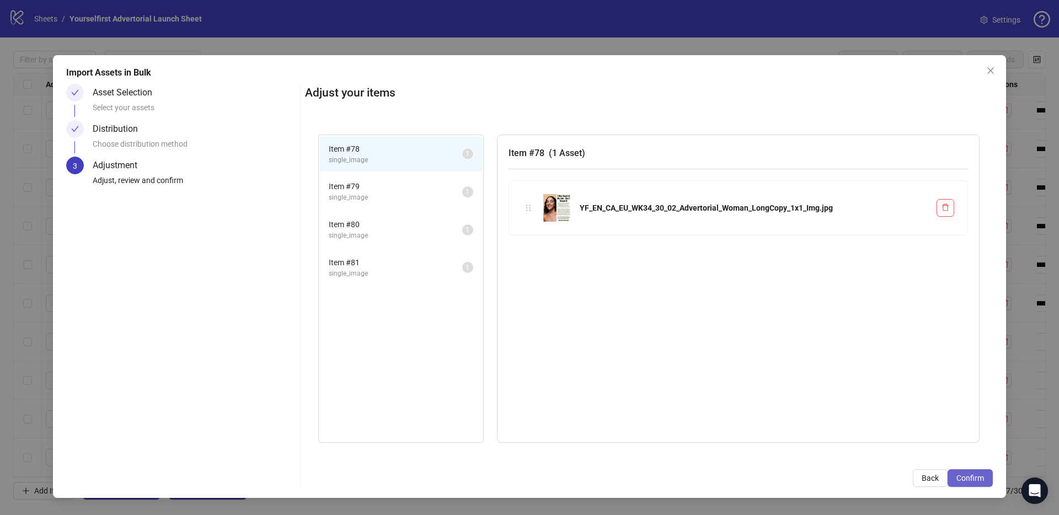
click at [973, 476] on span "Confirm" at bounding box center [970, 478] width 28 height 9
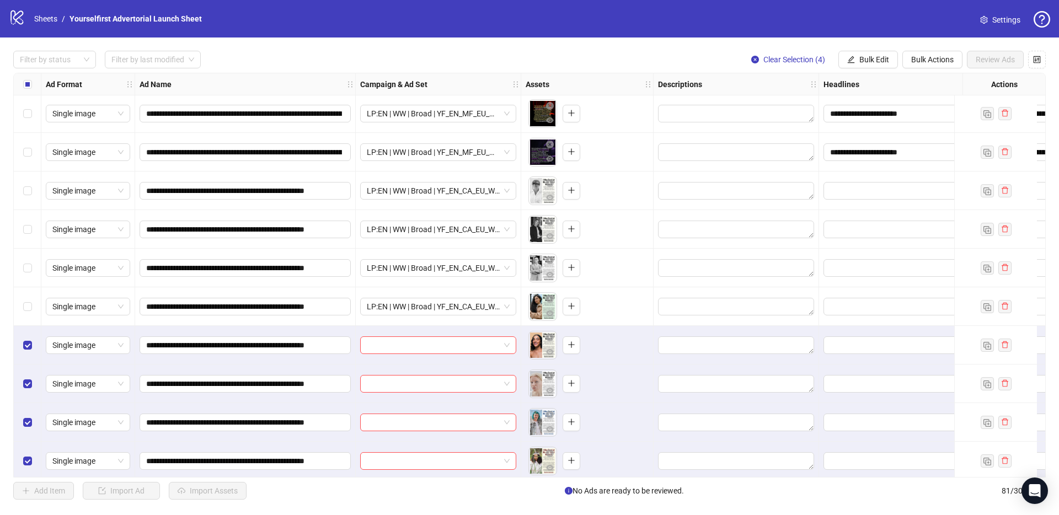
scroll to position [2749, 0]
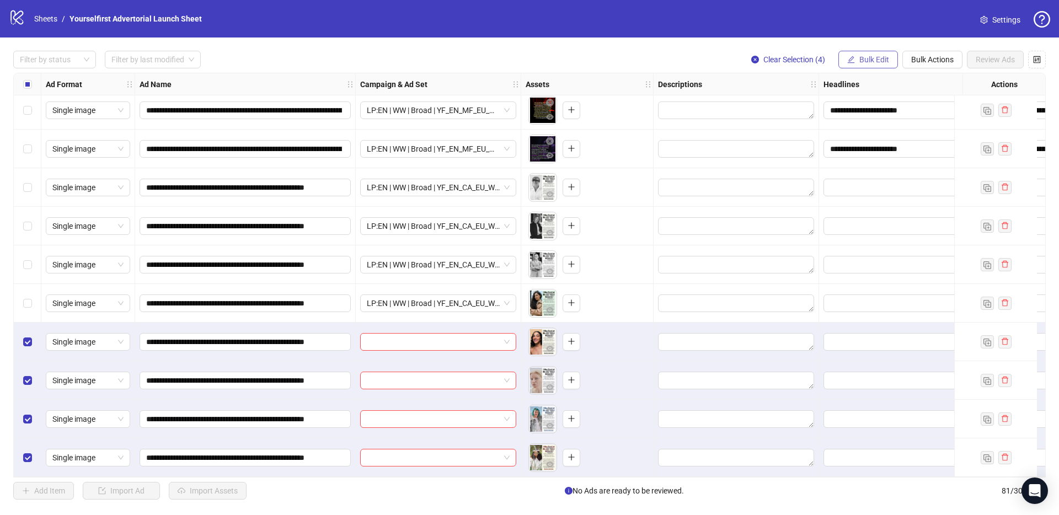
click at [878, 57] on span "Bulk Edit" at bounding box center [874, 59] width 30 height 9
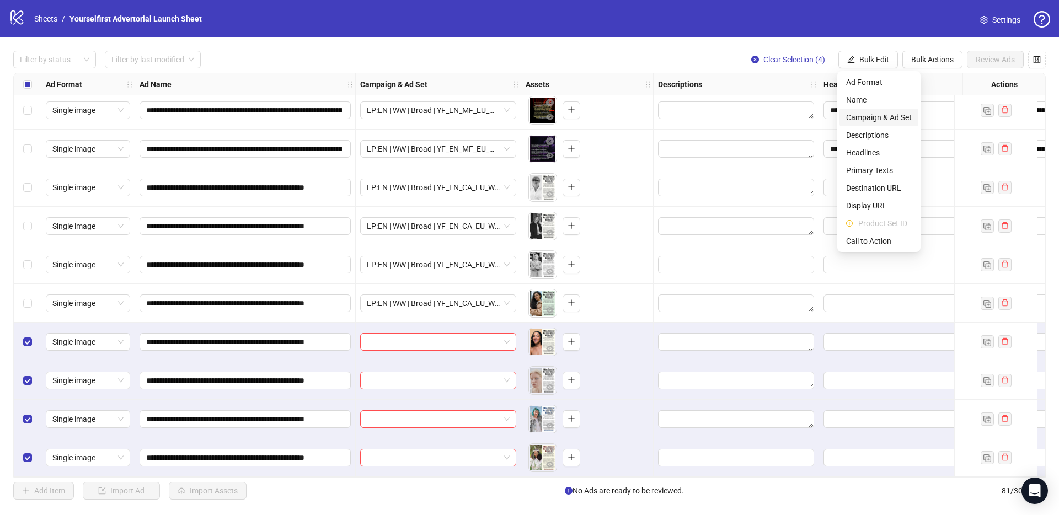
click at [888, 122] on span "Campaign & Ad Set" at bounding box center [879, 117] width 66 height 12
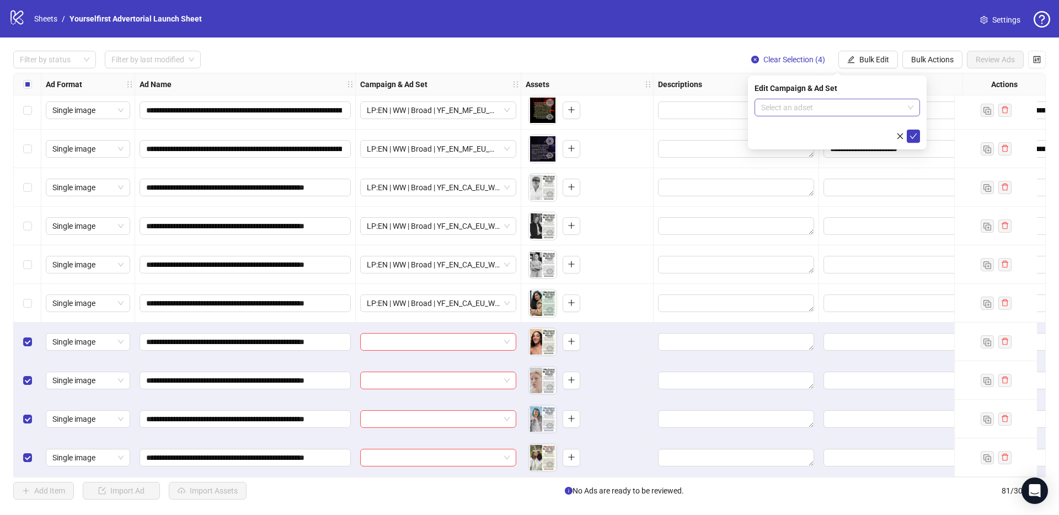
click at [787, 108] on input "search" at bounding box center [832, 107] width 142 height 17
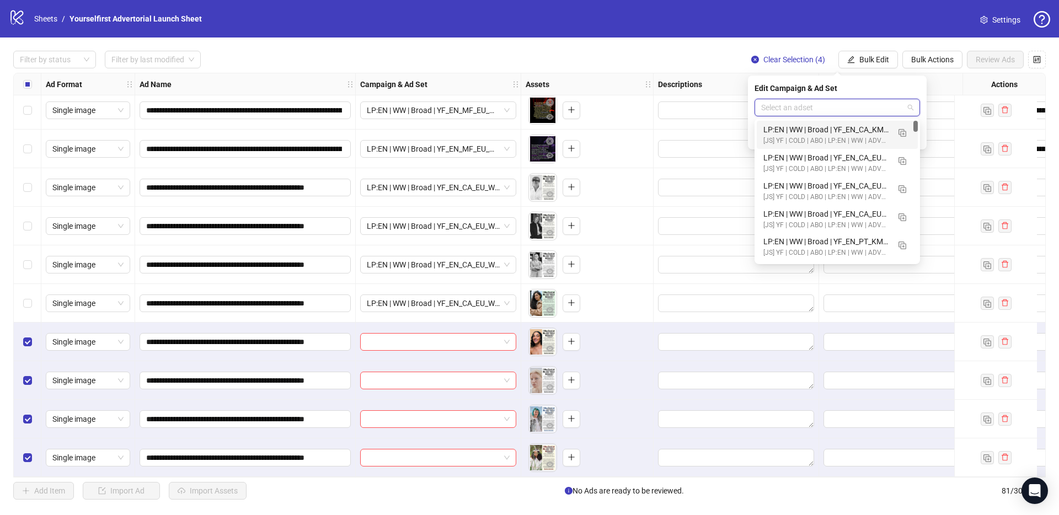
paste input "**********"
type input "**********"
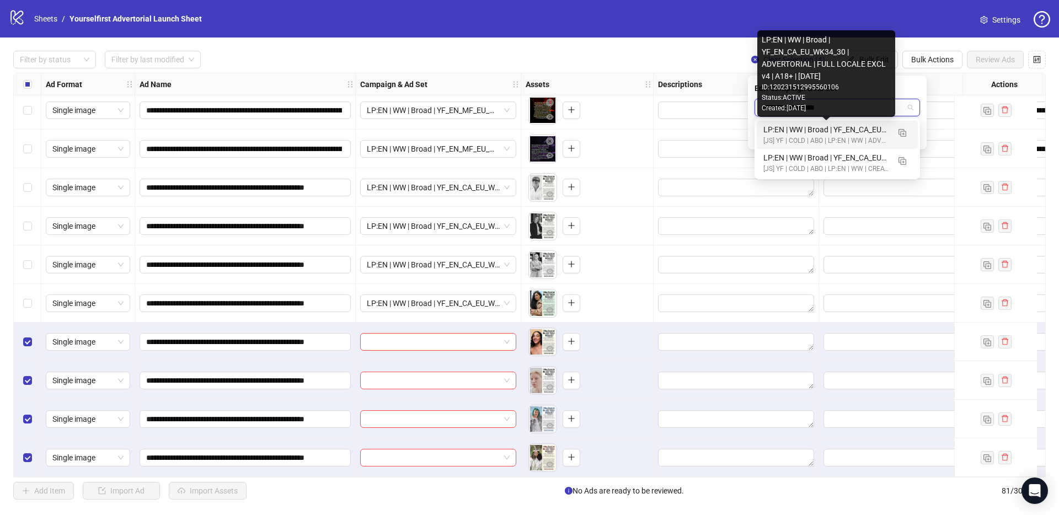
click at [831, 134] on div "LP:EN | WW | Broad | YF_EN_CA_EU_WK34_30 | ADVERTORIAL | FULL LOCALE EXCL v4 | …" at bounding box center [826, 130] width 126 height 12
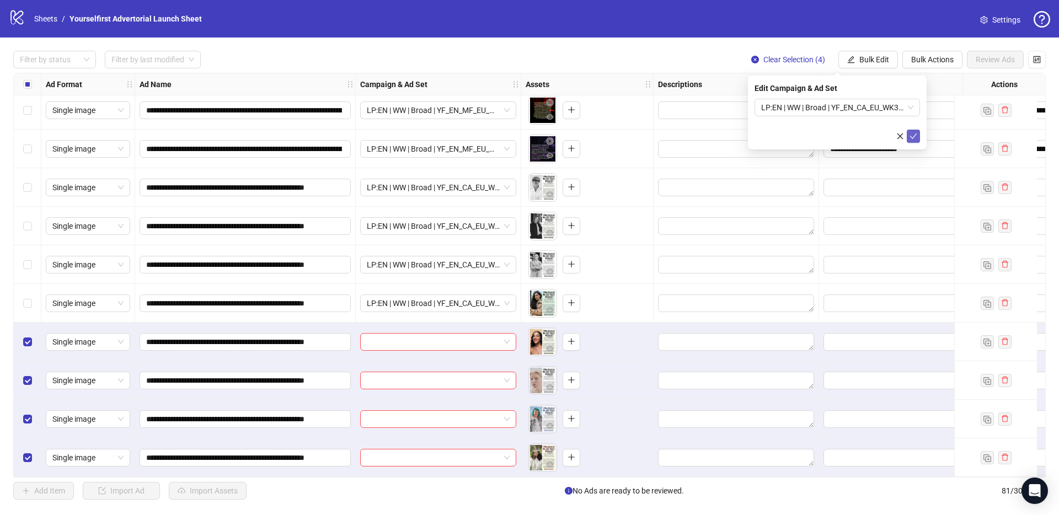
click at [910, 132] on icon "check" at bounding box center [913, 136] width 8 height 8
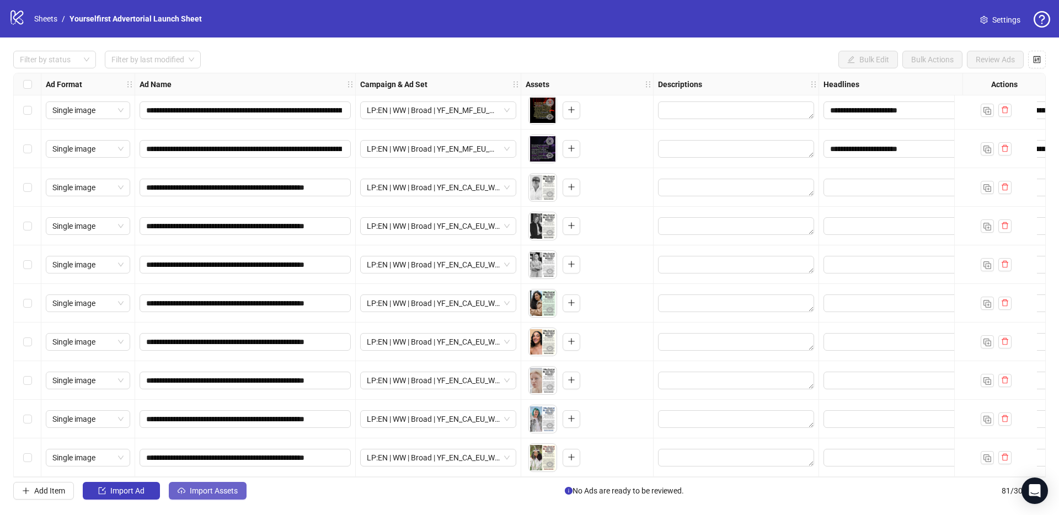
click at [227, 488] on span "Import Assets" at bounding box center [214, 490] width 48 height 9
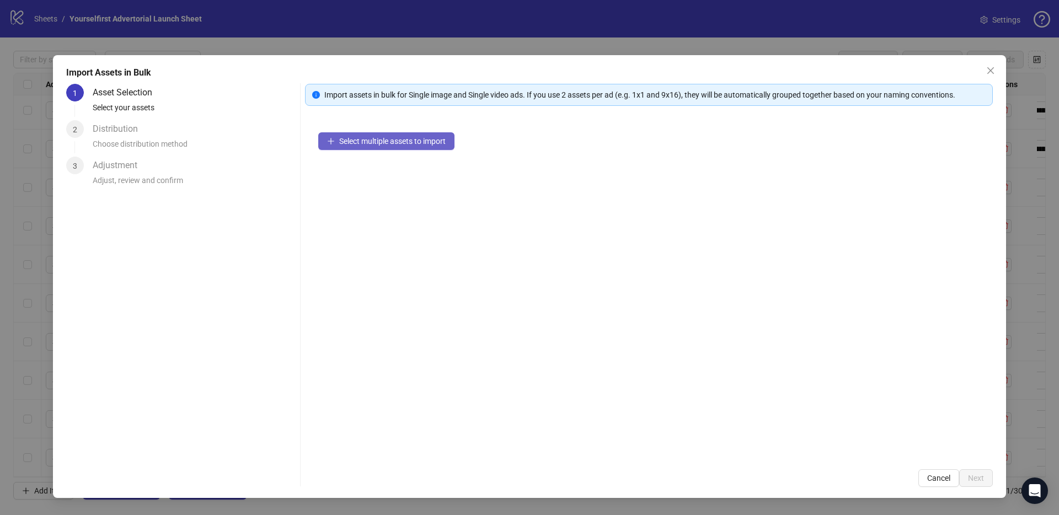
click at [389, 133] on button "Select multiple assets to import" at bounding box center [386, 141] width 136 height 18
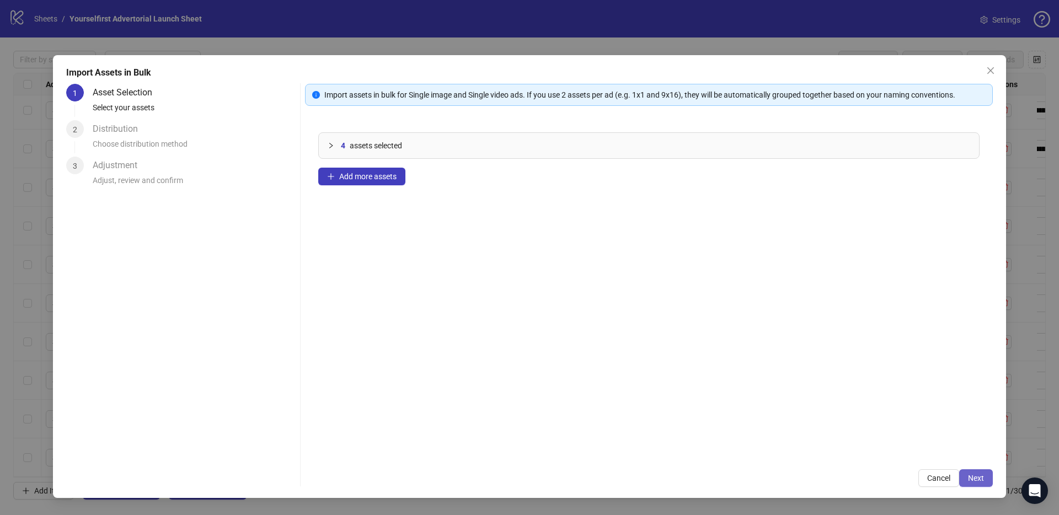
click at [981, 486] on button "Next" at bounding box center [976, 478] width 34 height 18
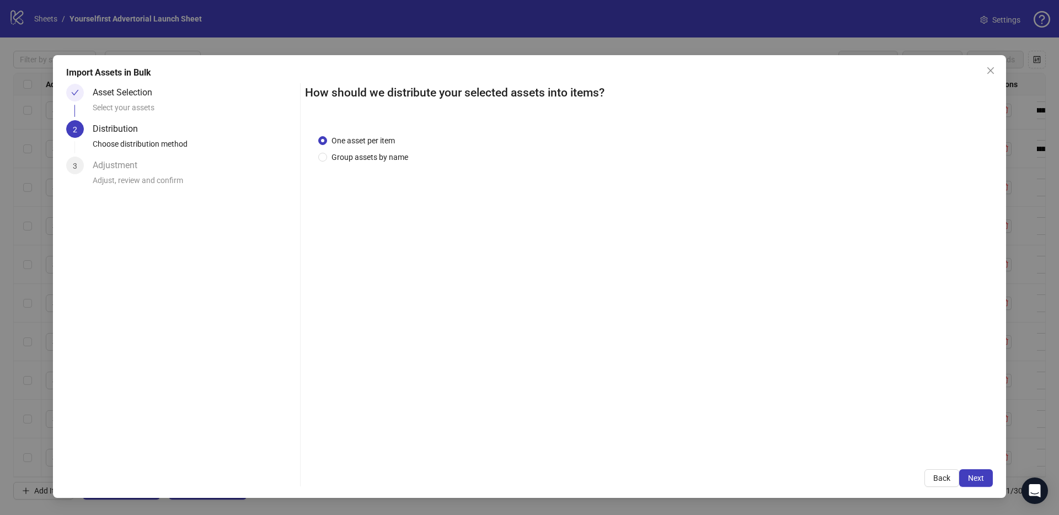
click at [980, 479] on span "Next" at bounding box center [976, 478] width 16 height 9
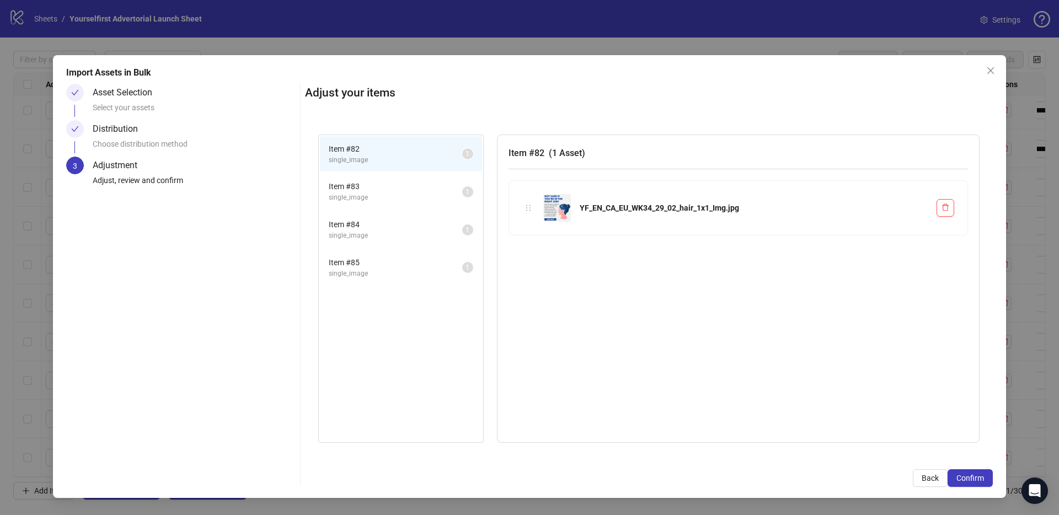
click at [980, 479] on span "Confirm" at bounding box center [970, 478] width 28 height 9
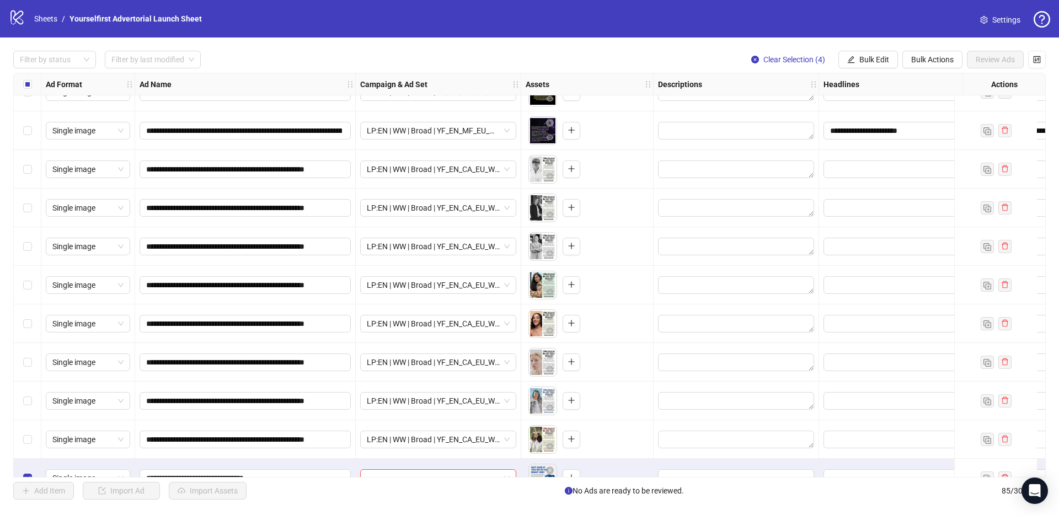
scroll to position [2904, 0]
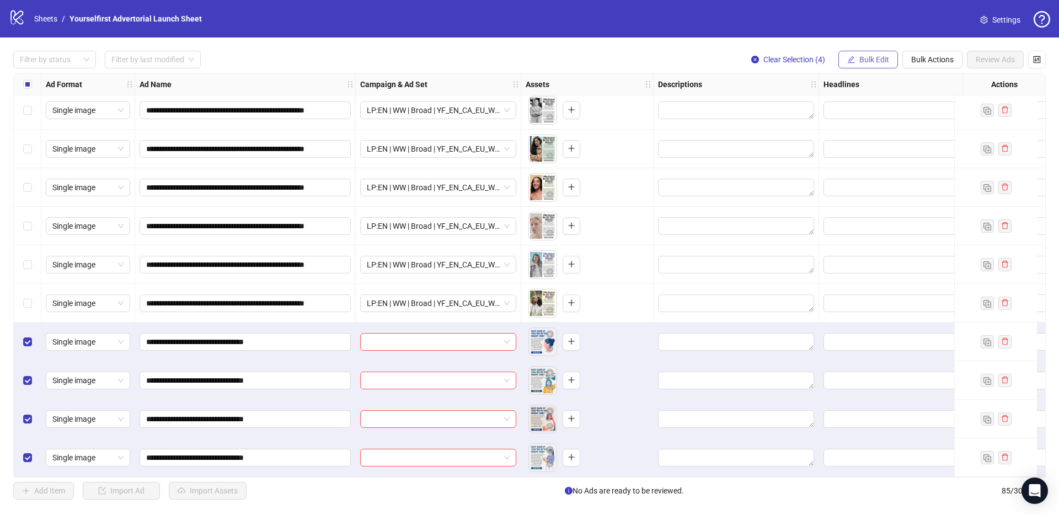
click at [886, 57] on span "Bulk Edit" at bounding box center [874, 59] width 30 height 9
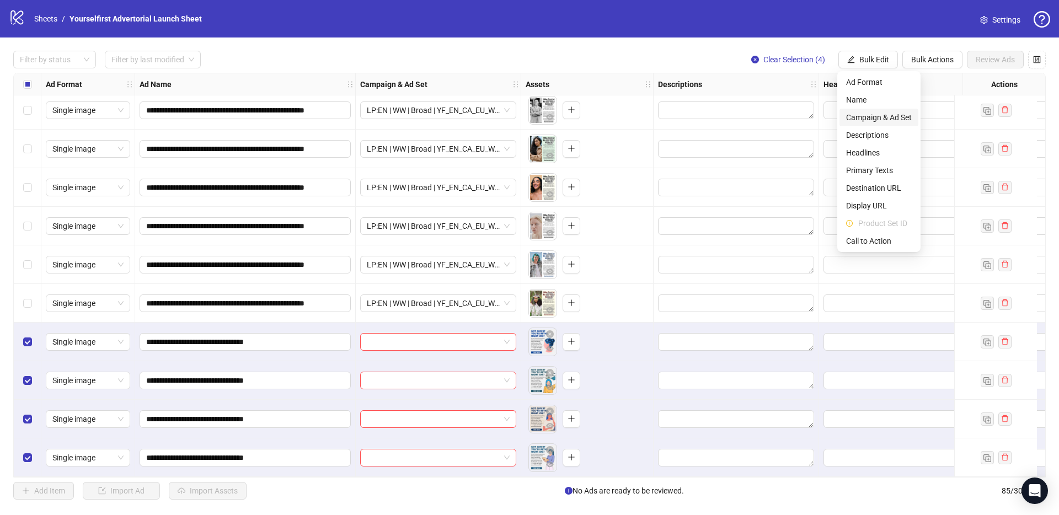
click at [895, 118] on span "Campaign & Ad Set" at bounding box center [879, 117] width 66 height 12
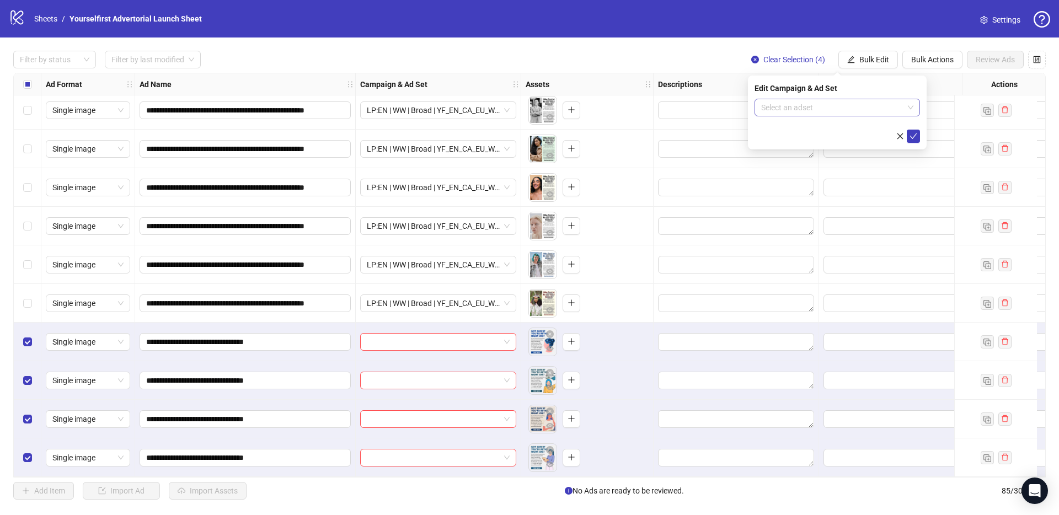
click at [794, 111] on input "search" at bounding box center [832, 107] width 142 height 17
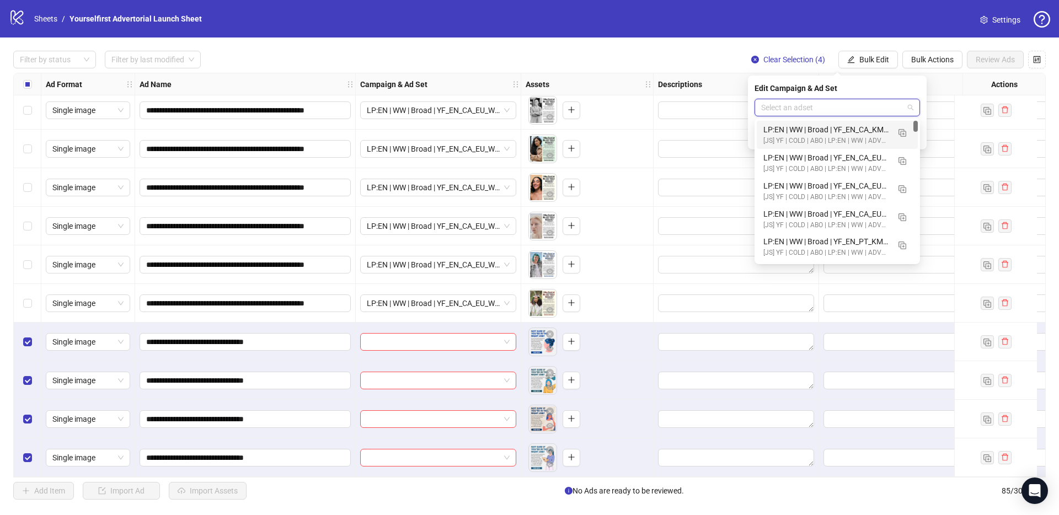
paste input "**********"
type input "**********"
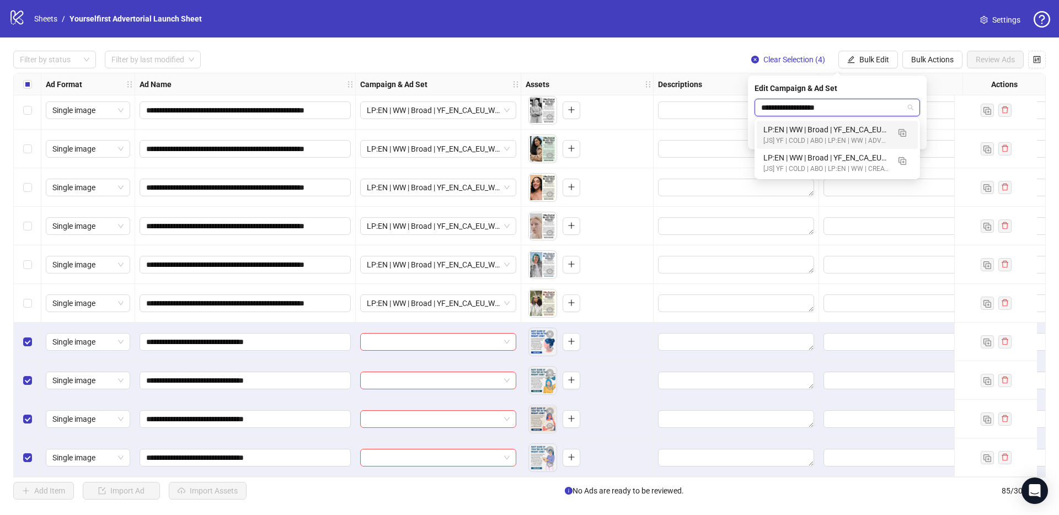
click at [845, 133] on div "LP:EN | WW | Broad | YF_EN_CA_EU_WK34_29 | ADVERTORIAL | FULL LOCALE EXCL v4 | …" at bounding box center [826, 130] width 126 height 12
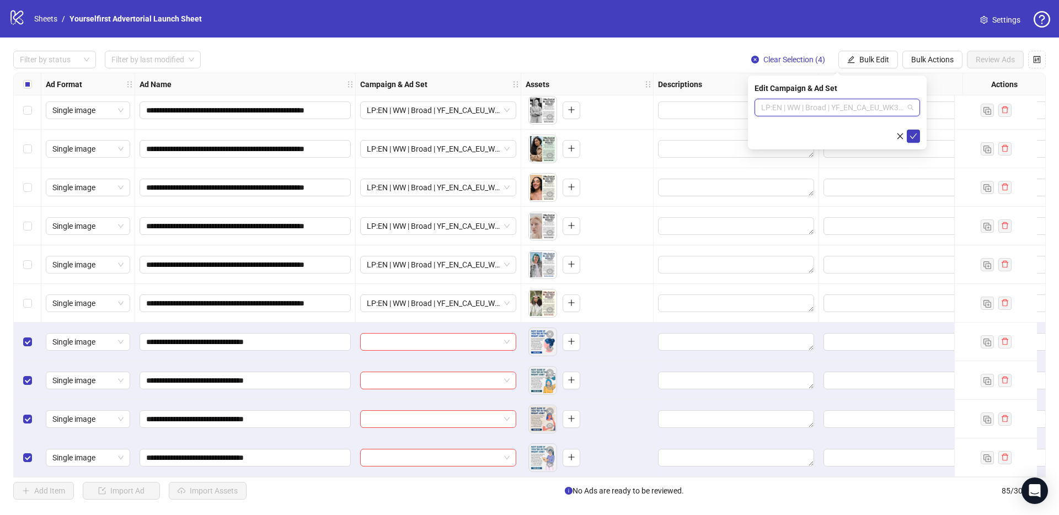
click at [813, 101] on span "LP:EN | WW | Broad | YF_EN_CA_EU_WK34_29 | ADVERTORIAL | FULL LOCALE EXCL v4 | …" at bounding box center [837, 107] width 152 height 17
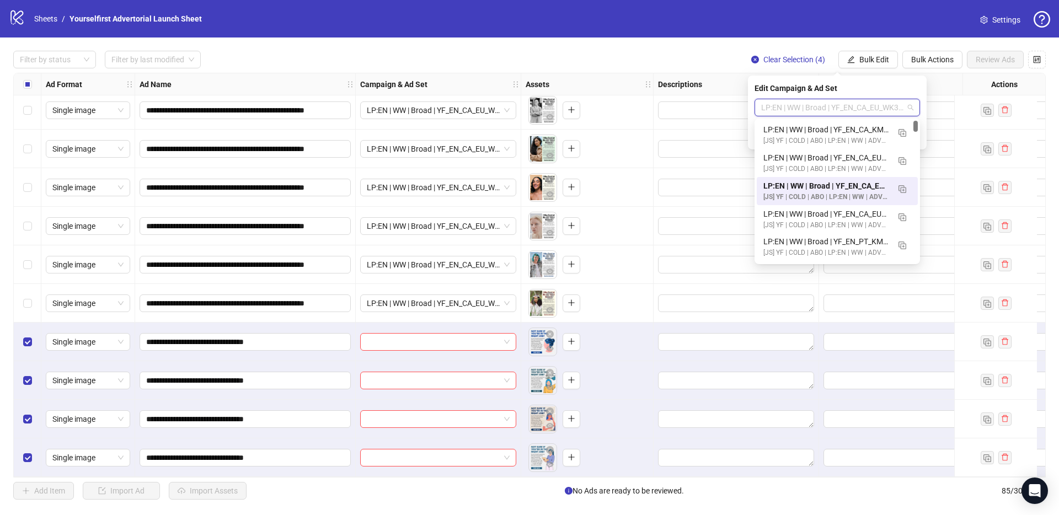
paste input "**********"
type input "**********"
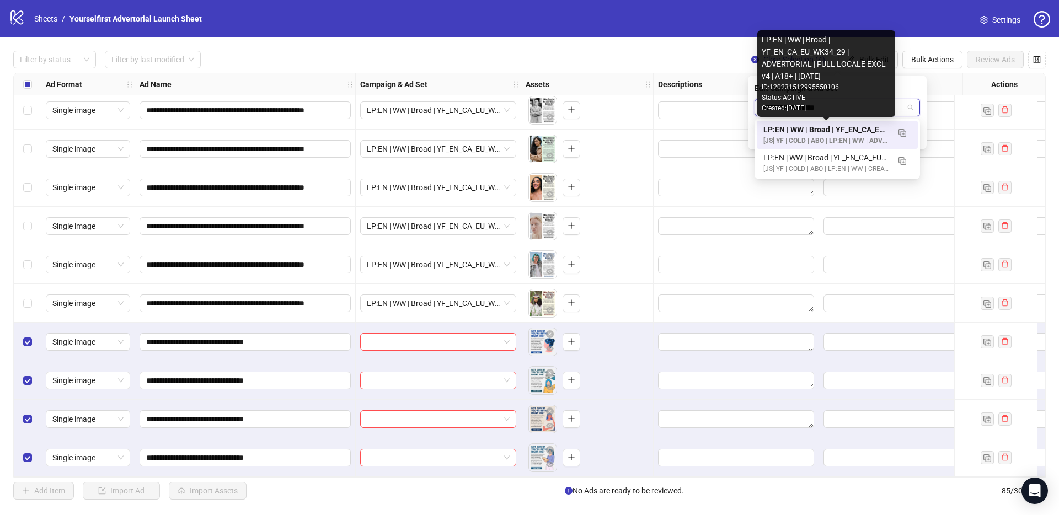
click at [811, 127] on div "LP:EN | WW | Broad | YF_EN_CA_EU_WK34_29 | ADVERTORIAL | FULL LOCALE EXCL v4 | …" at bounding box center [826, 130] width 126 height 12
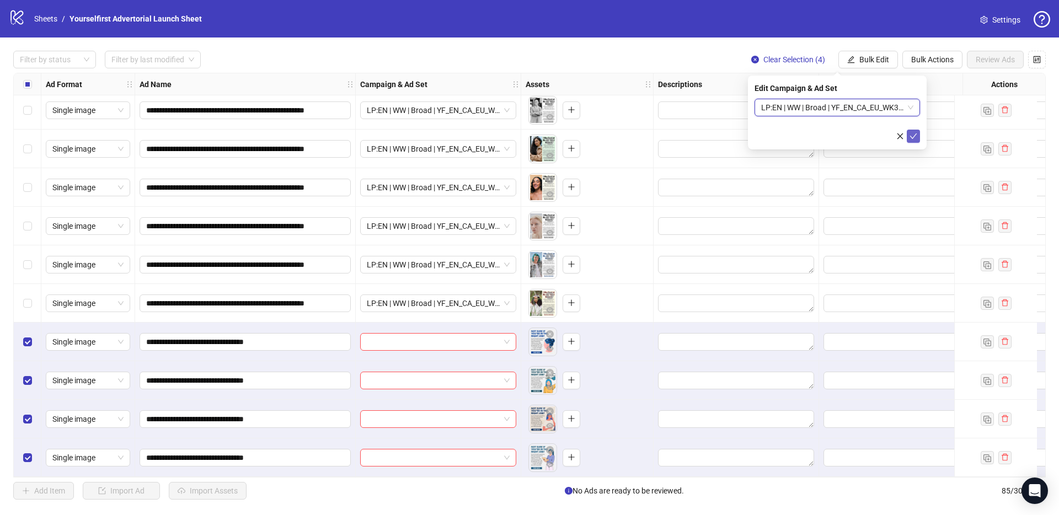
click at [915, 136] on icon "check" at bounding box center [913, 136] width 8 height 8
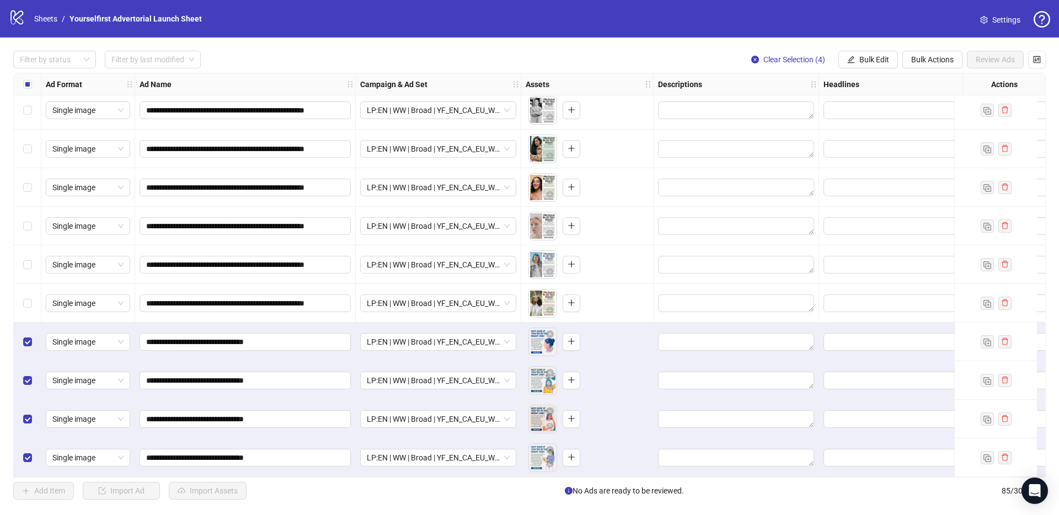
click at [22, 84] on div "Select all rows" at bounding box center [28, 84] width 28 height 22
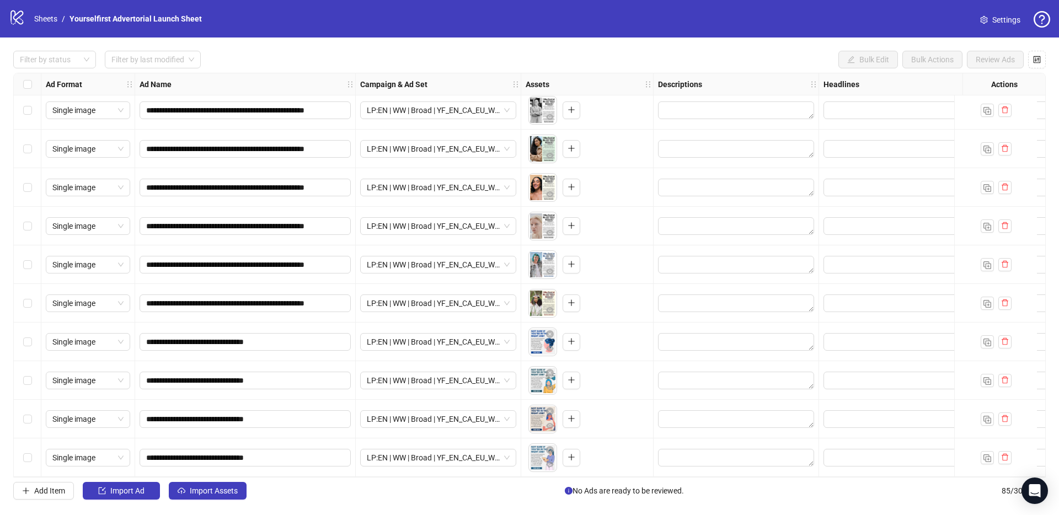
click at [226, 500] on div "**********" at bounding box center [529, 274] width 1059 height 475
click at [226, 492] on span "Import Assets" at bounding box center [214, 490] width 48 height 9
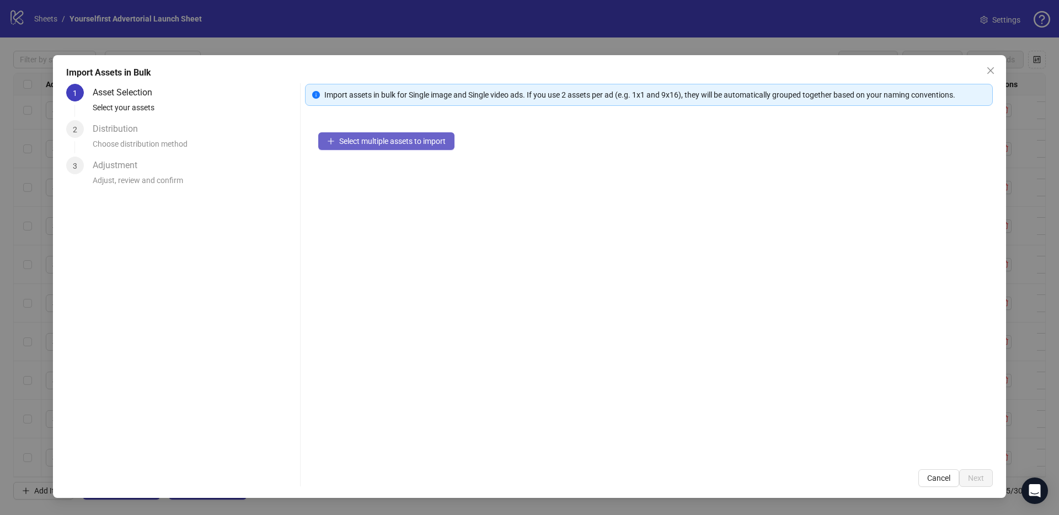
click at [410, 148] on button "Select multiple assets to import" at bounding box center [386, 141] width 136 height 18
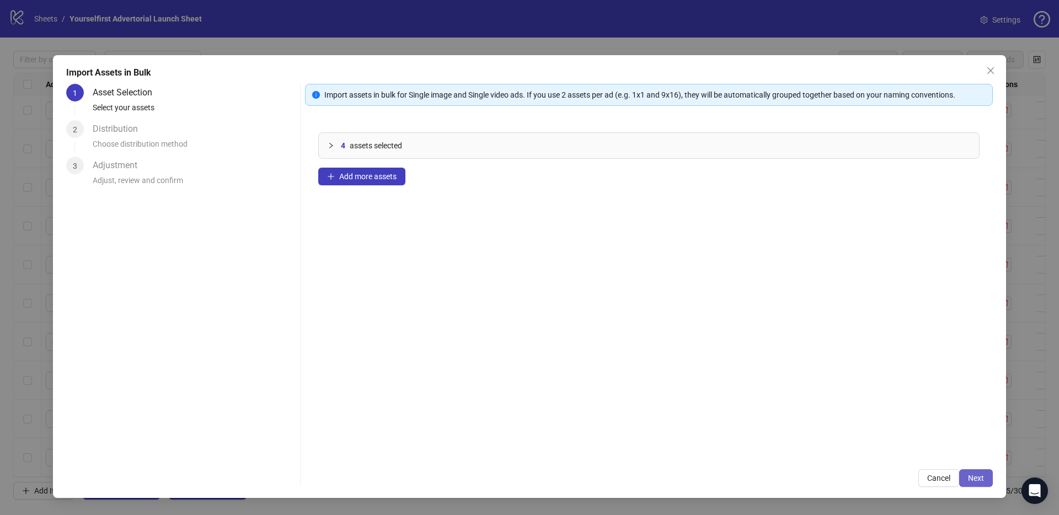
click at [980, 479] on span "Next" at bounding box center [976, 478] width 16 height 9
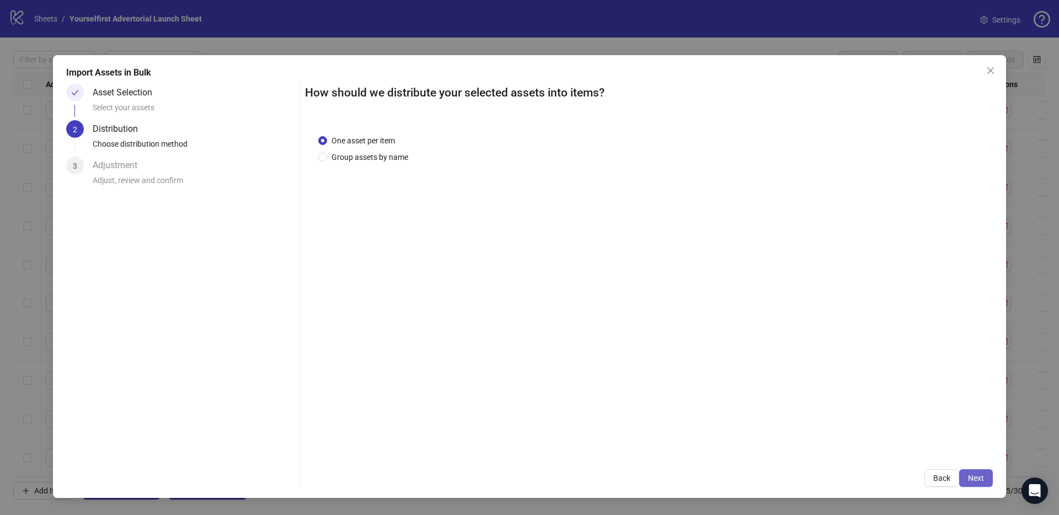
click at [980, 479] on span "Next" at bounding box center [976, 478] width 16 height 9
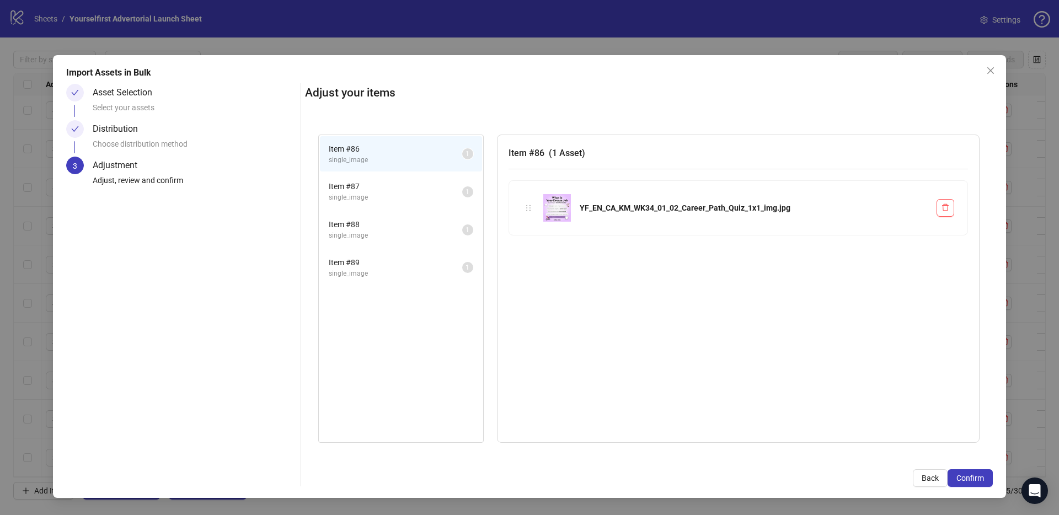
click at [980, 479] on span "Confirm" at bounding box center [970, 478] width 28 height 9
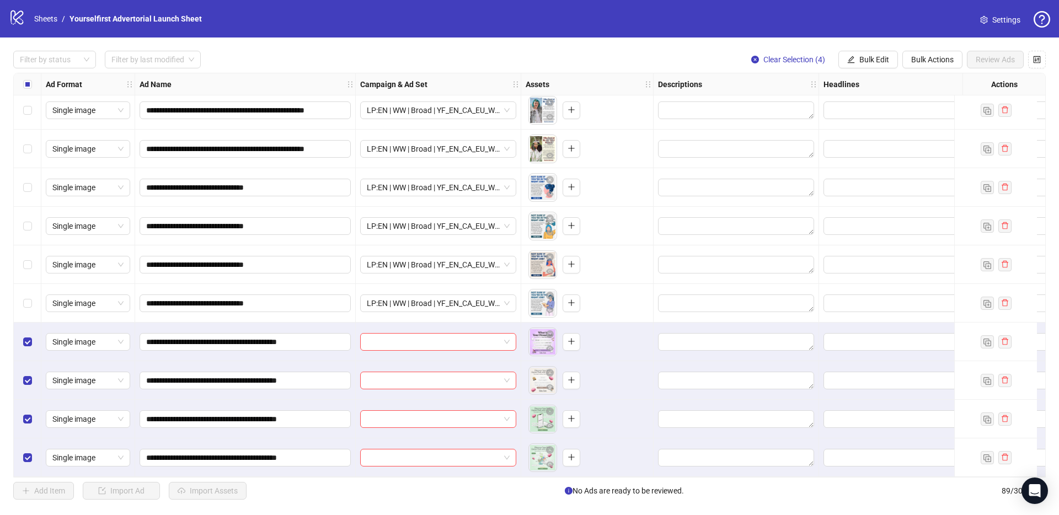
scroll to position [3058, 0]
click at [870, 59] on span "Bulk Edit" at bounding box center [874, 59] width 30 height 9
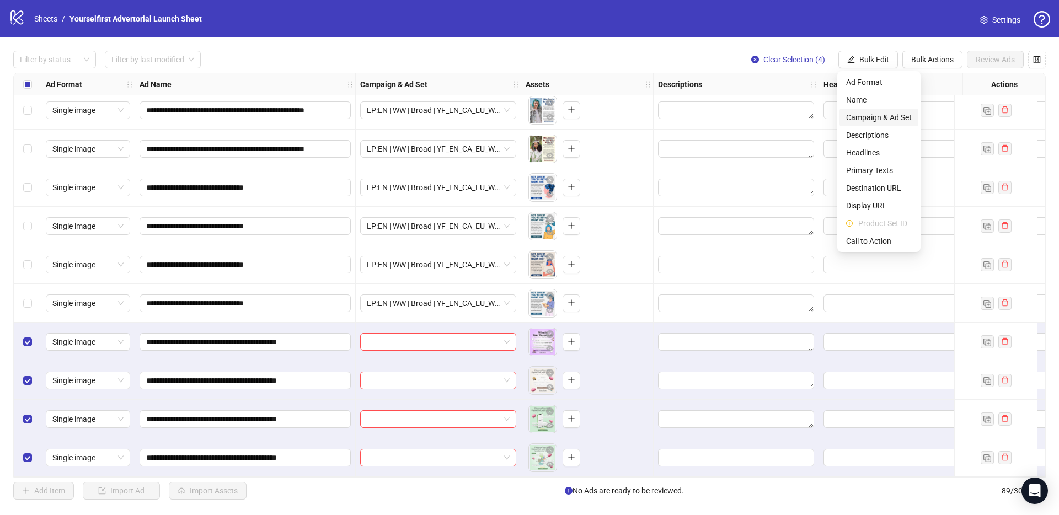
click at [870, 117] on span "Campaign & Ad Set" at bounding box center [879, 117] width 66 height 12
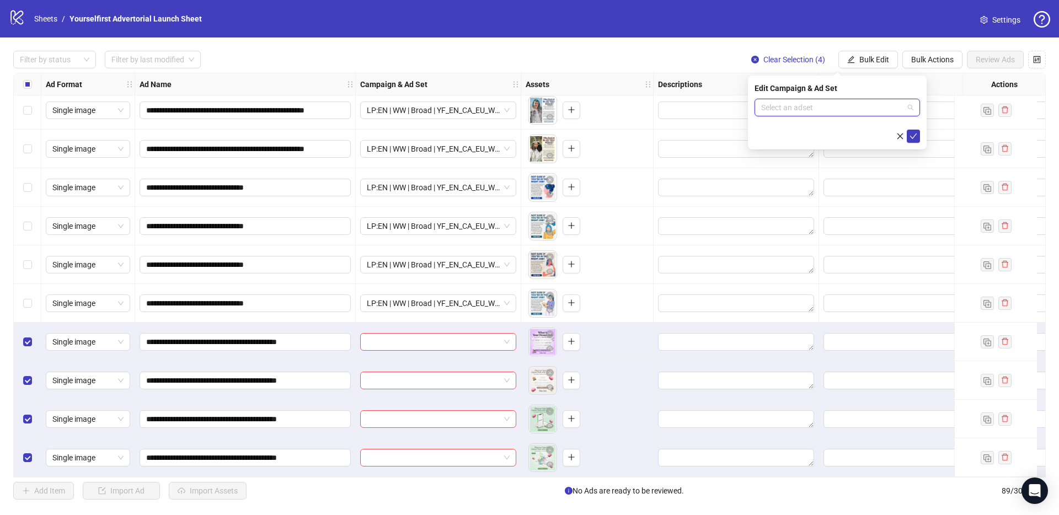
click at [798, 108] on input "search" at bounding box center [832, 107] width 142 height 17
paste input "**********"
type input "**********"
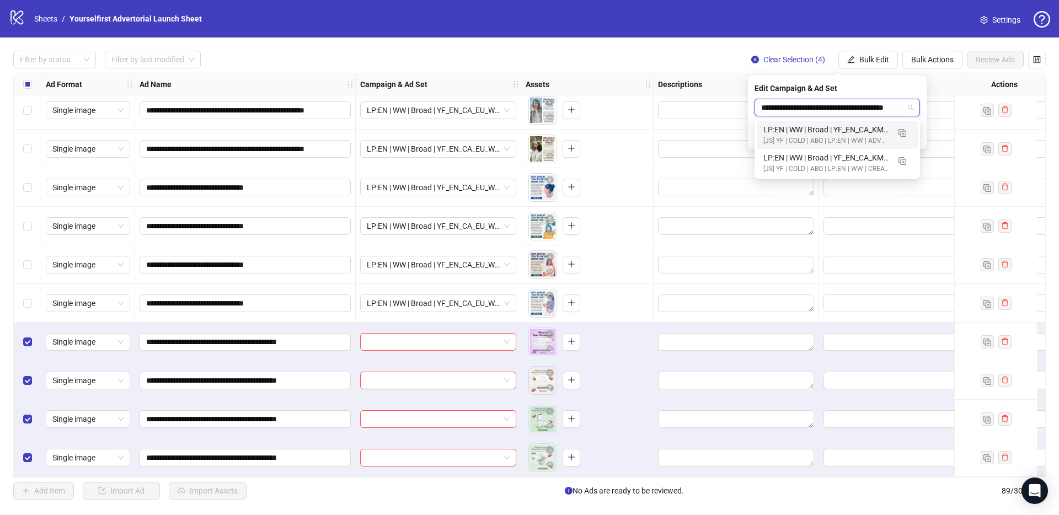
scroll to position [0, 41]
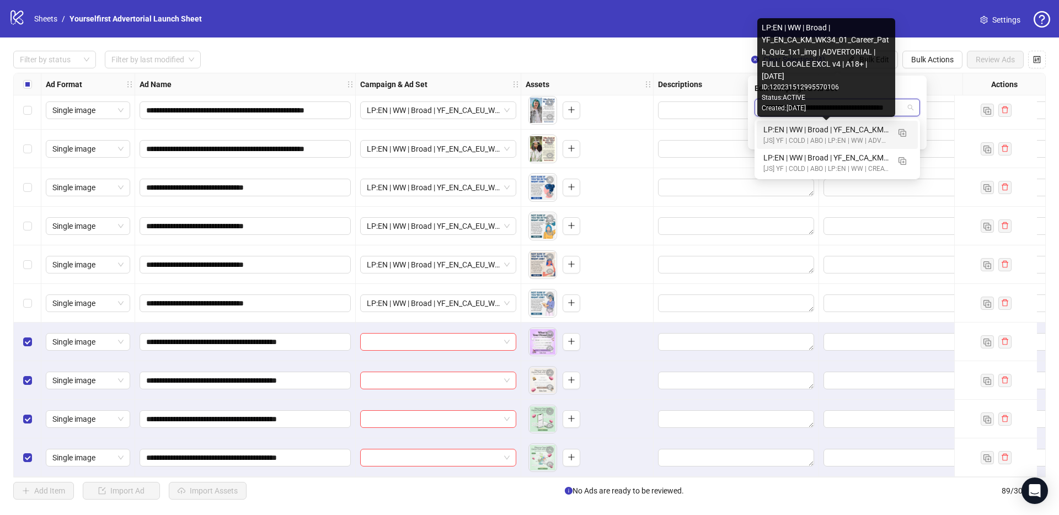
click at [831, 129] on div "LP:EN | WW | Broad | YF_EN_CA_KM_WK34_01_Career_Path_Quiz_1x1_img | ADVERTORIAL…" at bounding box center [826, 130] width 126 height 12
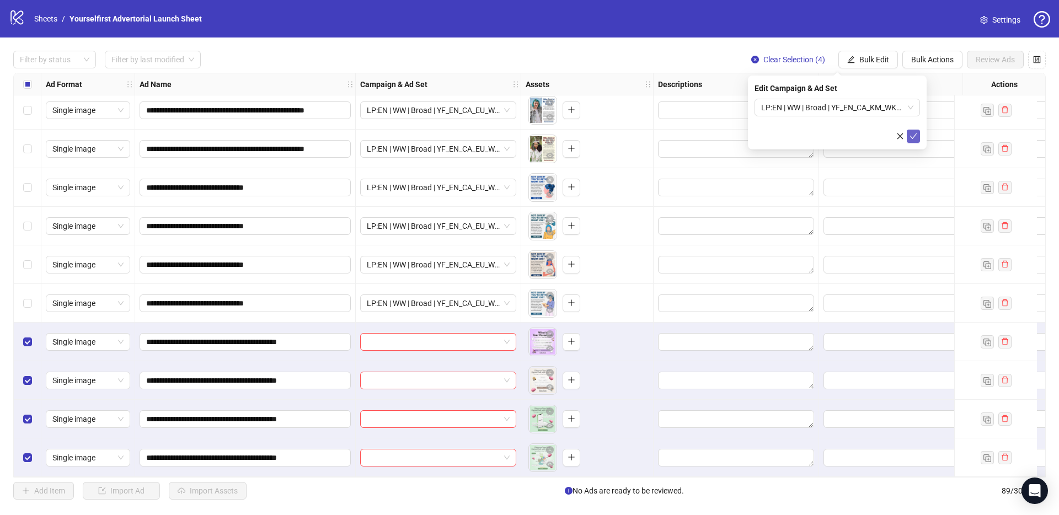
click at [913, 132] on span "submit" at bounding box center [913, 136] width 8 height 9
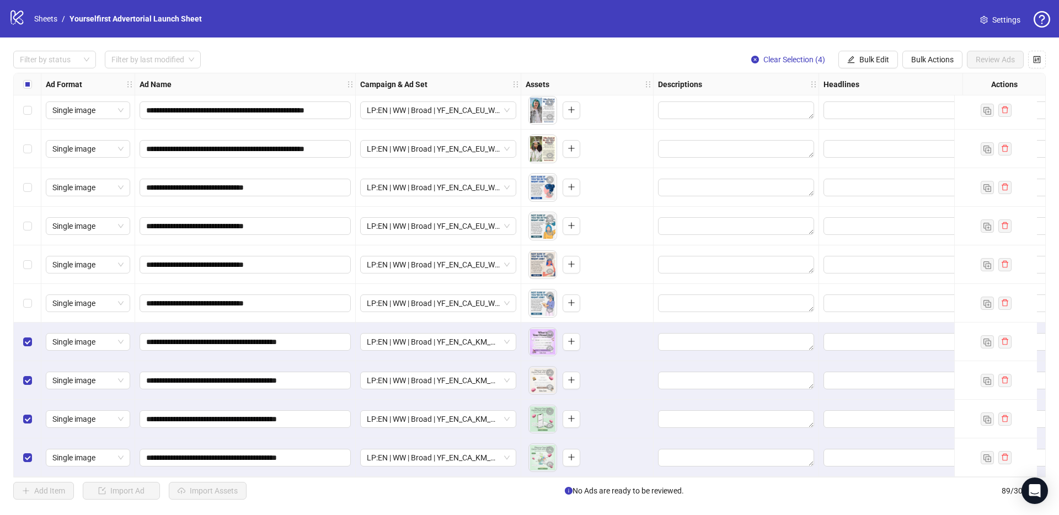
click at [33, 81] on div "Select all rows" at bounding box center [28, 84] width 28 height 22
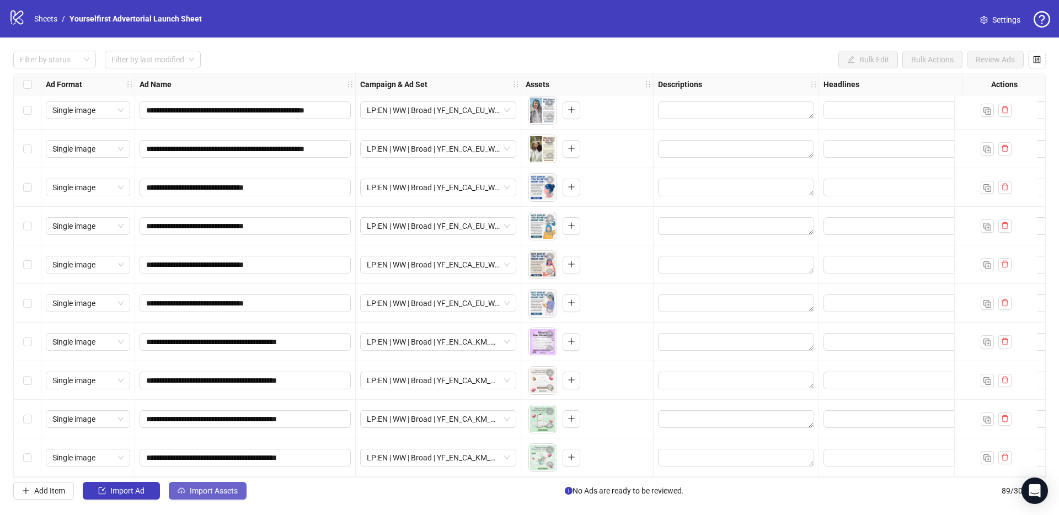
click at [218, 491] on span "Import Assets" at bounding box center [214, 490] width 48 height 9
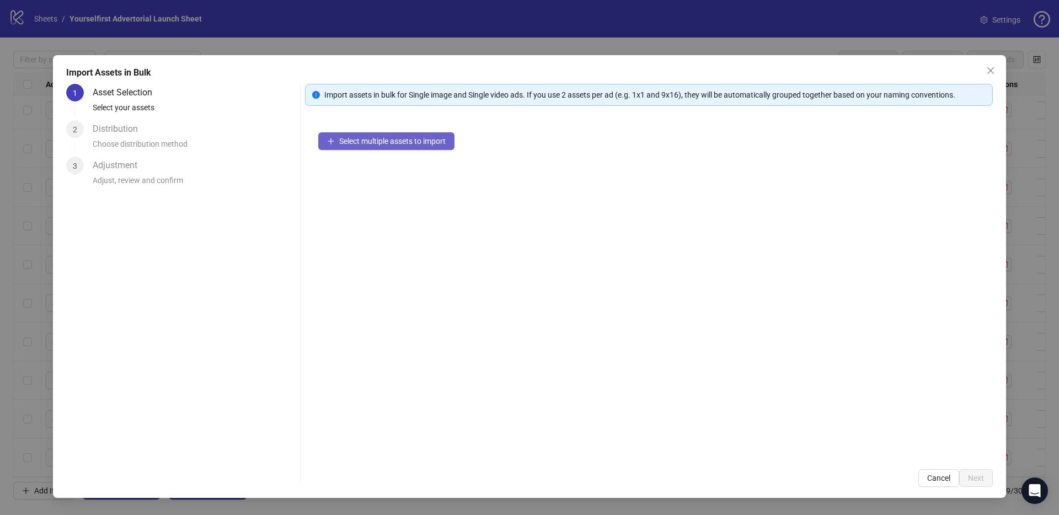
click at [406, 140] on span "Select multiple assets to import" at bounding box center [392, 141] width 106 height 9
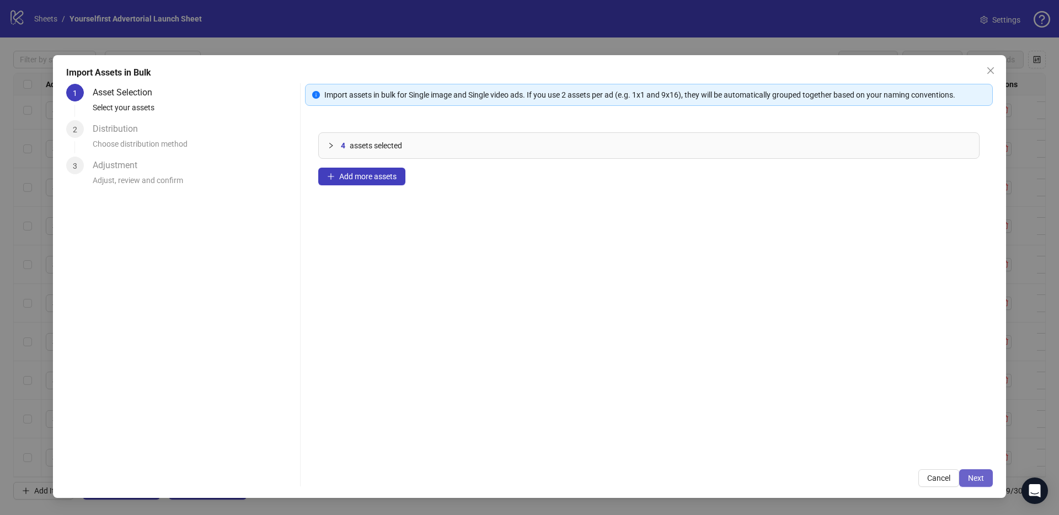
click at [973, 481] on span "Next" at bounding box center [976, 478] width 16 height 9
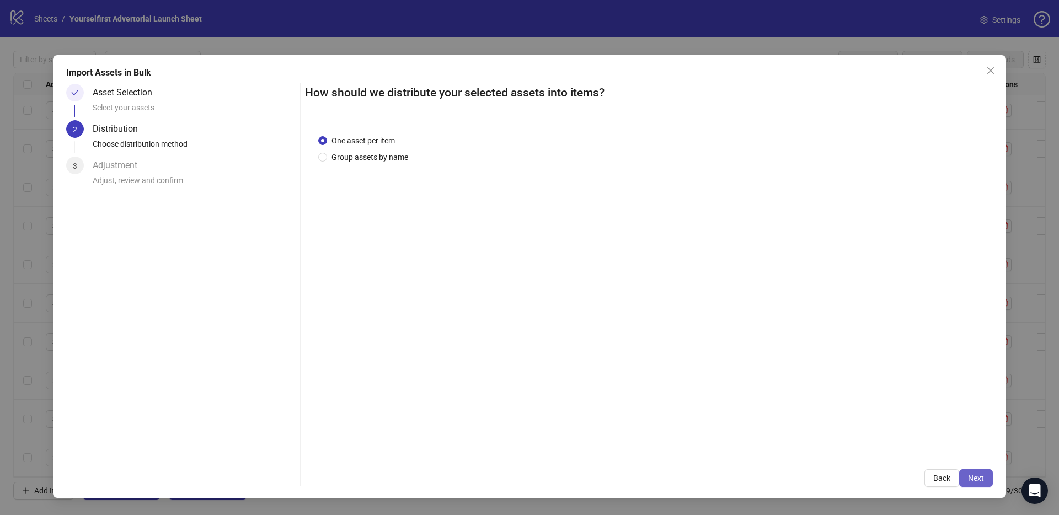
click at [977, 480] on span "Next" at bounding box center [976, 478] width 16 height 9
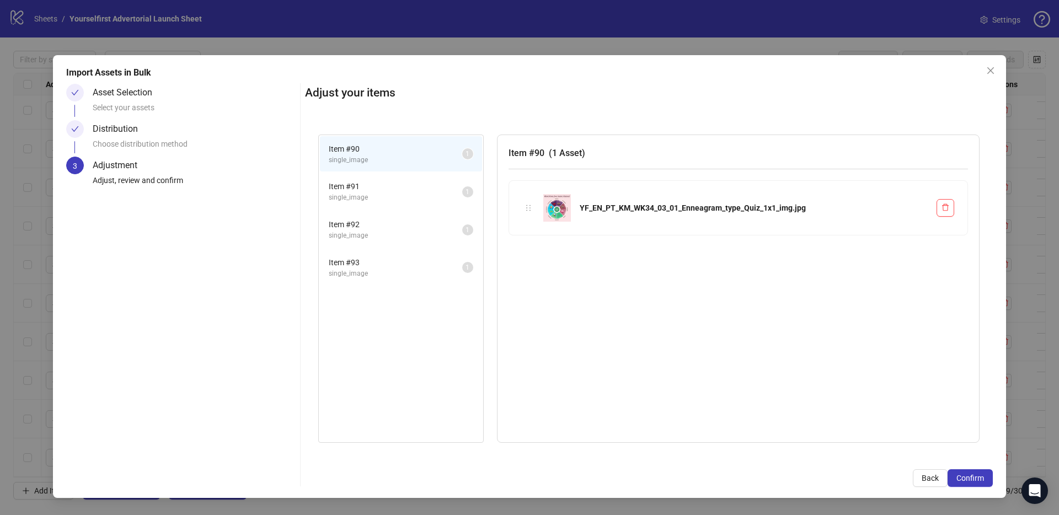
click at [977, 480] on span "Confirm" at bounding box center [970, 478] width 28 height 9
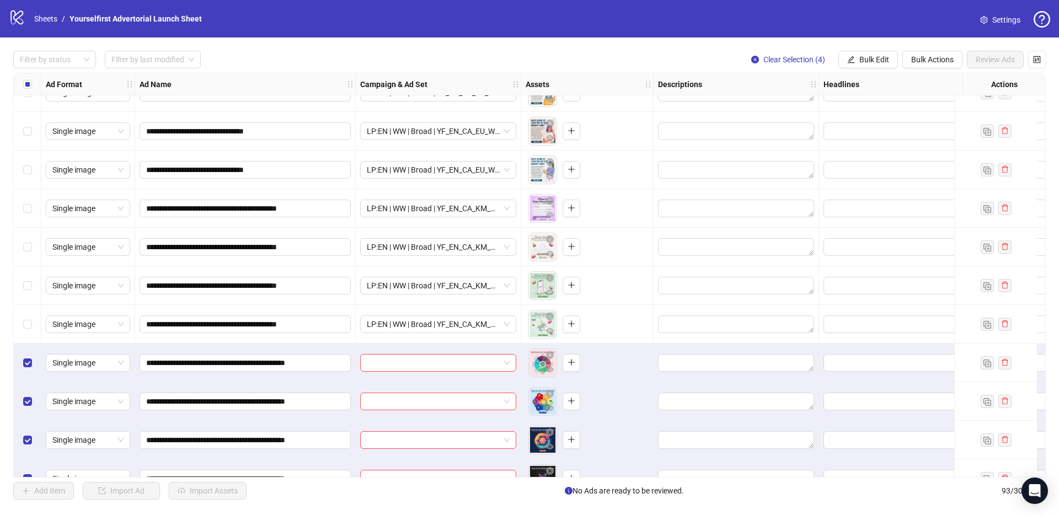
scroll to position [3212, 0]
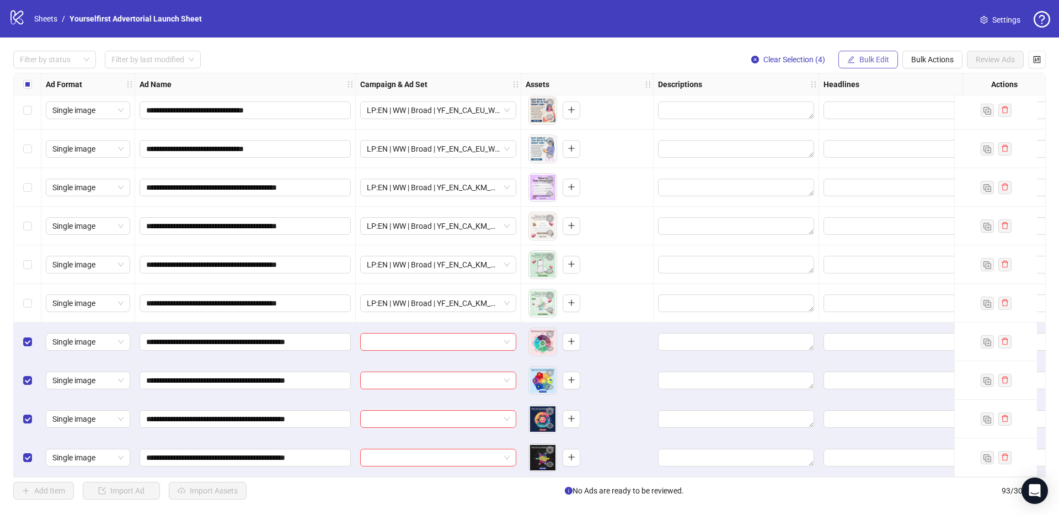
click at [883, 55] on span "Bulk Edit" at bounding box center [874, 59] width 30 height 9
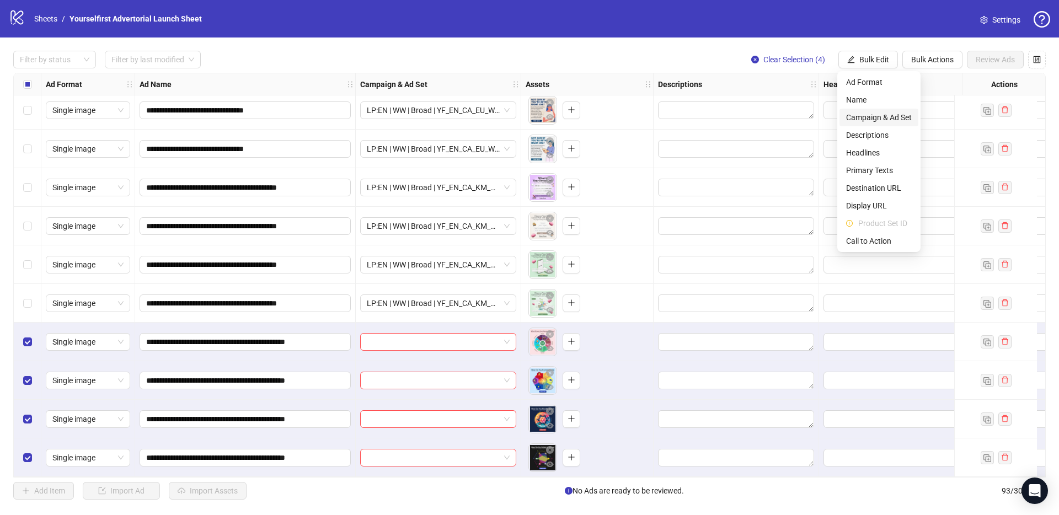
click at [885, 124] on li "Campaign & Ad Set" at bounding box center [878, 118] width 79 height 18
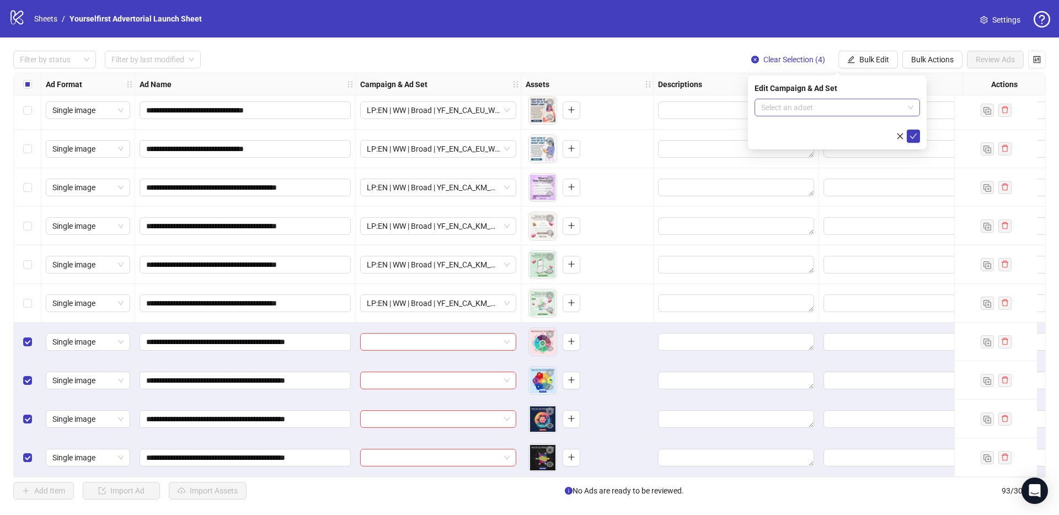
click at [776, 113] on input "search" at bounding box center [832, 107] width 142 height 17
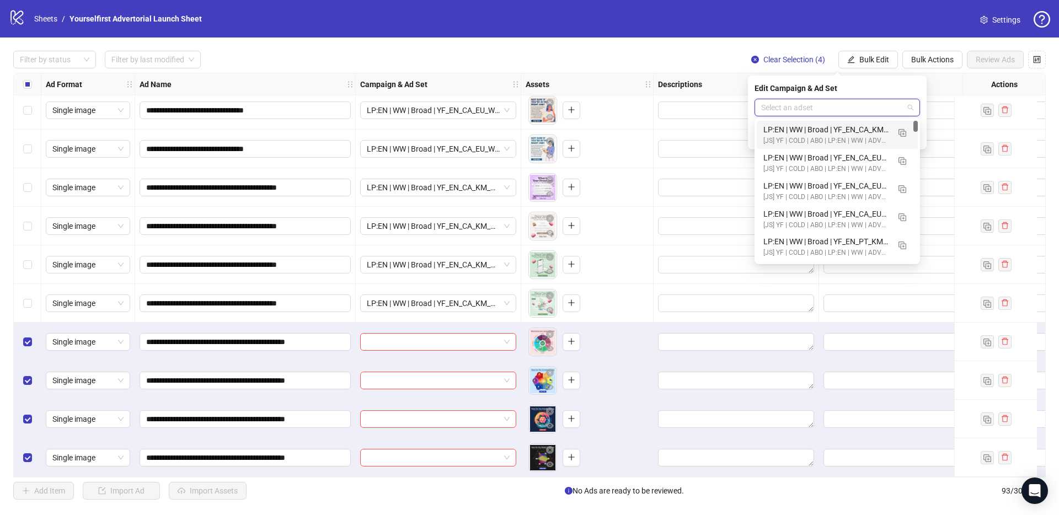
paste input "**********"
type input "**********"
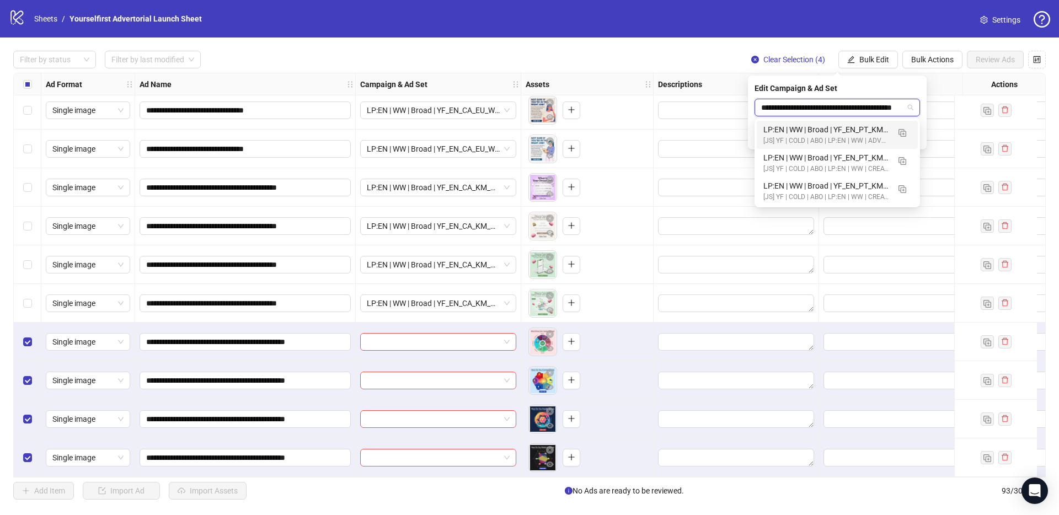
scroll to position [0, 56]
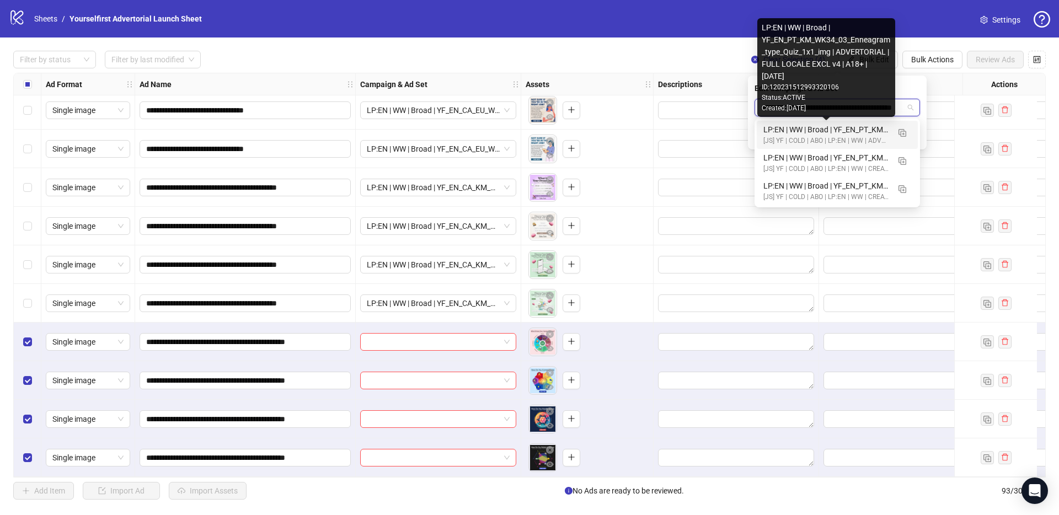
click at [827, 129] on div "LP:EN | WW | Broad | YF_EN_PT_KM_WK34_03_Enneagram_type_Quiz_1x1_img | ADVERTOR…" at bounding box center [826, 130] width 126 height 12
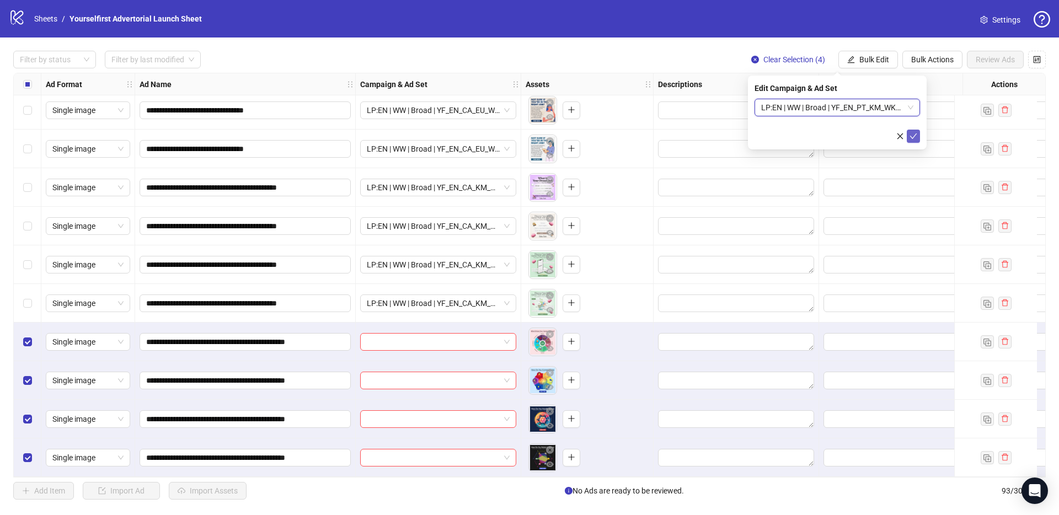
click at [915, 135] on icon "check" at bounding box center [913, 136] width 7 height 6
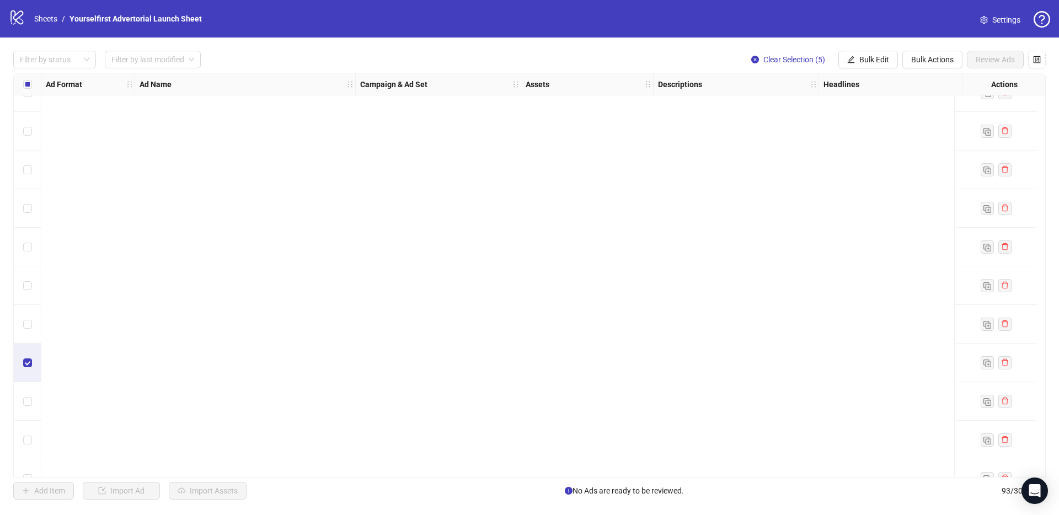
scroll to position [3212, 0]
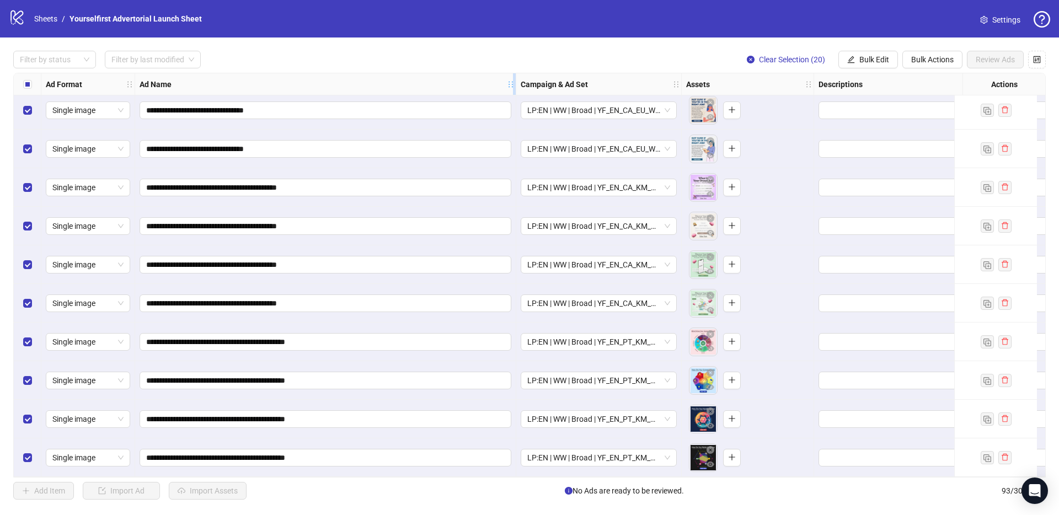
drag, startPoint x: 354, startPoint y: 86, endPoint x: 514, endPoint y: 88, distance: 160.5
click at [514, 88] on div "Resize Ad Name column" at bounding box center [514, 84] width 3 height 22
click at [870, 54] on button "Bulk Edit" at bounding box center [868, 60] width 60 height 18
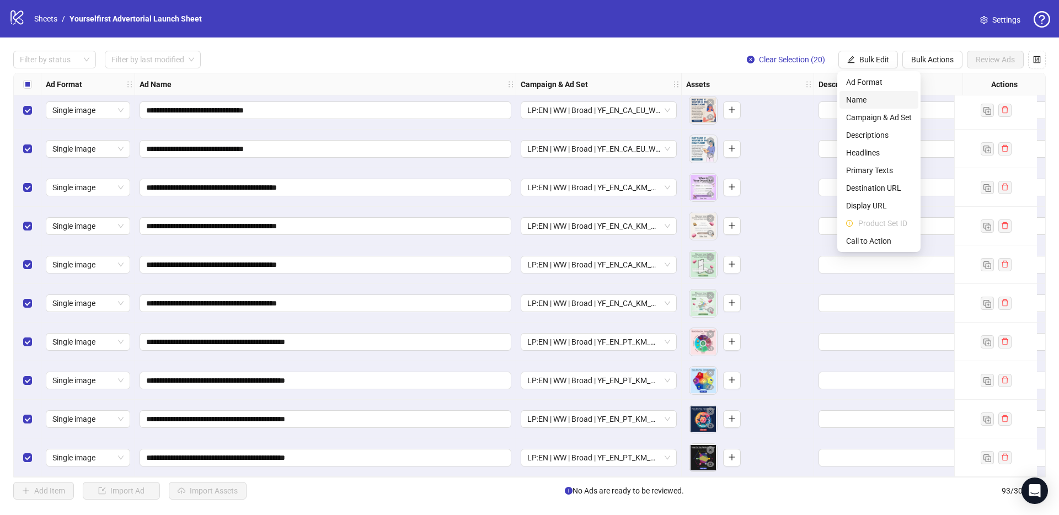
click at [859, 100] on span "Name" at bounding box center [879, 100] width 66 height 12
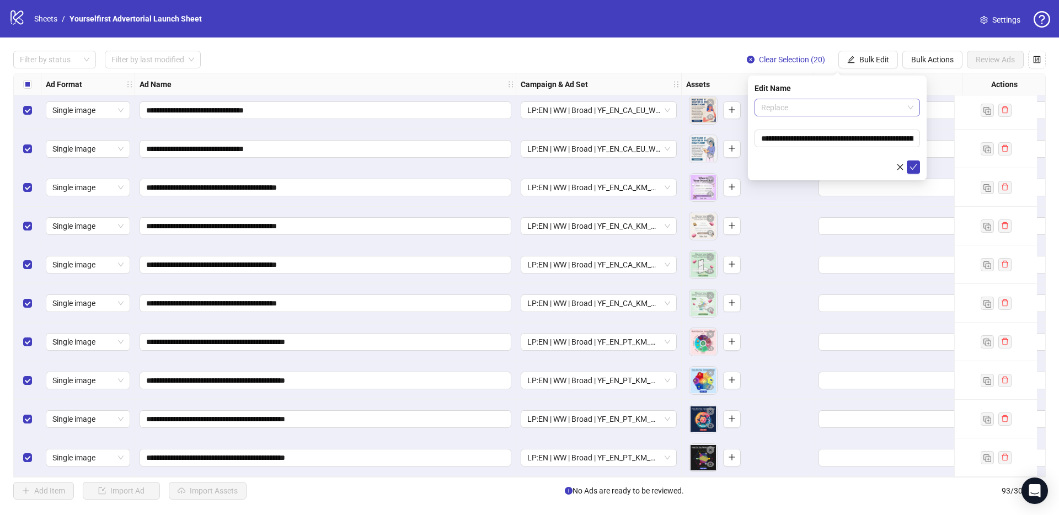
click at [824, 105] on span "Replace" at bounding box center [837, 107] width 152 height 17
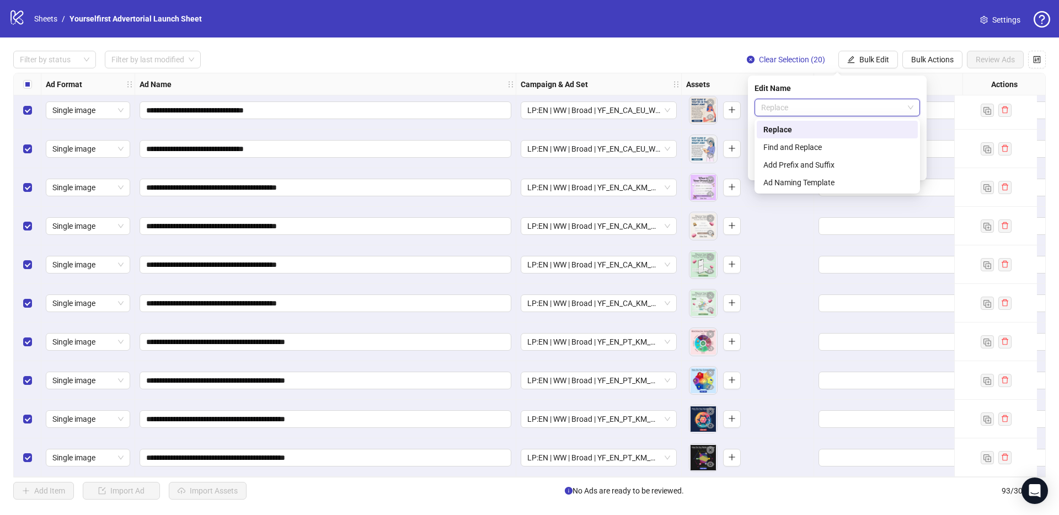
click at [821, 108] on span "Replace" at bounding box center [837, 107] width 152 height 17
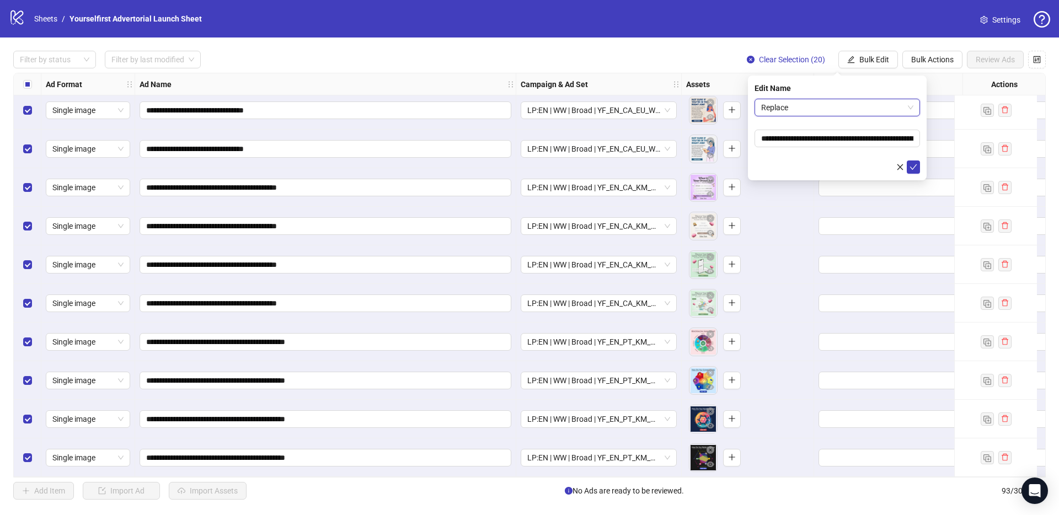
click at [820, 109] on span "Replace" at bounding box center [837, 107] width 152 height 17
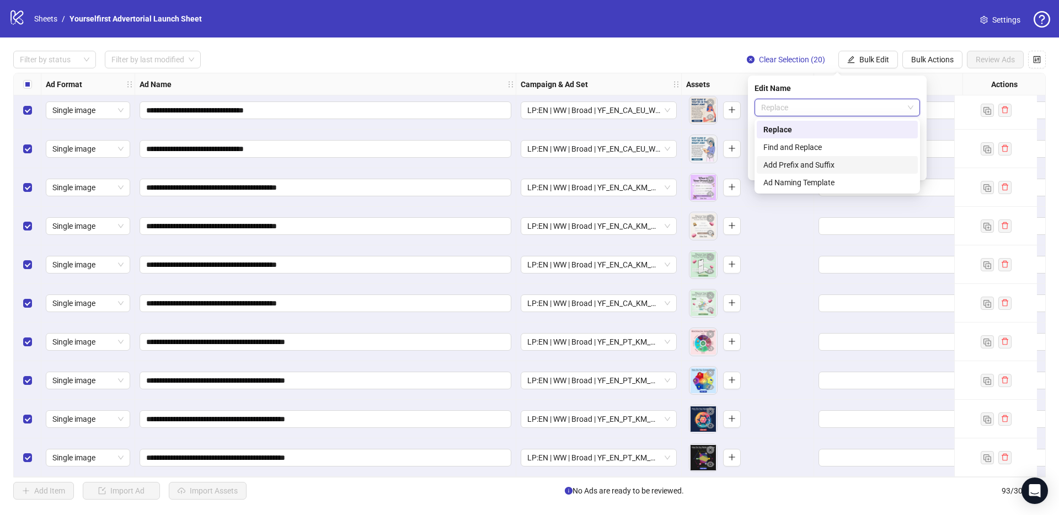
click at [806, 165] on div "Add Prefix and Suffix" at bounding box center [837, 165] width 148 height 12
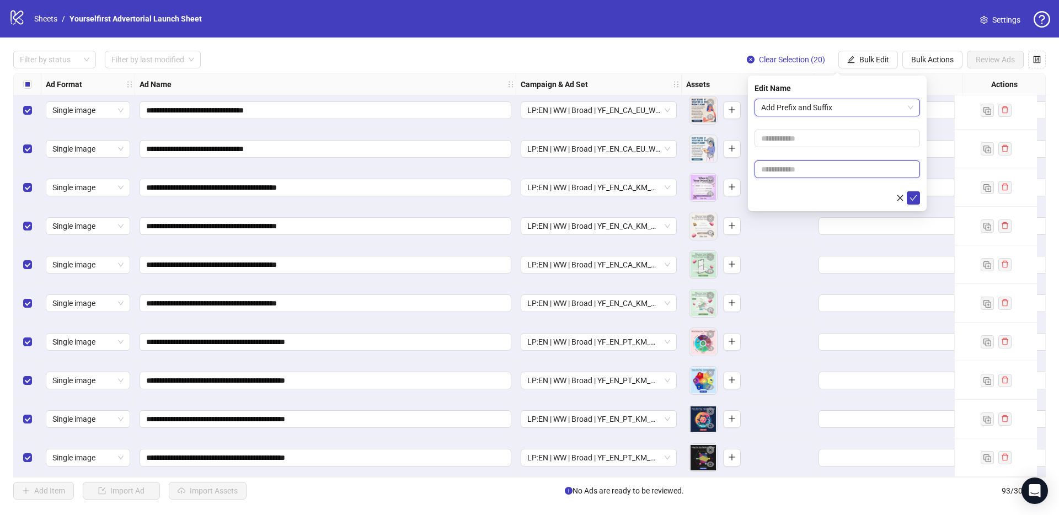
click at [798, 165] on input "text" at bounding box center [836, 169] width 165 height 18
paste input "**********"
type input "**********"
click at [916, 194] on button "submit" at bounding box center [912, 197] width 13 height 13
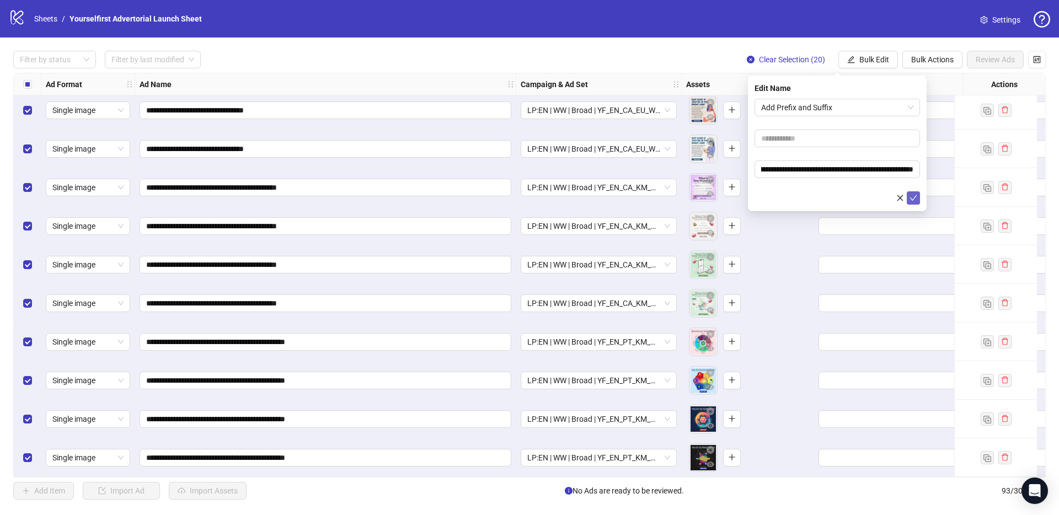
scroll to position [0, 0]
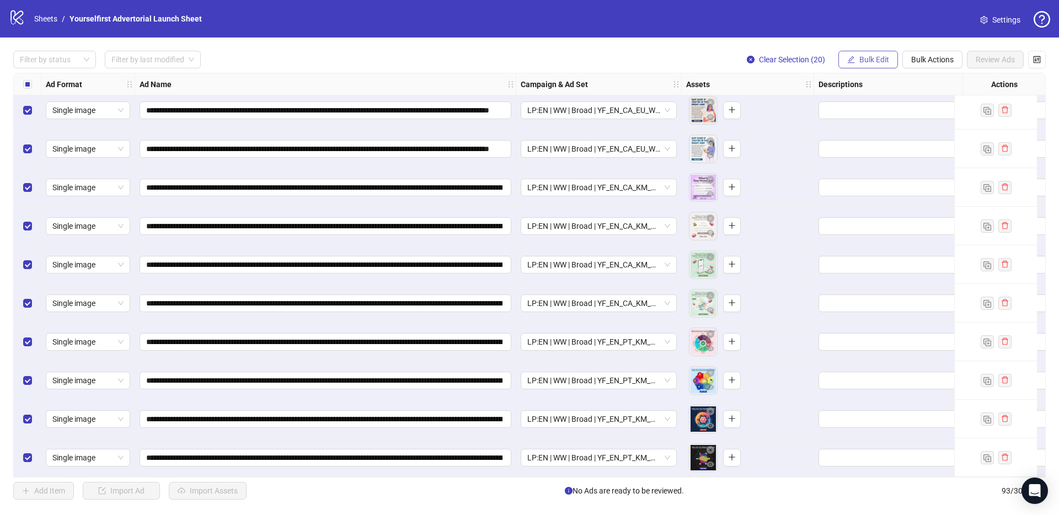
click at [866, 59] on span "Bulk Edit" at bounding box center [874, 59] width 30 height 9
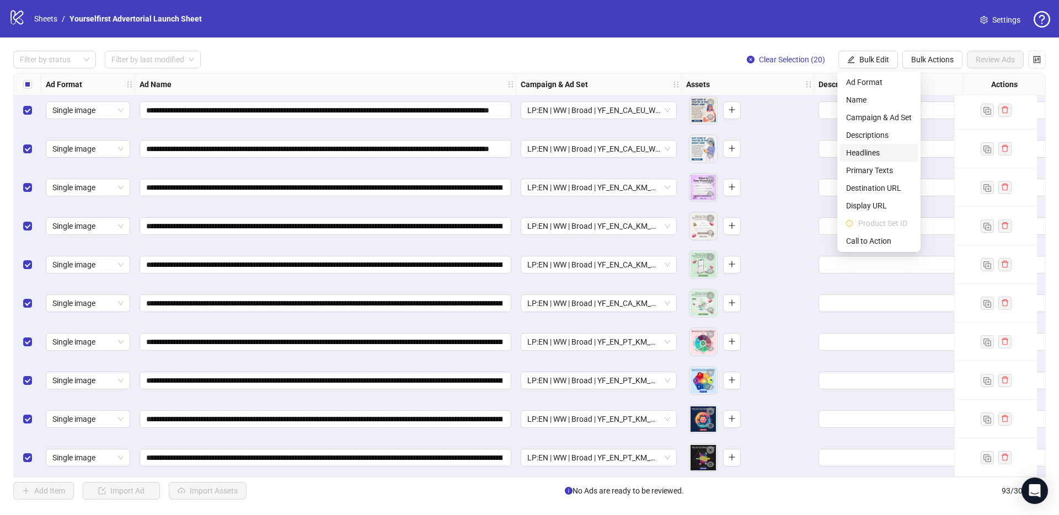
click at [862, 152] on span "Headlines" at bounding box center [879, 153] width 66 height 12
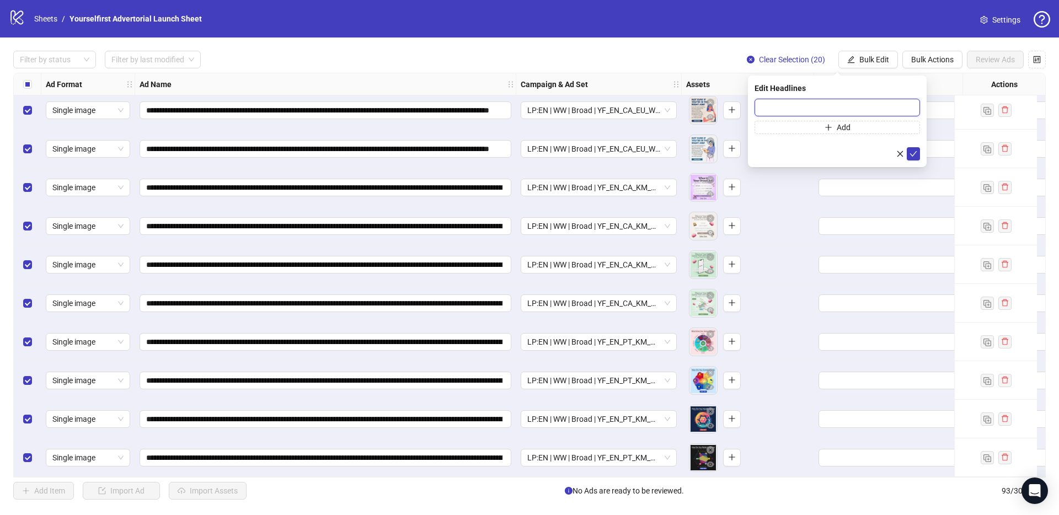
click at [797, 111] on input "text" at bounding box center [836, 108] width 165 height 18
paste input "**********"
type input "**********"
click at [913, 155] on icon "check" at bounding box center [913, 154] width 8 height 8
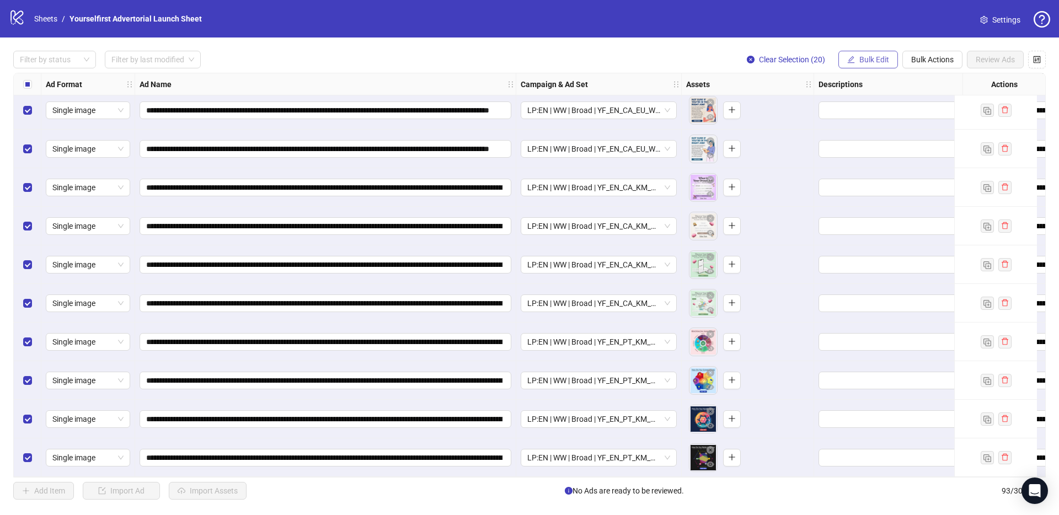
click at [873, 58] on span "Bulk Edit" at bounding box center [874, 59] width 30 height 9
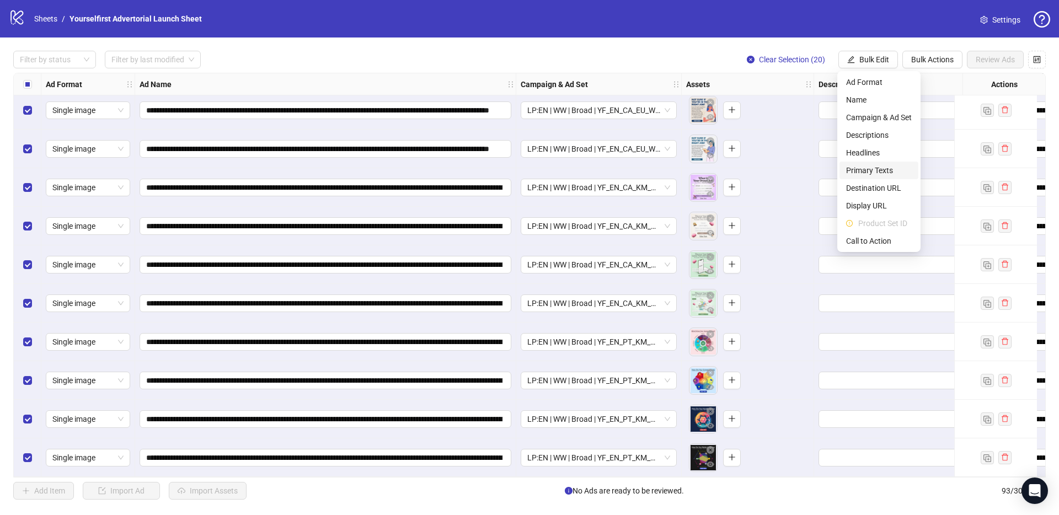
click at [877, 173] on span "Primary Texts" at bounding box center [879, 170] width 66 height 12
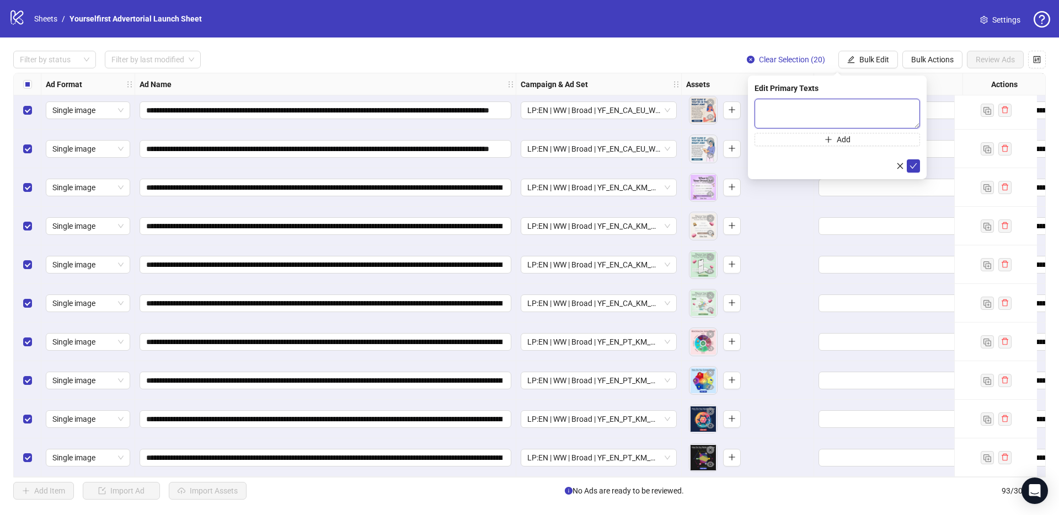
click at [782, 116] on textarea at bounding box center [836, 114] width 165 height 30
paste textarea "**********"
type textarea "**********"
click at [914, 164] on icon "check" at bounding box center [913, 166] width 8 height 8
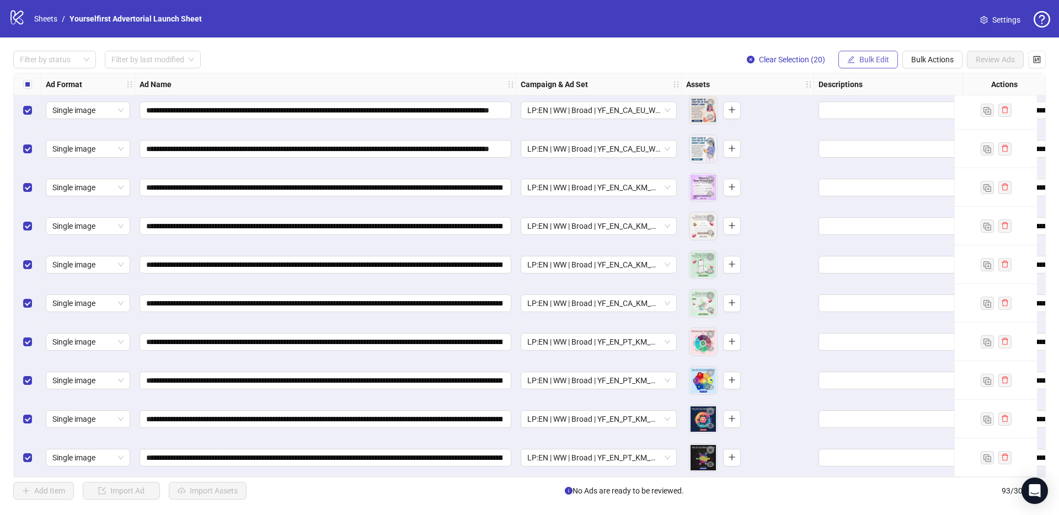
click at [865, 57] on span "Bulk Edit" at bounding box center [874, 59] width 30 height 9
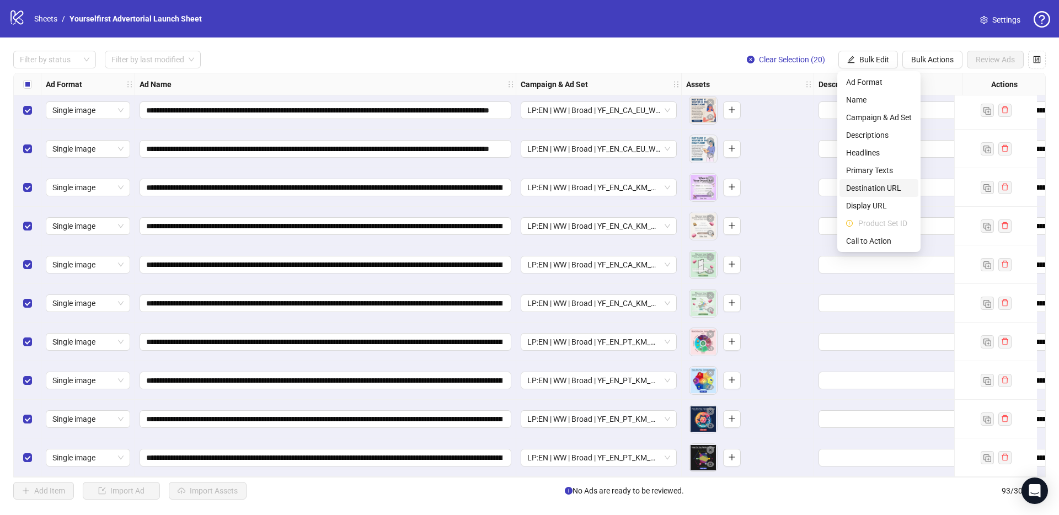
click at [871, 189] on span "Destination URL" at bounding box center [879, 188] width 66 height 12
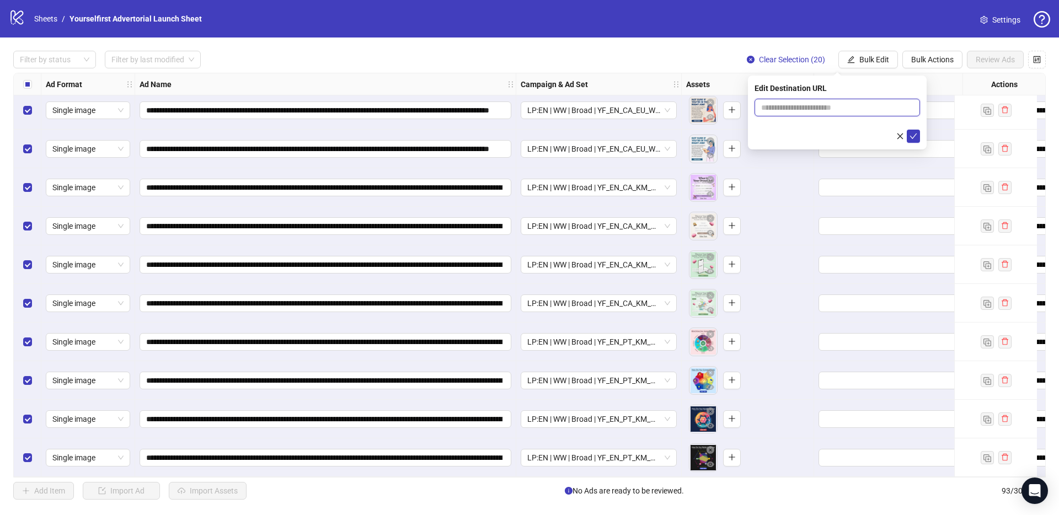
click at [796, 111] on input "text" at bounding box center [832, 107] width 143 height 12
paste input "**********"
type input "**********"
click at [909, 106] on icon "close-circle" at bounding box center [909, 107] width 7 height 7
click at [825, 108] on input "text" at bounding box center [832, 107] width 143 height 12
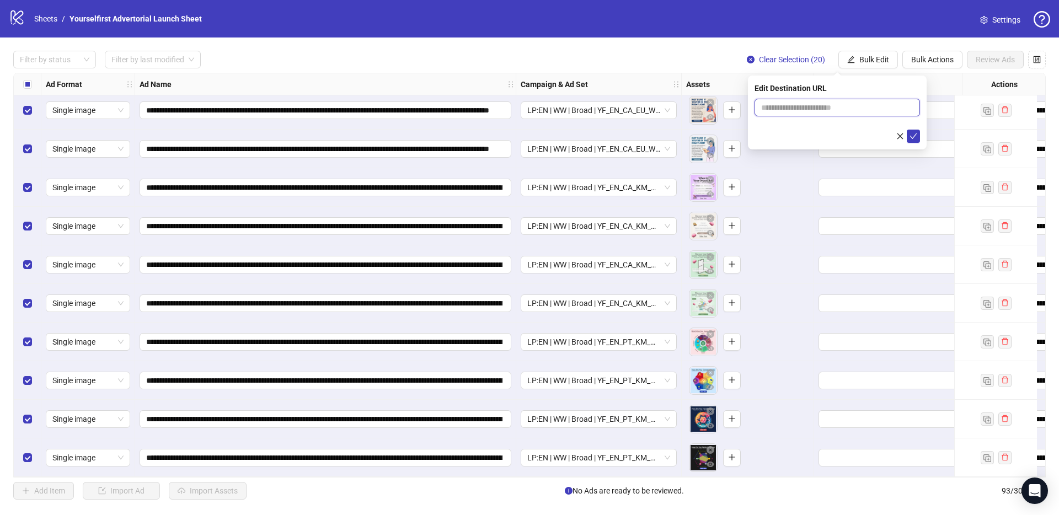
paste input "**********"
type input "**********"
click at [912, 135] on icon "check" at bounding box center [913, 136] width 8 height 8
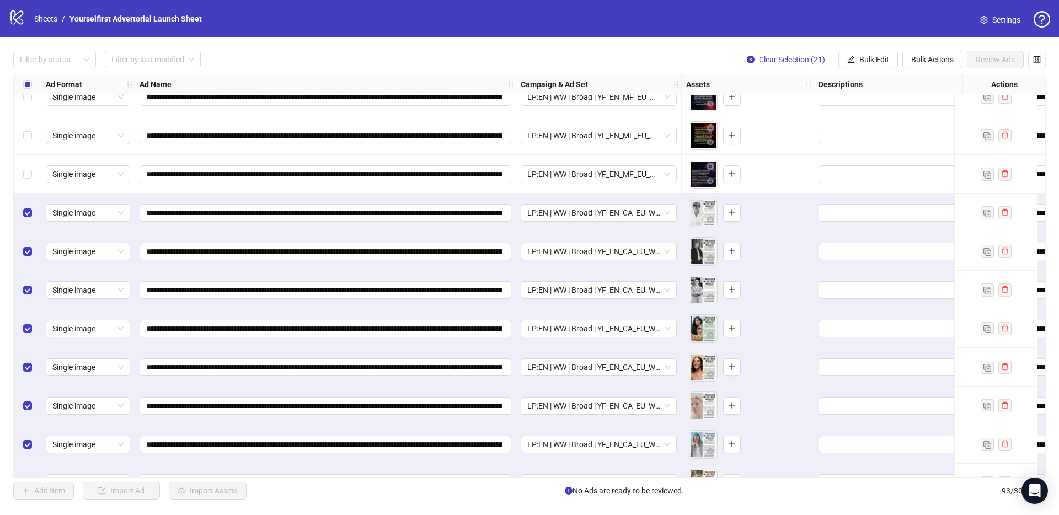
scroll to position [2719, 0]
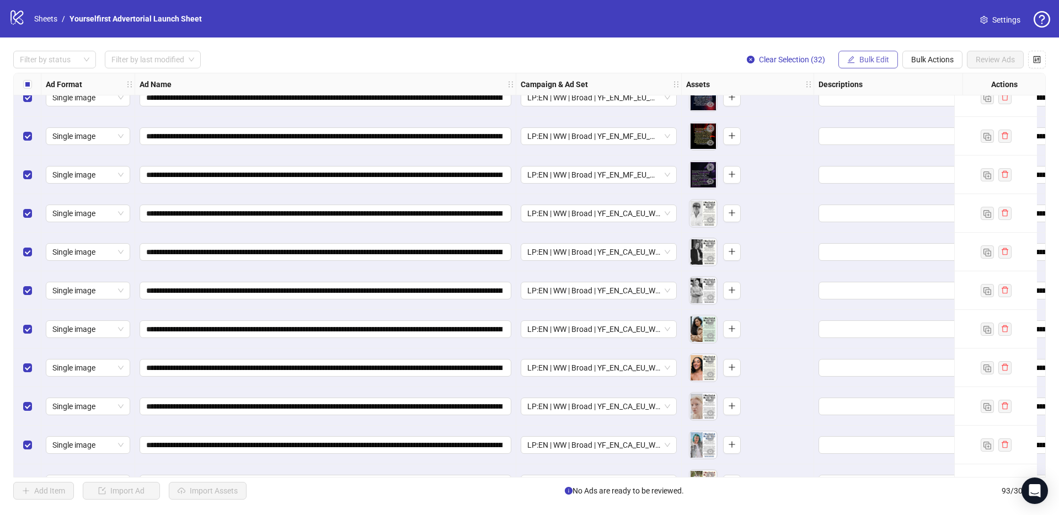
click at [879, 60] on span "Bulk Edit" at bounding box center [874, 59] width 30 height 9
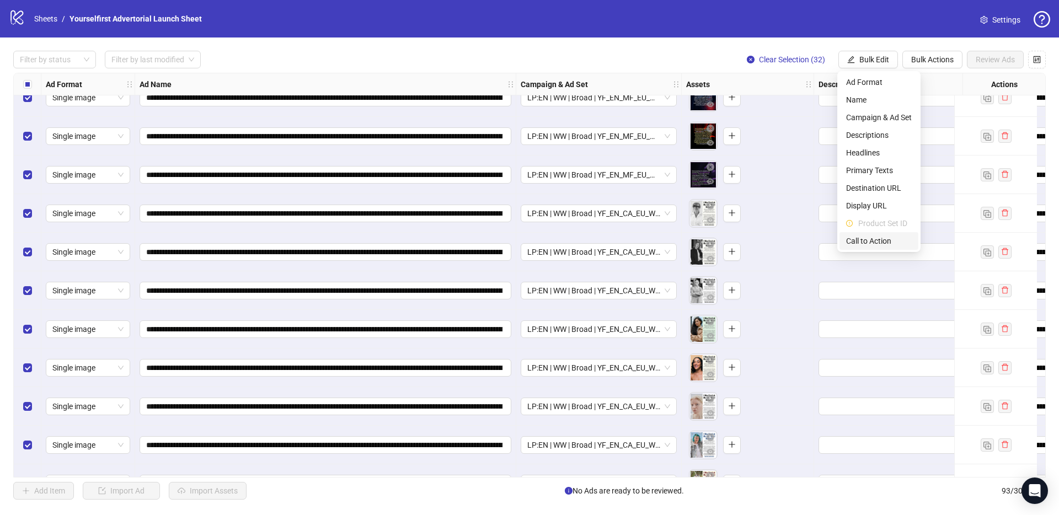
click at [866, 244] on span "Call to Action" at bounding box center [879, 241] width 66 height 12
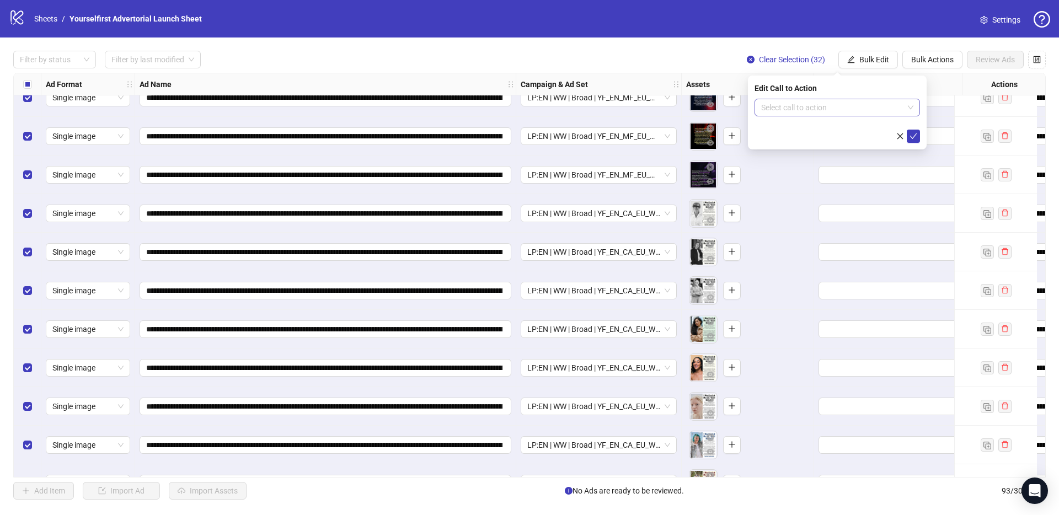
click at [811, 110] on input "search" at bounding box center [832, 107] width 142 height 17
type input "*****"
click at [768, 127] on div "Learn more" at bounding box center [837, 130] width 148 height 12
click at [918, 135] on button "submit" at bounding box center [912, 136] width 13 height 13
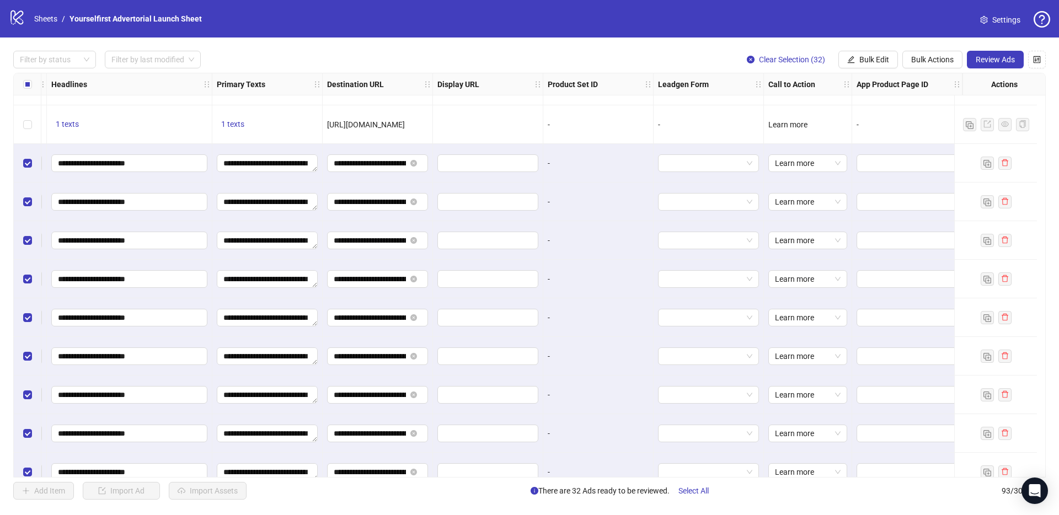
scroll to position [2305, 941]
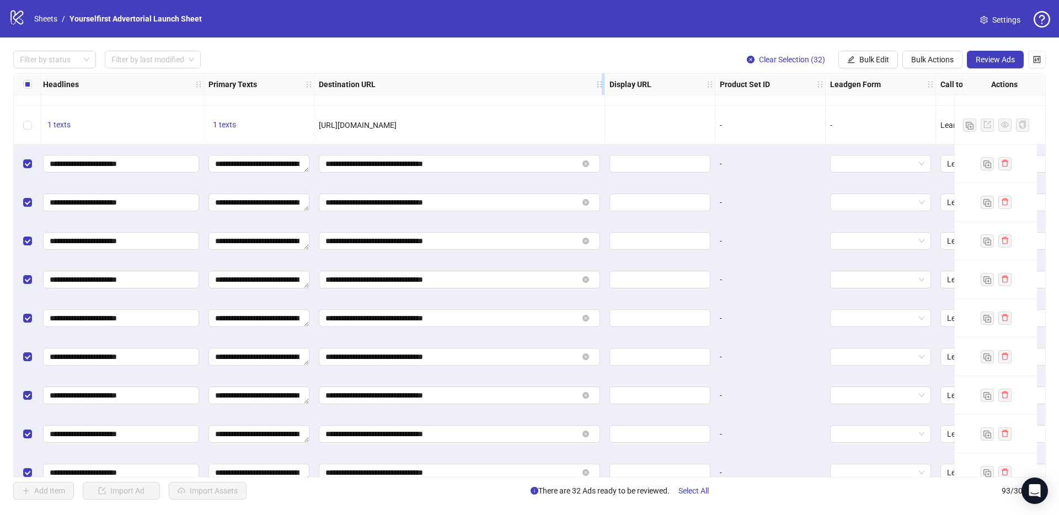
drag, startPoint x: 423, startPoint y: 85, endPoint x: 613, endPoint y: 95, distance: 190.5
click at [604, 94] on div "Resize Destination URL column" at bounding box center [603, 84] width 3 height 22
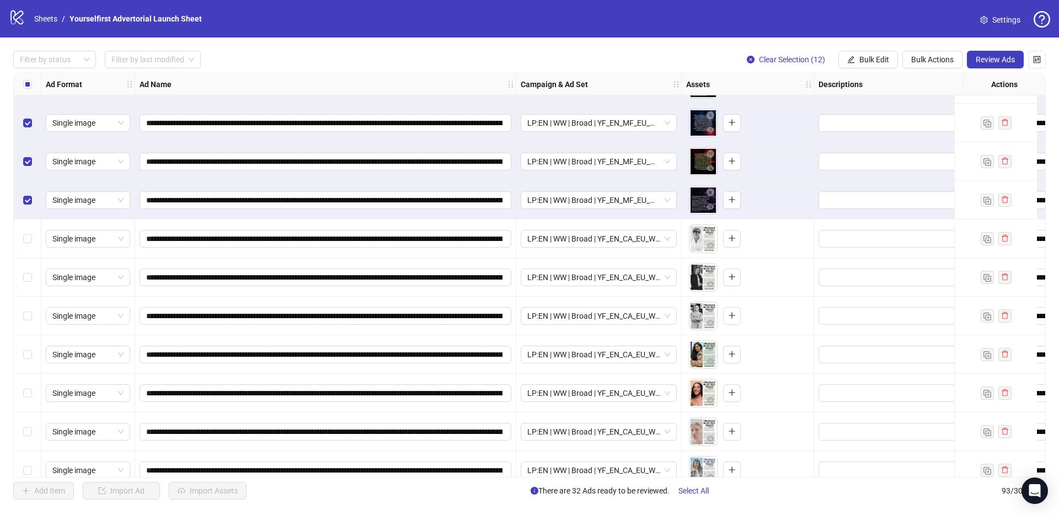
scroll to position [2691, 0]
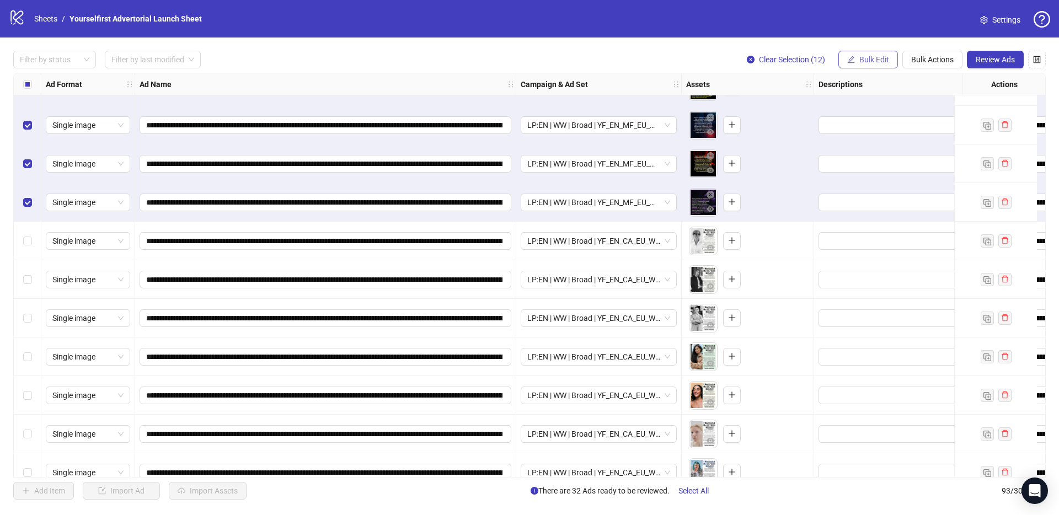
click at [873, 60] on span "Bulk Edit" at bounding box center [874, 59] width 30 height 9
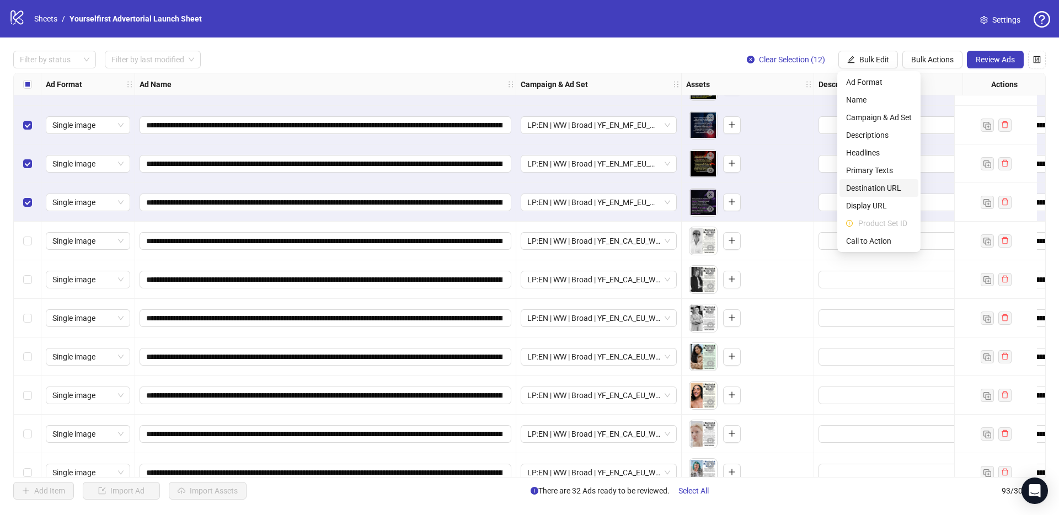
click at [887, 184] on span "Destination URL" at bounding box center [879, 188] width 66 height 12
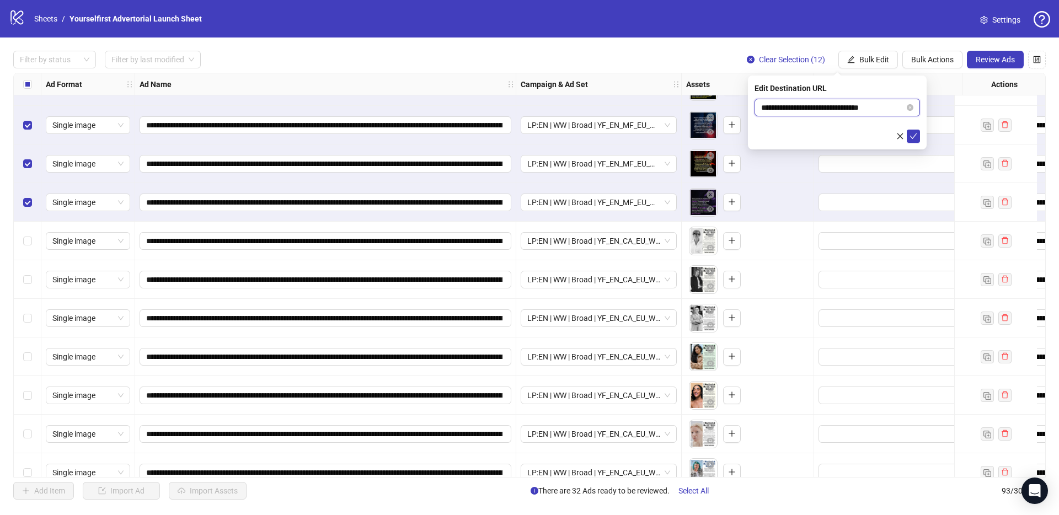
click at [814, 108] on input "**********" at bounding box center [832, 107] width 143 height 12
paste input "**********"
type input "**********"
click at [916, 137] on icon "check" at bounding box center [913, 136] width 8 height 8
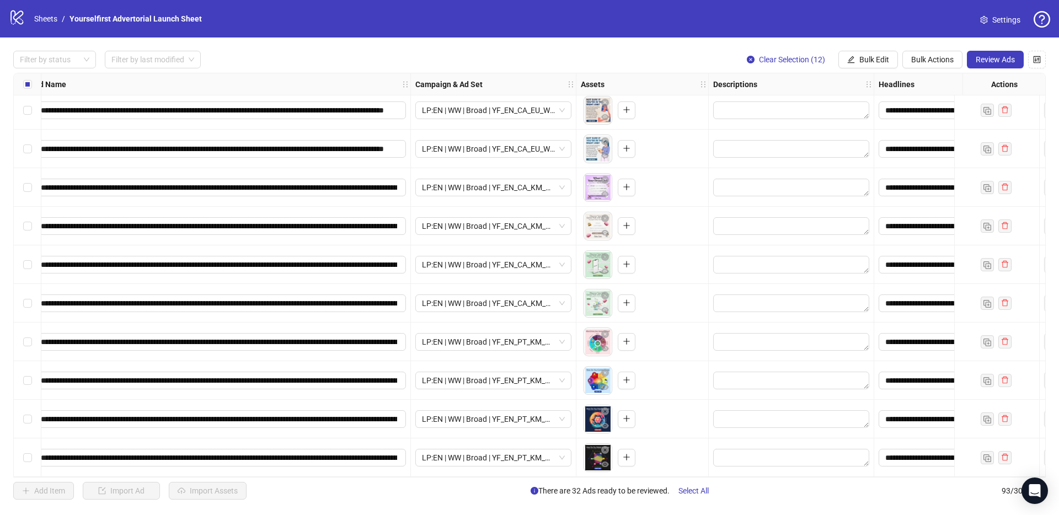
scroll to position [3212, 0]
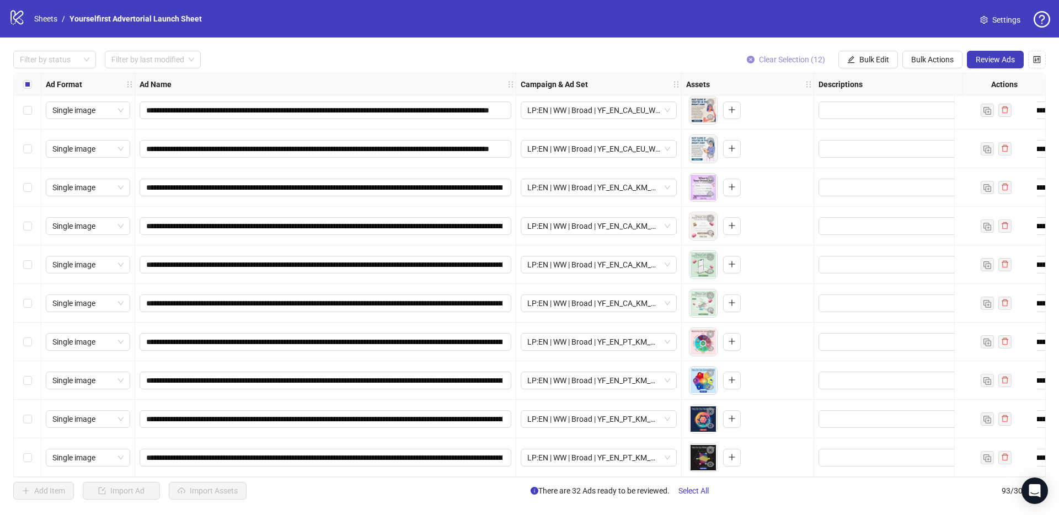
click at [787, 56] on span "Clear Selection (12)" at bounding box center [792, 59] width 66 height 9
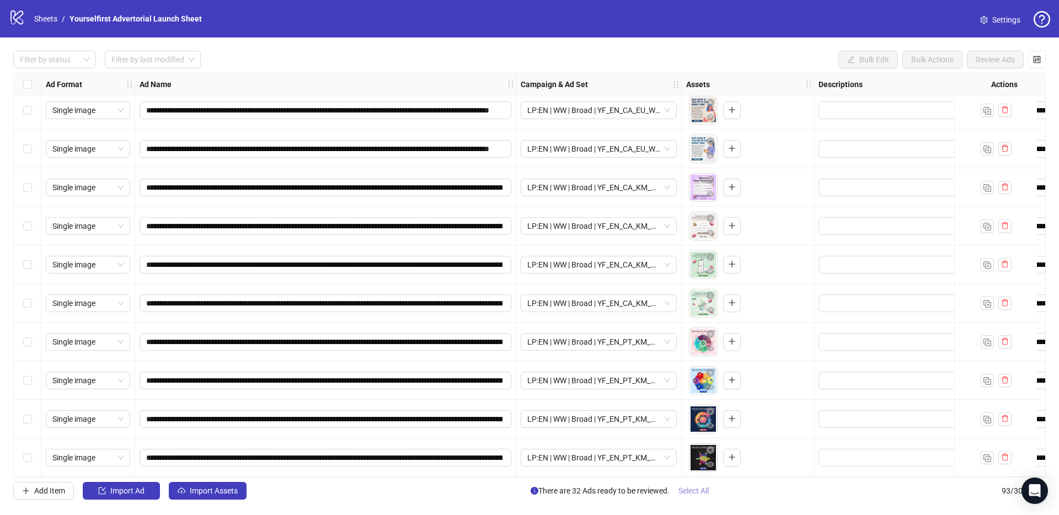
click at [698, 492] on span "Select All" at bounding box center [693, 490] width 30 height 9
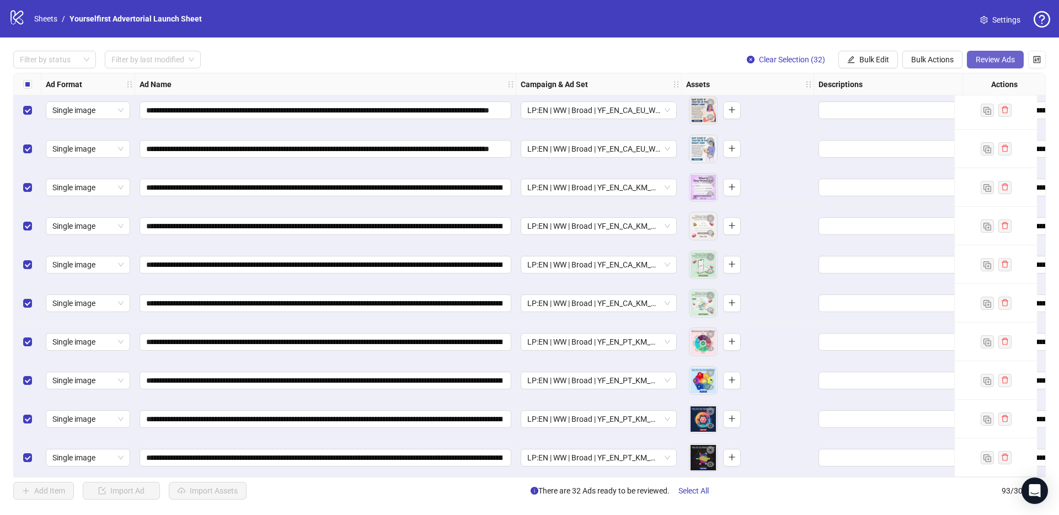
click at [985, 54] on button "Review Ads" at bounding box center [995, 60] width 57 height 18
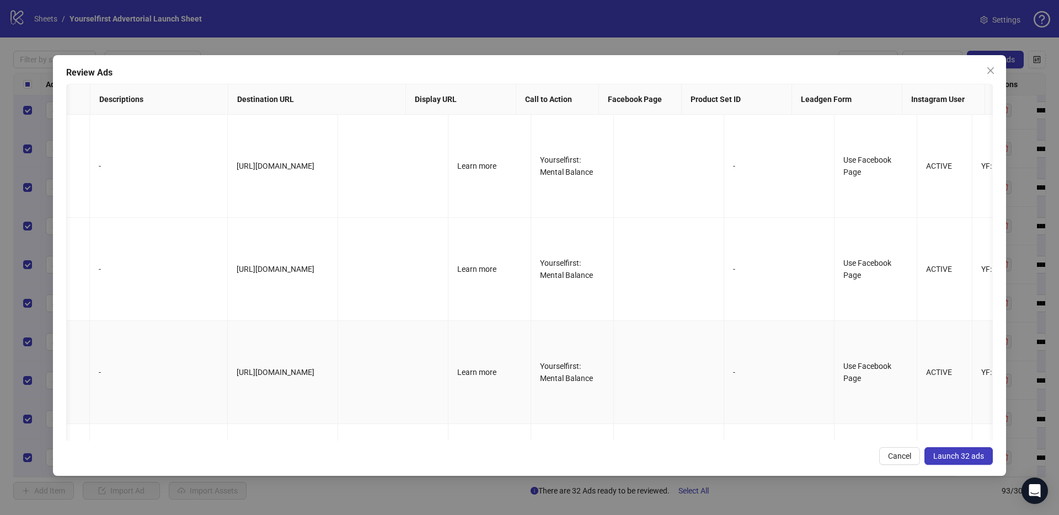
scroll to position [0, 0]
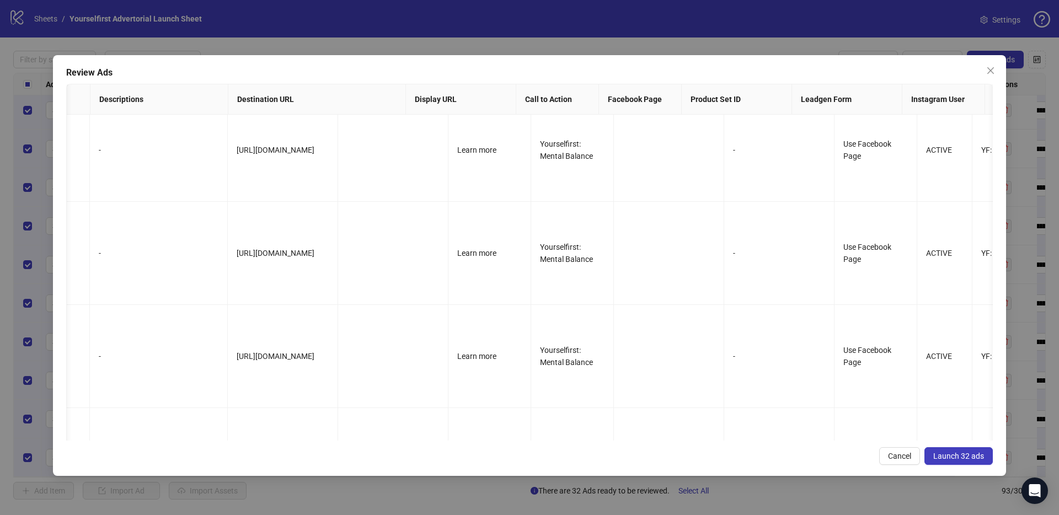
click at [963, 455] on span "Launch 32 ads" at bounding box center [958, 456] width 51 height 9
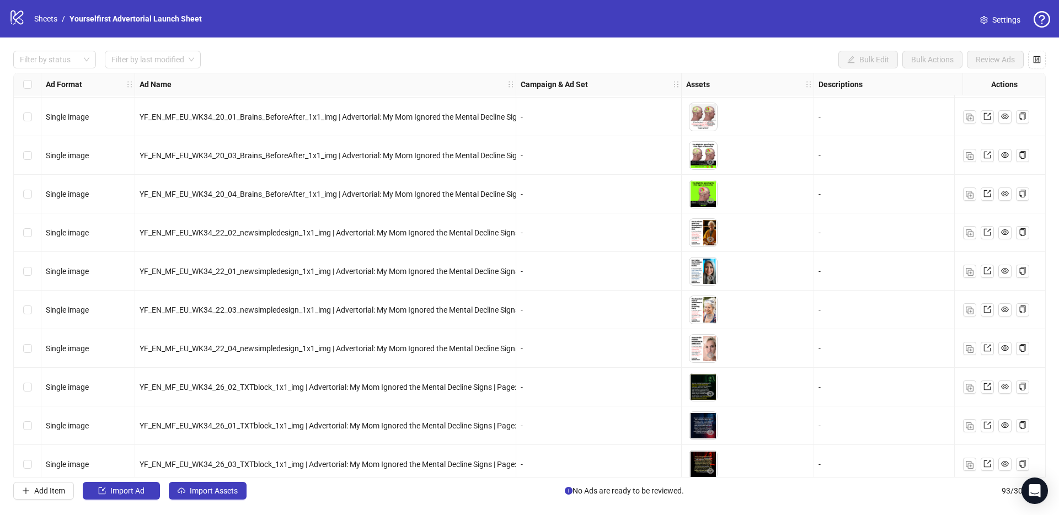
scroll to position [2384, 0]
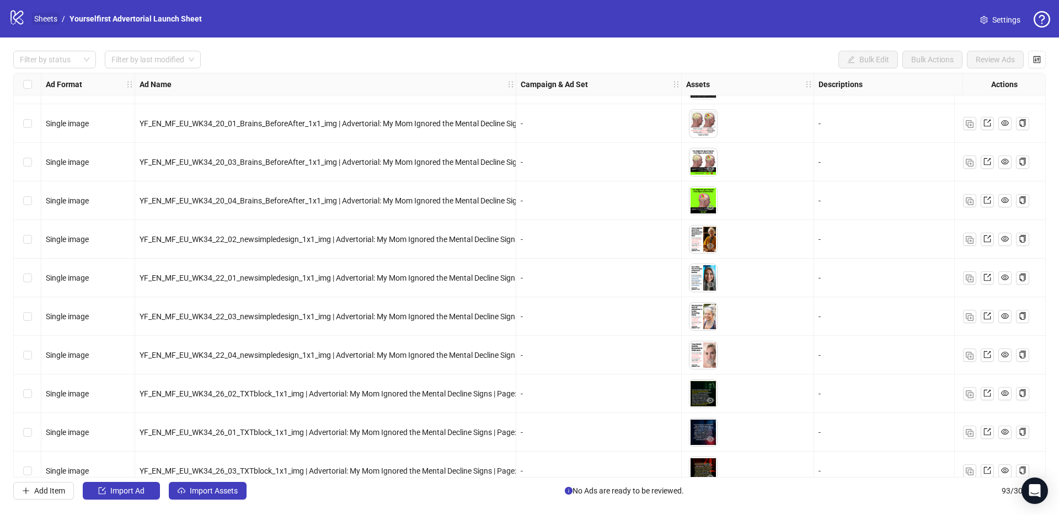
click at [37, 18] on link "Sheets" at bounding box center [46, 19] width 28 height 12
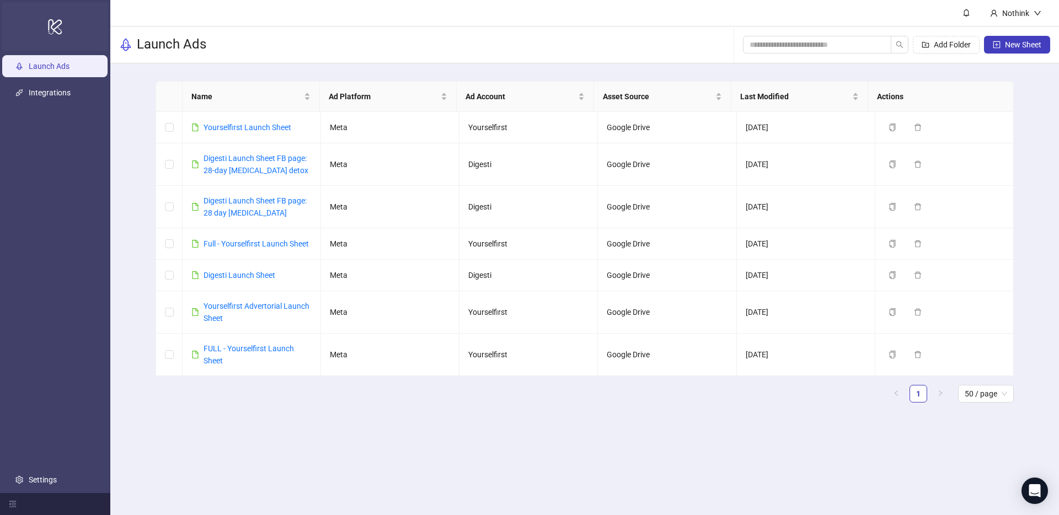
click at [51, 22] on icon "logo/logo-mobile" at bounding box center [54, 26] width 15 height 26
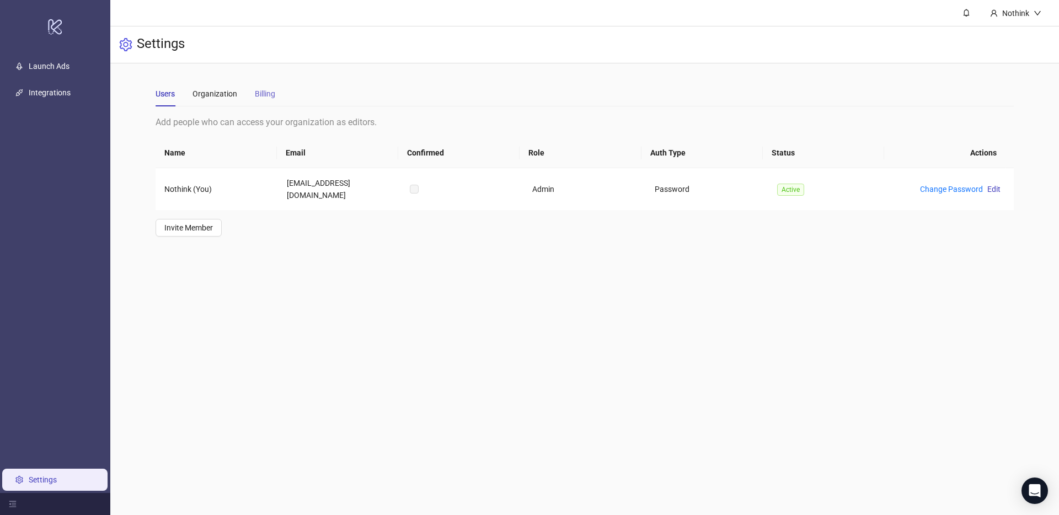
click at [267, 87] on div "Billing" at bounding box center [265, 93] width 20 height 25
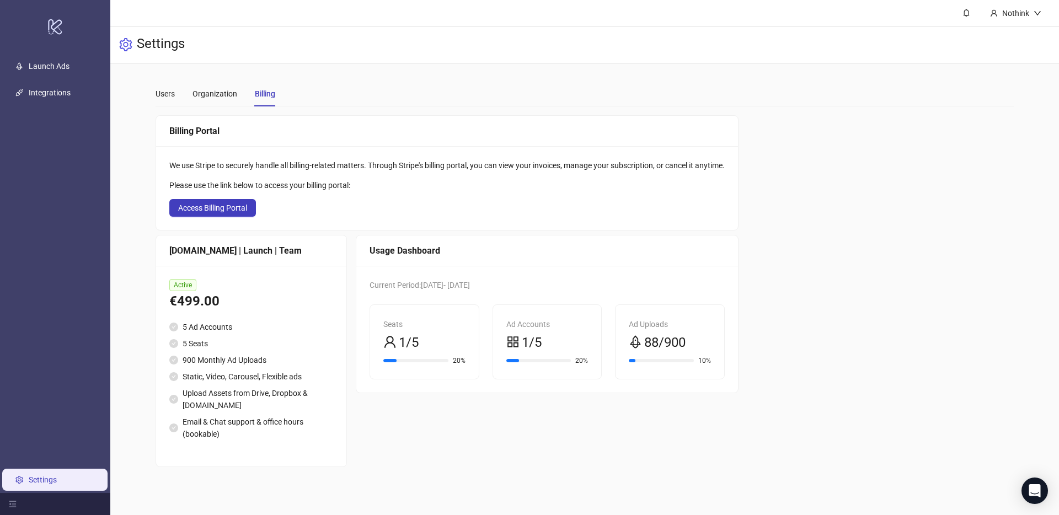
click at [582, 67] on main "Users Organization Billing Add people who can access your organization as edito…" at bounding box center [585, 273] width 876 height 421
